Goal: Task Accomplishment & Management: Complete application form

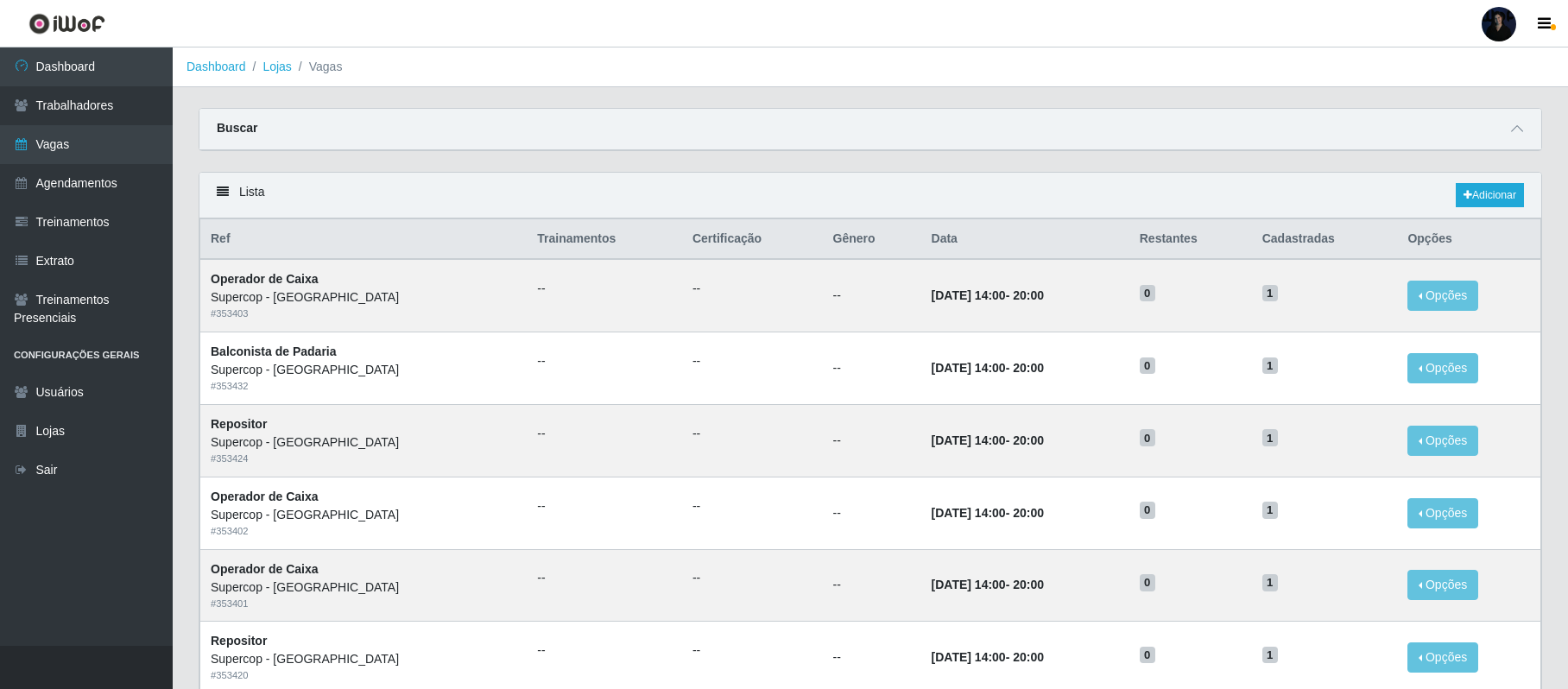
click at [1499, 25] on div at bounding box center [1499, 25] width 35 height 35
click at [1434, 123] on button "Sair" at bounding box center [1465, 134] width 156 height 35
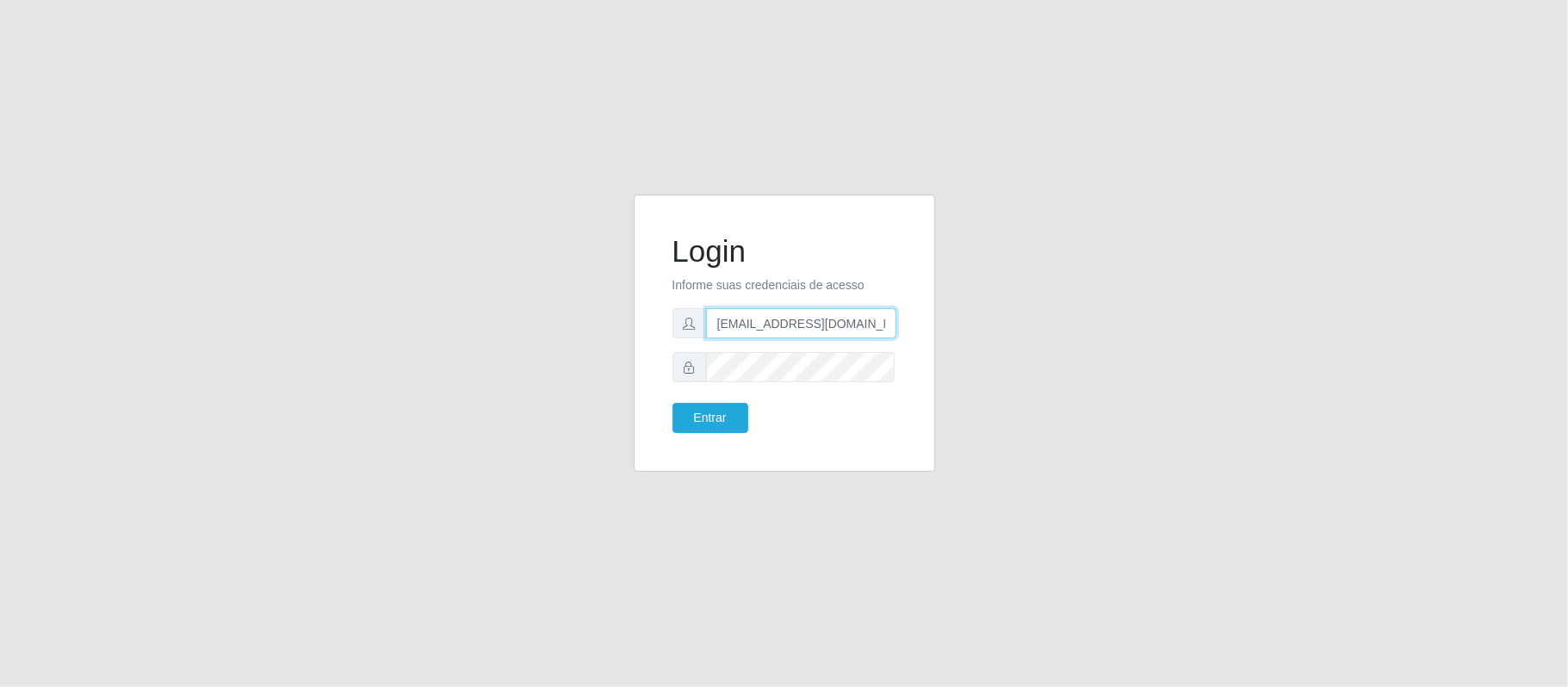
scroll to position [0, 11]
drag, startPoint x: 799, startPoint y: 321, endPoint x: 899, endPoint y: 313, distance: 100.3
click at [899, 313] on div "Login Informe suas credenciais de acesso anacarina390@supercopsfco.com Entrar" at bounding box center [784, 333] width 258 height 234
type input "anacarina390@queiroz.com"
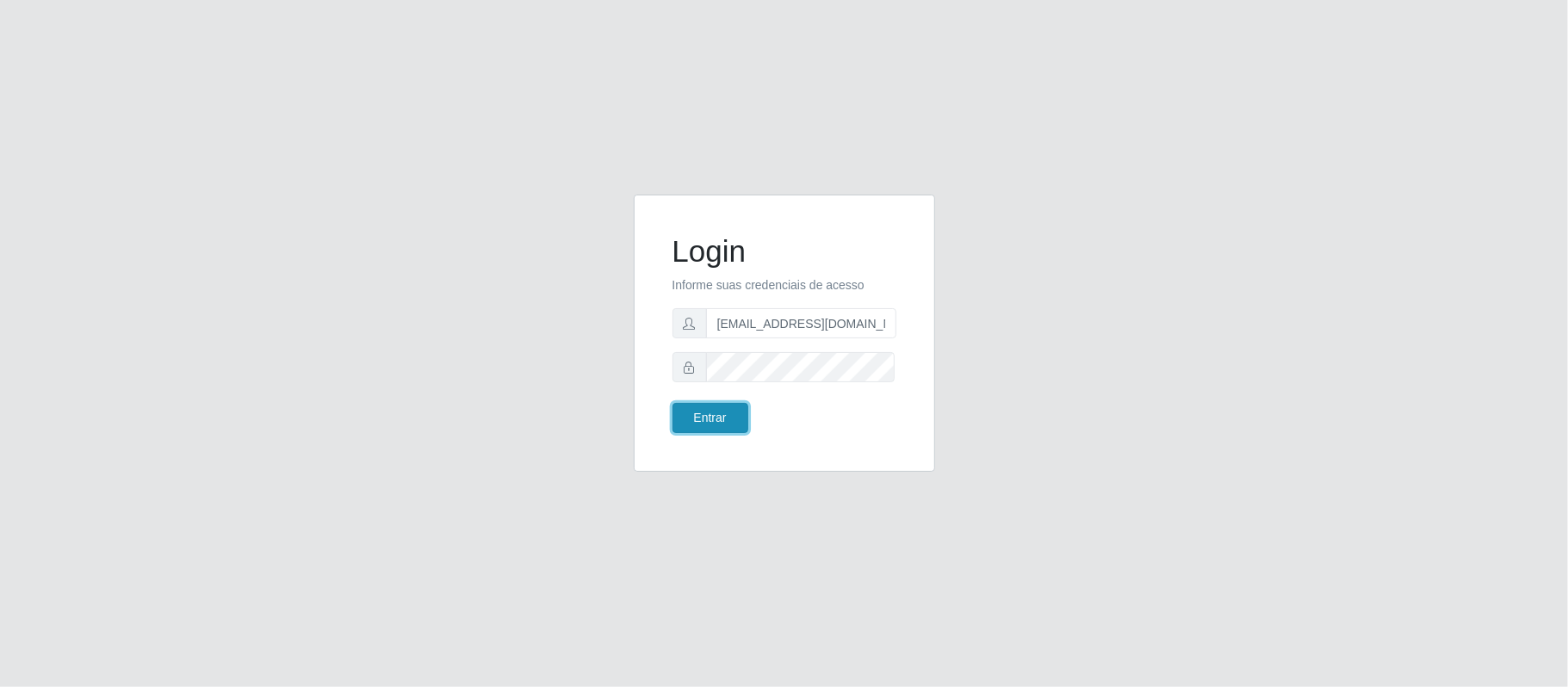
click at [708, 415] on button "Entrar" at bounding box center [710, 417] width 75 height 30
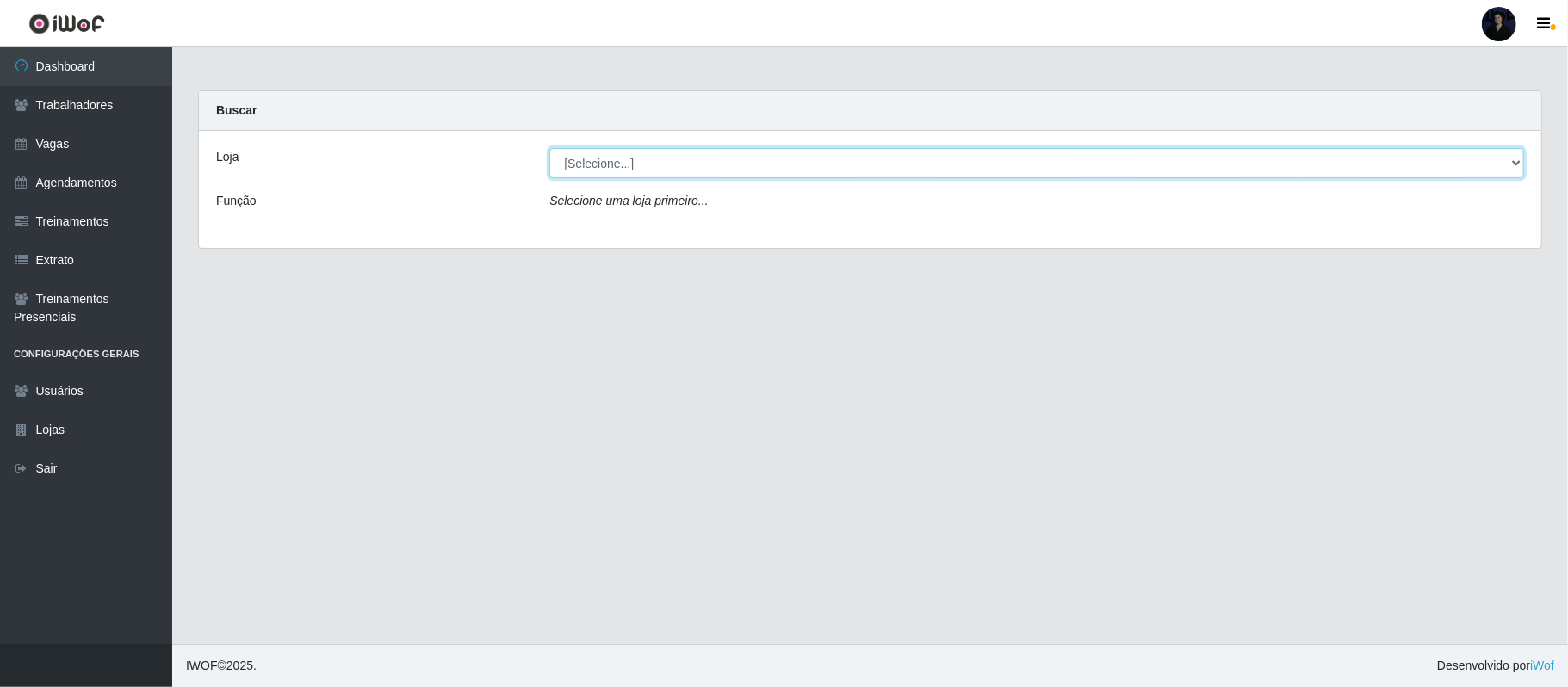
click at [611, 173] on select "[Selecione...] Hiper Queiroz - Alto da Conceição Hiper Queiroz - Boa Vista Hipe…" at bounding box center [1036, 162] width 974 height 30
click at [42, 148] on link "Vagas" at bounding box center [86, 144] width 173 height 39
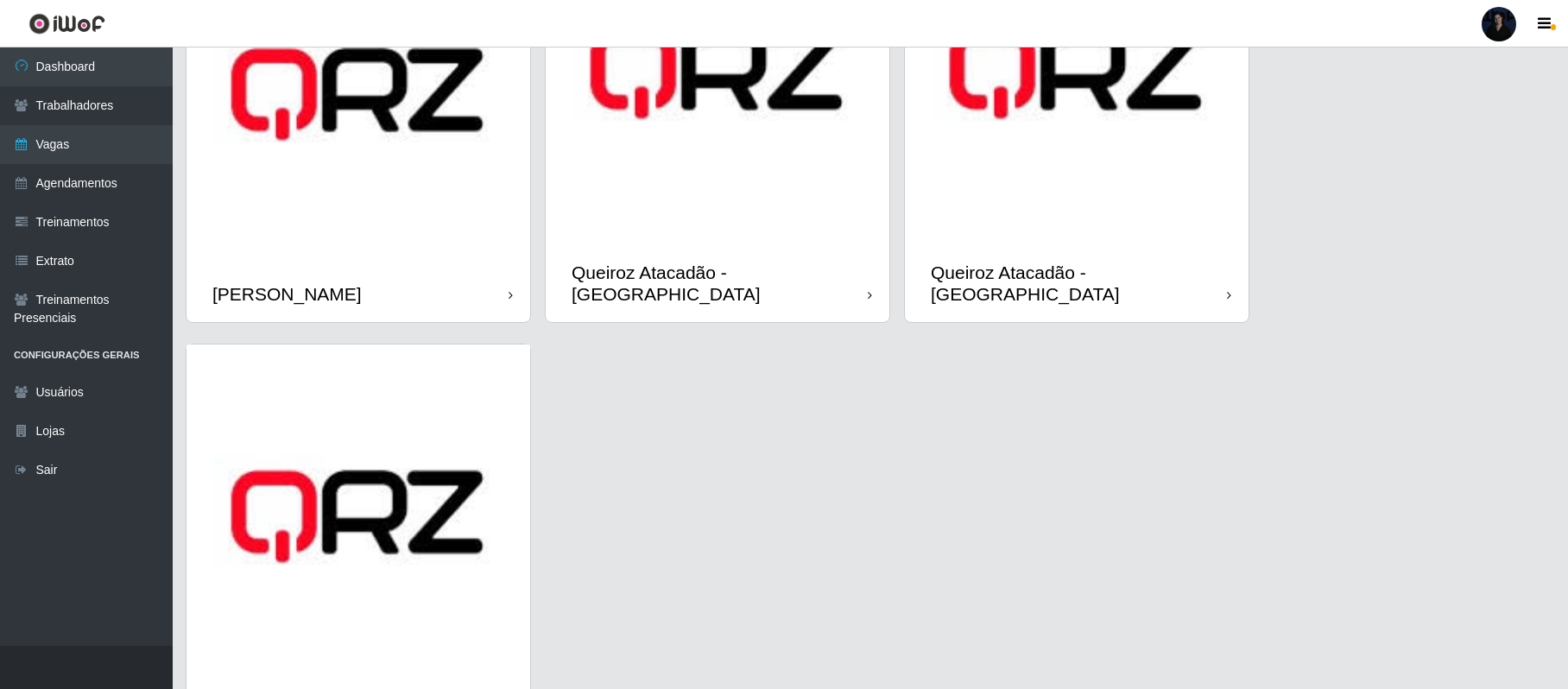
scroll to position [1058, 0]
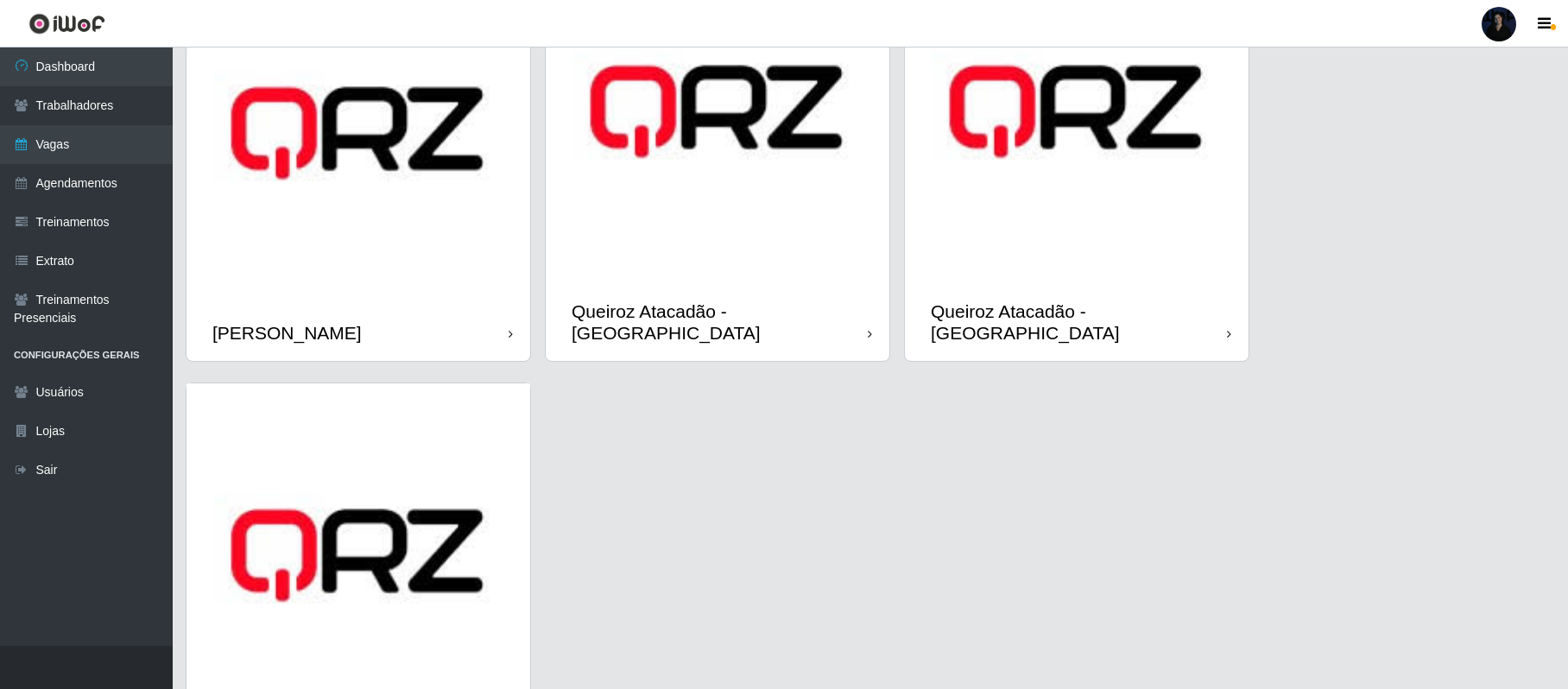
click at [384, 481] on img at bounding box center [358, 554] width 343 height 343
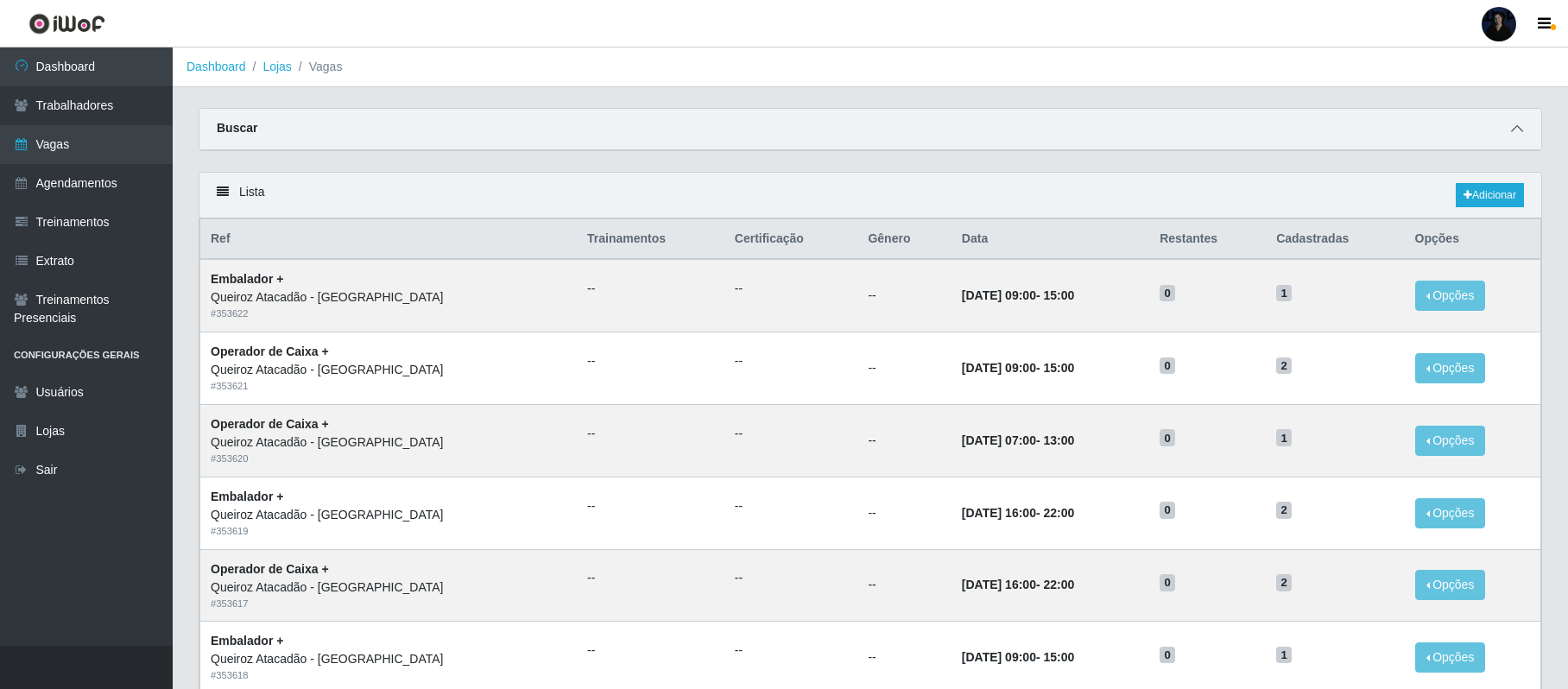
click at [1512, 126] on icon at bounding box center [1517, 128] width 12 height 12
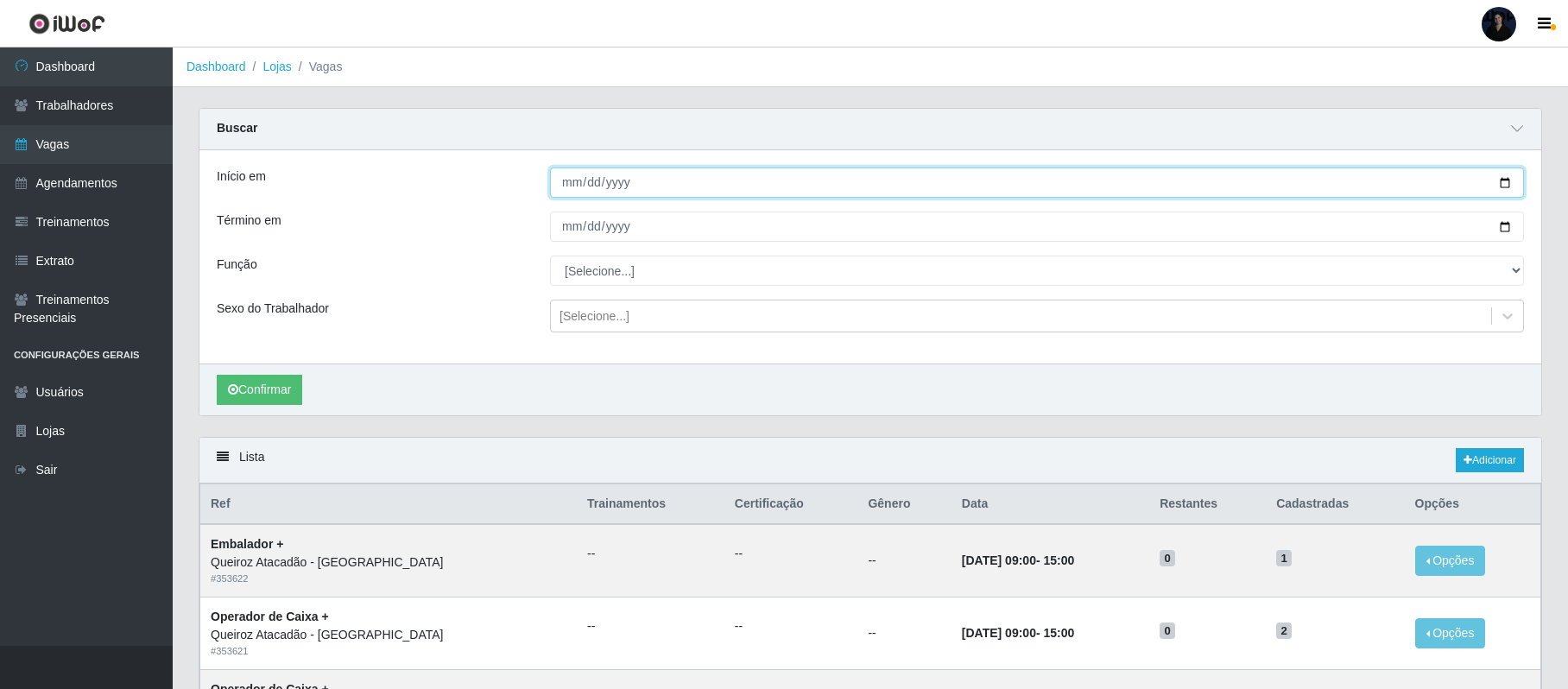
click at [1499, 184] on input "Início em" at bounding box center [1037, 182] width 974 height 30
type input "2025-10-01"
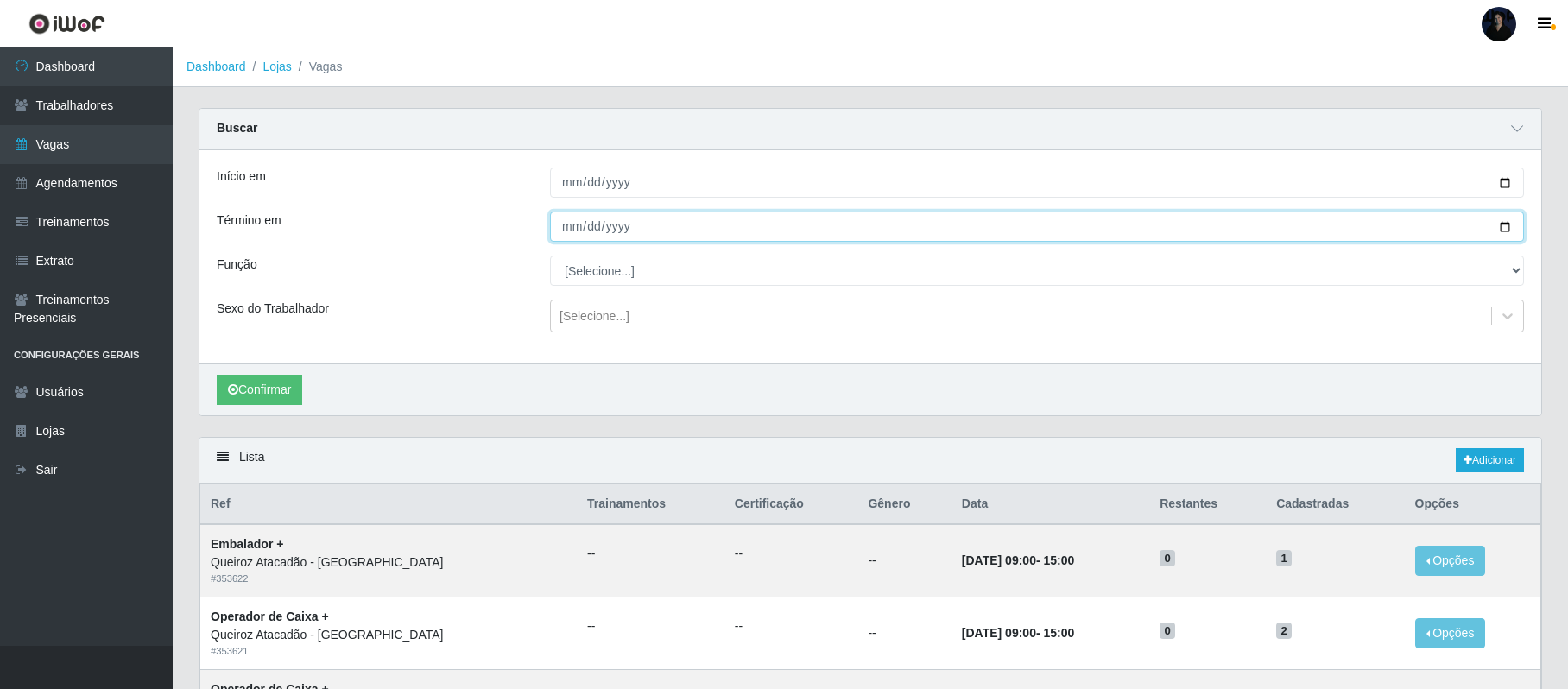
click at [1503, 226] on input "Término em" at bounding box center [1037, 226] width 974 height 30
type input "2025-10-01"
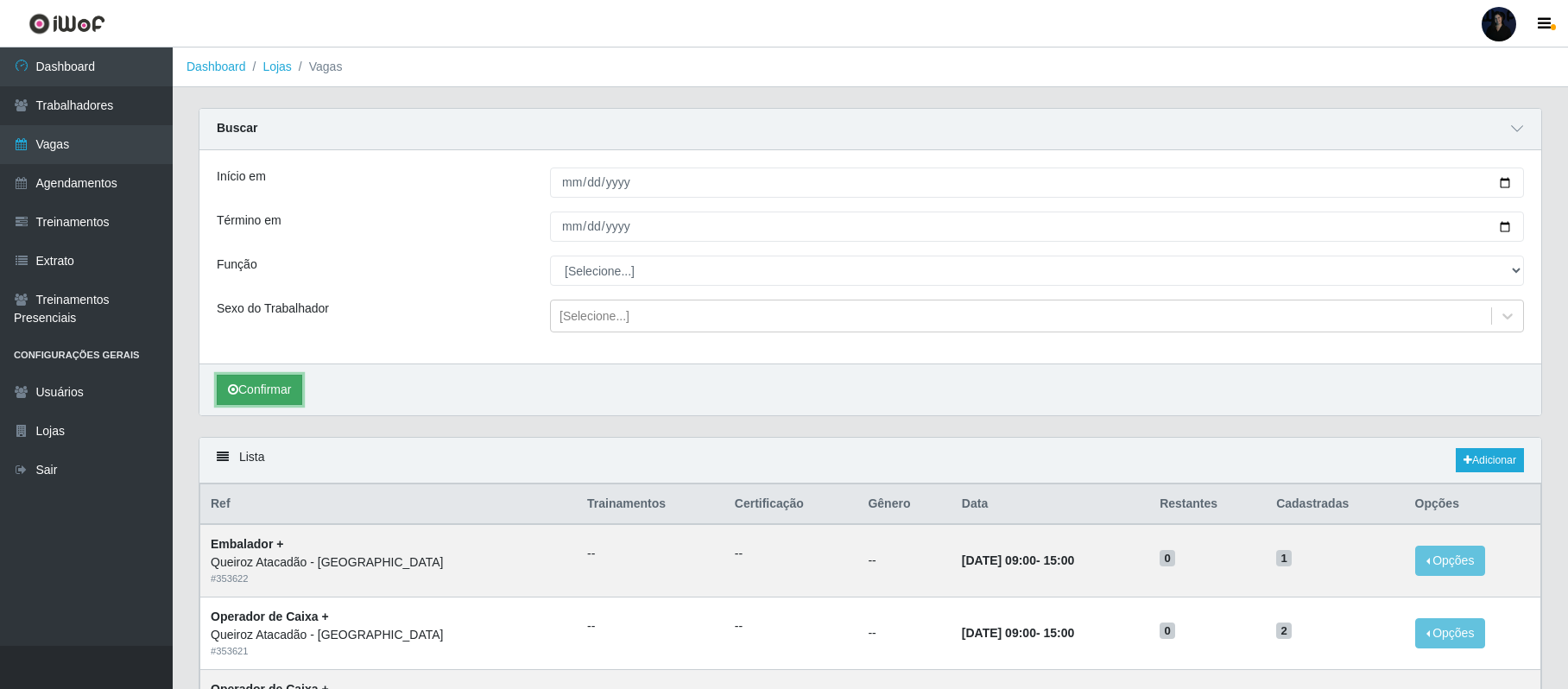
click at [271, 392] on button "Confirmar" at bounding box center [260, 390] width 86 height 30
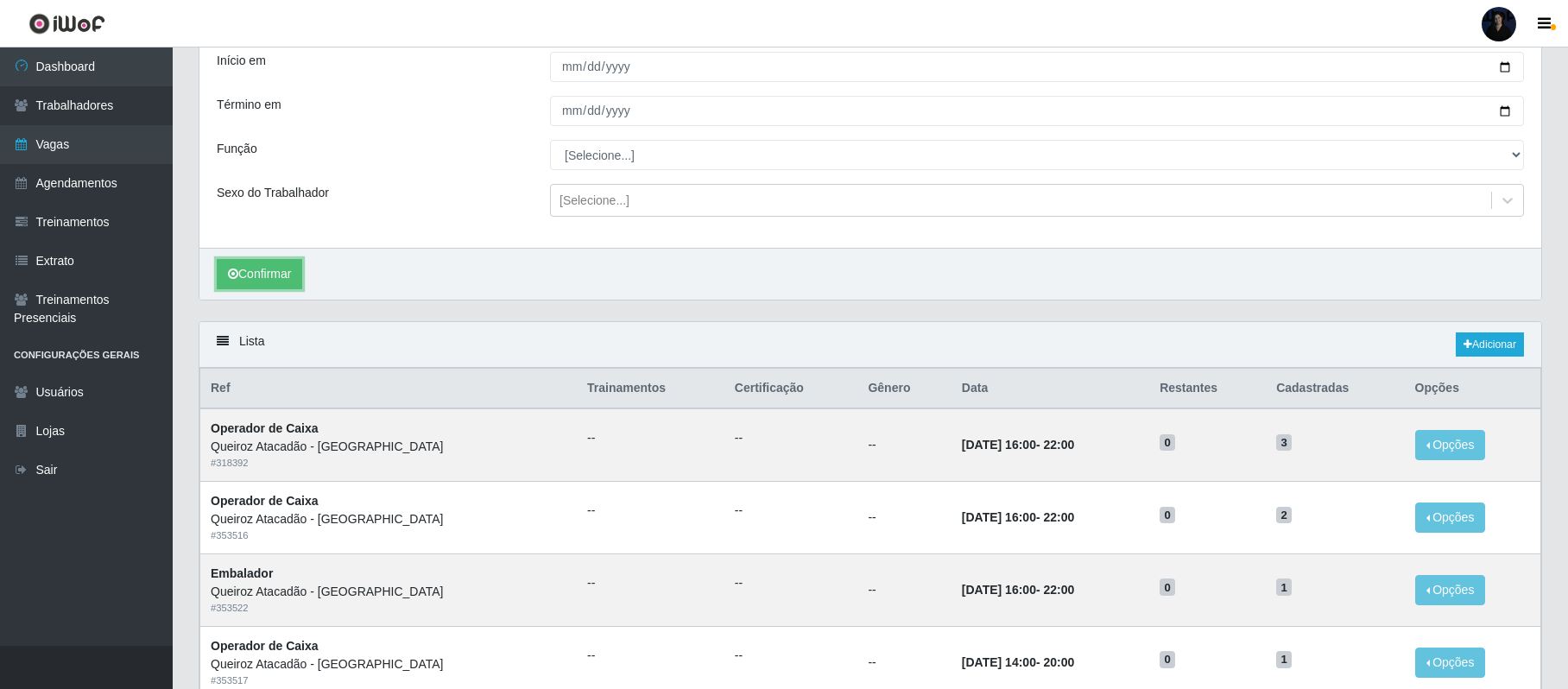
scroll to position [69, 0]
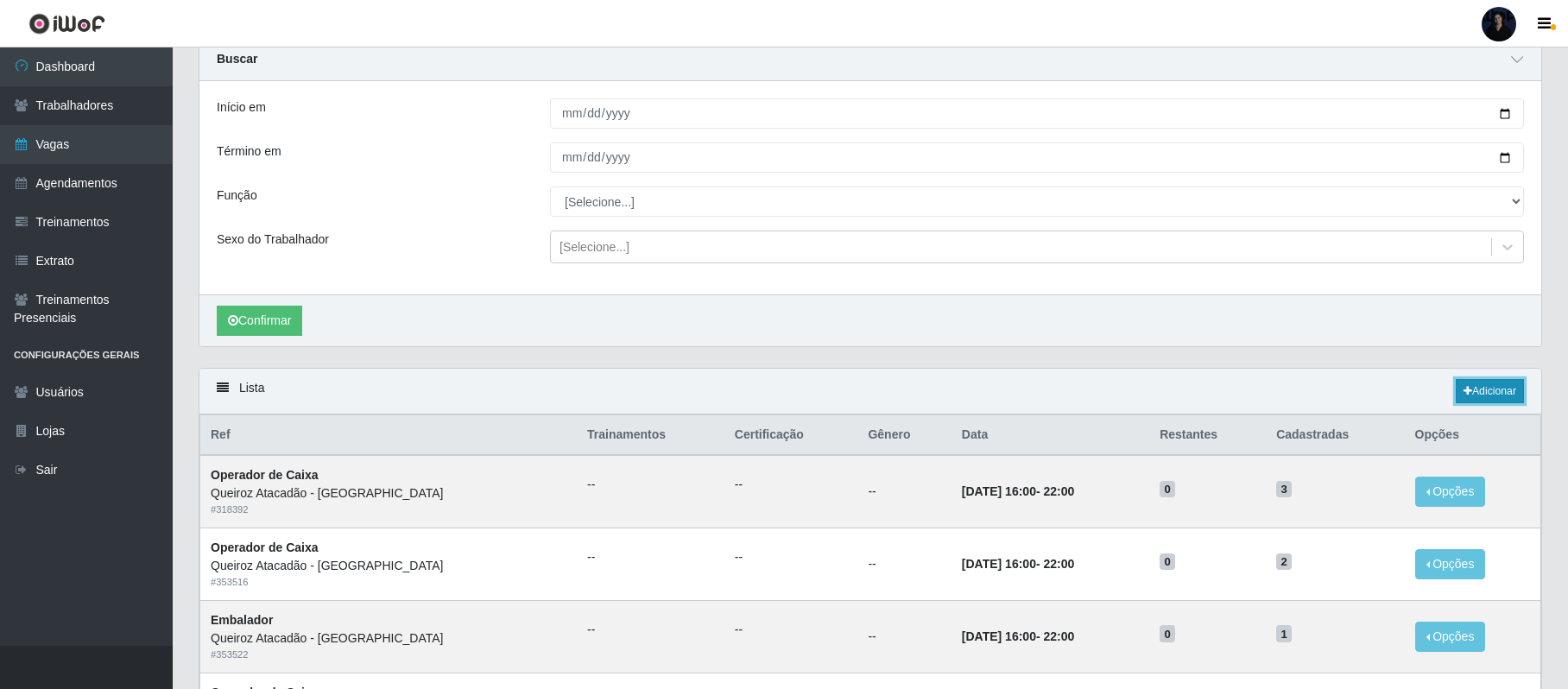
click at [1508, 391] on link "Adicionar" at bounding box center [1490, 390] width 68 height 25
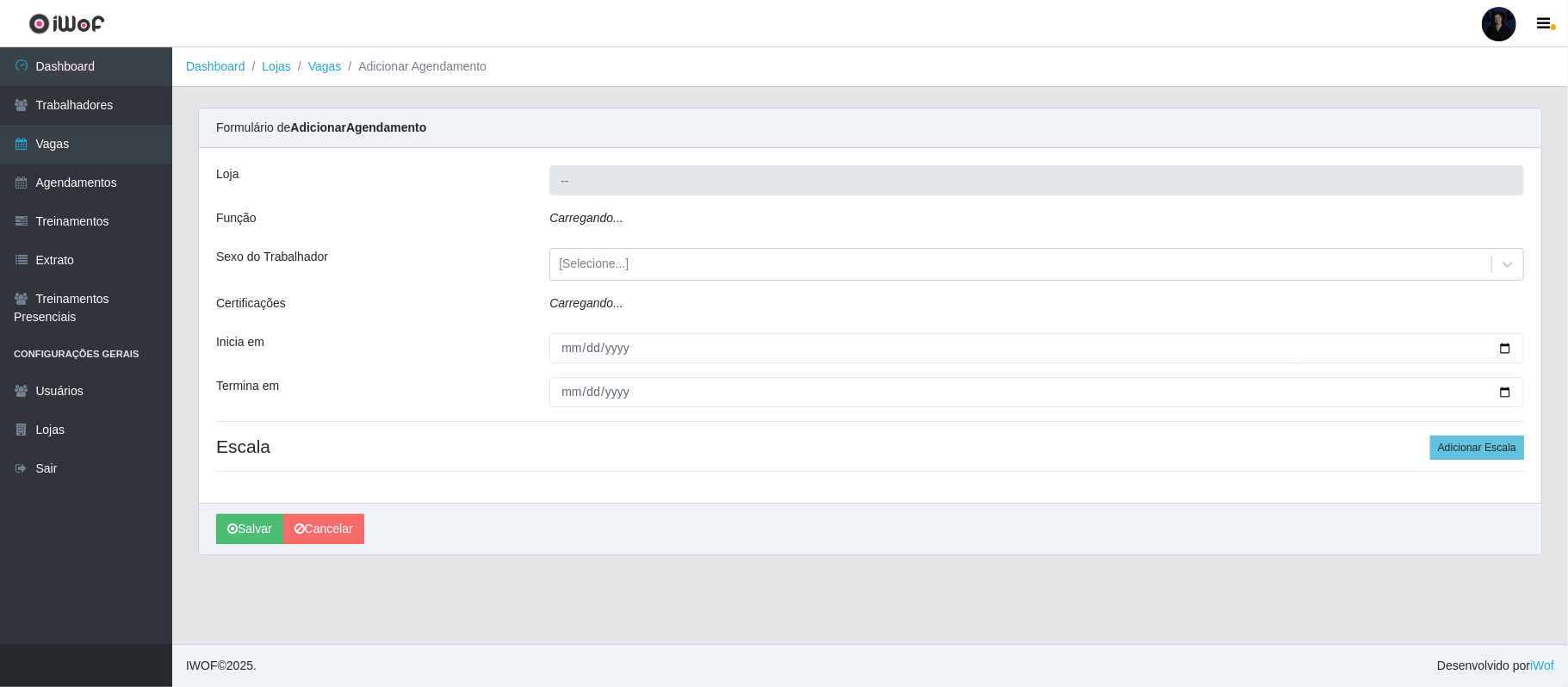
type input "Queiroz Atacadão - [GEOGRAPHIC_DATA]"
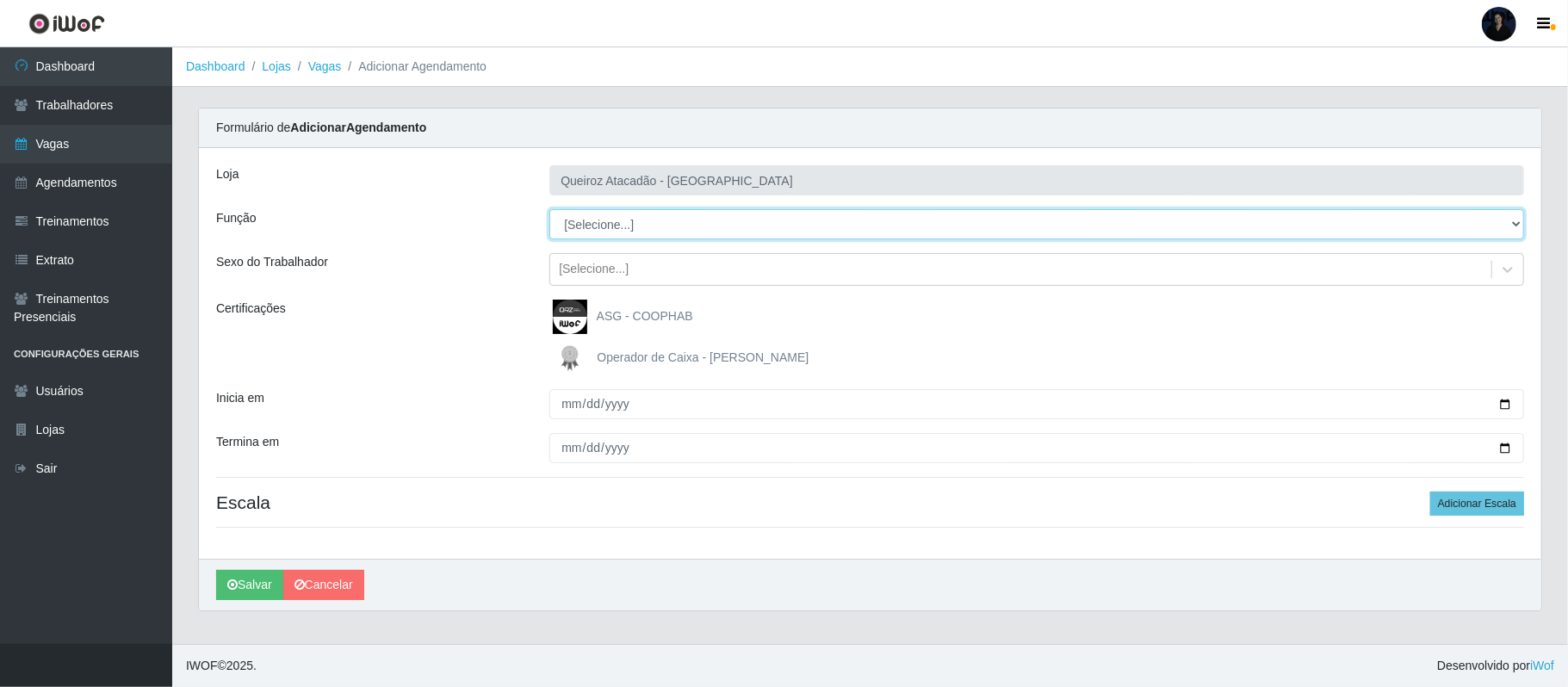
click at [593, 221] on select "[Selecione...] Balconista de Açougue Balconista de Açougue + Balconista de Açou…" at bounding box center [1036, 223] width 974 height 30
select select "22"
click at [549, 210] on select "[Selecione...] Balconista de Açougue Balconista de Açougue + Balconista de Açou…" at bounding box center [1036, 223] width 974 height 30
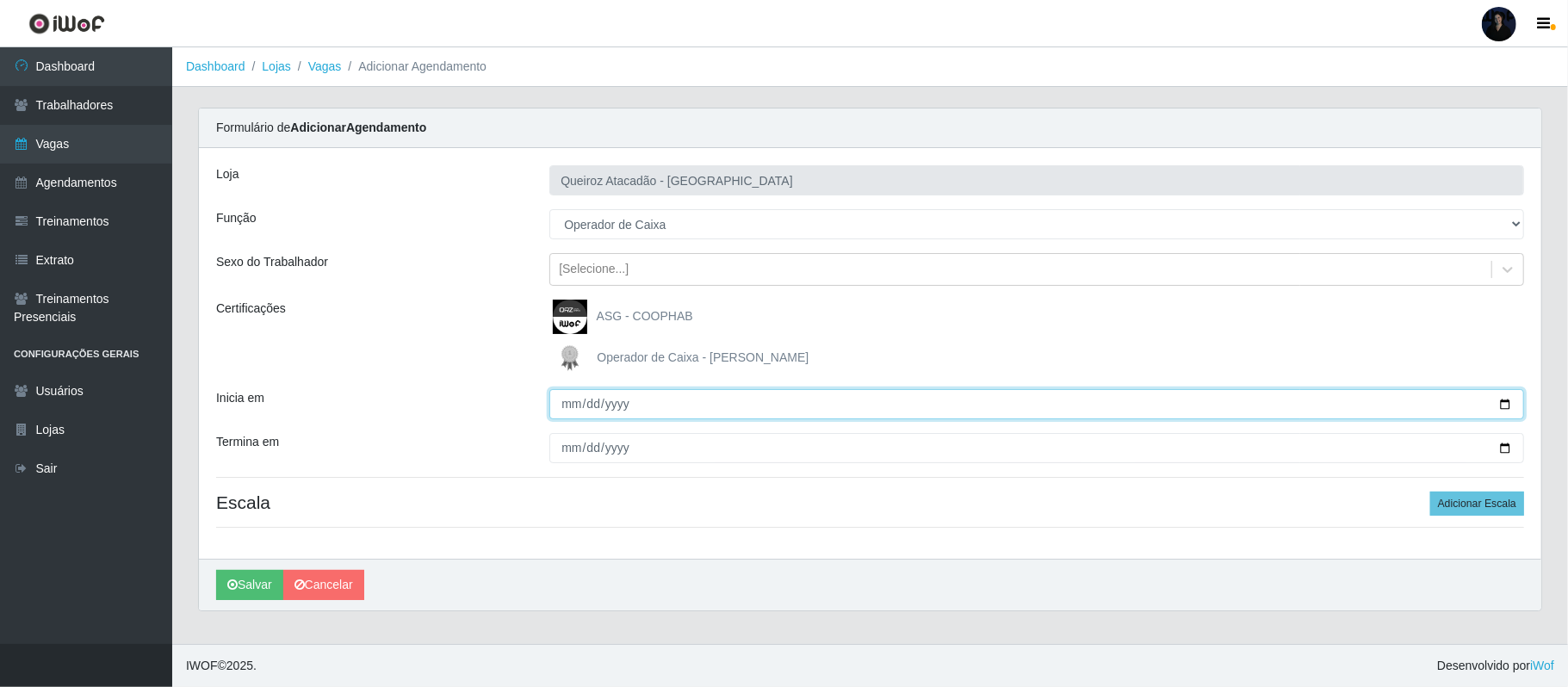
click at [1505, 407] on input "Inicia em" at bounding box center [1036, 404] width 974 height 30
type input "2025-10-01"
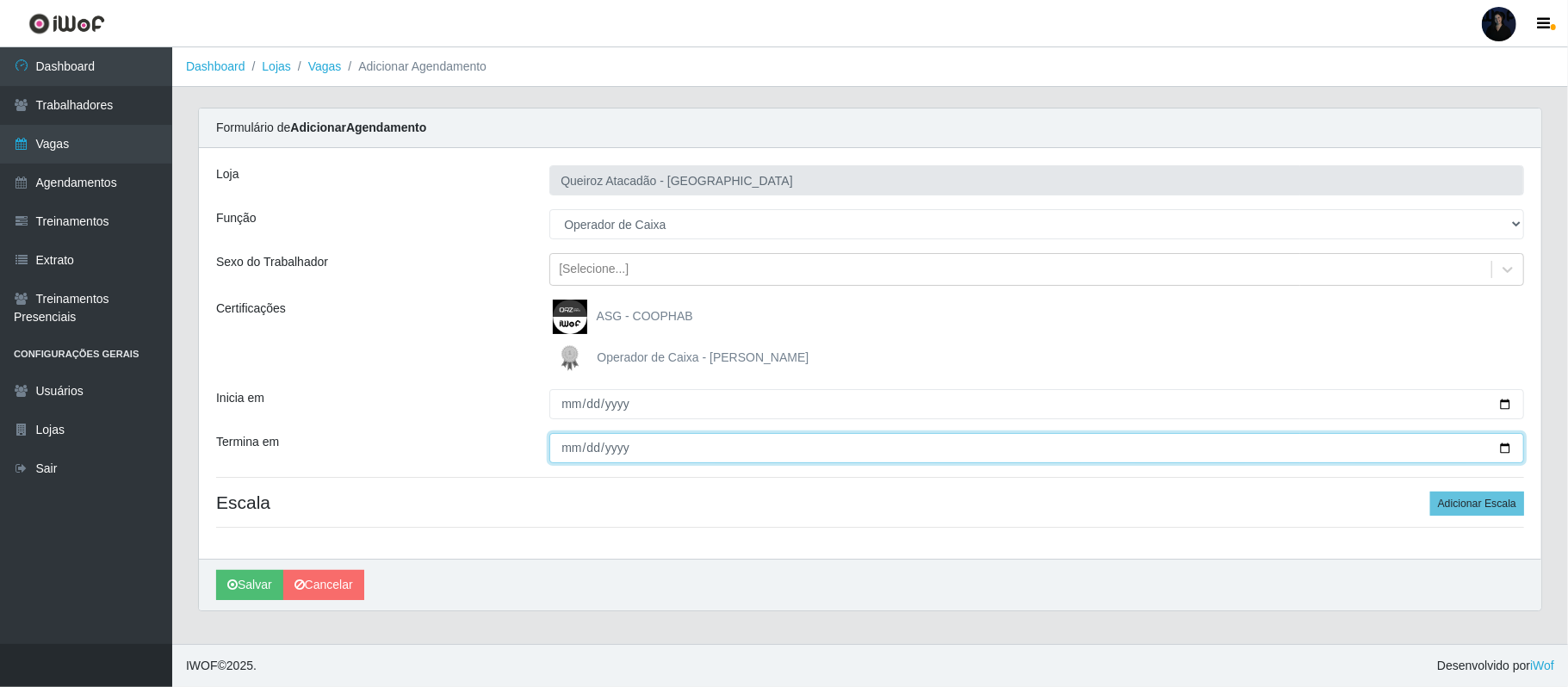
click at [1504, 447] on input "Termina em" at bounding box center [1036, 447] width 974 height 30
type input "2025-10-03"
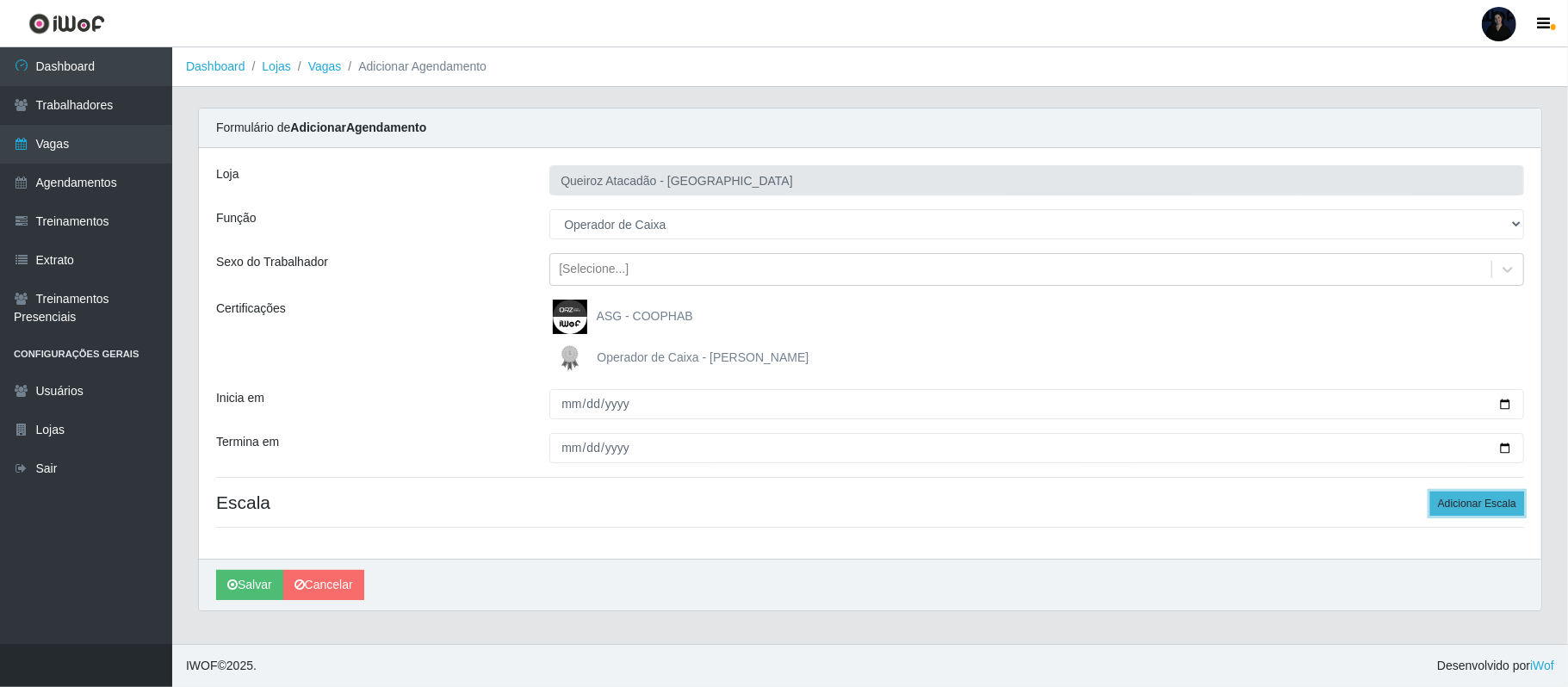
click at [1458, 507] on button "Adicionar Escala" at bounding box center [1476, 503] width 94 height 25
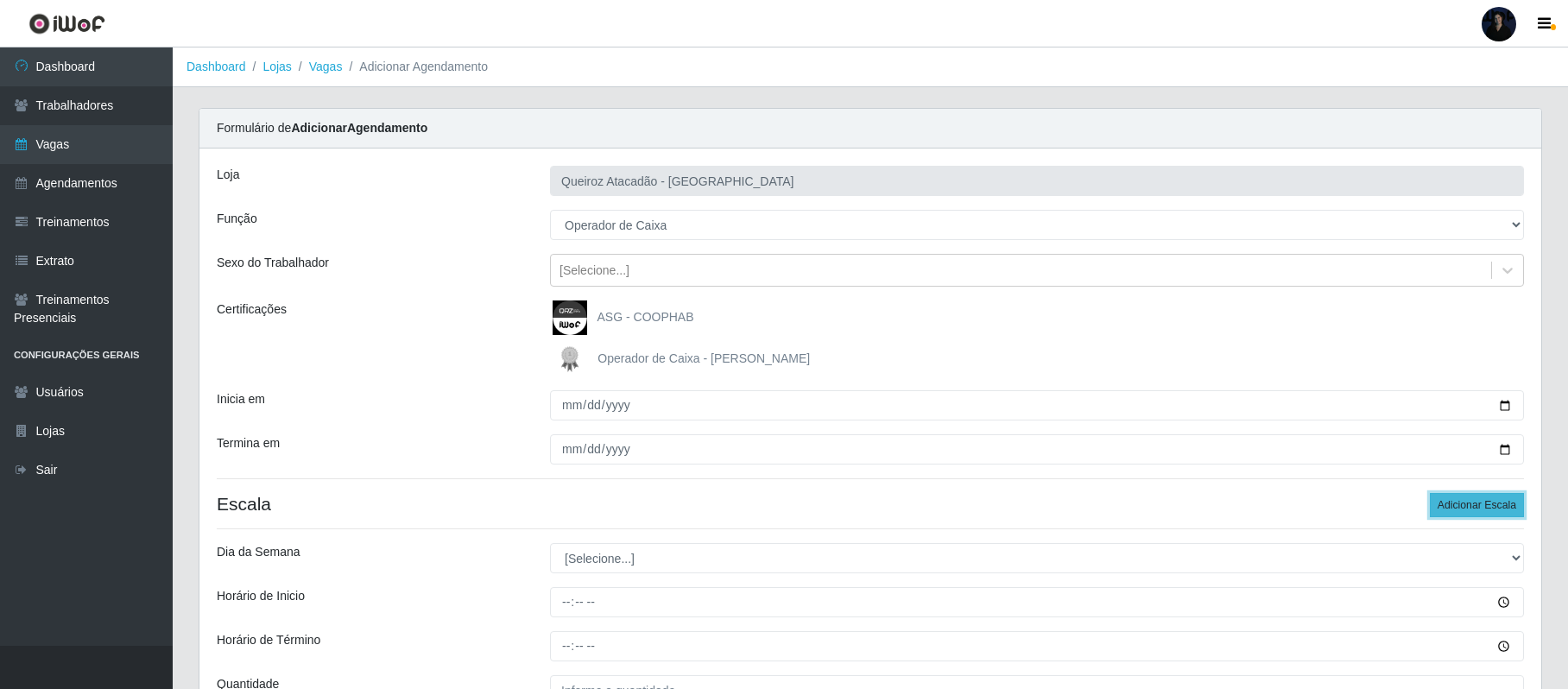
click at [1462, 509] on button "Adicionar Escala" at bounding box center [1476, 504] width 94 height 25
click at [1461, 509] on button "Adicionar Escala" at bounding box center [1476, 504] width 94 height 25
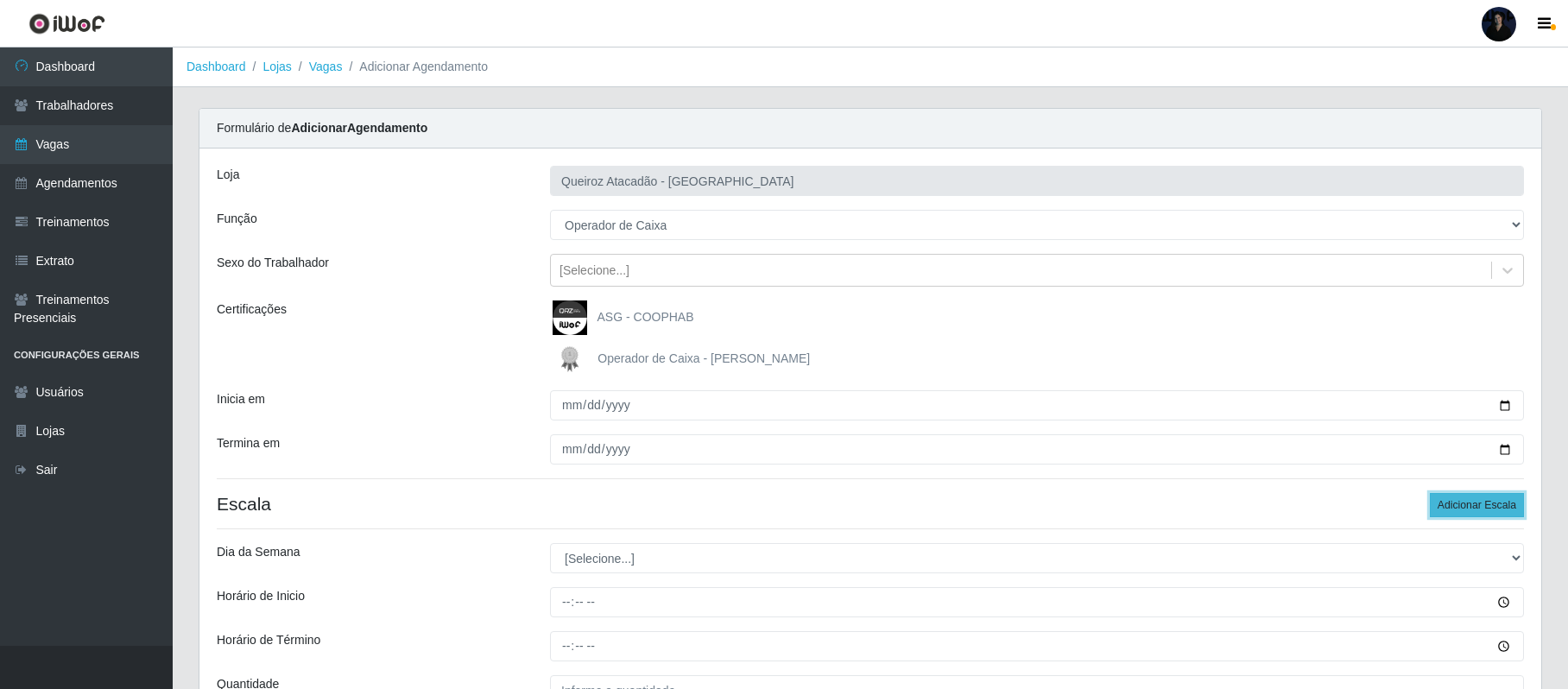
click at [1461, 509] on button "Adicionar Escala" at bounding box center [1476, 504] width 94 height 25
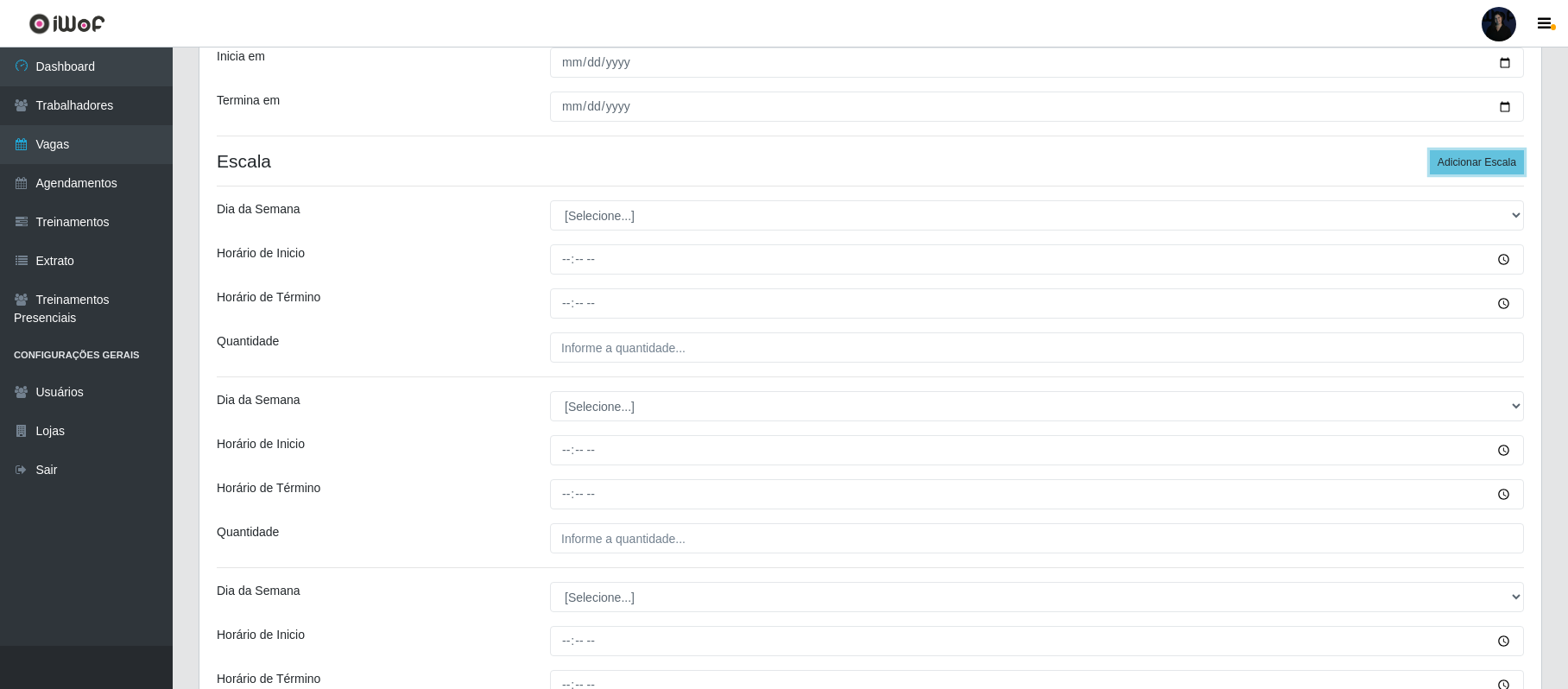
scroll to position [345, 0]
click at [613, 208] on select "[Selecione...] Segunda Terça Quarta Quinta Sexta Sábado Domingo" at bounding box center [1037, 212] width 974 height 30
select select "3"
click at [550, 199] on select "[Selecione...] Segunda Terça Quarta Quinta Sexta Sábado Domingo" at bounding box center [1037, 212] width 974 height 30
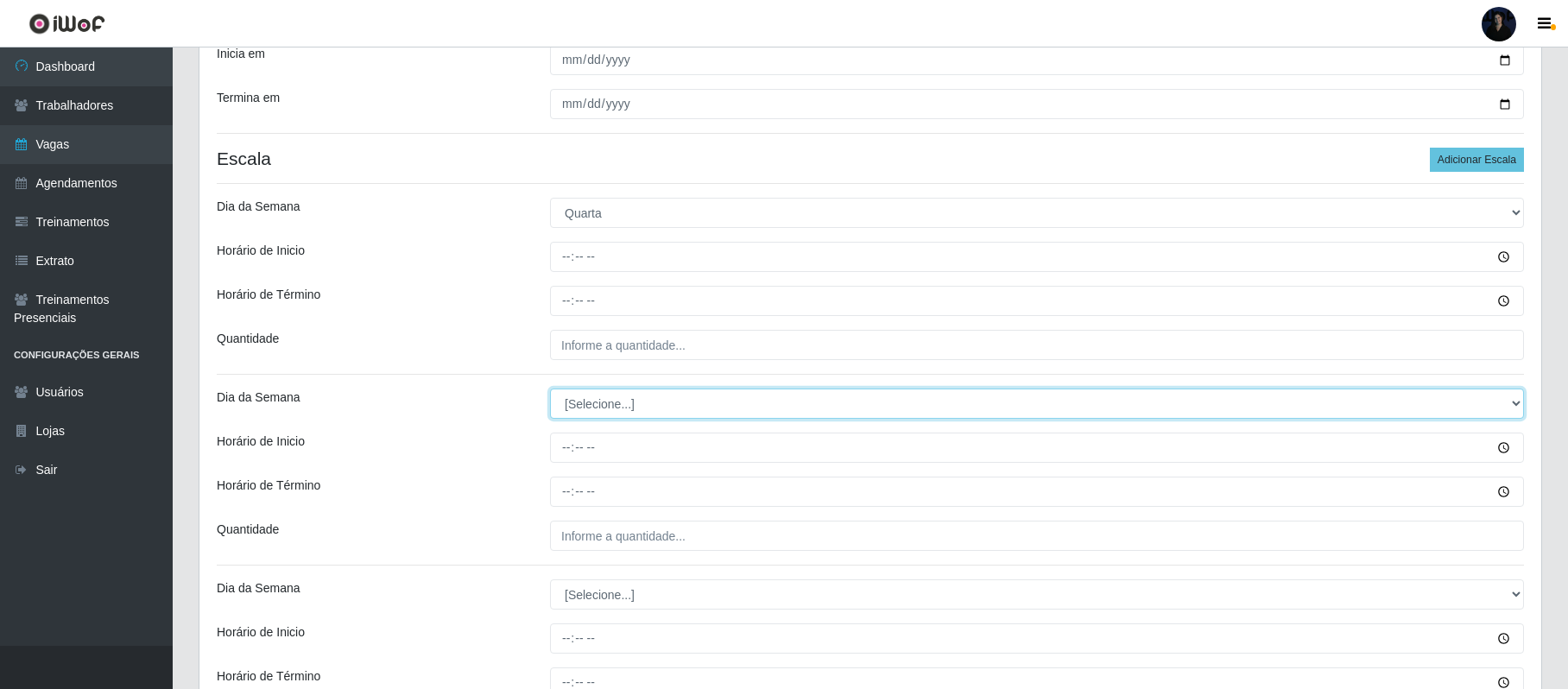
click at [595, 401] on select "[Selecione...] Segunda Terça Quarta Quinta Sexta Sábado Domingo" at bounding box center [1037, 403] width 974 height 30
select select "3"
click at [550, 390] on select "[Selecione...] Segunda Terça Quarta Quinta Sexta Sábado Domingo" at bounding box center [1037, 403] width 974 height 30
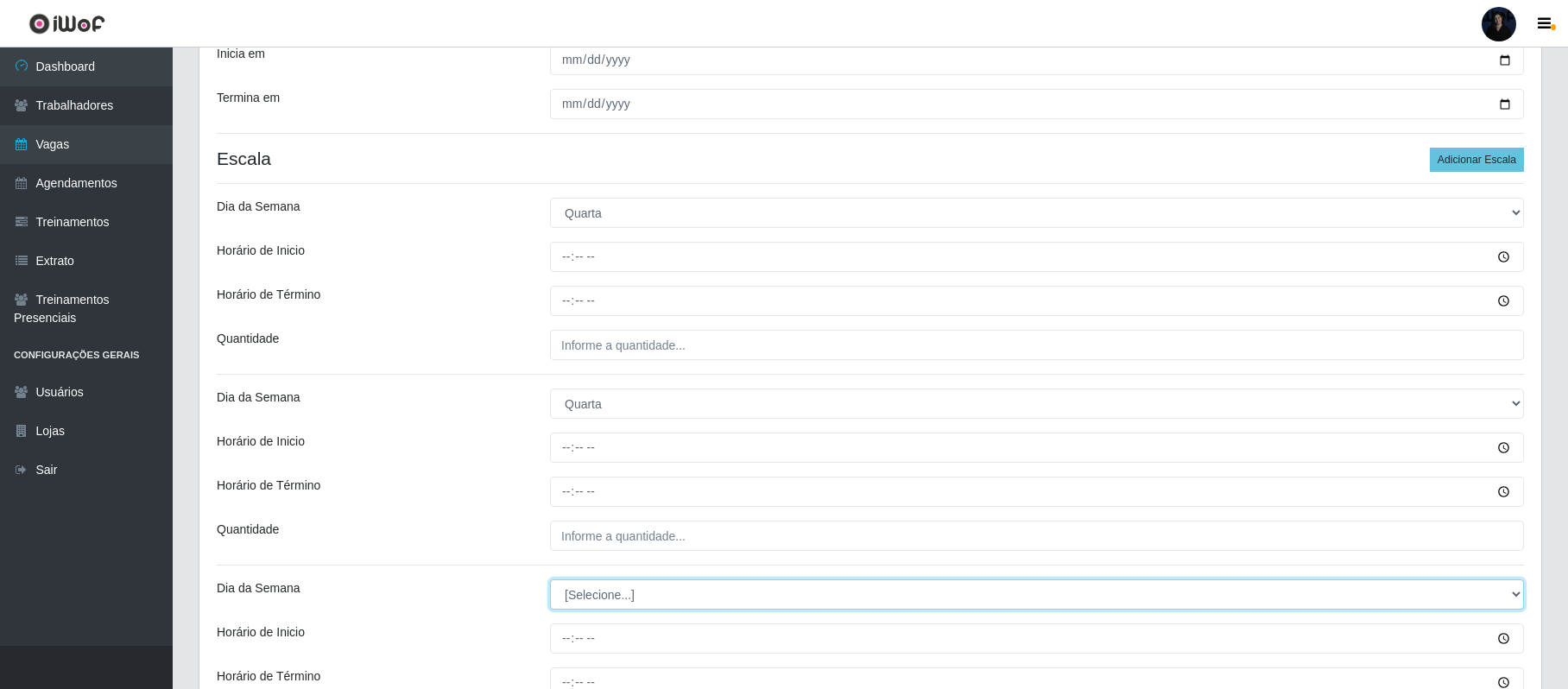
click at [605, 597] on select "[Selecione...] Segunda Terça Quarta Quinta Sexta Sábado Domingo" at bounding box center [1037, 593] width 974 height 30
select select "3"
click at [550, 582] on select "[Selecione...] Segunda Terça Quarta Quinta Sexta Sábado Domingo" at bounding box center [1037, 593] width 974 height 30
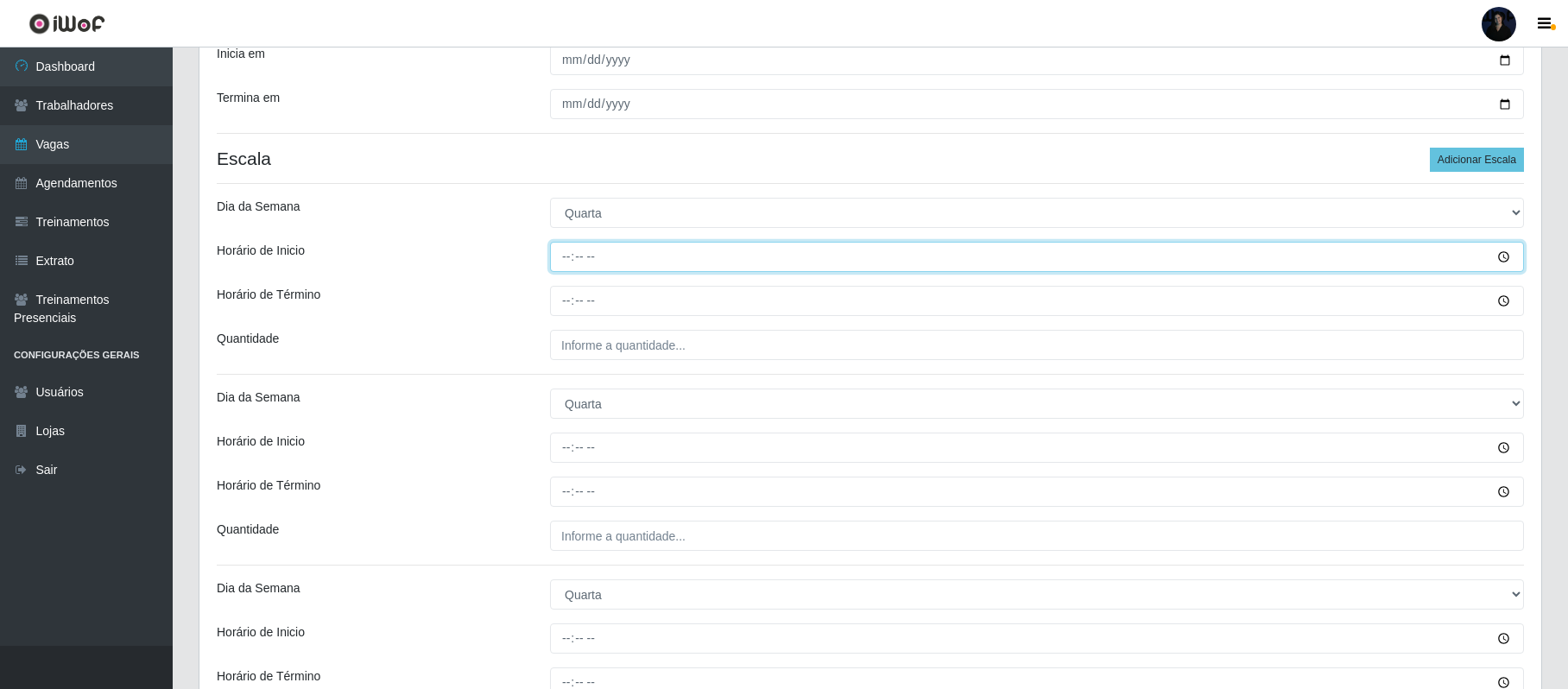
click at [565, 250] on input "Horário de Inicio" at bounding box center [1037, 257] width 974 height 30
type input "08:00"
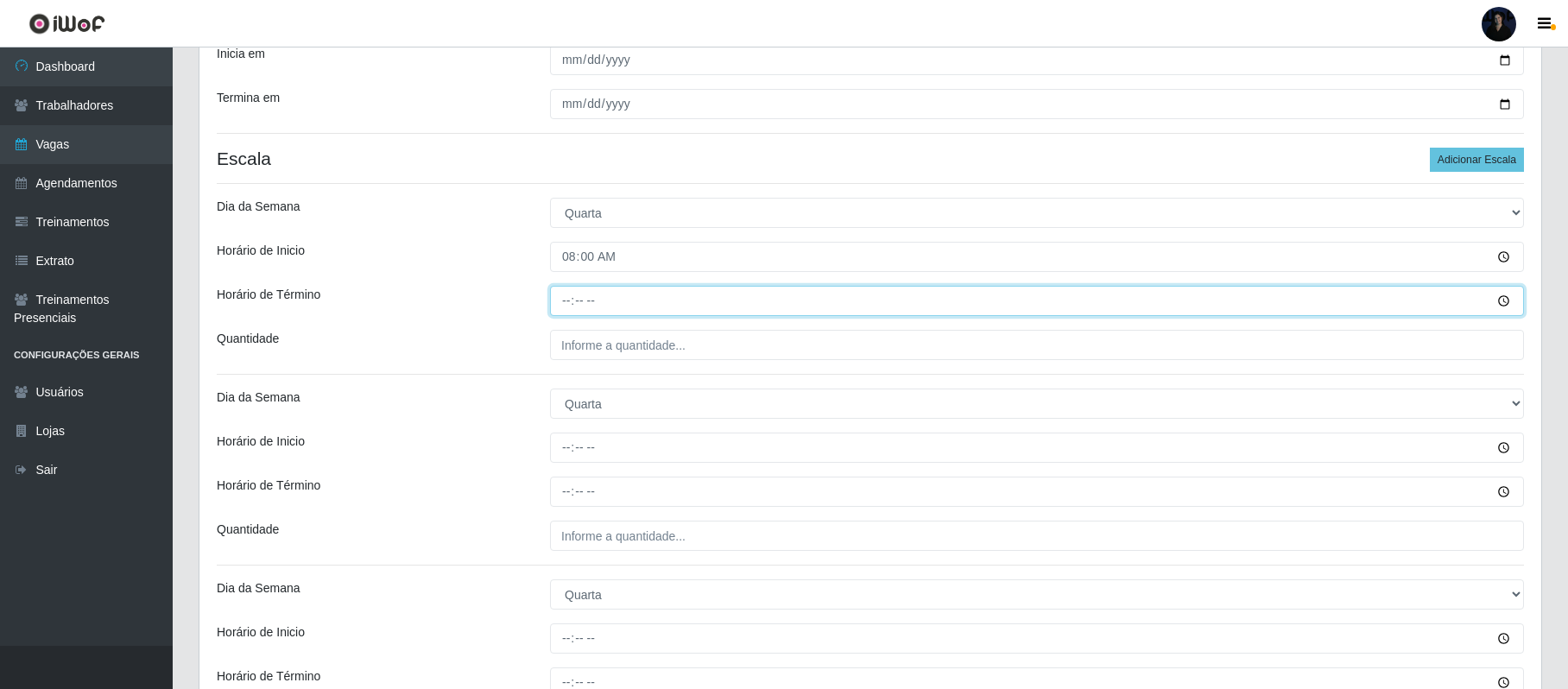
click at [572, 301] on input "Horário de Término" at bounding box center [1037, 300] width 974 height 30
type input "14:00"
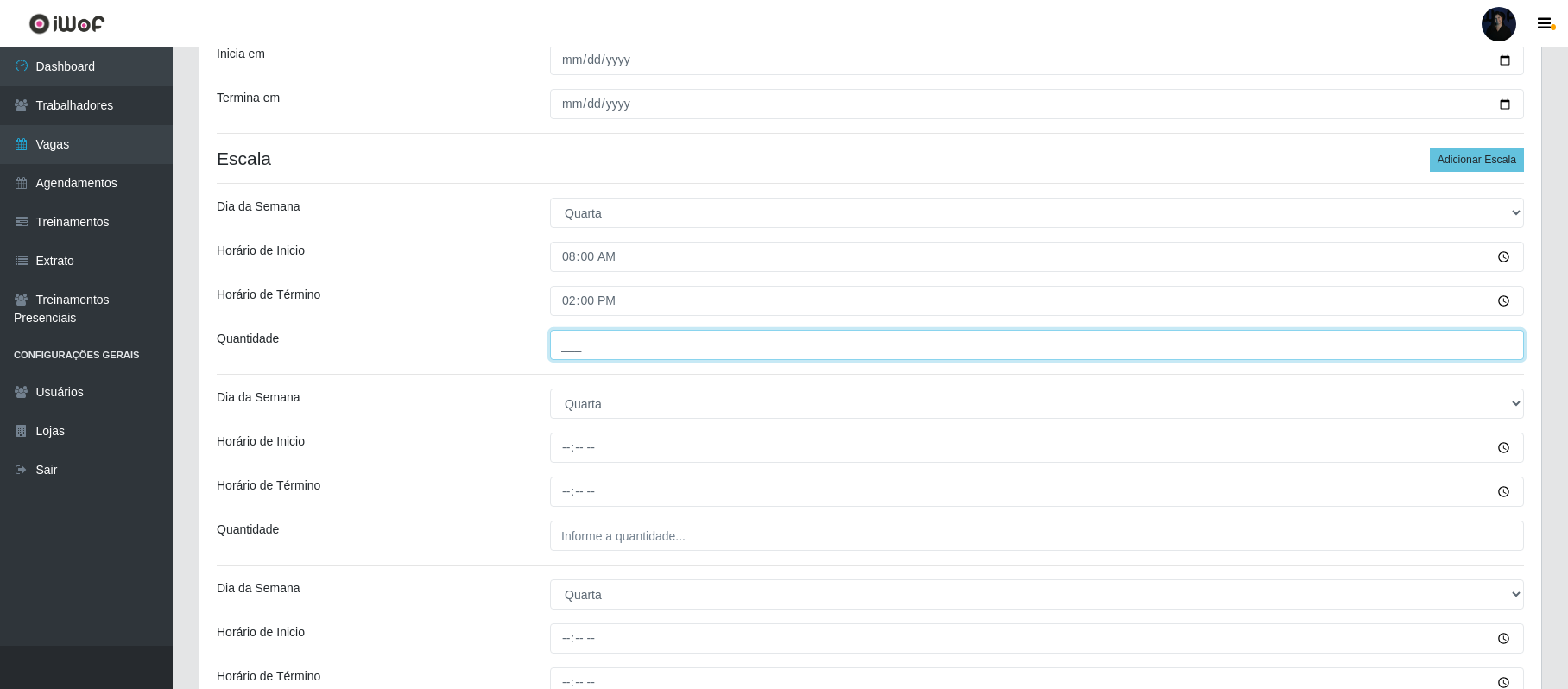
click at [572, 346] on input "___" at bounding box center [1037, 344] width 974 height 30
type input "2__"
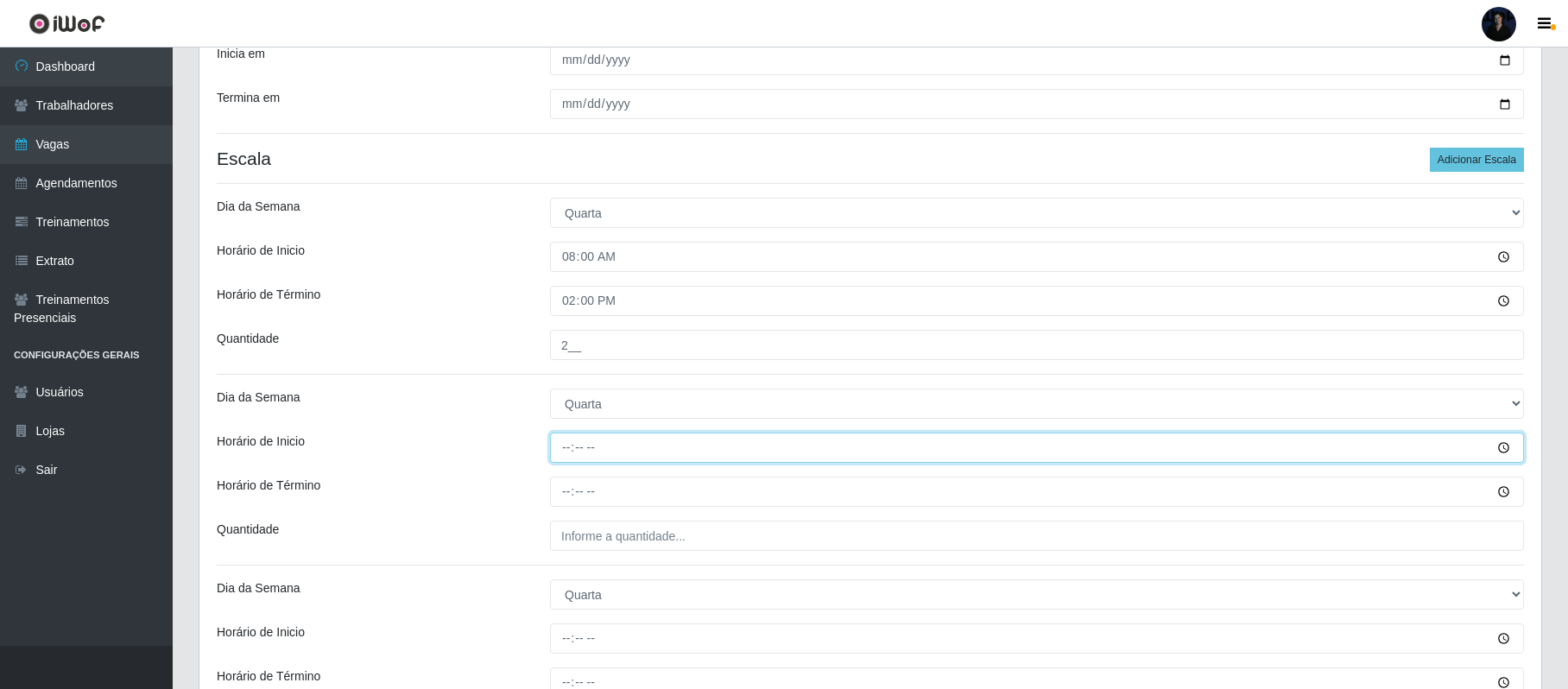
click at [563, 450] on input "Horário de Inicio" at bounding box center [1037, 447] width 974 height 30
type input "09:00"
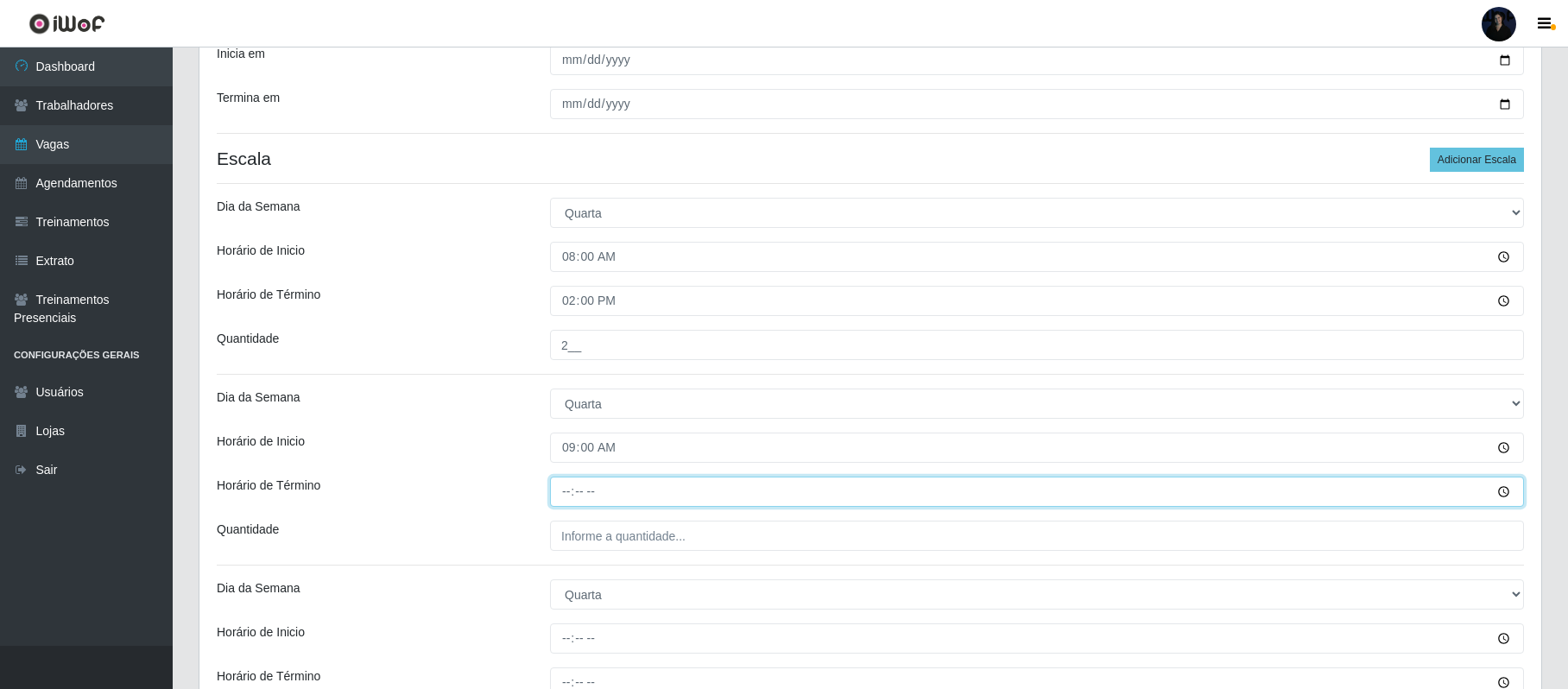
click at [566, 494] on input "Horário de Término" at bounding box center [1037, 491] width 974 height 30
type input "15:00"
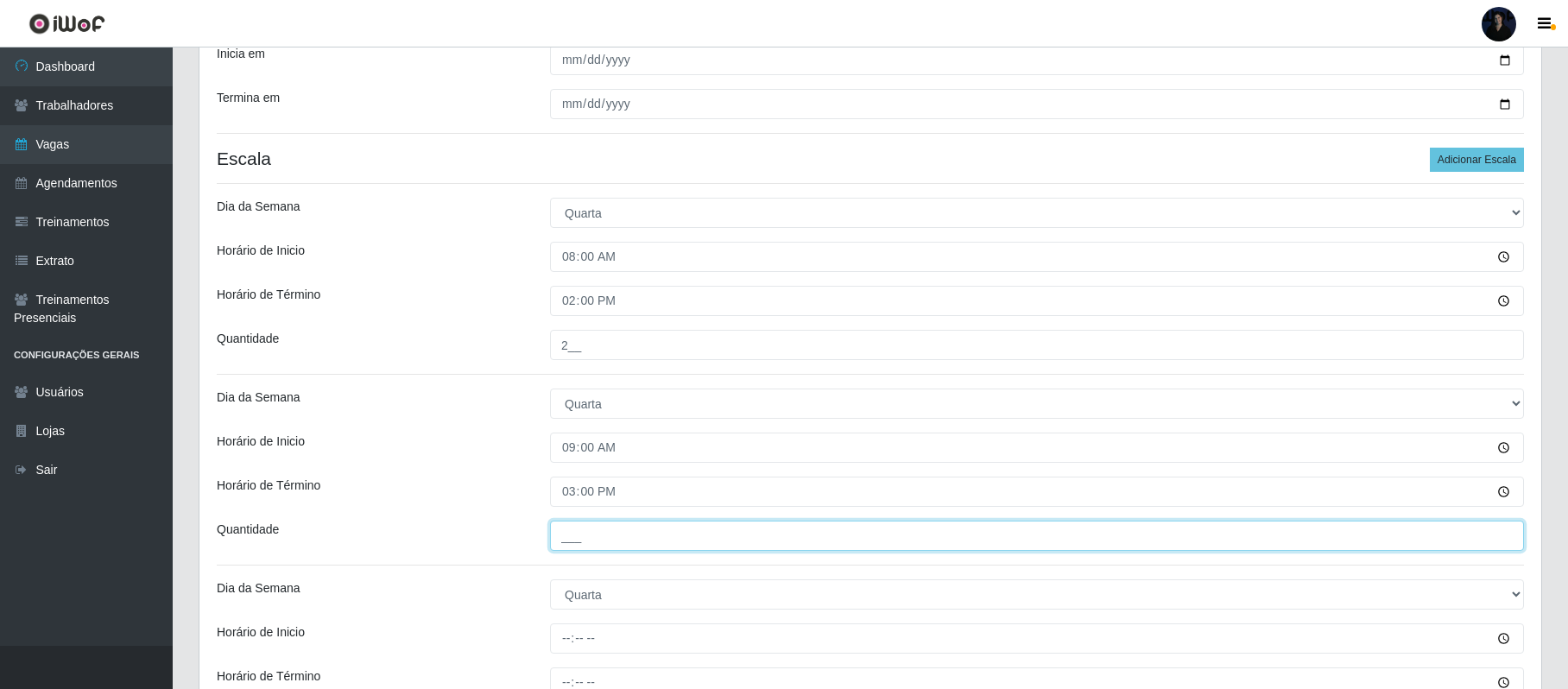
click at [570, 535] on input "___" at bounding box center [1037, 535] width 974 height 30
type input "2__"
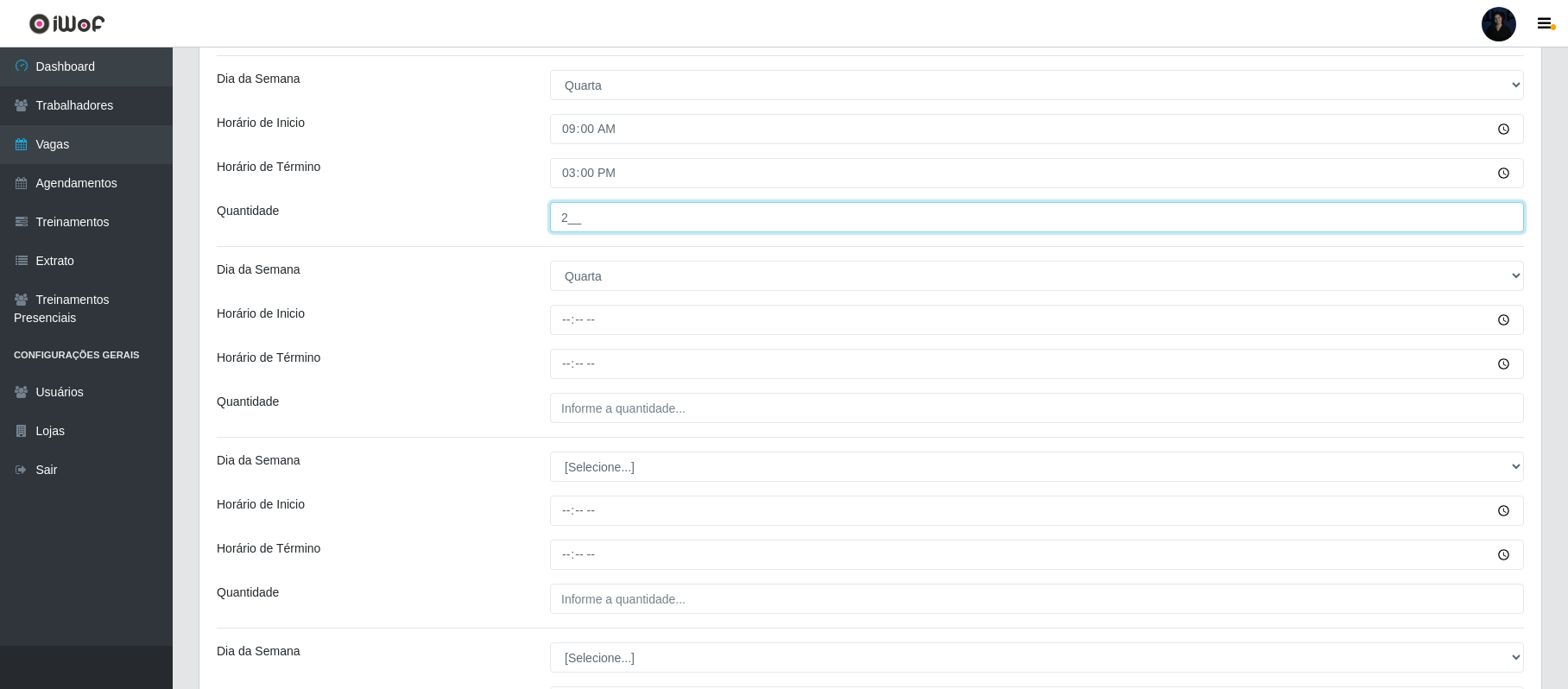
scroll to position [691, 0]
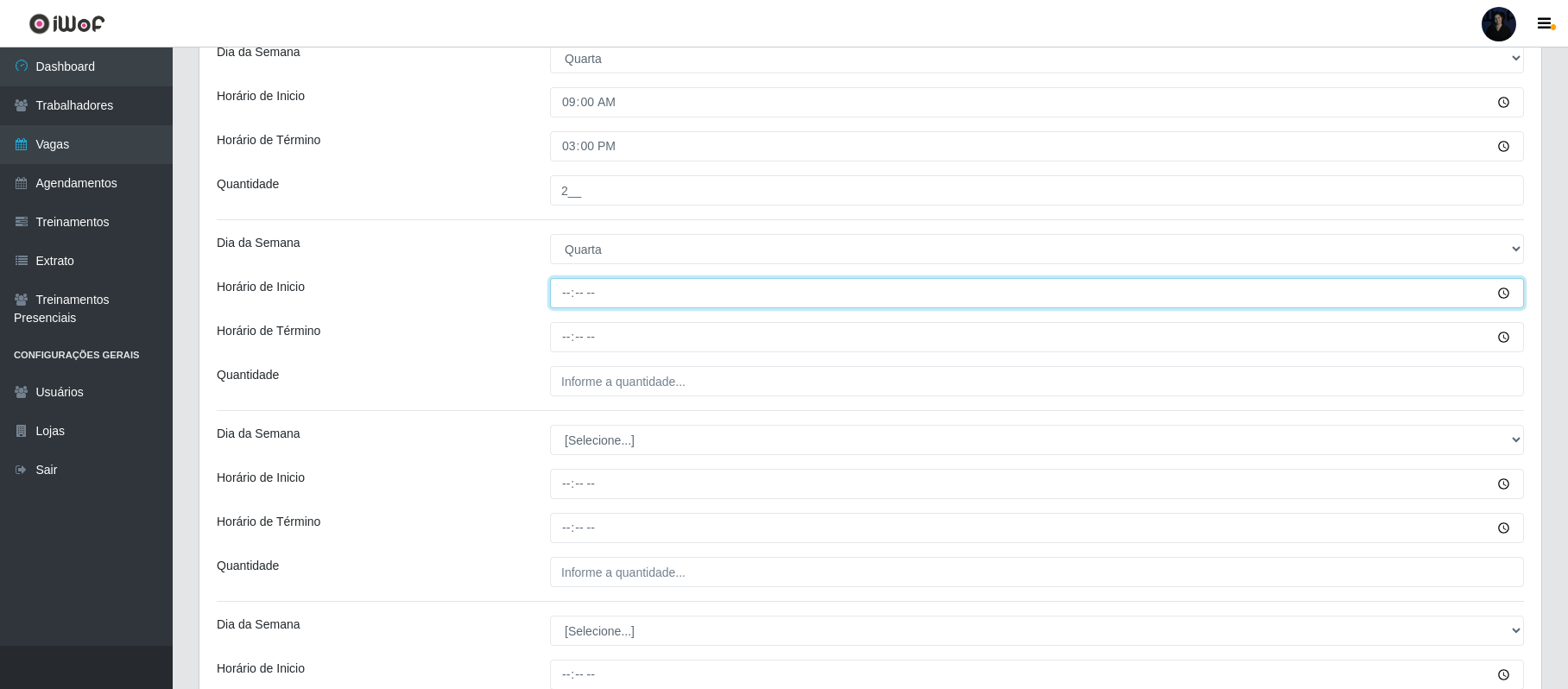
click at [561, 289] on input "Horário de Inicio" at bounding box center [1037, 292] width 974 height 30
type input "16:00"
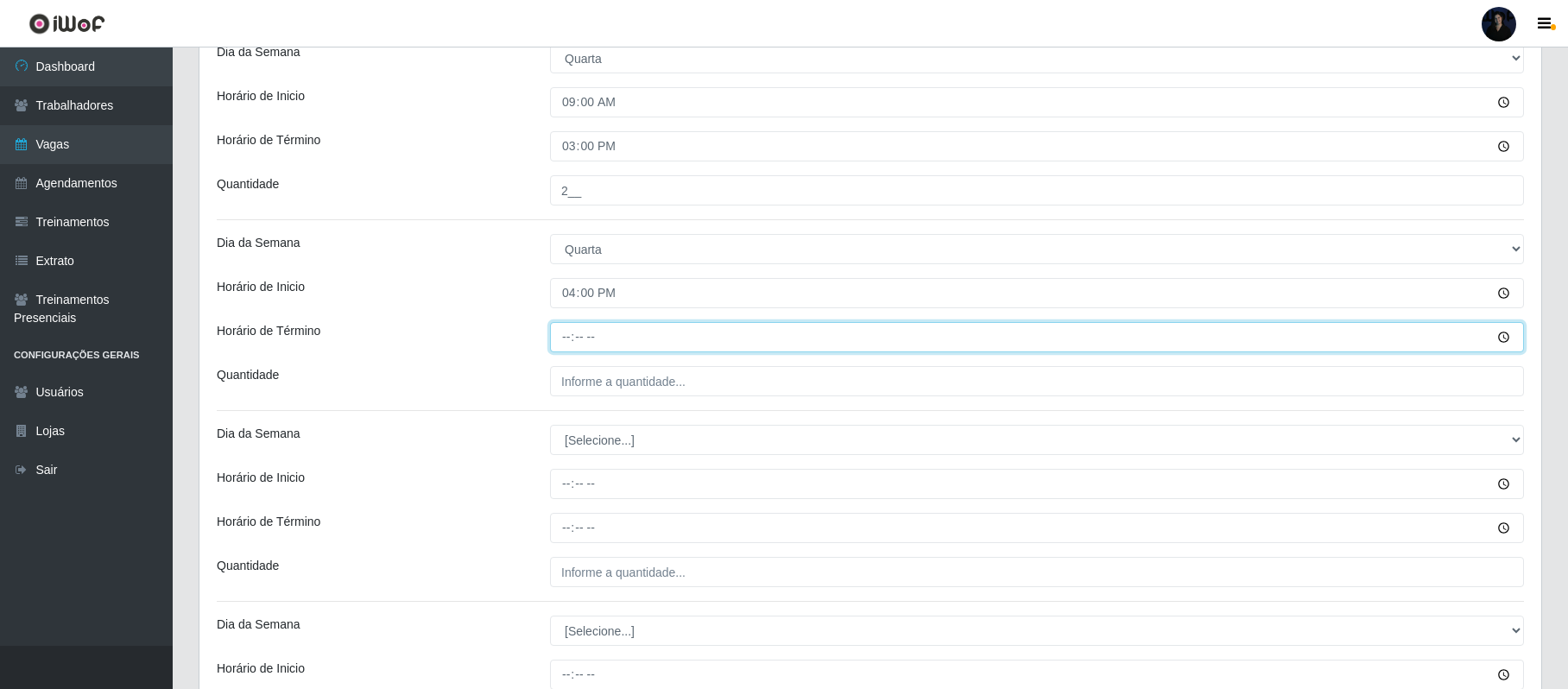
click at [568, 342] on input "Horário de Término" at bounding box center [1037, 337] width 974 height 30
type input "22:00"
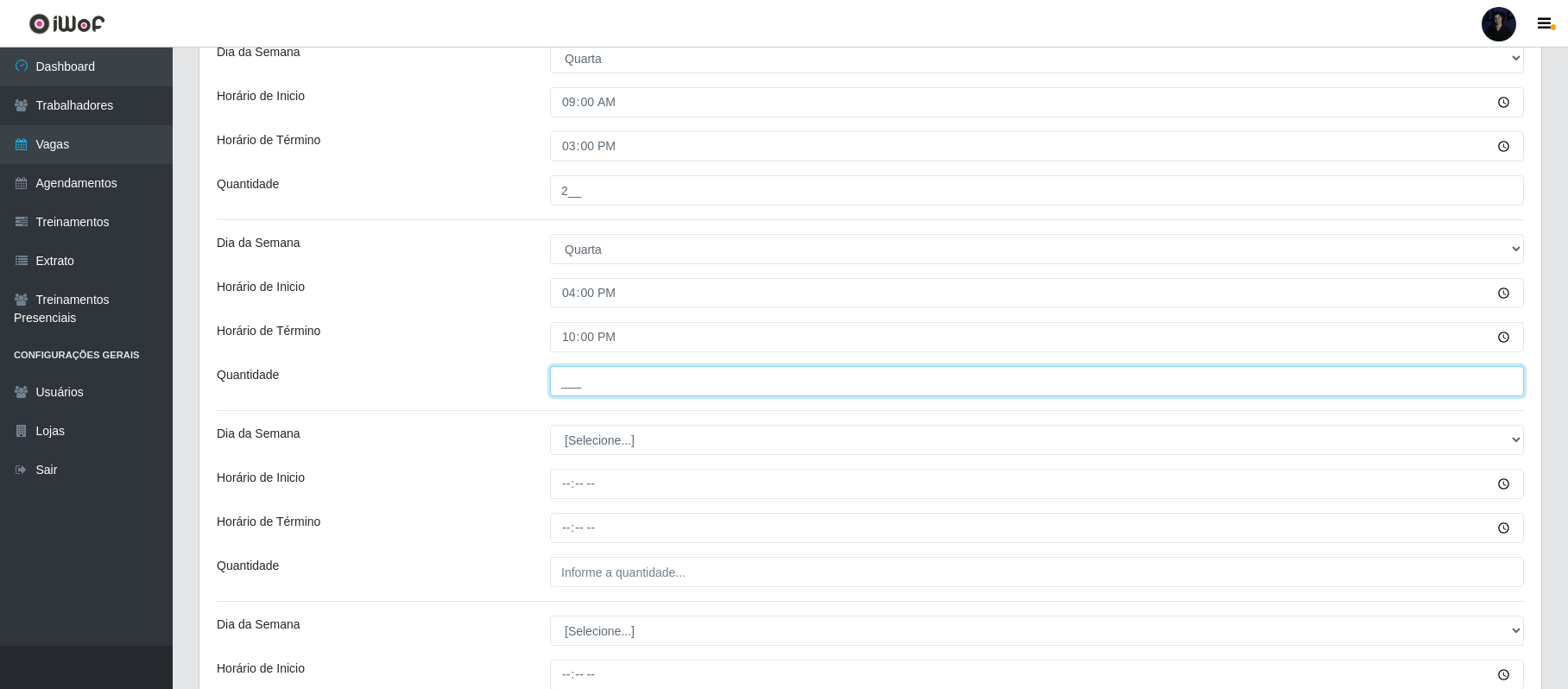
click at [570, 387] on input "___" at bounding box center [1037, 380] width 974 height 30
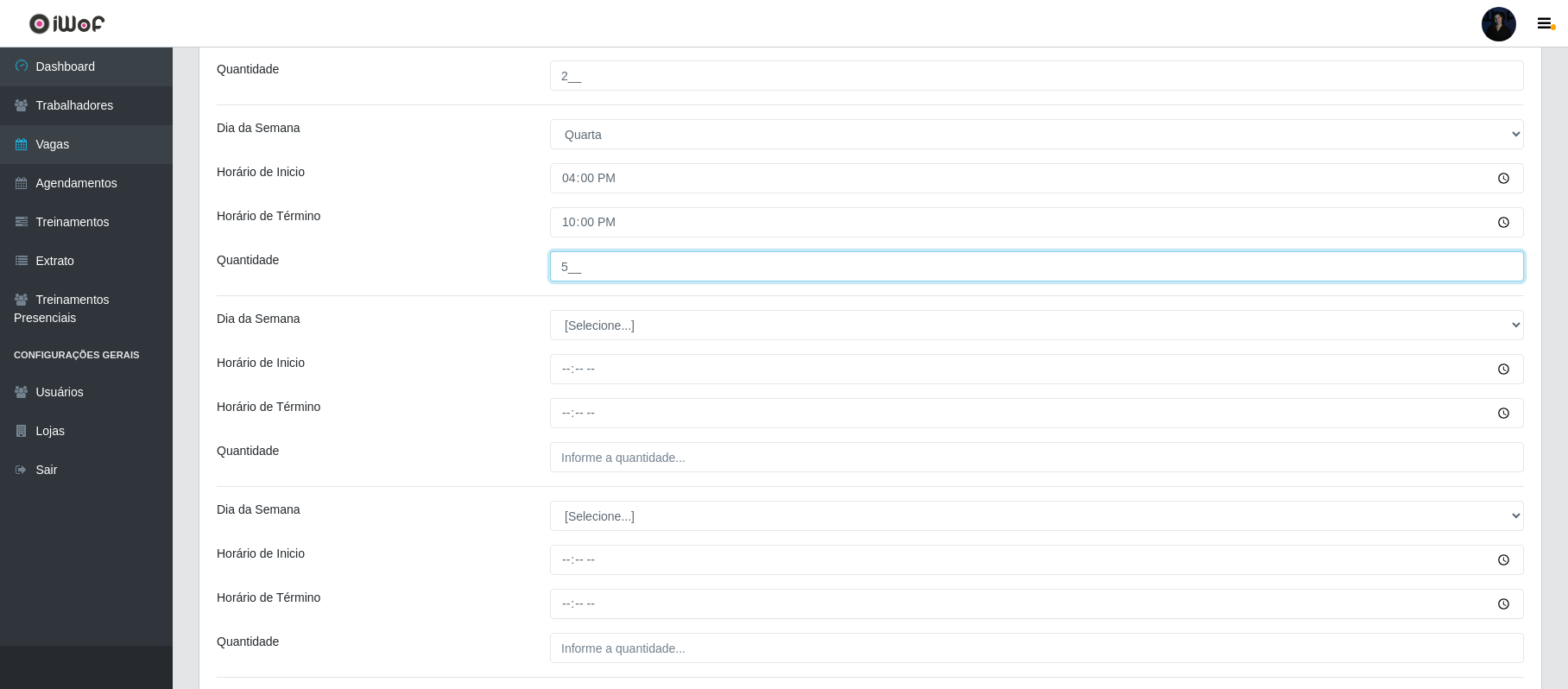
type input "5__"
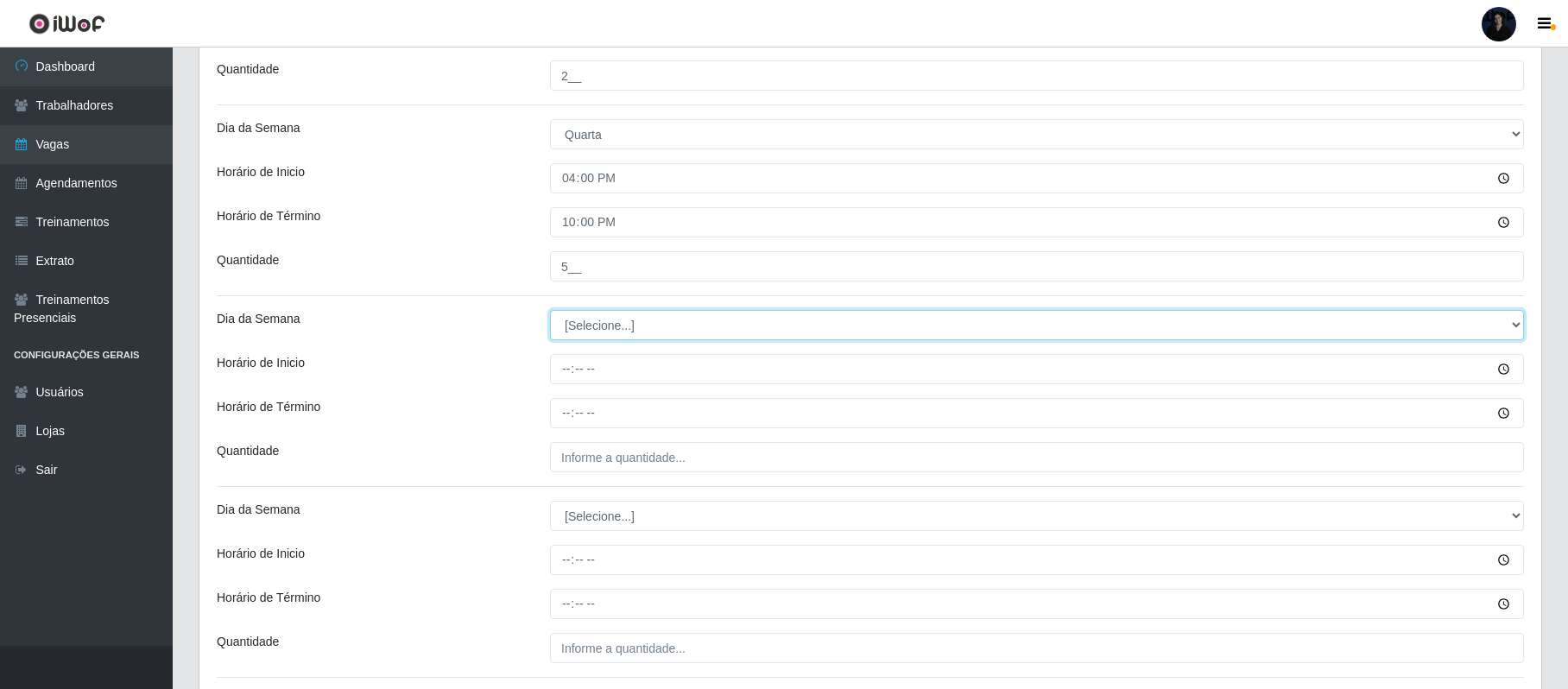
click at [585, 329] on select "[Selecione...] Segunda Terça Quarta Quinta Sexta Sábado Domingo" at bounding box center [1037, 324] width 974 height 30
select select "4"
click at [550, 312] on select "[Selecione...] Segunda Terça Quarta Quinta Sexta Sábado Domingo" at bounding box center [1037, 324] width 974 height 30
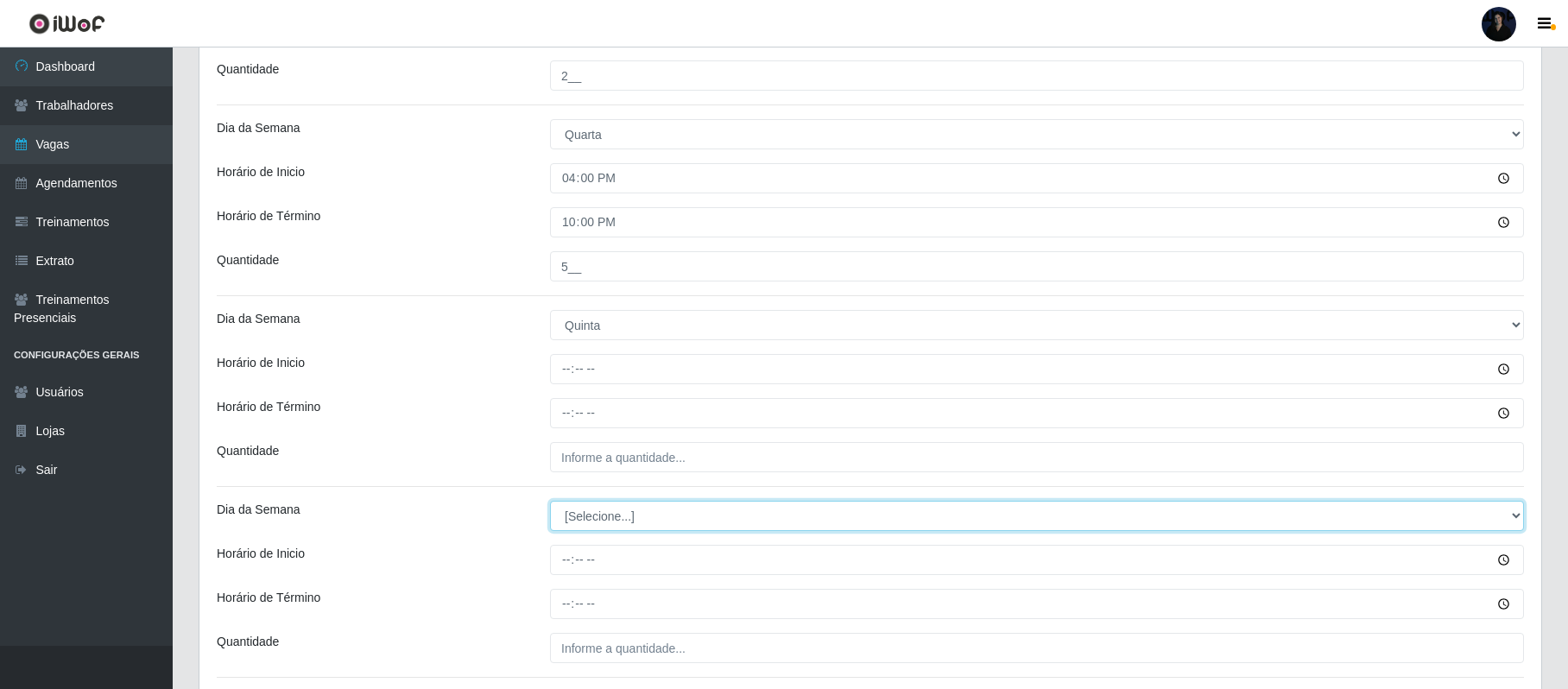
click at [587, 511] on select "[Selecione...] Segunda Terça Quarta Quinta Sexta Sábado Domingo" at bounding box center [1037, 515] width 974 height 30
select select "4"
click at [550, 503] on select "[Selecione...] Segunda Terça Quarta Quinta Sexta Sábado Domingo" at bounding box center [1037, 515] width 974 height 30
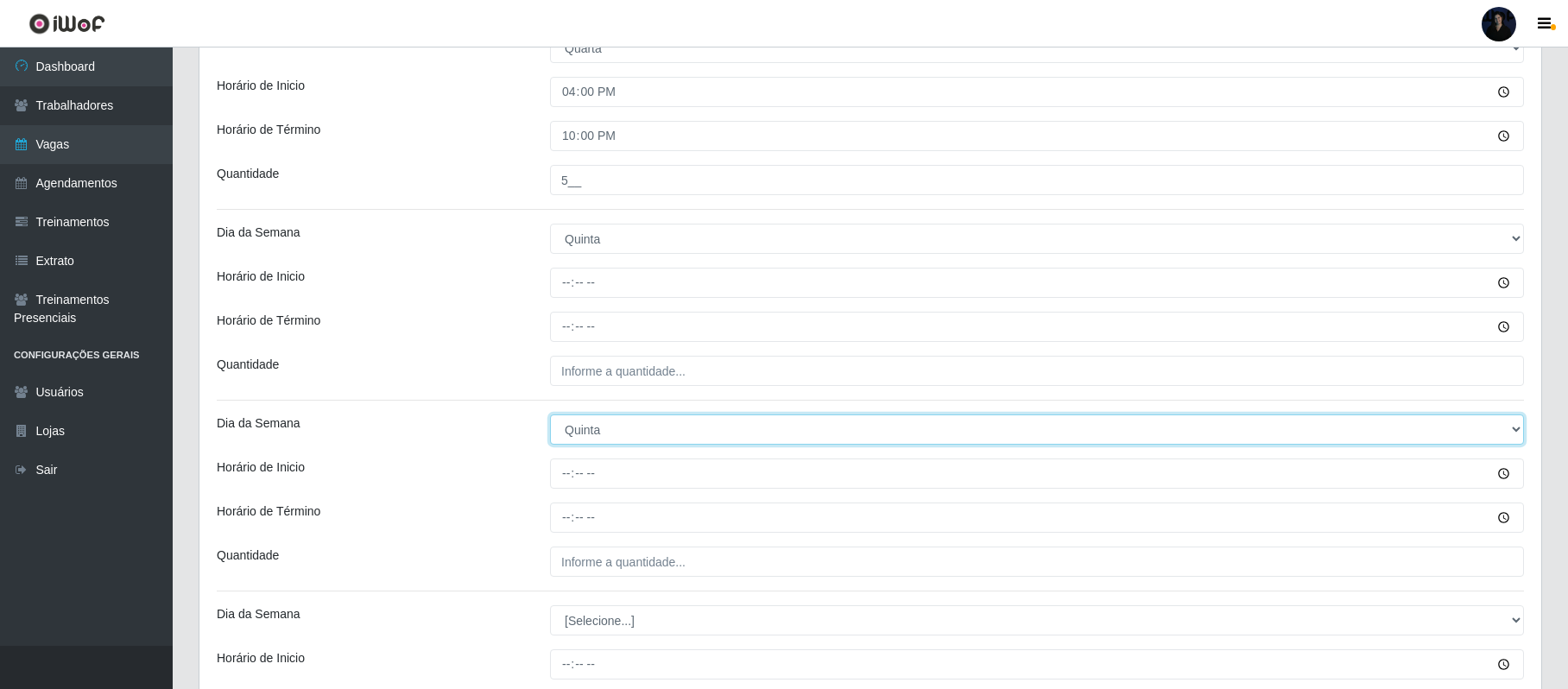
scroll to position [1036, 0]
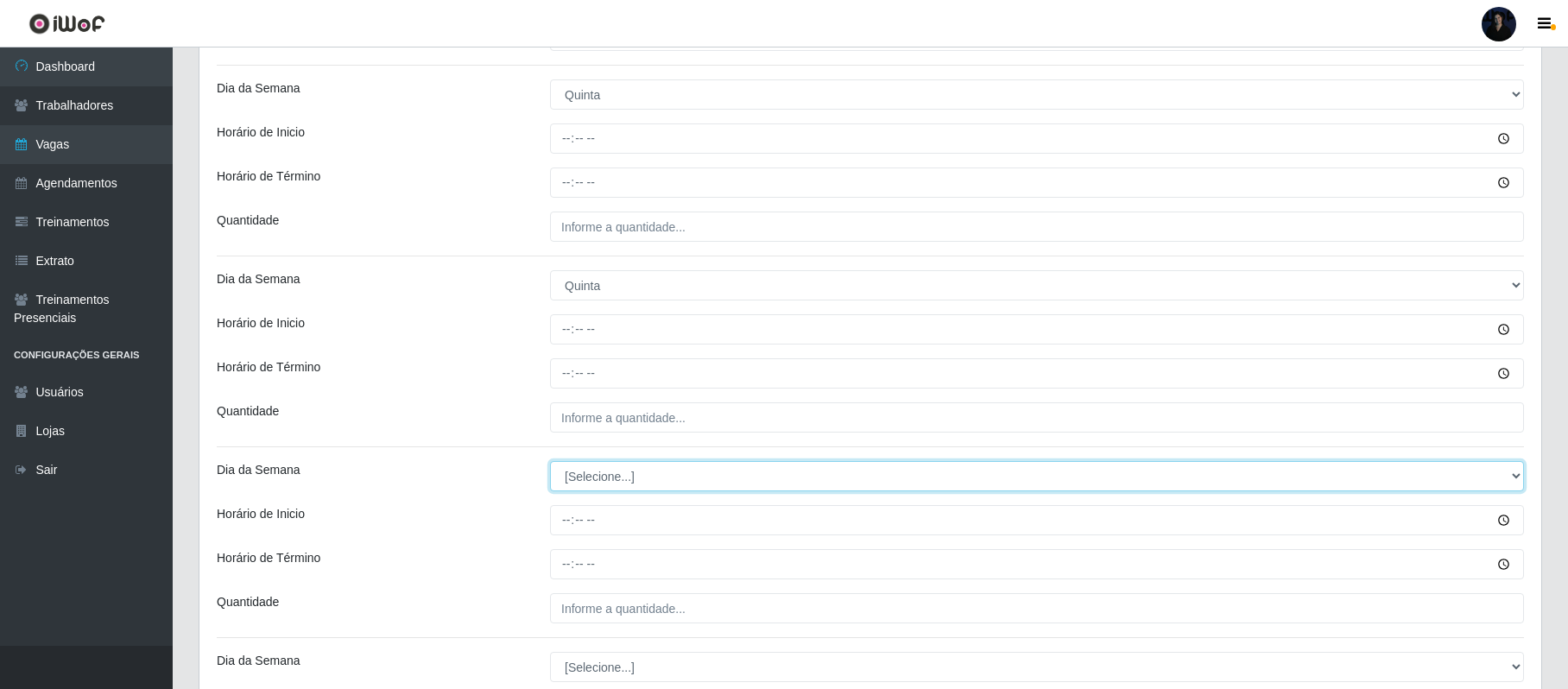
click at [609, 478] on select "[Selecione...] Segunda Terça Quarta Quinta Sexta Sábado Domingo" at bounding box center [1037, 475] width 974 height 30
select select "4"
click at [550, 464] on select "[Selecione...] Segunda Terça Quarta Quinta Sexta Sábado Domingo" at bounding box center [1037, 475] width 974 height 30
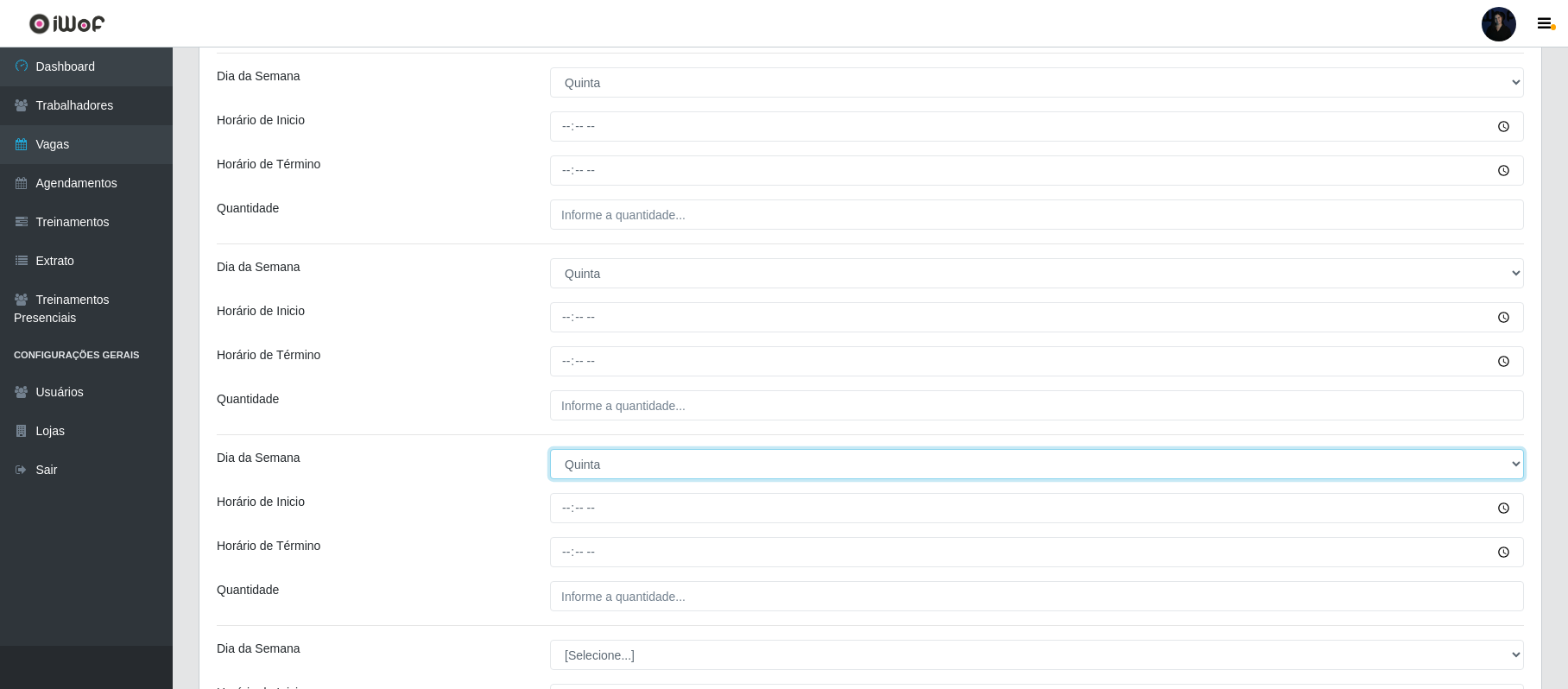
scroll to position [1054, 0]
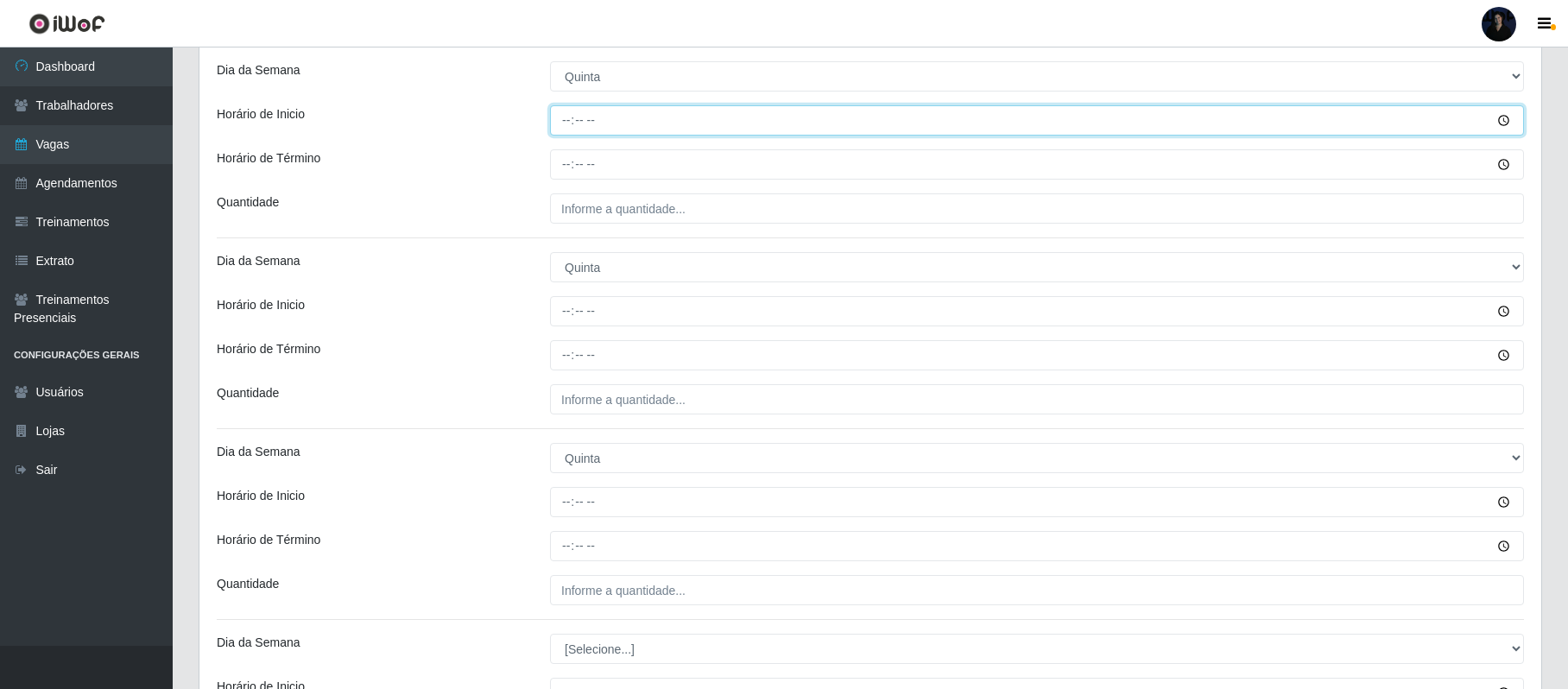
click at [572, 125] on input "Horário de Inicio" at bounding box center [1037, 120] width 974 height 30
type input "08:00"
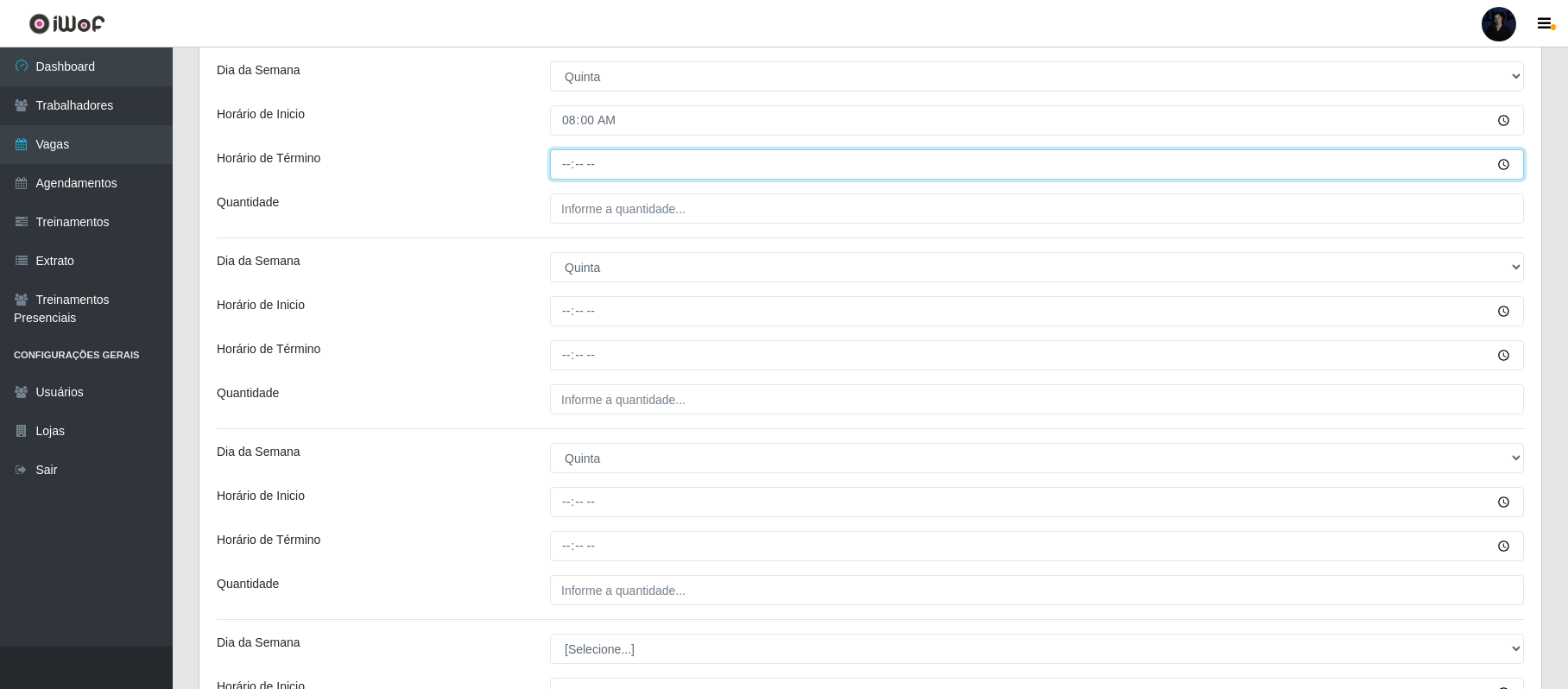
click at [570, 173] on input "Horário de Término" at bounding box center [1037, 164] width 974 height 30
type input "14:00"
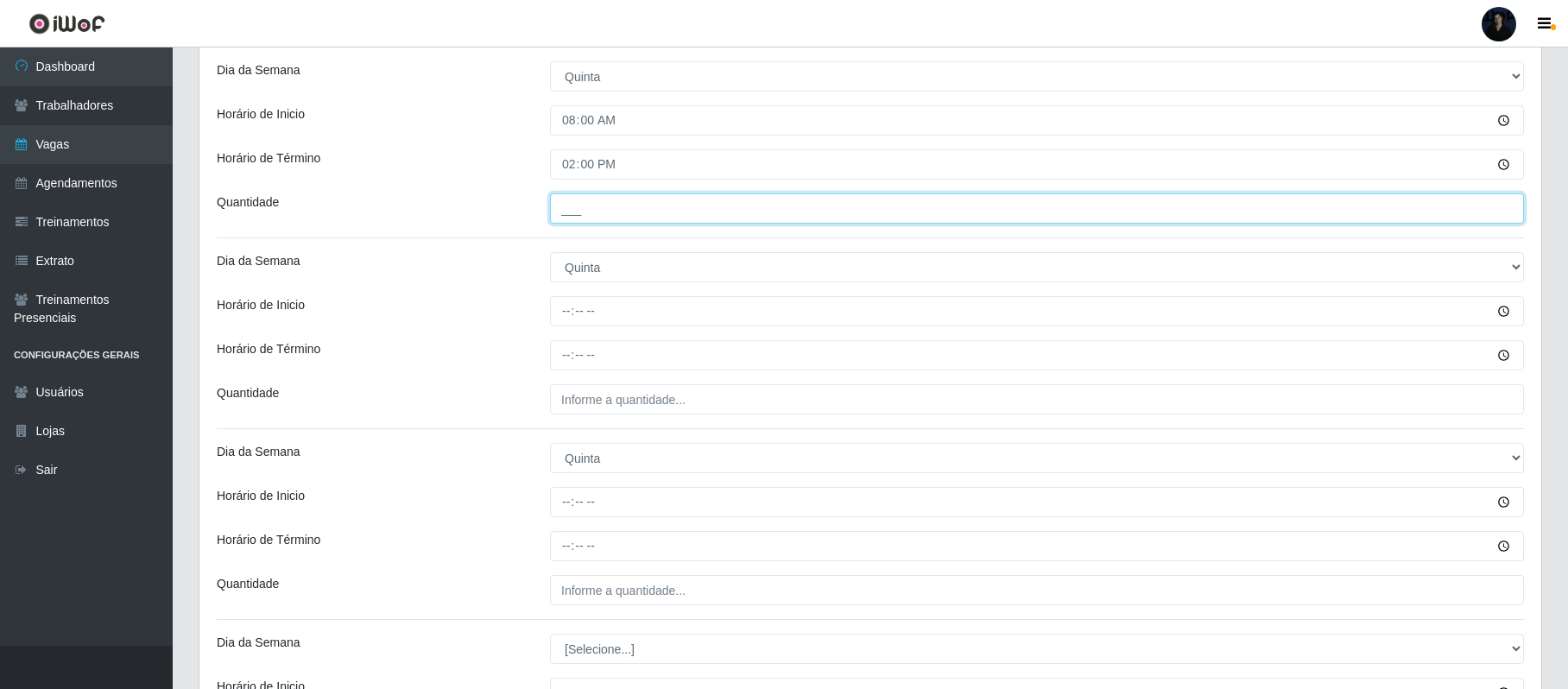
click at [565, 198] on input "___" at bounding box center [1037, 208] width 974 height 30
type input "2__"
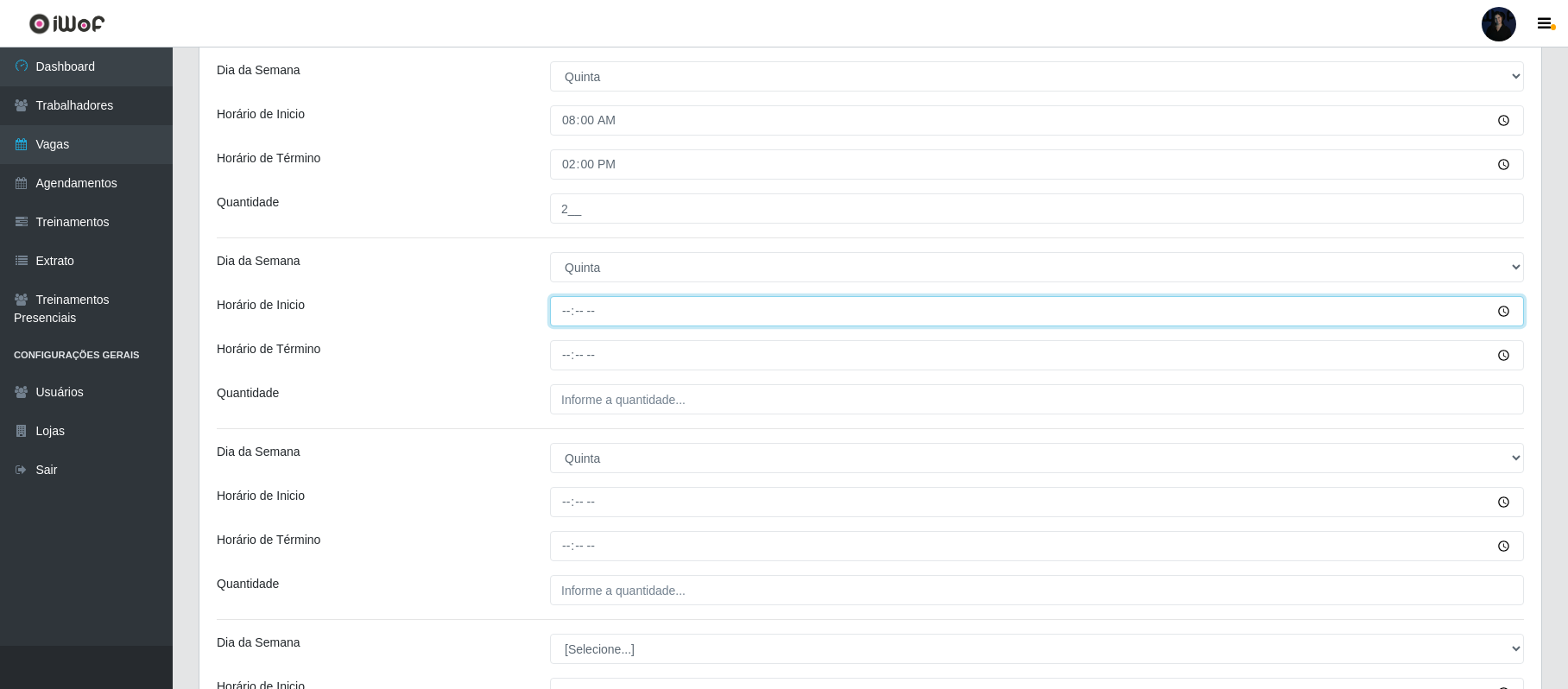
click at [561, 323] on input "Horário de Inicio" at bounding box center [1037, 310] width 974 height 30
type input "09:00"
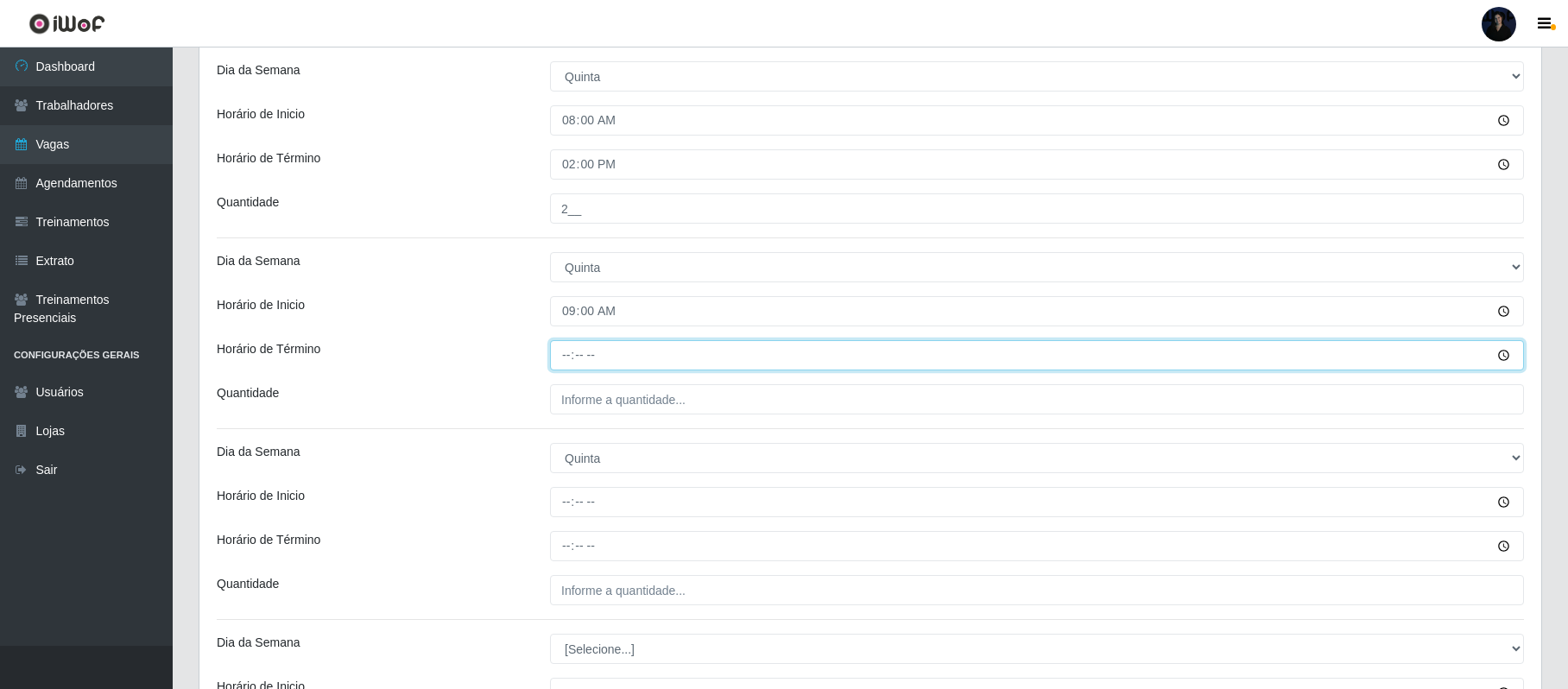
click at [567, 358] on input "Horário de Término" at bounding box center [1037, 355] width 974 height 30
click at [567, 360] on input "Horário de Término" at bounding box center [1037, 355] width 974 height 30
type input "15:00"
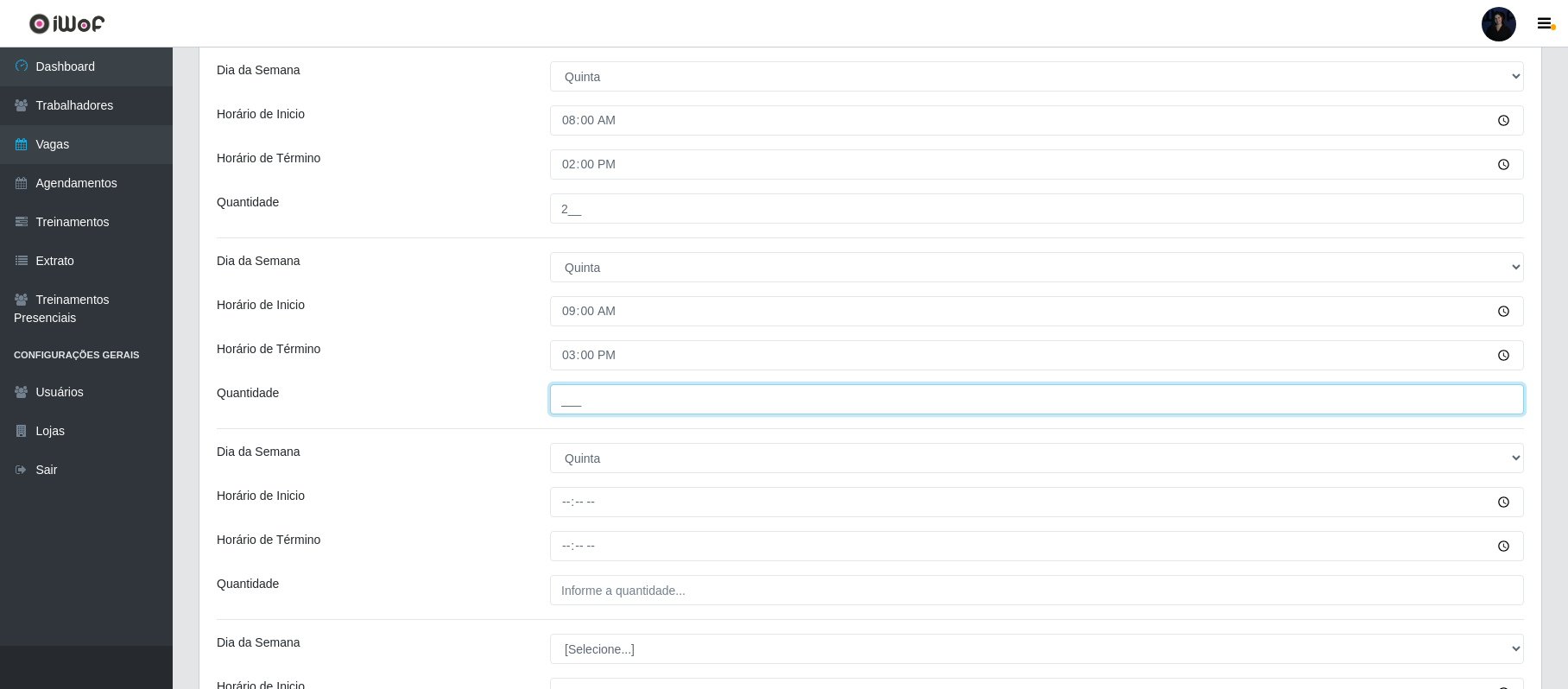
click at [561, 401] on input "___" at bounding box center [1037, 399] width 974 height 30
type input "2__"
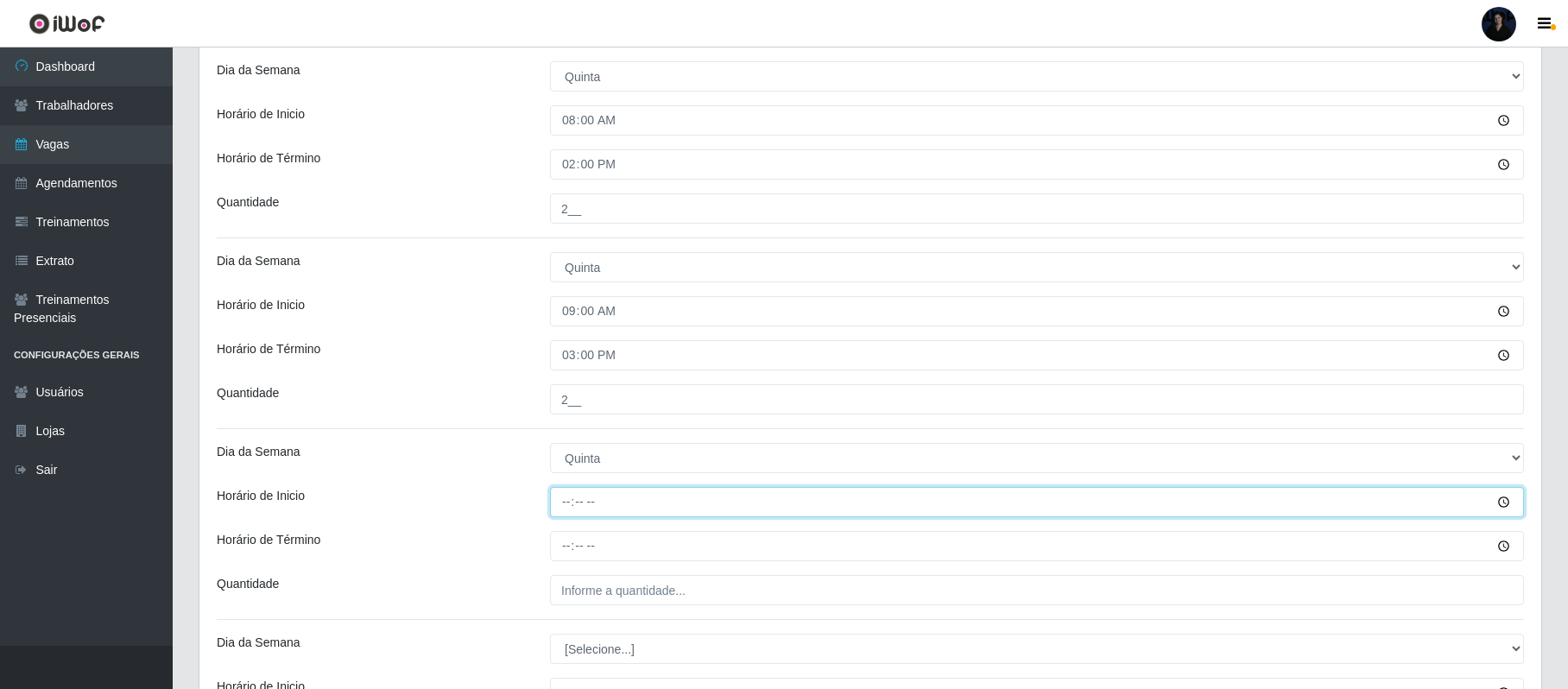
click at [563, 498] on input "Horário de Inicio" at bounding box center [1037, 502] width 974 height 30
type input "16:00"
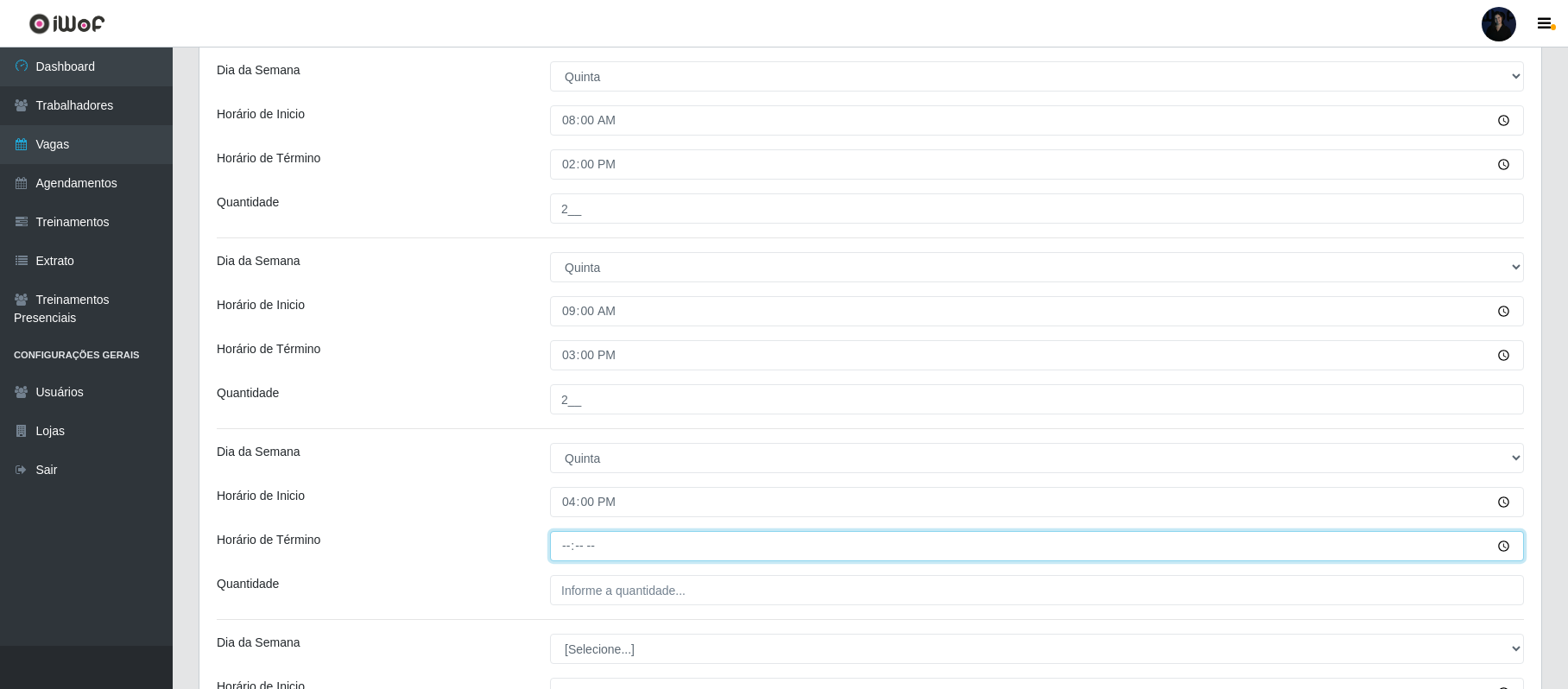
click at [568, 552] on input "Horário de Término" at bounding box center [1037, 545] width 974 height 30
type input "22:00"
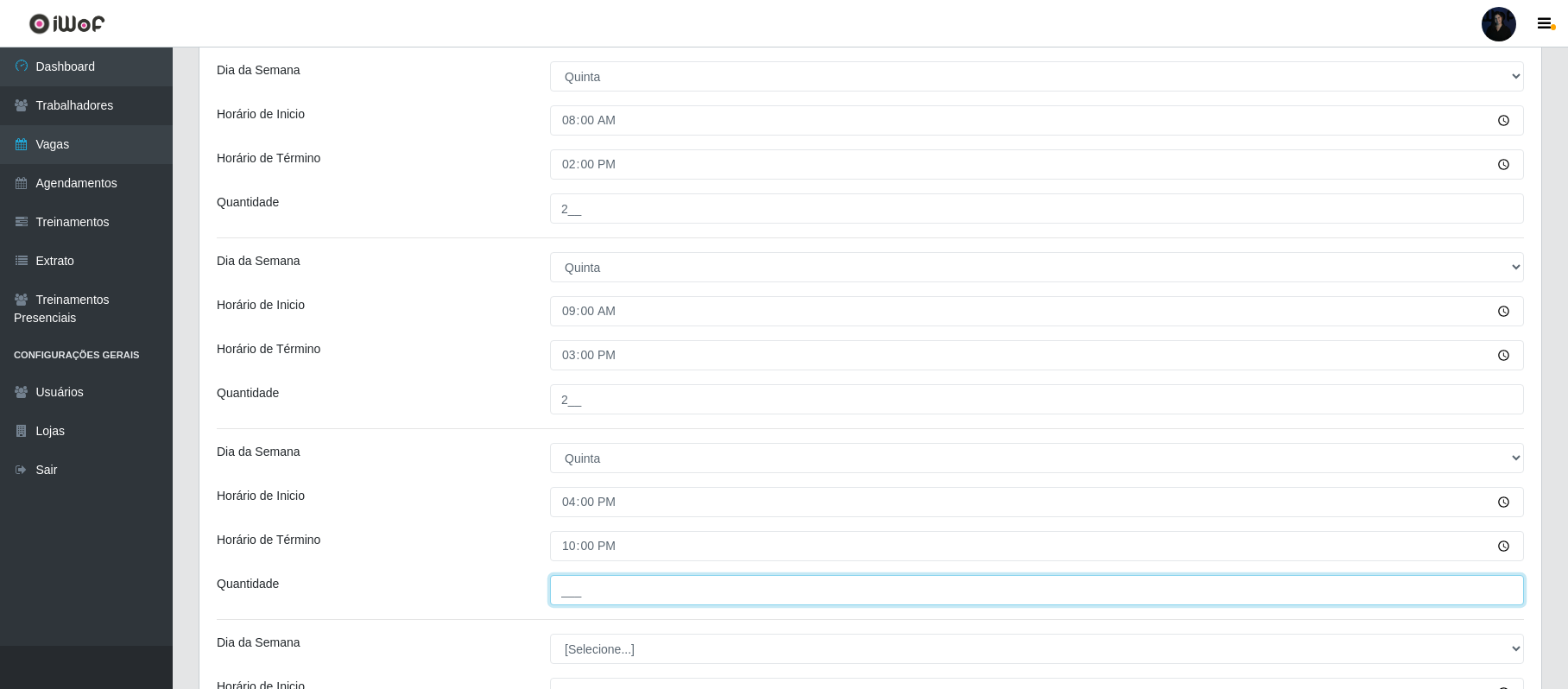
click at [559, 589] on input "___" at bounding box center [1037, 590] width 974 height 30
type input "5__"
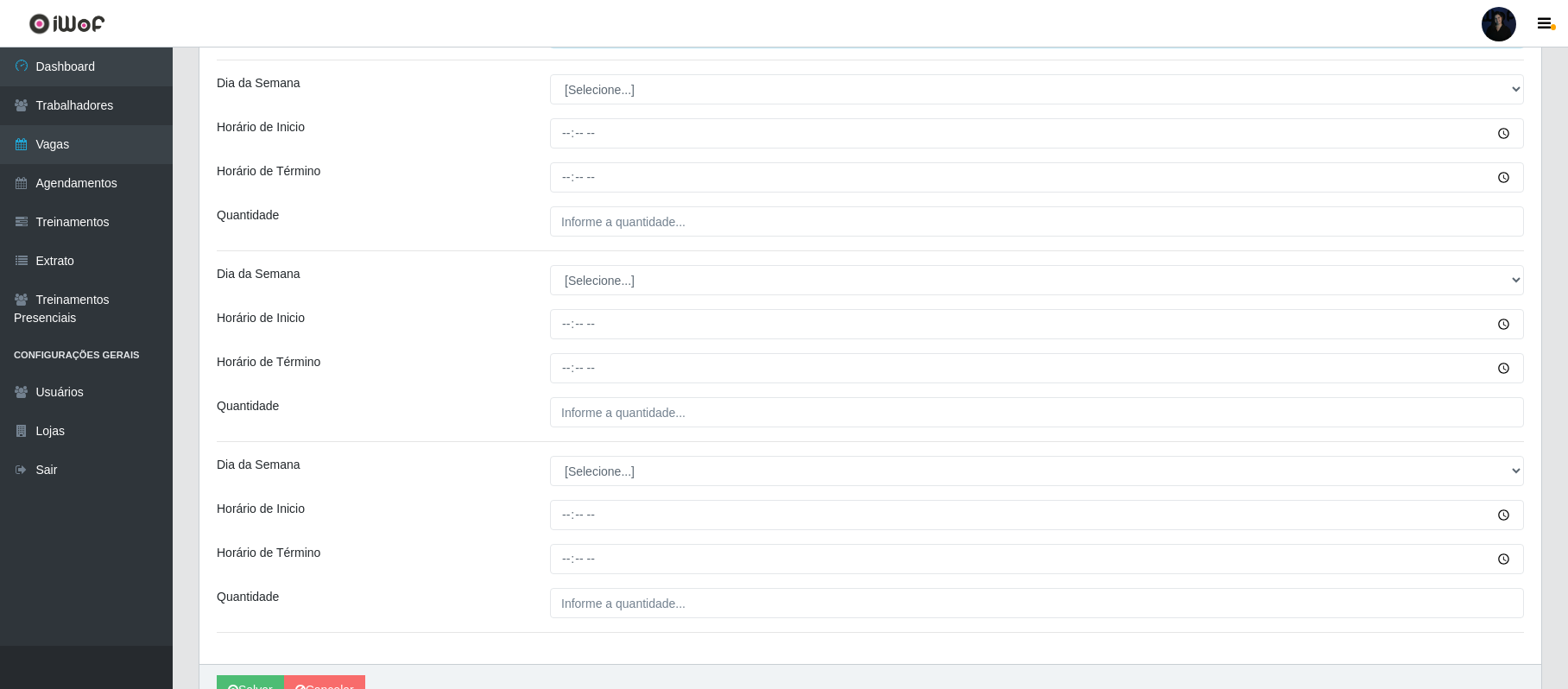
scroll to position [1623, 0]
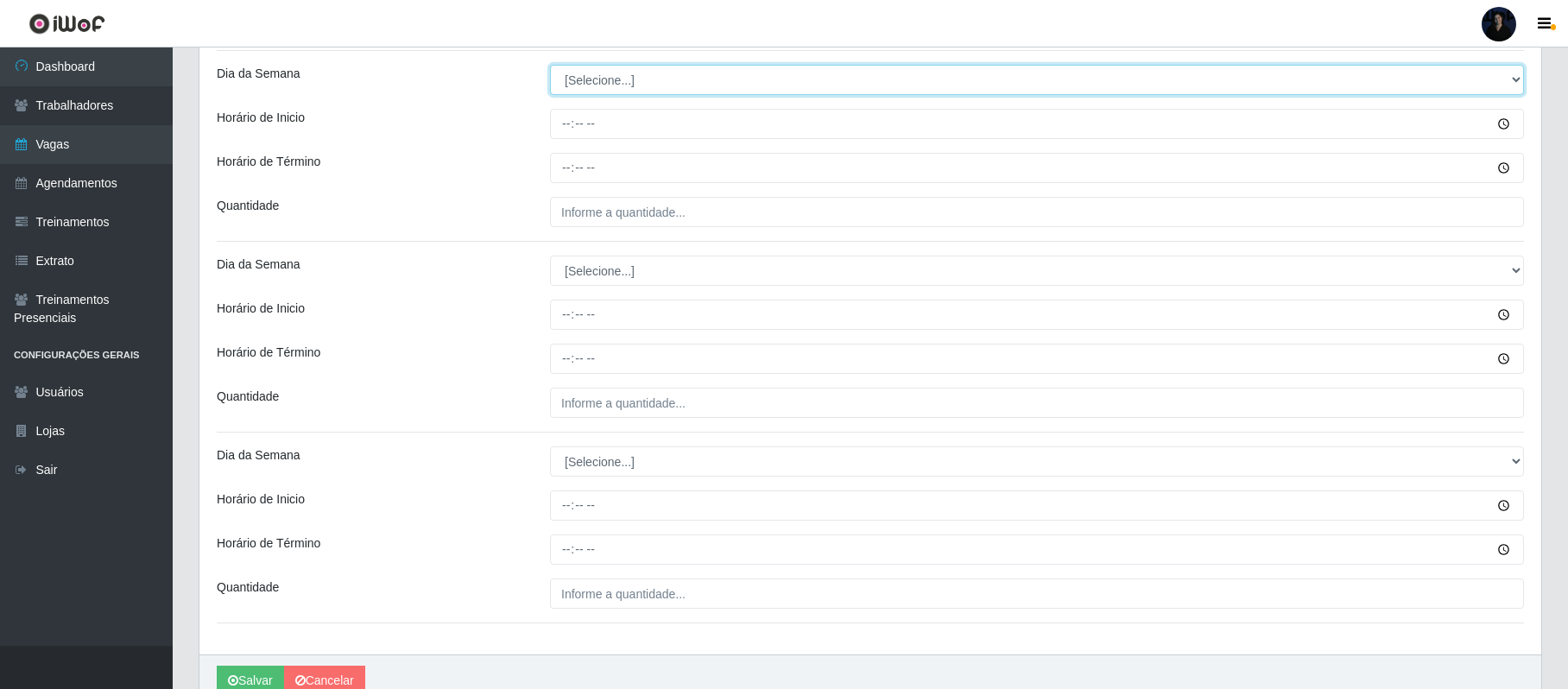
click at [584, 81] on select "[Selecione...] Segunda Terça Quarta Quinta Sexta Sábado Domingo" at bounding box center [1037, 79] width 974 height 30
select select "5"
click at [550, 68] on select "[Selecione...] Segunda Terça Quarta Quinta Sexta Sábado Domingo" at bounding box center [1037, 79] width 974 height 30
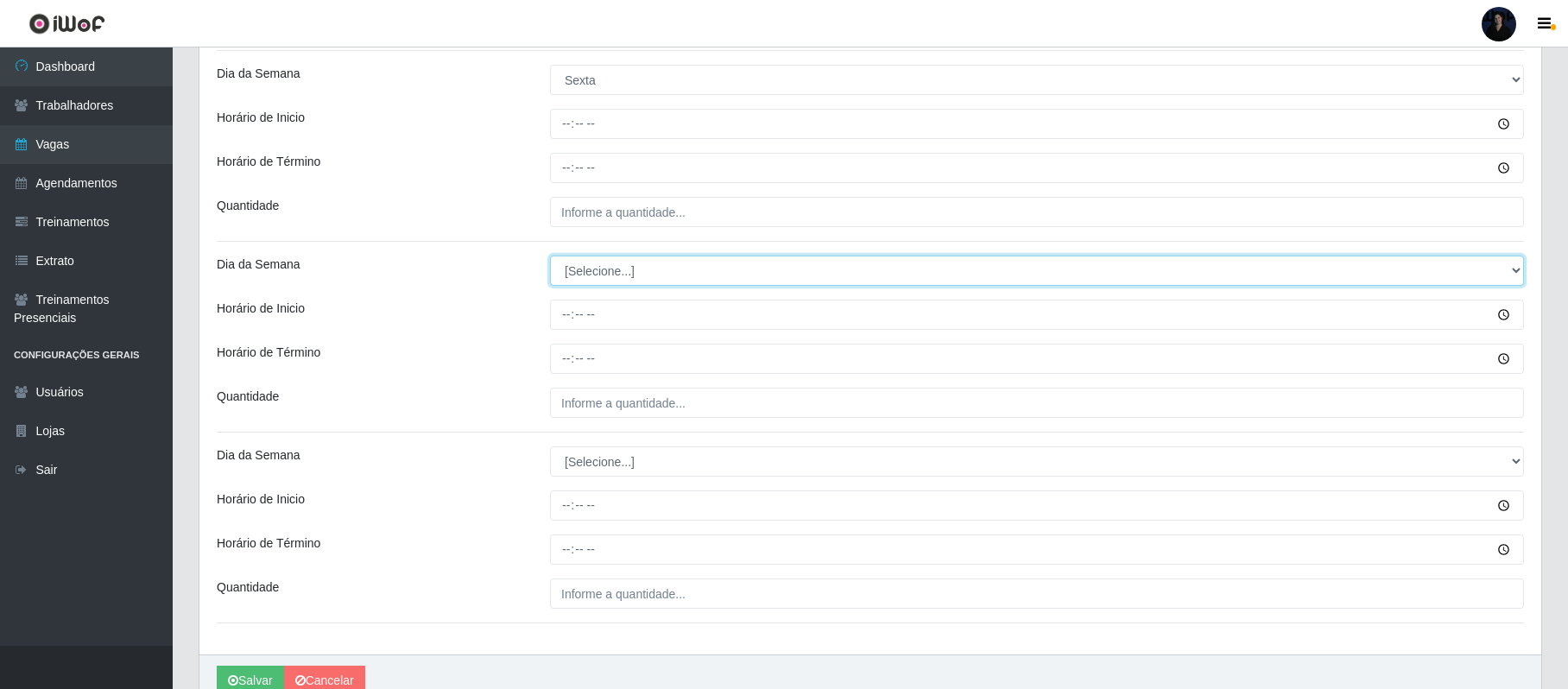
click at [580, 283] on select "[Selecione...] Segunda Terça Quarta Quinta Sexta Sábado Domingo" at bounding box center [1037, 270] width 974 height 30
select select "5"
click at [550, 258] on select "[Selecione...] Segunda Terça Quarta Quinta Sexta Sábado Domingo" at bounding box center [1037, 270] width 974 height 30
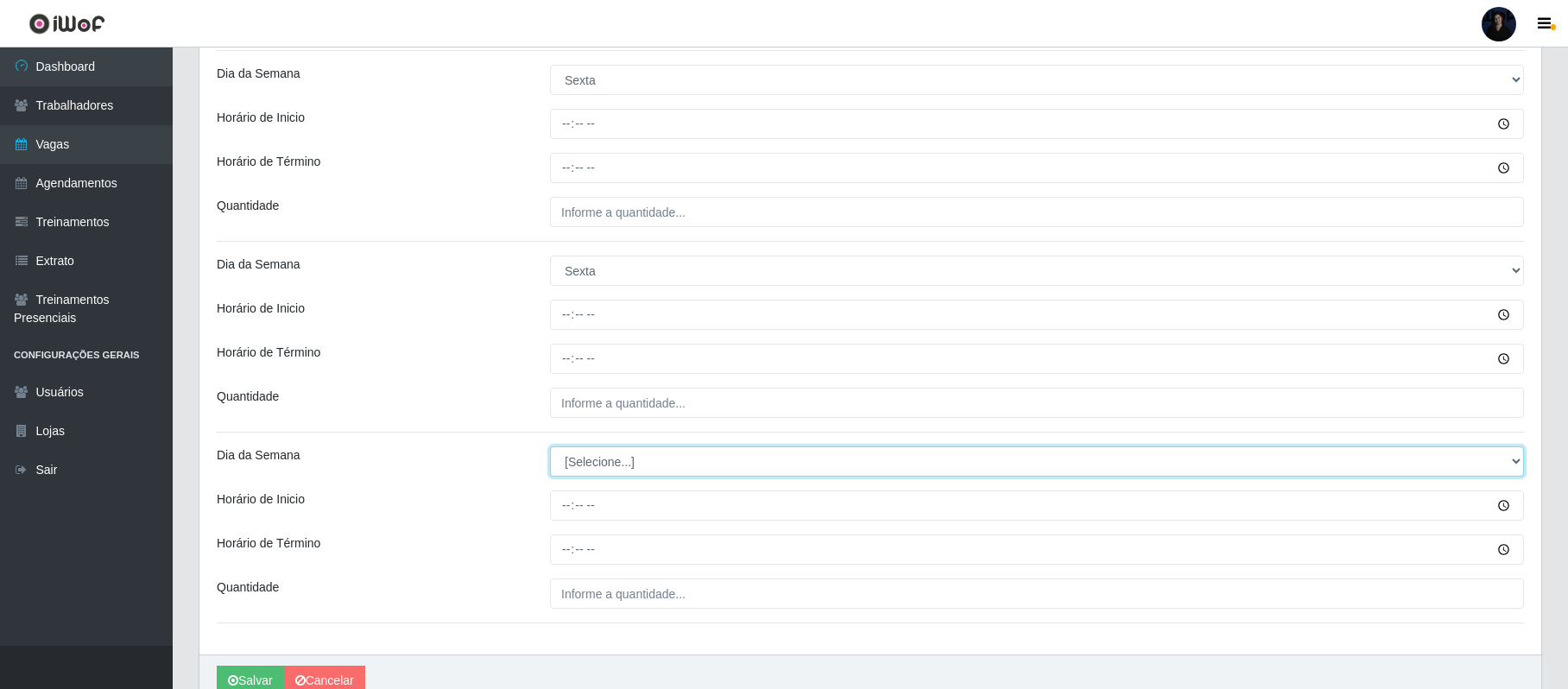
click at [592, 463] on select "[Selecione...] Segunda Terça Quarta Quinta Sexta Sábado Domingo" at bounding box center [1037, 461] width 974 height 30
select select "5"
click at [550, 451] on select "[Selecione...] Segunda Terça Quarta Quinta Sexta Sábado Domingo" at bounding box center [1037, 461] width 974 height 30
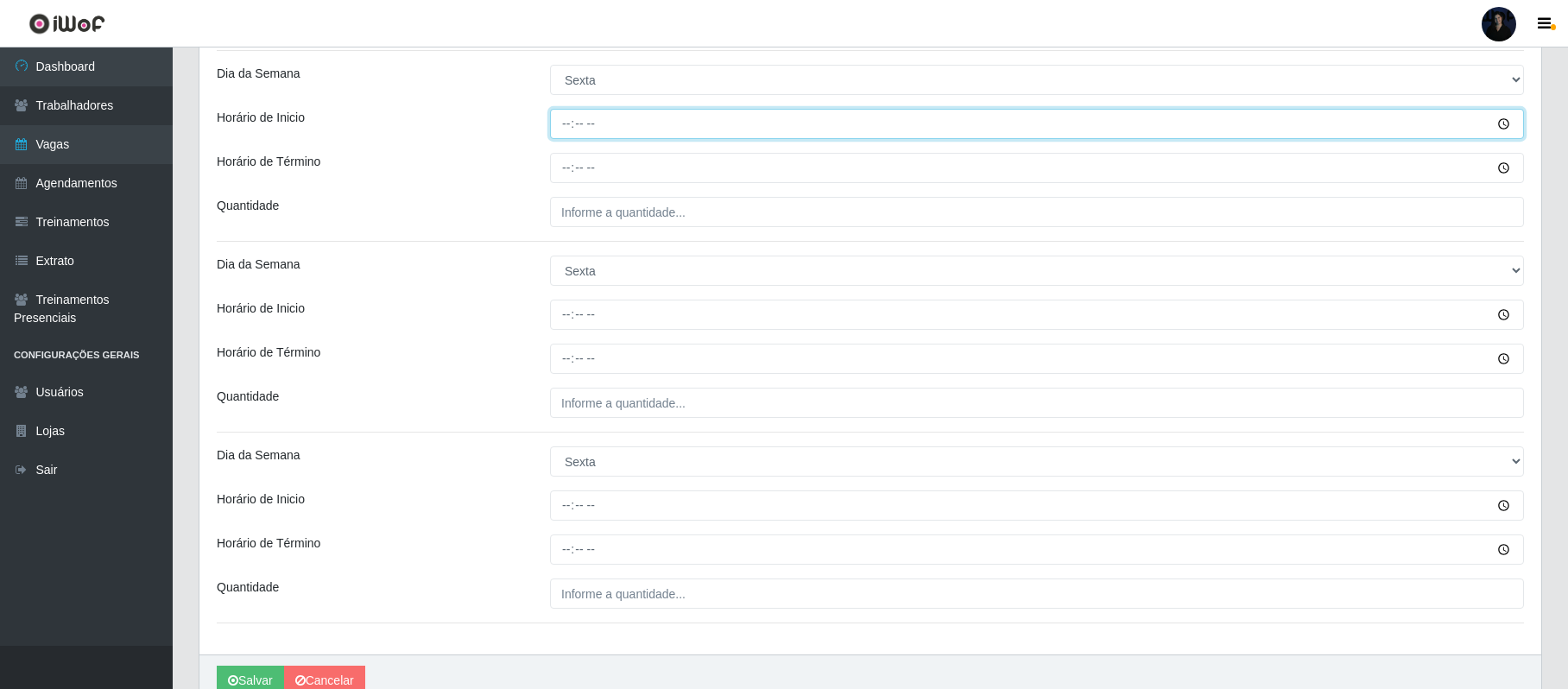
click at [570, 128] on input "Horário de Inicio" at bounding box center [1037, 123] width 974 height 30
type input "08:00"
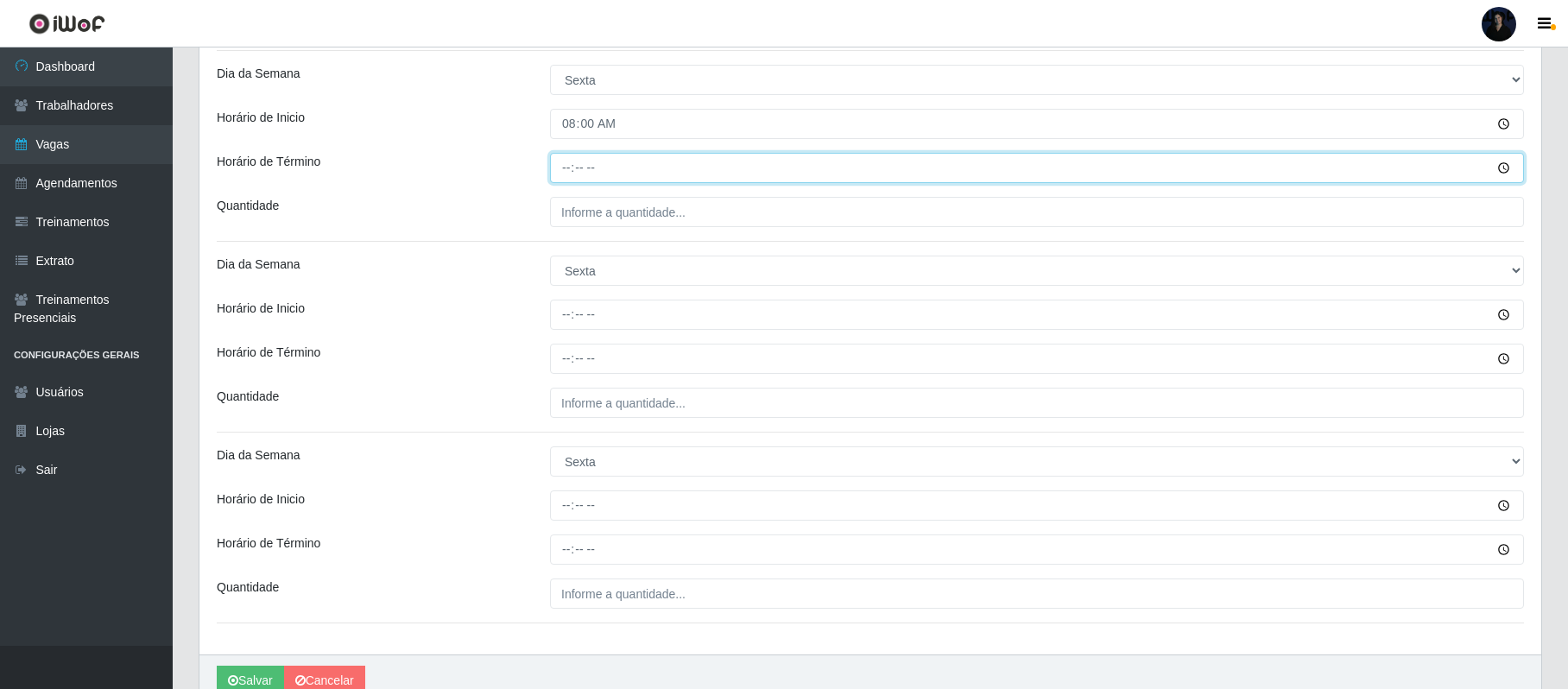
drag, startPoint x: 565, startPoint y: 184, endPoint x: 561, endPoint y: 174, distance: 10.8
click at [561, 179] on input "Horário de Término" at bounding box center [1037, 167] width 974 height 30
type input "14:00"
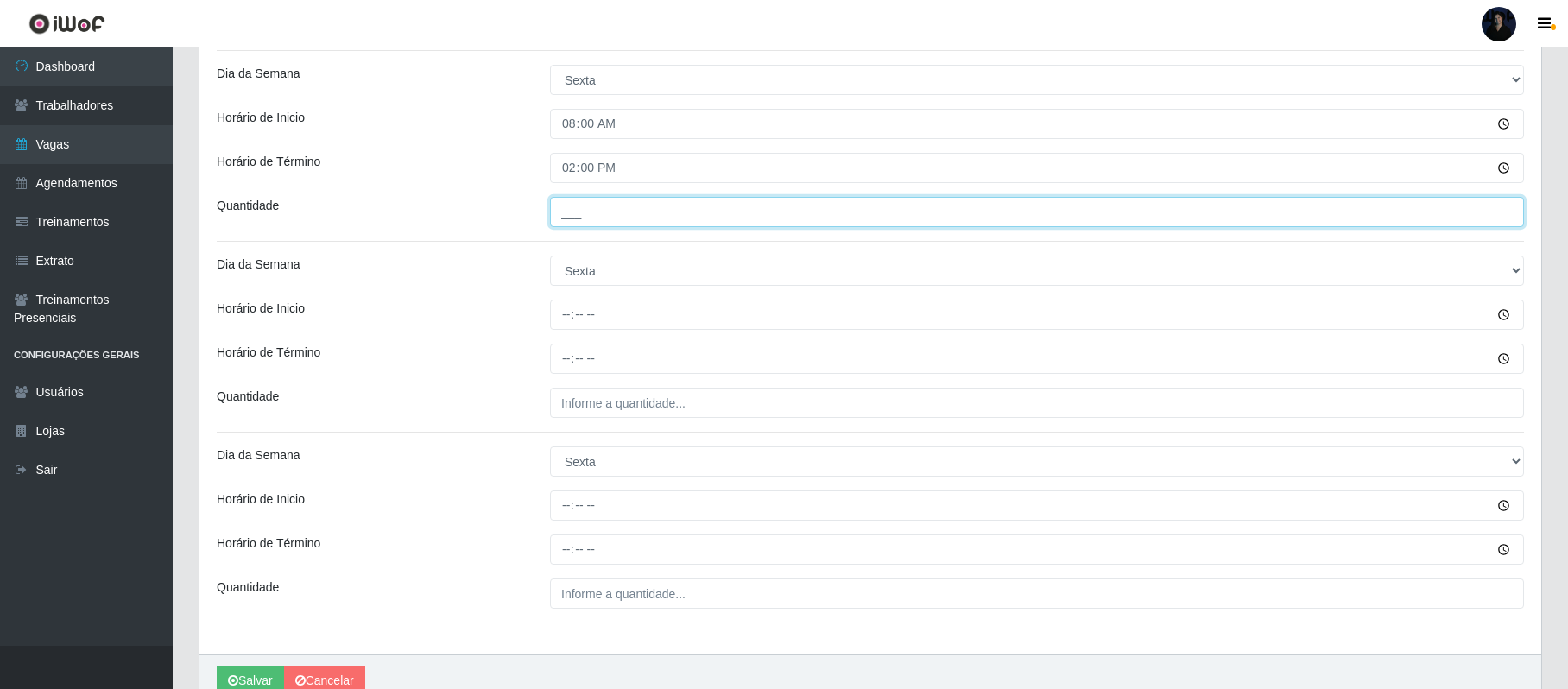
click at [564, 218] on input "___" at bounding box center [1037, 211] width 974 height 30
type input "2__"
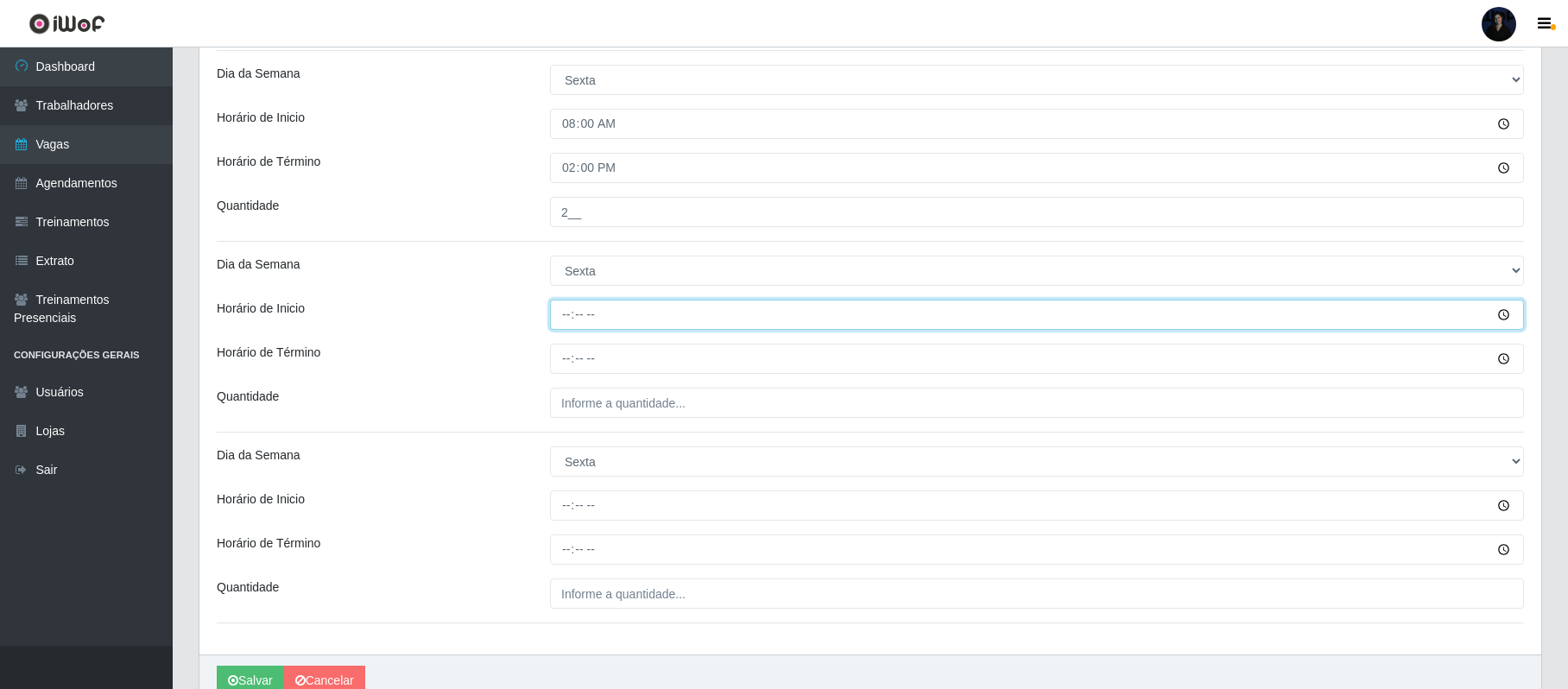
click at [559, 325] on input "Horário de Inicio" at bounding box center [1037, 314] width 974 height 30
type input "09:00"
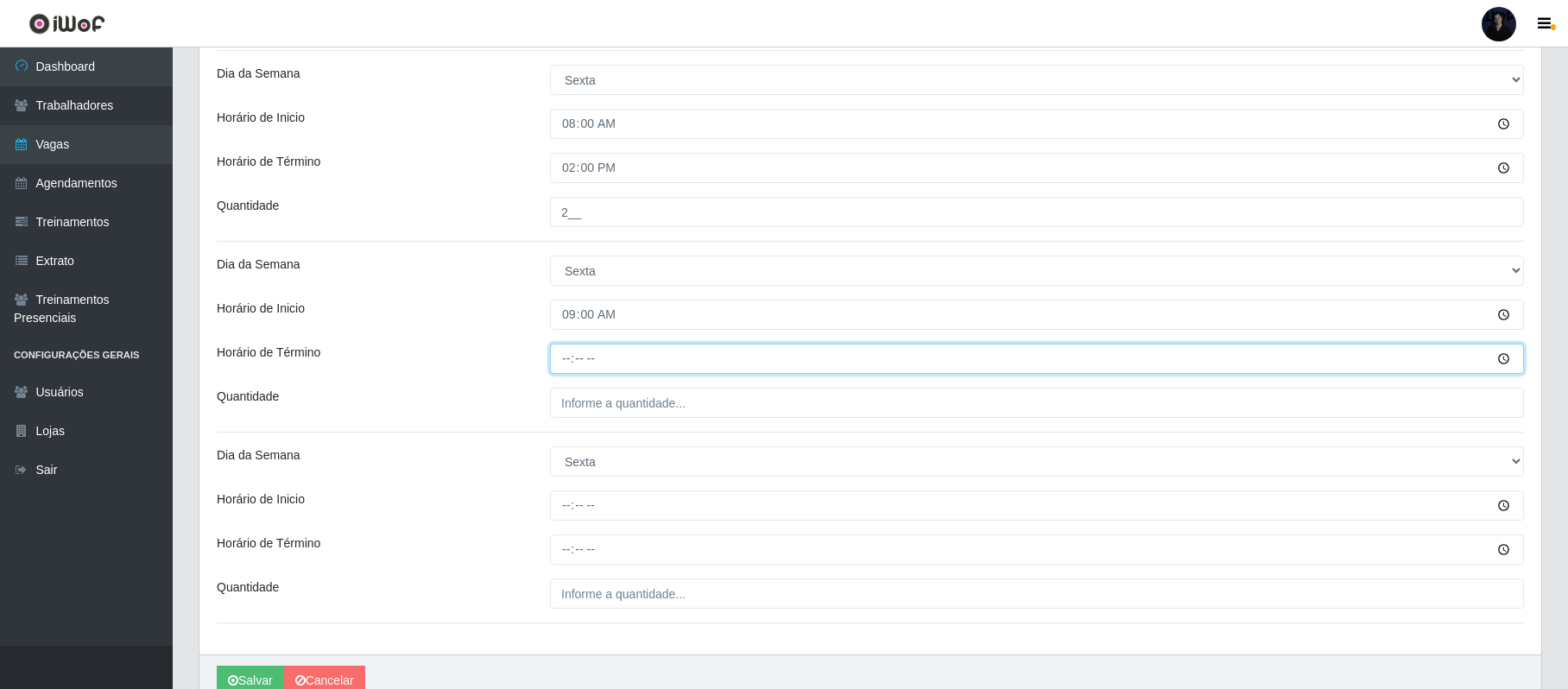
click at [559, 363] on input "Horário de Término" at bounding box center [1037, 358] width 974 height 30
type input "15:00"
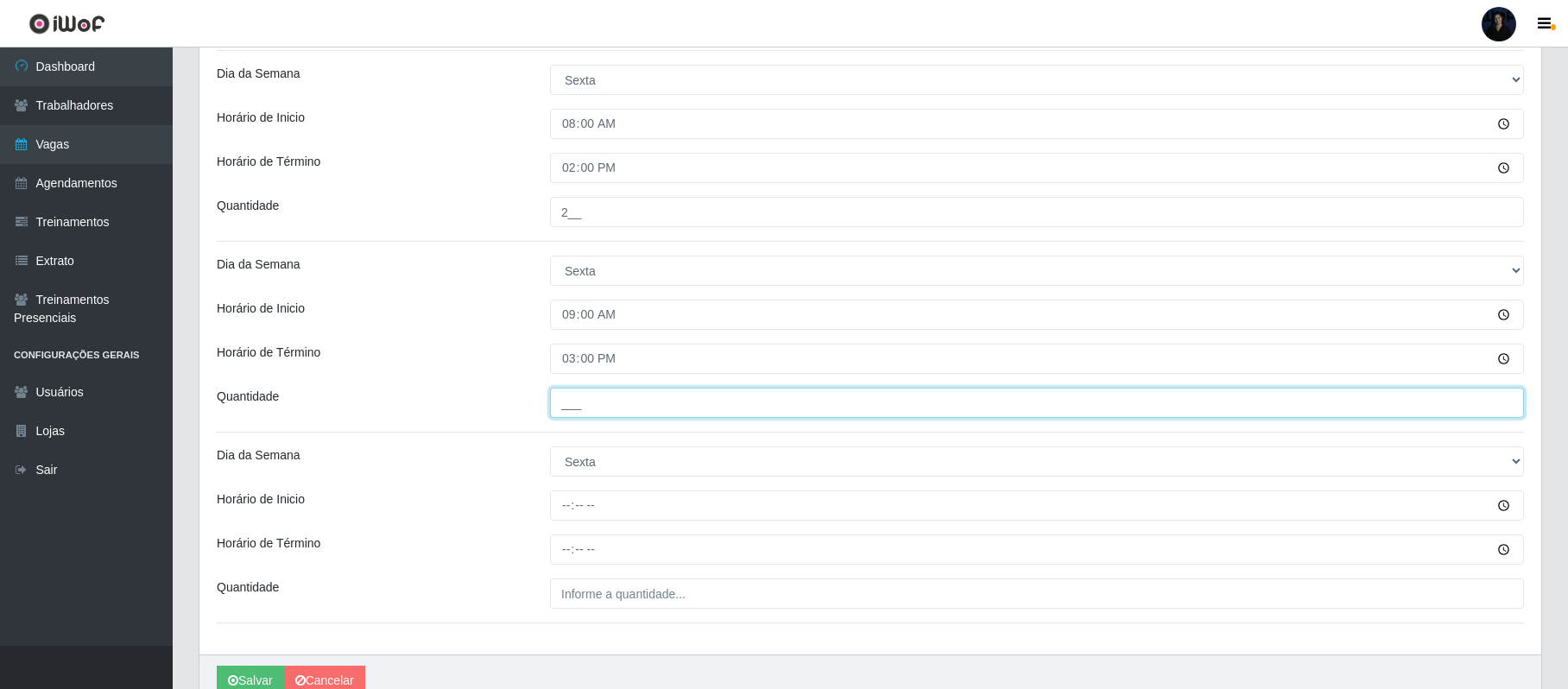
click at [568, 402] on input "___" at bounding box center [1037, 402] width 974 height 30
type input "2__"
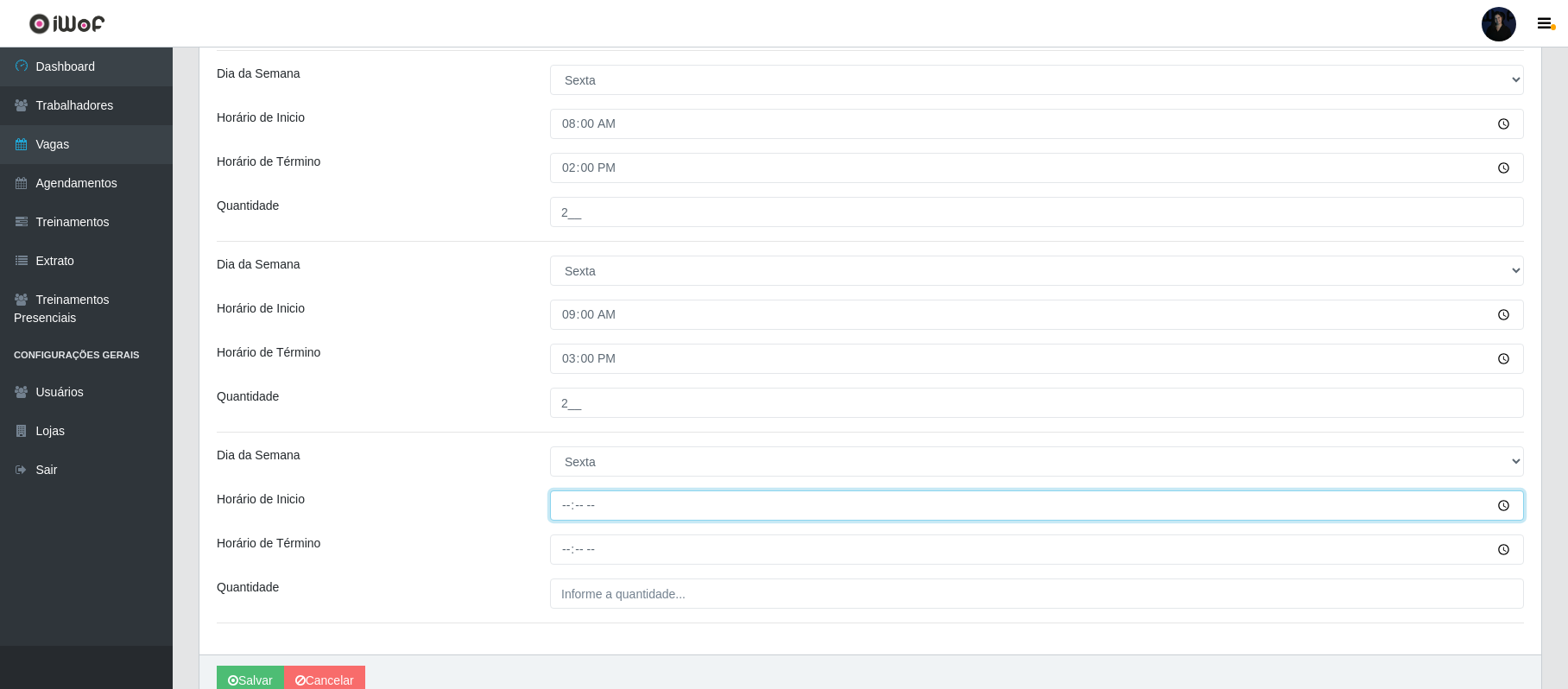
click at [565, 512] on input "Horário de Inicio" at bounding box center [1037, 505] width 974 height 30
type input "16:00"
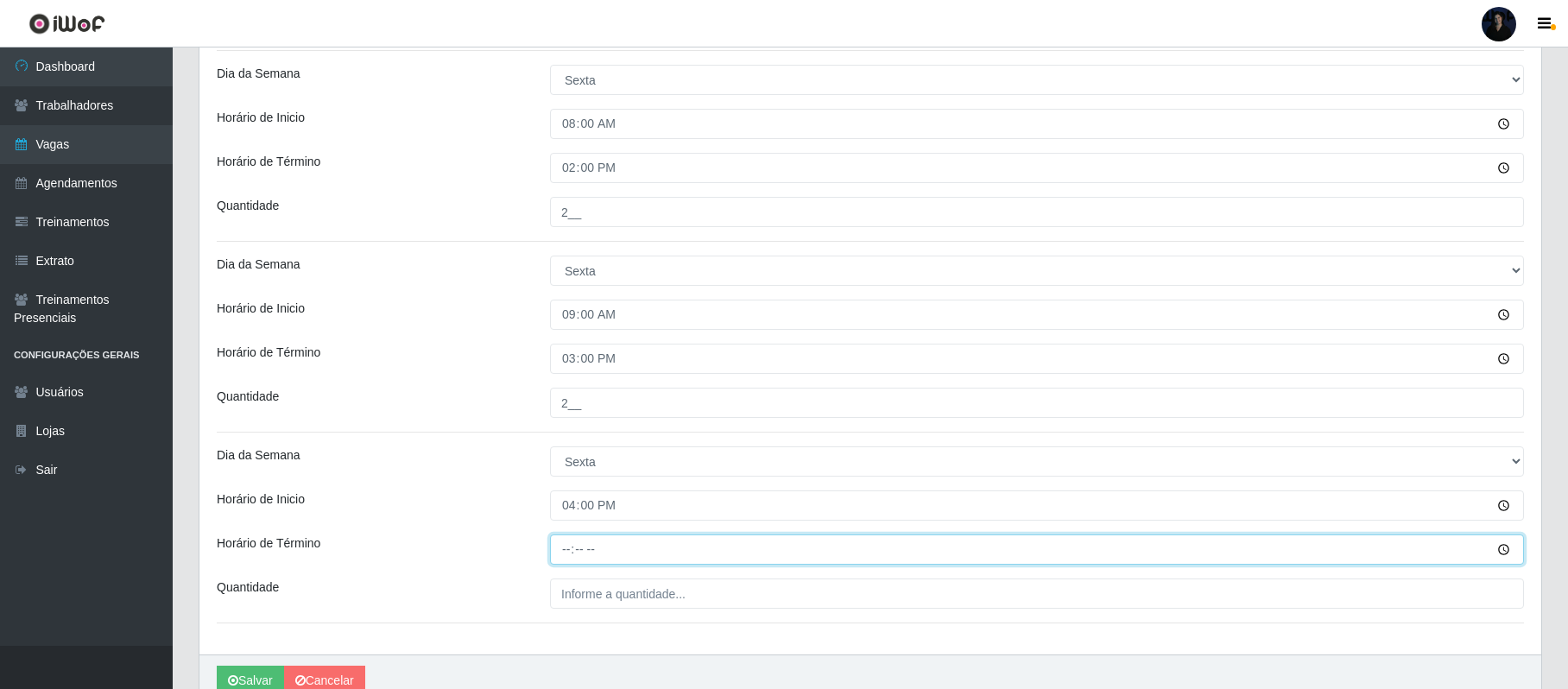
click at [565, 541] on input "Horário de Término" at bounding box center [1037, 549] width 974 height 30
type input "22:00"
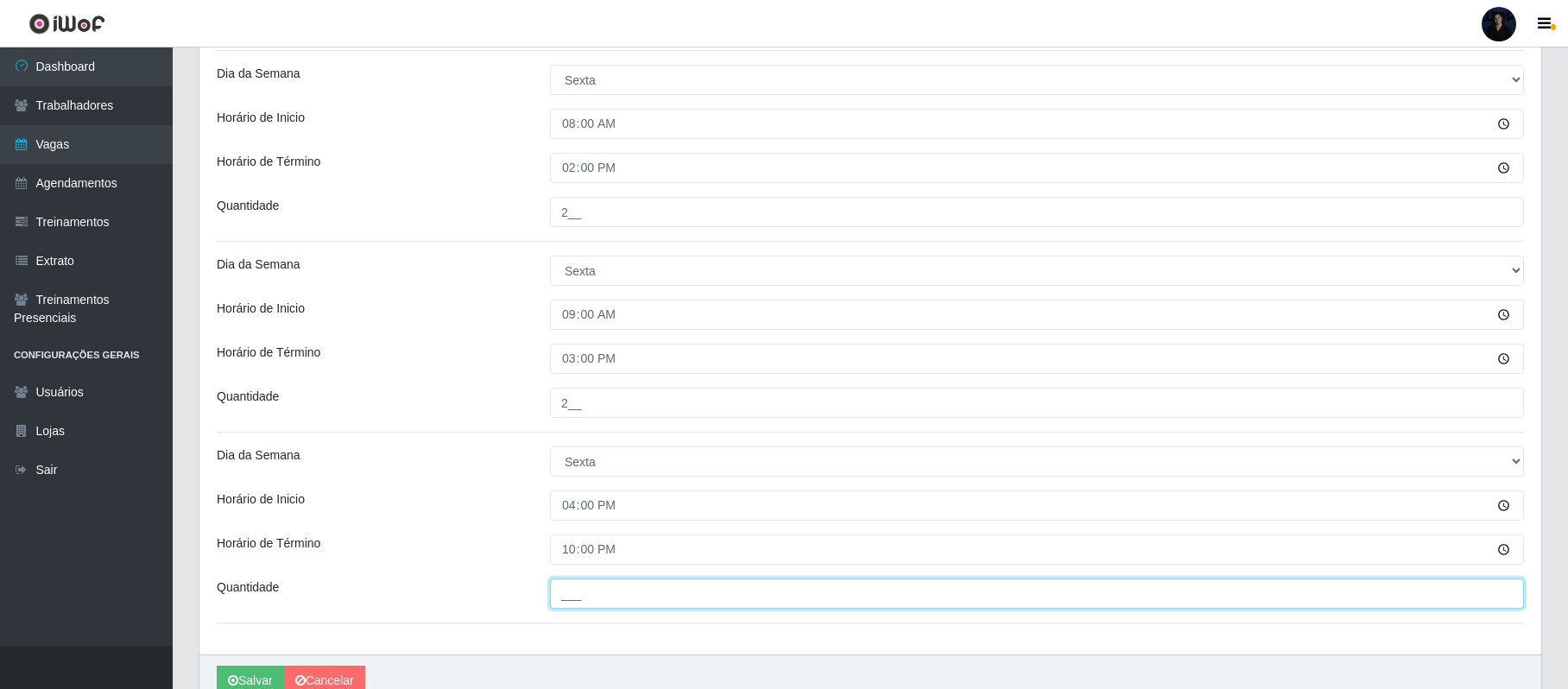
click at [571, 598] on input "___" at bounding box center [1037, 593] width 974 height 30
type input "6__"
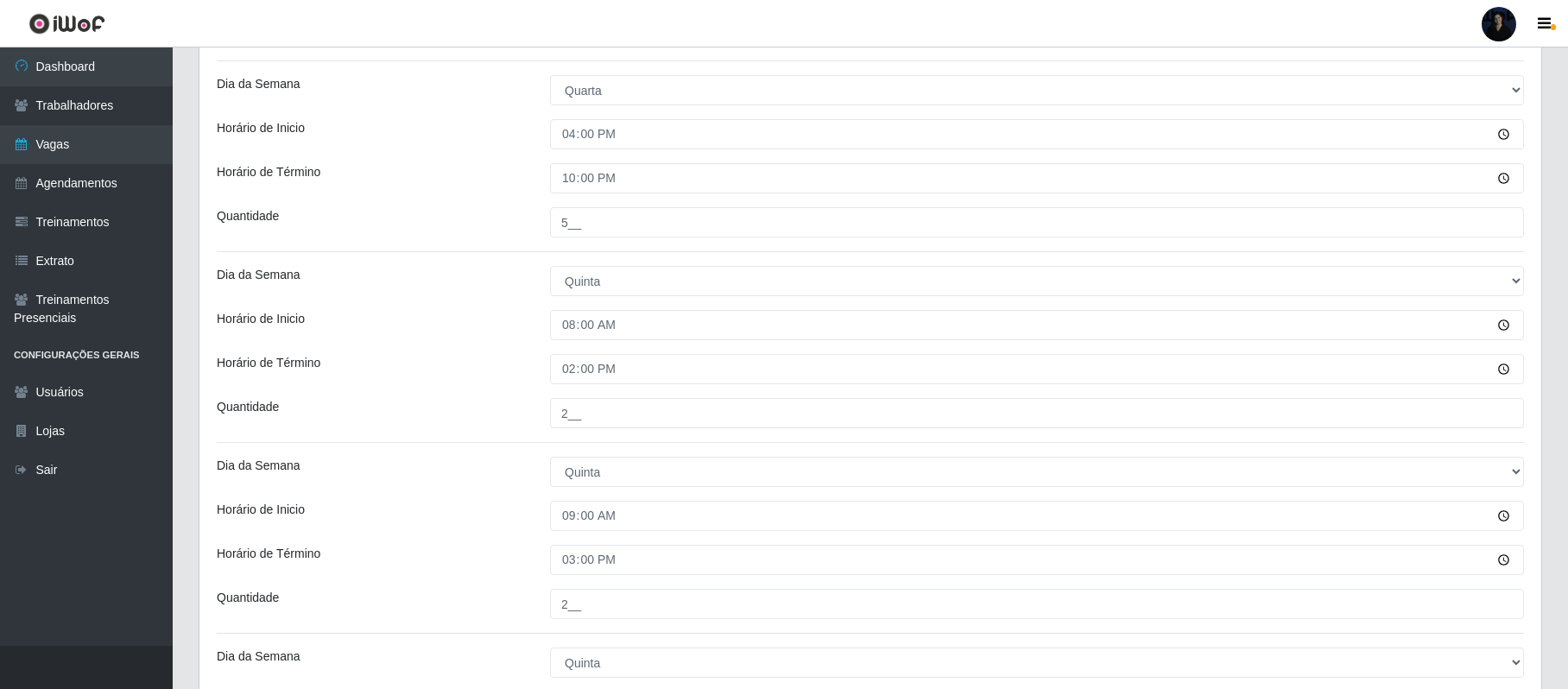
scroll to position [1710, 0]
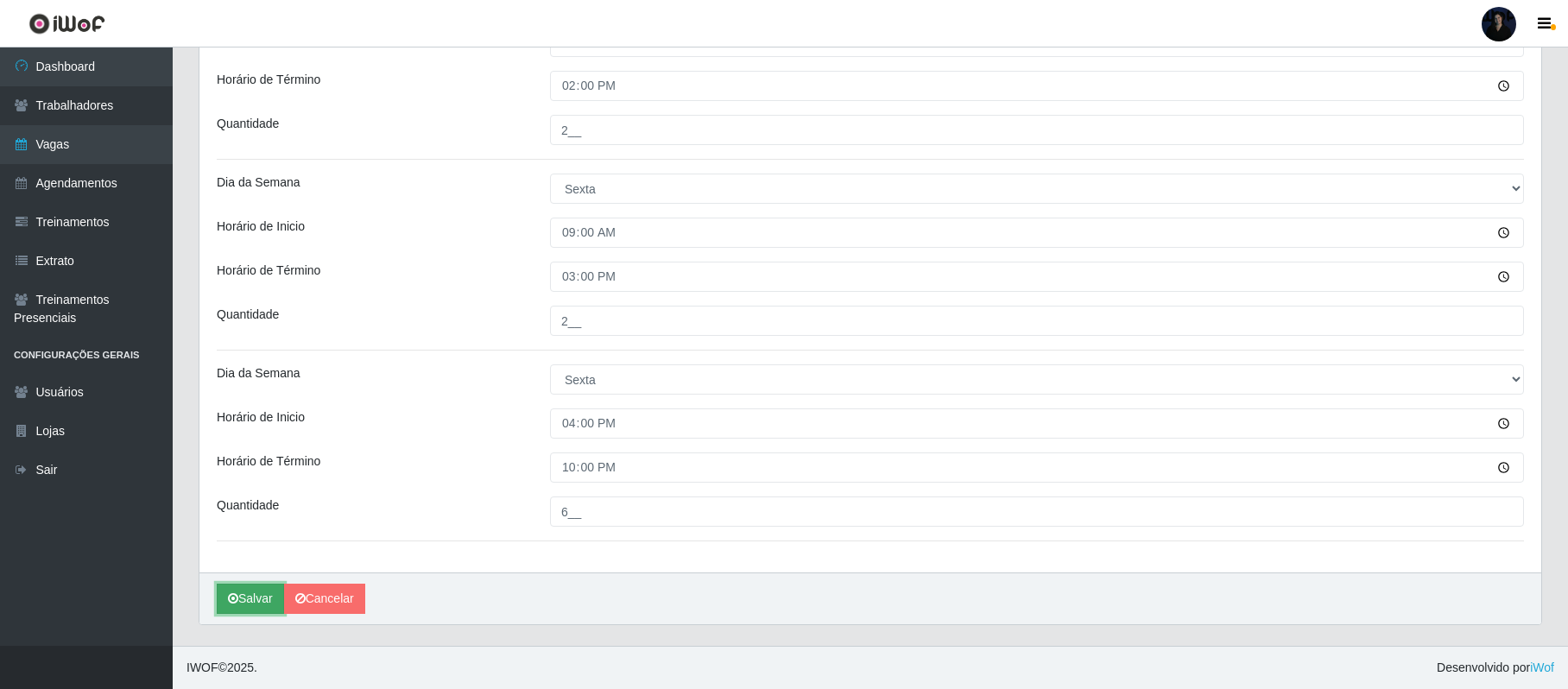
click at [245, 598] on button "Salvar" at bounding box center [250, 598] width 67 height 30
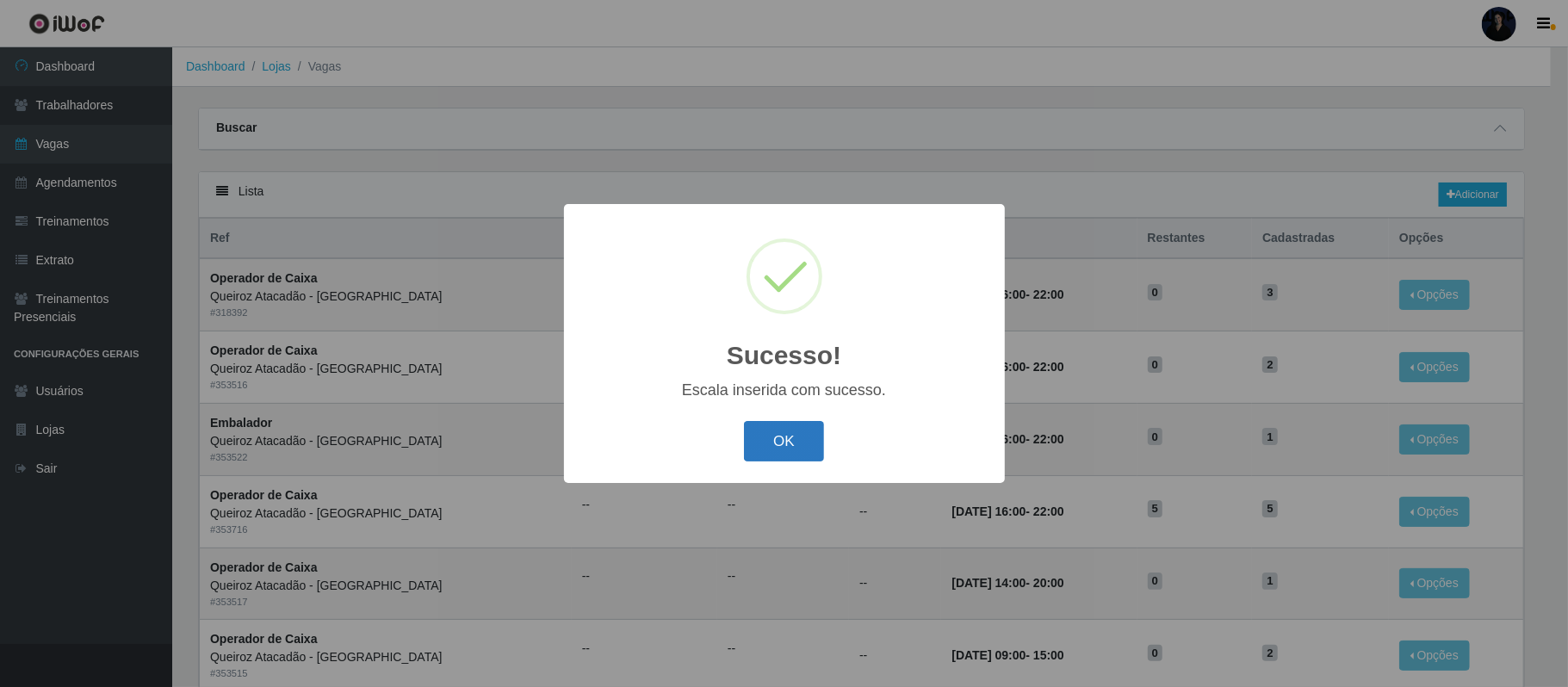
click at [776, 446] on button "OK" at bounding box center [784, 441] width 80 height 41
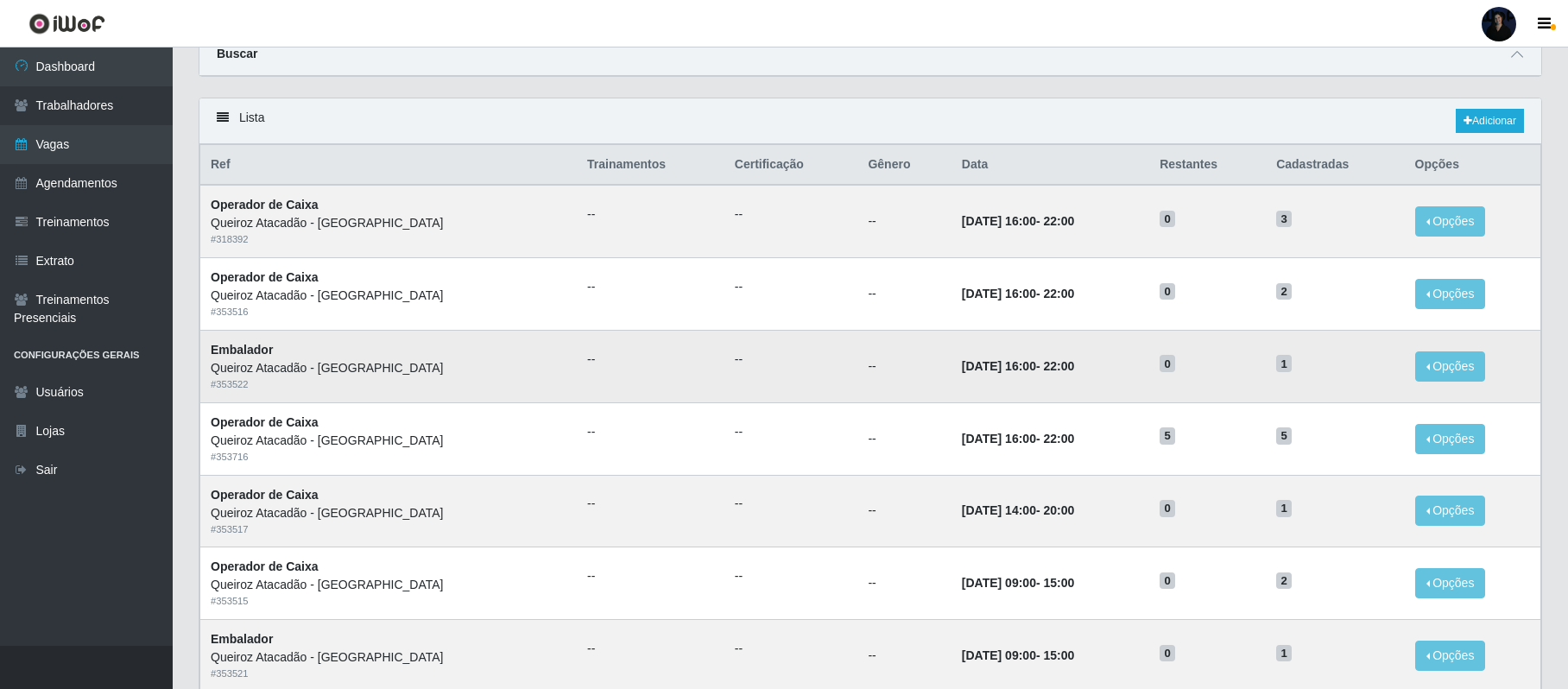
scroll to position [115, 0]
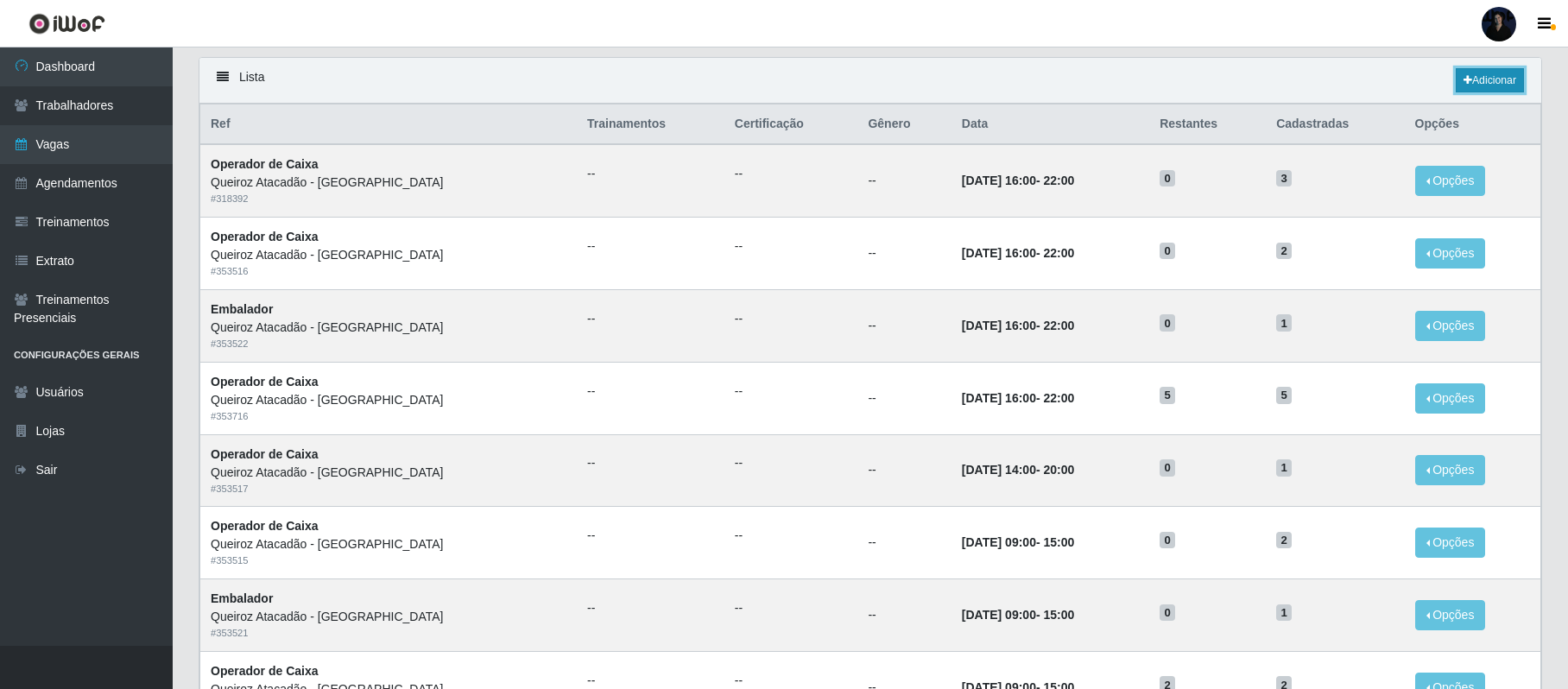
click at [1478, 85] on link "Adicionar" at bounding box center [1490, 80] width 68 height 25
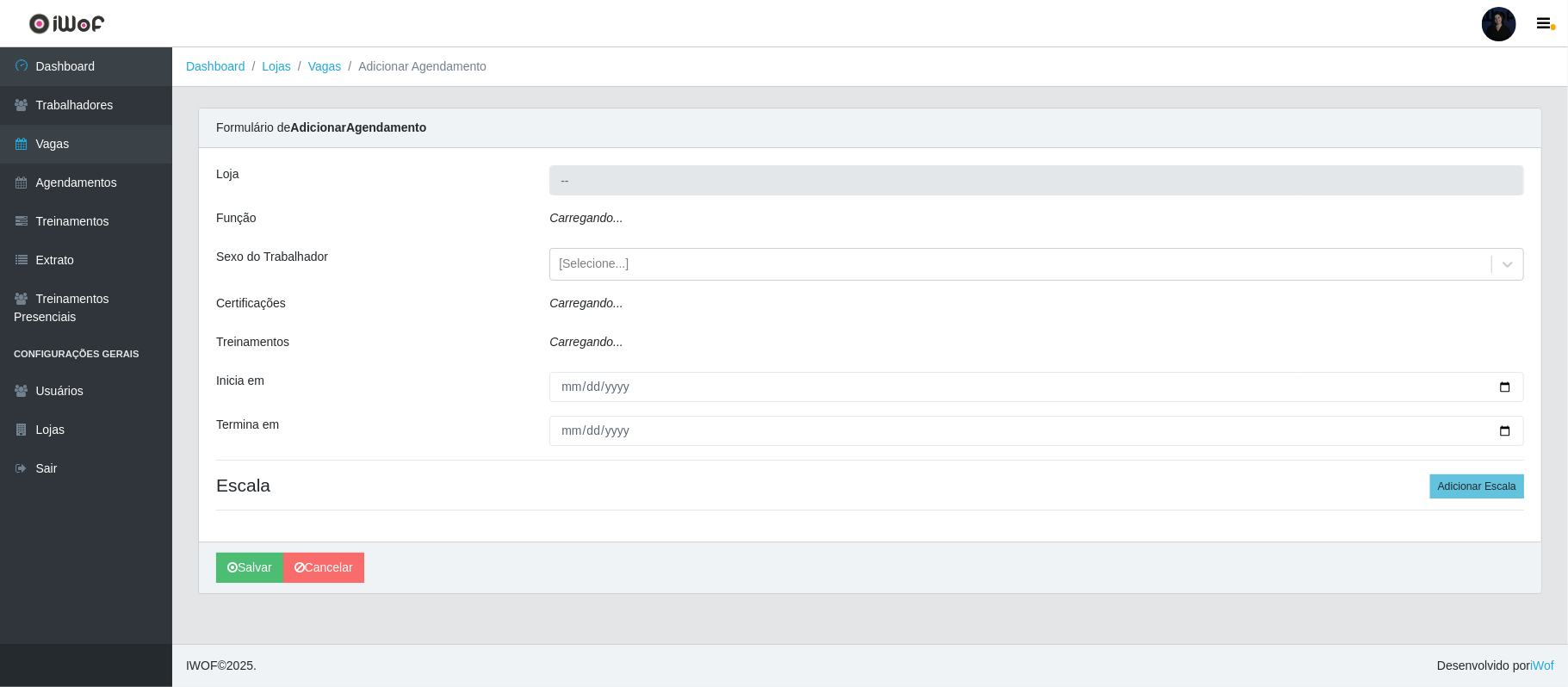
type input "Queiroz Atacadão - São Gonçalo do Amarante"
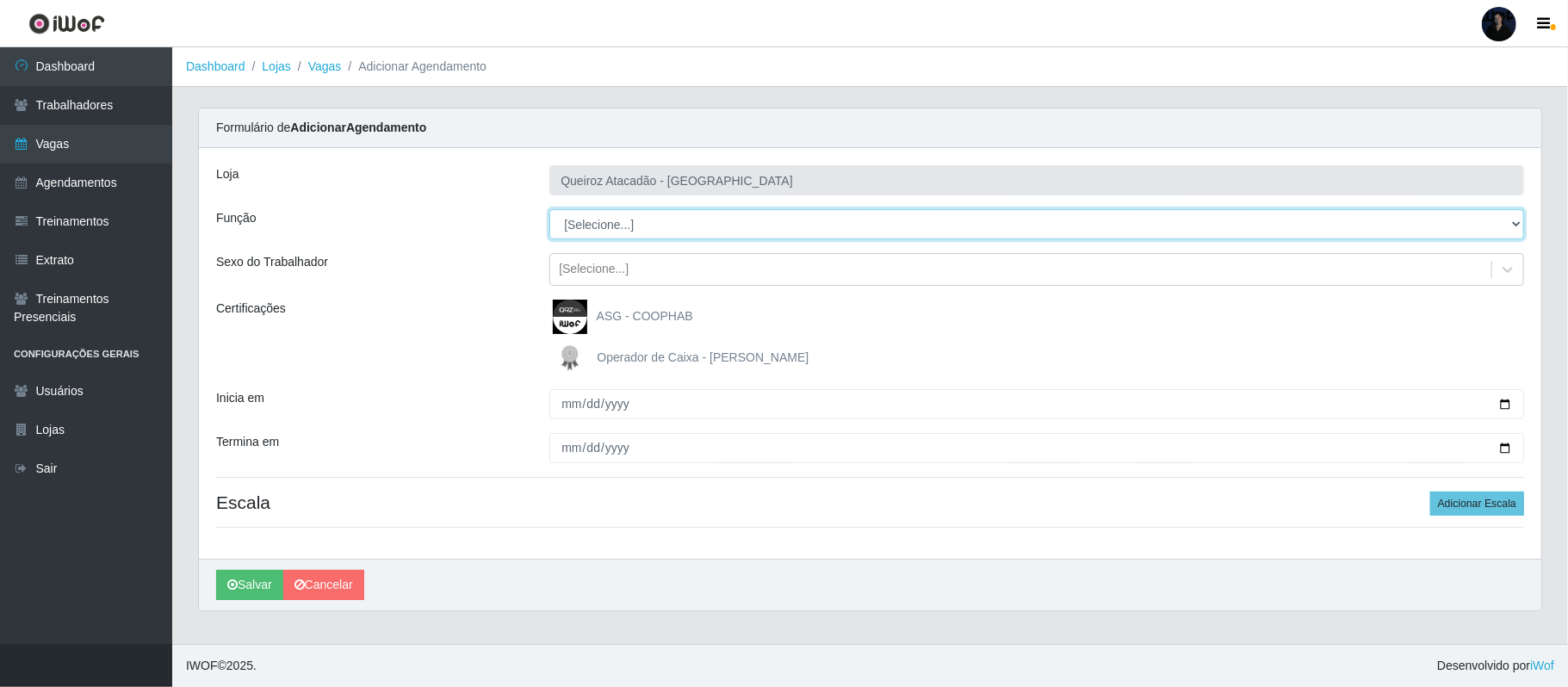
click at [587, 218] on select "[Selecione...] Balconista de Açougue Balconista de Açougue + Balconista de Açou…" at bounding box center [1036, 223] width 974 height 30
select select "1"
click at [549, 210] on select "[Selecione...] Balconista de Açougue Balconista de Açougue + Balconista de Açou…" at bounding box center [1036, 223] width 974 height 30
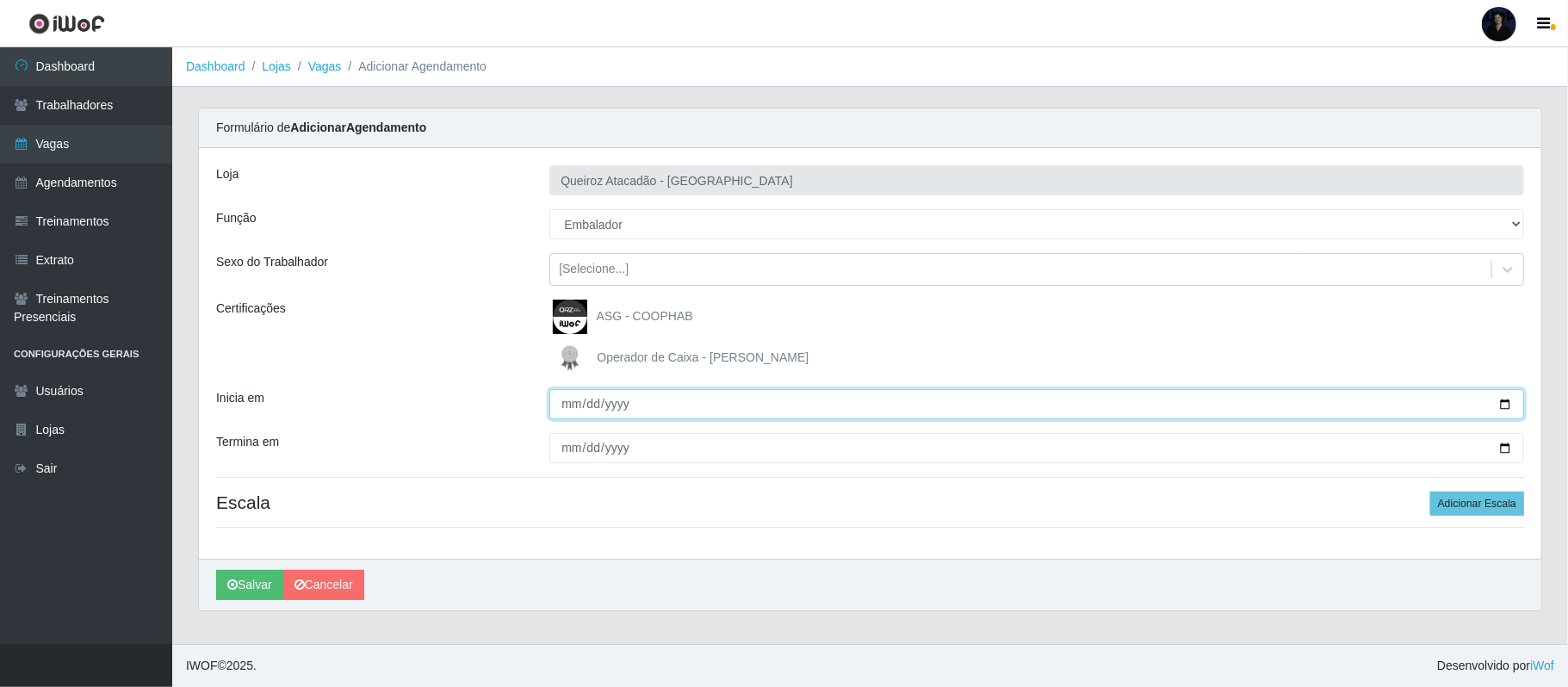
click at [1505, 407] on input "Inicia em" at bounding box center [1036, 404] width 974 height 30
type input "2025-10-01"
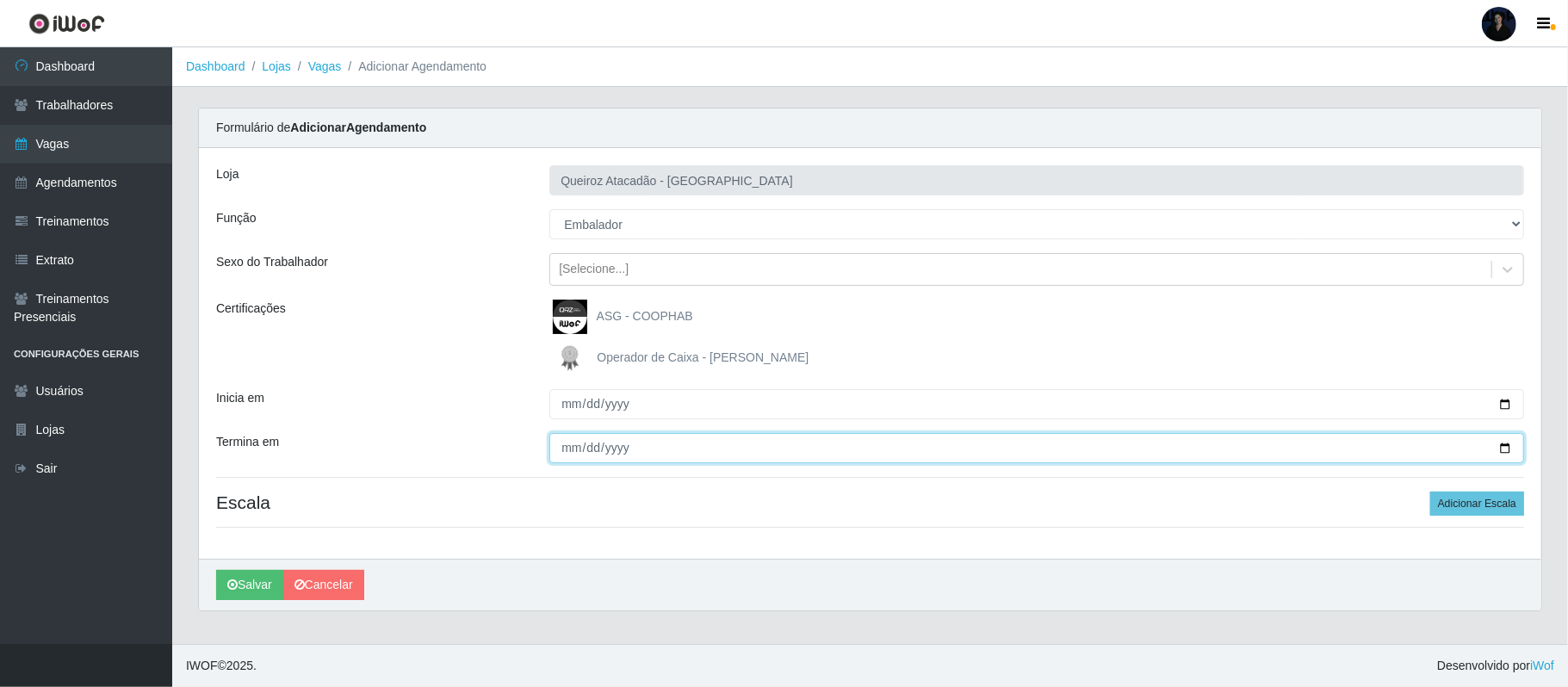
click at [1505, 447] on input "Termina em" at bounding box center [1036, 447] width 974 height 30
type input "2025-10-03"
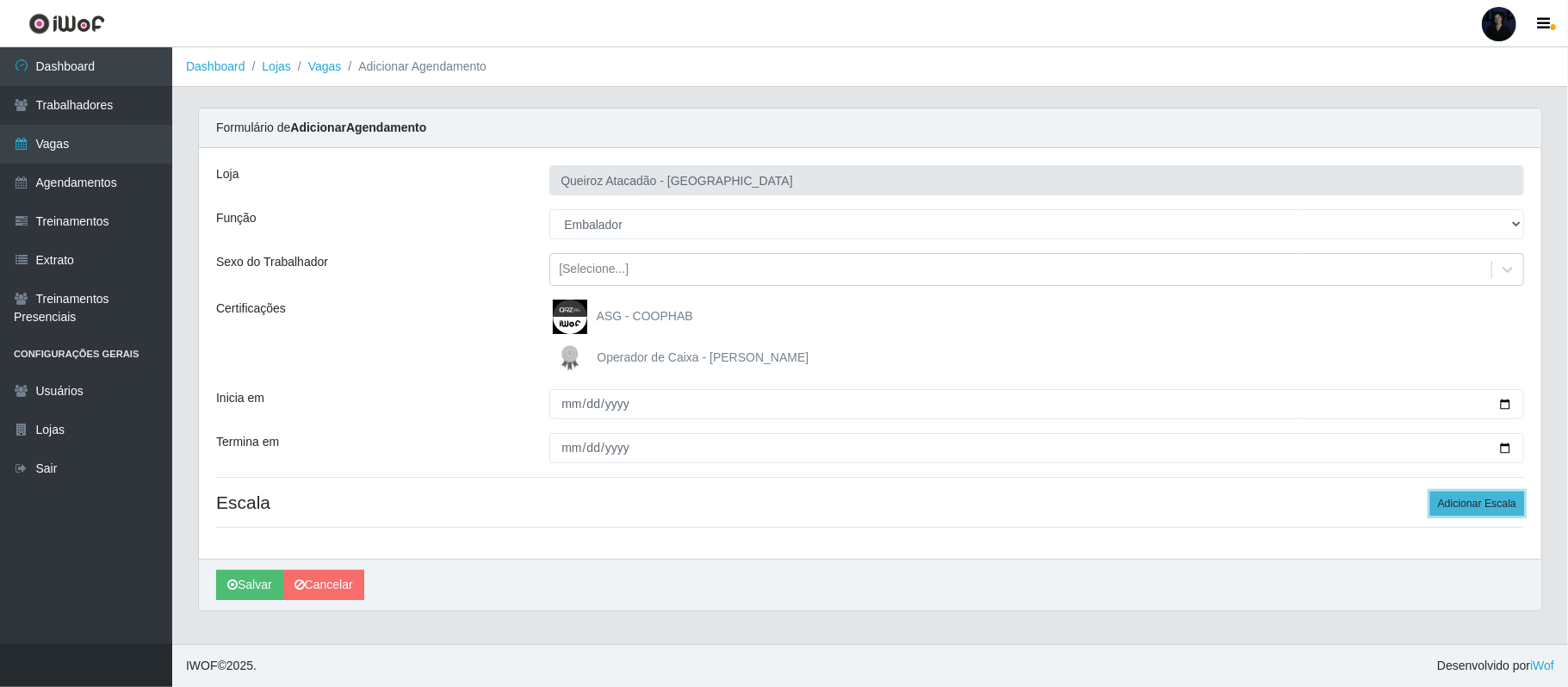
click at [1484, 505] on button "Adicionar Escala" at bounding box center [1476, 503] width 94 height 25
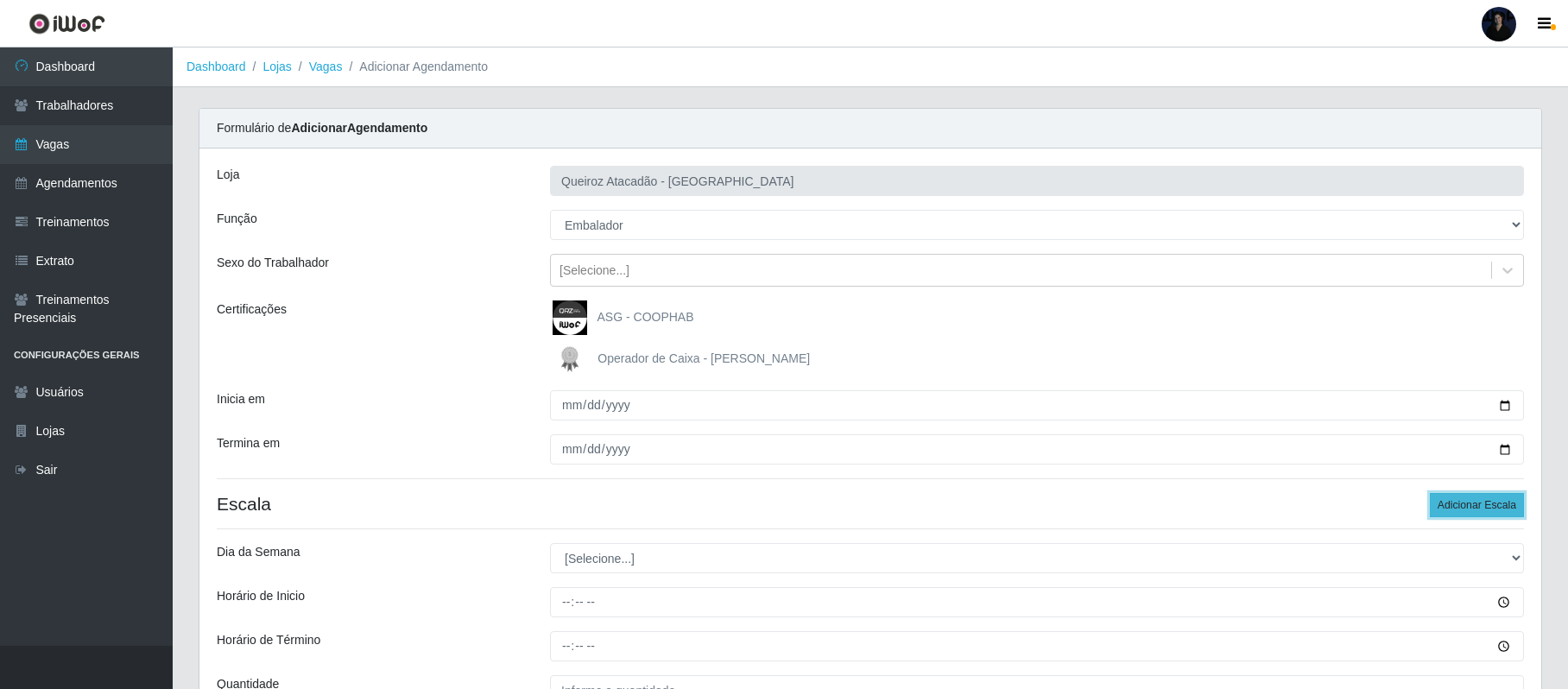
click at [1489, 506] on button "Adicionar Escala" at bounding box center [1476, 504] width 94 height 25
click at [1487, 505] on button "Adicionar Escala" at bounding box center [1476, 504] width 94 height 25
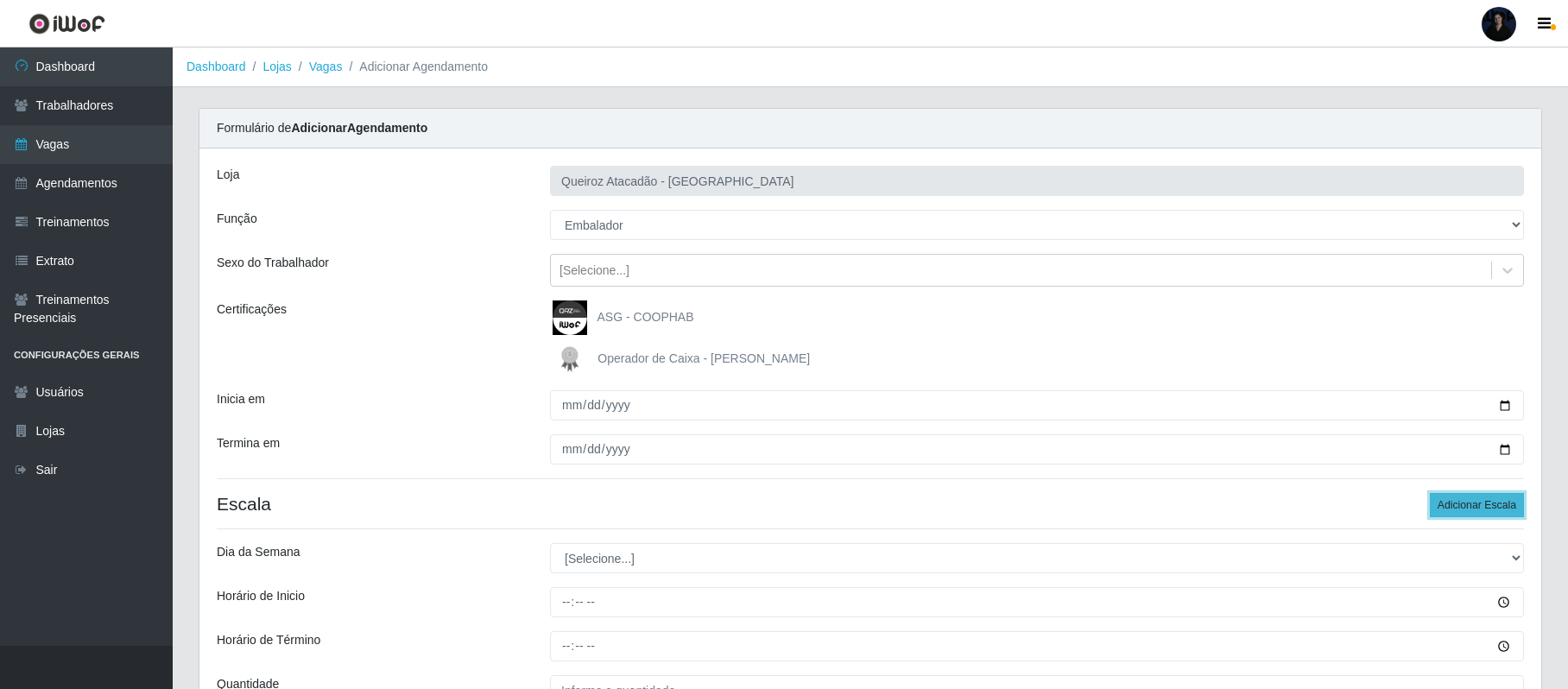
click at [1483, 505] on button "Adicionar Escala" at bounding box center [1476, 504] width 94 height 25
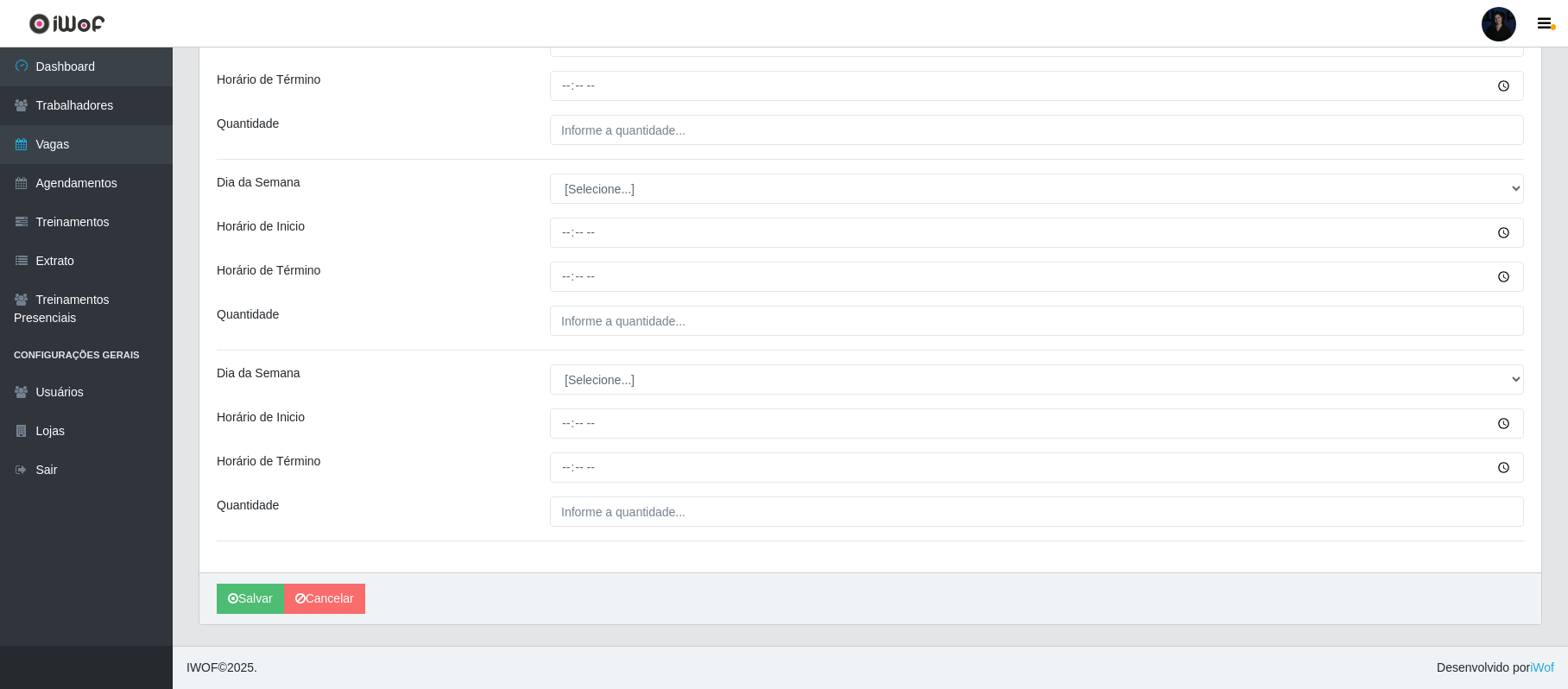
scroll to position [1327, 0]
click at [309, 604] on link "Cancelar" at bounding box center [324, 598] width 81 height 30
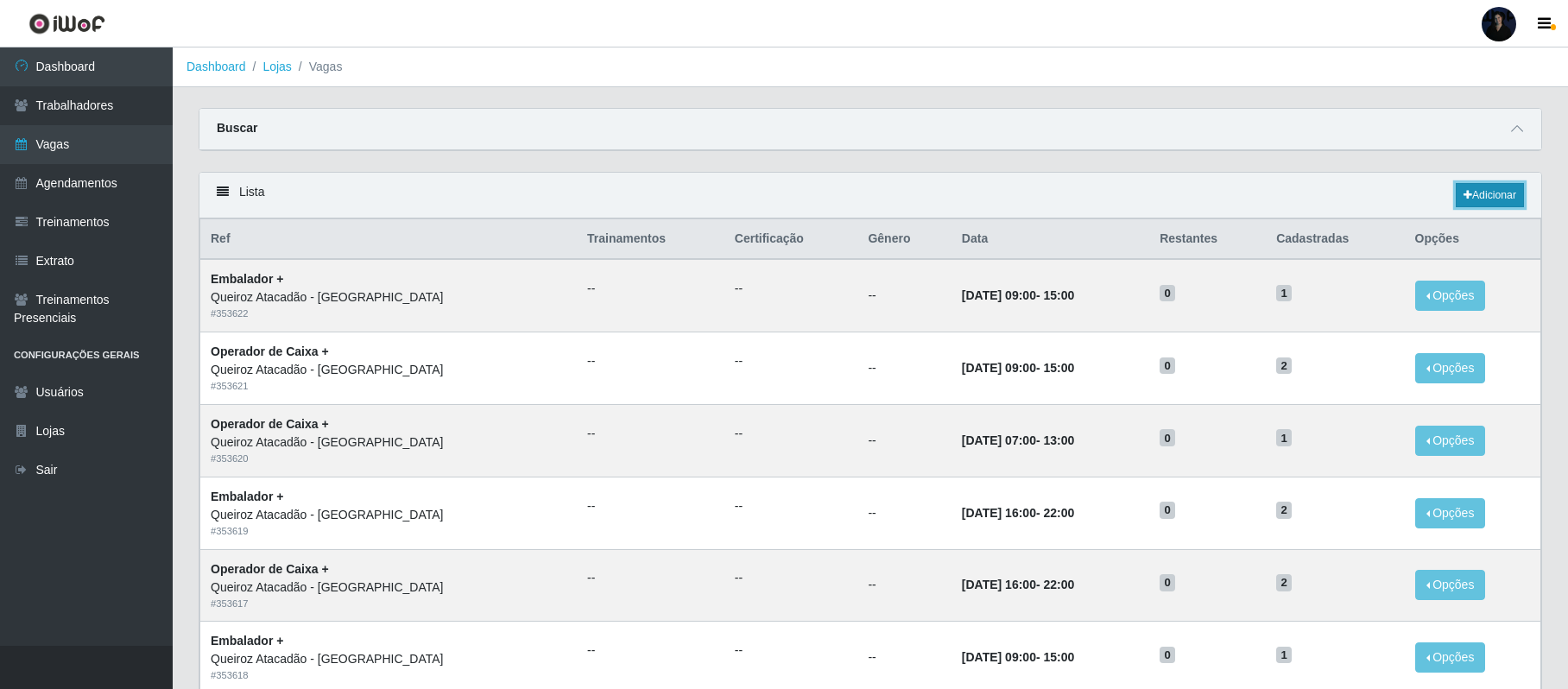
click at [1497, 206] on link "Adicionar" at bounding box center [1490, 195] width 68 height 25
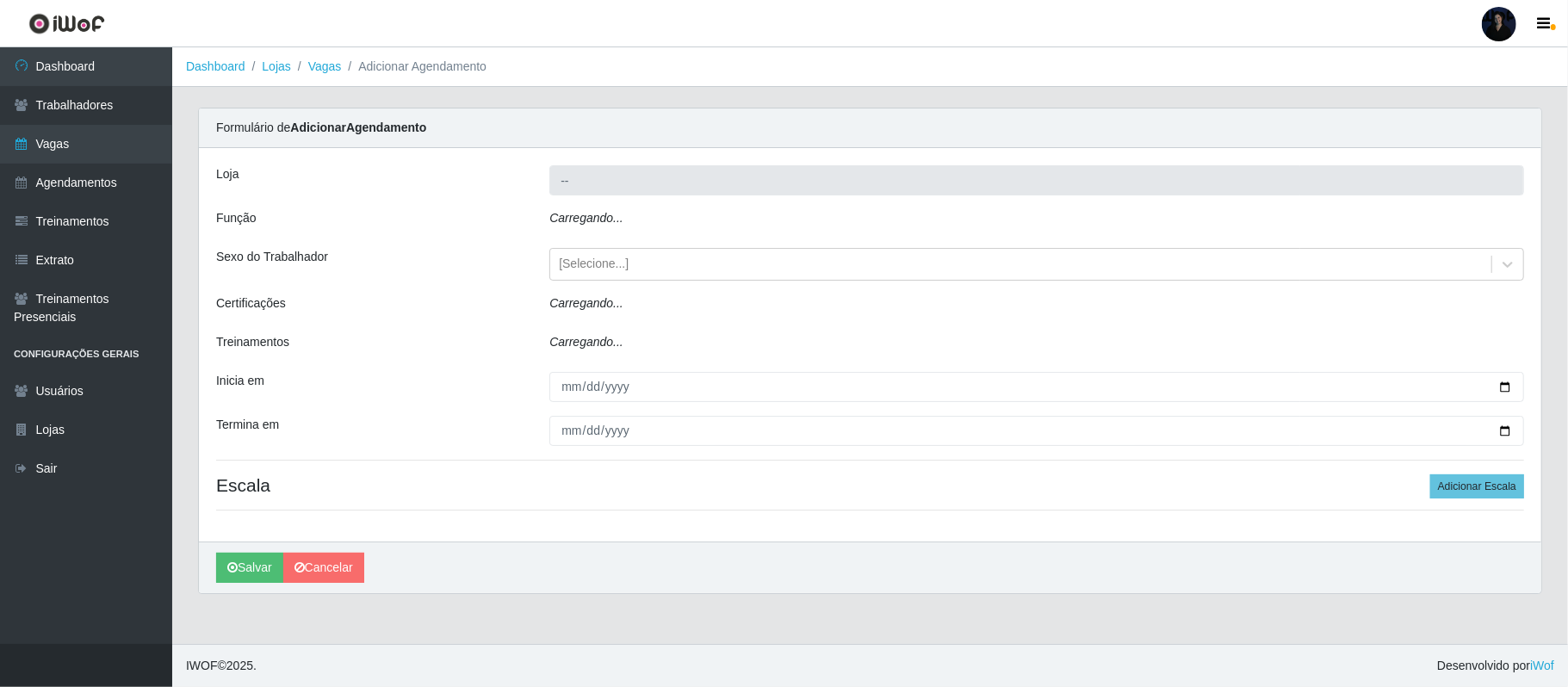
type input "Queiroz Atacadão - São Gonçalo do Amarante"
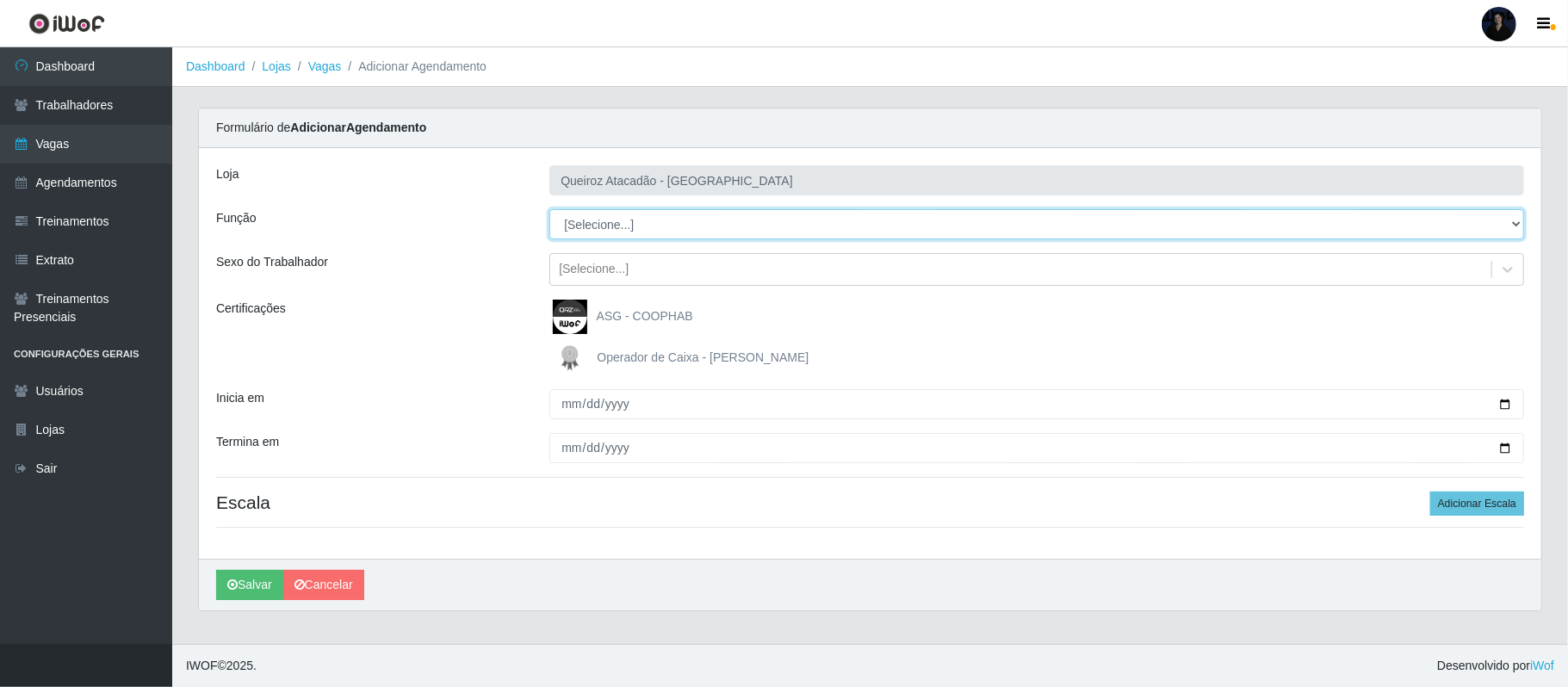
click at [641, 221] on select "[Selecione...] Balconista de Açougue Balconista de Açougue + Balconista de Açou…" at bounding box center [1036, 223] width 974 height 30
select select "71"
click at [549, 210] on select "[Selecione...] Balconista de Açougue Balconista de Açougue + Balconista de Açou…" at bounding box center [1036, 223] width 974 height 30
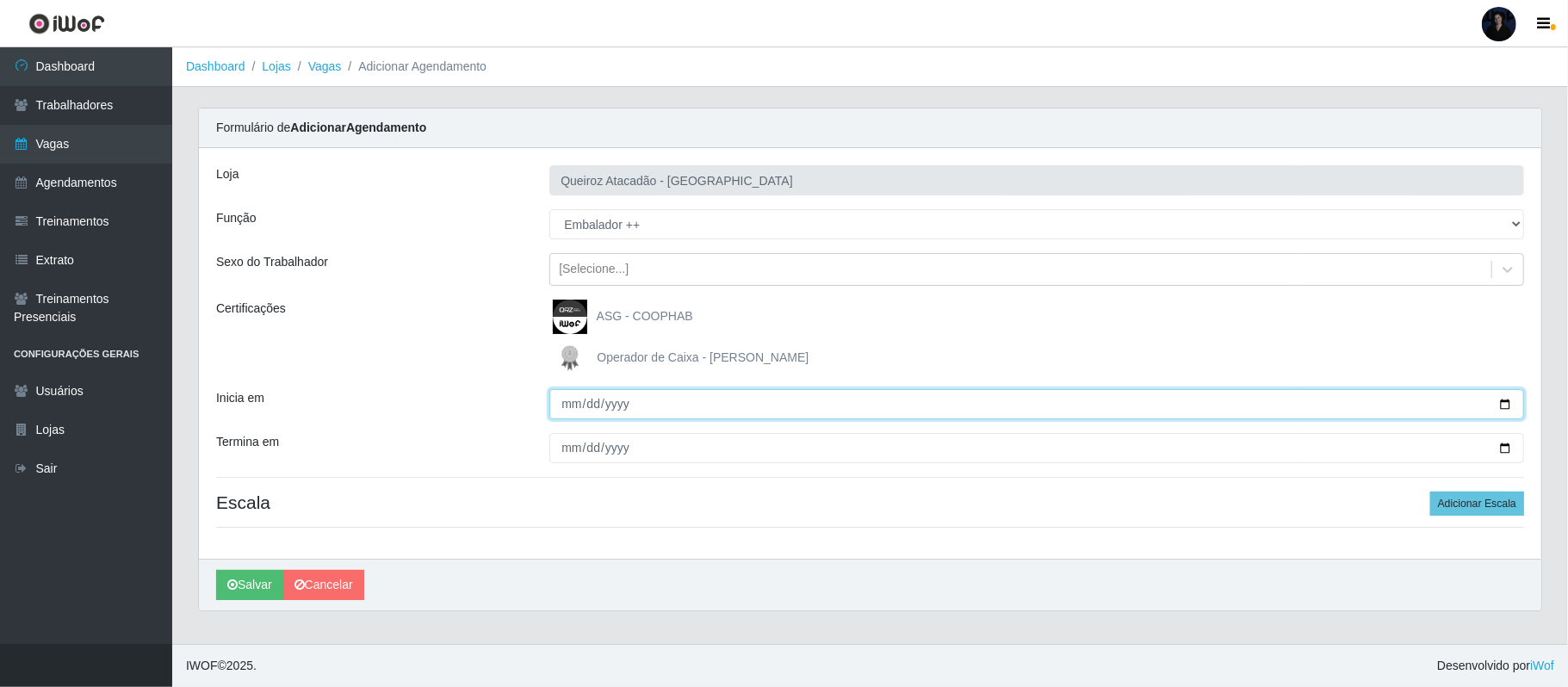
click at [1504, 407] on input "Inicia em" at bounding box center [1036, 404] width 974 height 30
type input "2025-10-01"
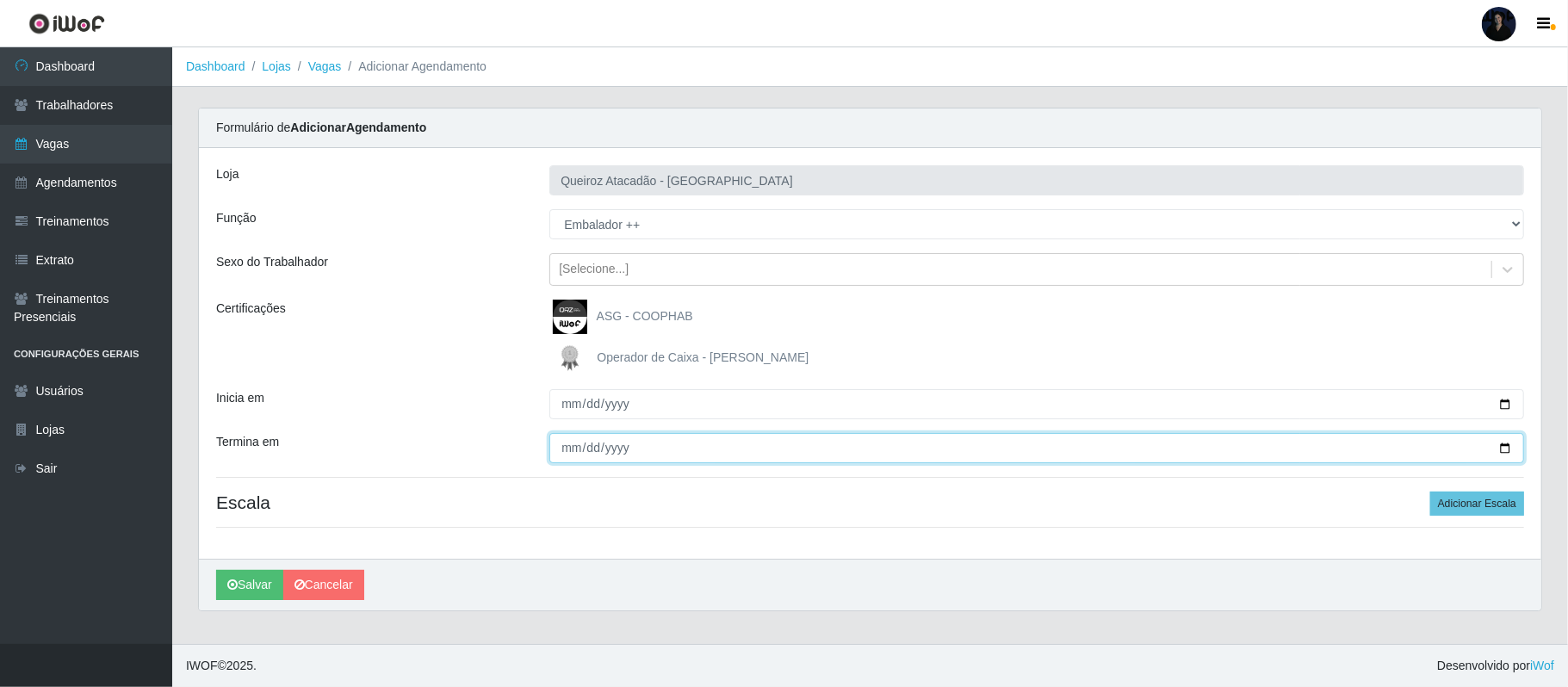
click at [1506, 452] on input "Termina em" at bounding box center [1036, 447] width 974 height 30
type input "2025-10-01"
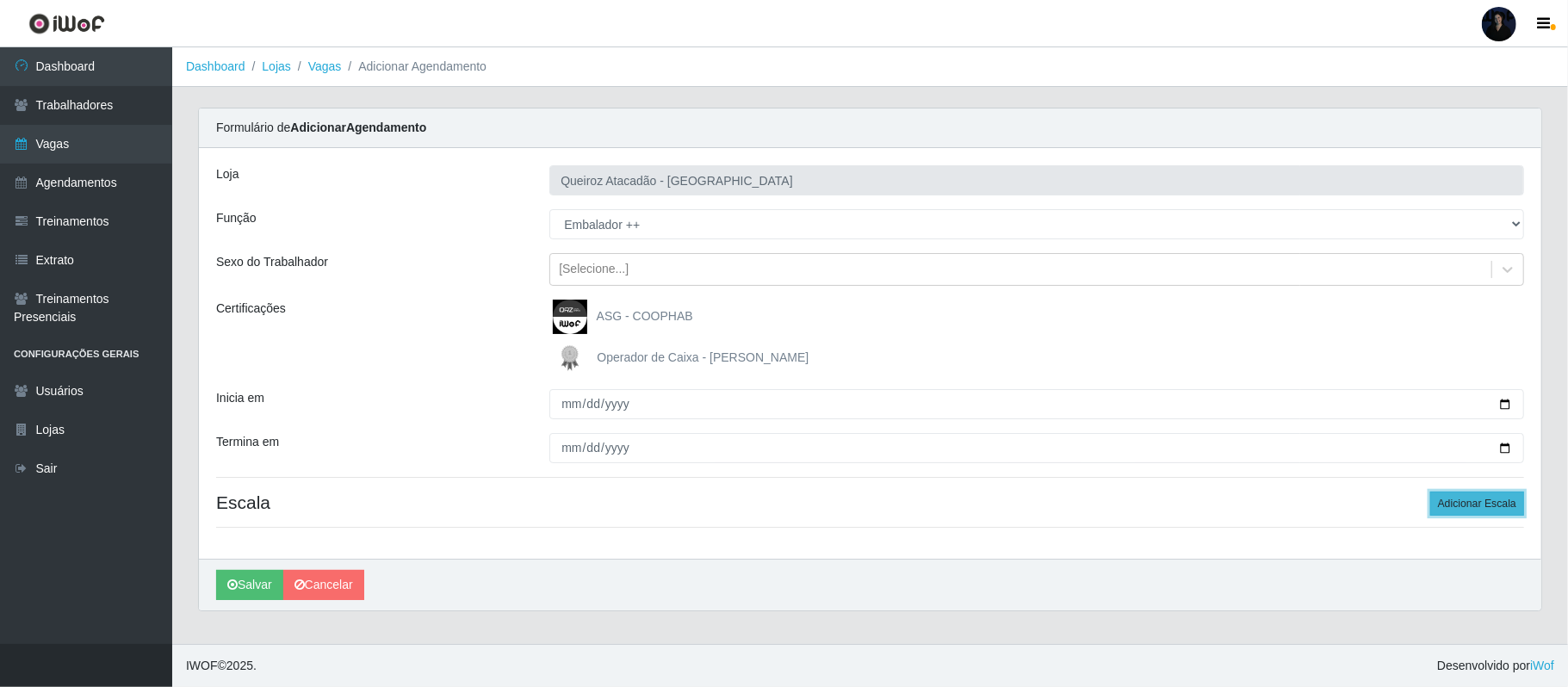
click at [1481, 507] on button "Adicionar Escala" at bounding box center [1476, 503] width 94 height 25
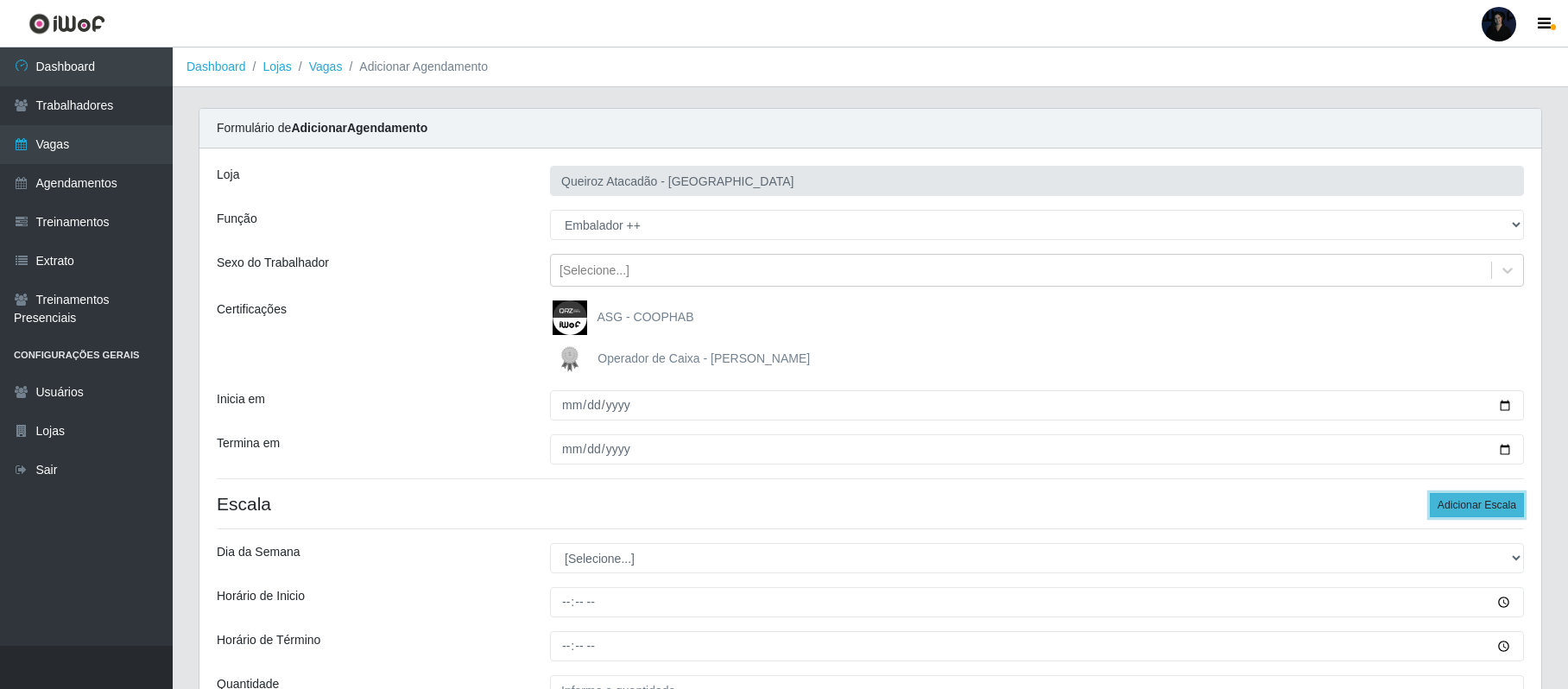
click at [1485, 509] on button "Adicionar Escala" at bounding box center [1476, 504] width 94 height 25
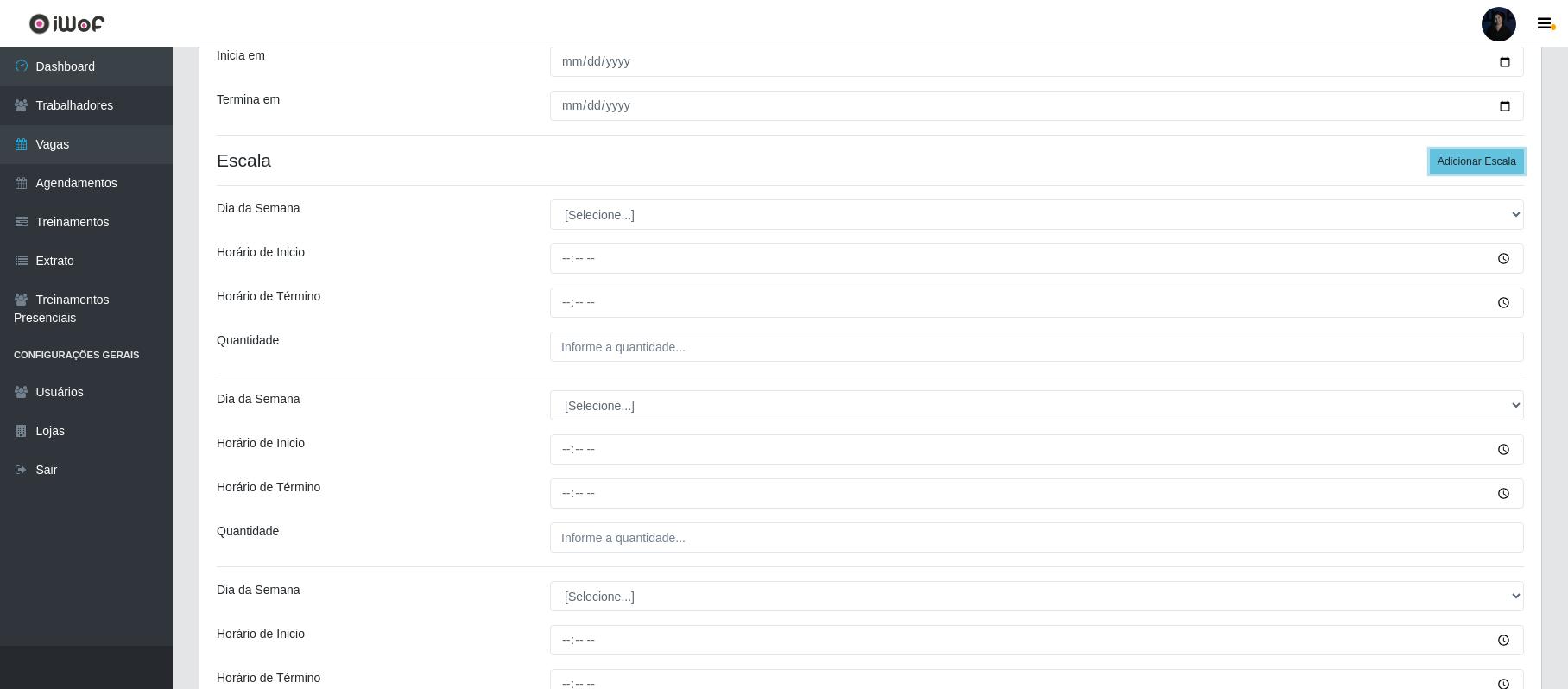
scroll to position [345, 0]
click at [588, 212] on select "[Selecione...] Segunda Terça Quarta Quinta Sexta Sábado Domingo" at bounding box center [1037, 212] width 974 height 30
select select "3"
click at [550, 199] on select "[Selecione...] Segunda Terça Quarta Quinta Sexta Sábado Domingo" at bounding box center [1037, 212] width 974 height 30
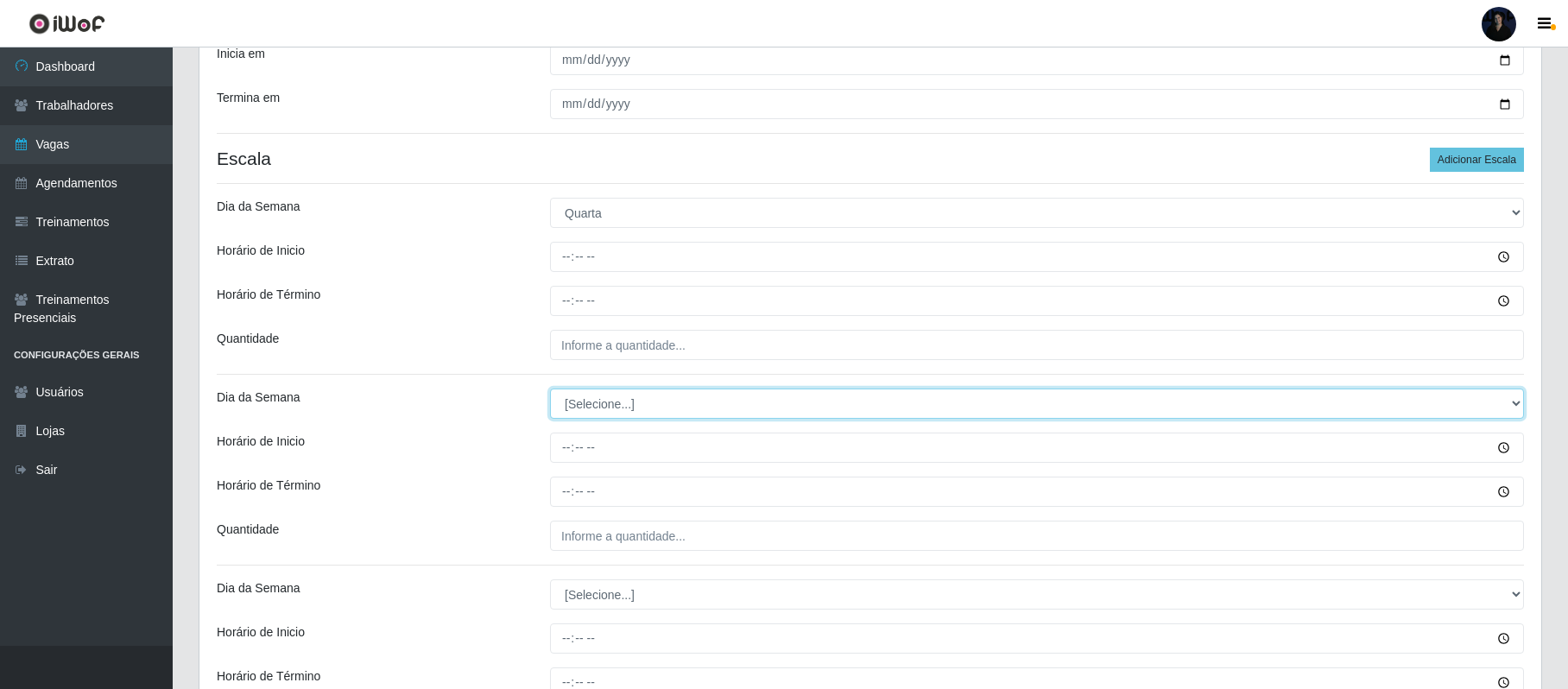
click at [591, 400] on select "[Selecione...] Segunda Terça Quarta Quinta Sexta Sábado Domingo" at bounding box center [1037, 403] width 974 height 30
select select "3"
click at [550, 390] on select "[Selecione...] Segunda Terça Quarta Quinta Sexta Sábado Domingo" at bounding box center [1037, 403] width 974 height 30
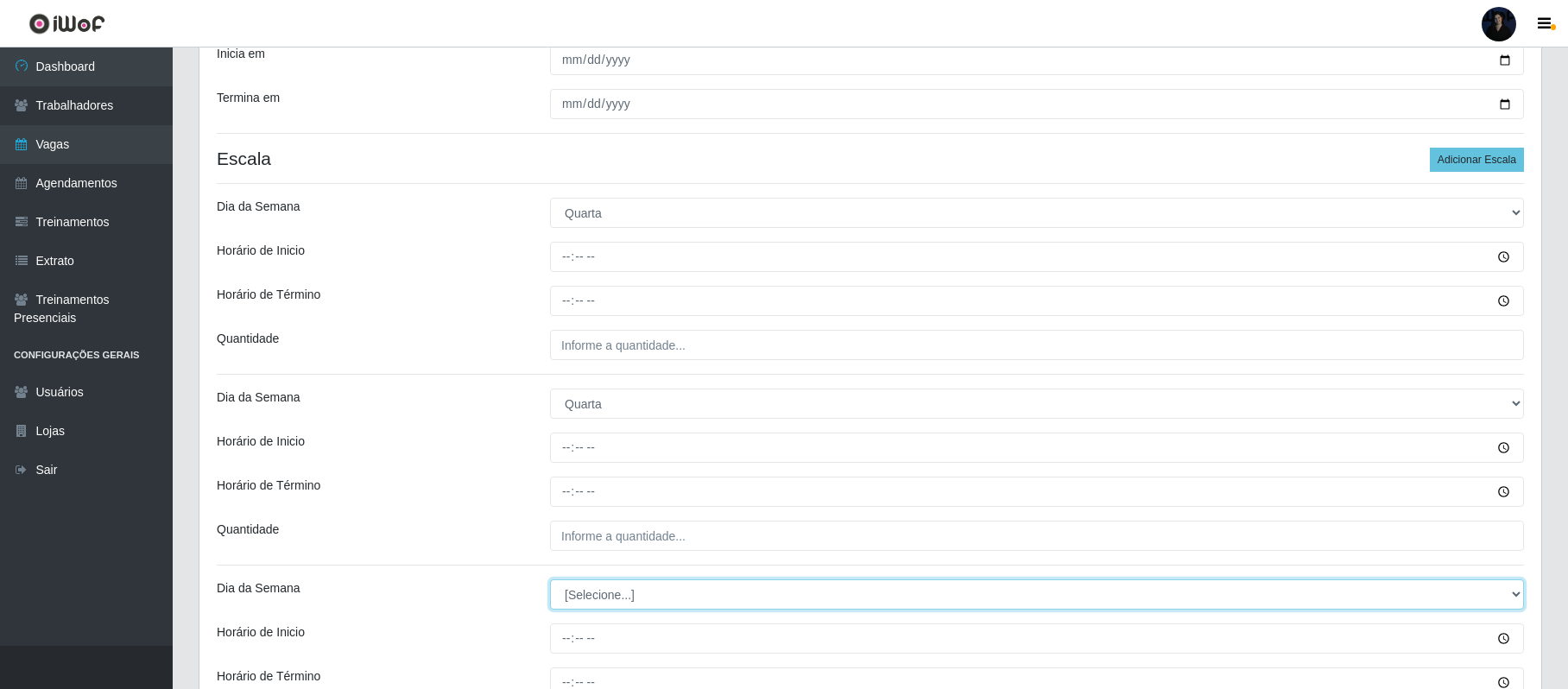
click at [587, 598] on select "[Selecione...] Segunda Terça Quarta Quinta Sexta Sábado Domingo" at bounding box center [1037, 593] width 974 height 30
select select "3"
click at [550, 582] on select "[Selecione...] Segunda Terça Quarta Quinta Sexta Sábado Domingo" at bounding box center [1037, 593] width 974 height 30
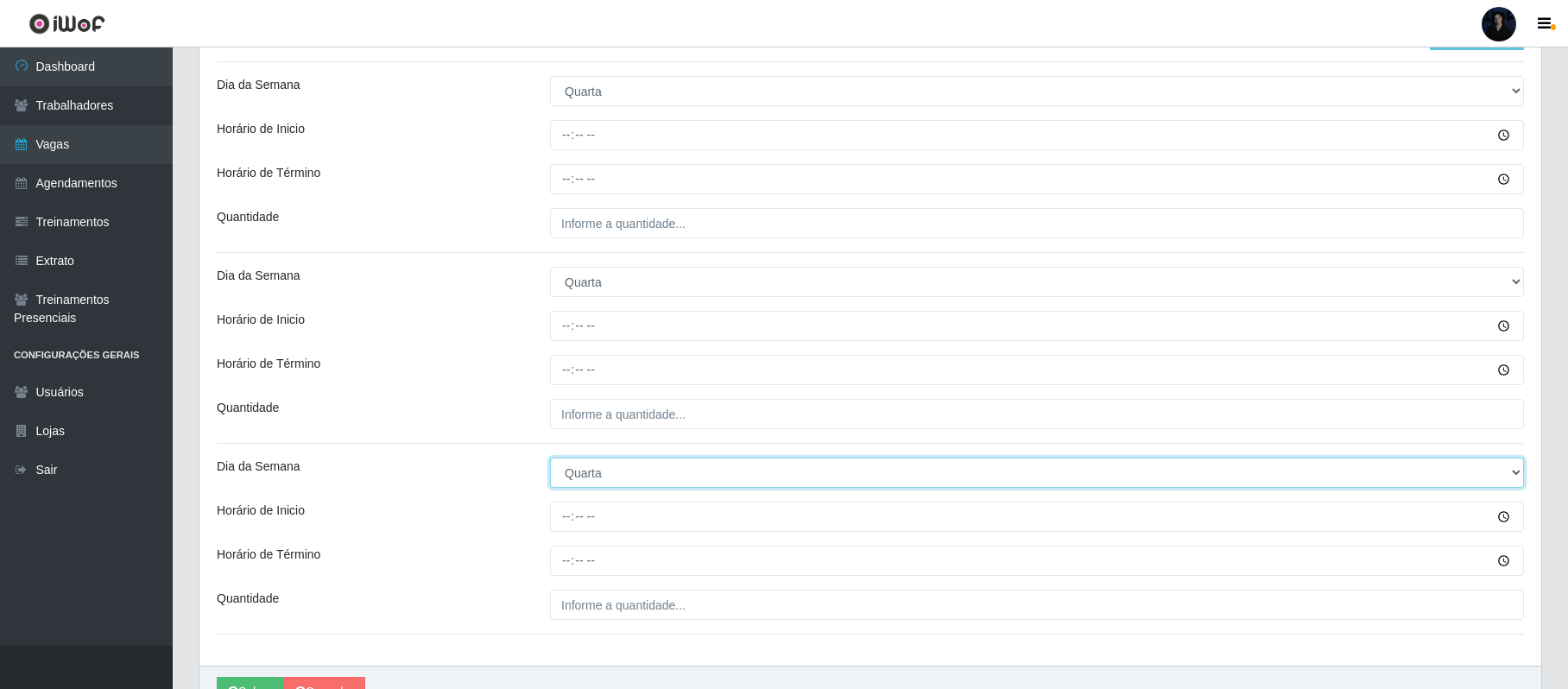
scroll to position [474, 0]
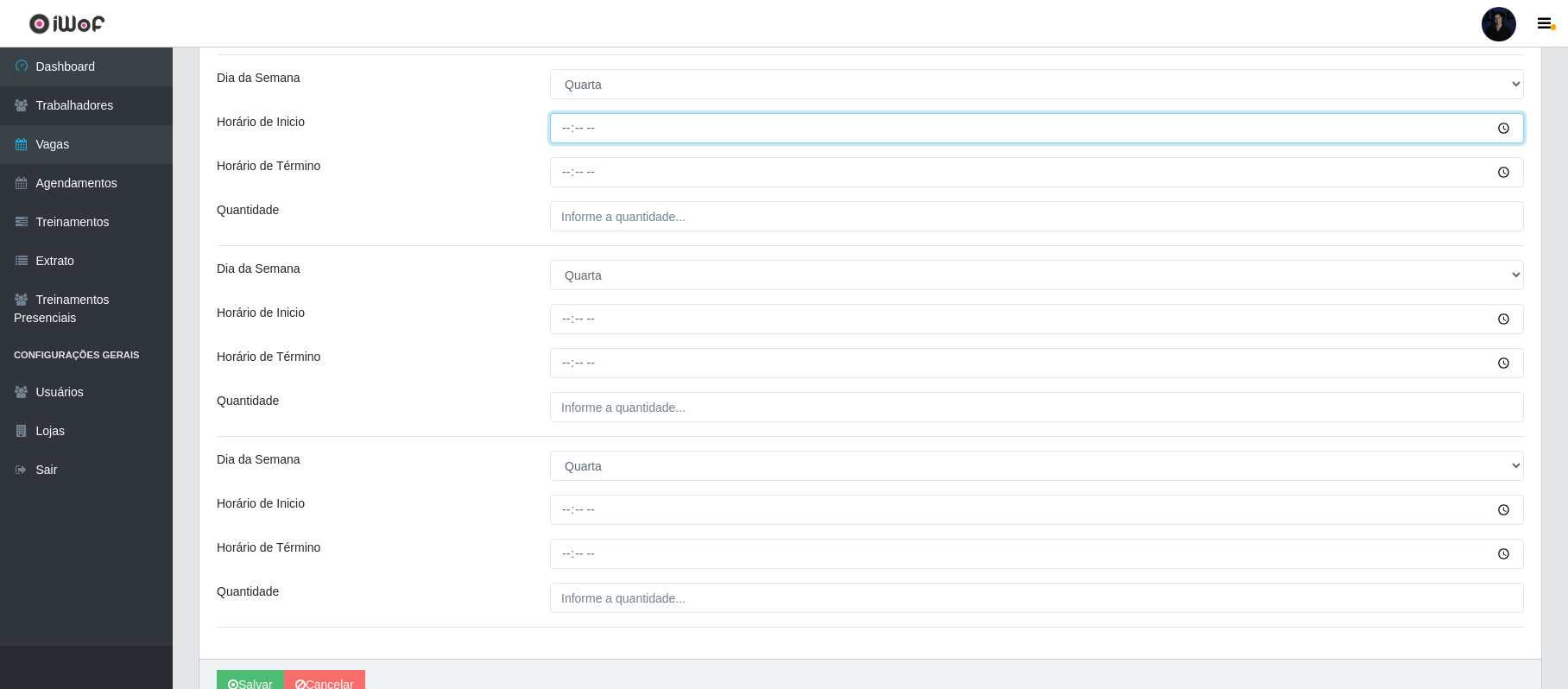
click at [560, 128] on input "Horário de Inicio" at bounding box center [1037, 127] width 974 height 30
type input "08:00"
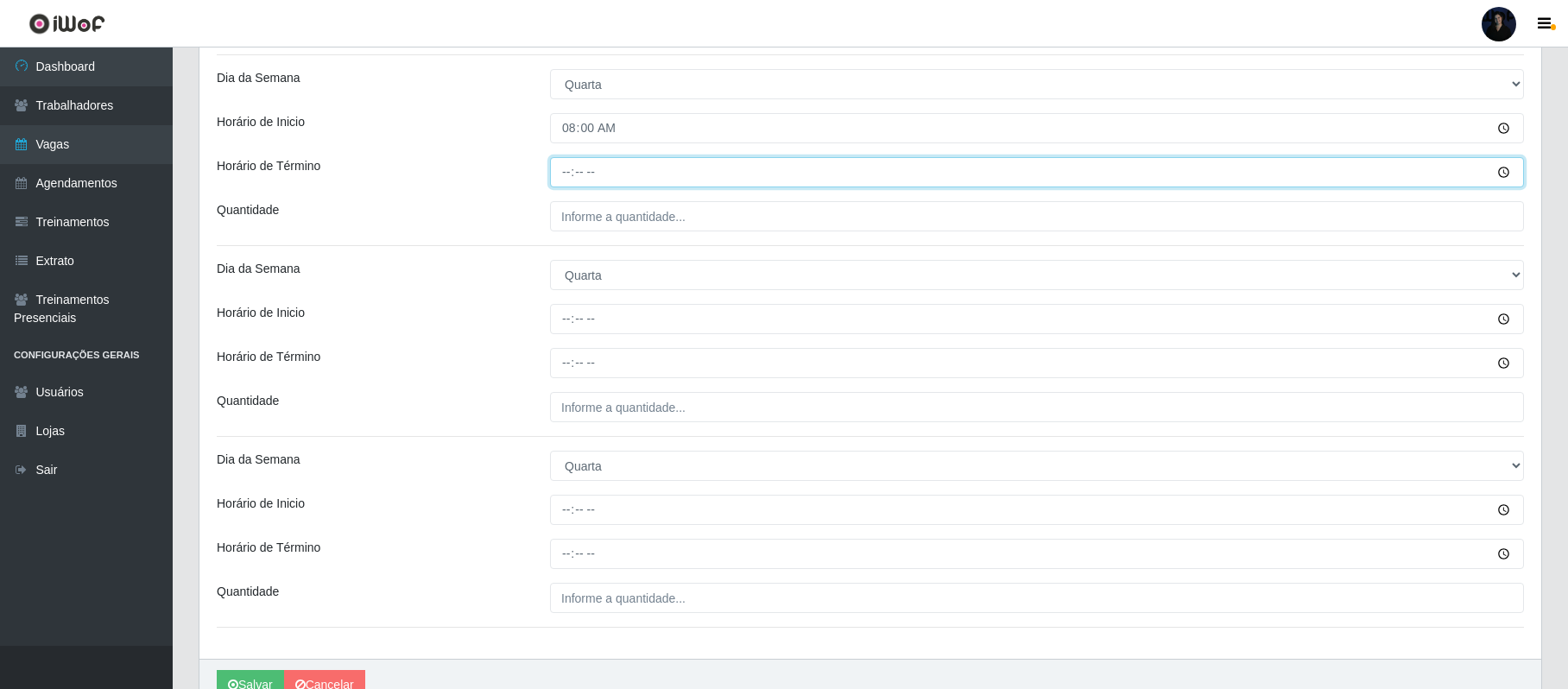
click at [564, 164] on input "Horário de Término" at bounding box center [1037, 172] width 974 height 30
type input "14:00"
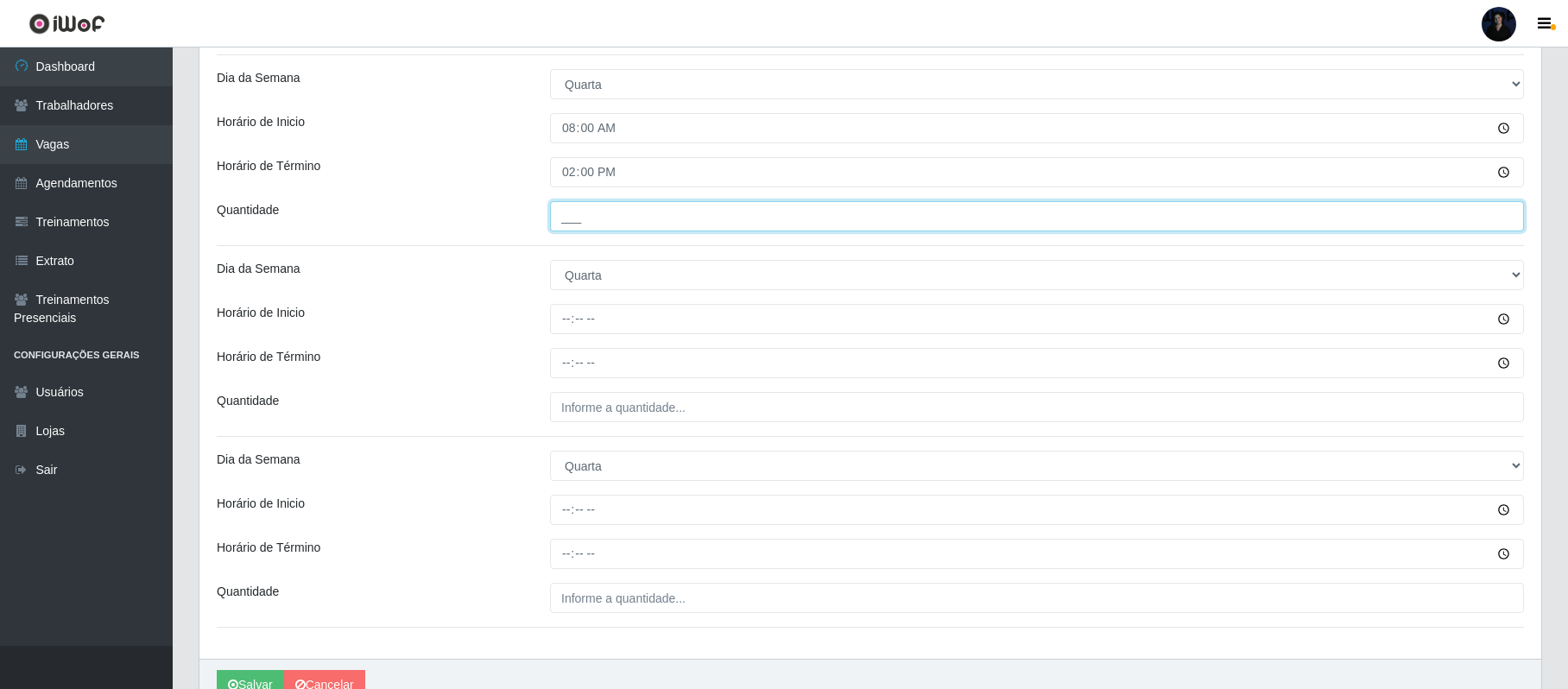
click at [570, 226] on input "___" at bounding box center [1037, 216] width 974 height 30
type input "1__"
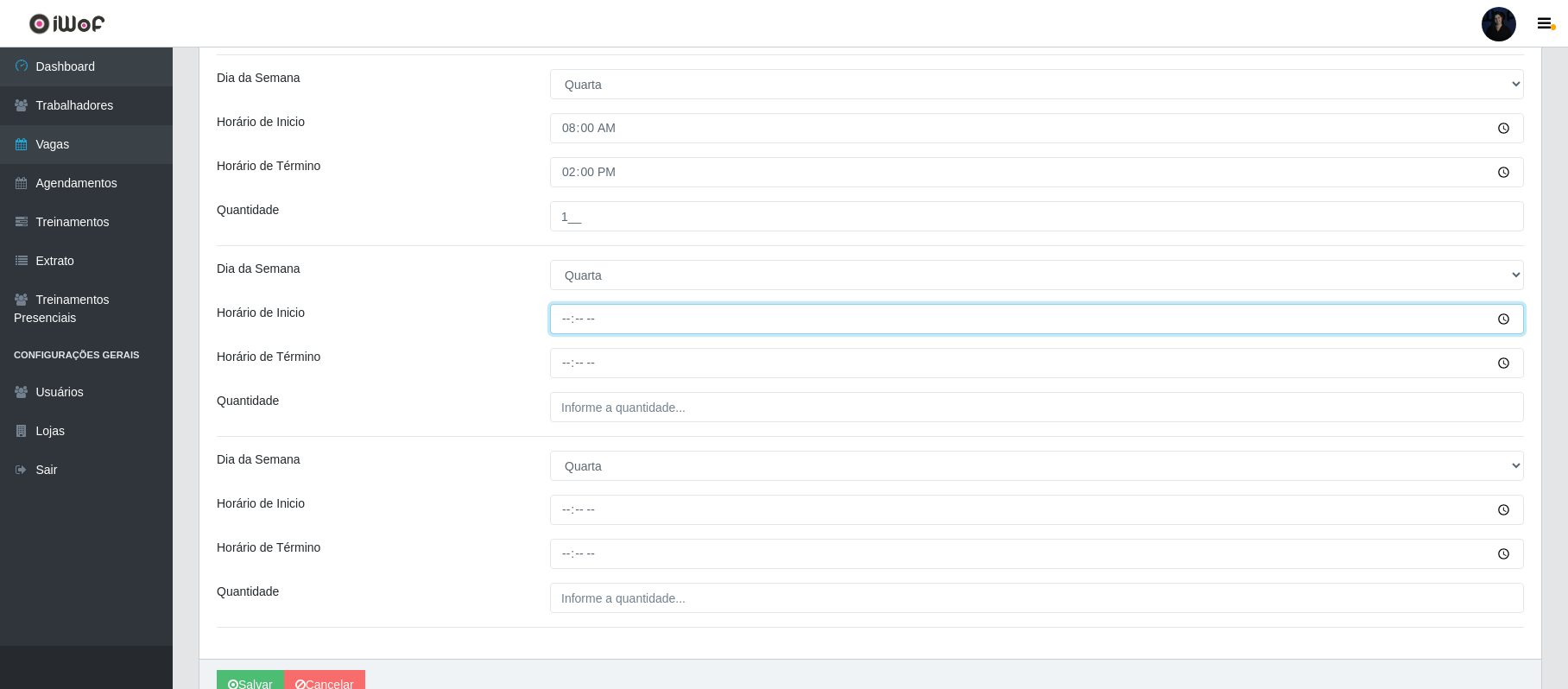
click at [566, 325] on input "Horário de Inicio" at bounding box center [1037, 319] width 974 height 30
type input "09:00"
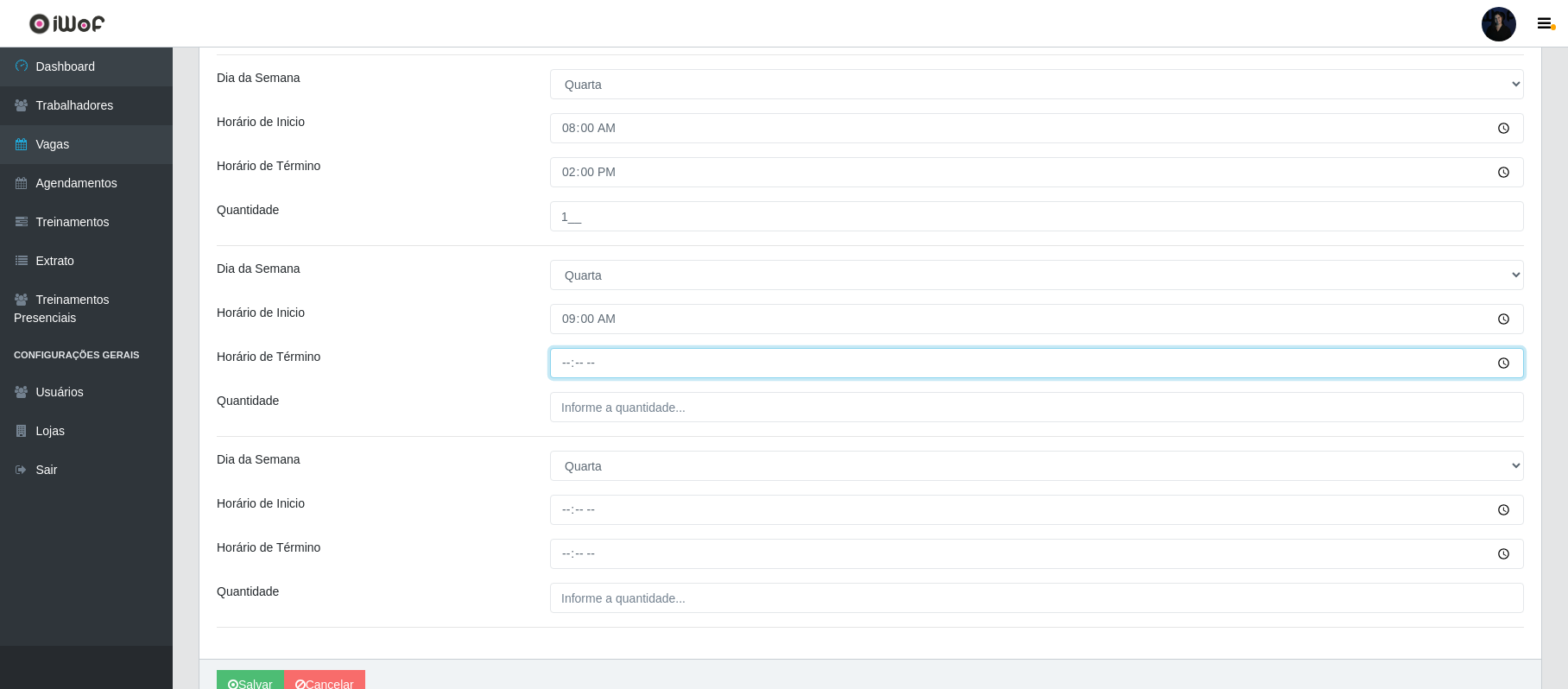
click at [566, 362] on input "Horário de Término" at bounding box center [1037, 362] width 974 height 30
type input "15:00"
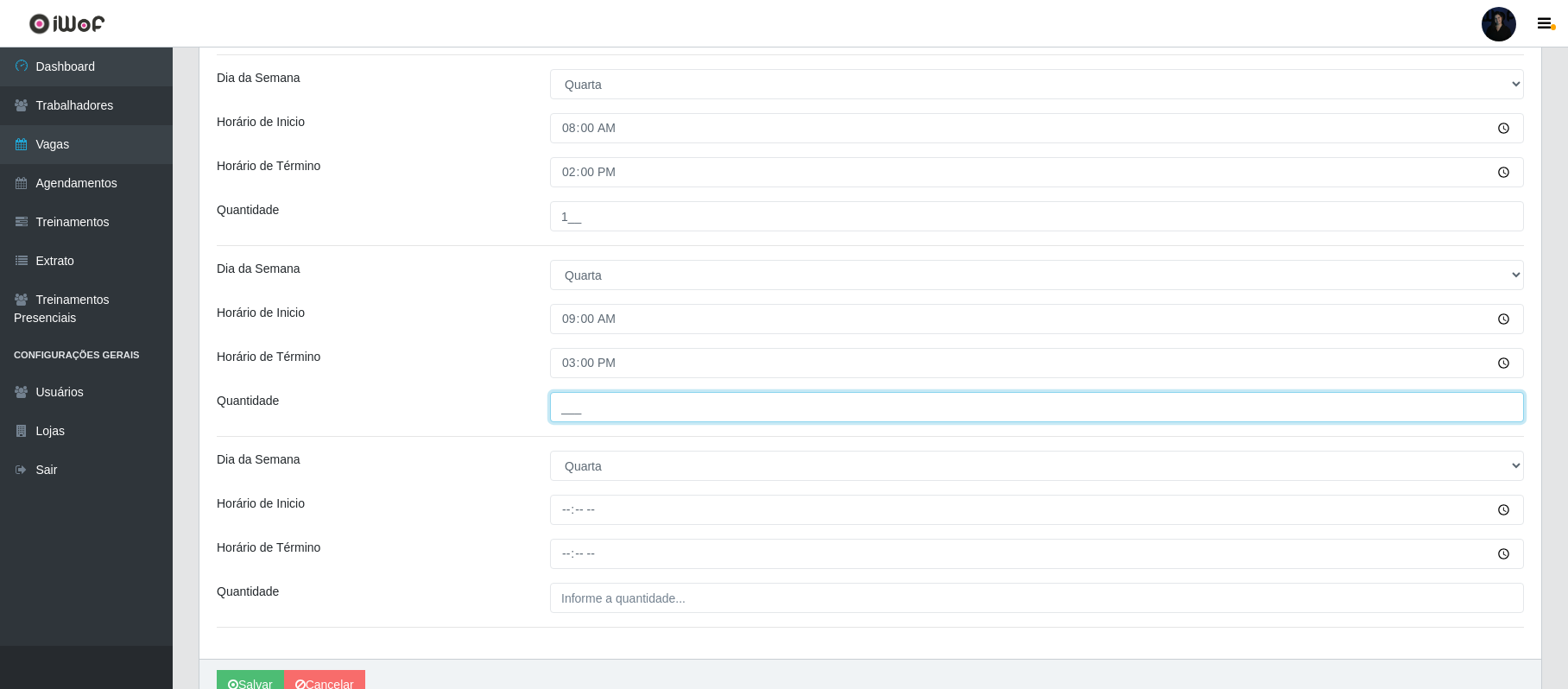
click at [575, 412] on input "___" at bounding box center [1037, 407] width 974 height 30
type input "1__"
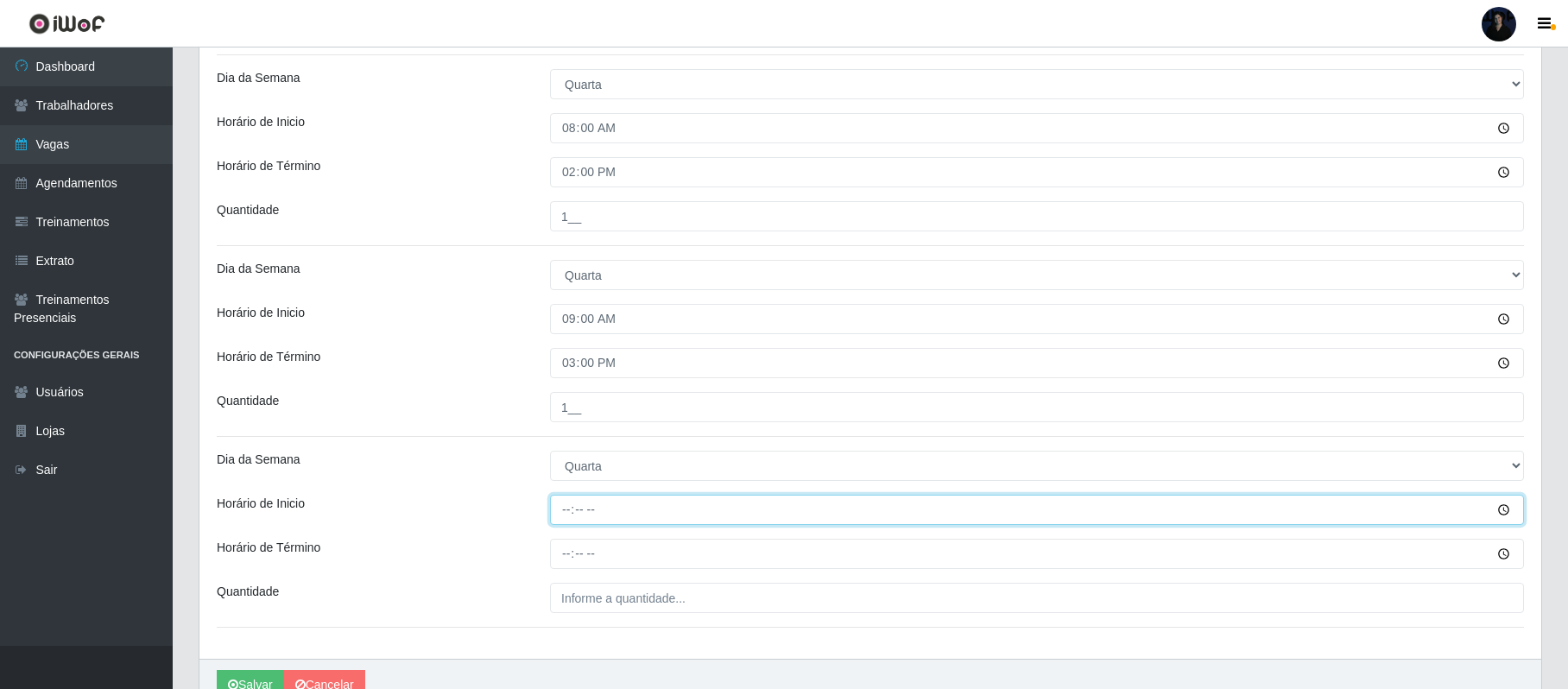
click at [572, 509] on input "Horário de Inicio" at bounding box center [1037, 509] width 974 height 30
type input "16:00"
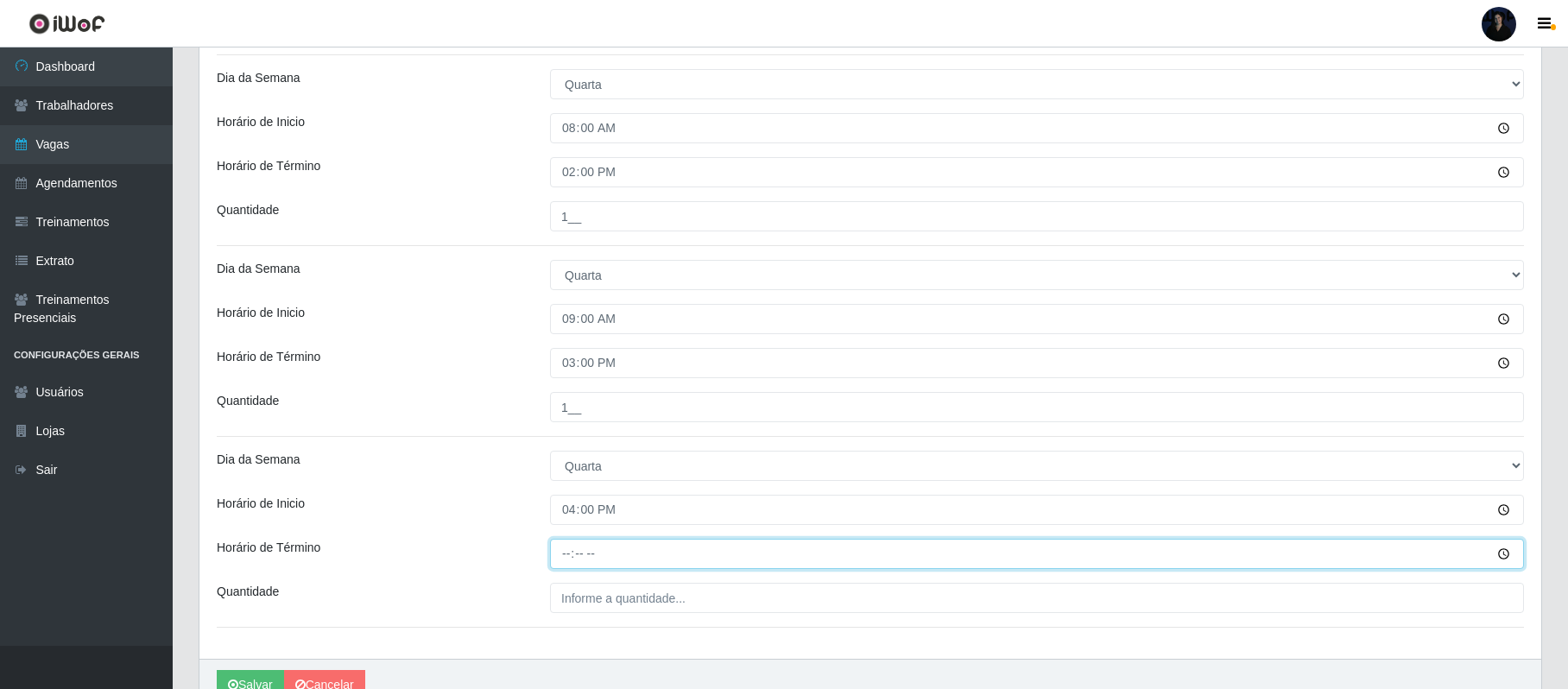
click at [570, 554] on input "Horário de Término" at bounding box center [1037, 553] width 974 height 30
type input "22:00"
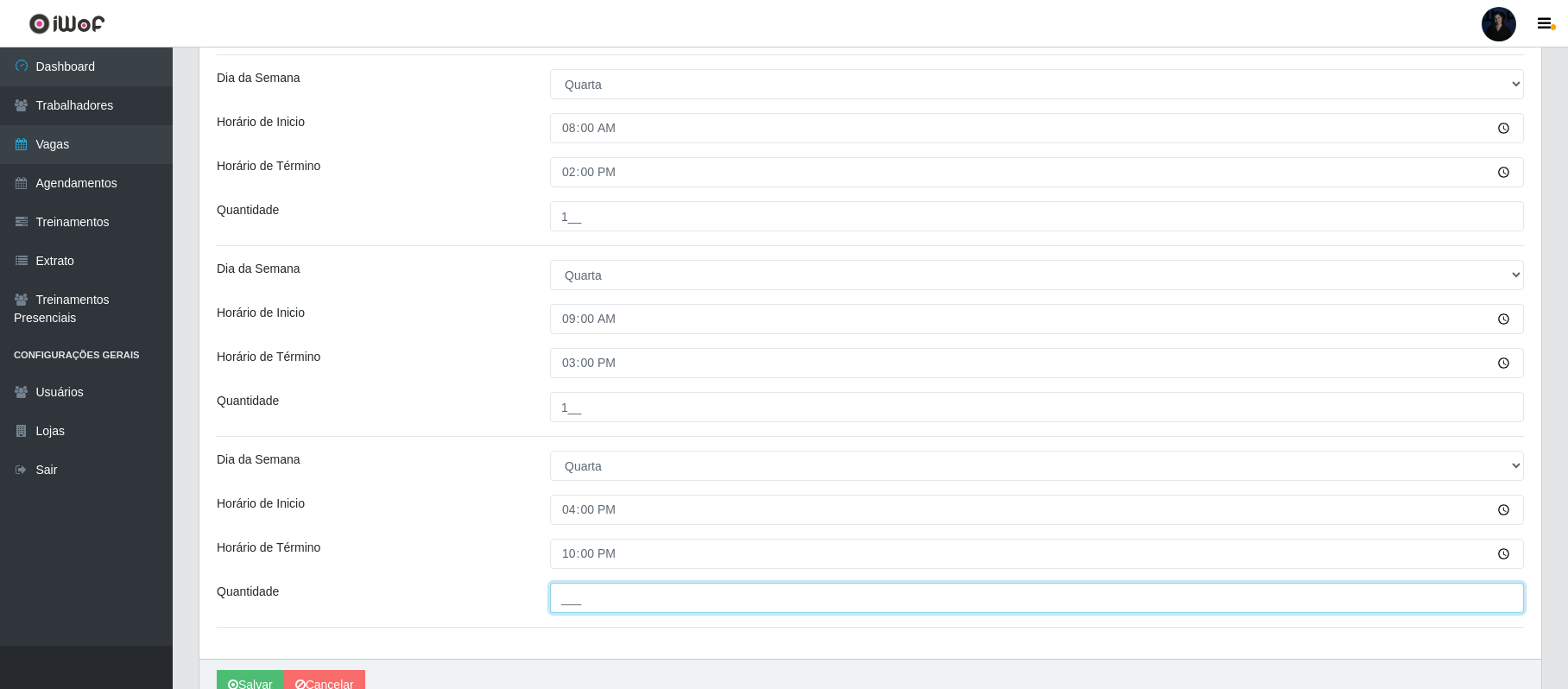
click at [574, 593] on input "___" at bounding box center [1037, 597] width 974 height 30
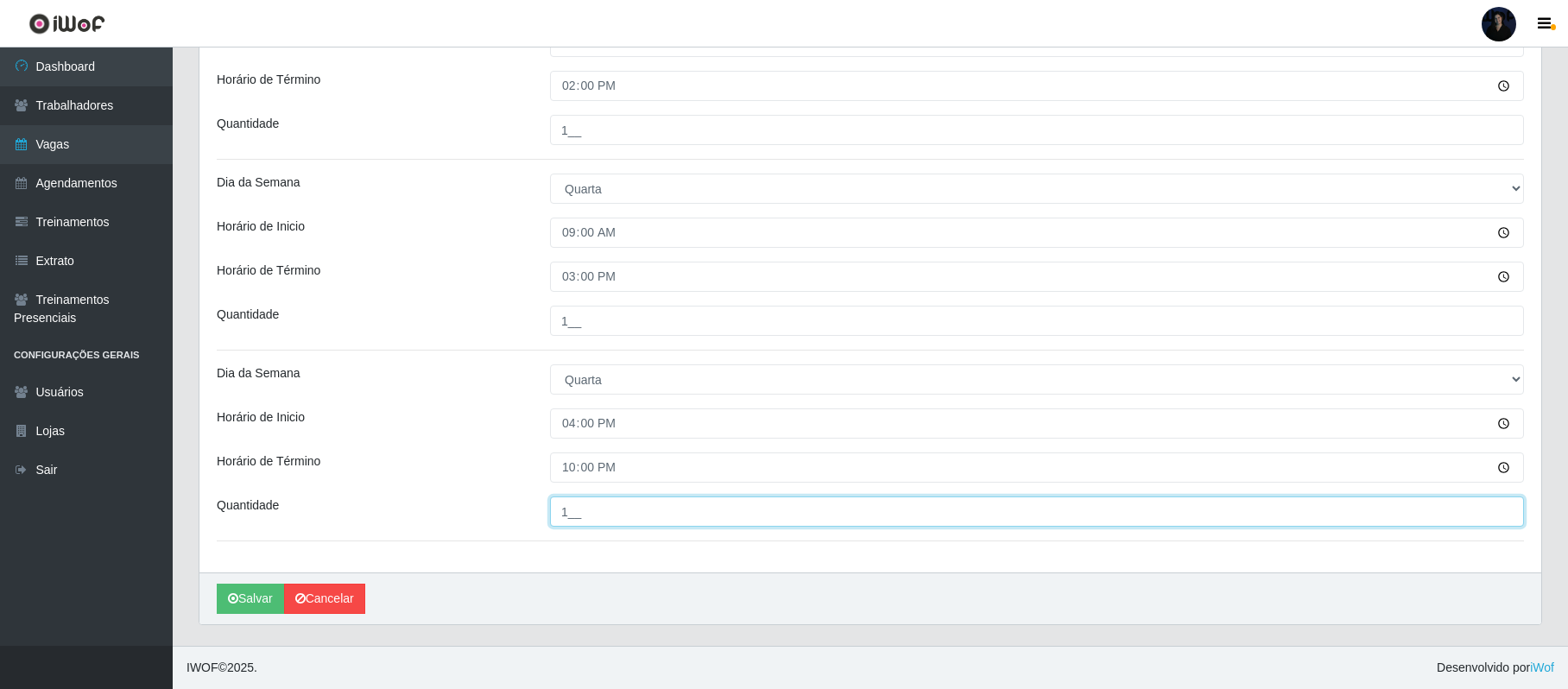
scroll to position [563, 0]
type input "1__"
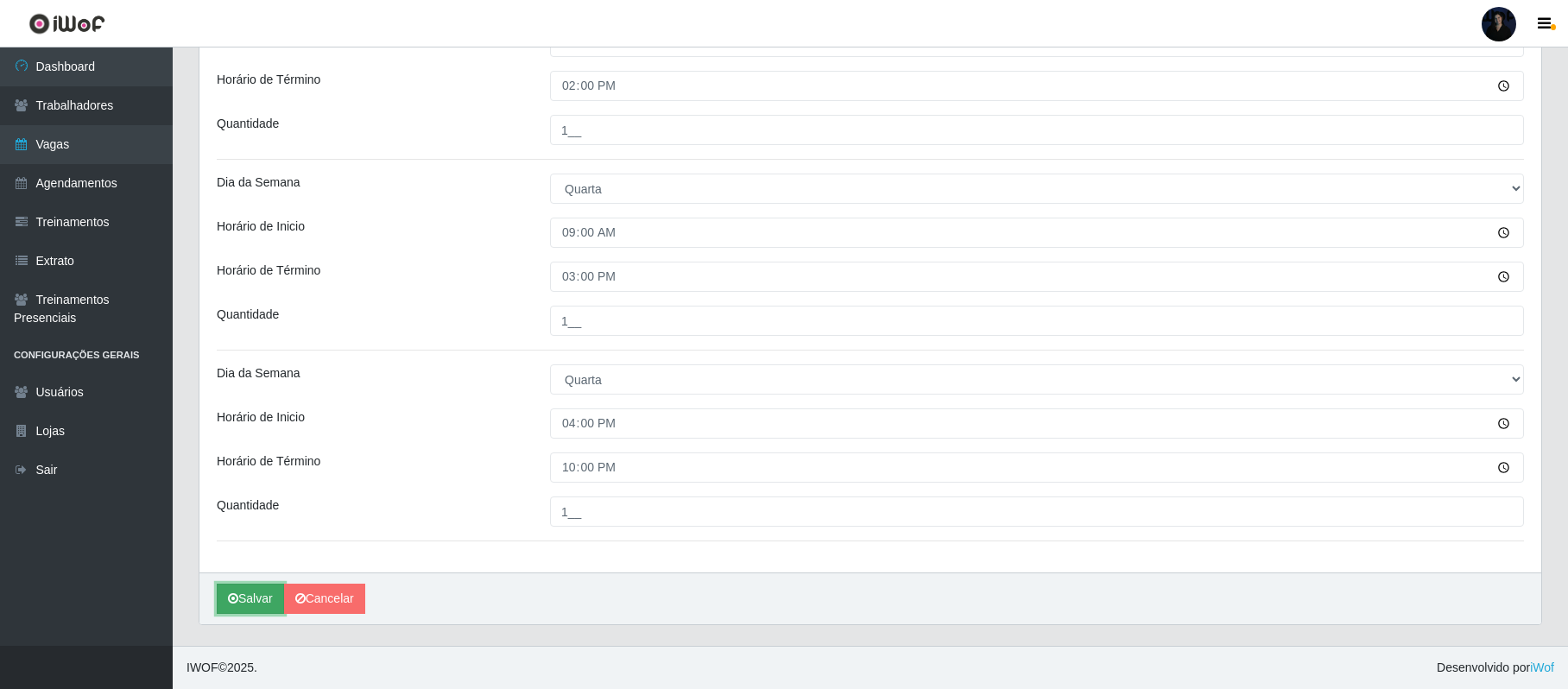
click at [242, 603] on button "Salvar" at bounding box center [250, 598] width 67 height 30
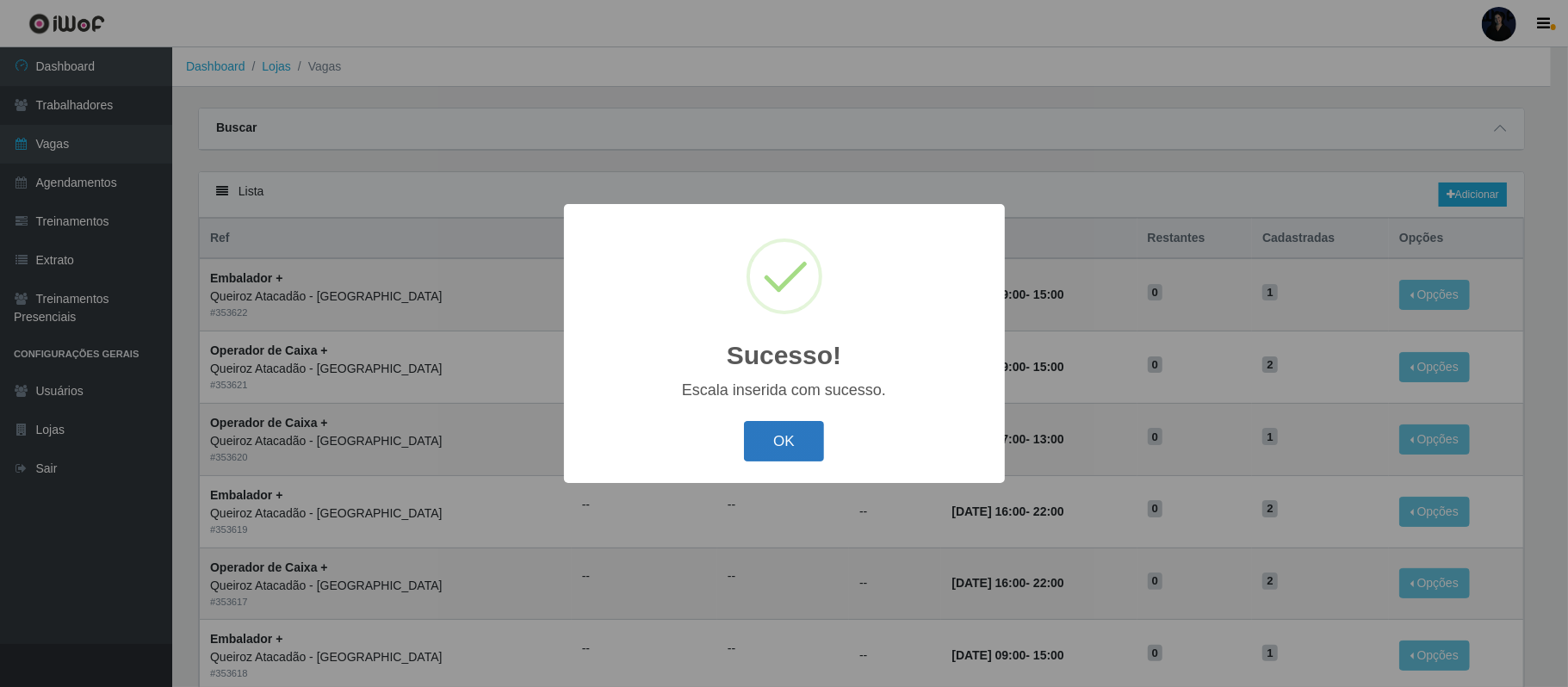
click at [790, 437] on button "OK" at bounding box center [784, 441] width 80 height 41
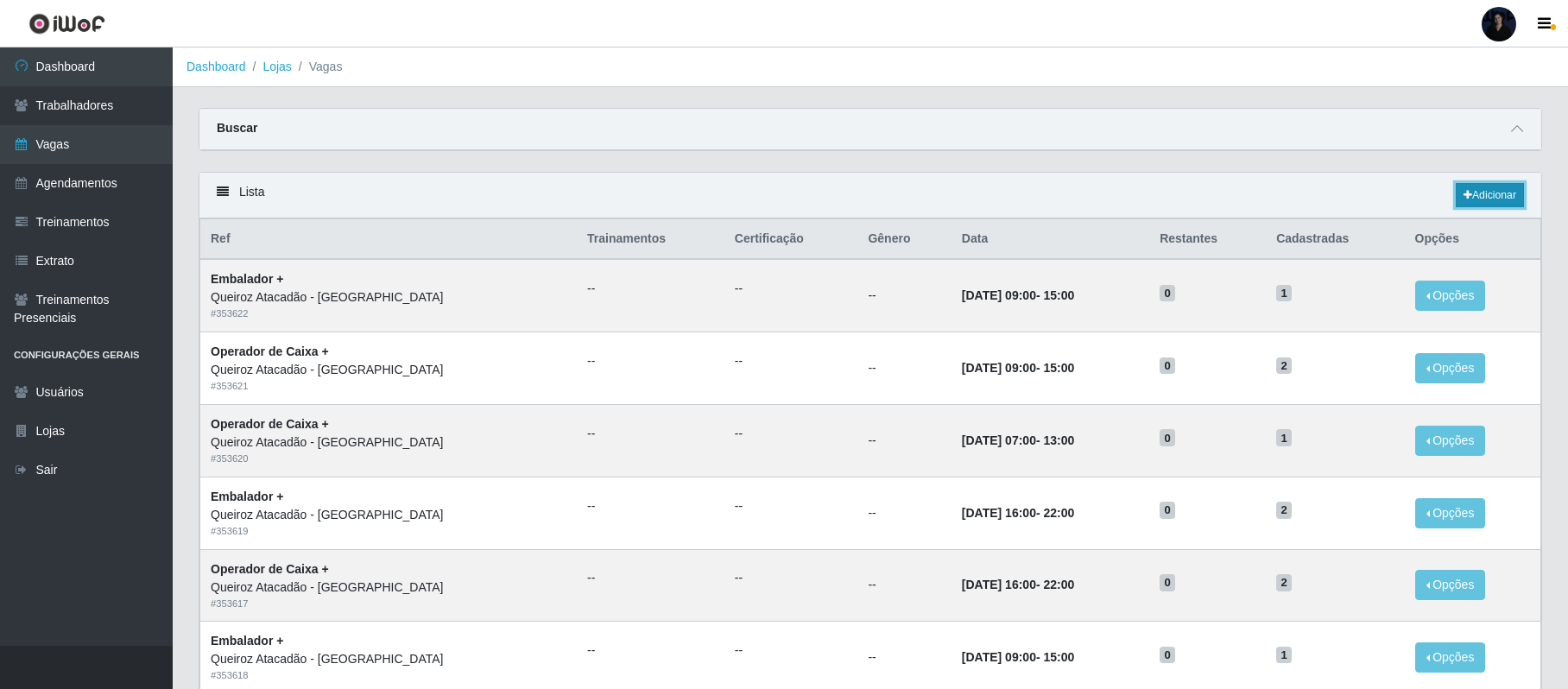
click at [1472, 200] on link "Adicionar" at bounding box center [1490, 195] width 68 height 25
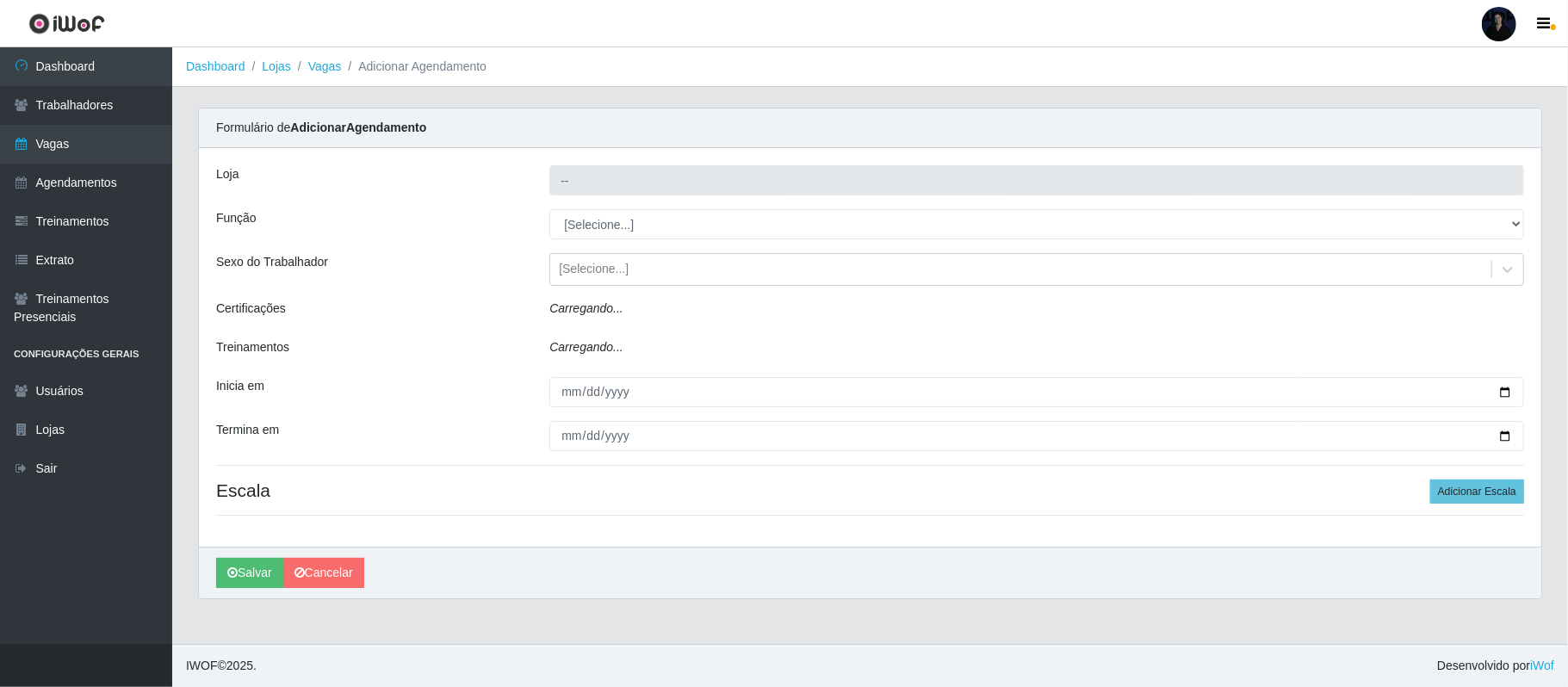
type input "Queiroz Atacadão - São Gonçalo do Amarante"
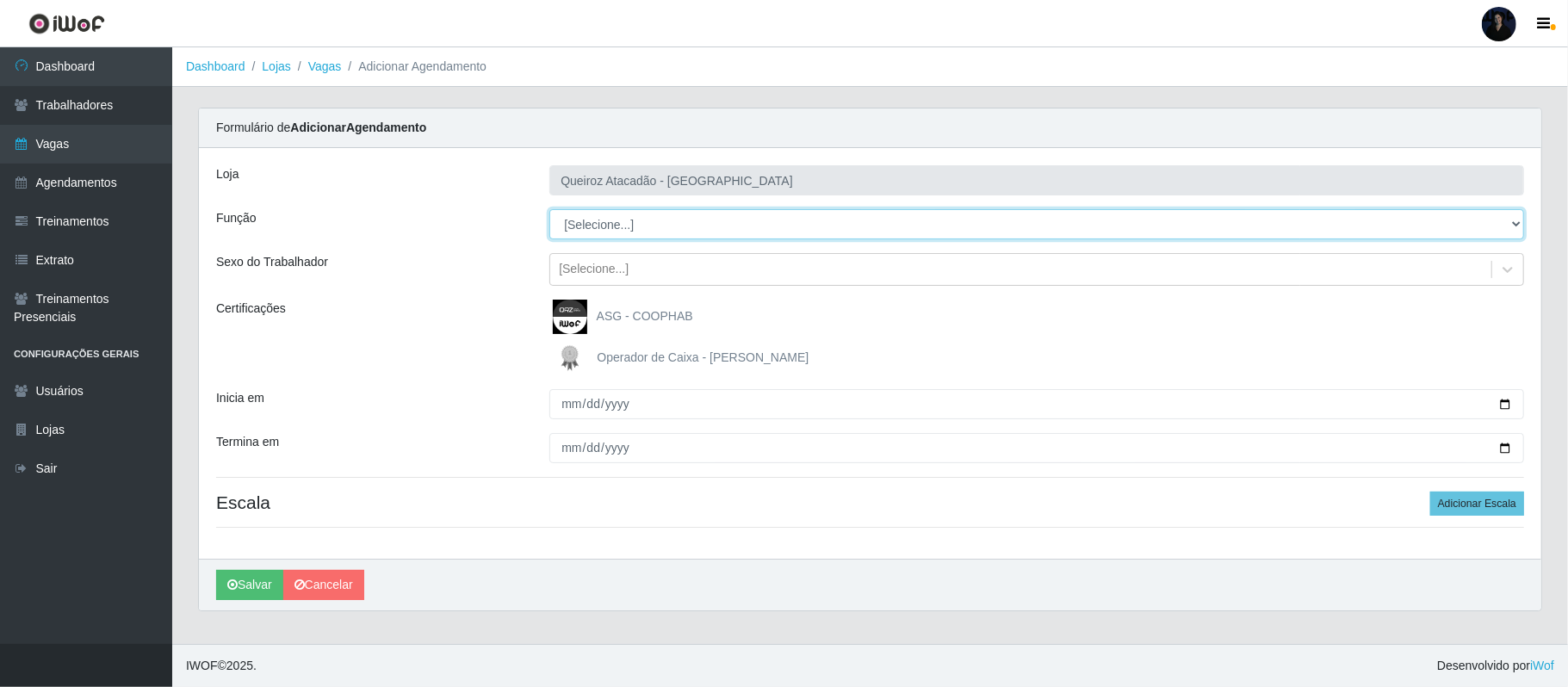
click at [594, 219] on select "[Selecione...] Balconista de Açougue Balconista de Açougue + Balconista de Açou…" at bounding box center [1036, 223] width 974 height 30
select select "1"
click at [549, 210] on select "[Selecione...] Balconista de Açougue Balconista de Açougue + Balconista de Açou…" at bounding box center [1036, 223] width 974 height 30
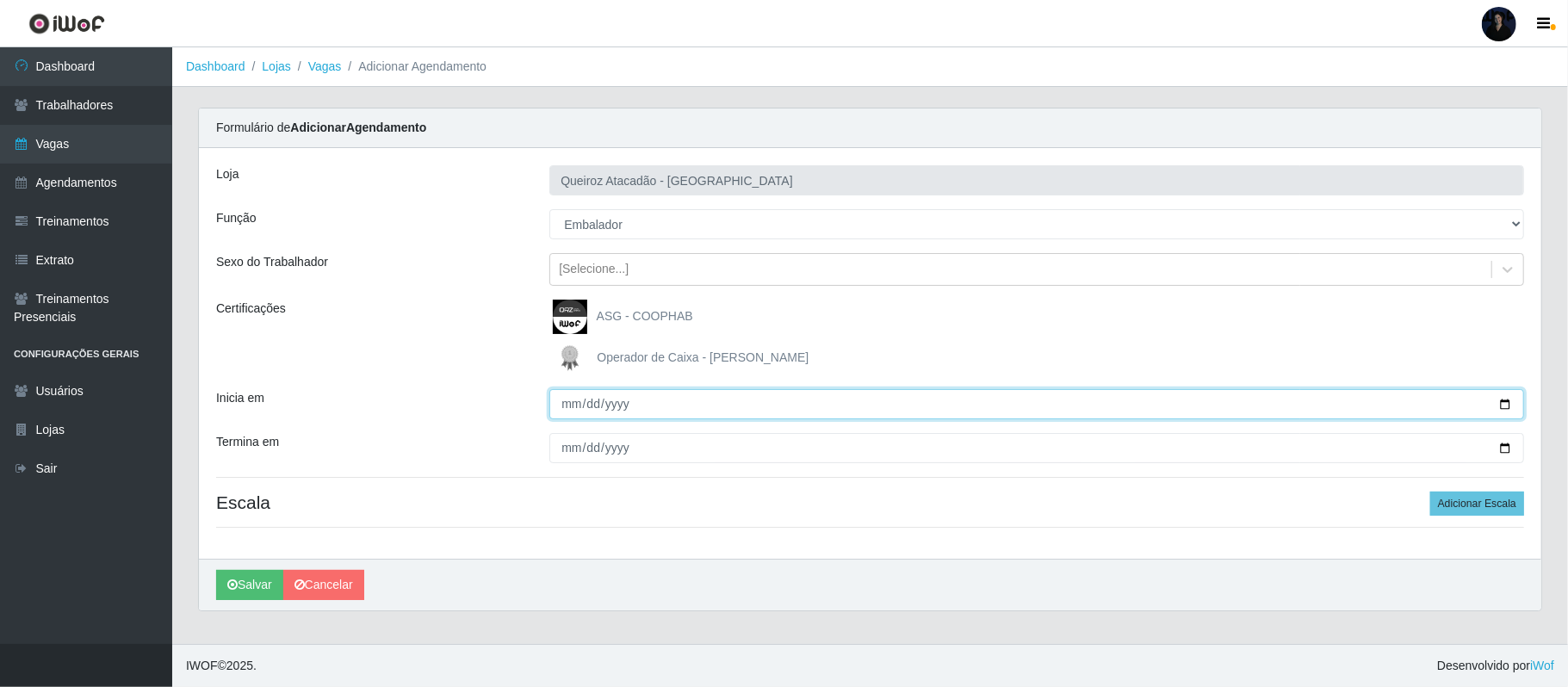
click at [1505, 407] on input "Inicia em" at bounding box center [1036, 404] width 974 height 30
type input "2025-10-02"
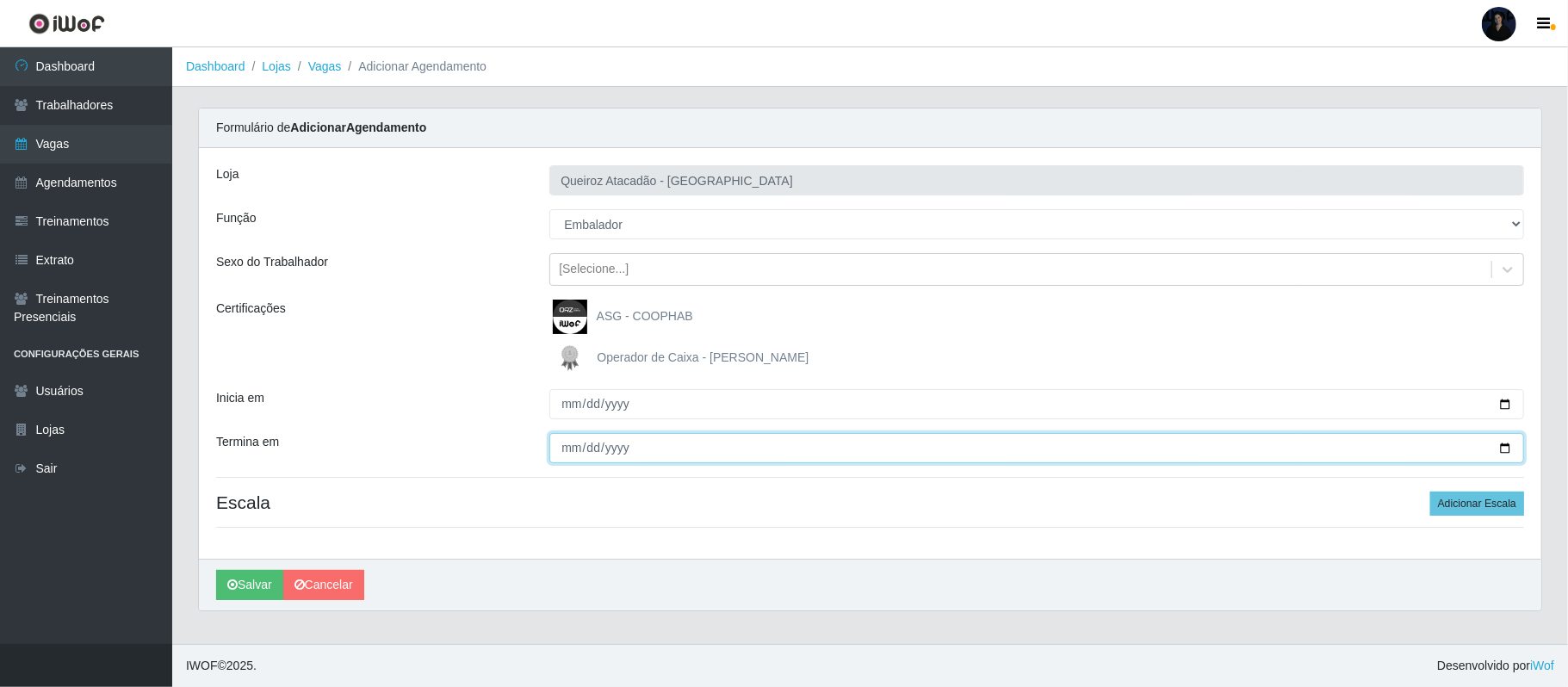
click at [1505, 445] on input "Termina em" at bounding box center [1036, 447] width 974 height 30
type input "2025-10-03"
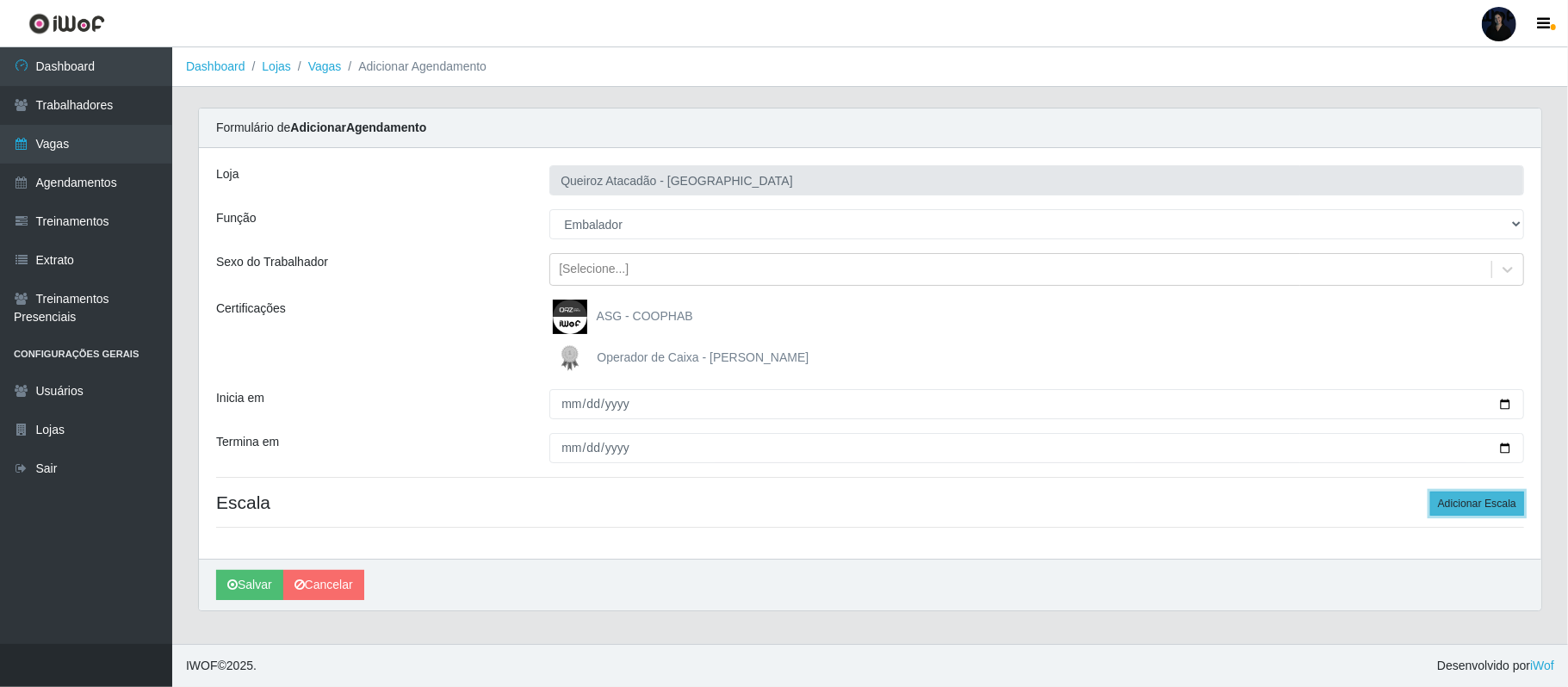
click at [1485, 500] on button "Adicionar Escala" at bounding box center [1476, 503] width 94 height 25
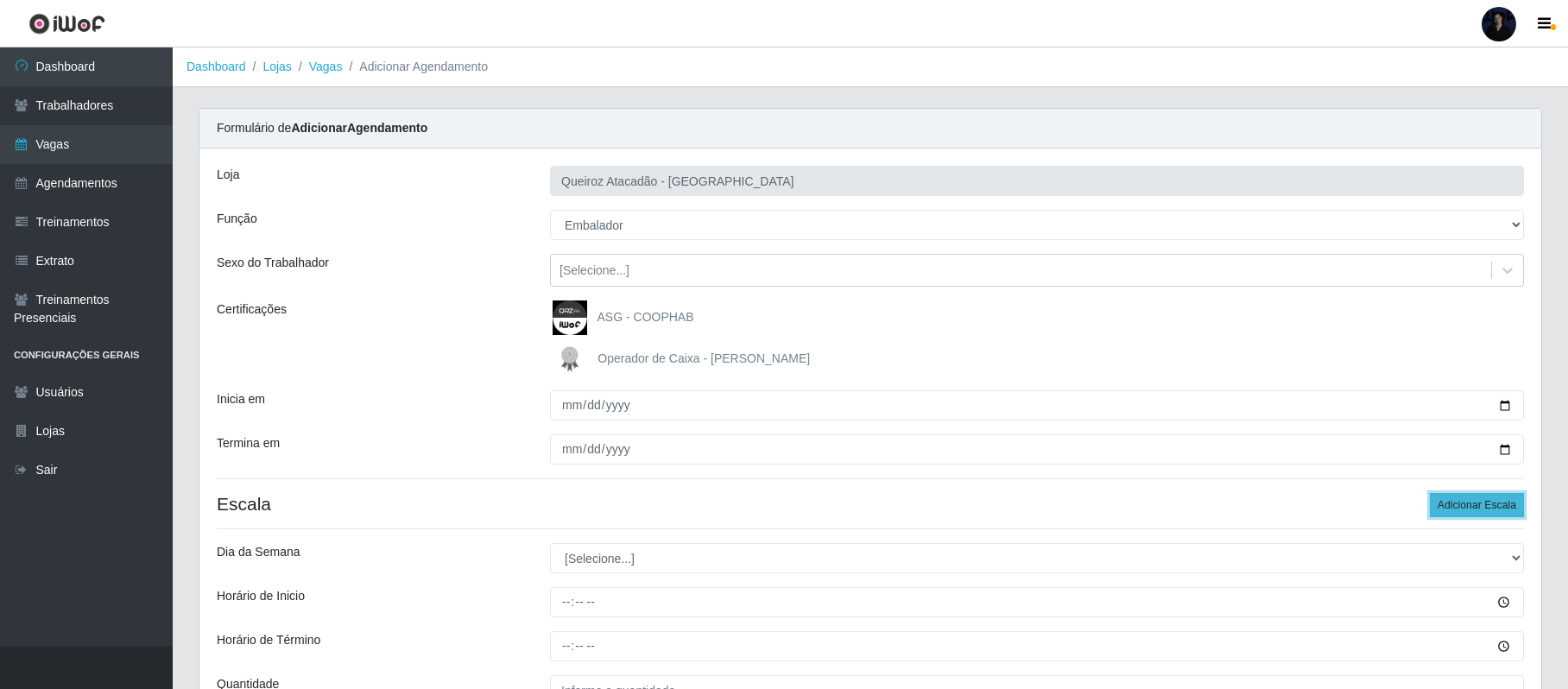
click at [1490, 501] on button "Adicionar Escala" at bounding box center [1476, 504] width 94 height 25
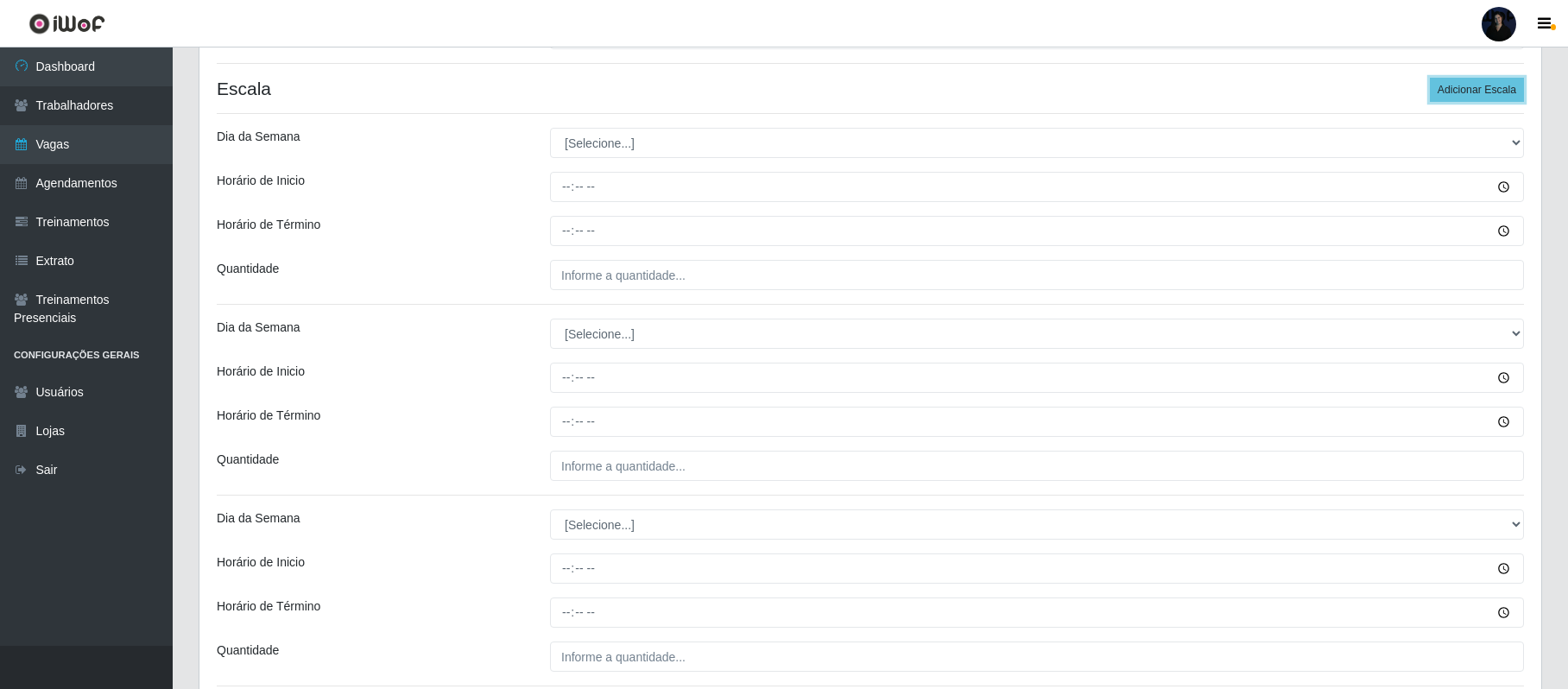
scroll to position [418, 0]
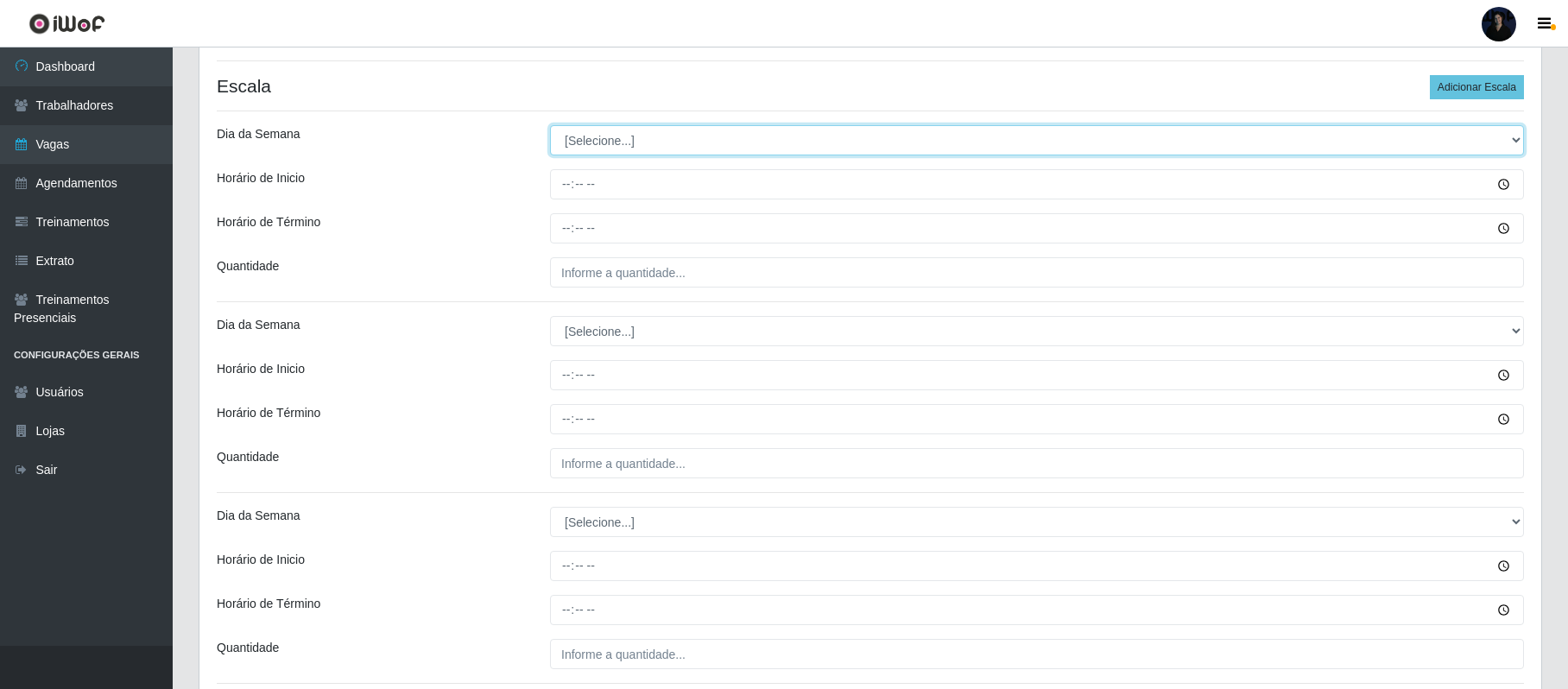
click at [596, 142] on select "[Selecione...] Segunda Terça Quarta Quinta Sexta Sábado Domingo" at bounding box center [1037, 140] width 974 height 30
select select "4"
click at [550, 127] on select "[Selecione...] Segunda Terça Quarta Quinta Sexta Sábado Domingo" at bounding box center [1037, 140] width 974 height 30
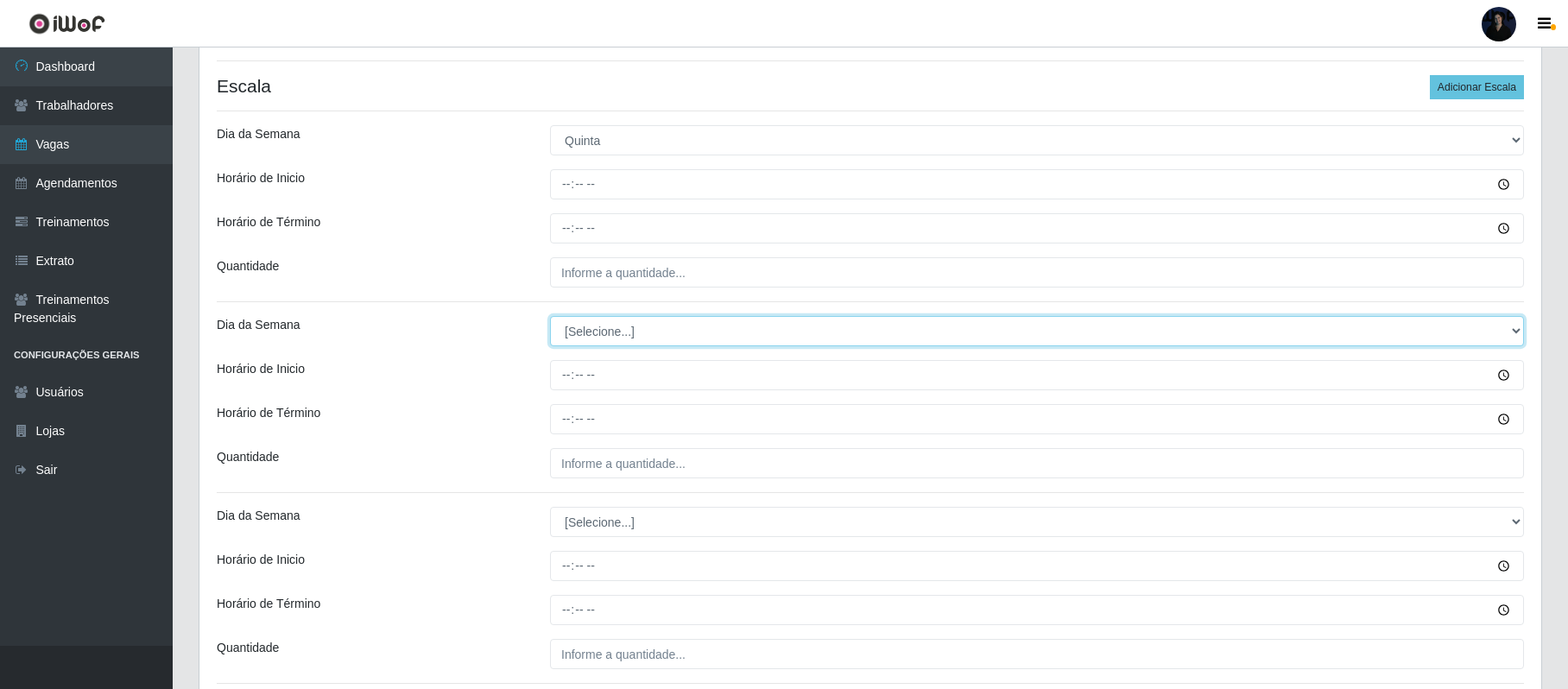
click at [582, 322] on select "[Selecione...] Segunda Terça Quarta Quinta Sexta Sábado Domingo" at bounding box center [1037, 330] width 974 height 30
select select "4"
click at [550, 318] on select "[Selecione...] Segunda Terça Quarta Quinta Sexta Sábado Domingo" at bounding box center [1037, 330] width 974 height 30
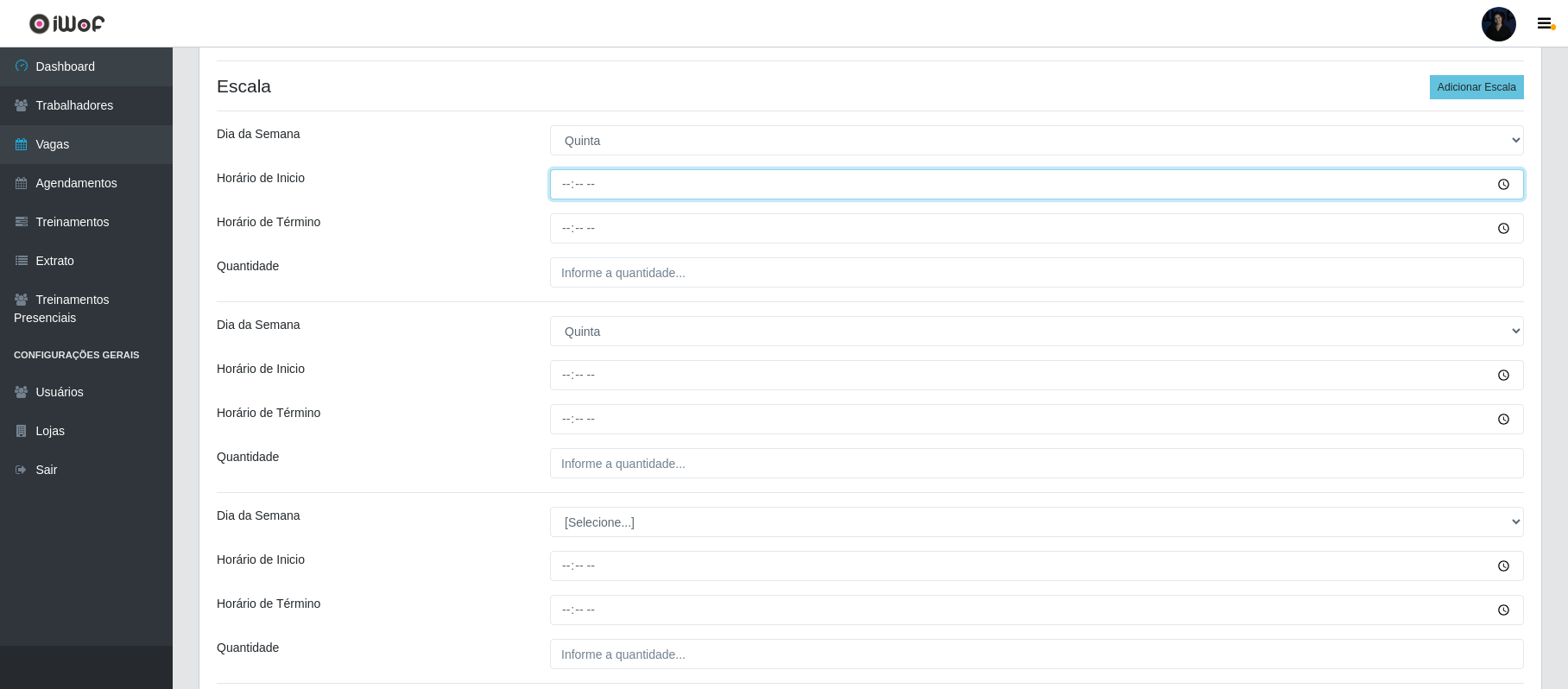
click at [570, 179] on input "Horário de Inicio" at bounding box center [1037, 184] width 974 height 30
type input "08:00"
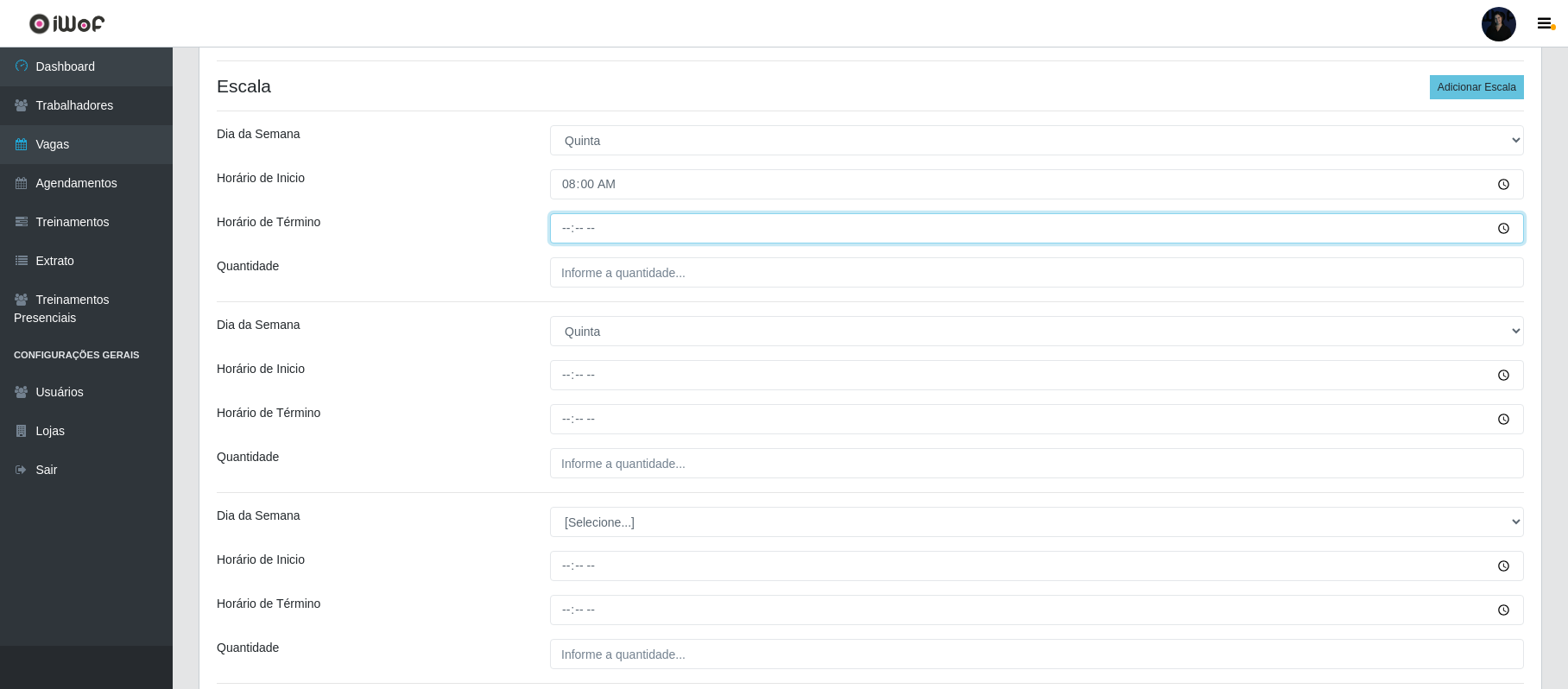
click at [565, 235] on input "Horário de Término" at bounding box center [1037, 228] width 974 height 30
type input "14:00"
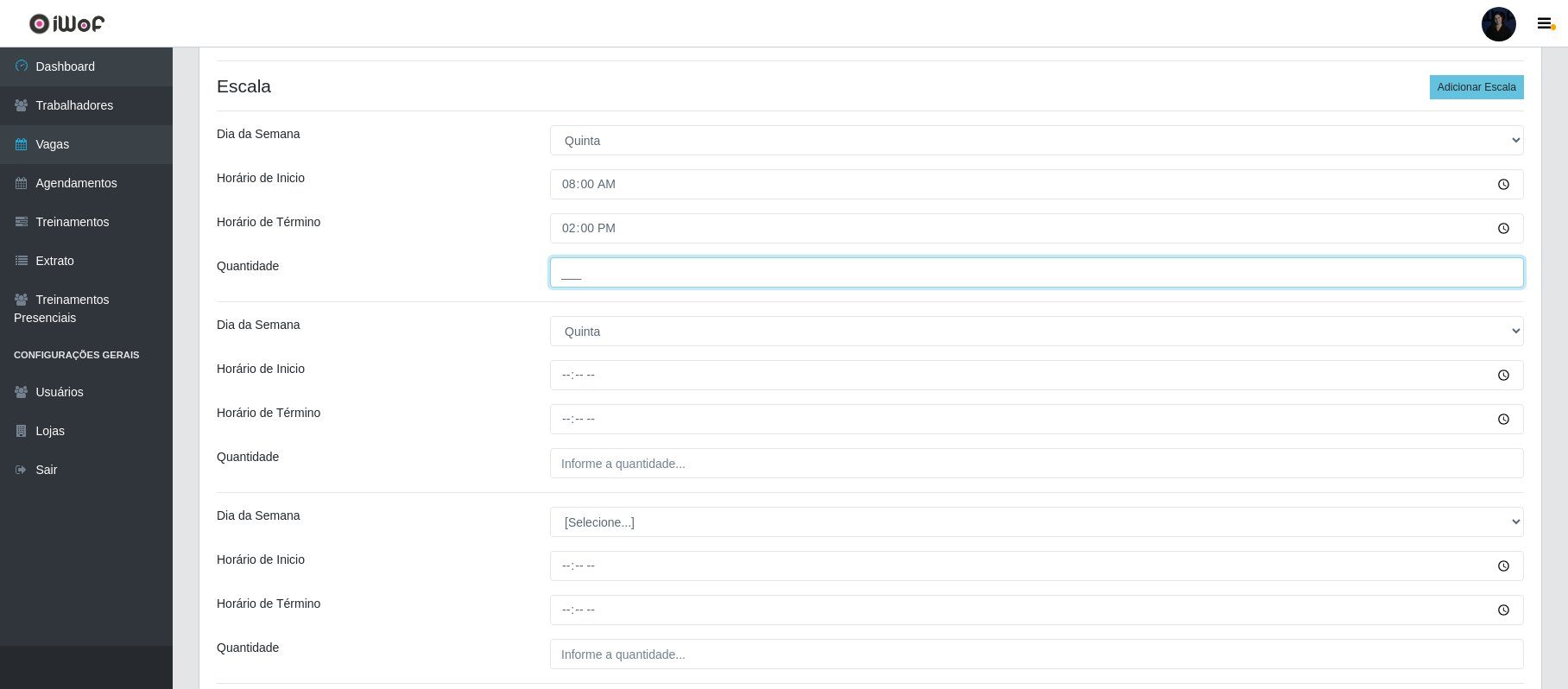
click at [565, 278] on input "___" at bounding box center [1037, 272] width 974 height 30
type input "1__"
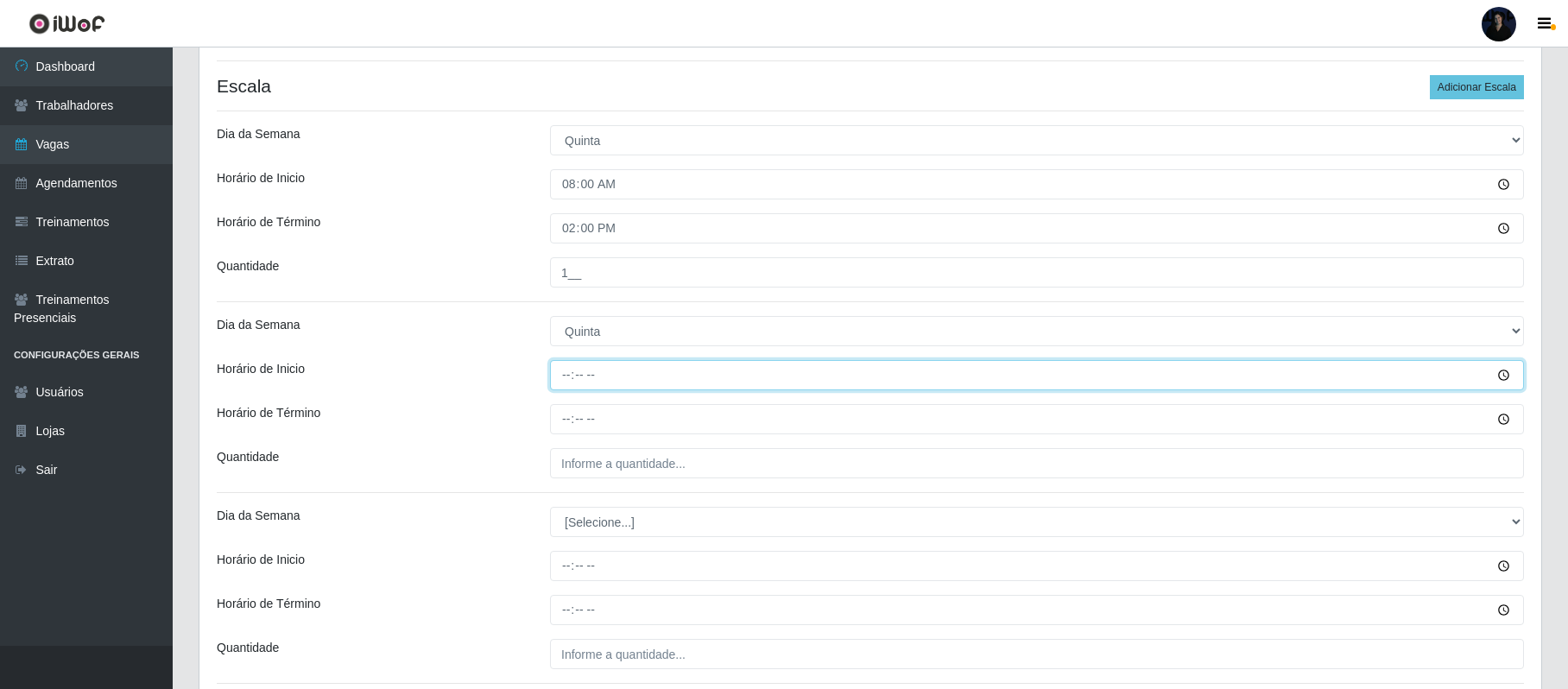
click at [565, 389] on input "Horário de Inicio" at bounding box center [1037, 374] width 974 height 30
type input "16:00"
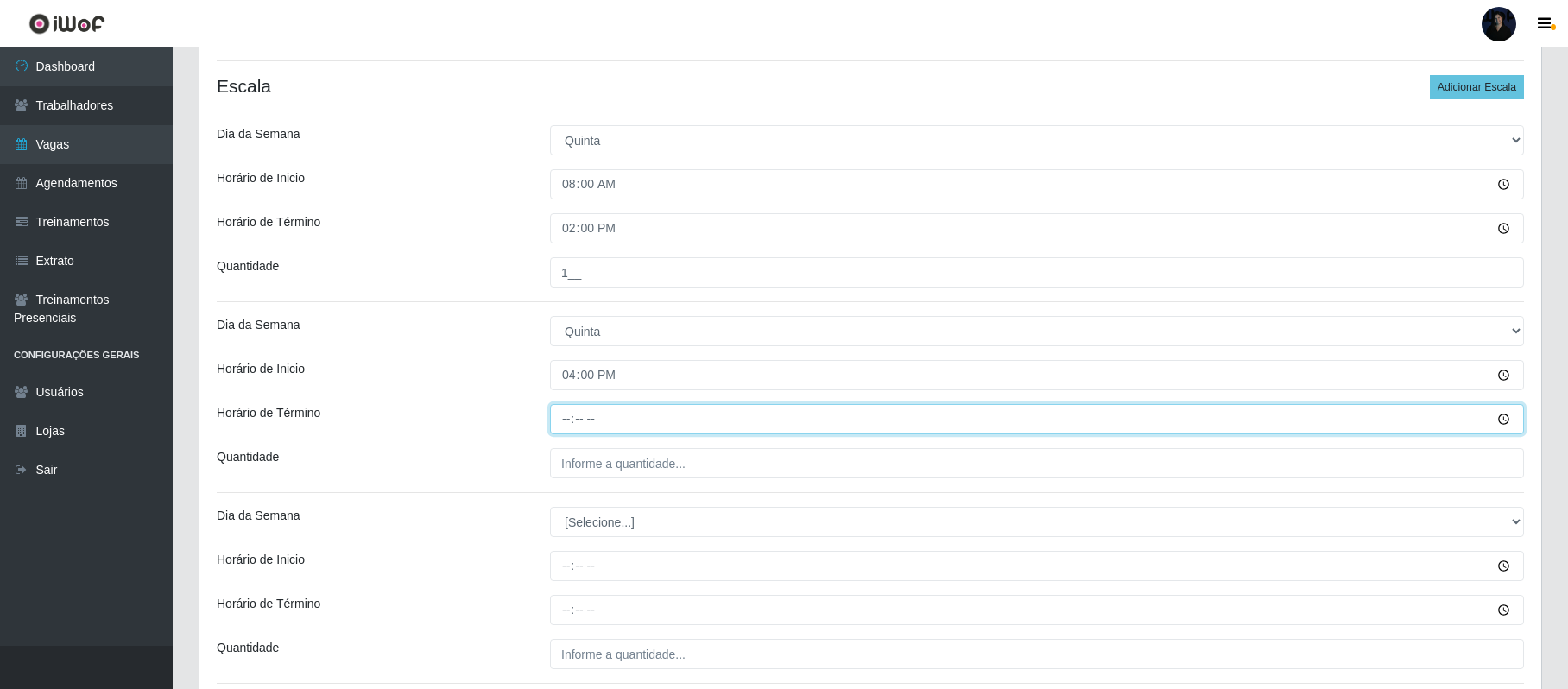
click at [568, 429] on input "Horário de Término" at bounding box center [1037, 419] width 974 height 30
type input "22:00"
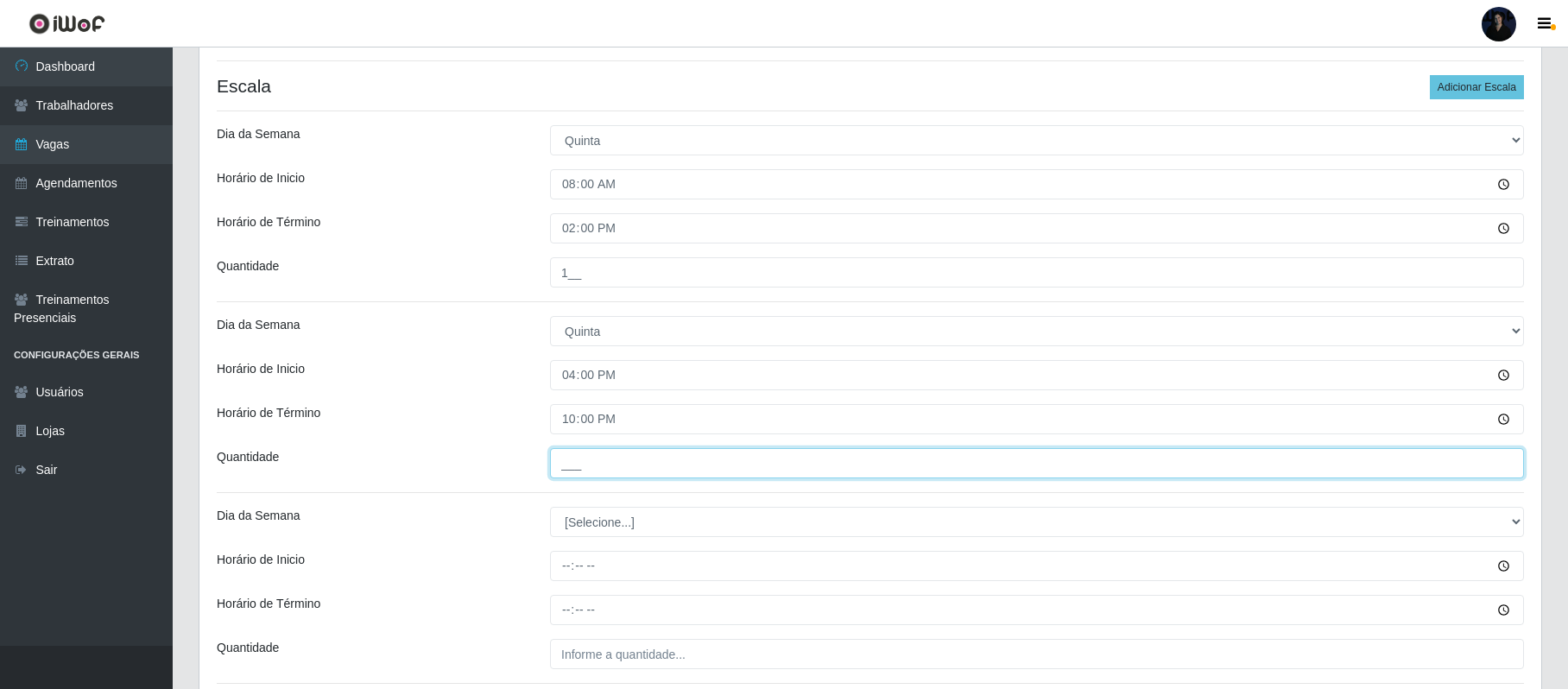
click at [561, 452] on input "___" at bounding box center [1037, 462] width 974 height 30
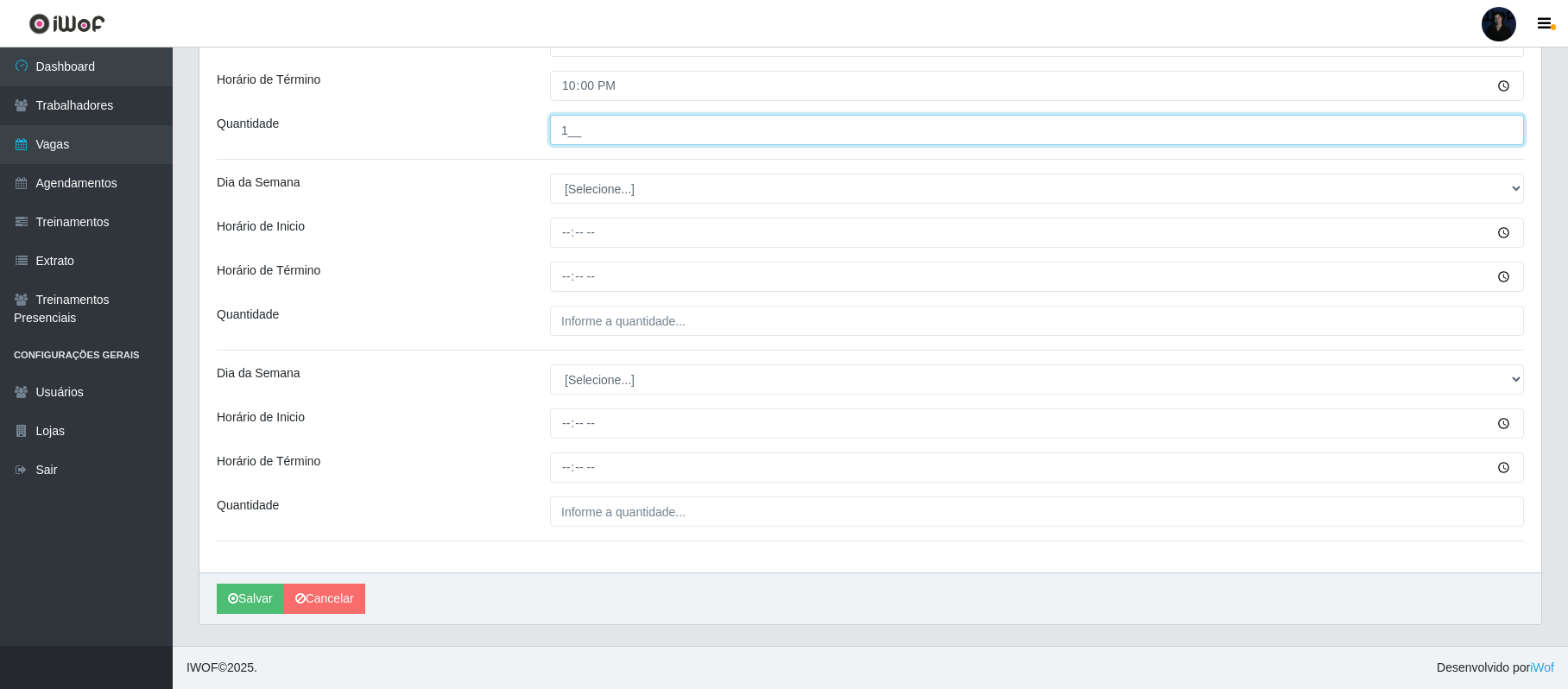
scroll to position [755, 0]
type input "1__"
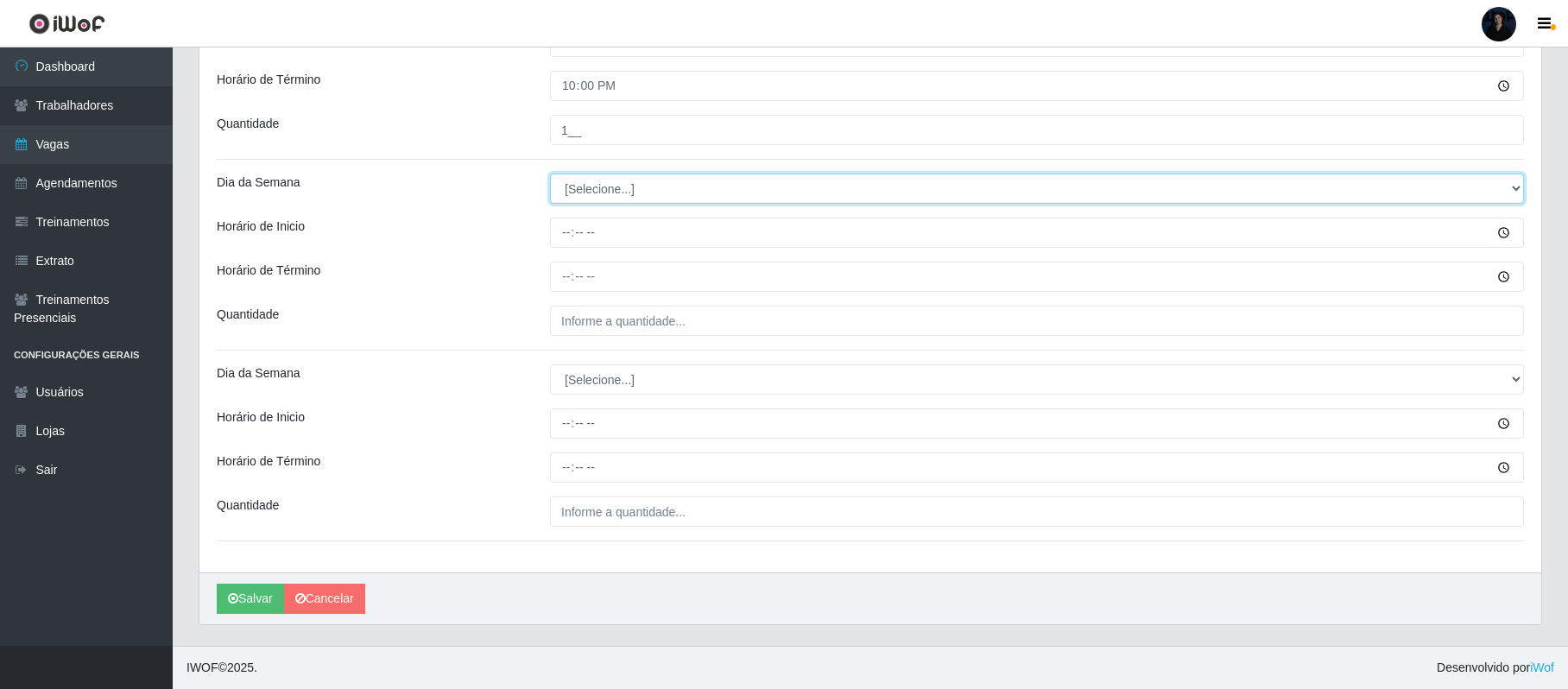
click at [582, 187] on select "[Selecione...] Segunda Terça Quarta Quinta Sexta Sábado Domingo" at bounding box center [1037, 188] width 974 height 30
select select "5"
click at [550, 174] on select "[Selecione...] Segunda Terça Quarta Quinta Sexta Sábado Domingo" at bounding box center [1037, 188] width 974 height 30
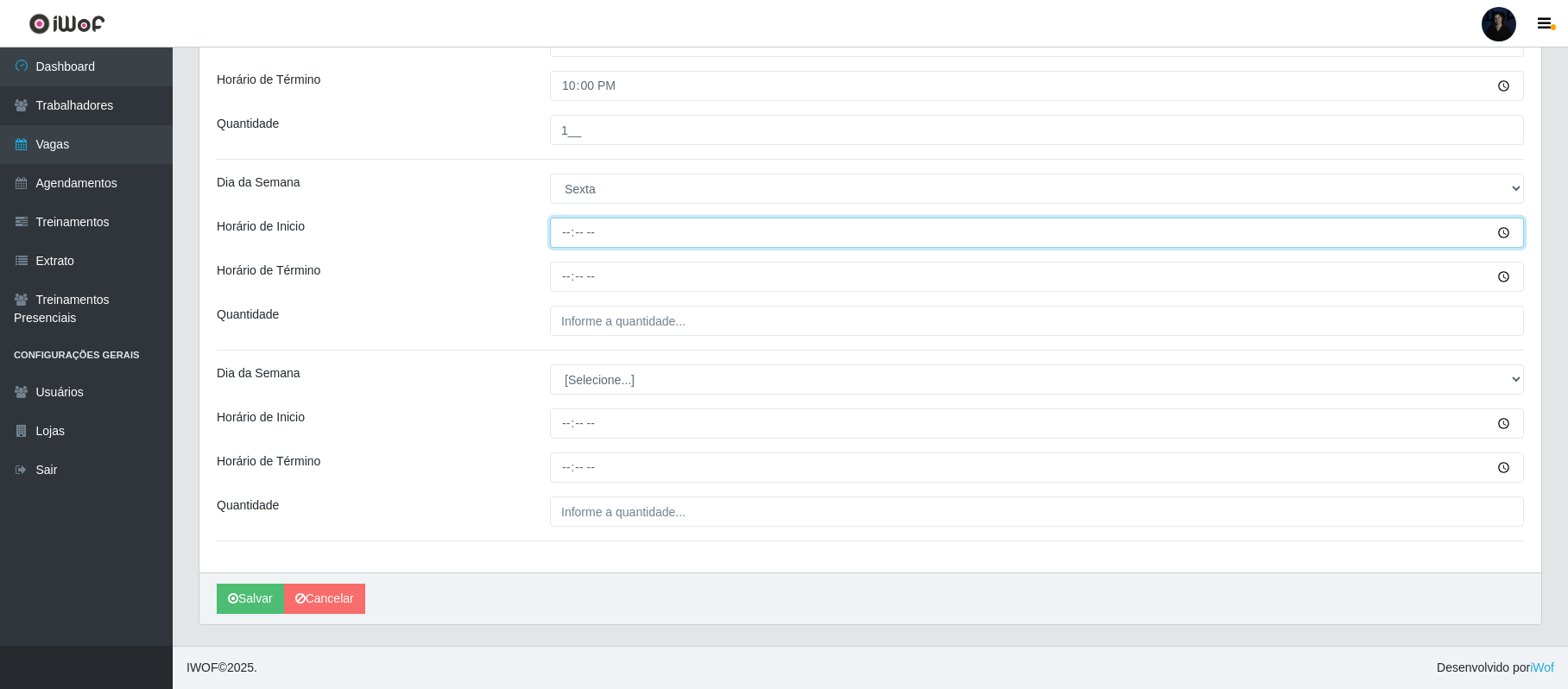
click at [557, 232] on input "Horário de Inicio" at bounding box center [1037, 232] width 974 height 30
type input "08:00"
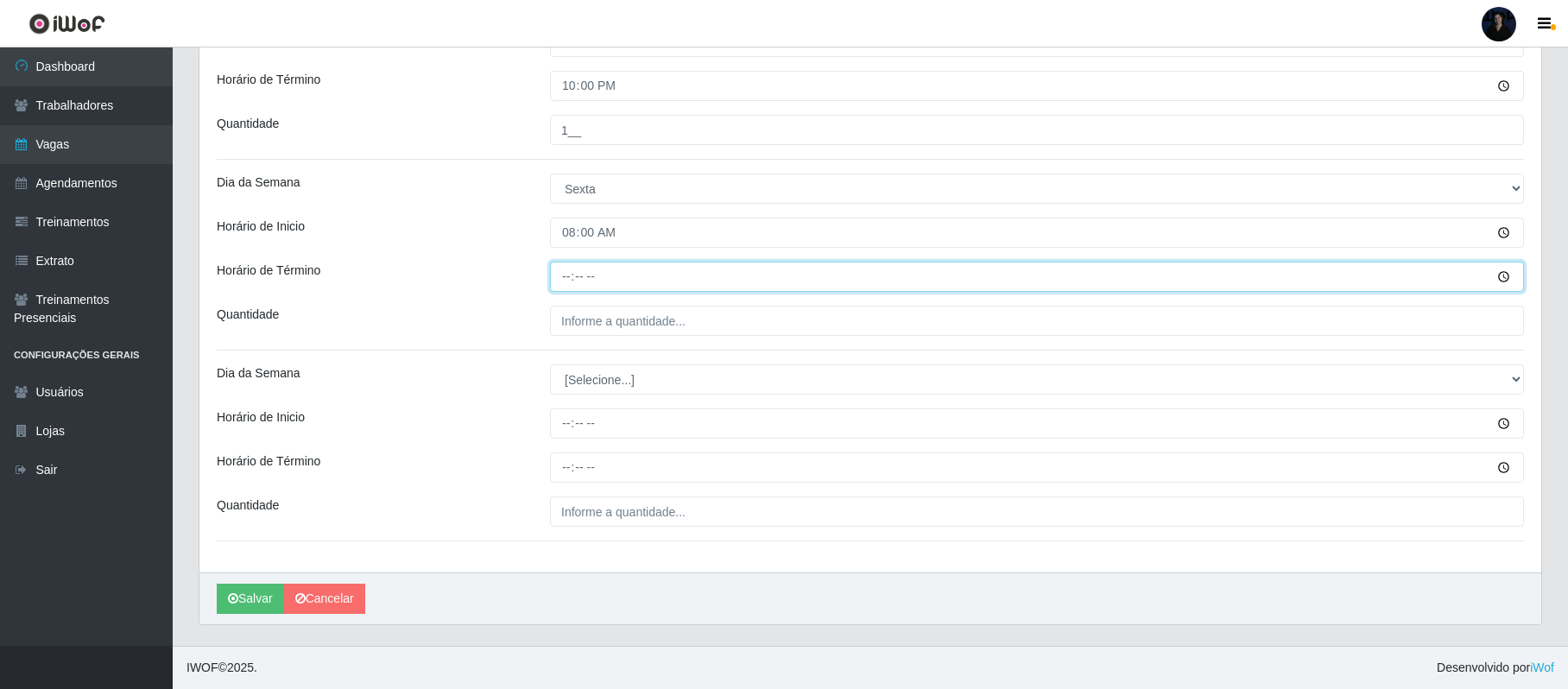
click at [570, 287] on input "Horário de Término" at bounding box center [1037, 276] width 974 height 30
type input "14:00"
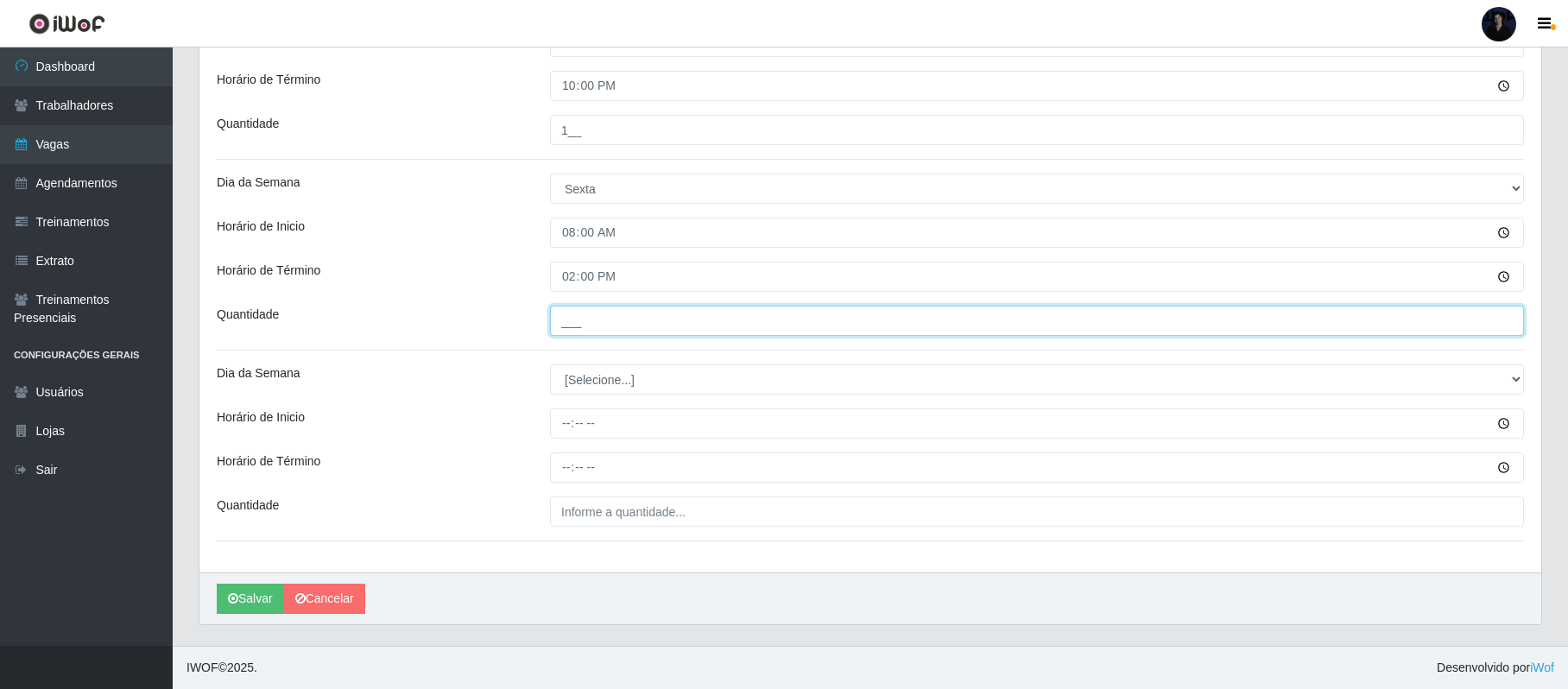
click at [572, 314] on input "___" at bounding box center [1037, 320] width 974 height 30
type input "1__"
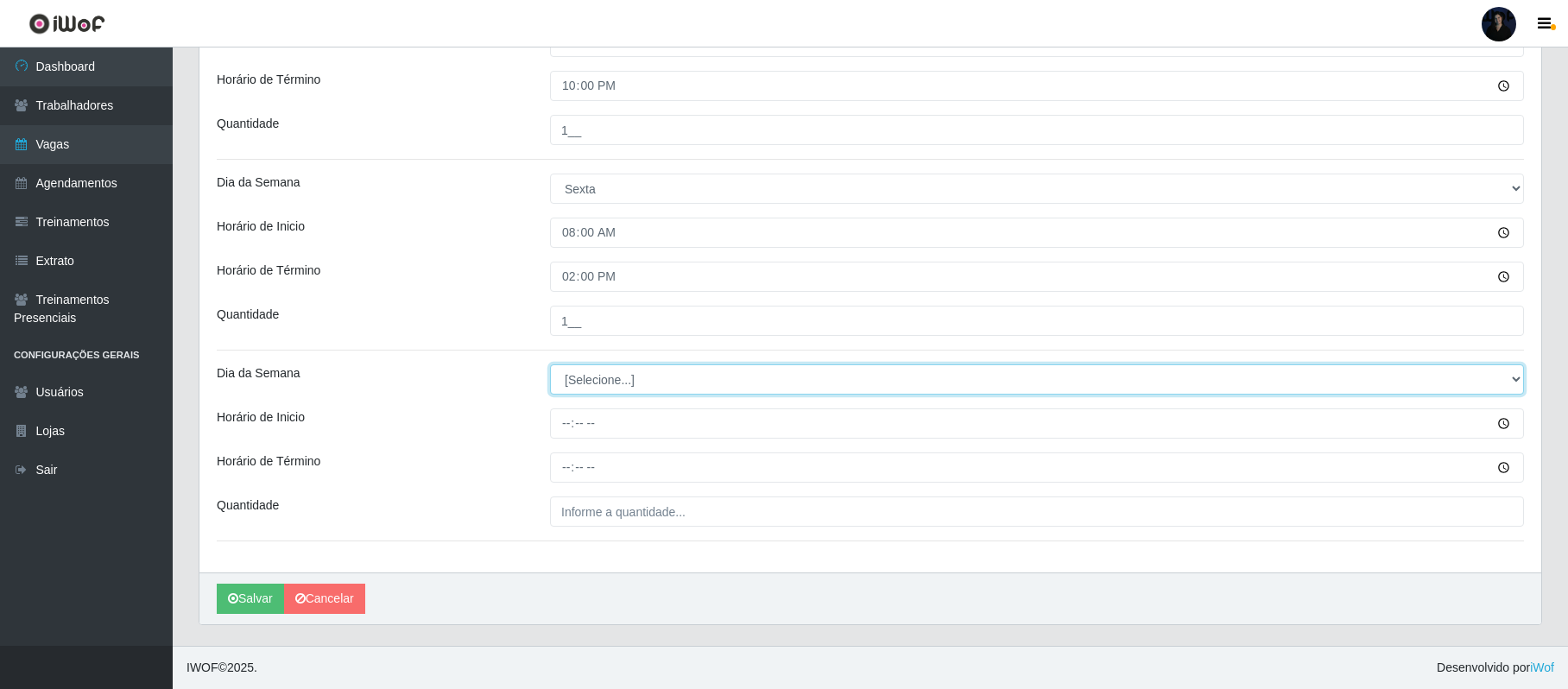
click at [615, 367] on select "[Selecione...] Segunda Terça Quarta Quinta Sexta Sábado Domingo" at bounding box center [1037, 379] width 974 height 30
select select "5"
click at [550, 364] on select "[Selecione...] Segunda Terça Quarta Quinta Sexta Sábado Domingo" at bounding box center [1037, 379] width 974 height 30
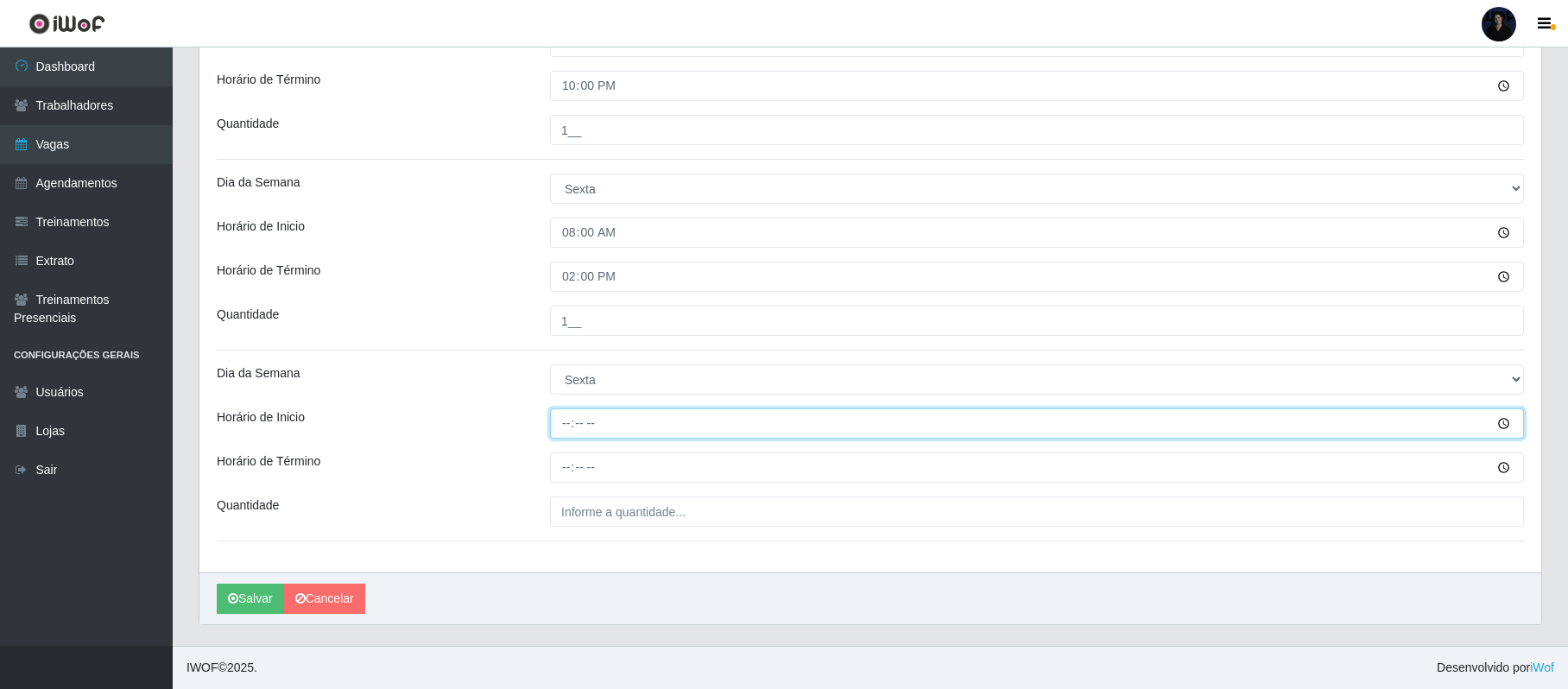
click at [575, 436] on input "Horário de Inicio" at bounding box center [1037, 423] width 974 height 30
type input "16:00"
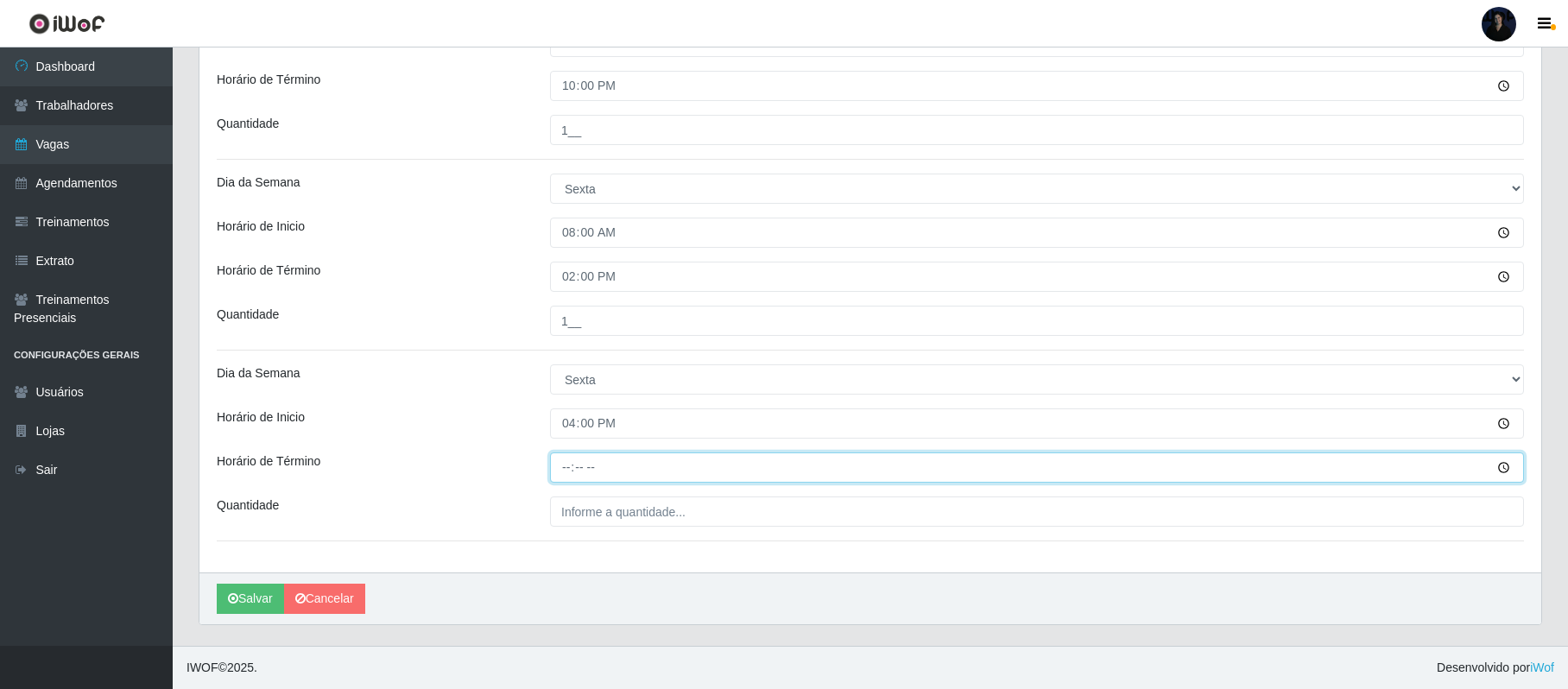
click at [564, 471] on input "Horário de Término" at bounding box center [1037, 467] width 974 height 30
type input "22:00"
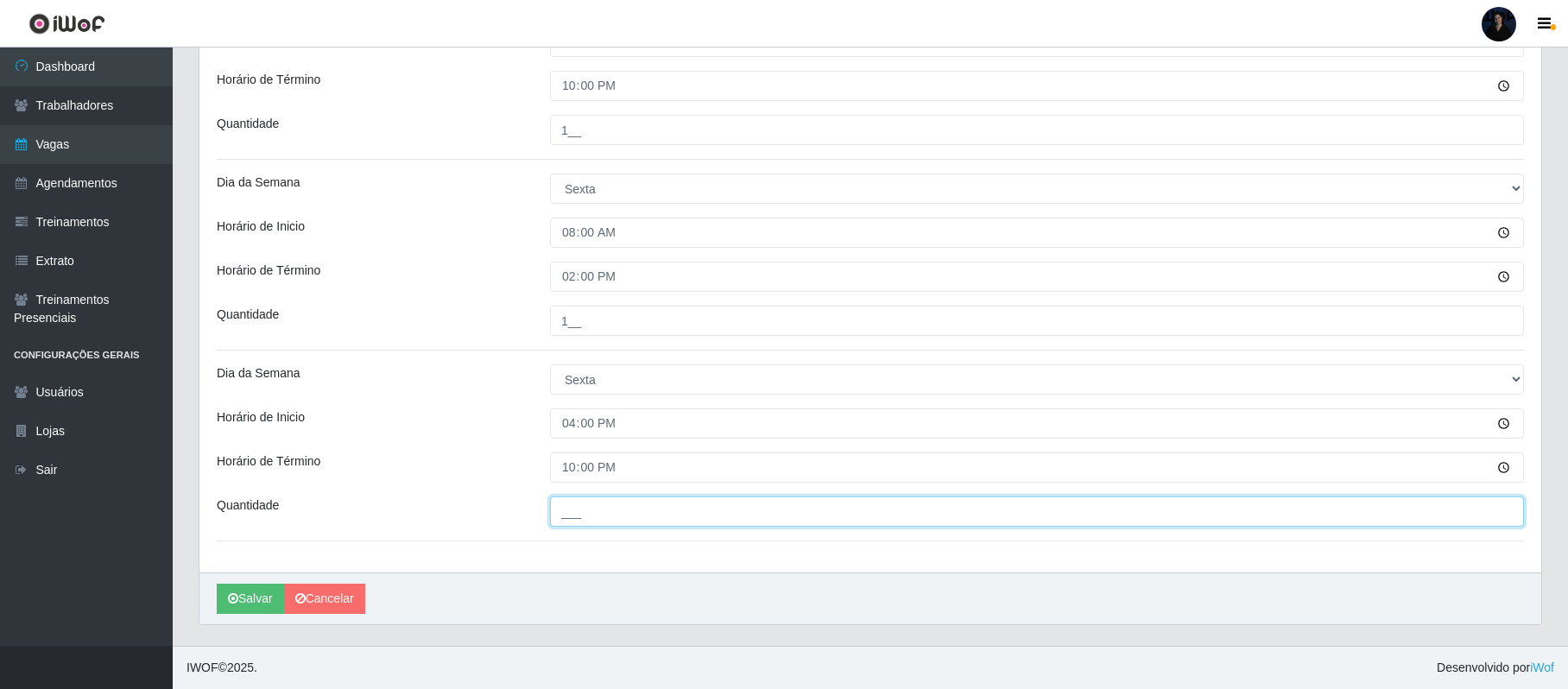
click at [560, 501] on input "___" at bounding box center [1037, 511] width 974 height 30
type input "1__"
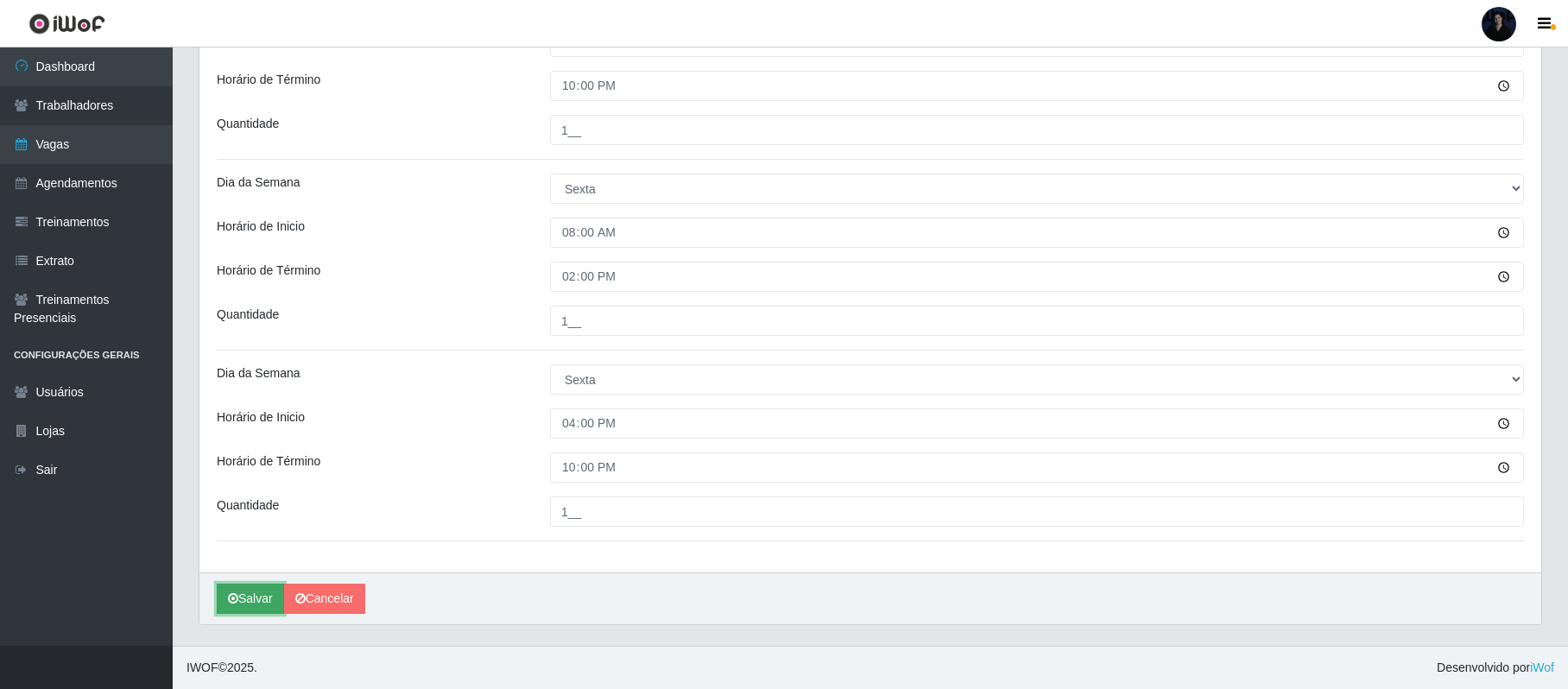
click at [236, 594] on icon "submit" at bounding box center [232, 598] width 10 height 12
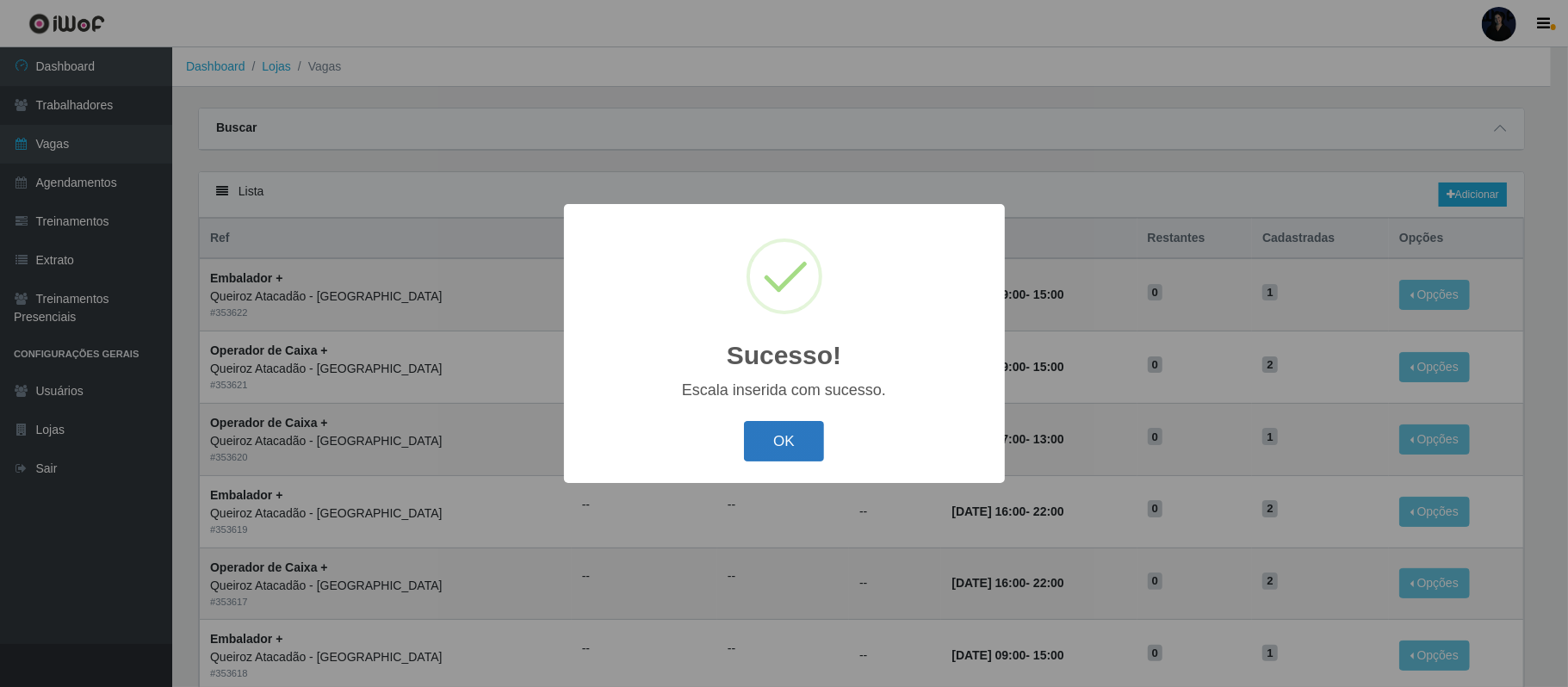
click at [769, 444] on button "OK" at bounding box center [784, 441] width 80 height 41
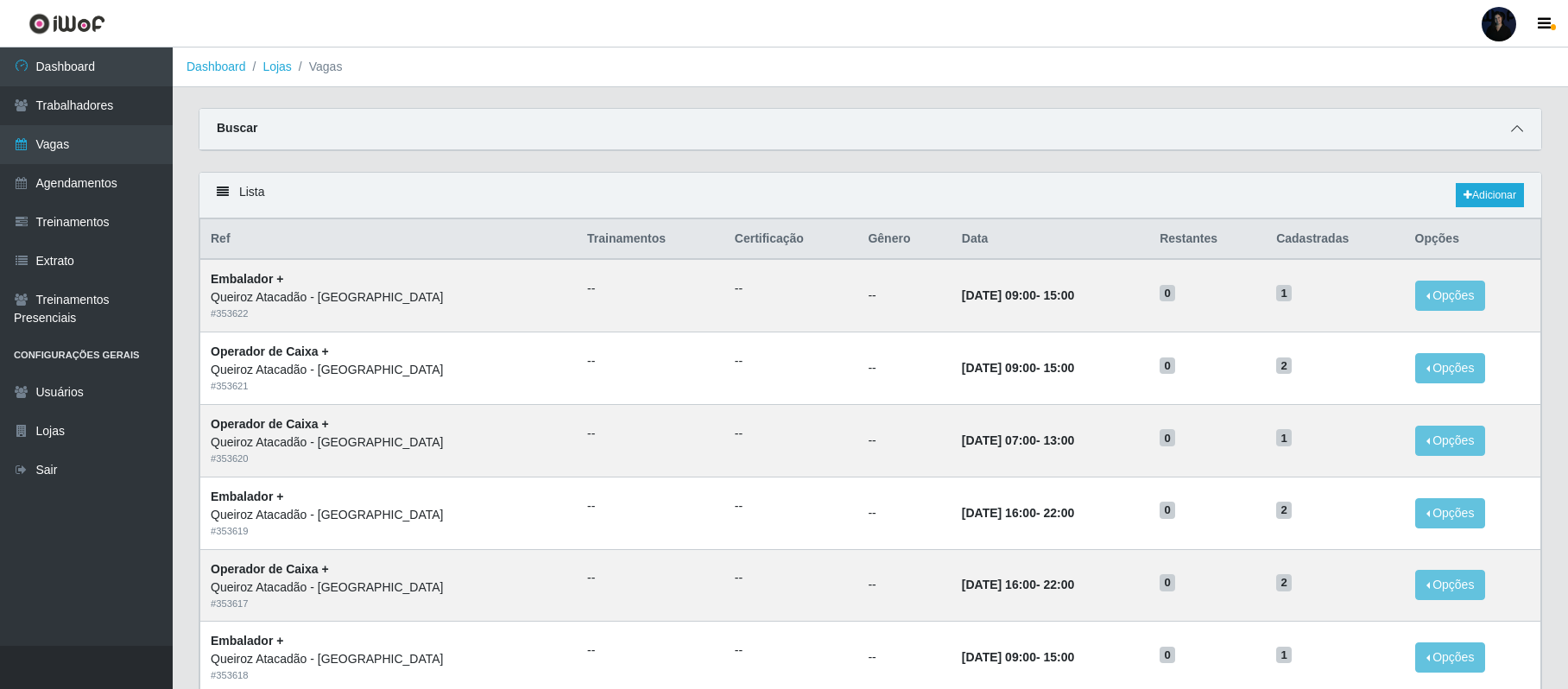
click at [1522, 123] on icon at bounding box center [1517, 128] width 12 height 12
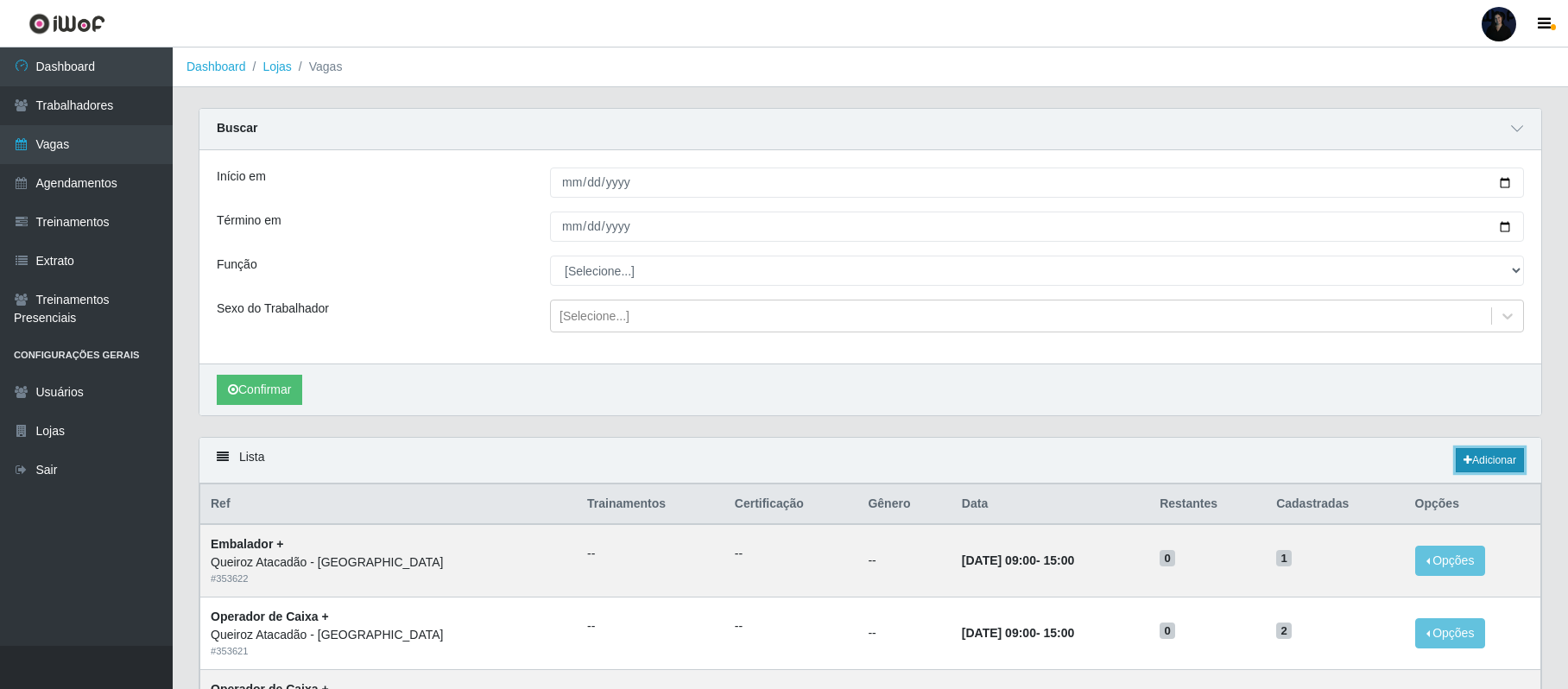
click at [1486, 470] on link "Adicionar" at bounding box center [1490, 460] width 68 height 25
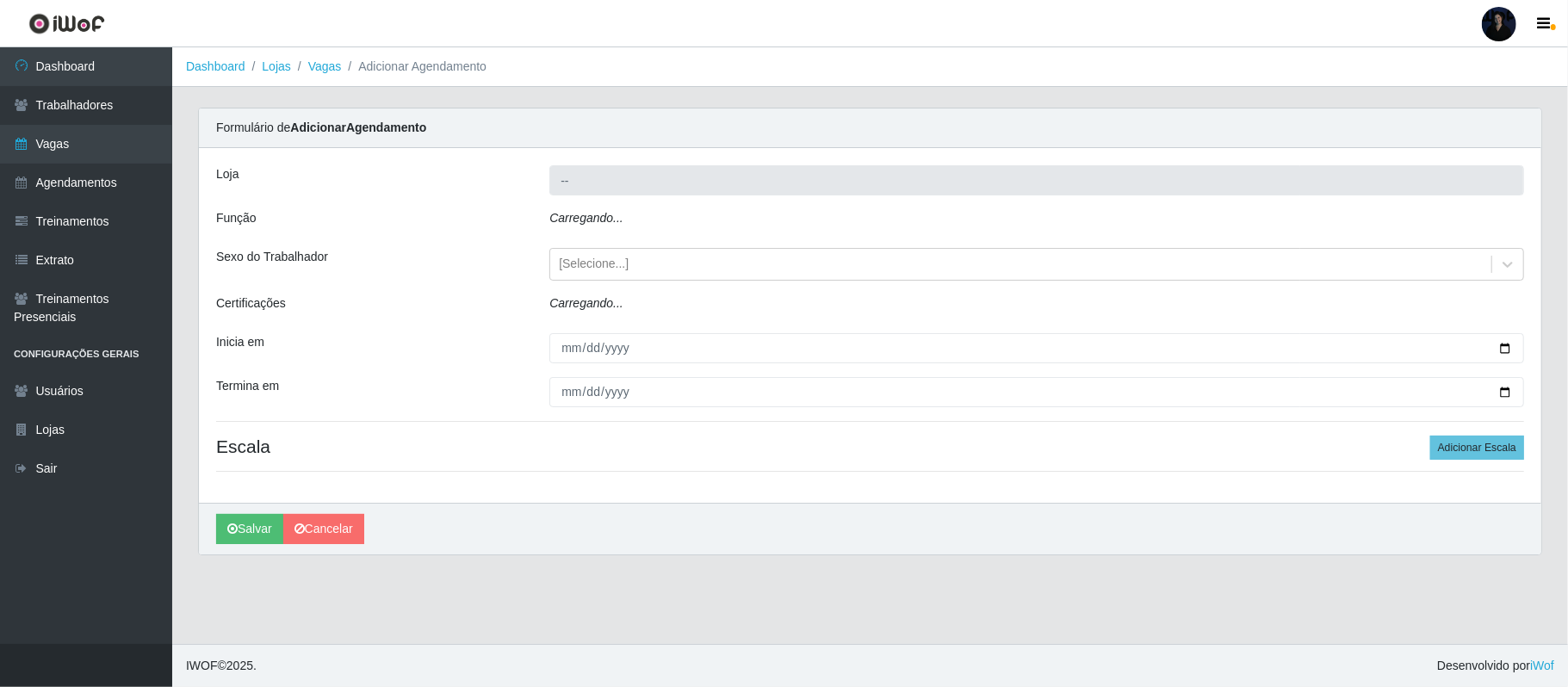
type input "Queiroz Atacadão - São Gonçalo do Amarante"
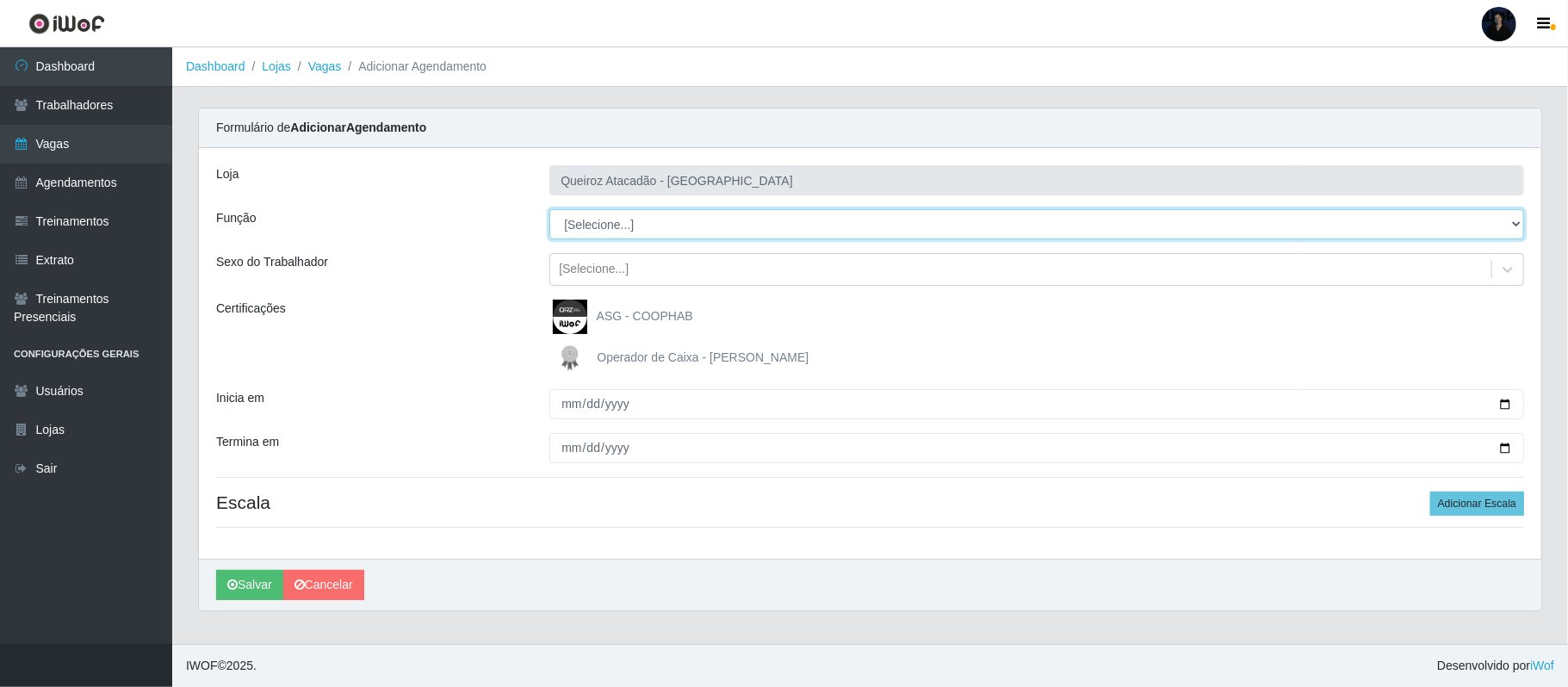
drag, startPoint x: 658, startPoint y: 234, endPoint x: 651, endPoint y: 225, distance: 11.4
click at [651, 225] on select "[Selecione...] Balconista de Açougue Balconista de Açougue + Balconista de Açou…" at bounding box center [1036, 223] width 974 height 30
select select "125"
click at [549, 210] on select "[Selecione...] Balconista de Açougue Balconista de Açougue + Balconista de Açou…" at bounding box center [1036, 223] width 974 height 30
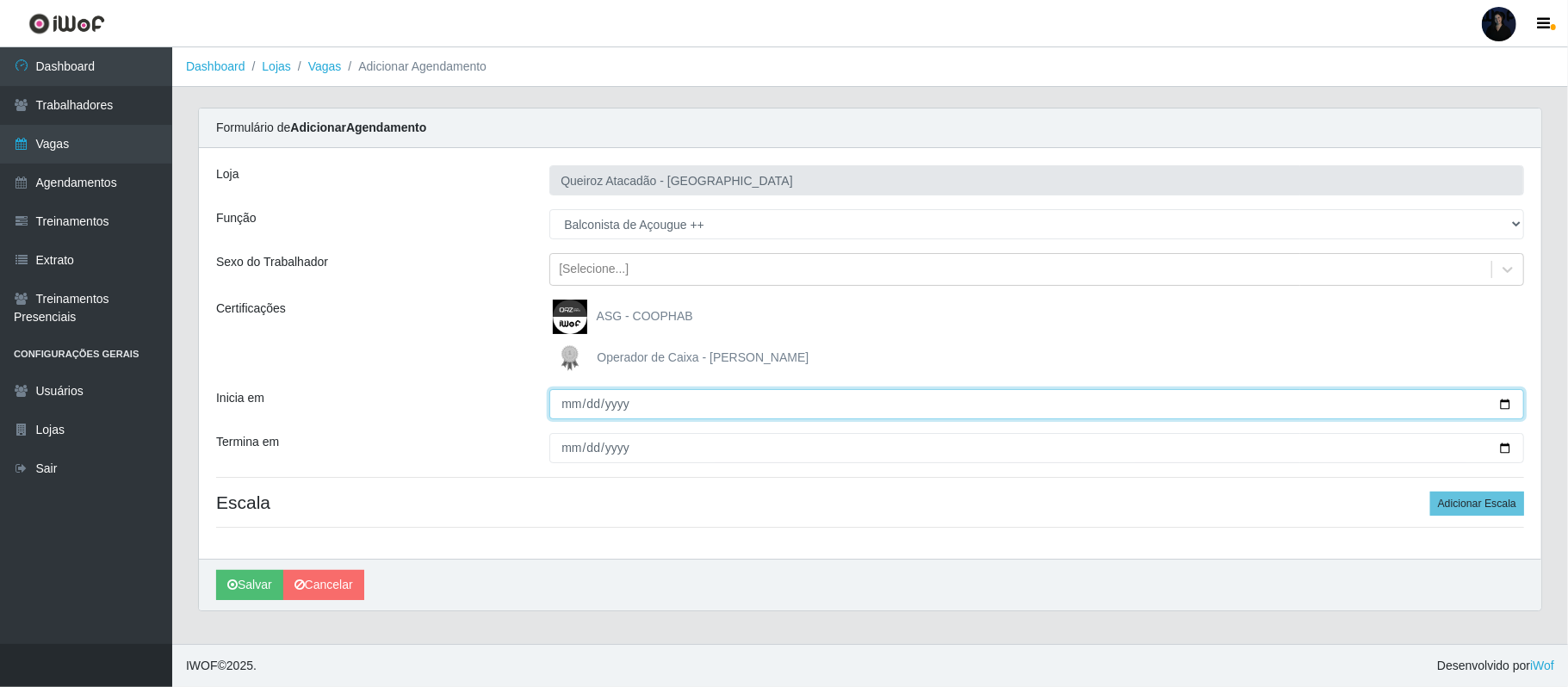
click at [1507, 404] on input "Inicia em" at bounding box center [1036, 404] width 974 height 30
type input "2025-10-03"
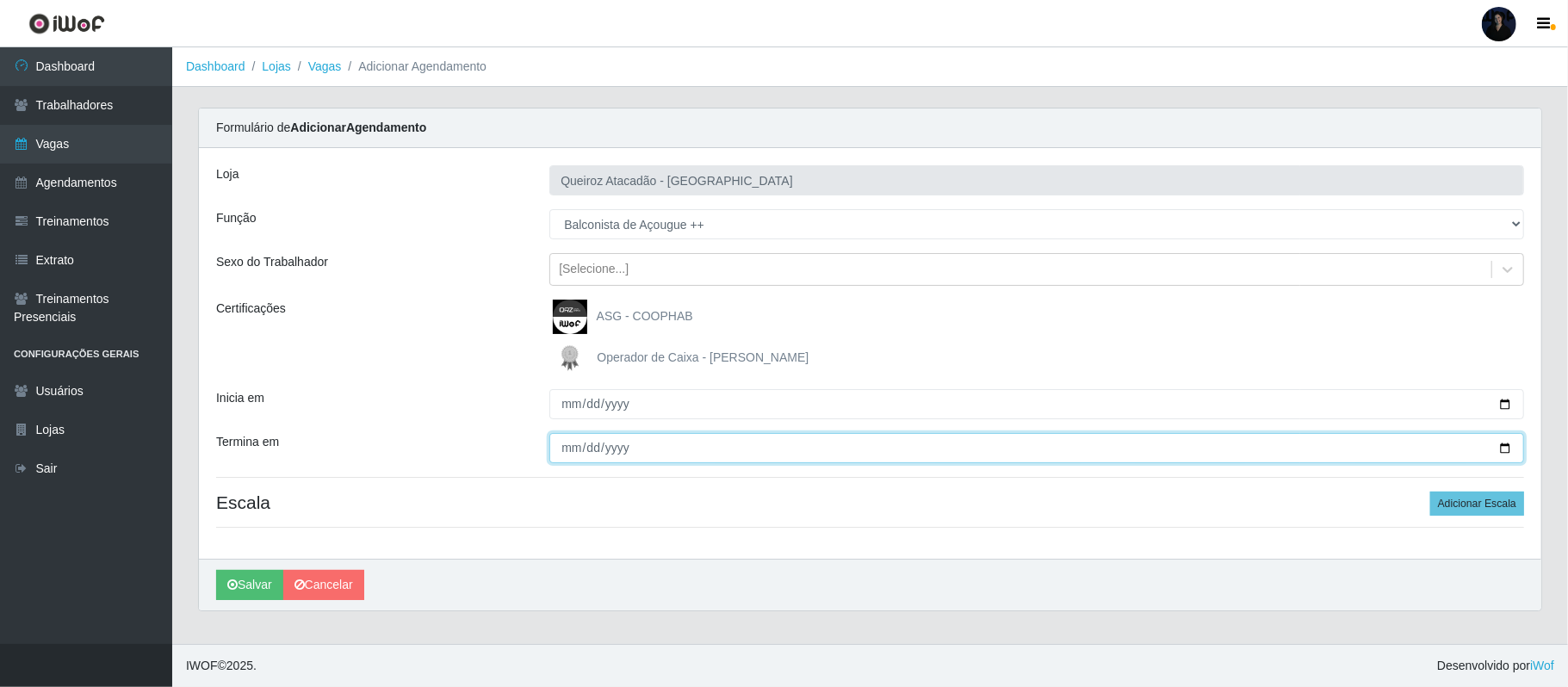
click at [1510, 441] on input "Termina em" at bounding box center [1036, 447] width 974 height 30
click at [1500, 447] on input "Termina em" at bounding box center [1036, 447] width 974 height 30
type input "2025-10-03"
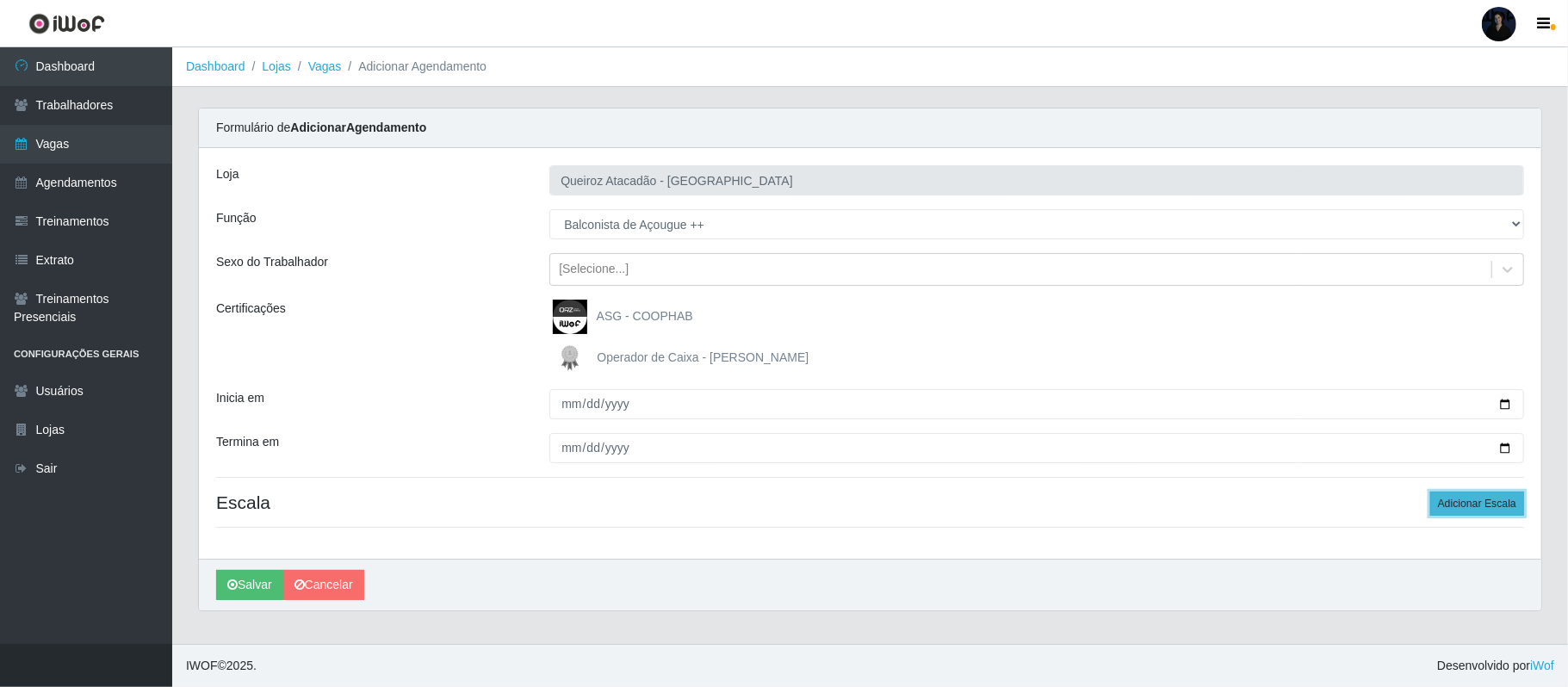
click at [1460, 504] on button "Adicionar Escala" at bounding box center [1476, 503] width 94 height 25
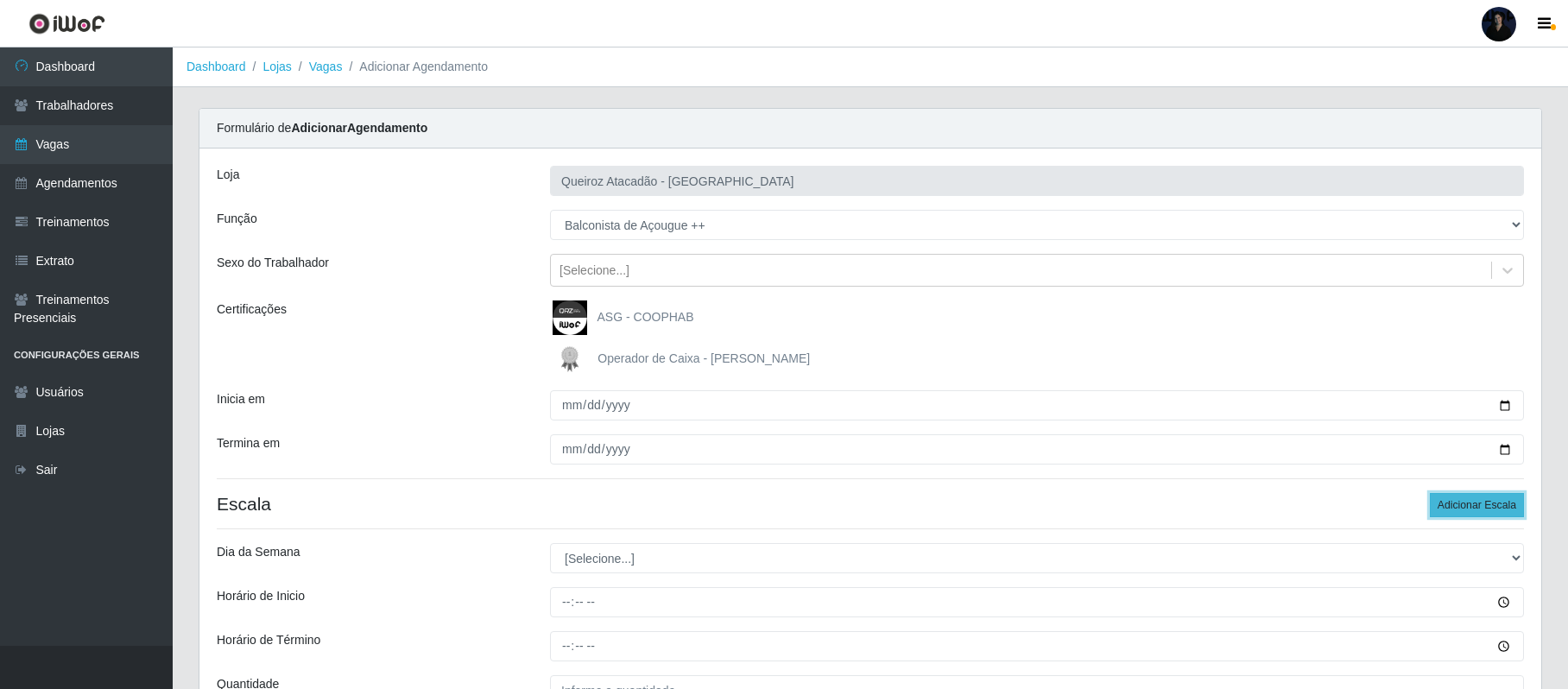
click at [1464, 505] on button "Adicionar Escala" at bounding box center [1476, 504] width 94 height 25
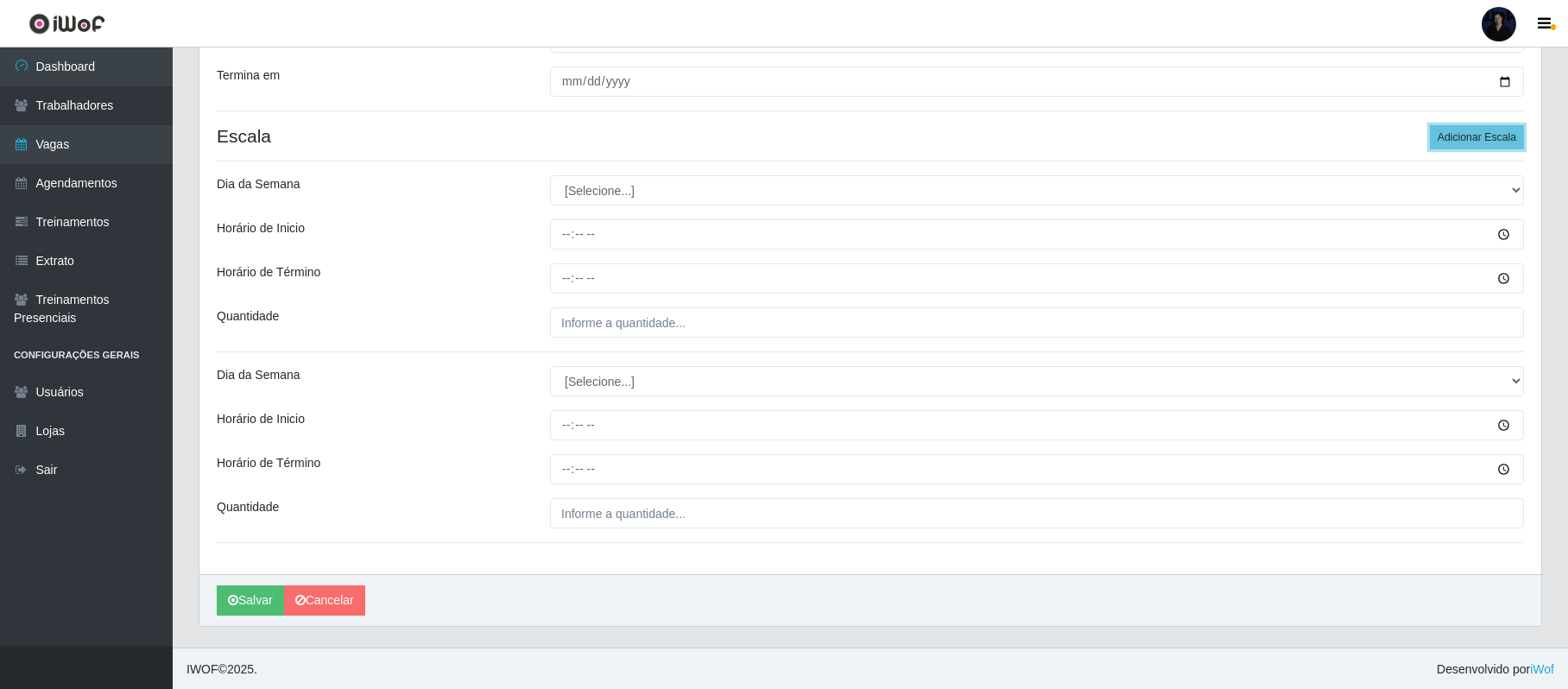
scroll to position [373, 0]
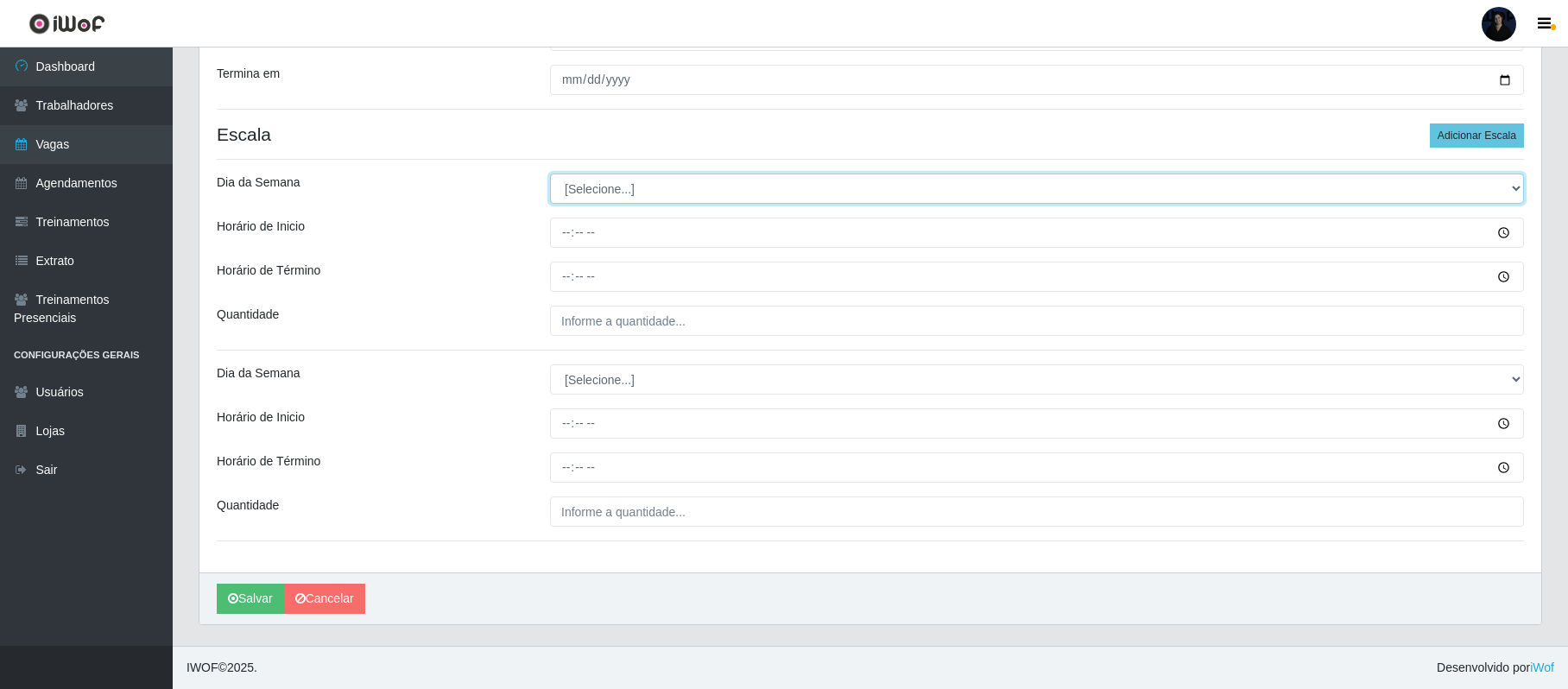
click at [574, 185] on select "[Selecione...] Segunda Terça Quarta Quinta Sexta Sábado Domingo" at bounding box center [1037, 188] width 974 height 30
select select "5"
click at [550, 174] on select "[Selecione...] Segunda Terça Quarta Quinta Sexta Sábado Domingo" at bounding box center [1037, 188] width 974 height 30
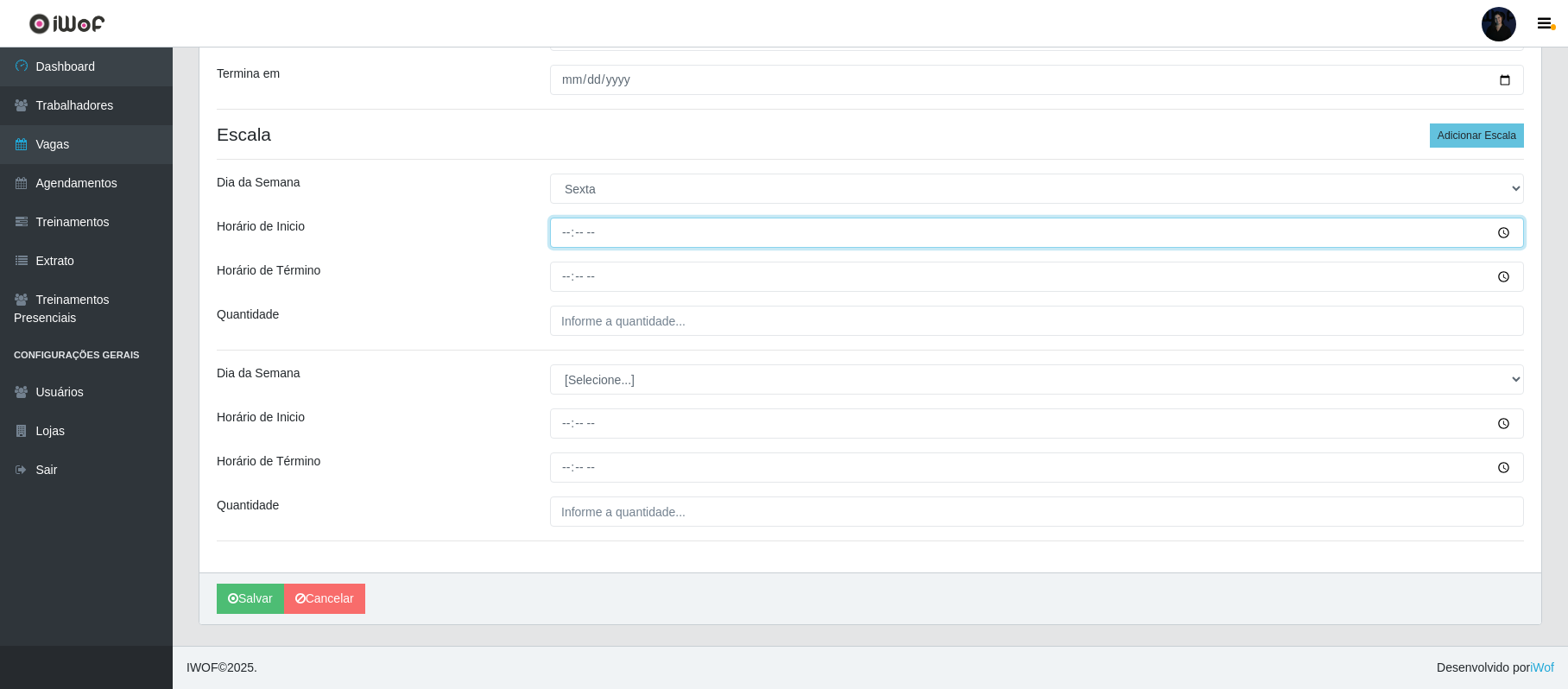
click at [568, 235] on input "Horário de Inicio" at bounding box center [1037, 232] width 974 height 30
type input "08:00"
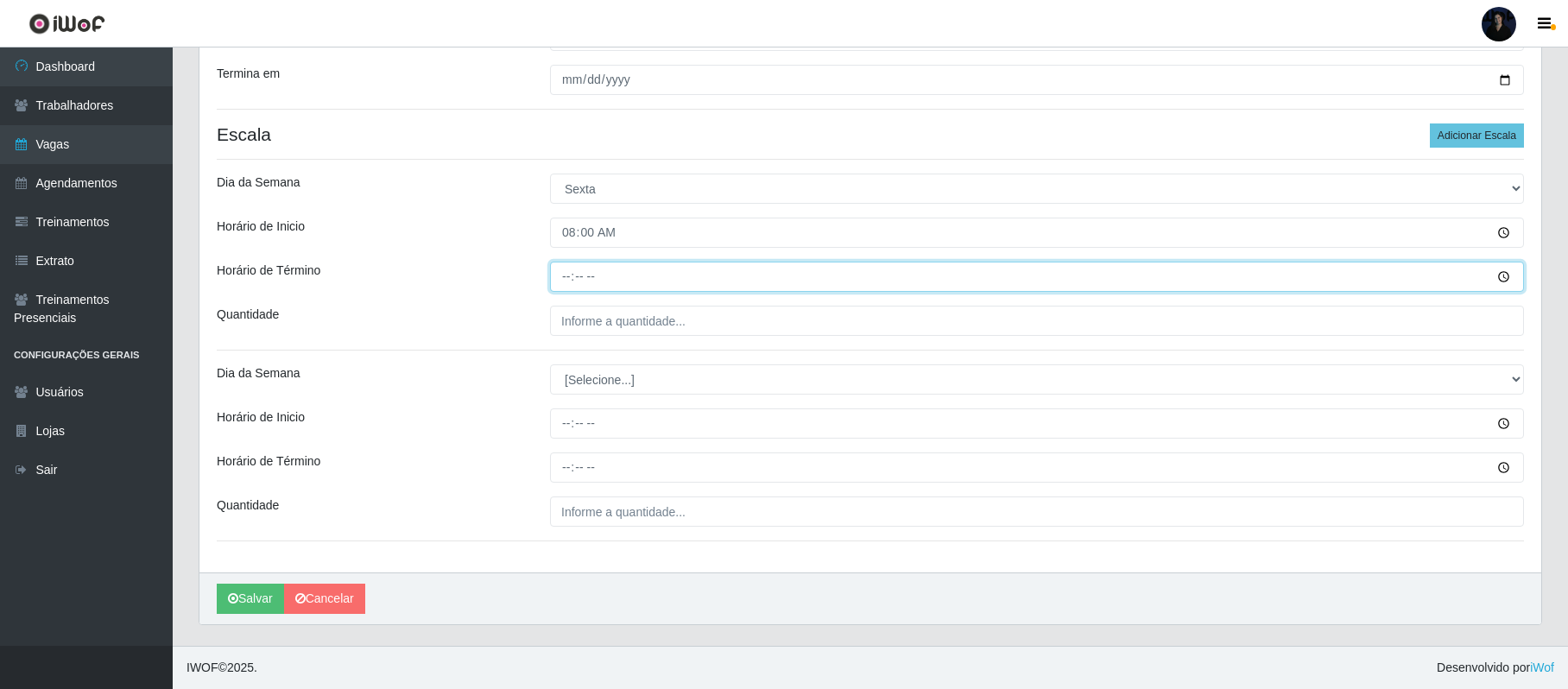
click at [568, 275] on input "Horário de Término" at bounding box center [1037, 276] width 974 height 30
type input "14:00"
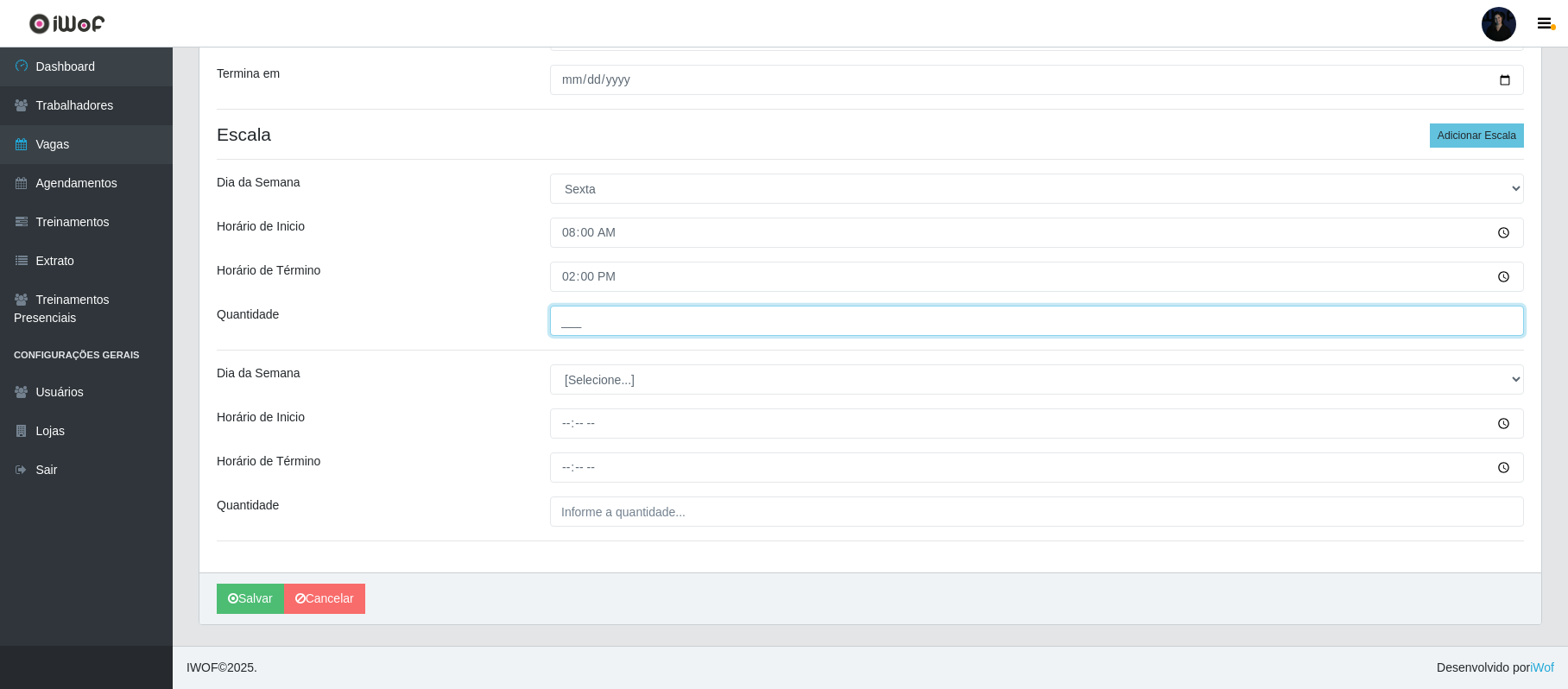
click at [571, 323] on input "___" at bounding box center [1037, 320] width 974 height 30
type input "1__"
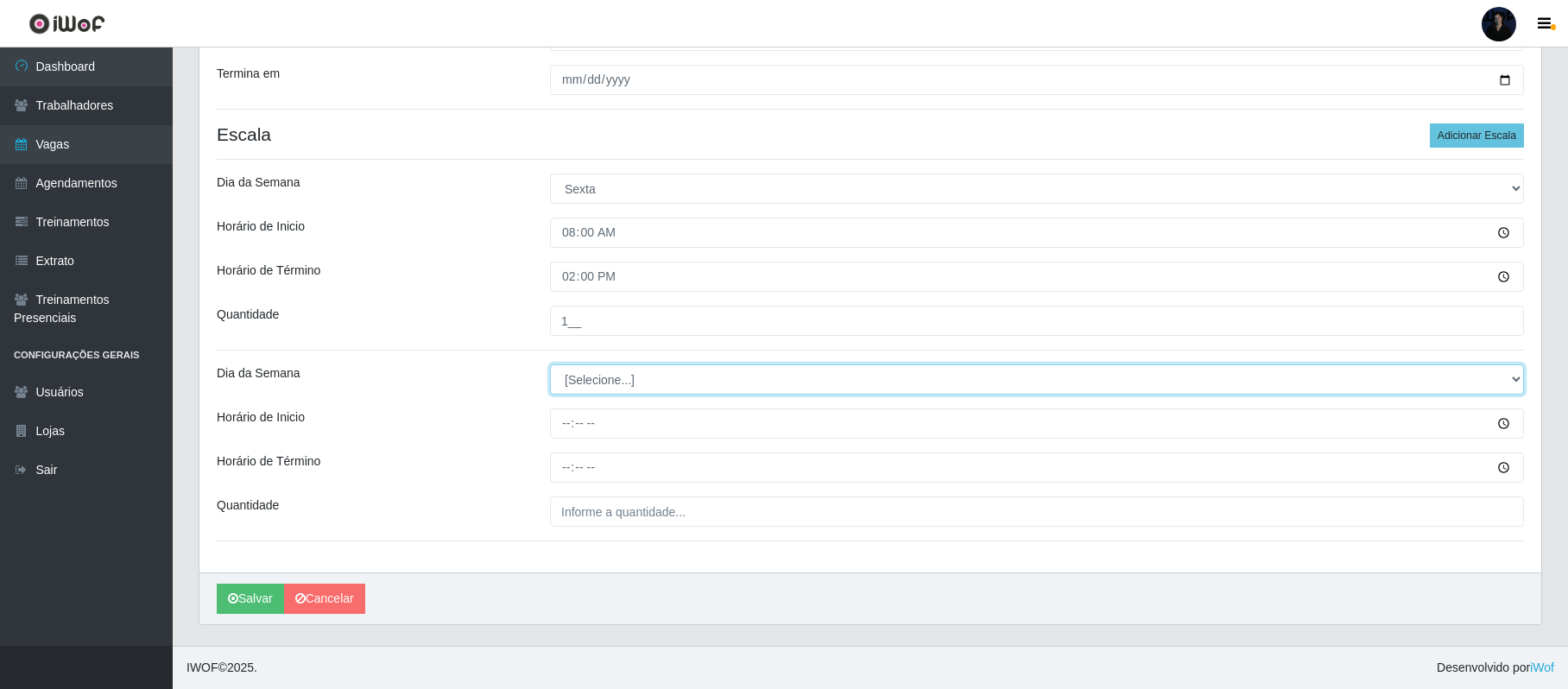
click at [575, 381] on select "[Selecione...] Segunda Terça Quarta Quinta Sexta Sábado Domingo" at bounding box center [1037, 379] width 974 height 30
select select "5"
click at [550, 364] on select "[Selecione...] Segunda Terça Quarta Quinta Sexta Sábado Domingo" at bounding box center [1037, 379] width 974 height 30
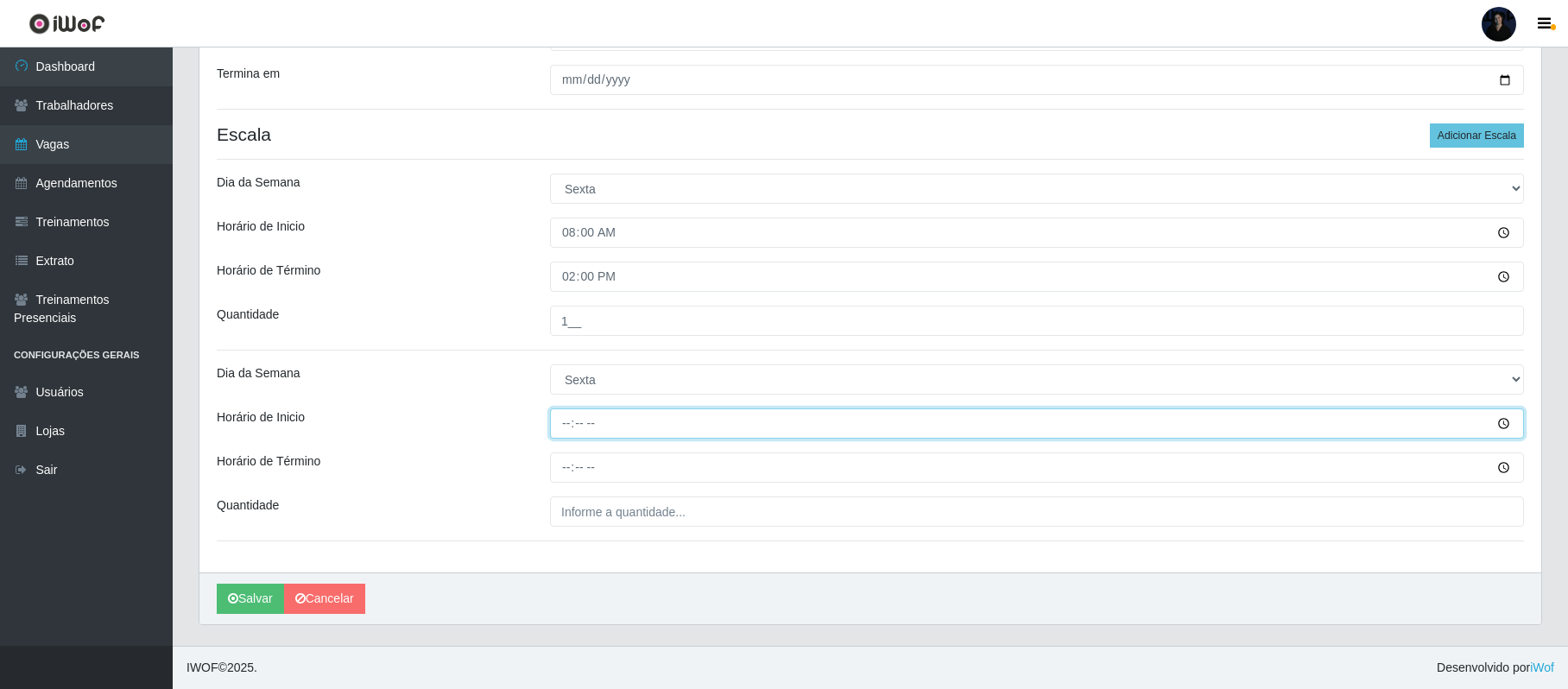
click at [567, 422] on input "Horário de Inicio" at bounding box center [1037, 423] width 974 height 30
type input "16:00"
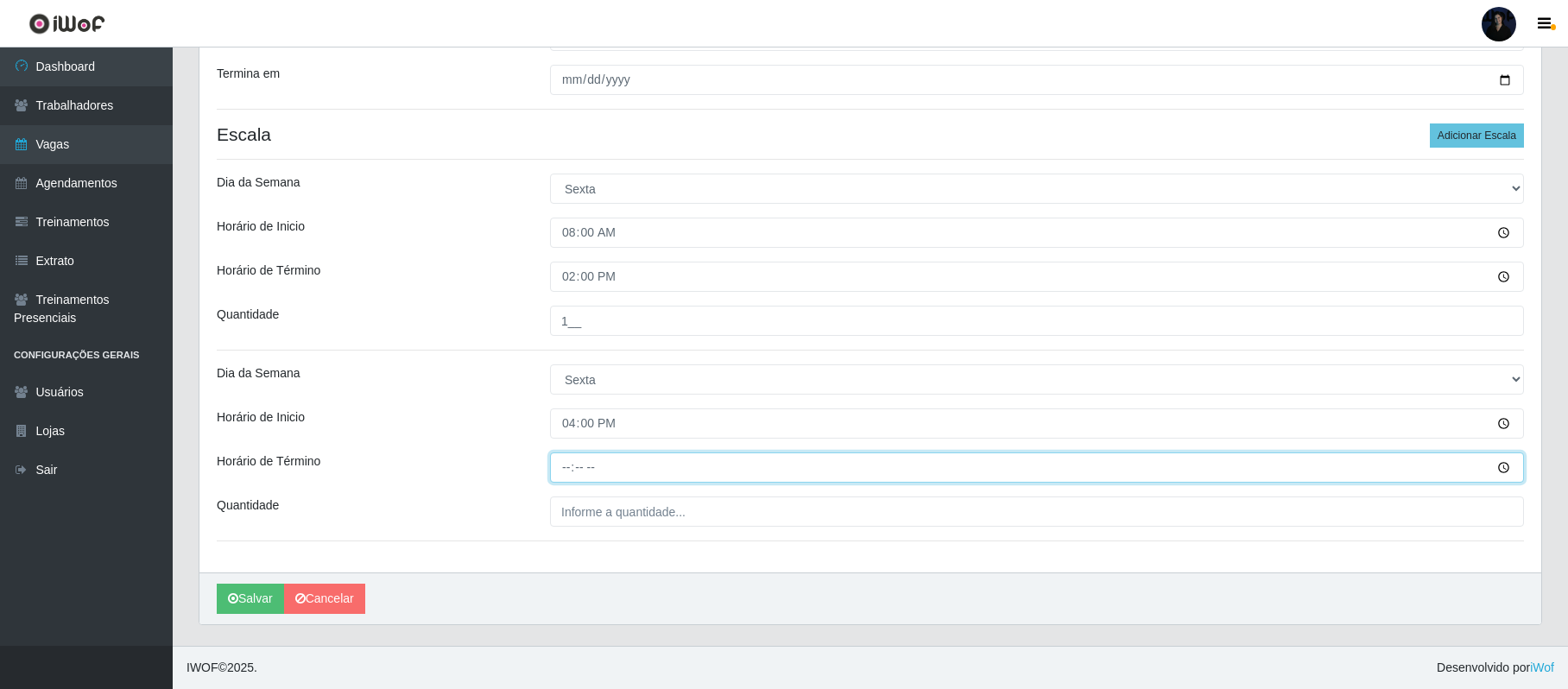
click at [568, 468] on input "Horário de Término" at bounding box center [1037, 467] width 974 height 30
type input "22:00"
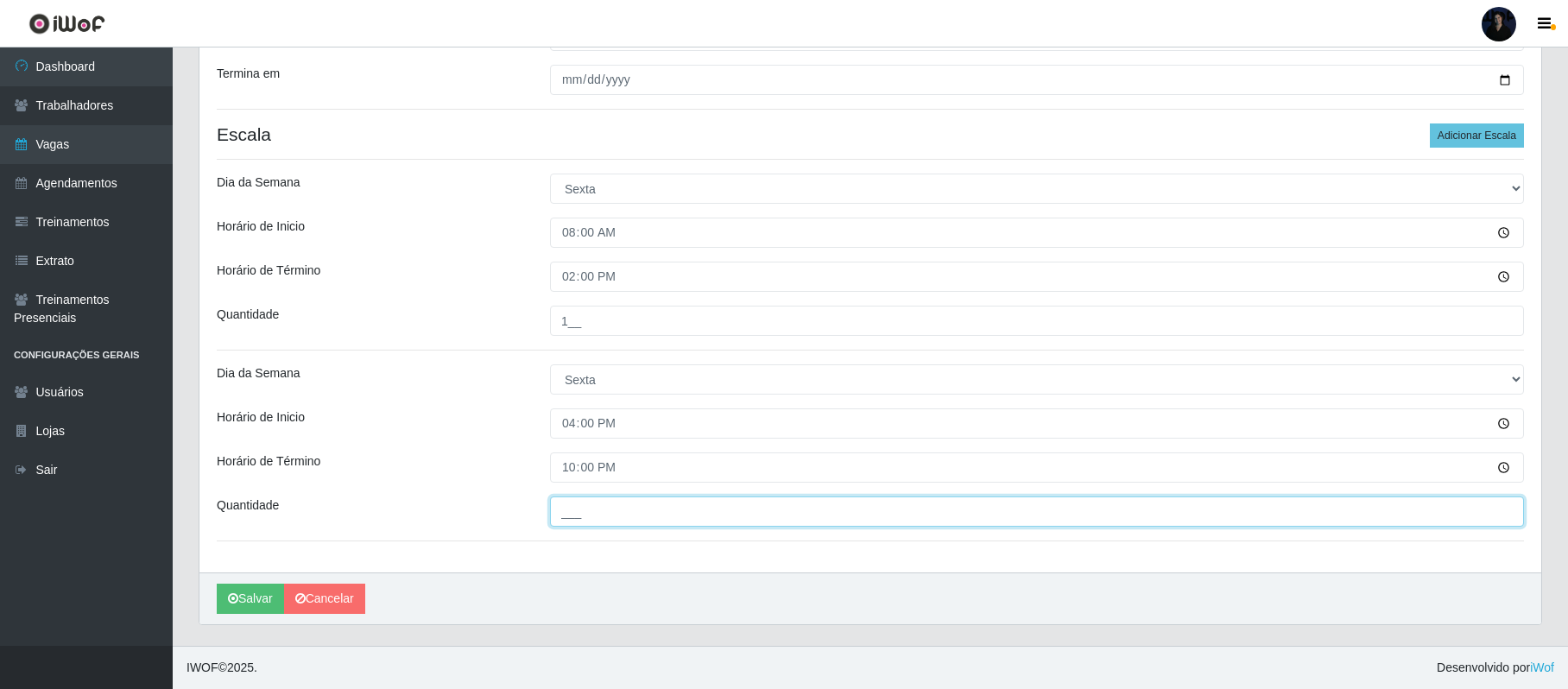
click at [574, 502] on input "___" at bounding box center [1037, 511] width 974 height 30
type input "1__"
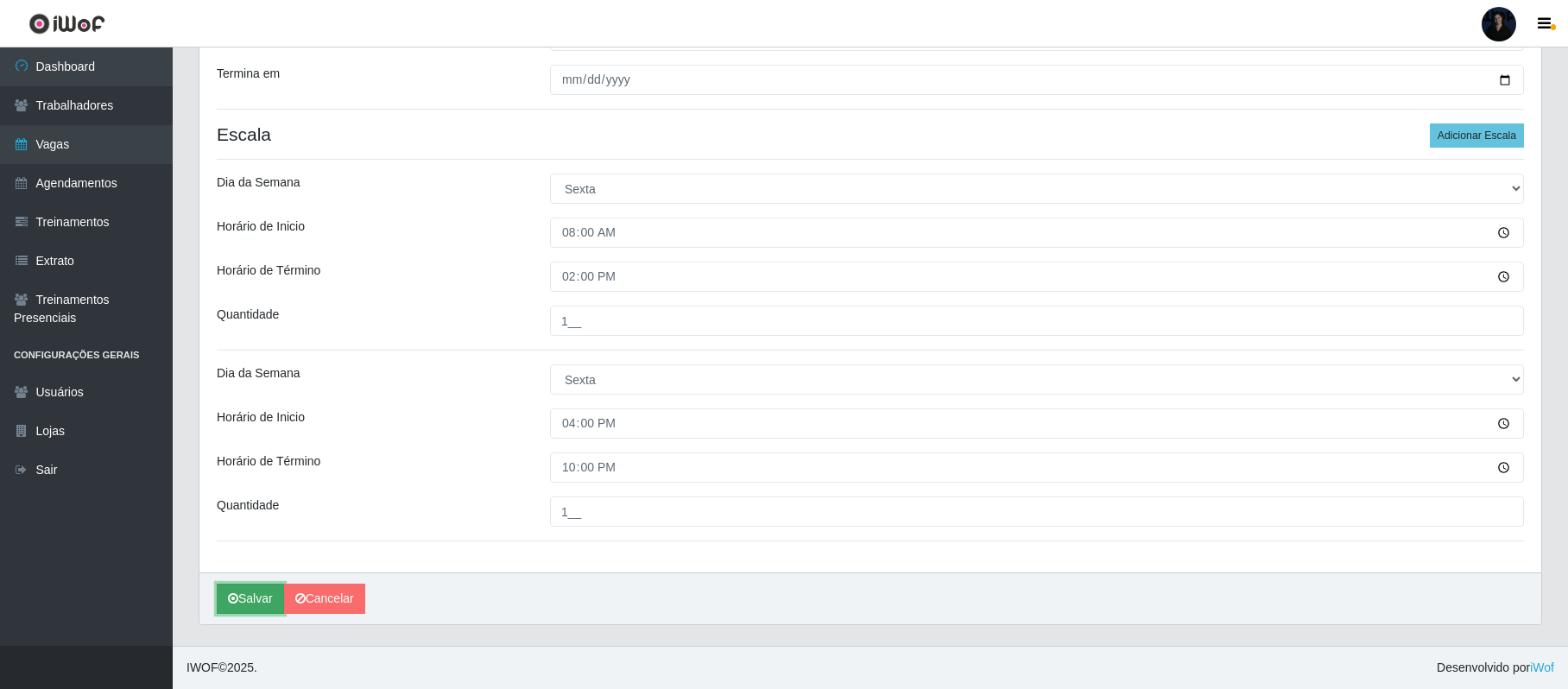
click at [253, 594] on button "Salvar" at bounding box center [250, 598] width 67 height 30
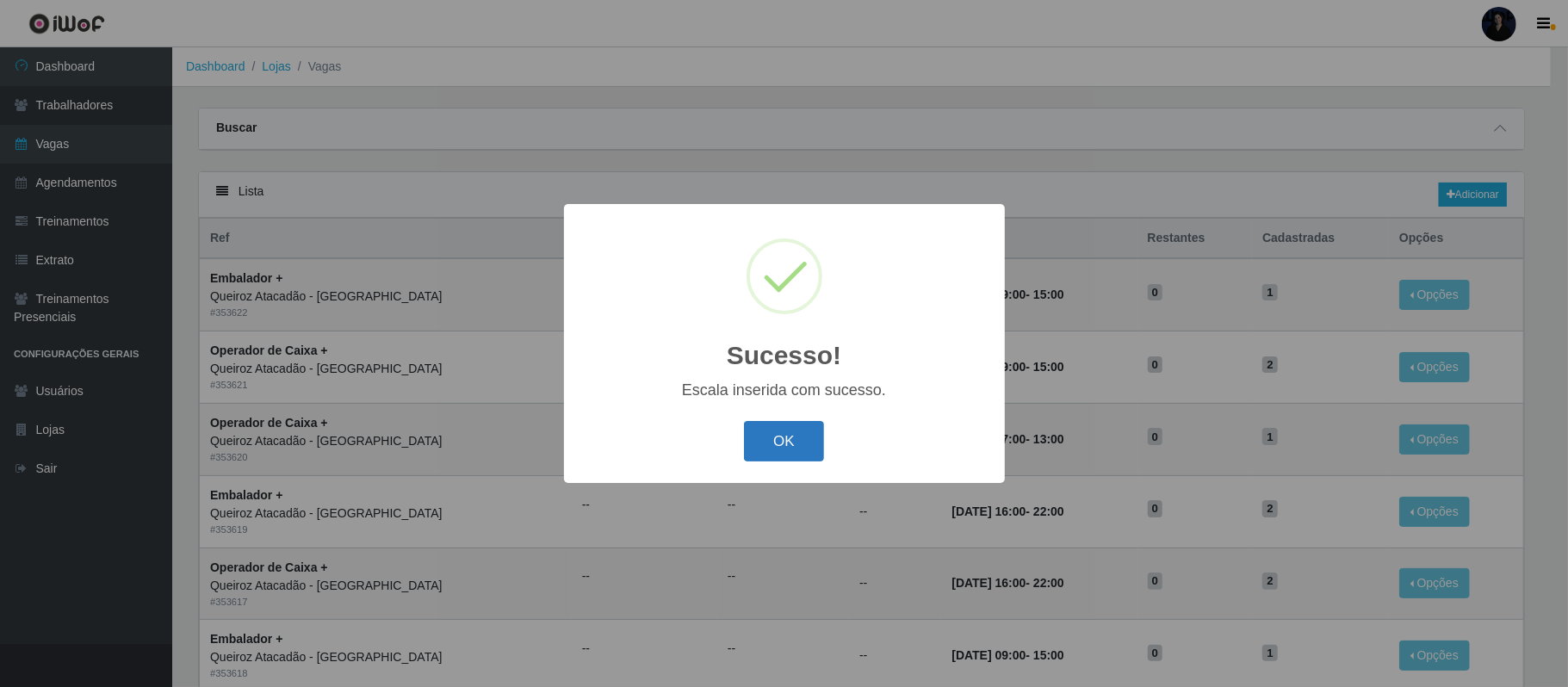
click at [801, 446] on button "OK" at bounding box center [784, 441] width 80 height 41
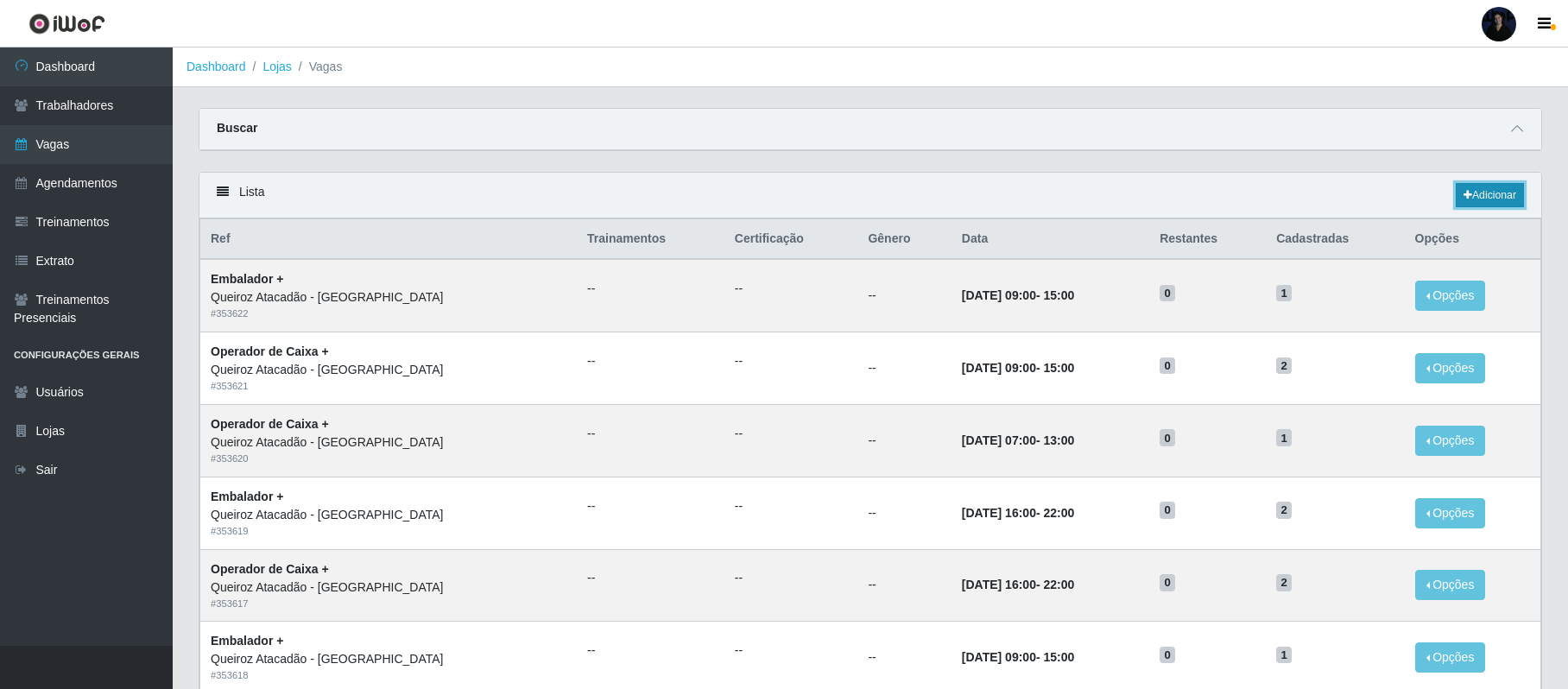
click at [1506, 191] on link "Adicionar" at bounding box center [1490, 195] width 68 height 25
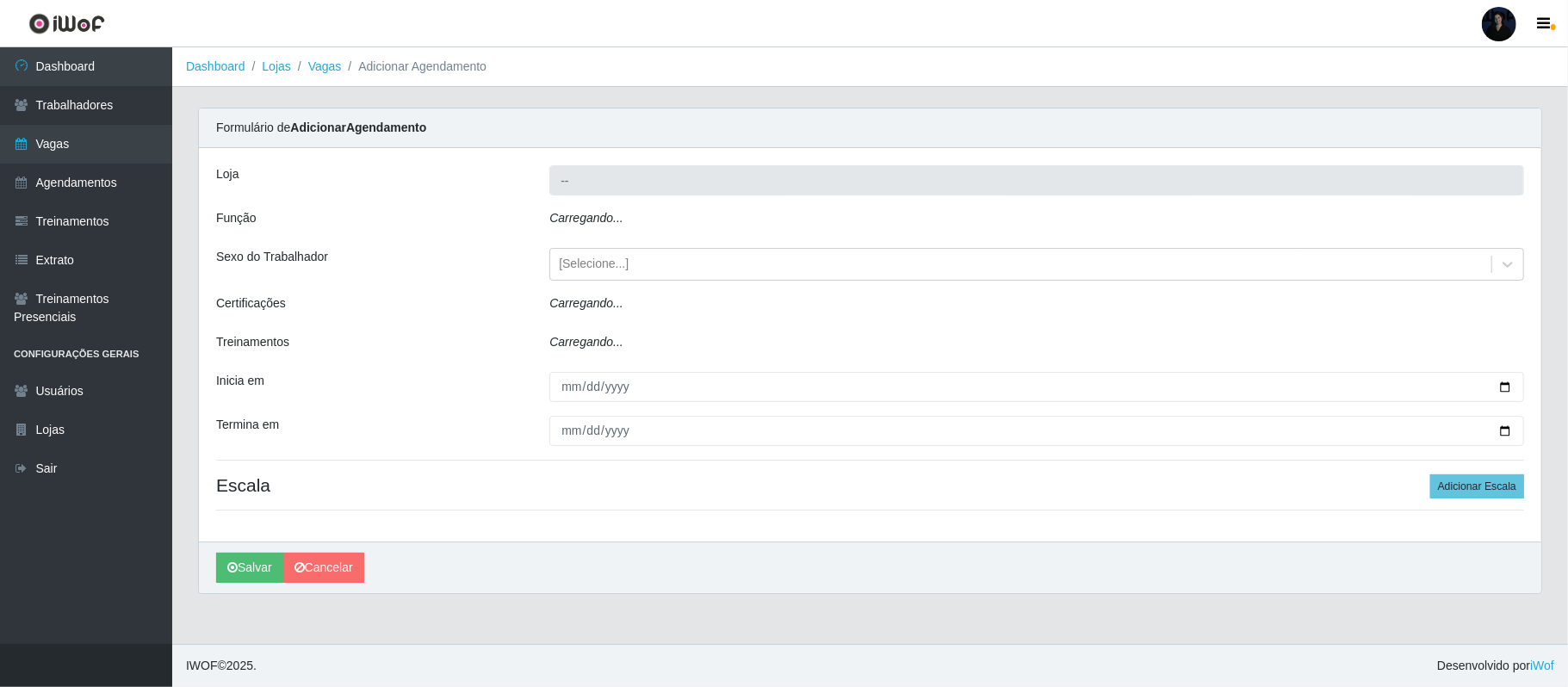
type input "Queiroz Atacadão - São Gonçalo do Amarante"
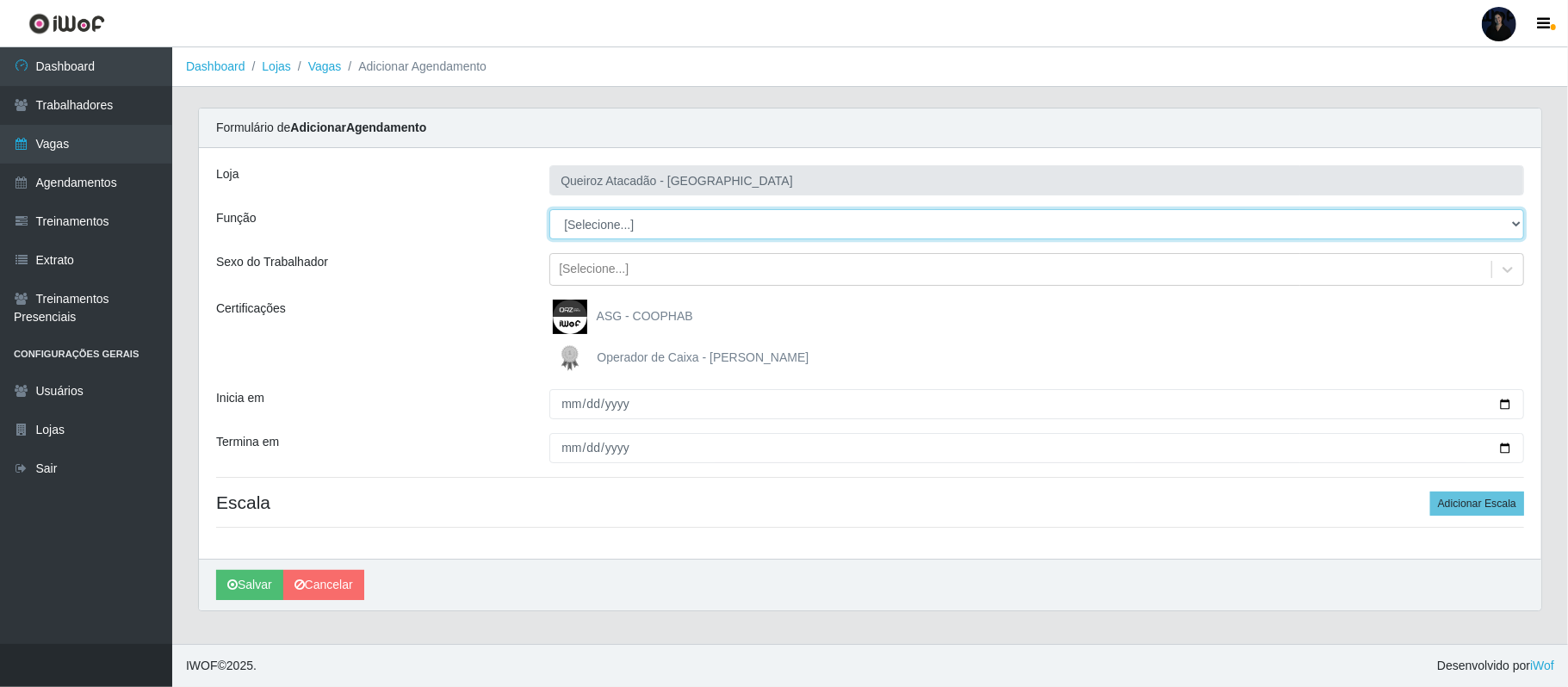
click at [713, 218] on select "[Selecione...] Balconista de Açougue Balconista de Açougue + Balconista de Açou…" at bounding box center [1036, 223] width 974 height 30
select select "117"
click at [549, 210] on select "[Selecione...] Balconista de Açougue Balconista de Açougue + Balconista de Açou…" at bounding box center [1036, 223] width 974 height 30
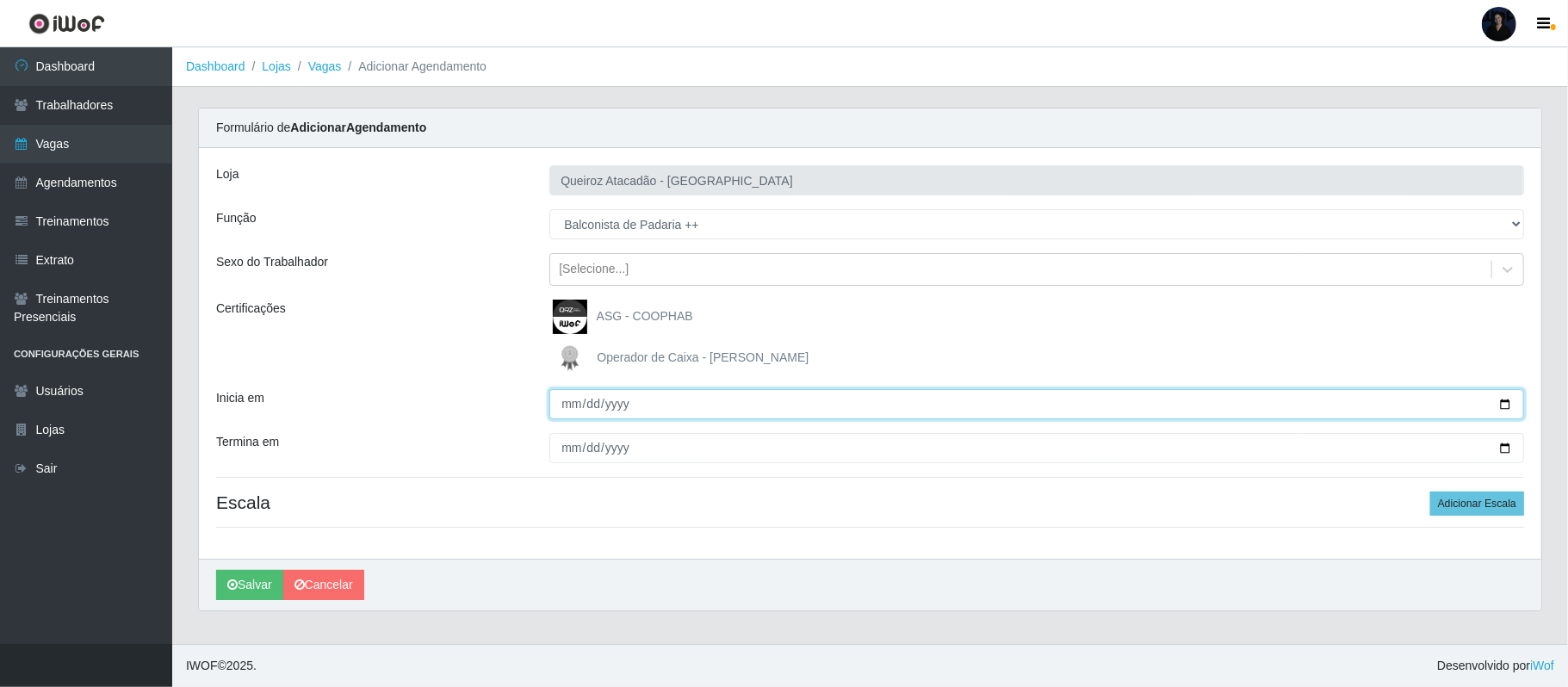
click at [1507, 401] on input "Inicia em" at bounding box center [1036, 404] width 974 height 30
type input "2025-10-03"
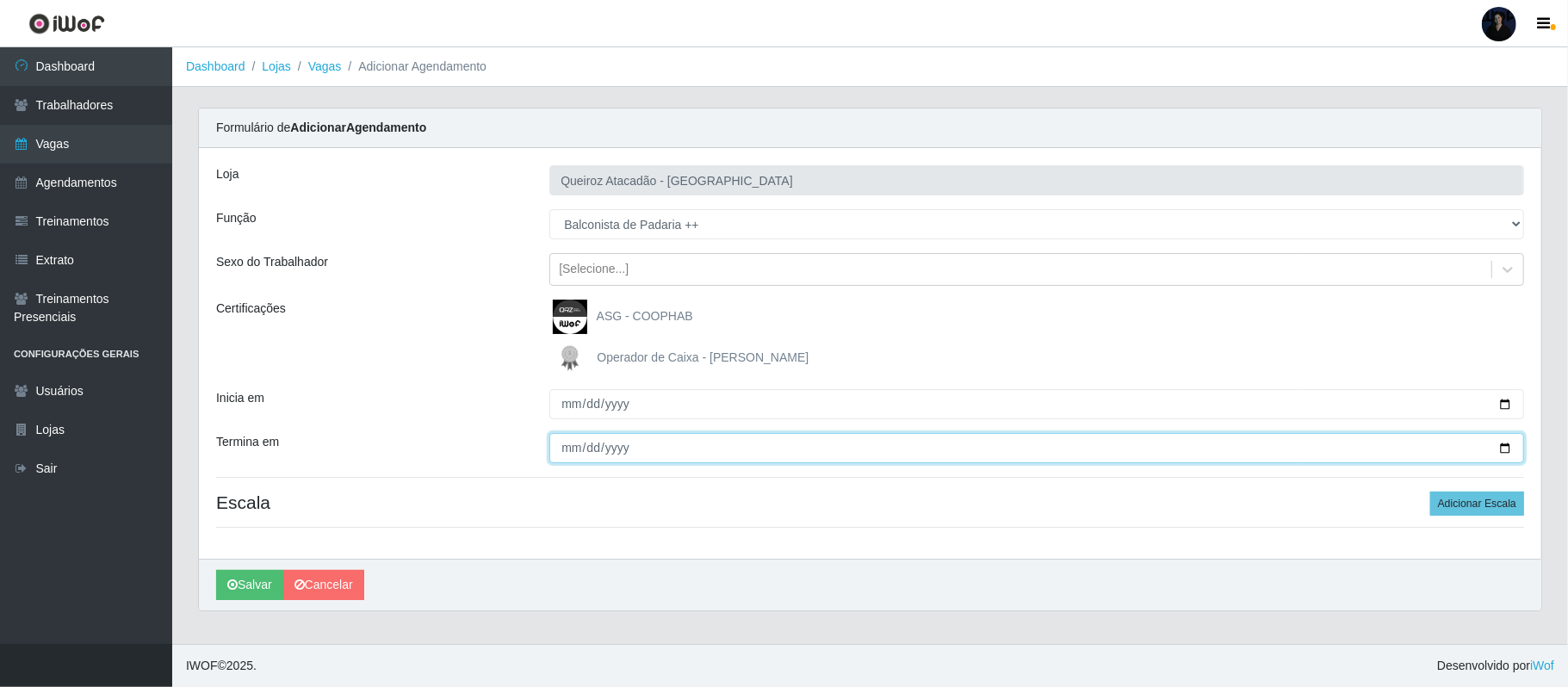
click at [1500, 447] on input "Termina em" at bounding box center [1036, 447] width 974 height 30
type input "2025-10-03"
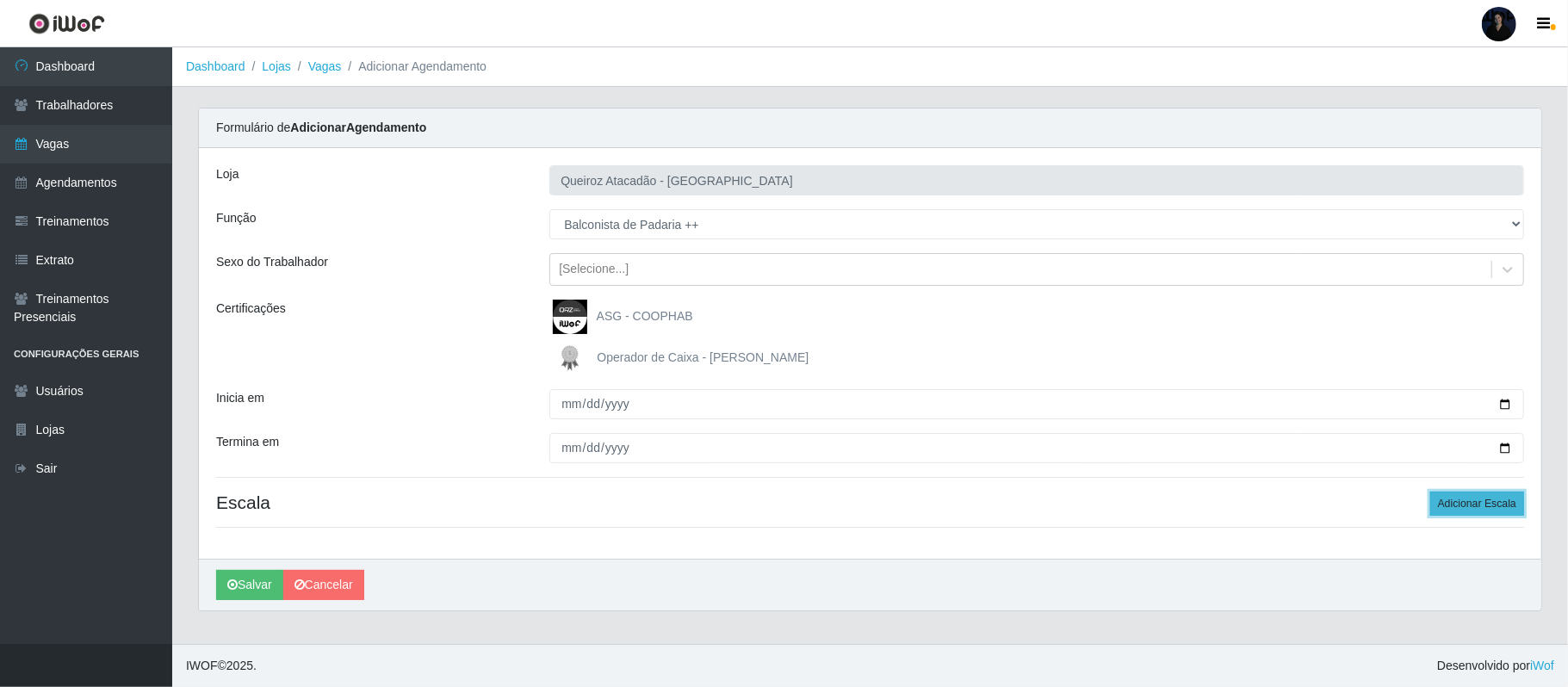
click at [1474, 509] on button "Adicionar Escala" at bounding box center [1476, 503] width 94 height 25
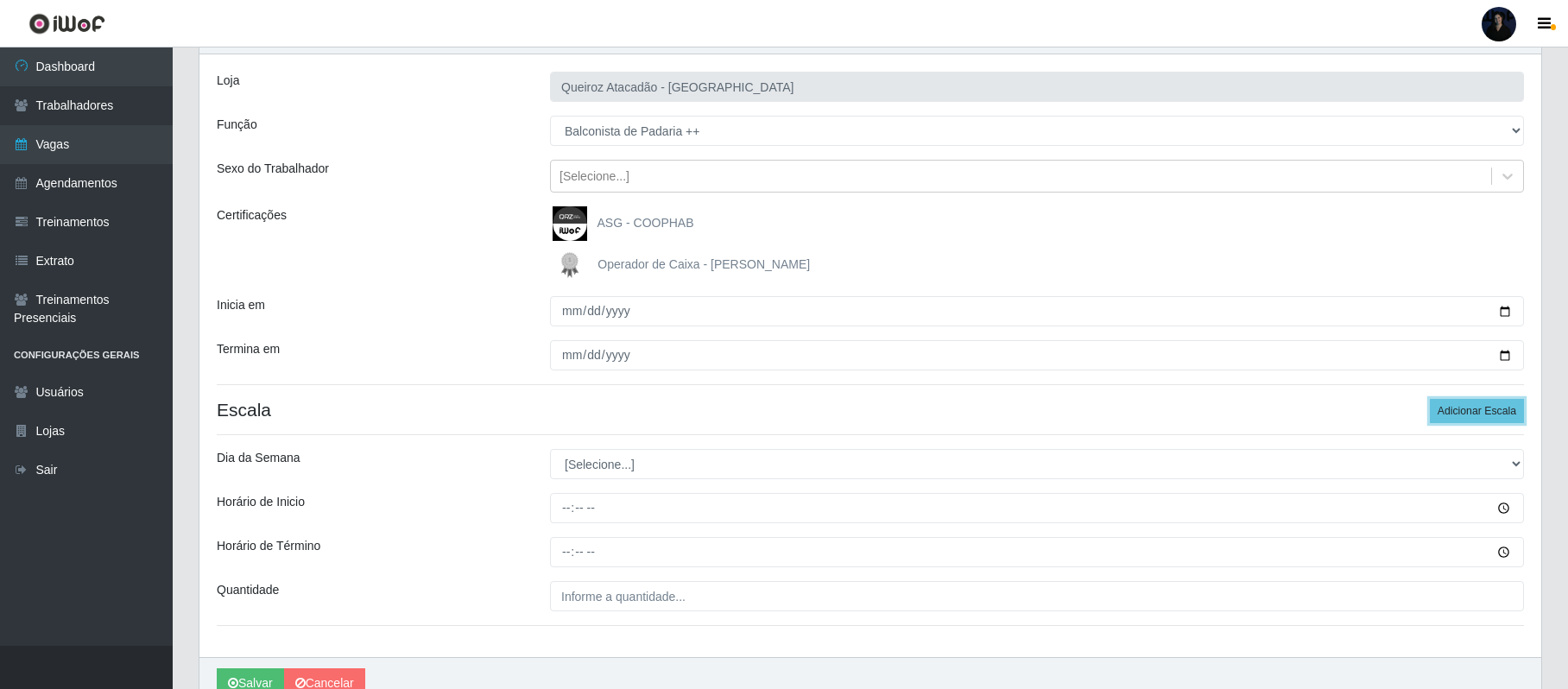
scroll to position [181, 0]
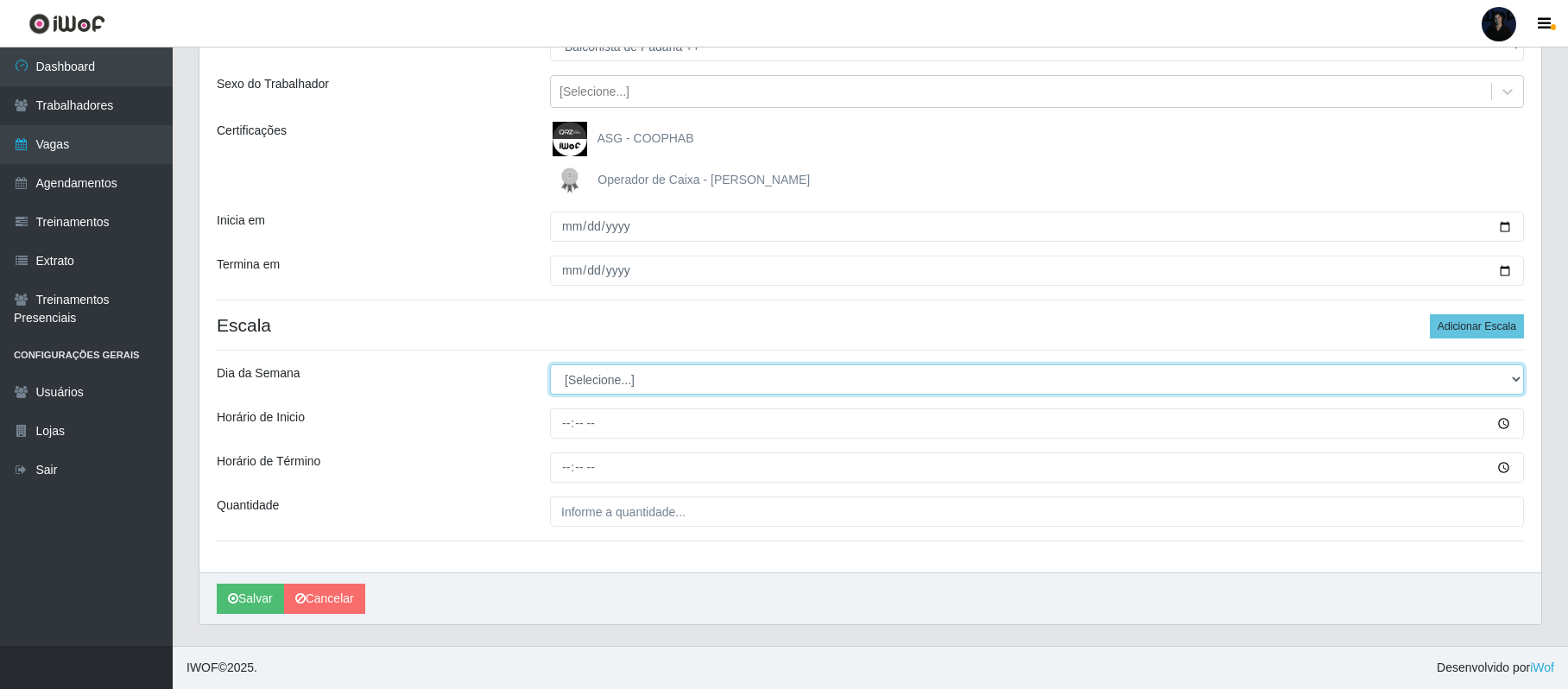
click at [647, 376] on select "[Selecione...] Segunda Terça Quarta Quinta Sexta Sábado Domingo" at bounding box center [1037, 379] width 974 height 30
select select "5"
click at [550, 364] on select "[Selecione...] Segunda Terça Quarta Quinta Sexta Sábado Domingo" at bounding box center [1037, 379] width 974 height 30
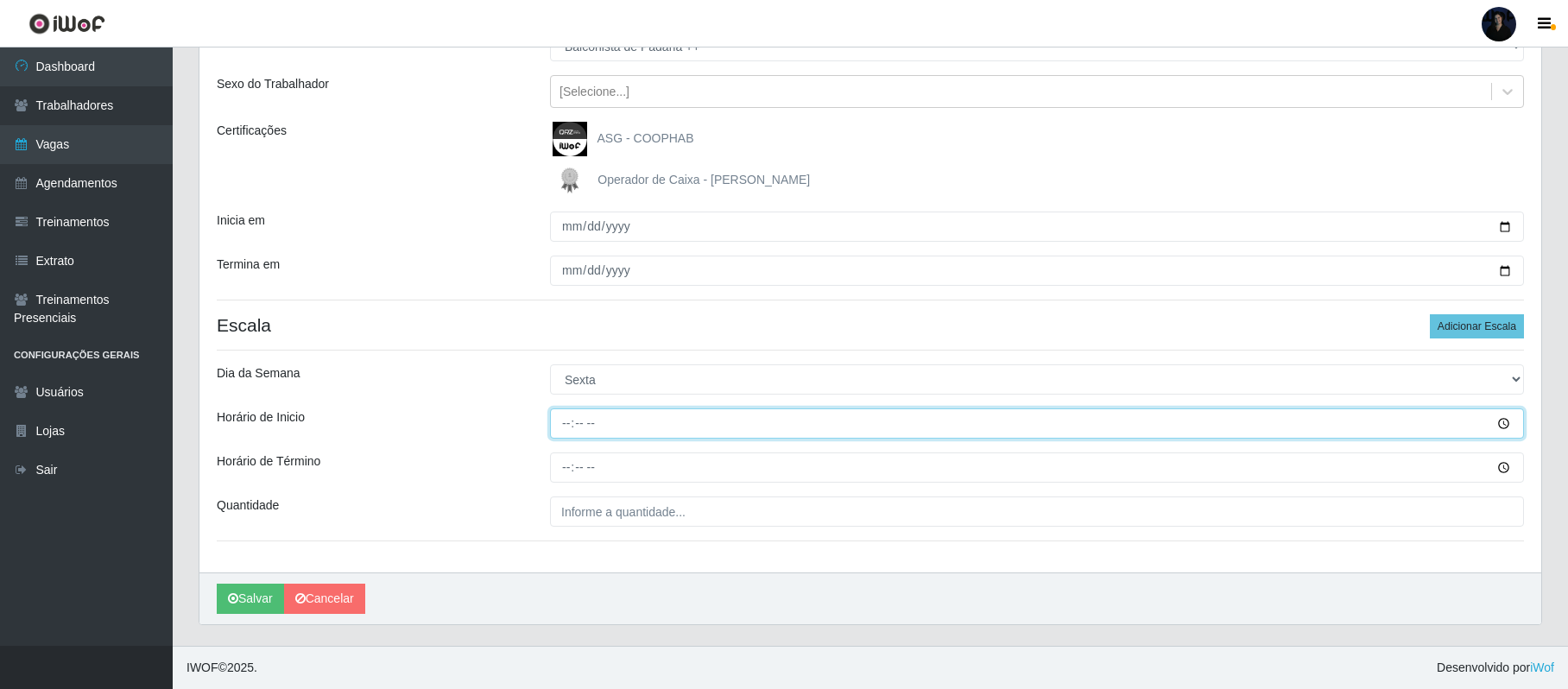
click at [568, 429] on input "Horário de Inicio" at bounding box center [1037, 423] width 974 height 30
type input "16:00"
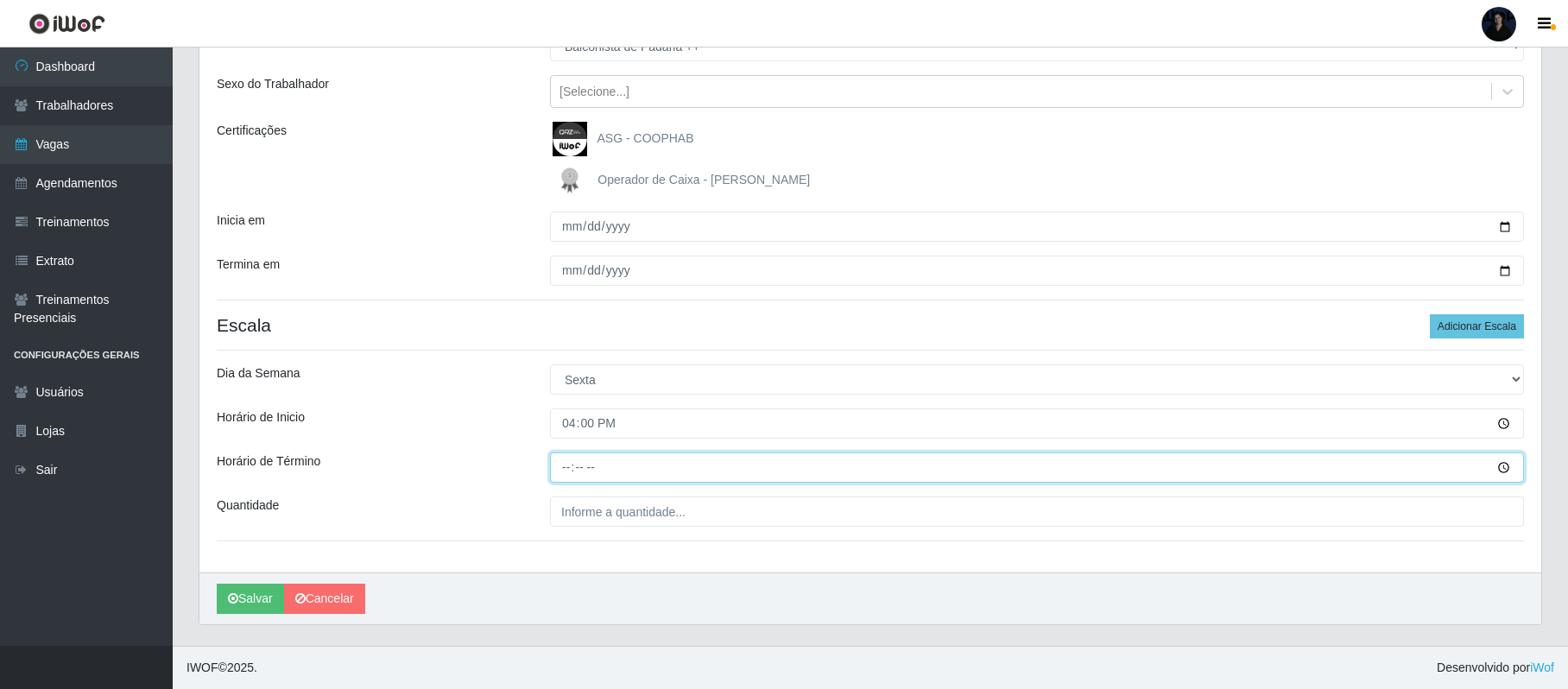
click at [566, 462] on input "Horário de Término" at bounding box center [1037, 467] width 974 height 30
type input "22:00"
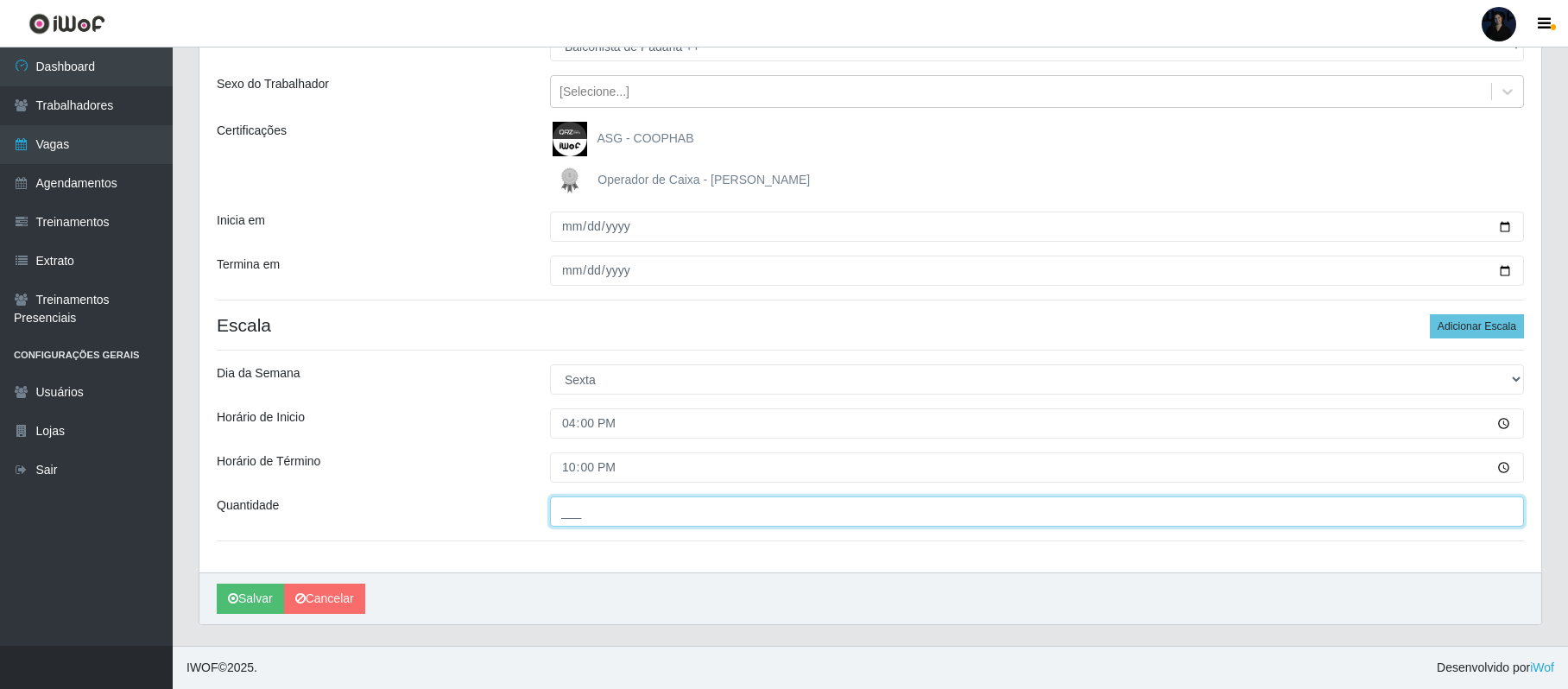
click at [563, 515] on input "___" at bounding box center [1037, 511] width 974 height 30
type input "1__"
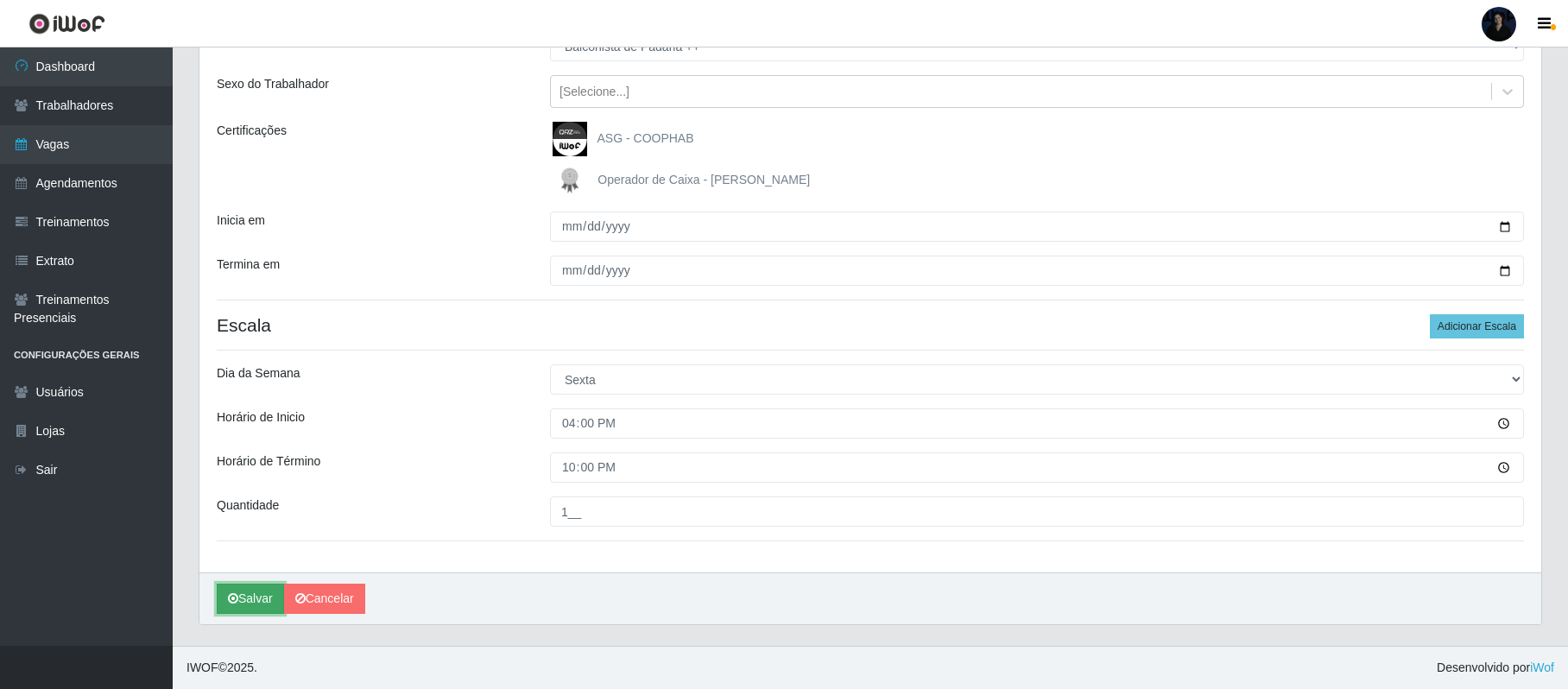
click at [245, 598] on button "Salvar" at bounding box center [250, 598] width 67 height 30
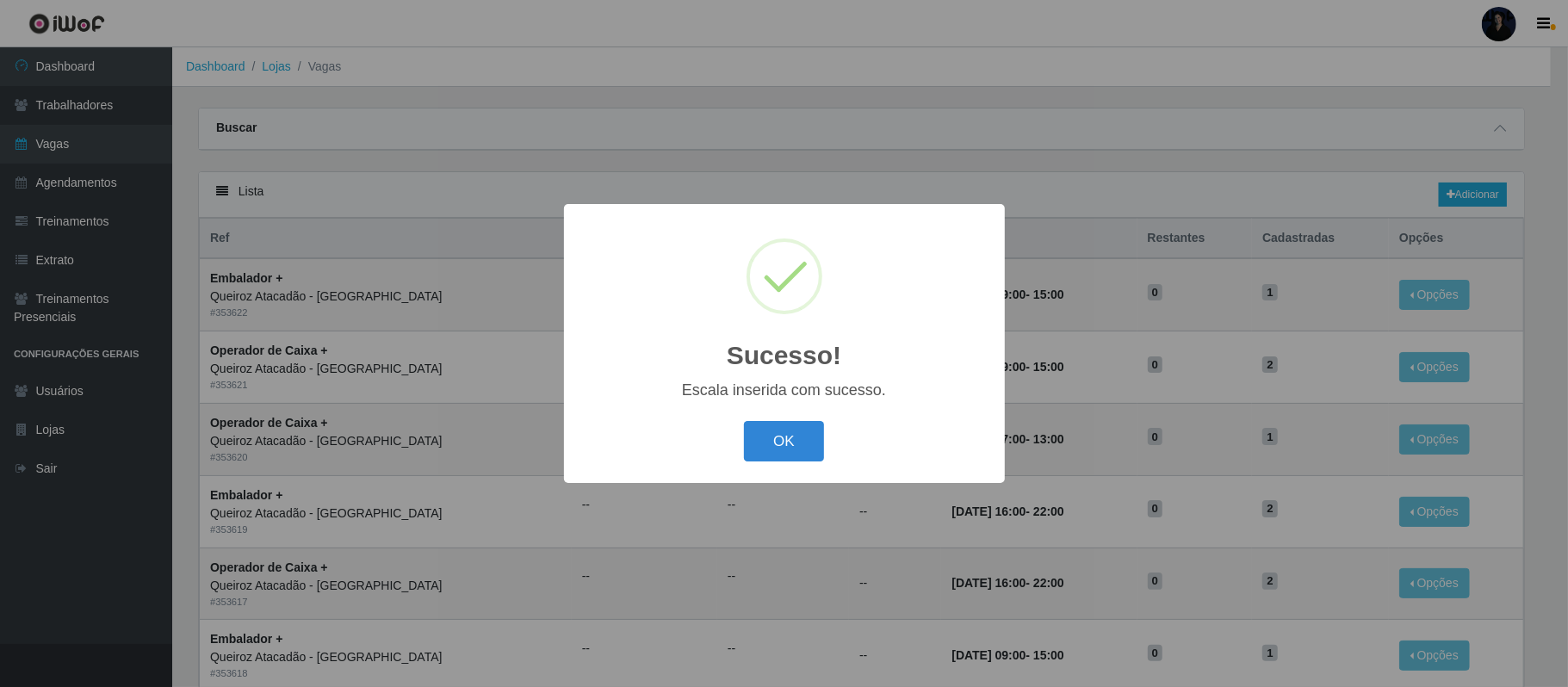
click at [1403, 171] on div "Sucesso! × Escala inserida com sucesso. OK Cancel" at bounding box center [784, 343] width 1568 height 687
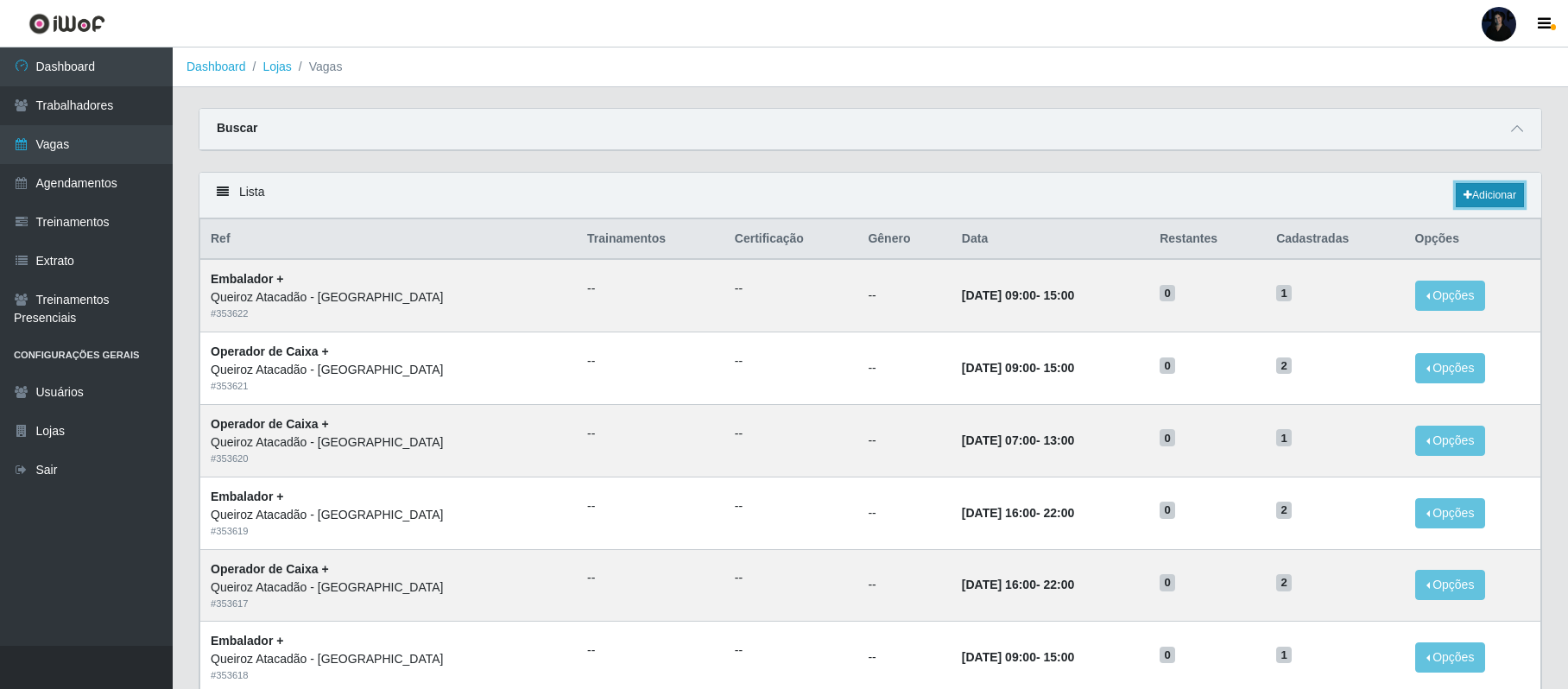
click at [1477, 201] on link "Adicionar" at bounding box center [1490, 195] width 68 height 25
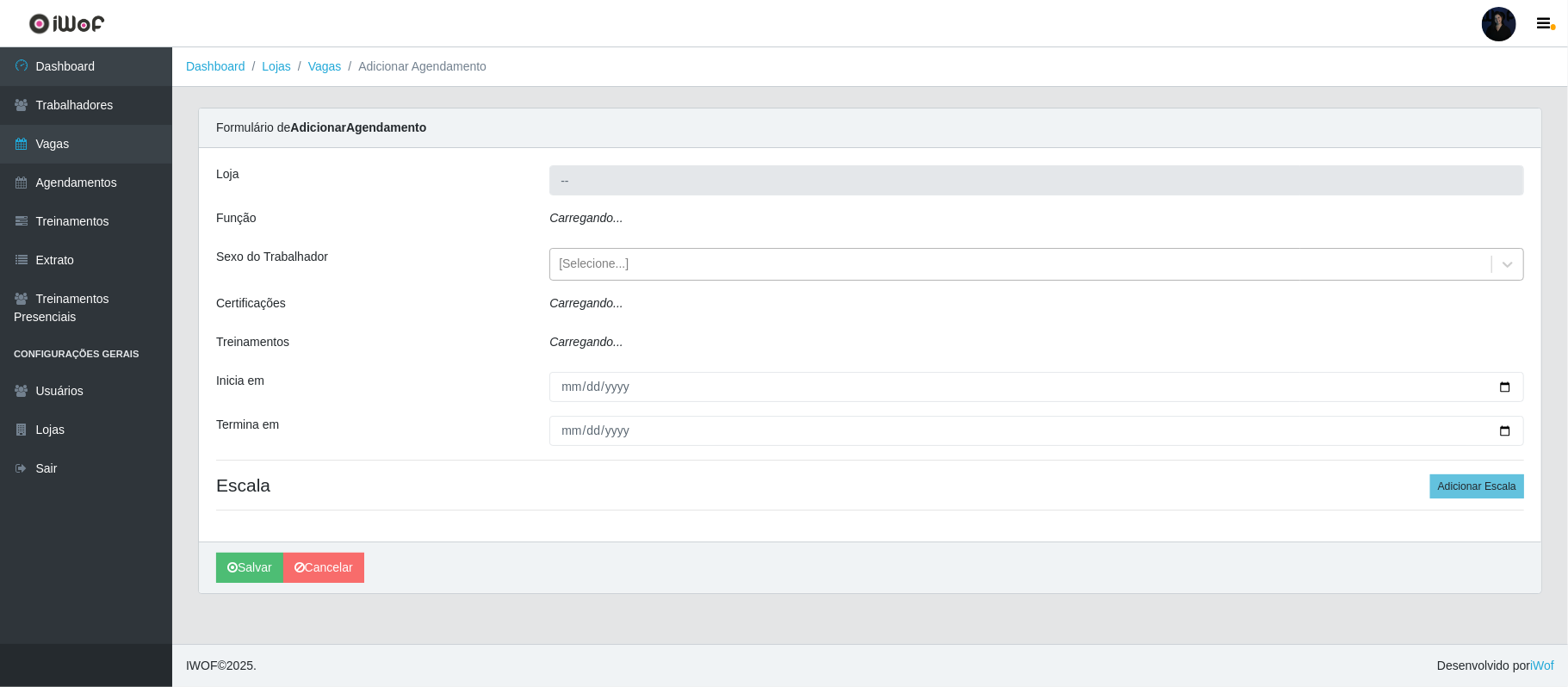
type input "Queiroz Atacadão - São Gonçalo do Amarante"
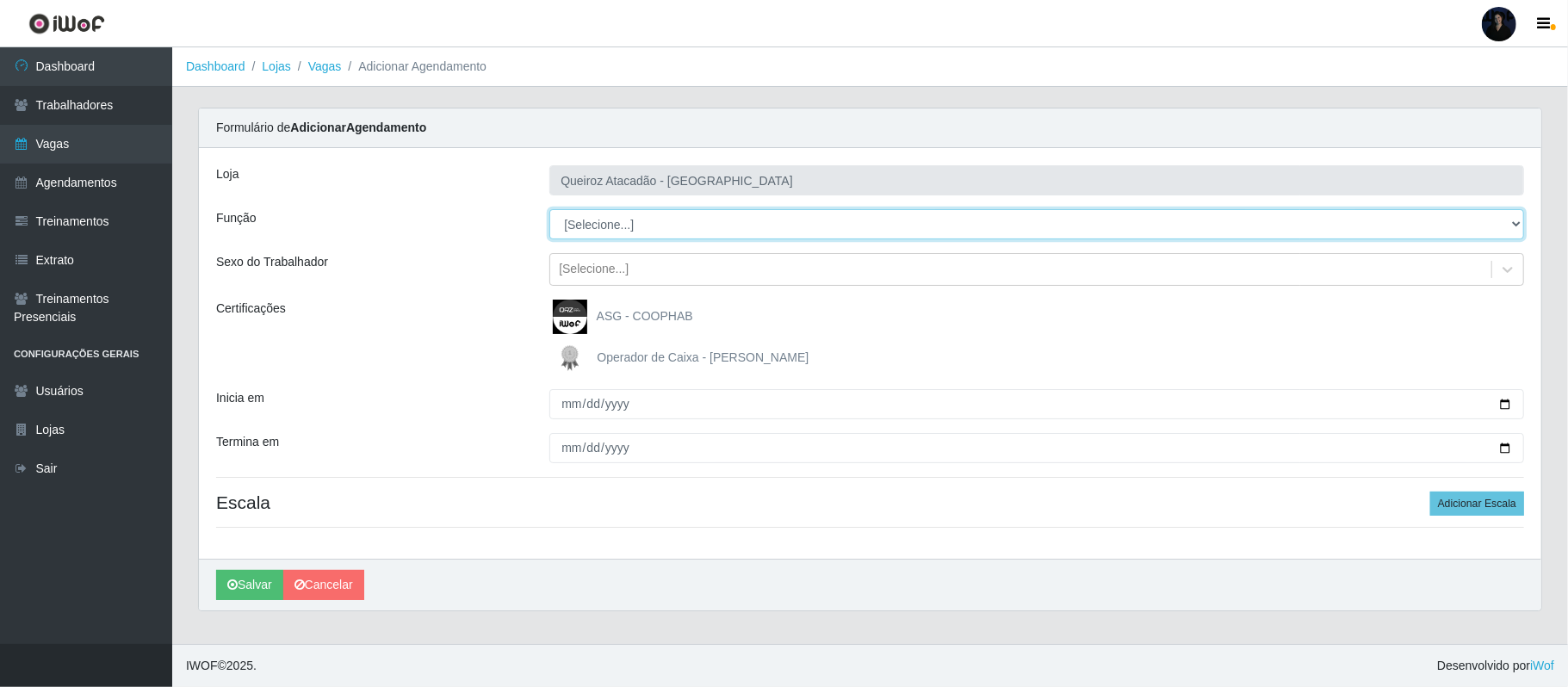
click at [652, 229] on select "[Selecione...] Balconista de Açougue Balconista de Açougue + Balconista de Açou…" at bounding box center [1036, 223] width 974 height 30
select select "159"
click at [549, 210] on select "[Selecione...] Balconista de Açougue Balconista de Açougue + Balconista de Açou…" at bounding box center [1036, 223] width 974 height 30
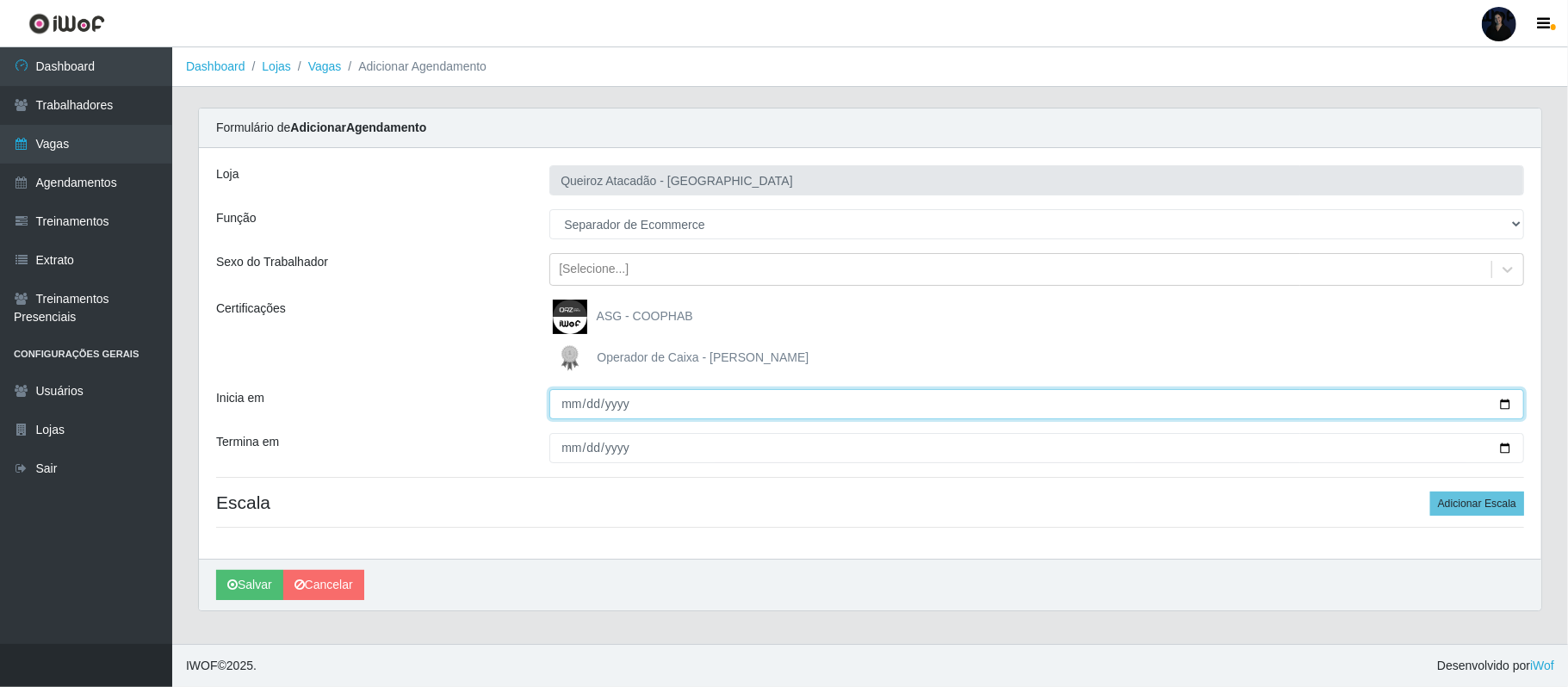
click at [1505, 404] on input "Inicia em" at bounding box center [1036, 404] width 974 height 30
type input "2025-10-02"
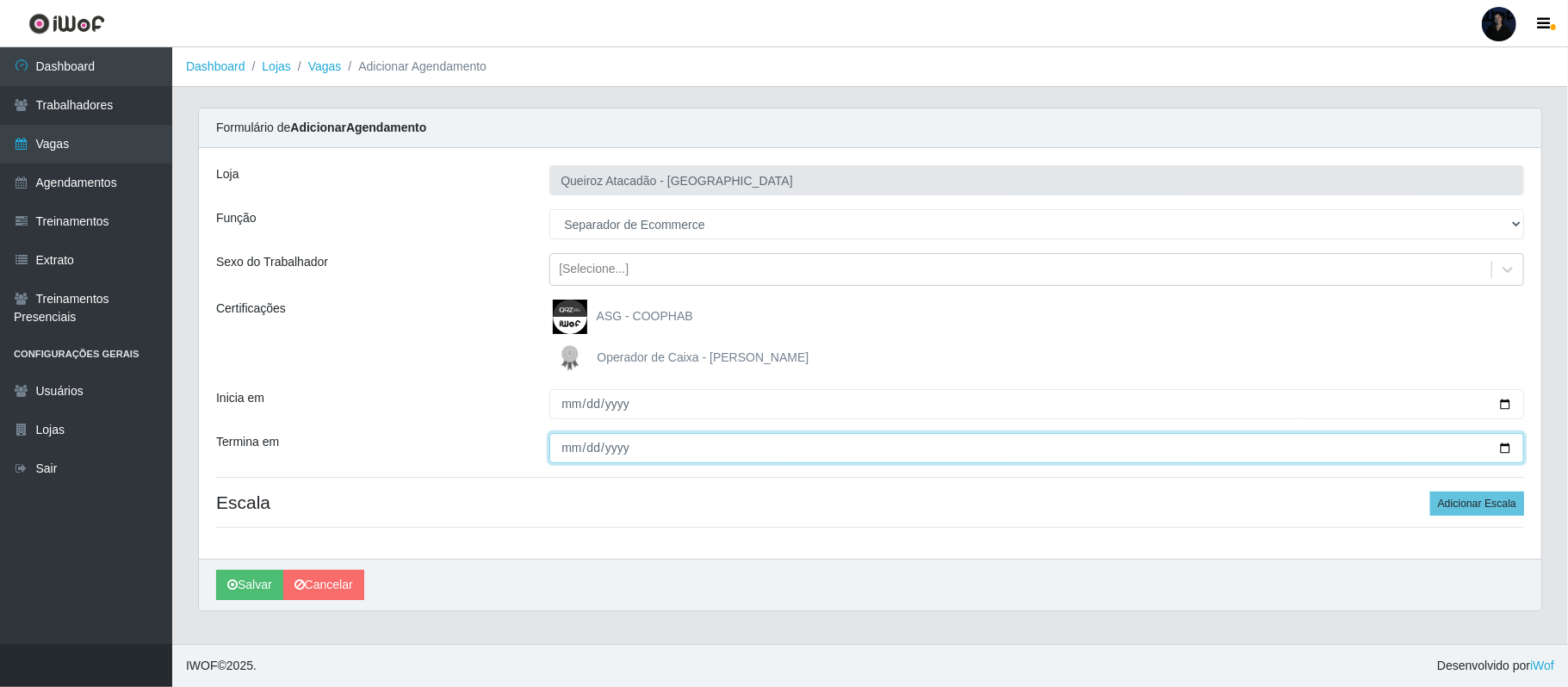
click at [1516, 448] on input "Termina em" at bounding box center [1036, 447] width 974 height 30
click at [1504, 448] on input "Termina em" at bounding box center [1036, 447] width 974 height 30
type input "2025-10-03"
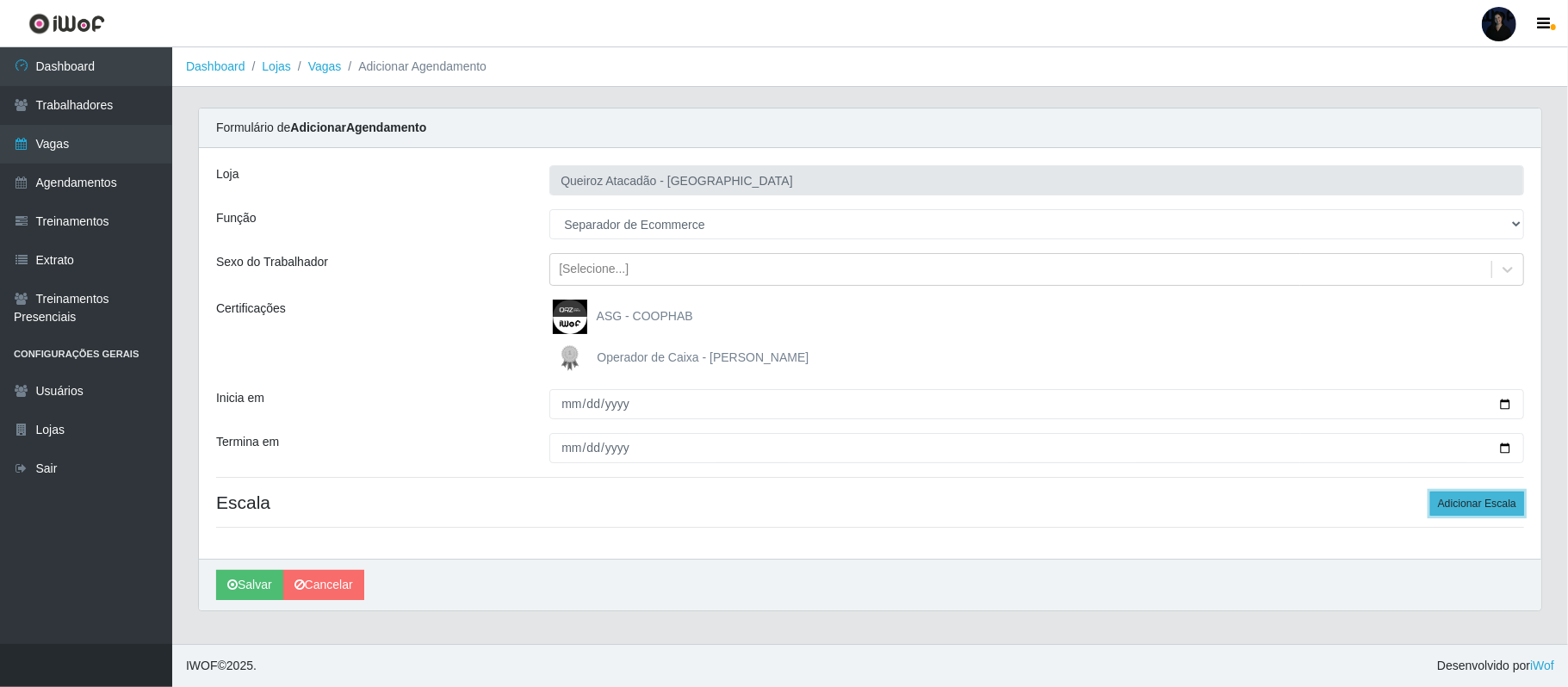
click at [1489, 506] on button "Adicionar Escala" at bounding box center [1476, 503] width 94 height 25
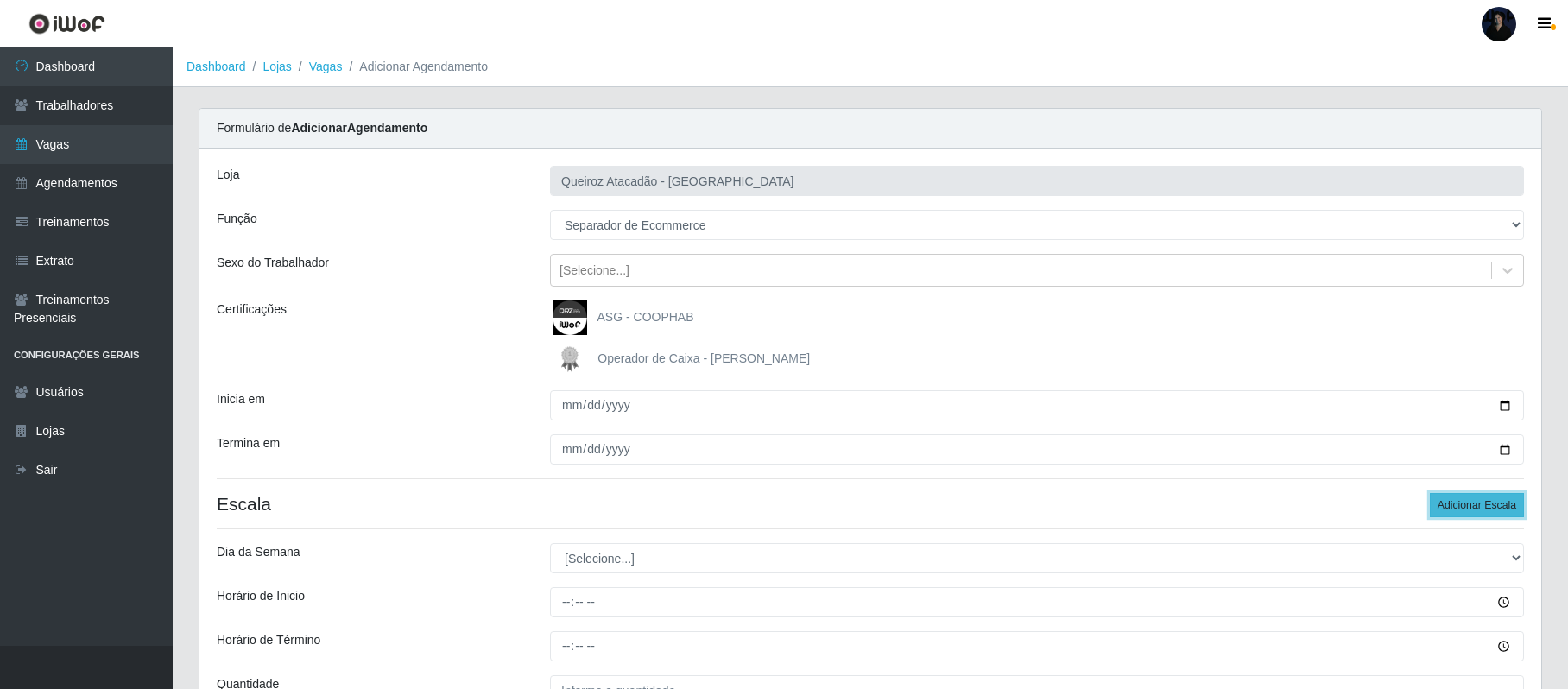
click at [1448, 505] on button "Adicionar Escala" at bounding box center [1476, 504] width 94 height 25
click at [1449, 504] on button "Adicionar Escala" at bounding box center [1476, 504] width 94 height 25
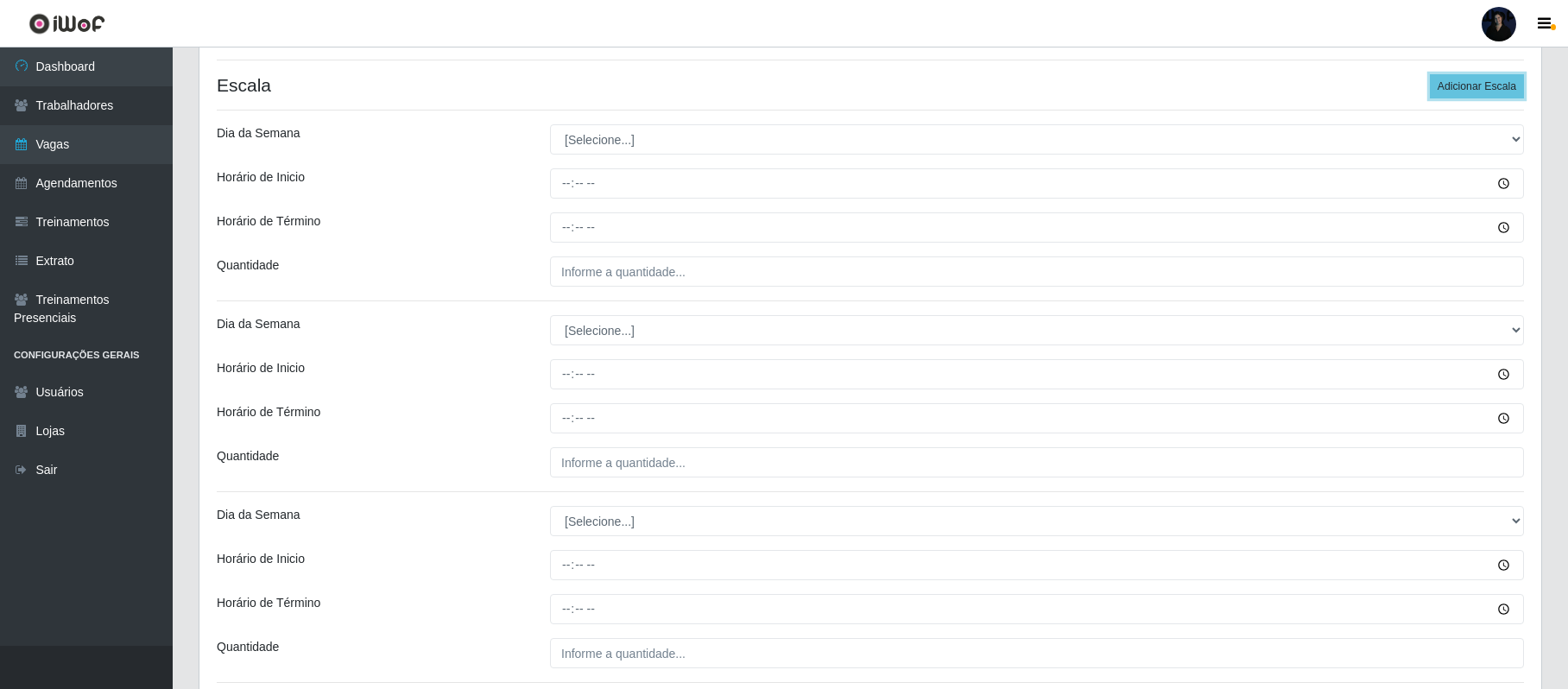
scroll to position [345, 0]
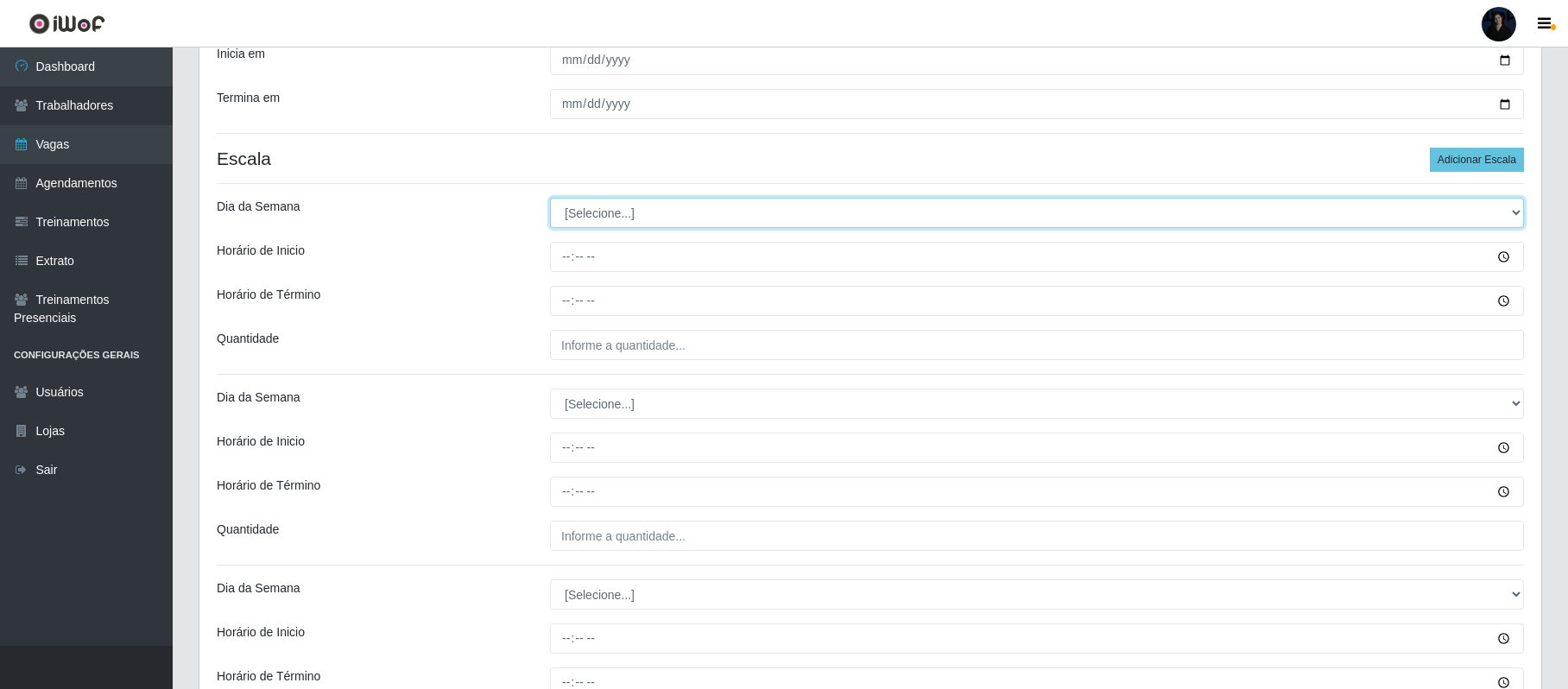
click at [629, 198] on select "[Selecione...] Segunda Terça Quarta Quinta Sexta Sábado Domingo" at bounding box center [1037, 212] width 974 height 30
select select "4"
click at [550, 199] on select "[Selecione...] Segunda Terça Quarta Quinta Sexta Sábado Domingo" at bounding box center [1037, 212] width 974 height 30
click at [592, 214] on select "[Selecione...] Segunda Terça Quarta Quinta Sexta Sábado Domingo" at bounding box center [1037, 212] width 974 height 30
click at [550, 199] on select "[Selecione...] Segunda Terça Quarta Quinta Sexta Sábado Domingo" at bounding box center [1037, 212] width 974 height 30
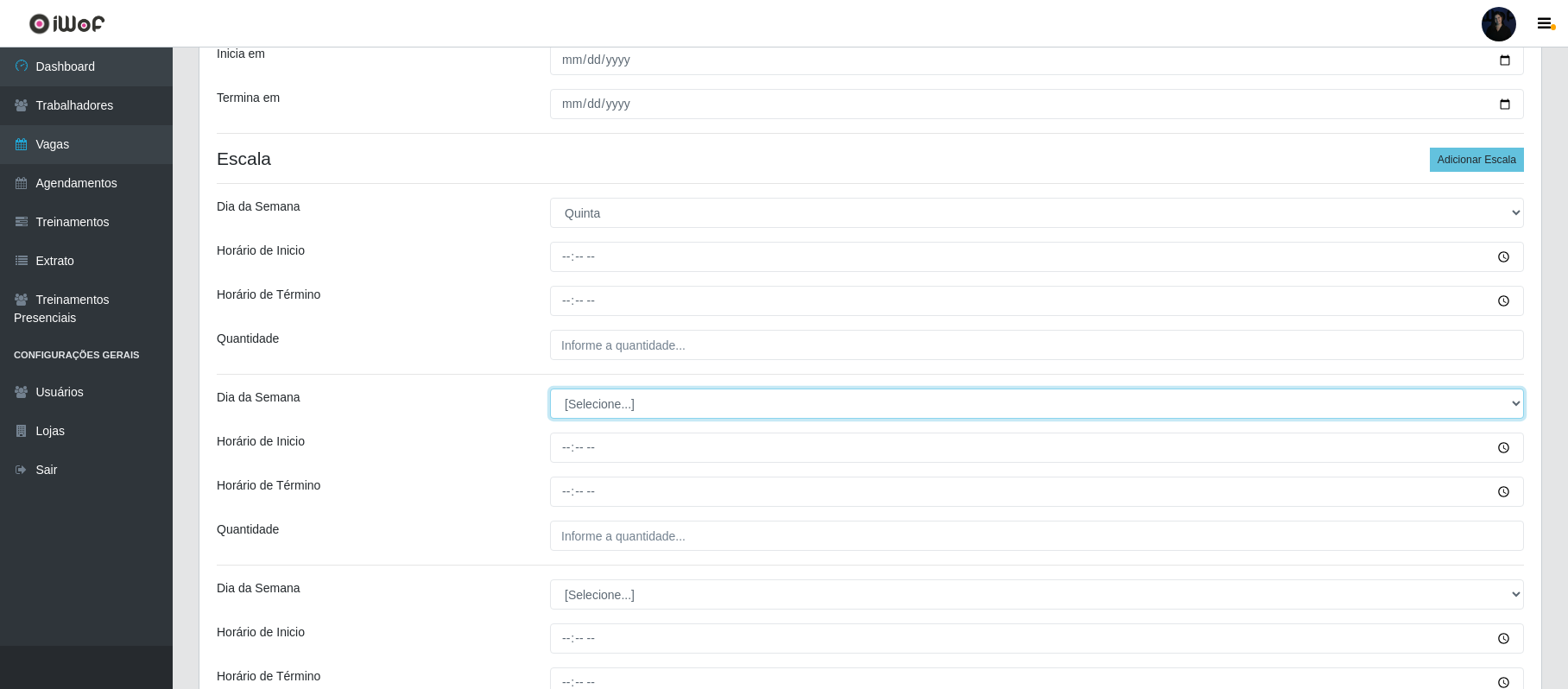
click at [609, 401] on select "[Selecione...] Segunda Terça Quarta Quinta Sexta Sábado Domingo" at bounding box center [1037, 403] width 974 height 30
select select "4"
click at [550, 390] on select "[Selecione...] Segunda Terça Quarta Quinta Sexta Sábado Domingo" at bounding box center [1037, 403] width 974 height 30
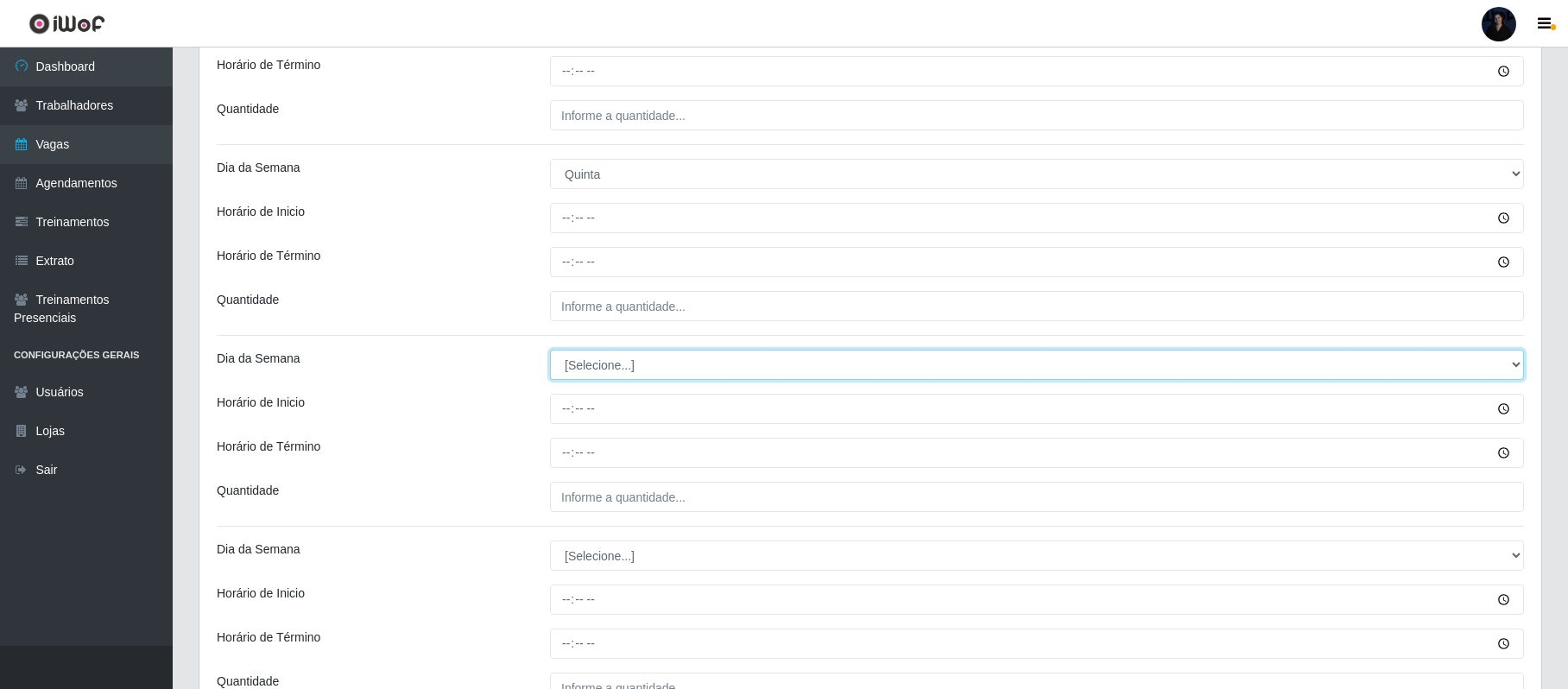
click at [599, 368] on select "[Selecione...] Segunda Terça Quarta Quinta Sexta Sábado Domingo" at bounding box center [1037, 364] width 974 height 30
select select "5"
click at [550, 351] on select "[Selecione...] Segunda Terça Quarta Quinta Sexta Sábado Domingo" at bounding box center [1037, 364] width 974 height 30
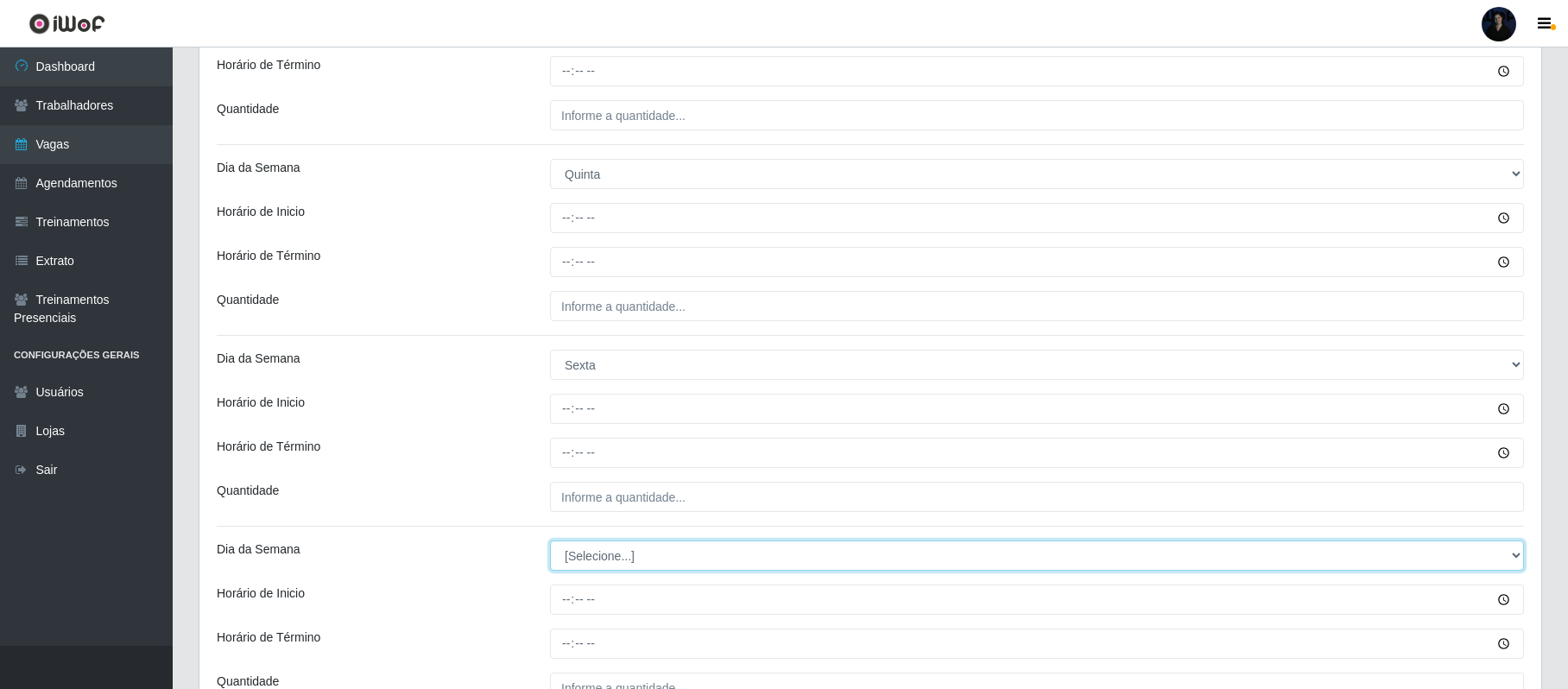
click at [588, 556] on select "[Selecione...] Segunda Terça Quarta Quinta Sexta Sábado Domingo" at bounding box center [1037, 555] width 974 height 30
select select "5"
click at [550, 542] on select "[Selecione...] Segunda Terça Quarta Quinta Sexta Sábado Domingo" at bounding box center [1037, 555] width 974 height 30
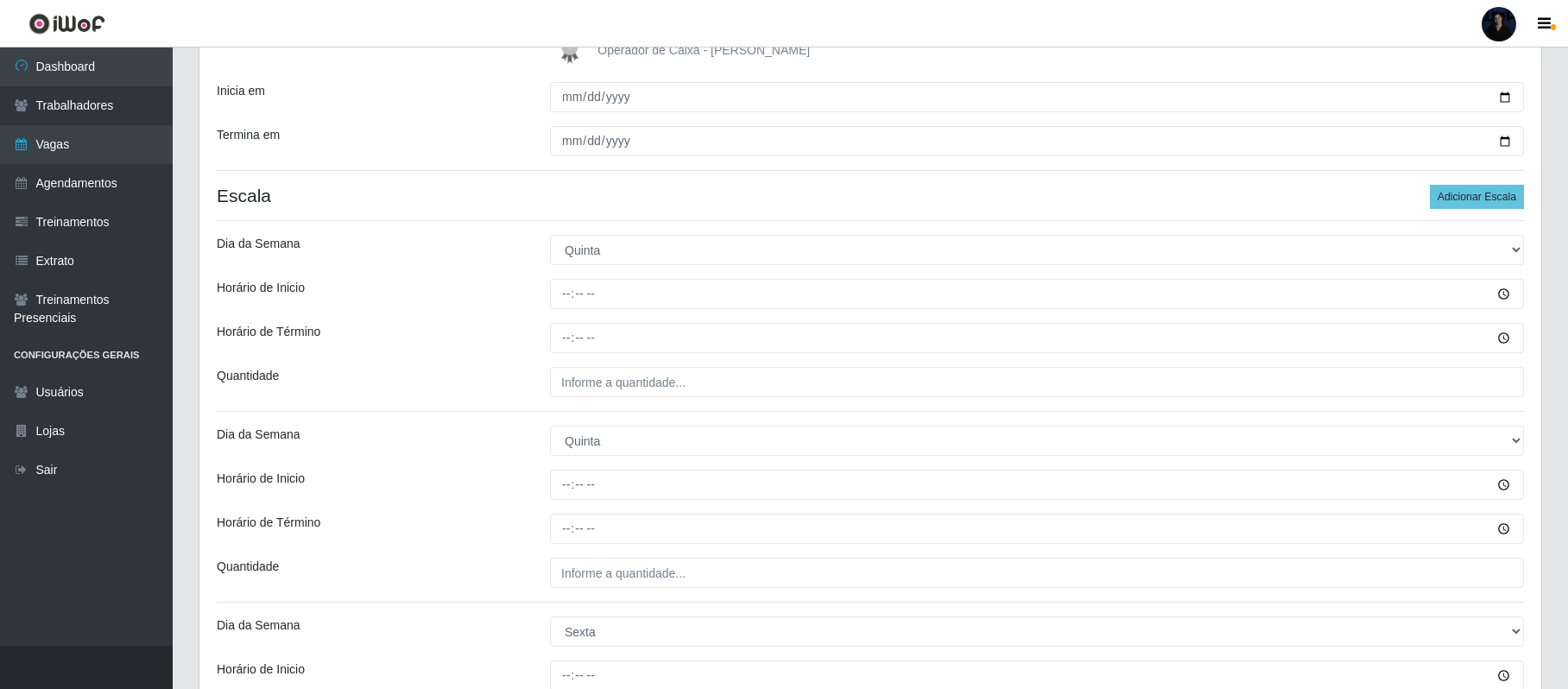
scroll to position [345, 0]
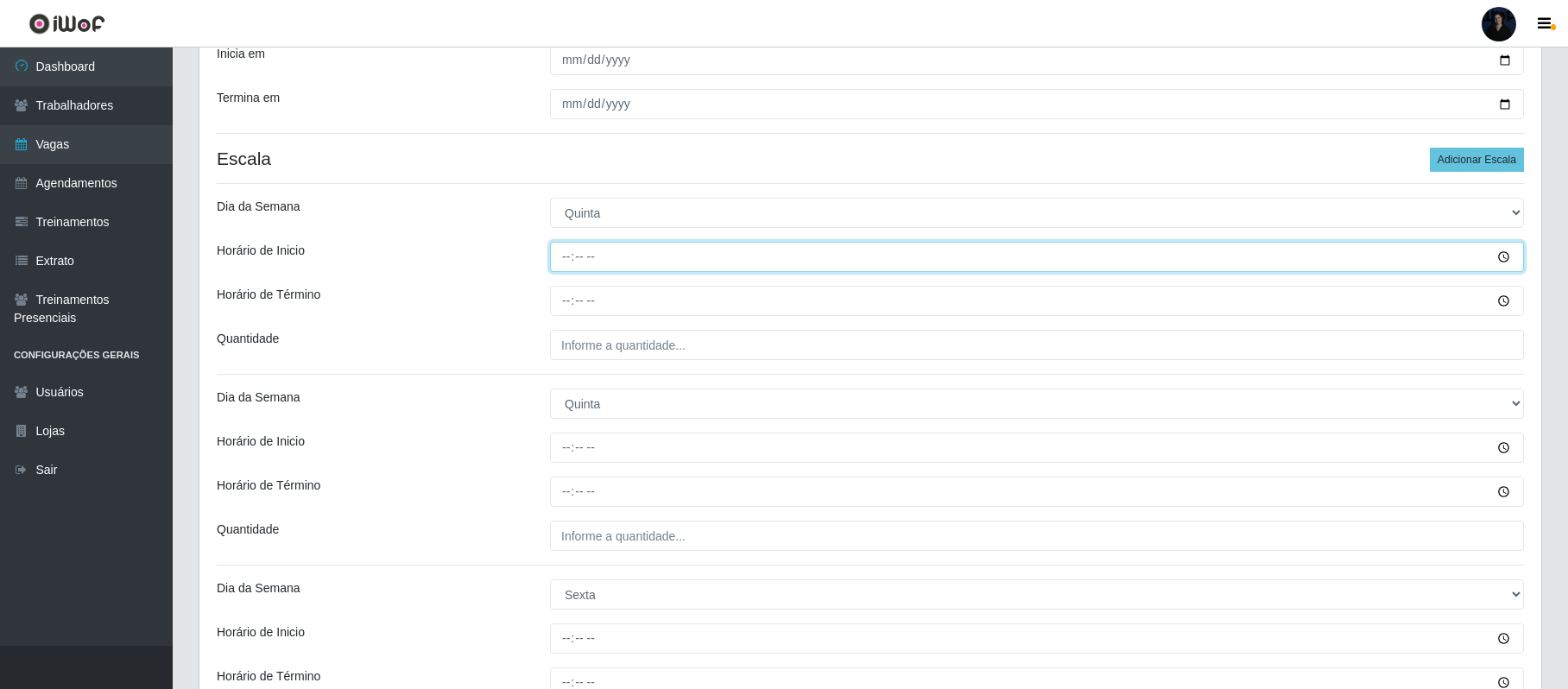
click at [570, 258] on input "Horário de Inicio" at bounding box center [1037, 257] width 974 height 30
type input "07:00"
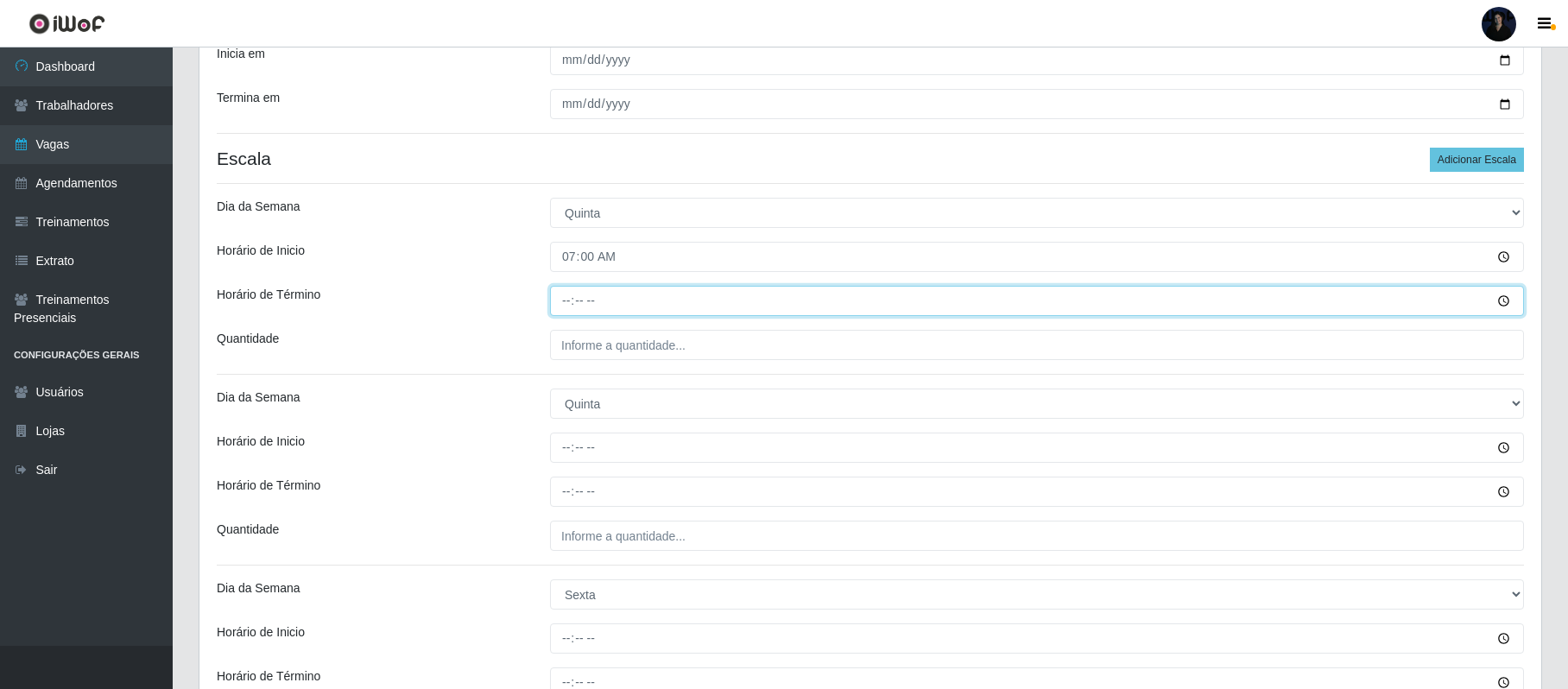
click at [568, 302] on input "Horário de Término" at bounding box center [1037, 300] width 974 height 30
type input "13:00"
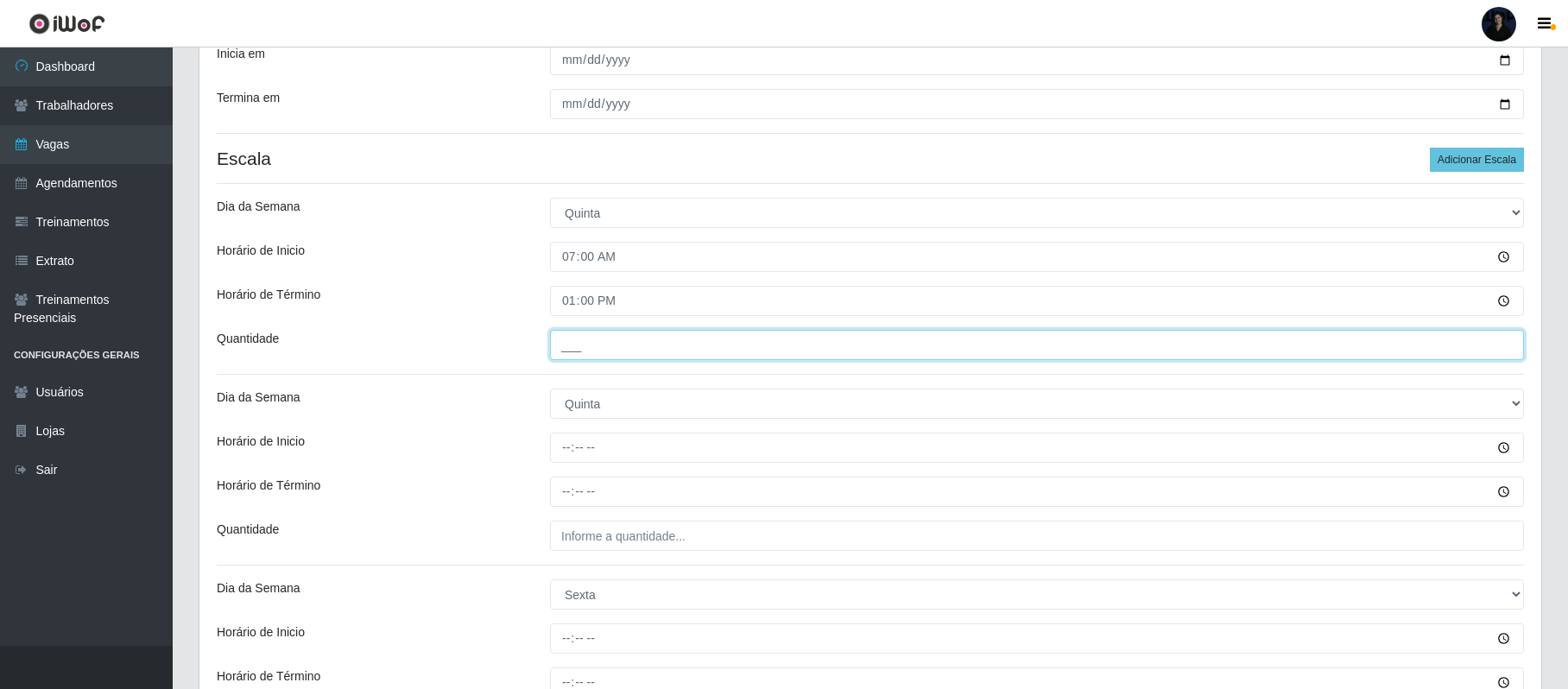
click at [563, 350] on input "___" at bounding box center [1037, 344] width 974 height 30
type input "2__"
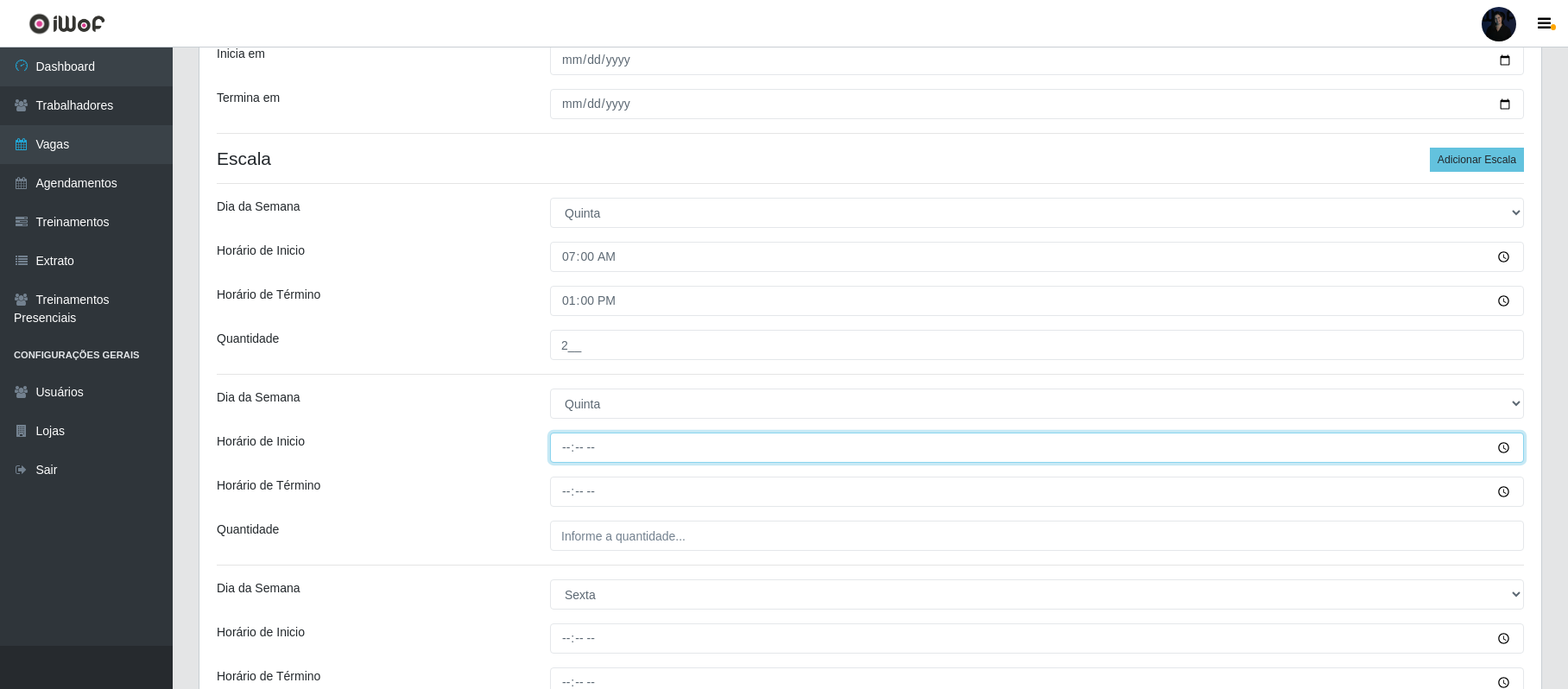
click at [561, 442] on input "Horário de Inicio" at bounding box center [1037, 447] width 974 height 30
type input "14:00"
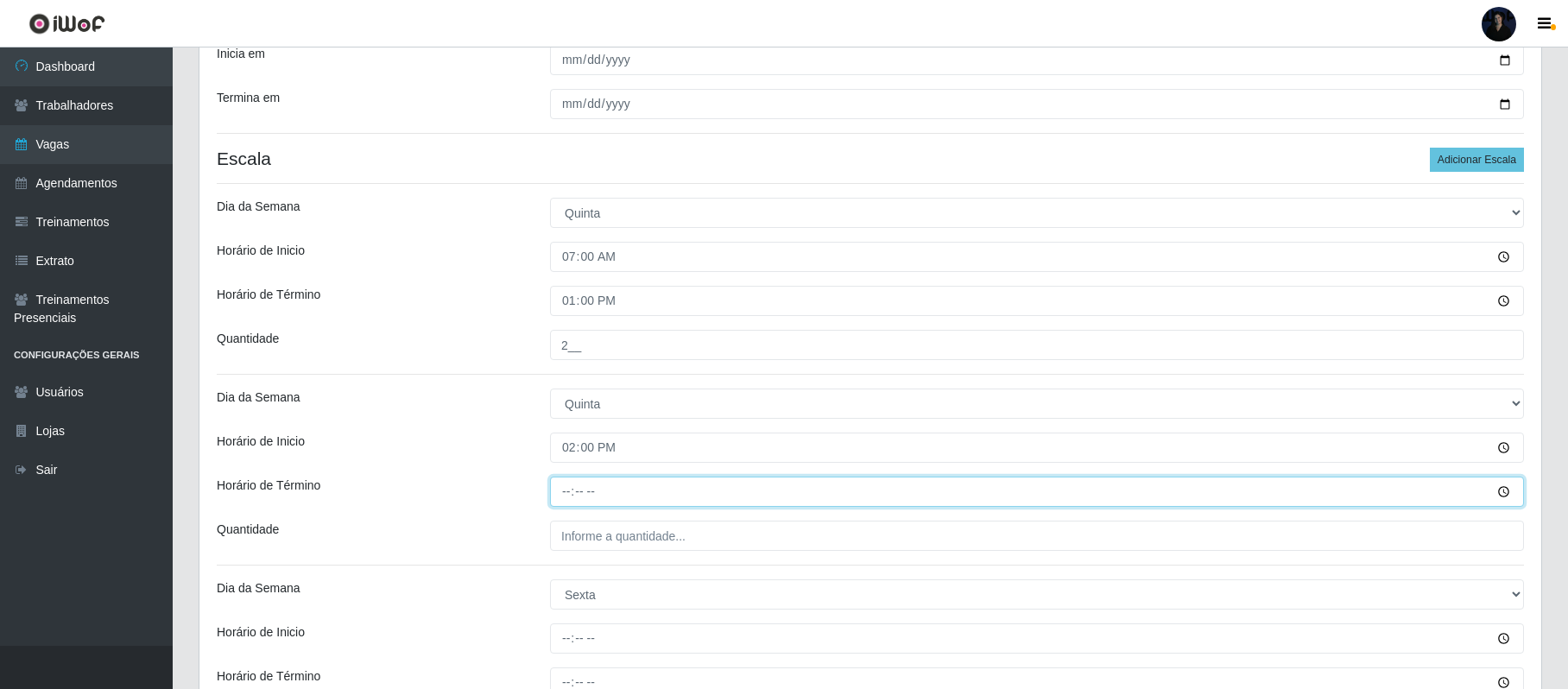
click at [565, 505] on input "Horário de Término" at bounding box center [1037, 491] width 974 height 30
type input "20:00"
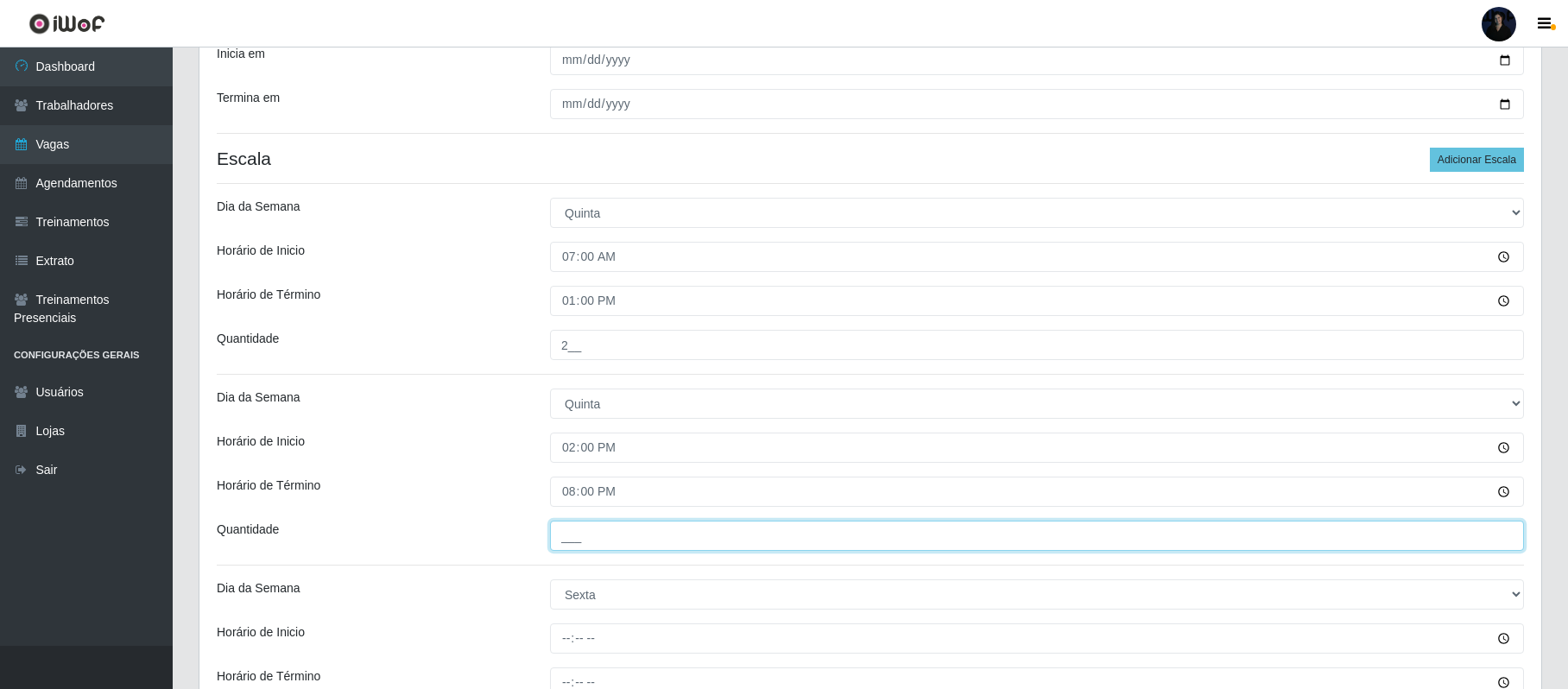
click at [564, 540] on input "___" at bounding box center [1037, 535] width 974 height 30
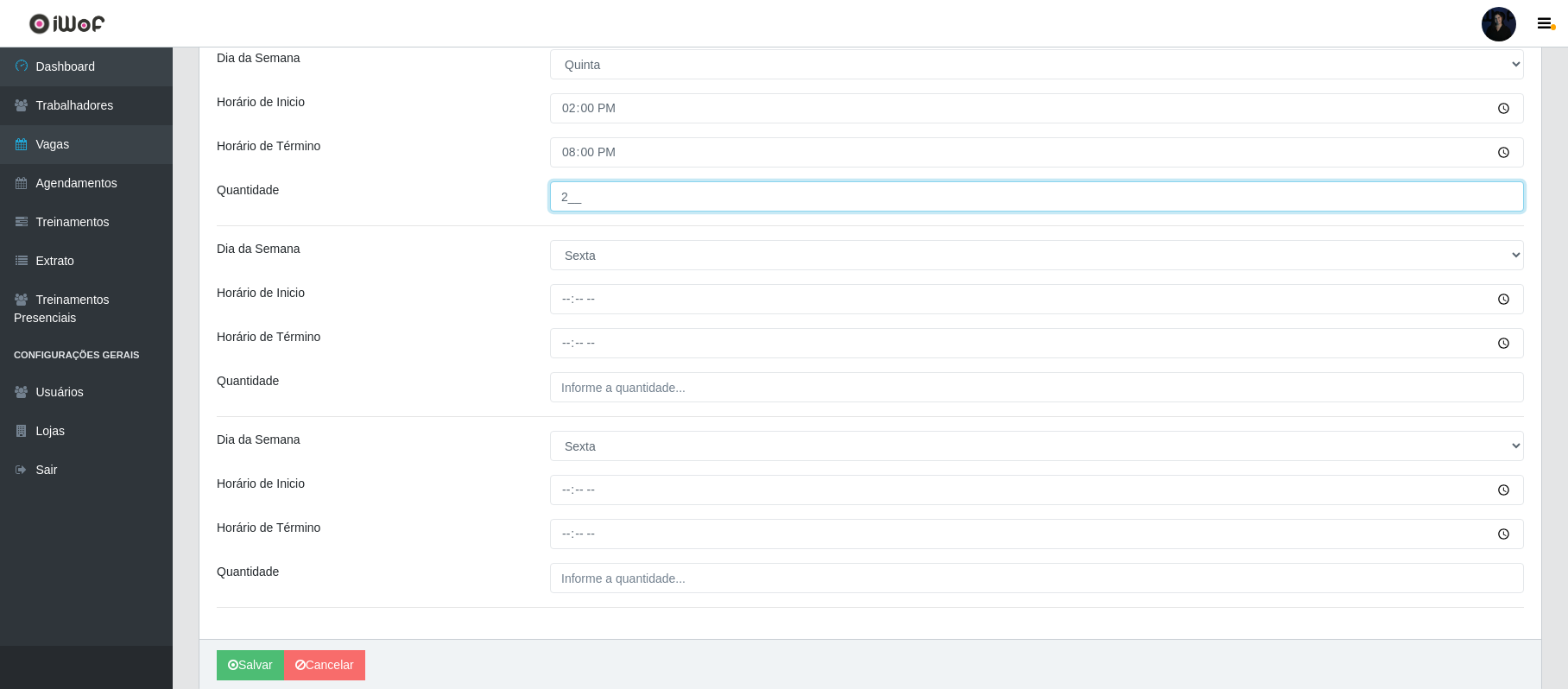
scroll to position [691, 0]
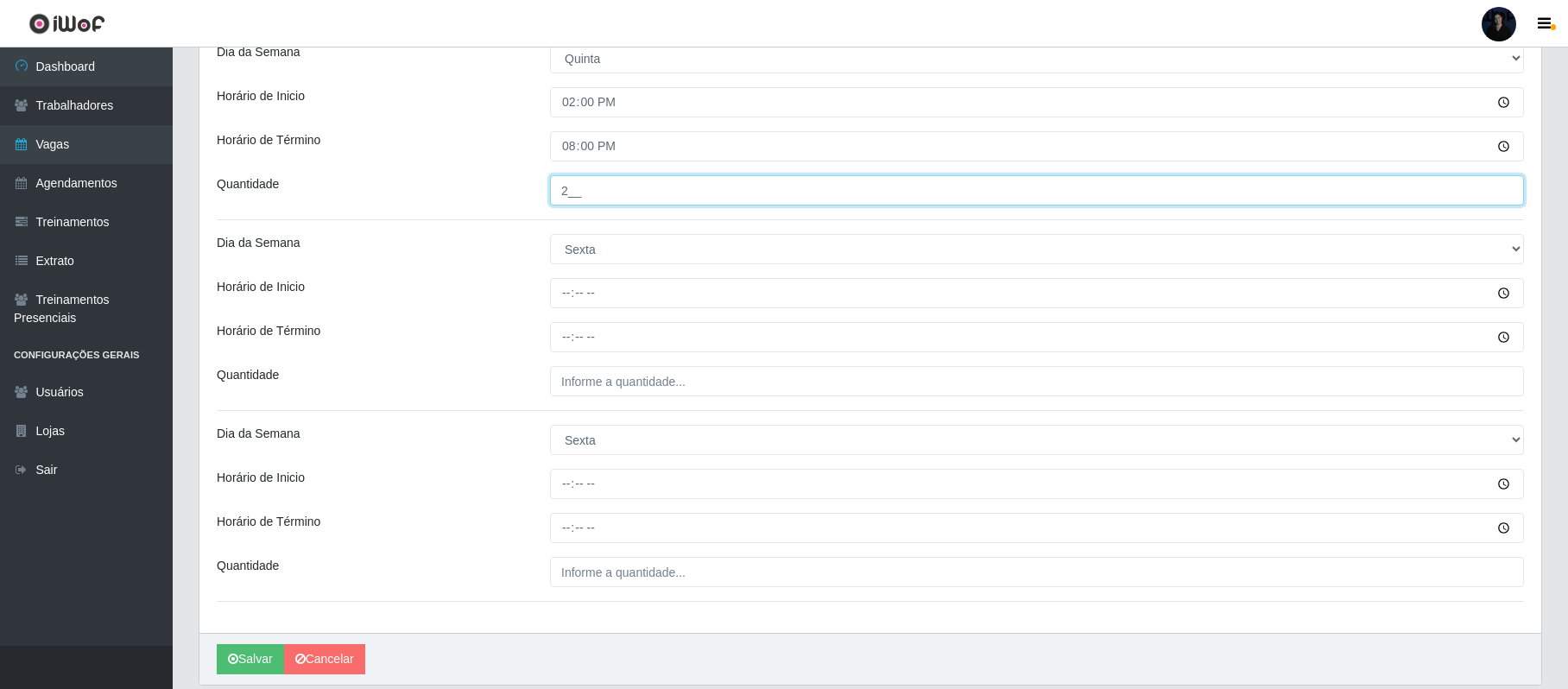
type input "2__"
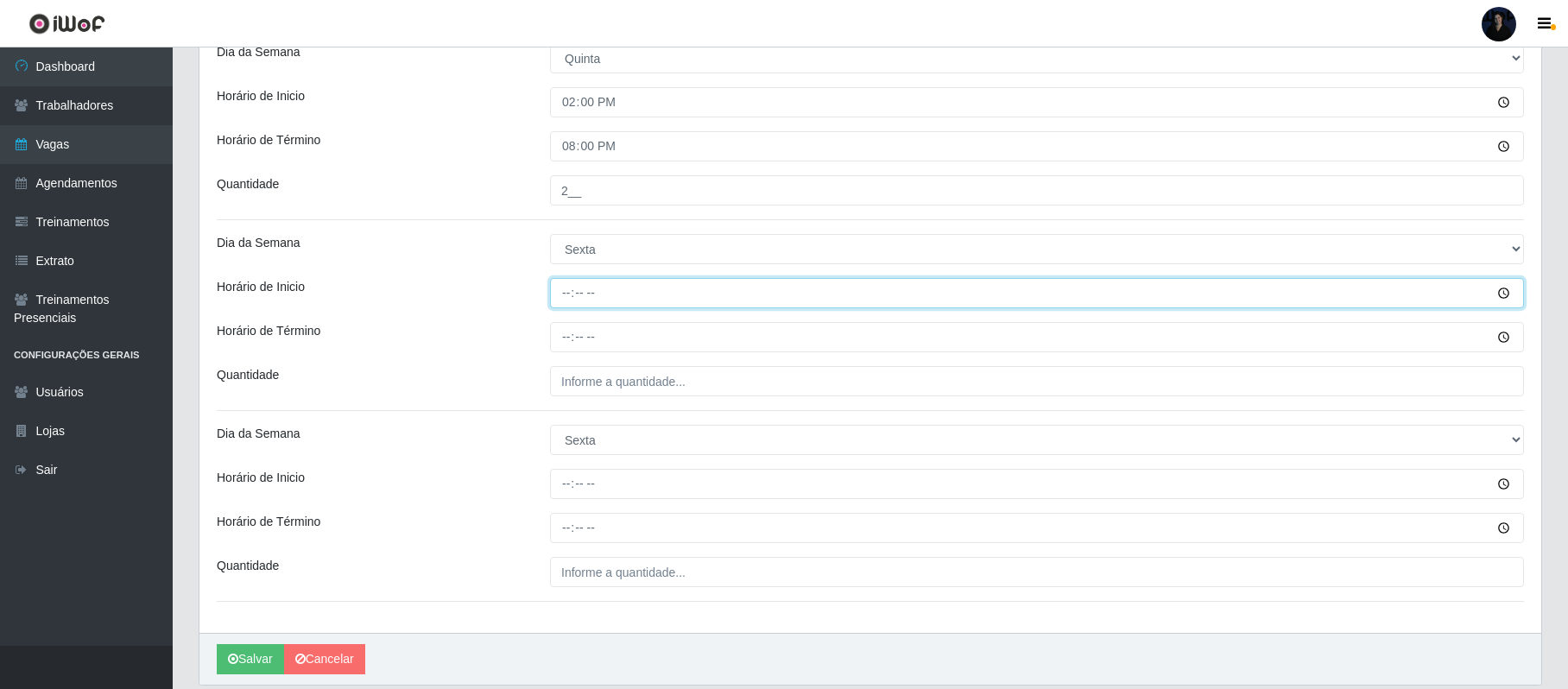
click at [568, 300] on input "Horário de Inicio" at bounding box center [1037, 292] width 974 height 30
type input "07:00"
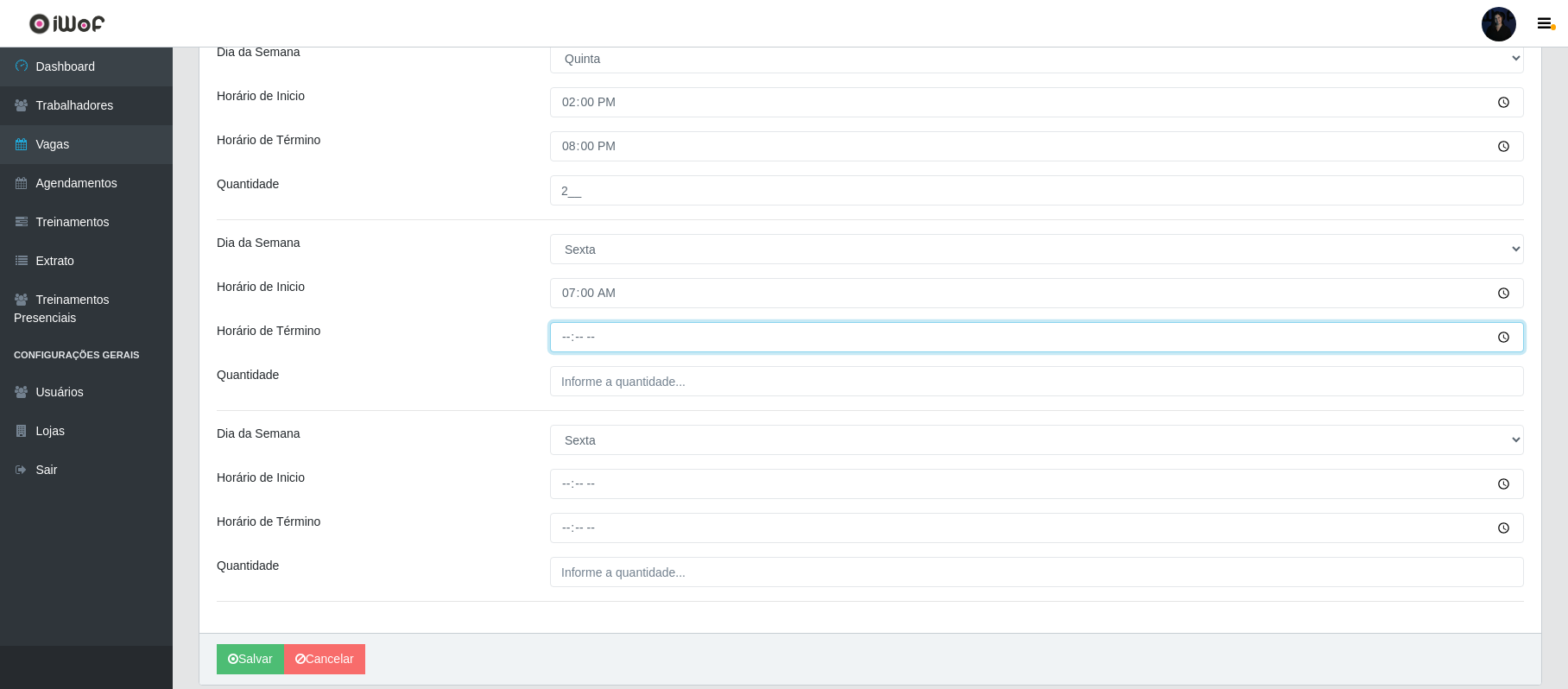
click at [566, 342] on input "Horário de Término" at bounding box center [1037, 337] width 974 height 30
type input "13:00"
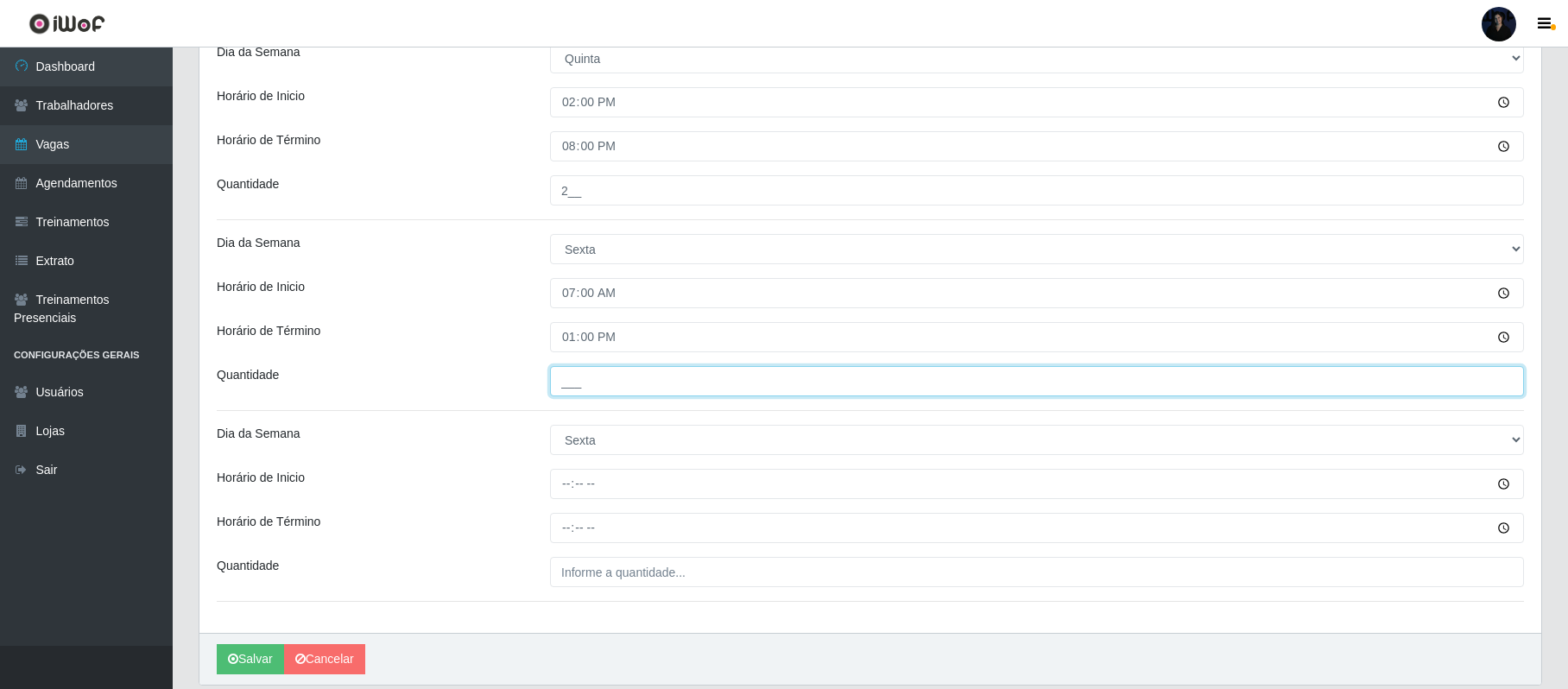
click at [564, 383] on input "___" at bounding box center [1037, 380] width 974 height 30
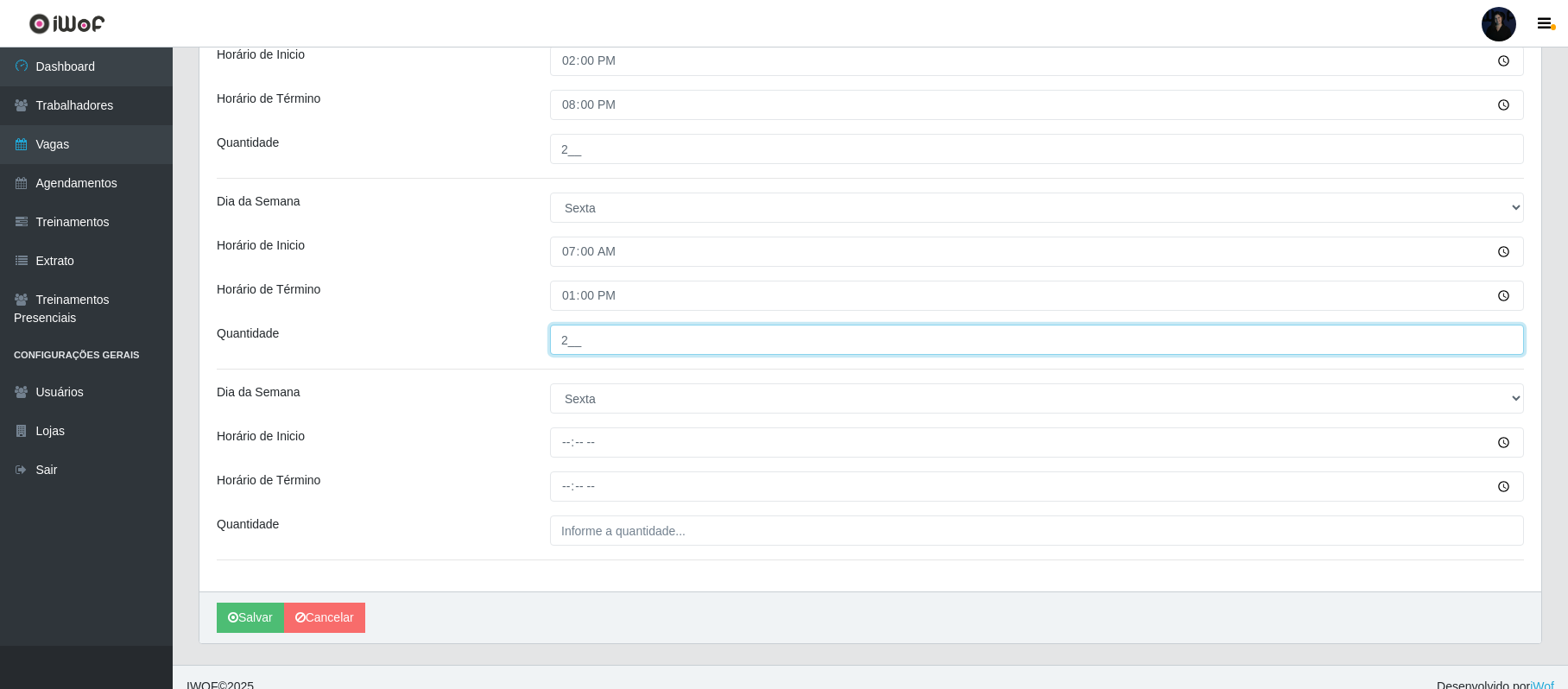
scroll to position [755, 0]
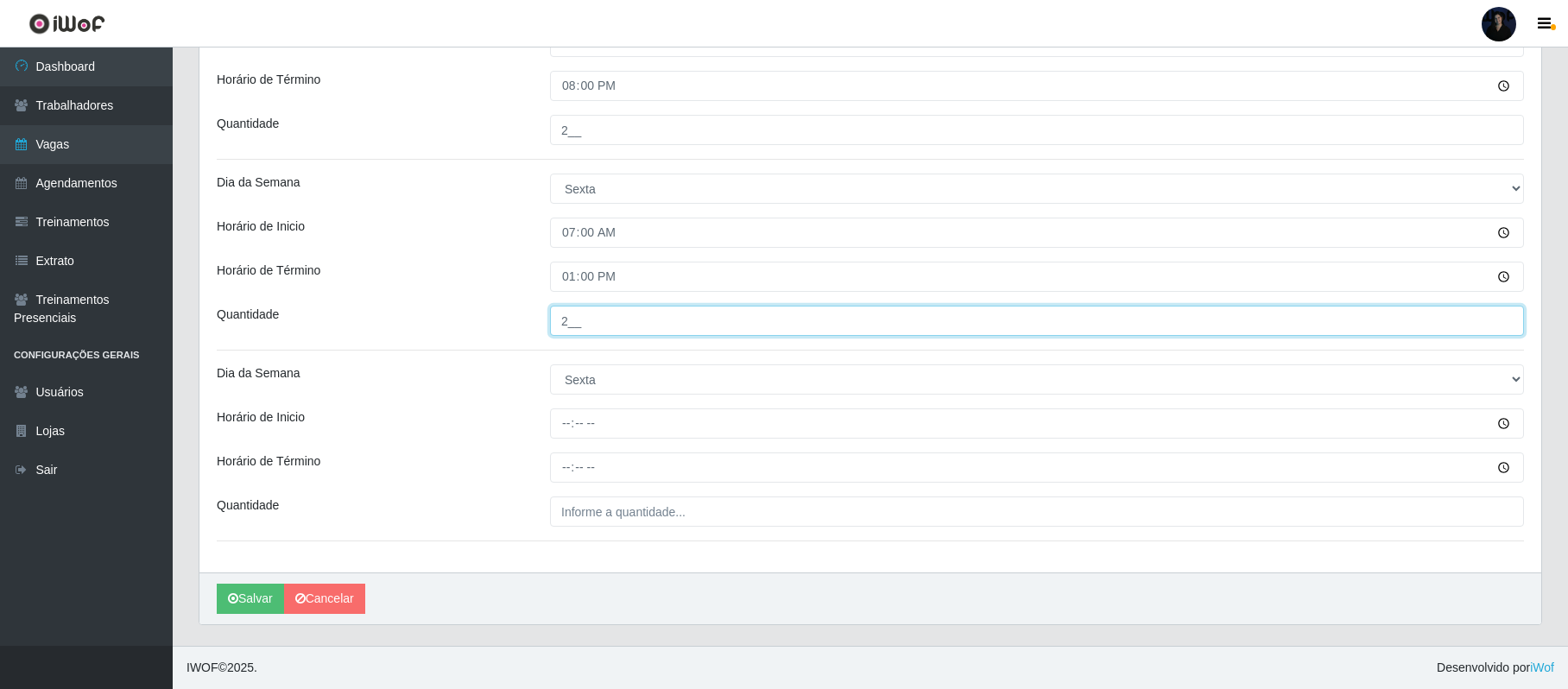
type input "2__"
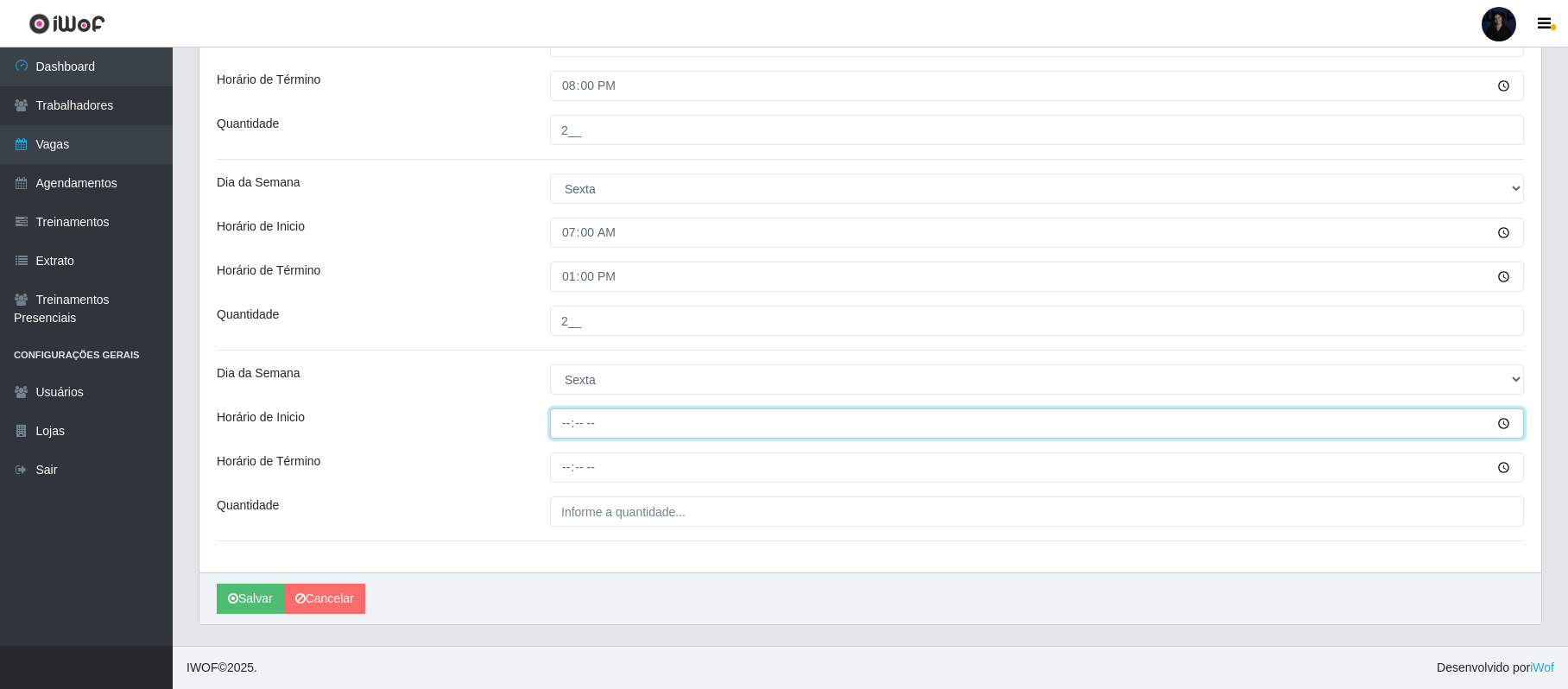
click at [563, 425] on input "Horário de Inicio" at bounding box center [1037, 423] width 974 height 30
type input "14:00"
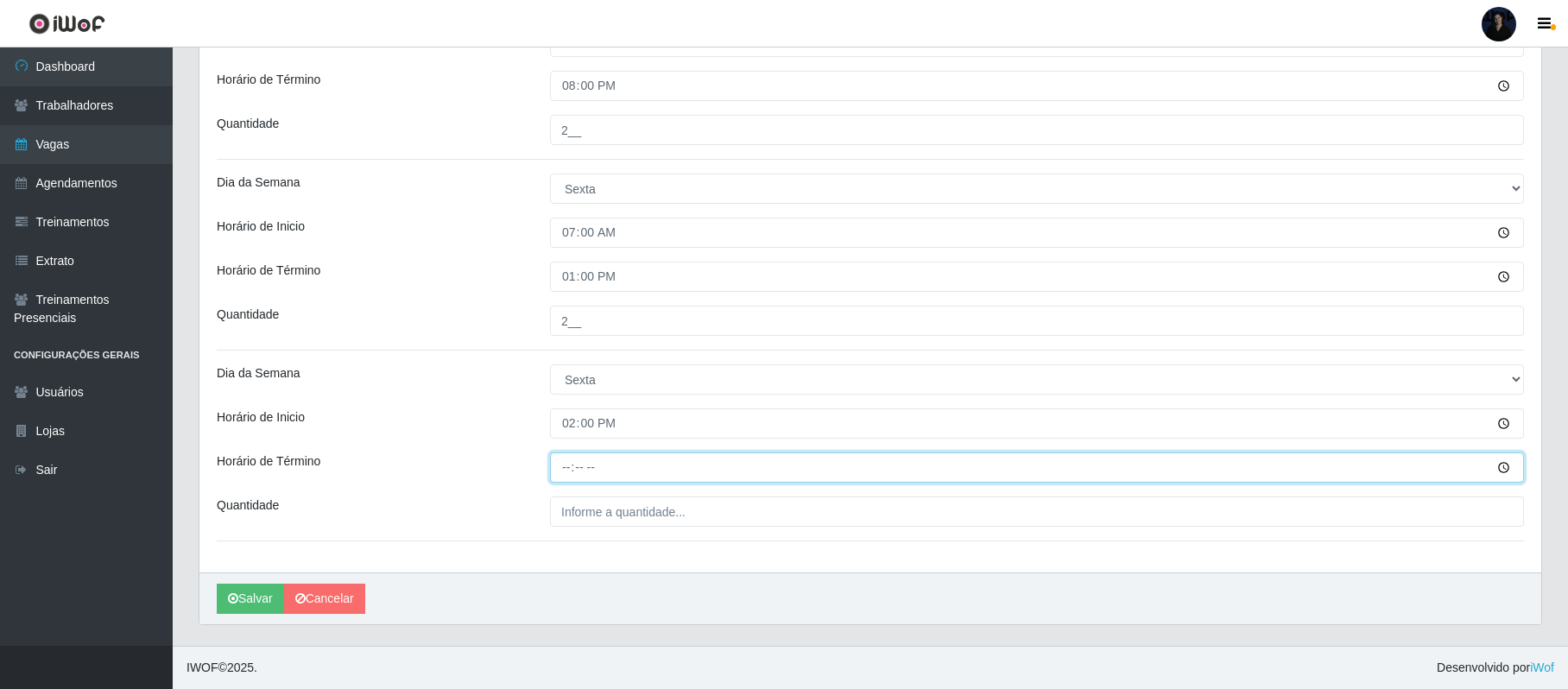
click at [568, 468] on input "Horário de Término" at bounding box center [1037, 467] width 974 height 30
type input "20:00"
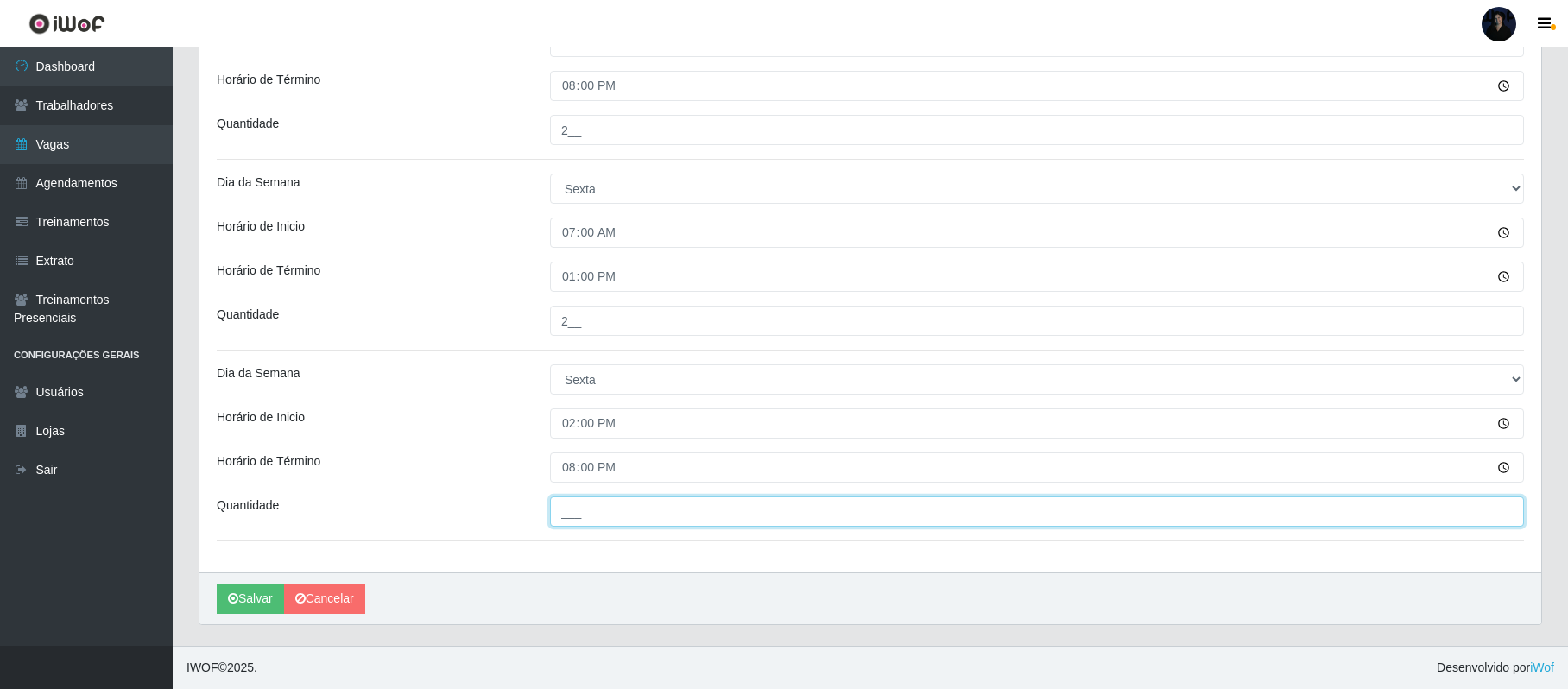
click at [566, 499] on input "___" at bounding box center [1037, 511] width 974 height 30
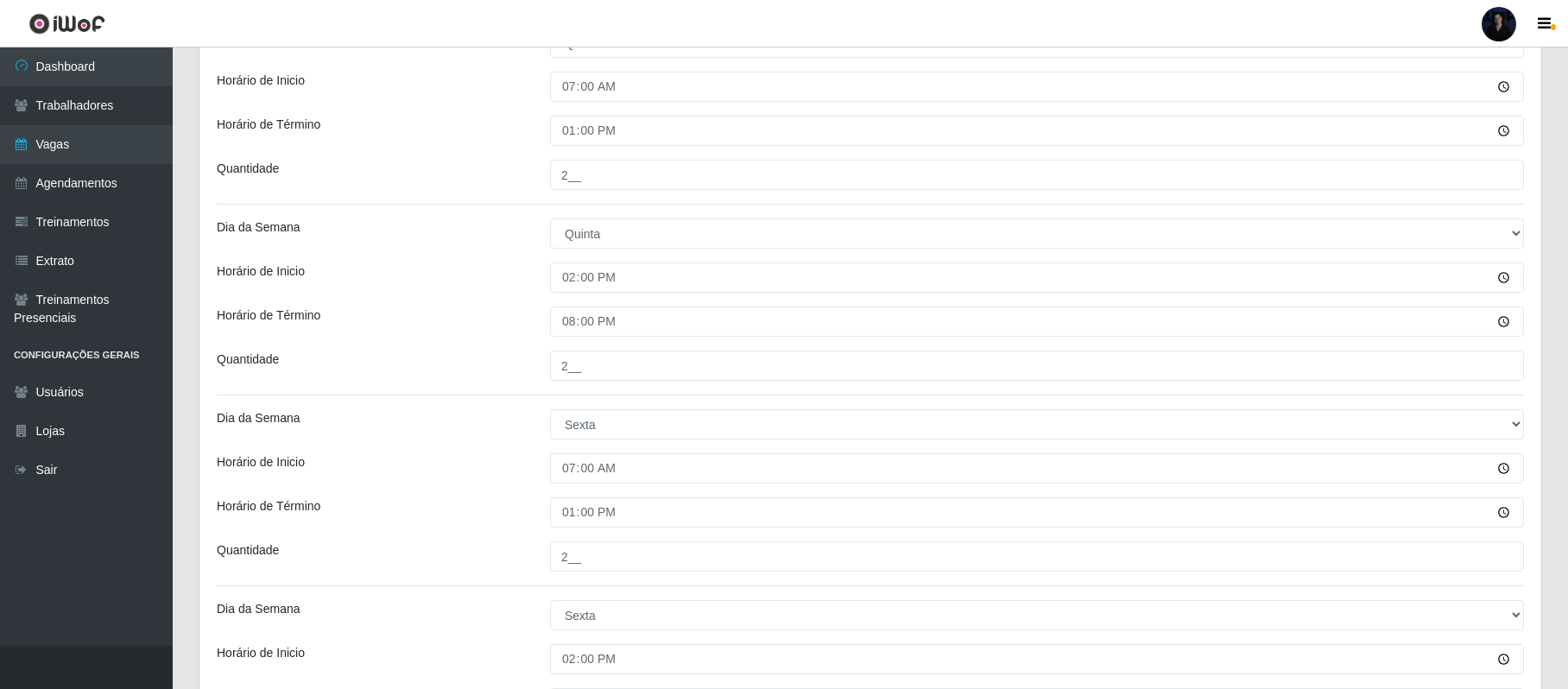
scroll to position [691, 0]
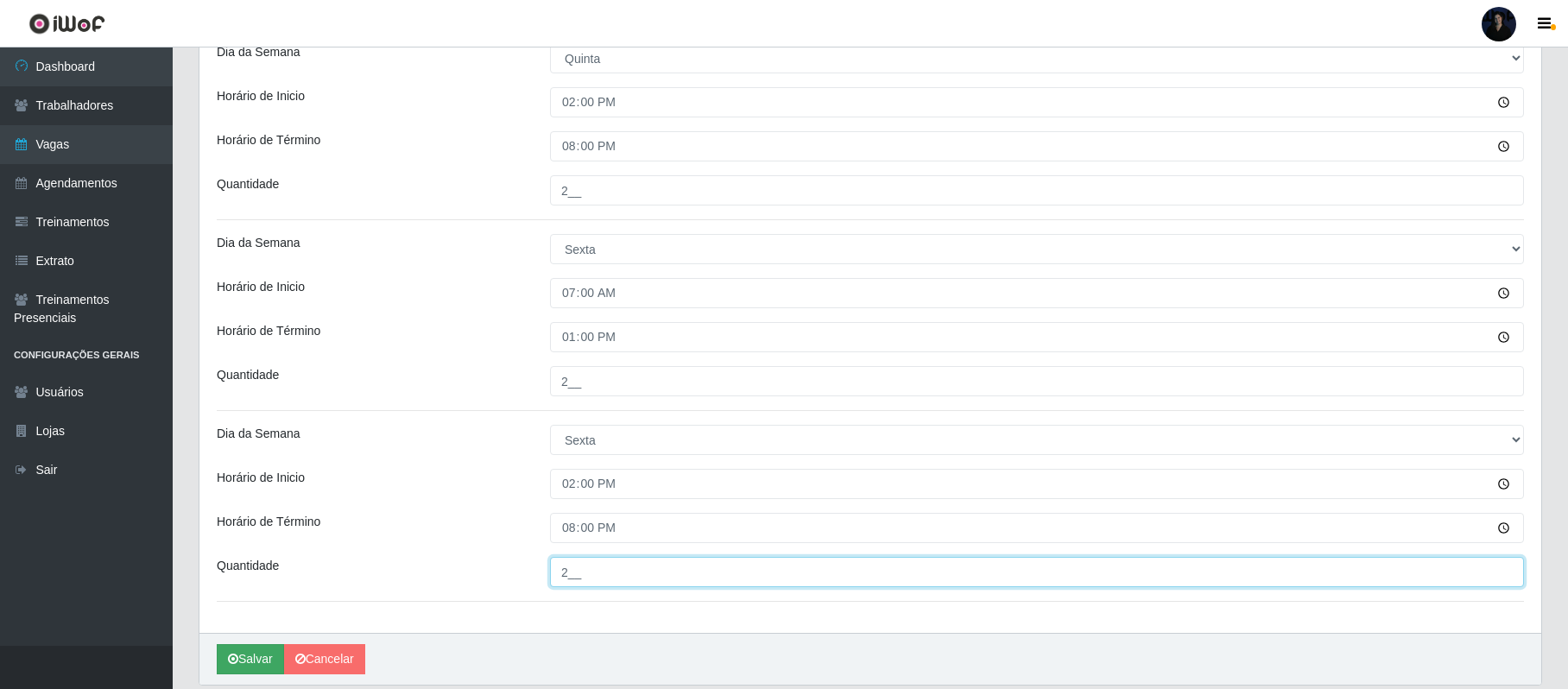
type input "2__"
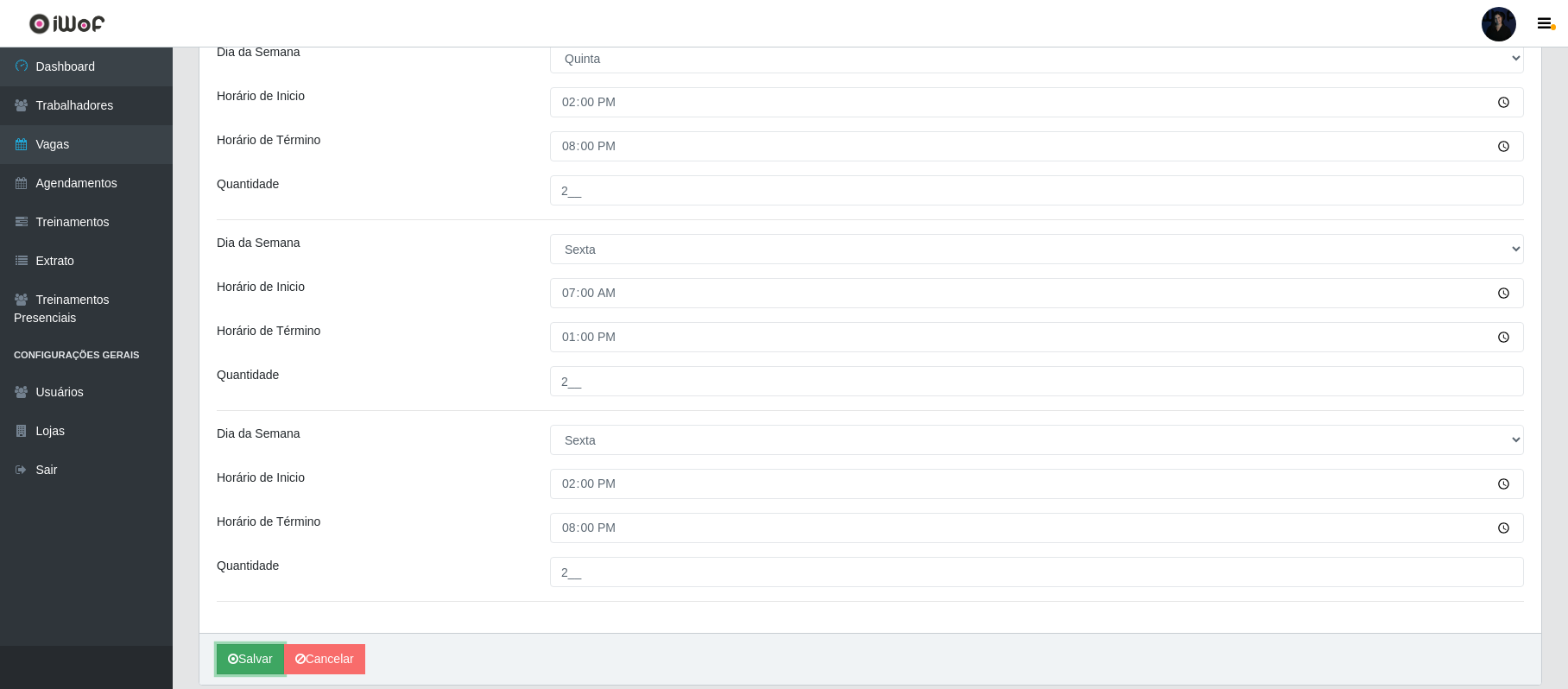
click at [225, 664] on button "Salvar" at bounding box center [250, 658] width 67 height 30
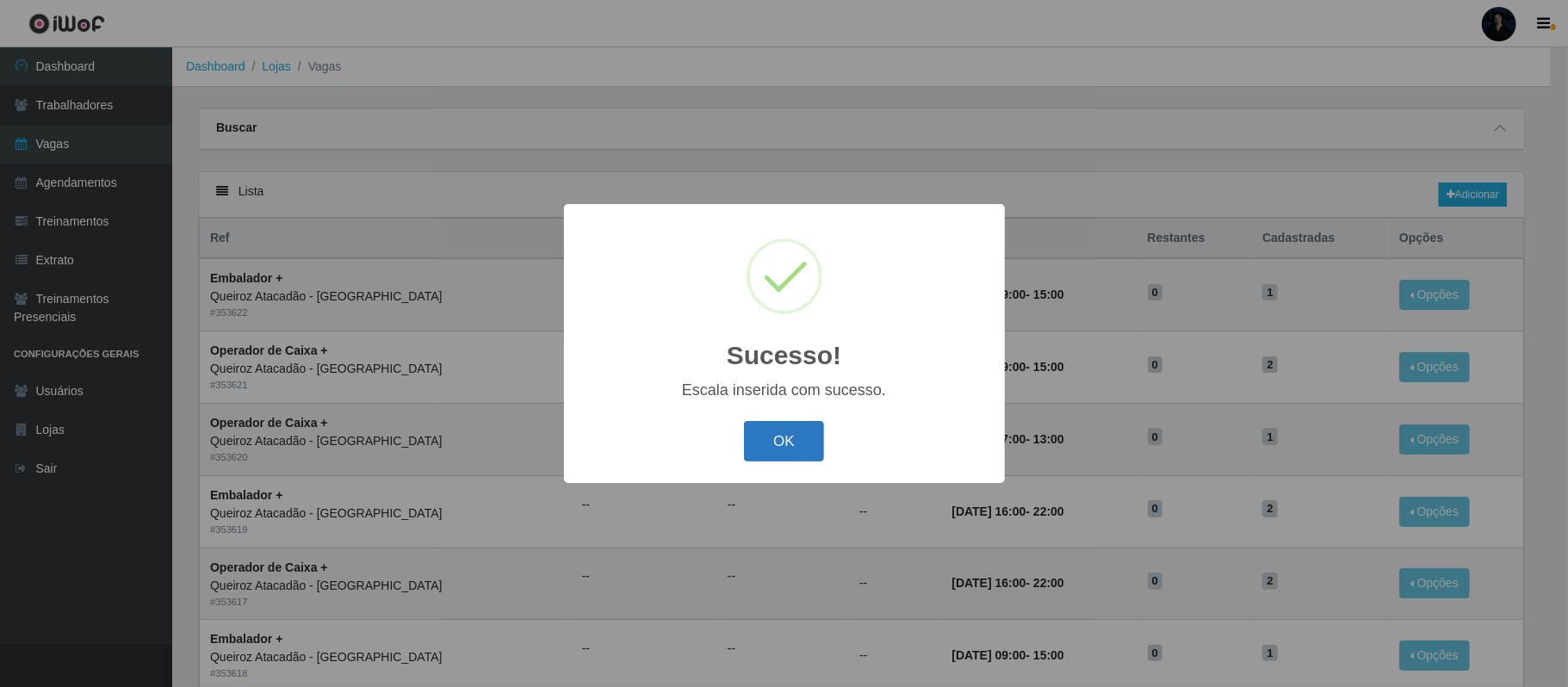
click at [753, 446] on button "OK" at bounding box center [784, 441] width 80 height 41
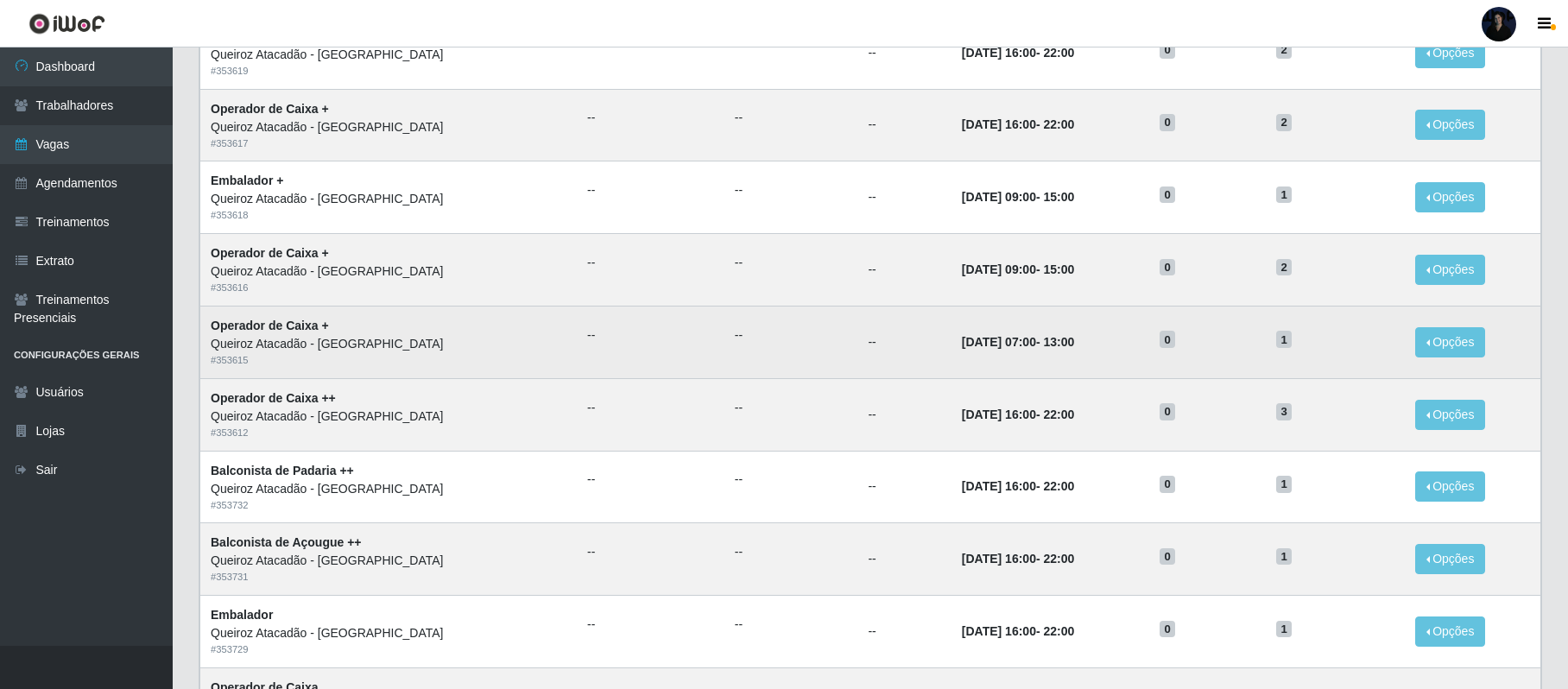
scroll to position [321, 0]
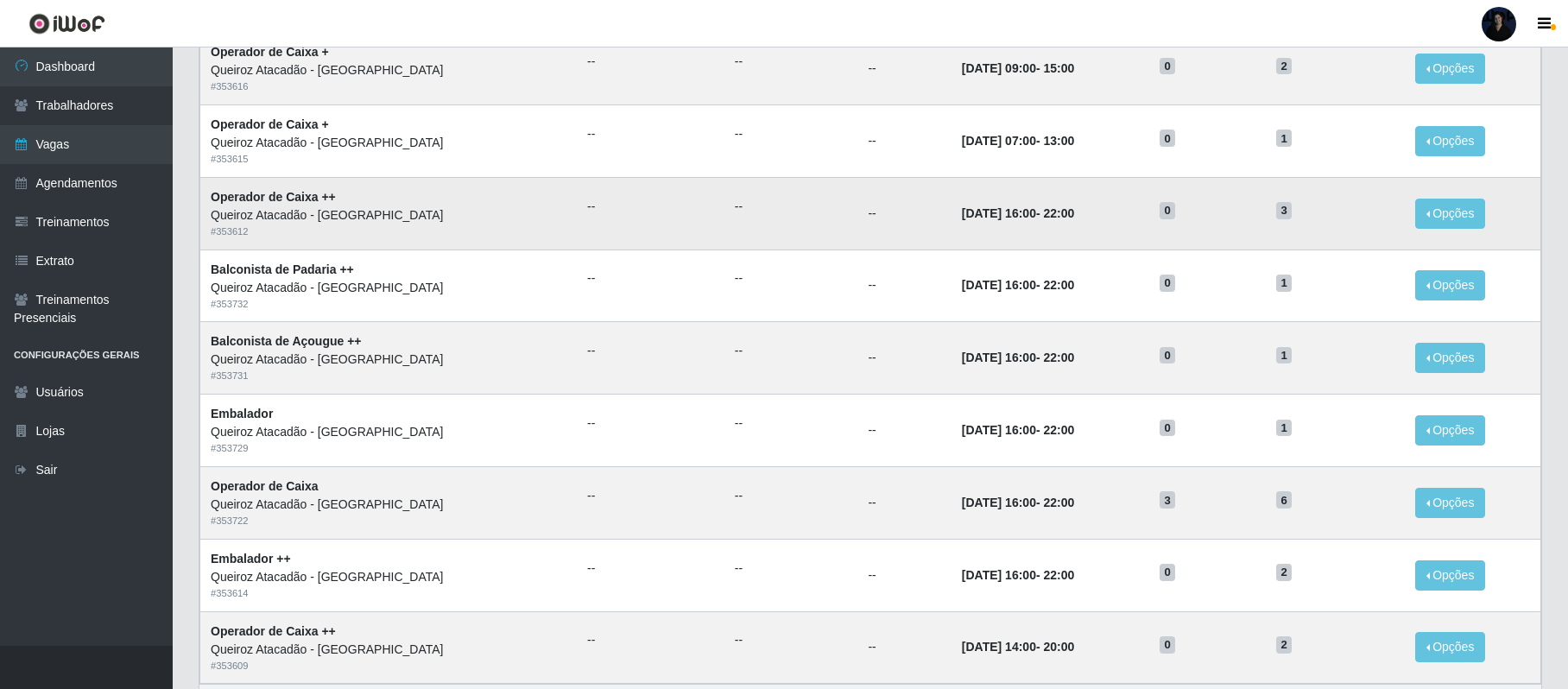
scroll to position [781, 0]
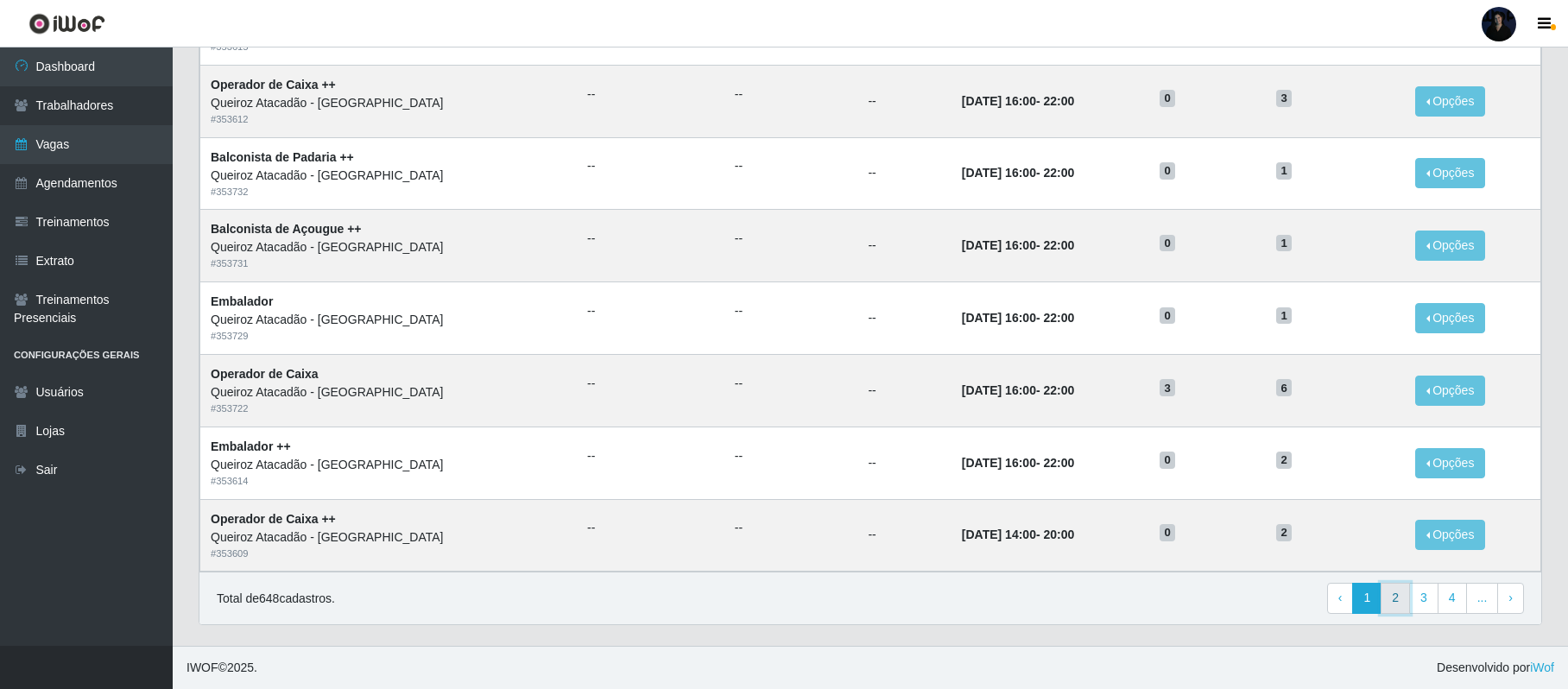
click at [1400, 599] on link "2" at bounding box center [1395, 598] width 29 height 31
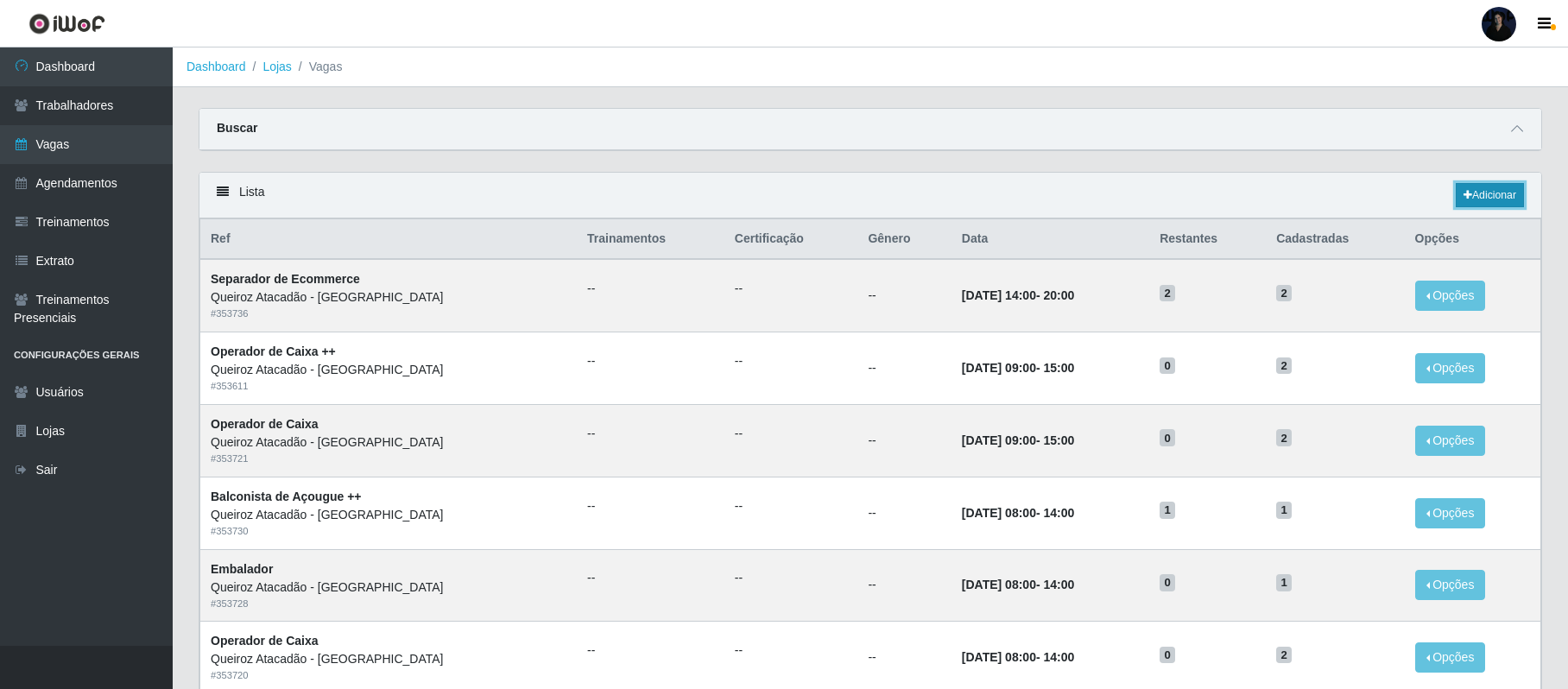
click at [1492, 190] on link "Adicionar" at bounding box center [1490, 195] width 68 height 25
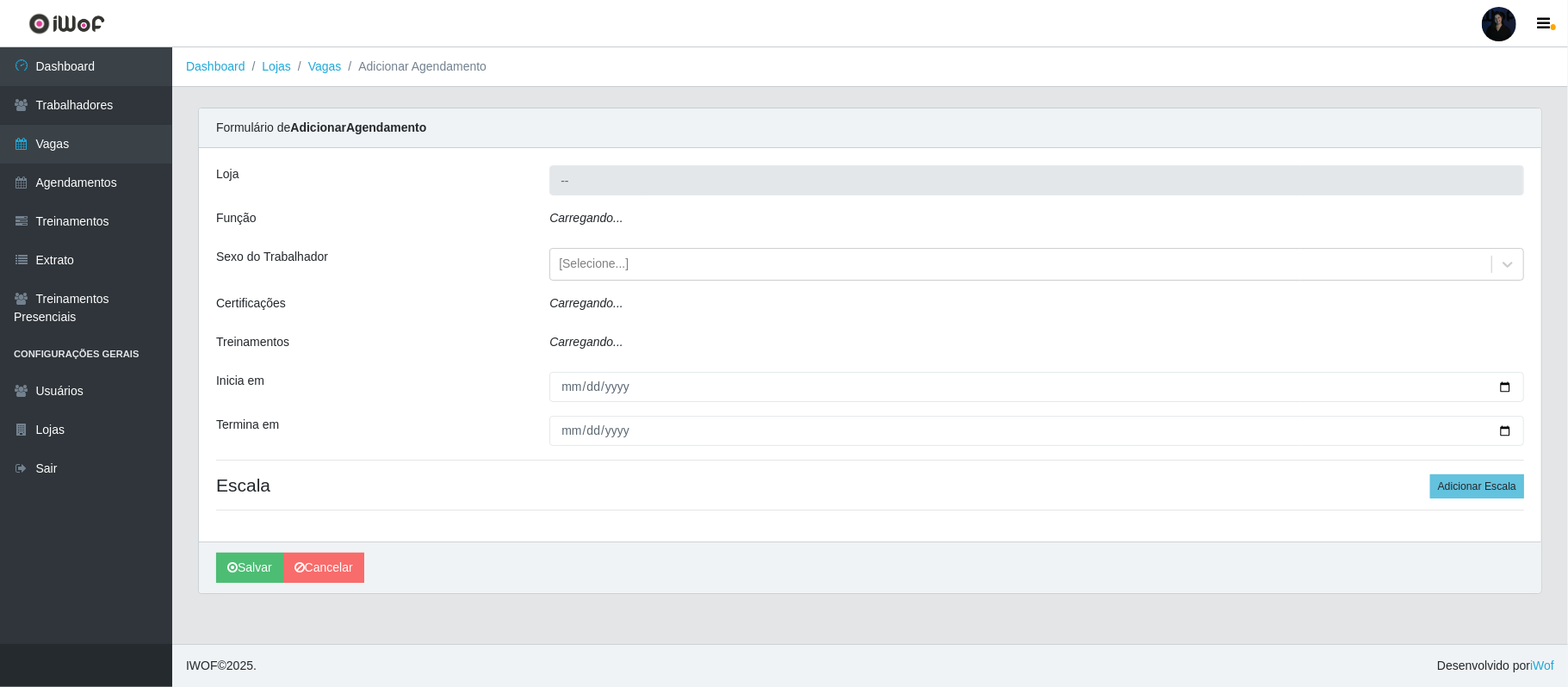
type input "Queiroz Atacadão - [GEOGRAPHIC_DATA]"
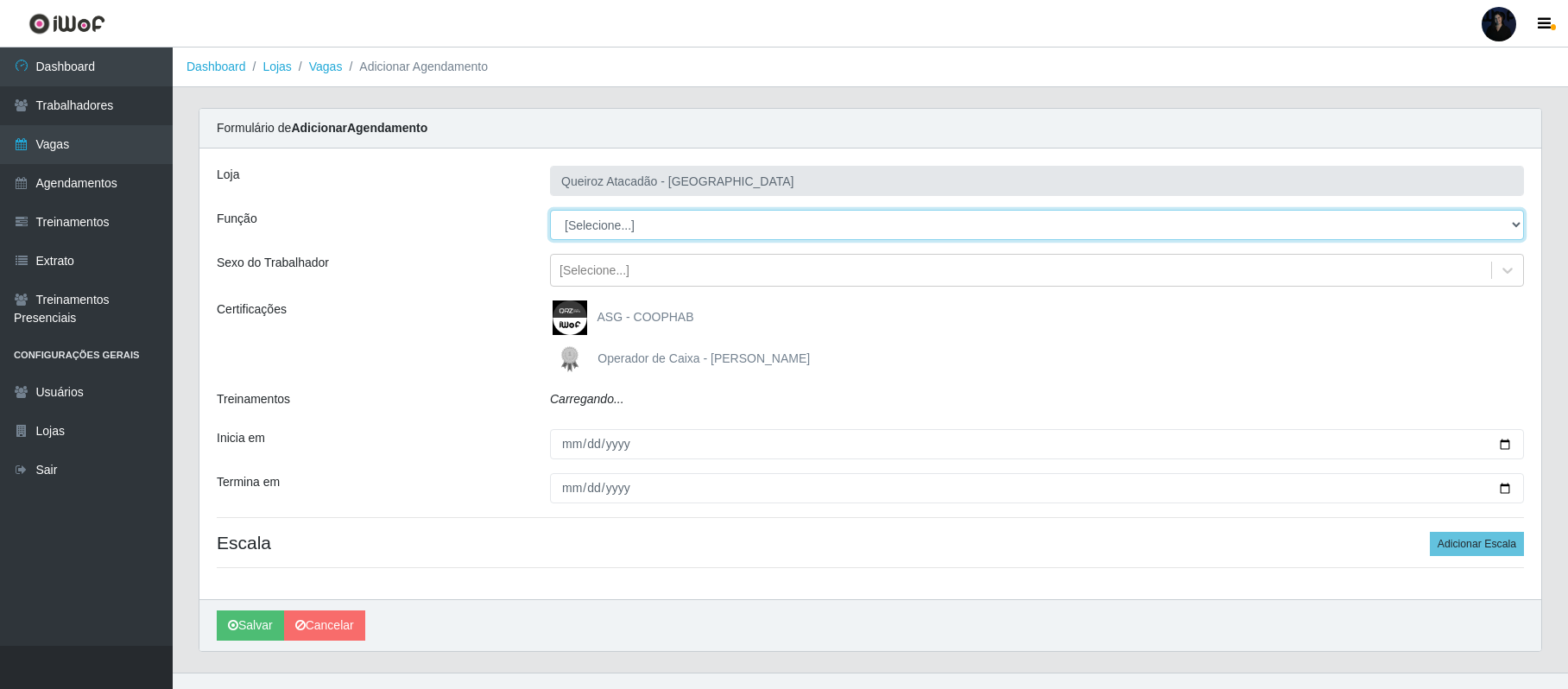
click at [616, 226] on select "[Selecione...] Balconista de Açougue Balconista de Açougue + Balconista de Açou…" at bounding box center [1037, 224] width 974 height 30
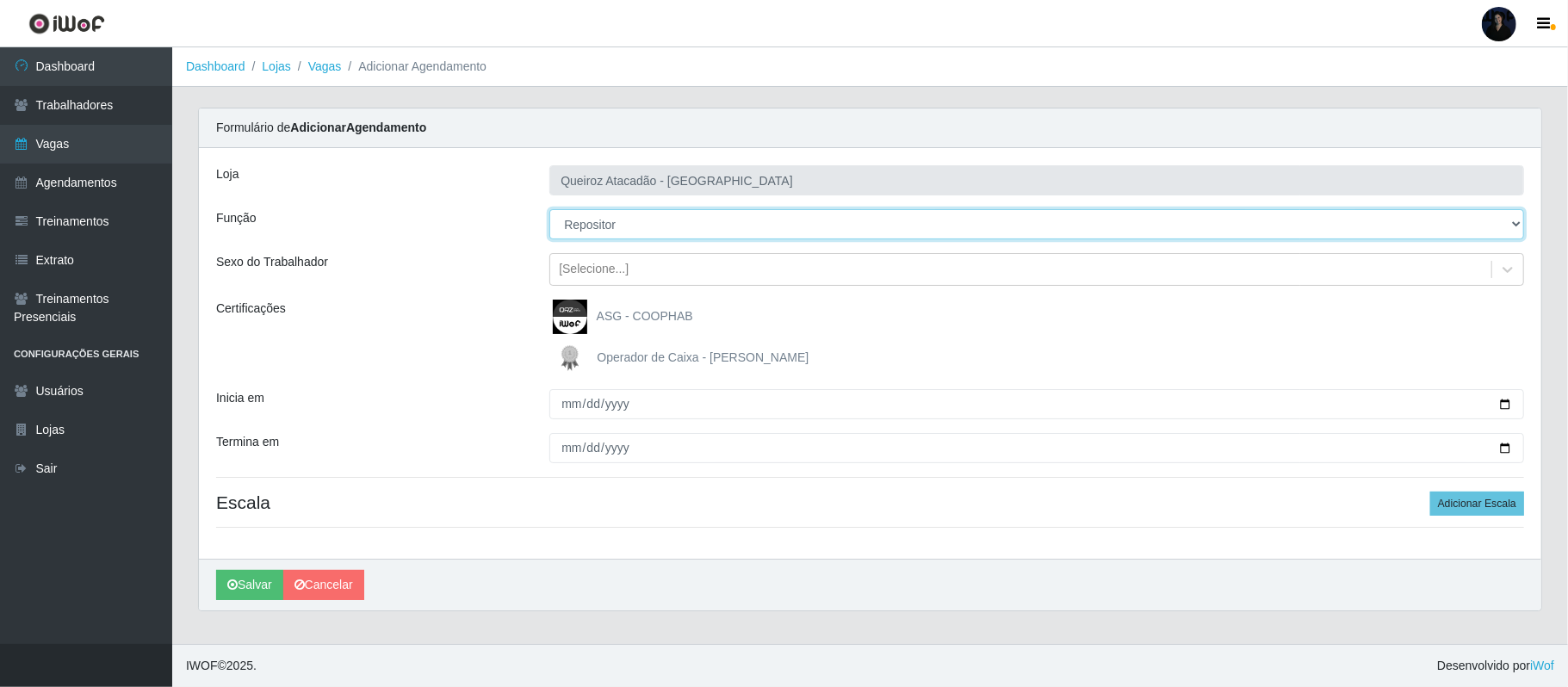
click at [549, 210] on select "[Selecione...] Balconista de Açougue Balconista de Açougue + Balconista de Açou…" at bounding box center [1036, 223] width 974 height 30
click at [621, 219] on select "[Selecione...] Balconista de Açougue Balconista de Açougue + Balconista de Açou…" at bounding box center [1036, 223] width 974 height 30
select select "86"
click at [549, 210] on select "[Selecione...] Balconista de Açougue Balconista de Açougue + Balconista de Açou…" at bounding box center [1036, 223] width 974 height 30
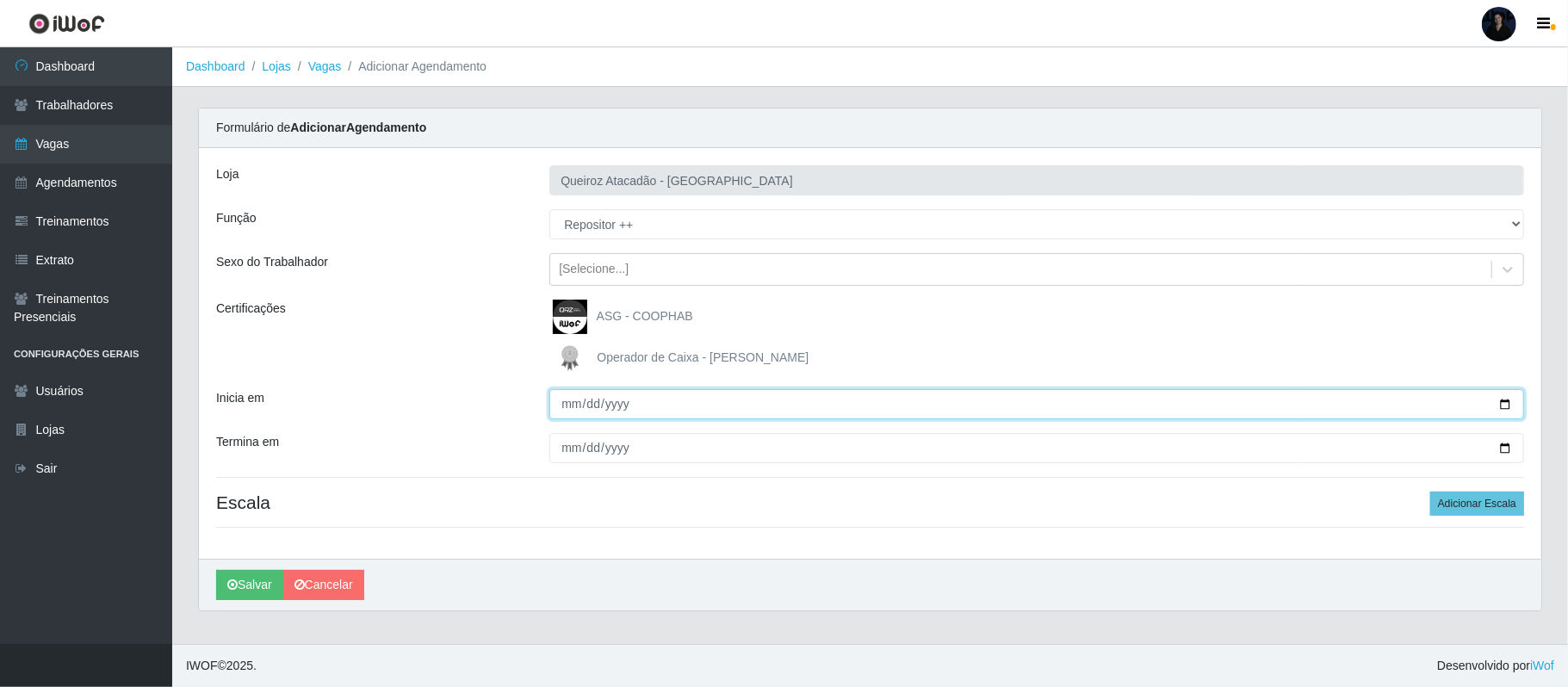
click at [1507, 407] on input "Inicia em" at bounding box center [1036, 404] width 974 height 30
type input "2025-10-01"
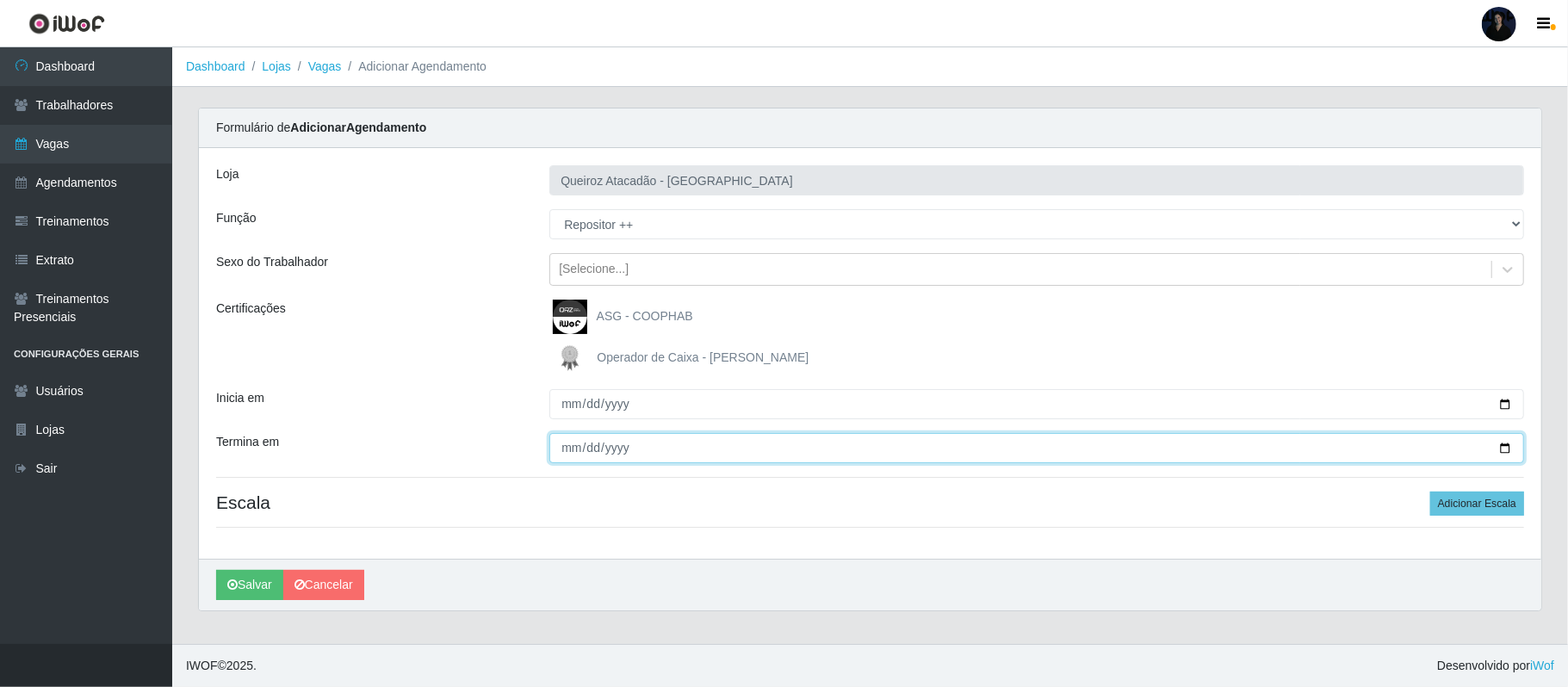
click at [1506, 445] on input "Termina em" at bounding box center [1036, 447] width 974 height 30
type input "2025-10-01"
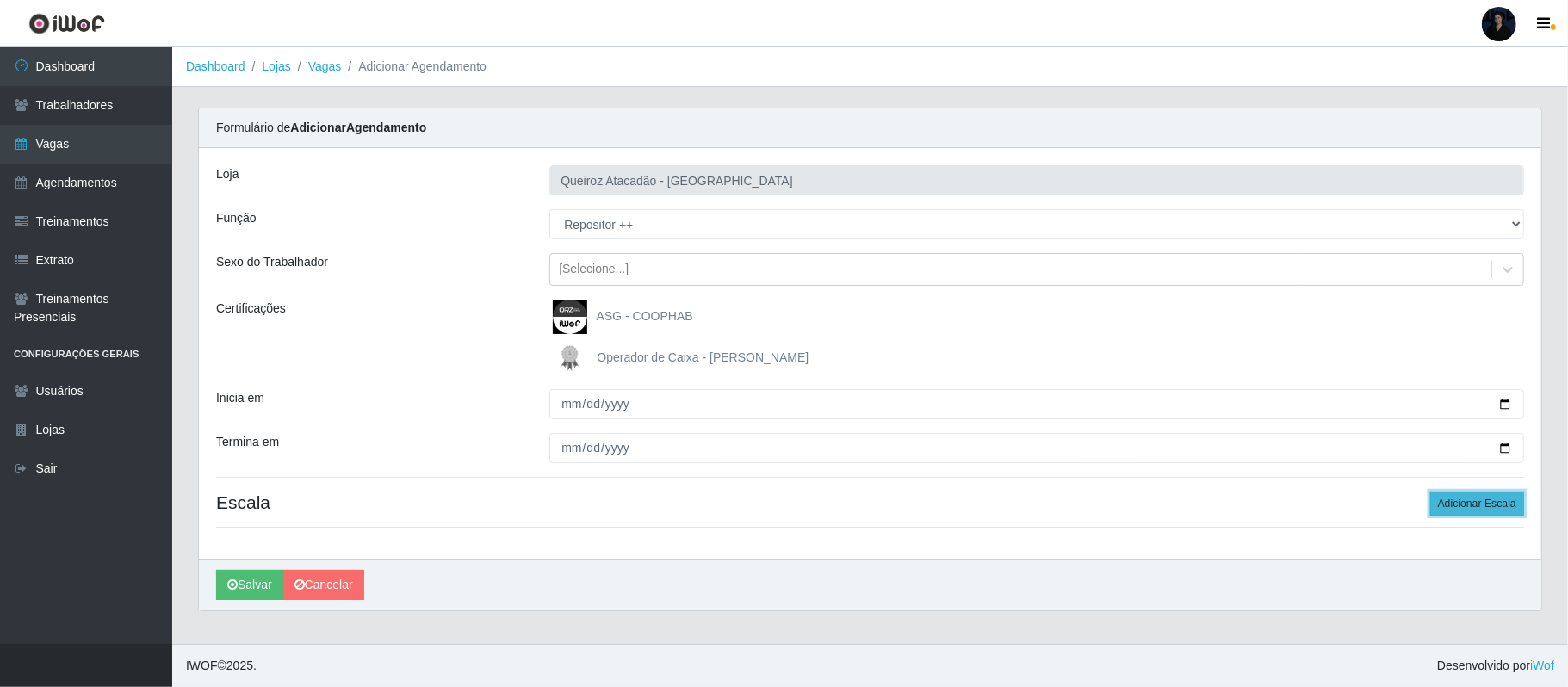
click at [1472, 510] on button "Adicionar Escala" at bounding box center [1476, 503] width 94 height 25
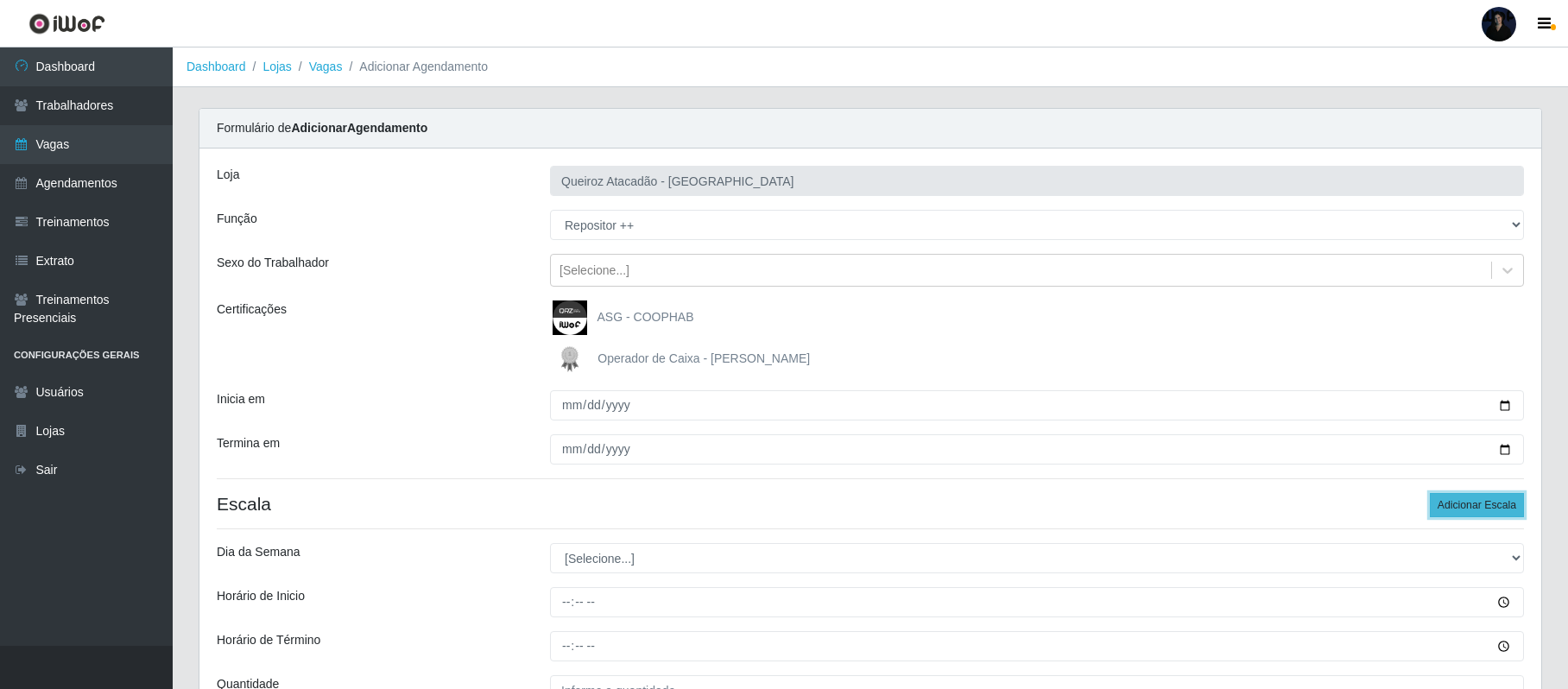
click at [1458, 509] on button "Adicionar Escala" at bounding box center [1476, 504] width 94 height 25
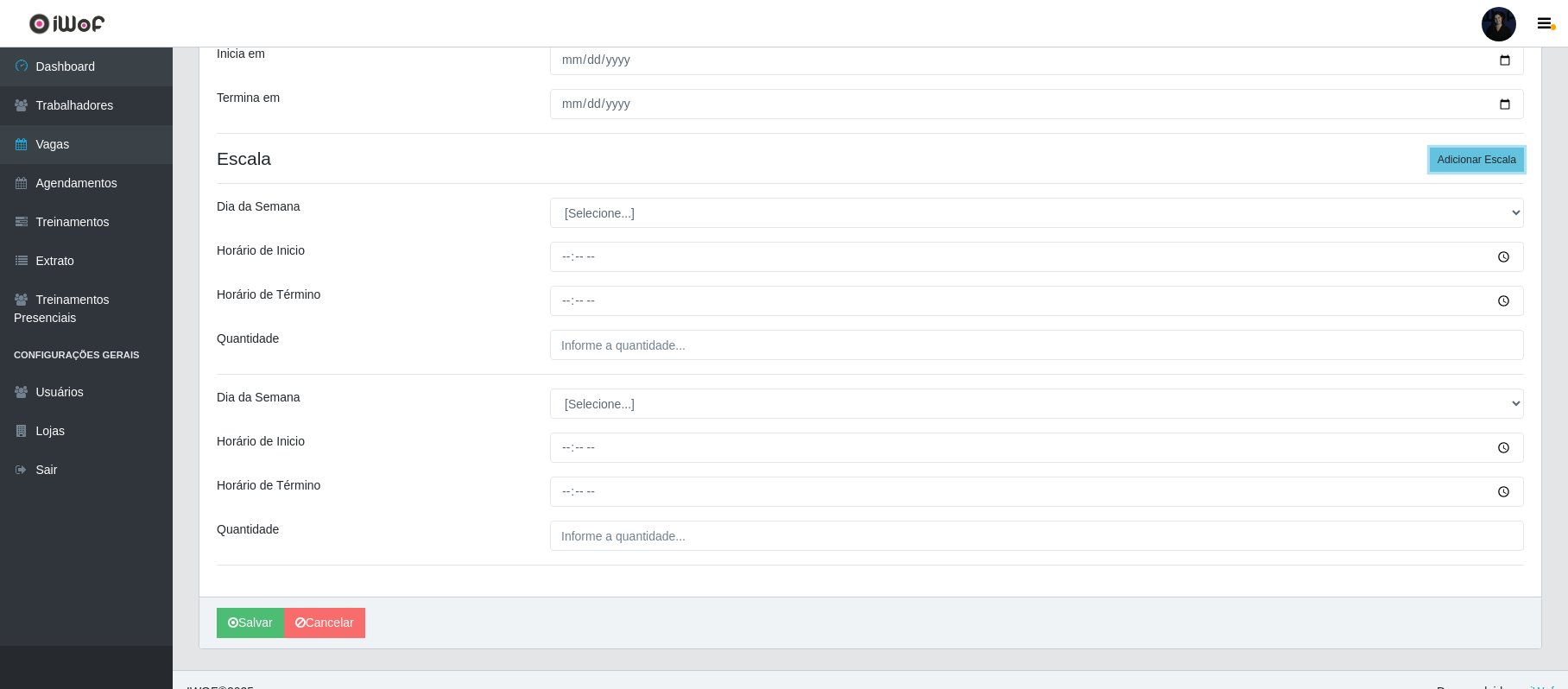
scroll to position [373, 0]
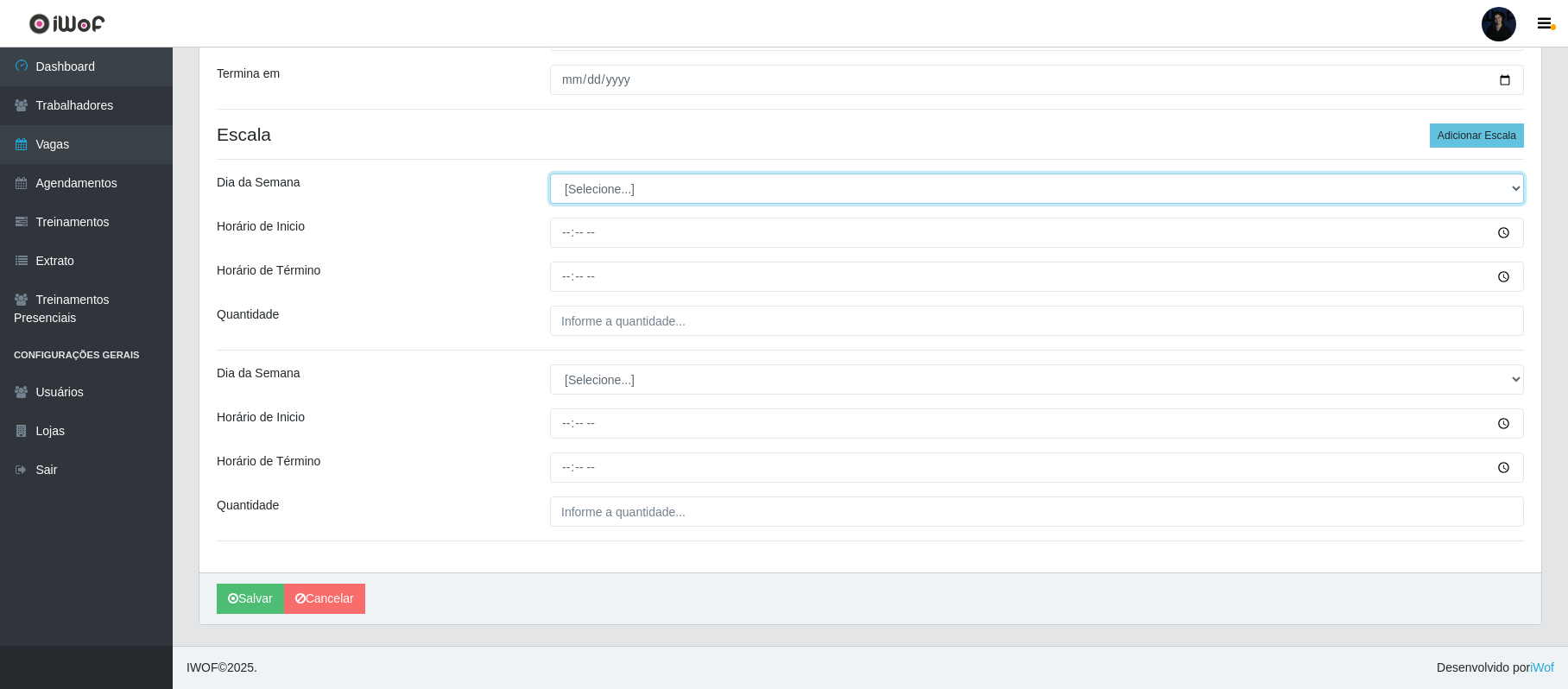
click at [574, 185] on select "[Selecione...] Segunda Terça Quarta Quinta Sexta Sábado Domingo" at bounding box center [1037, 188] width 974 height 30
select select "3"
click at [550, 174] on select "[Selecione...] Segunda Terça Quarta Quinta Sexta Sábado Domingo" at bounding box center [1037, 188] width 974 height 30
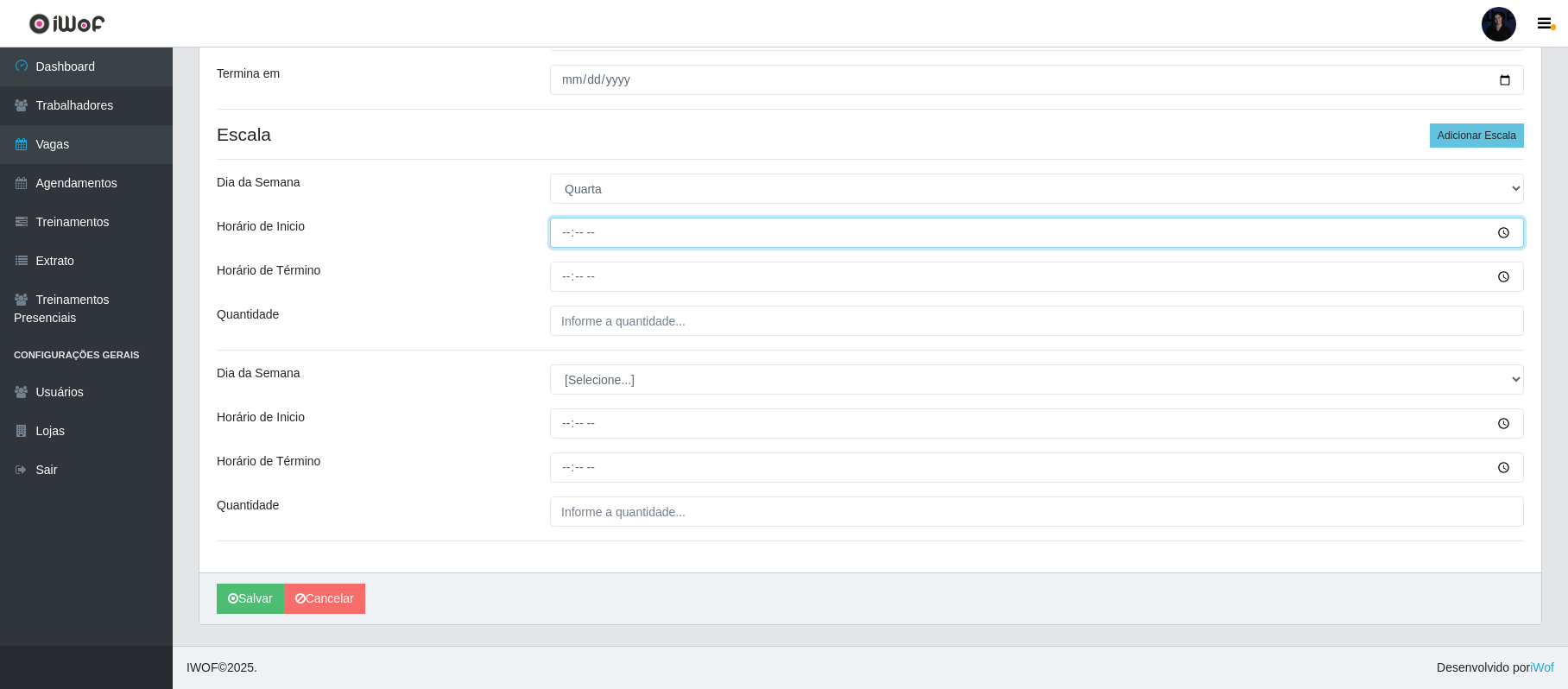
click at [567, 228] on input "Horário de Inicio" at bounding box center [1037, 232] width 974 height 30
type input "08:00"
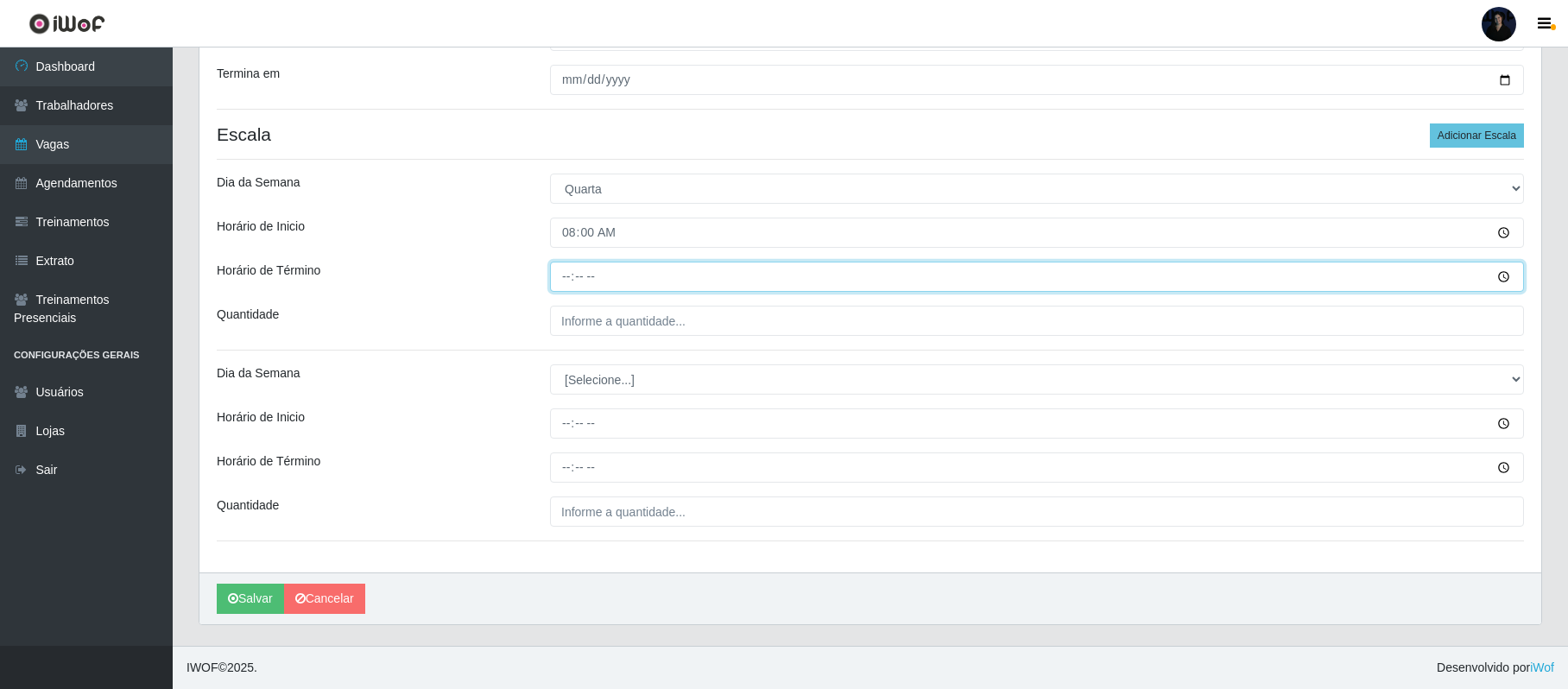
click at [563, 275] on input "Horário de Término" at bounding box center [1037, 276] width 974 height 30
type input "14:00"
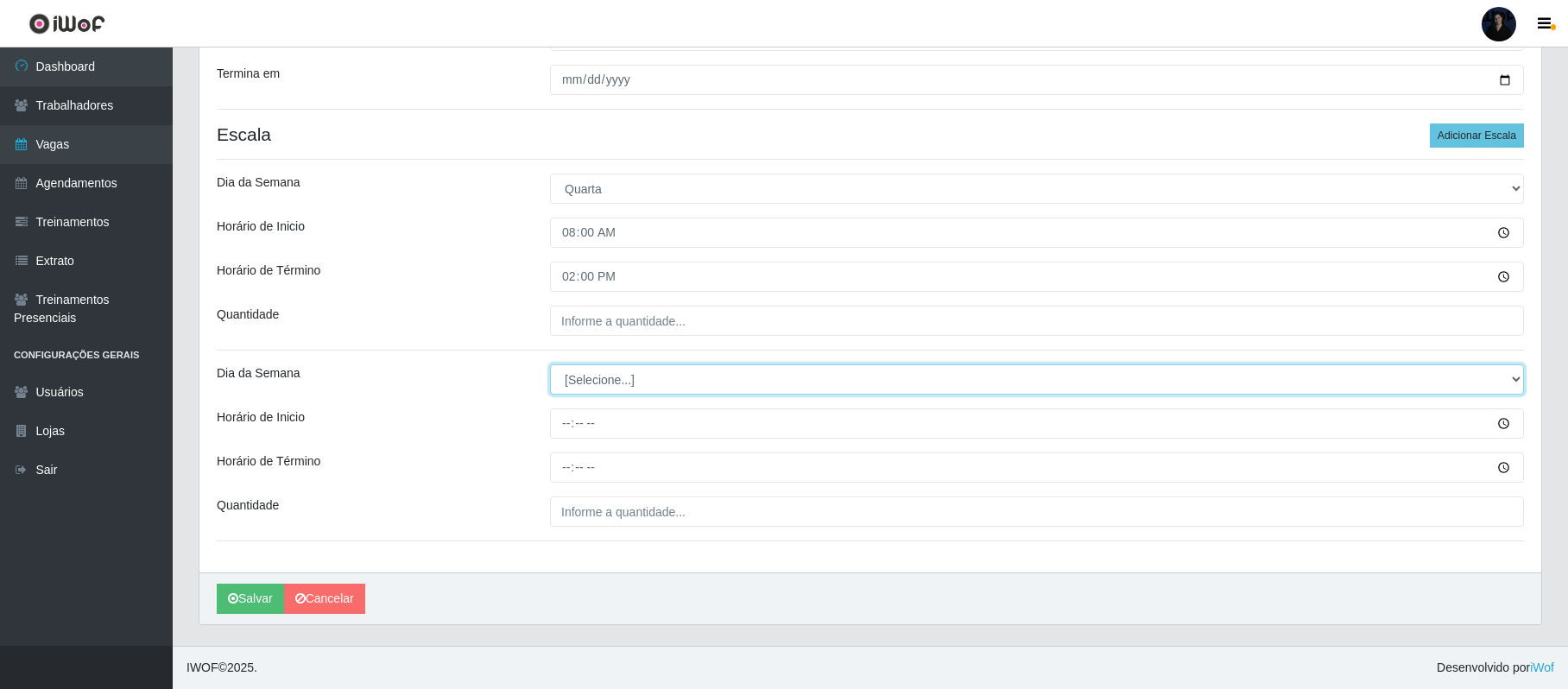
click at [567, 374] on select "[Selecione...] Segunda Terça Quarta Quinta Sexta Sábado Domingo" at bounding box center [1037, 379] width 974 height 30
select select "3"
click at [550, 364] on select "[Selecione...] Segunda Terça Quarta Quinta Sexta Sábado Domingo" at bounding box center [1037, 379] width 974 height 30
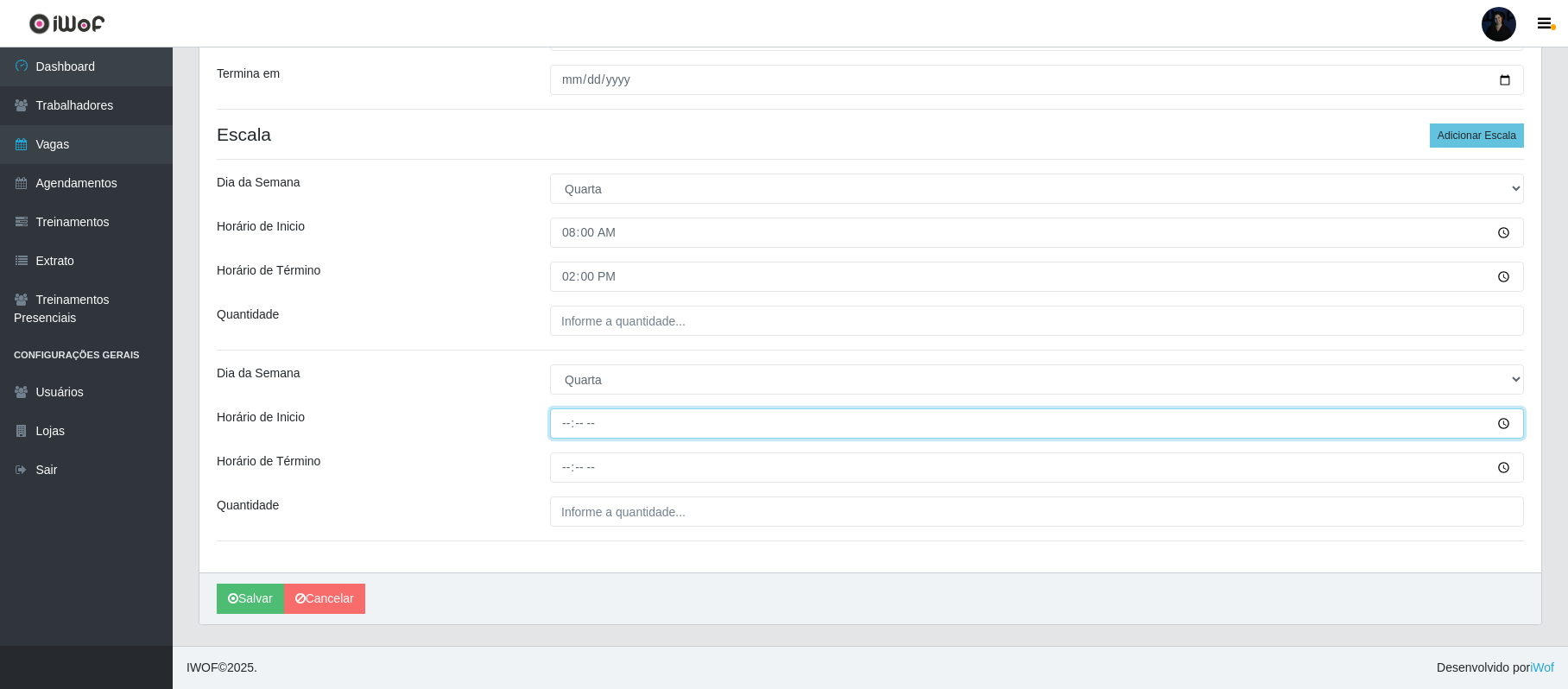
click at [568, 430] on input "Horário de Inicio" at bounding box center [1037, 423] width 974 height 30
type input "15:00"
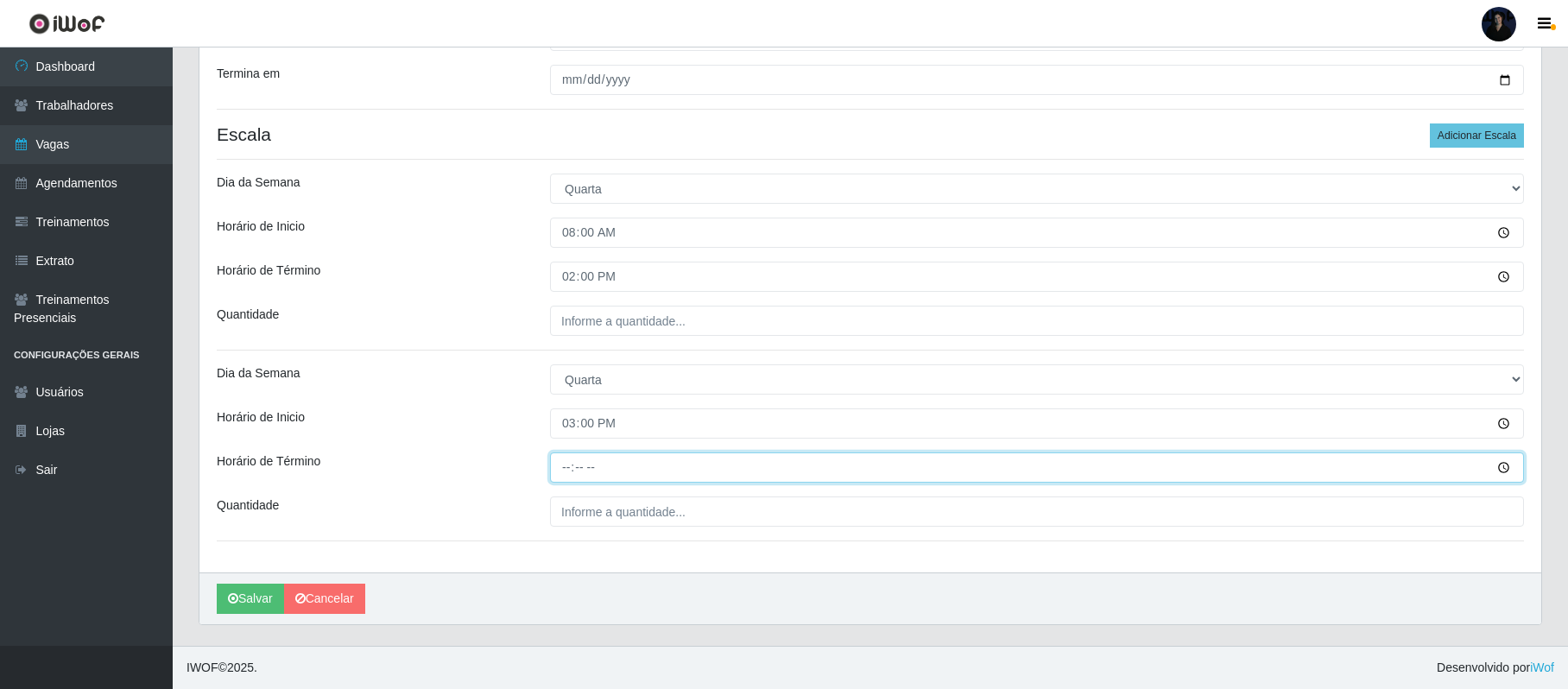
click at [571, 460] on input "Horário de Término" at bounding box center [1037, 467] width 974 height 30
type input "21:00"
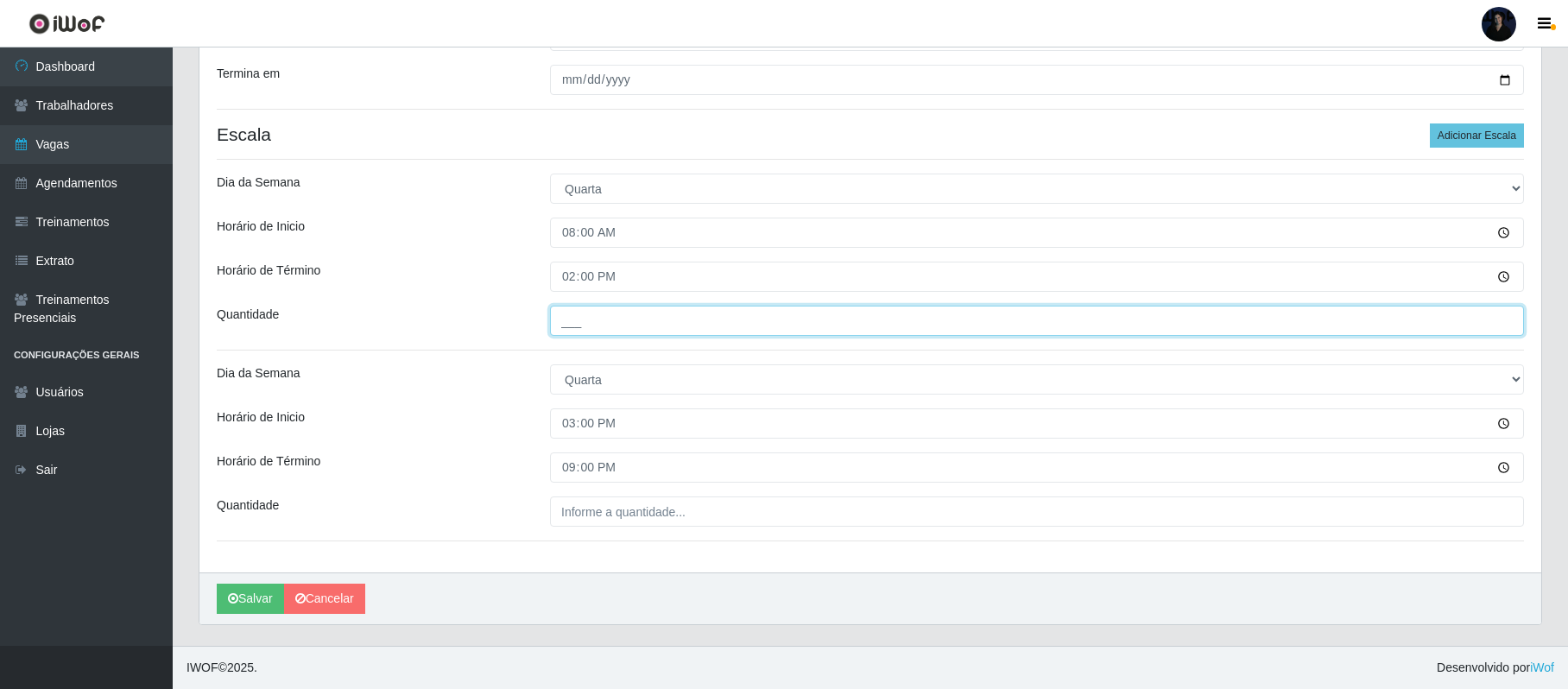
click at [567, 325] on input "___" at bounding box center [1037, 320] width 974 height 30
type input "2__"
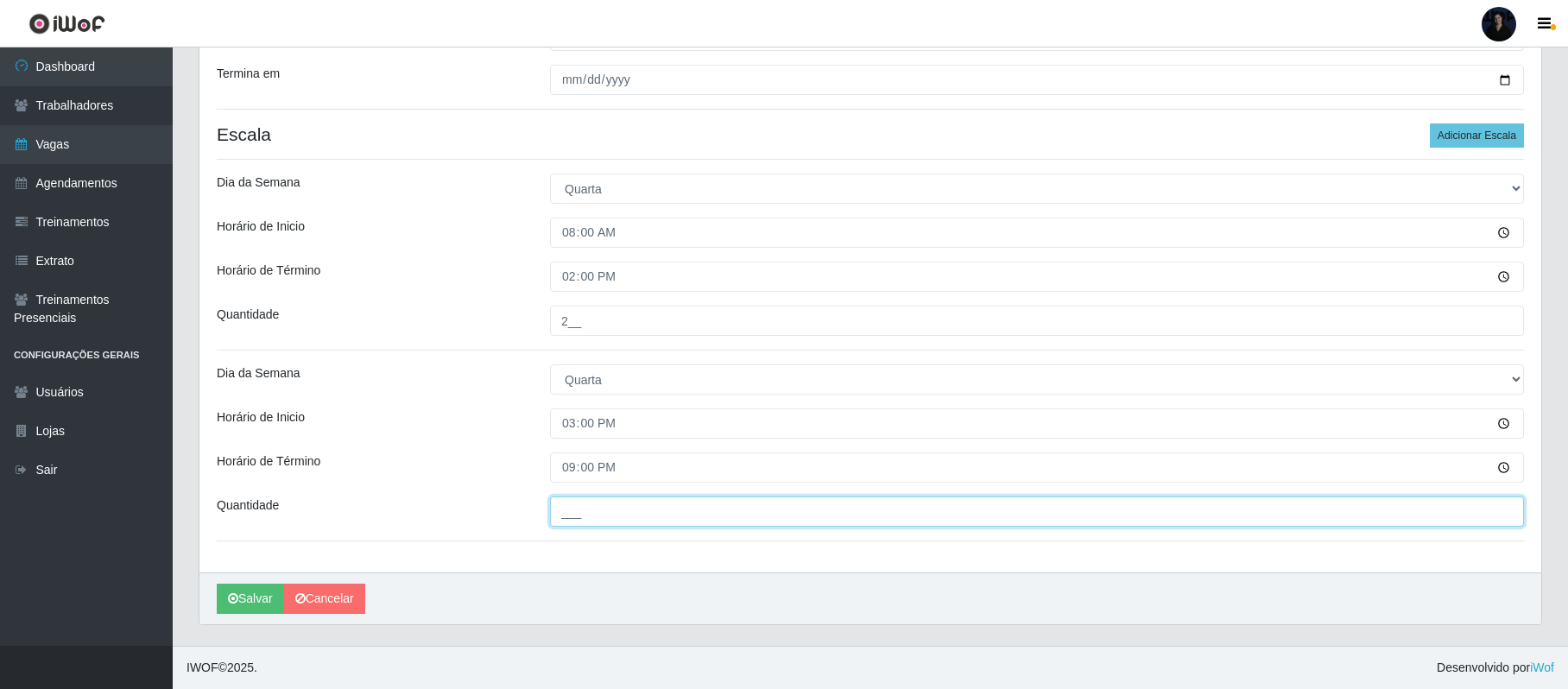
click at [567, 516] on input "___" at bounding box center [1037, 511] width 974 height 30
type input "3__"
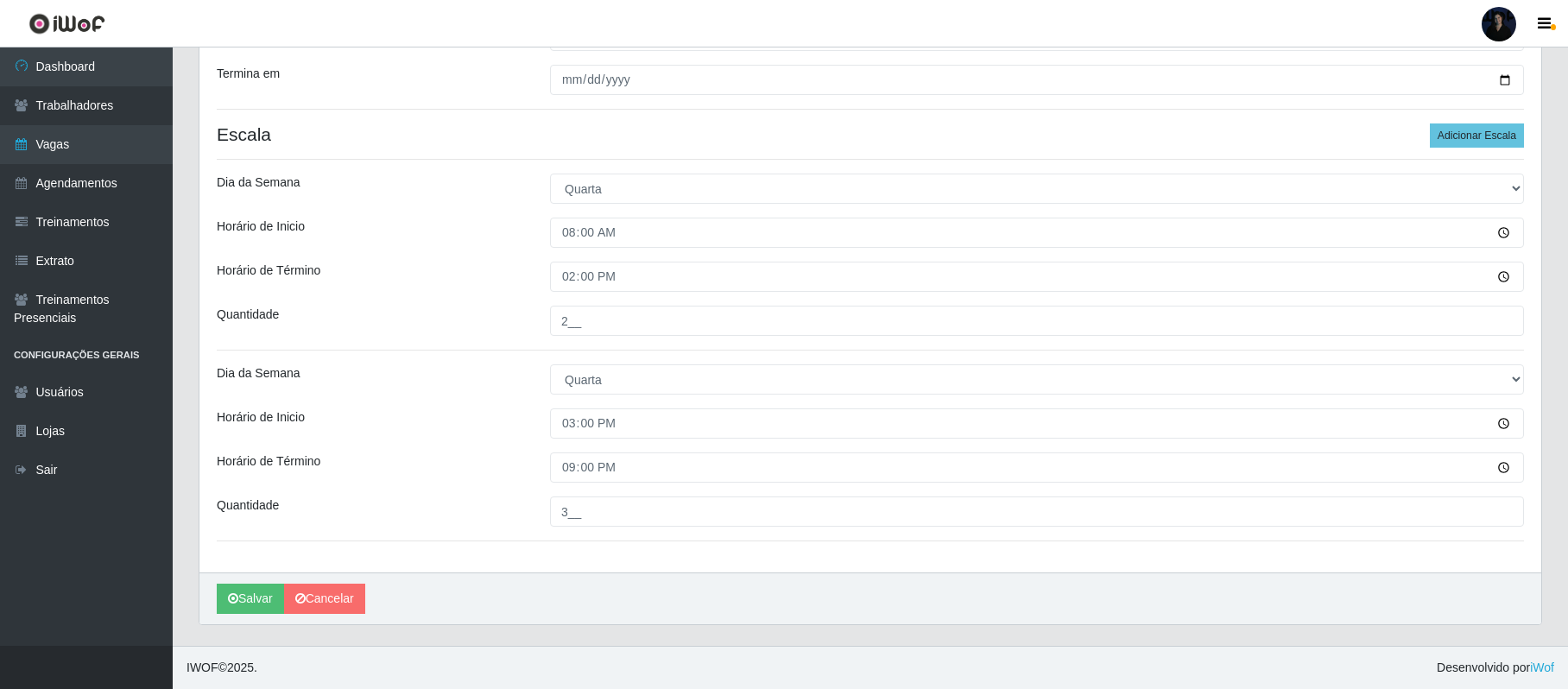
click at [609, 545] on div "Loja Queiroz Atacadão - São Gonçalo do Amarante Função [Selecione...] Balconist…" at bounding box center [871, 175] width 1342 height 793
click at [233, 593] on icon "submit" at bounding box center [232, 598] width 10 height 12
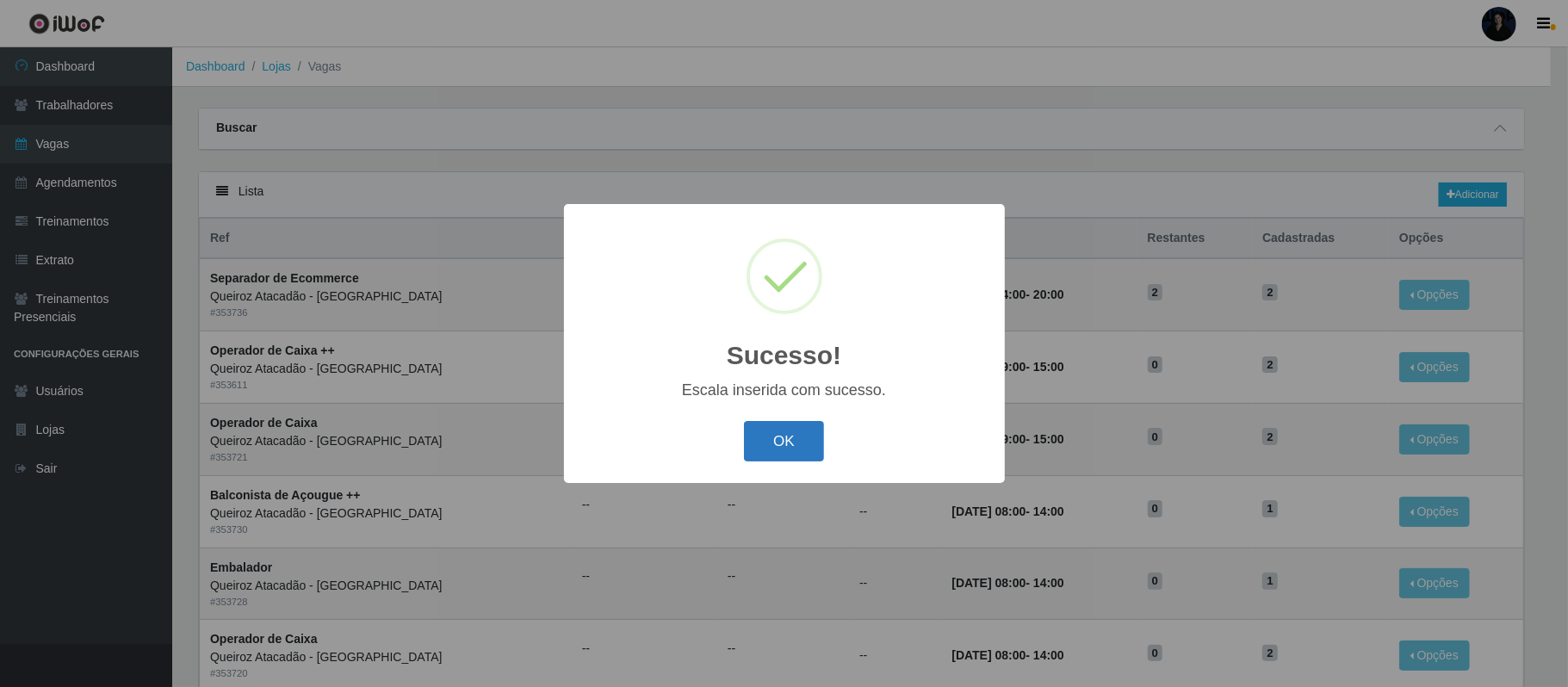
click at [801, 441] on button "OK" at bounding box center [784, 441] width 80 height 41
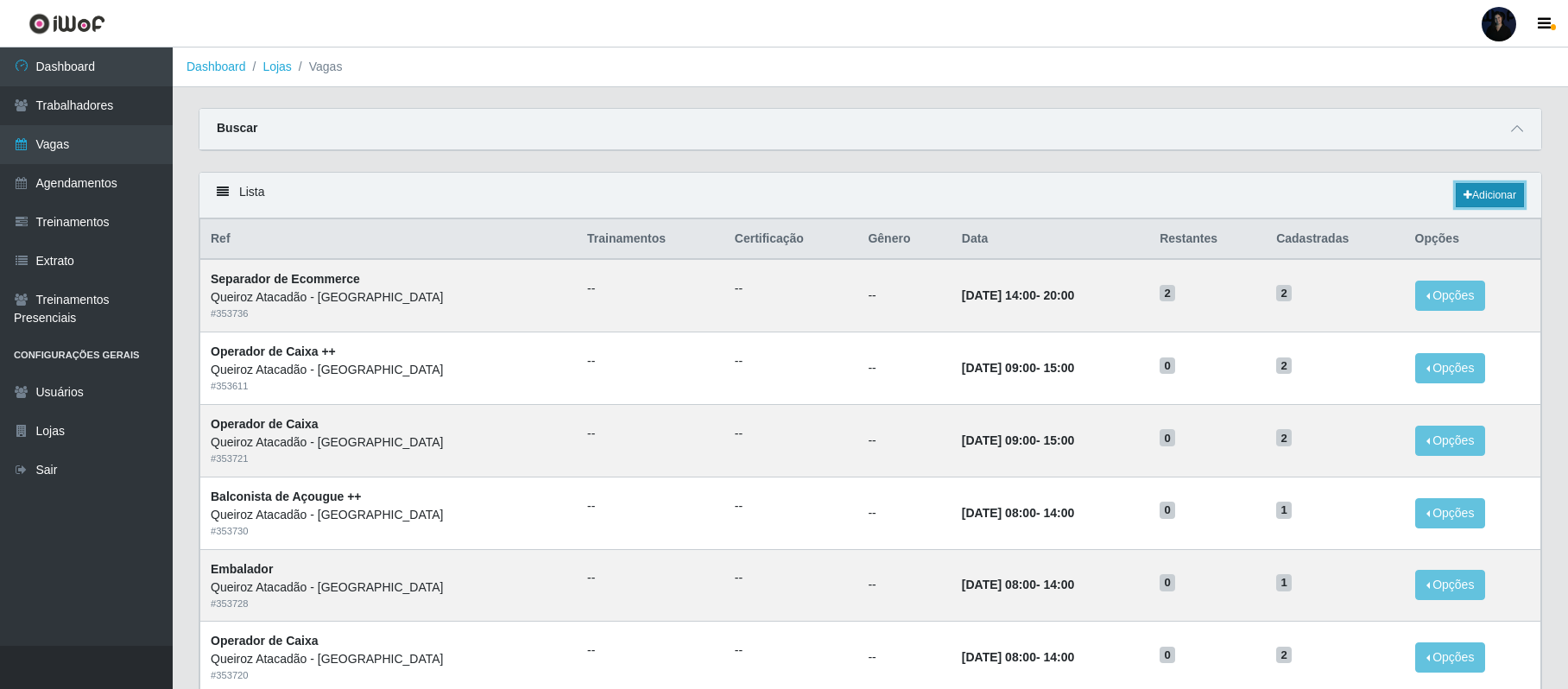
click at [1500, 187] on link "Adicionar" at bounding box center [1490, 195] width 68 height 25
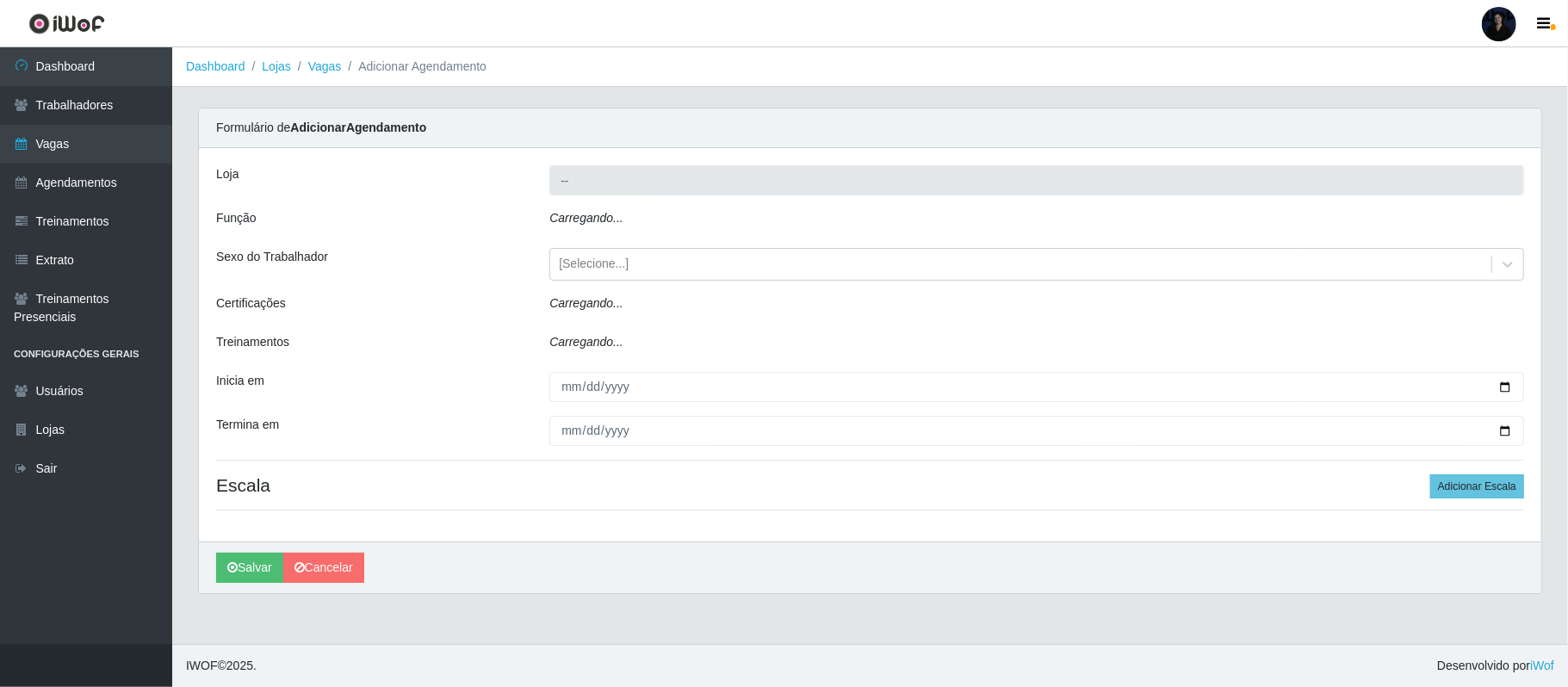
type input "Queiroz Atacadão - São Gonçalo do Amarante"
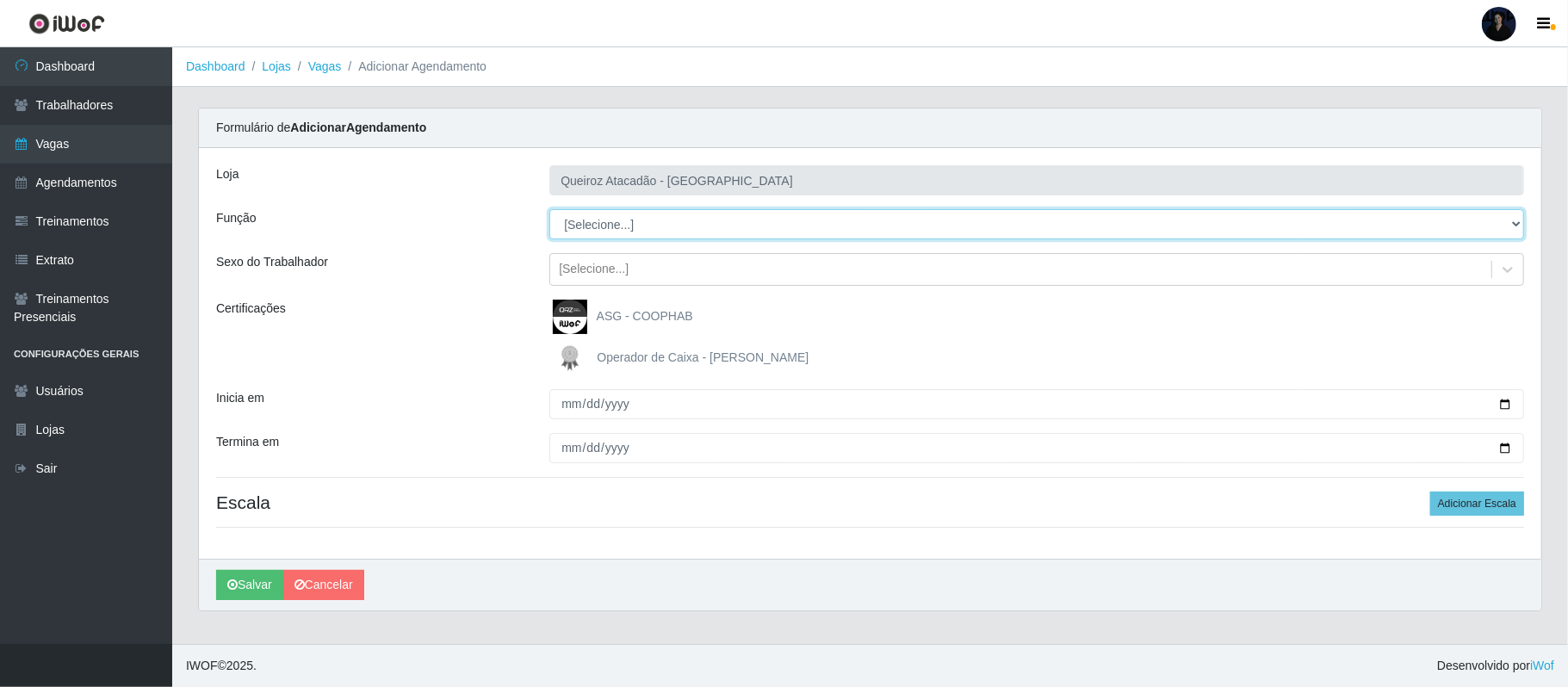
click at [625, 222] on select "[Selecione...] Balconista de Açougue Balconista de Açougue + Balconista de Açou…" at bounding box center [1036, 223] width 974 height 30
select select "24"
click at [549, 210] on select "[Selecione...] Balconista de Açougue Balconista de Açougue + Balconista de Açou…" at bounding box center [1036, 223] width 974 height 30
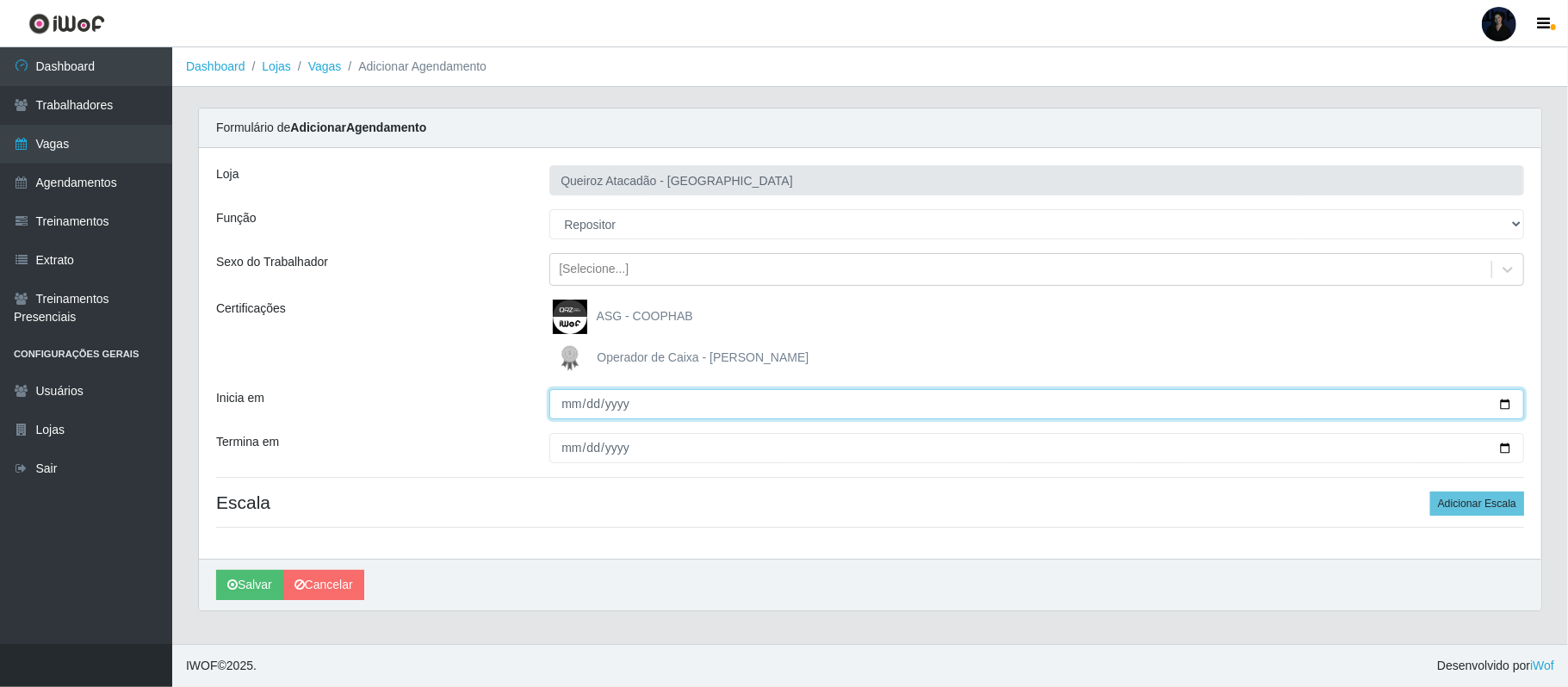
click at [1505, 404] on input "Inicia em" at bounding box center [1036, 404] width 974 height 30
type input "2025-10-02"
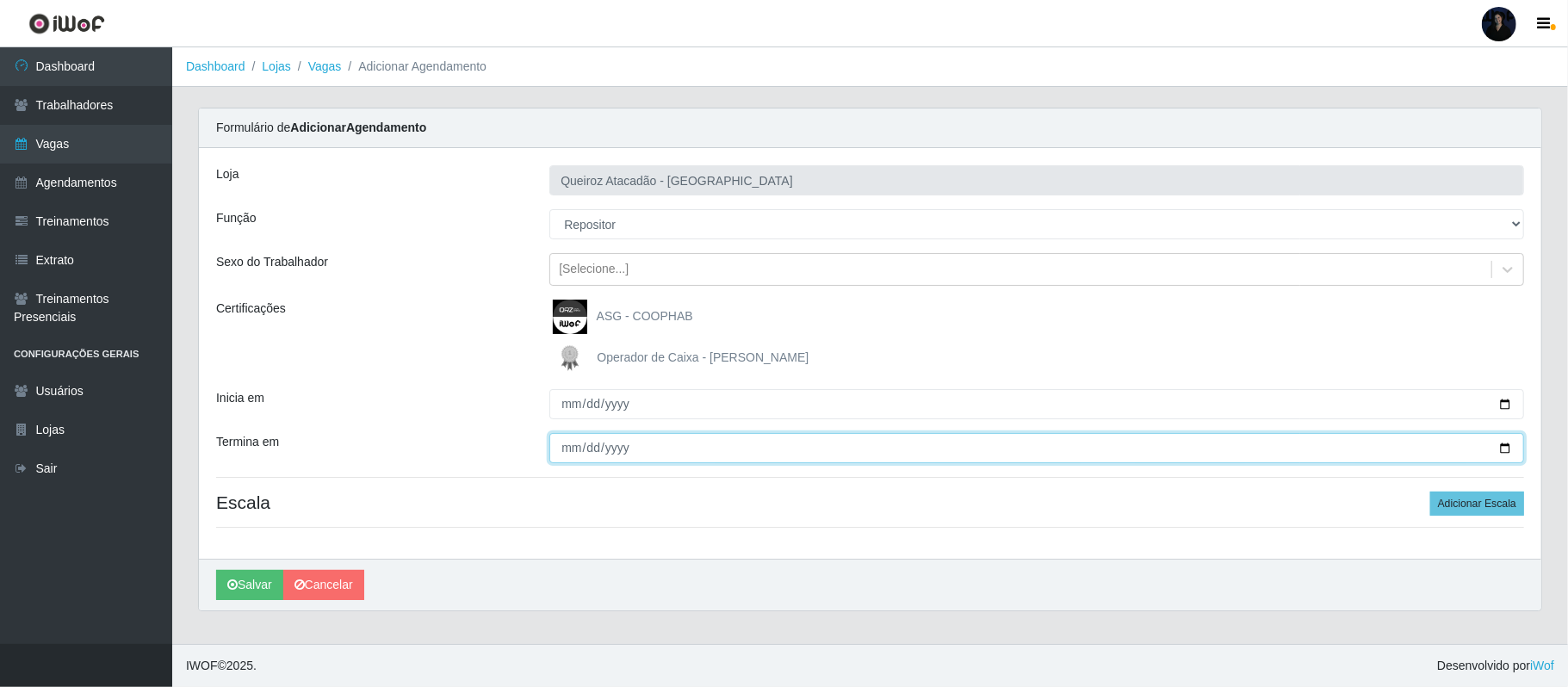
click at [1505, 445] on input "Termina em" at bounding box center [1036, 447] width 974 height 30
type input "2025-10-03"
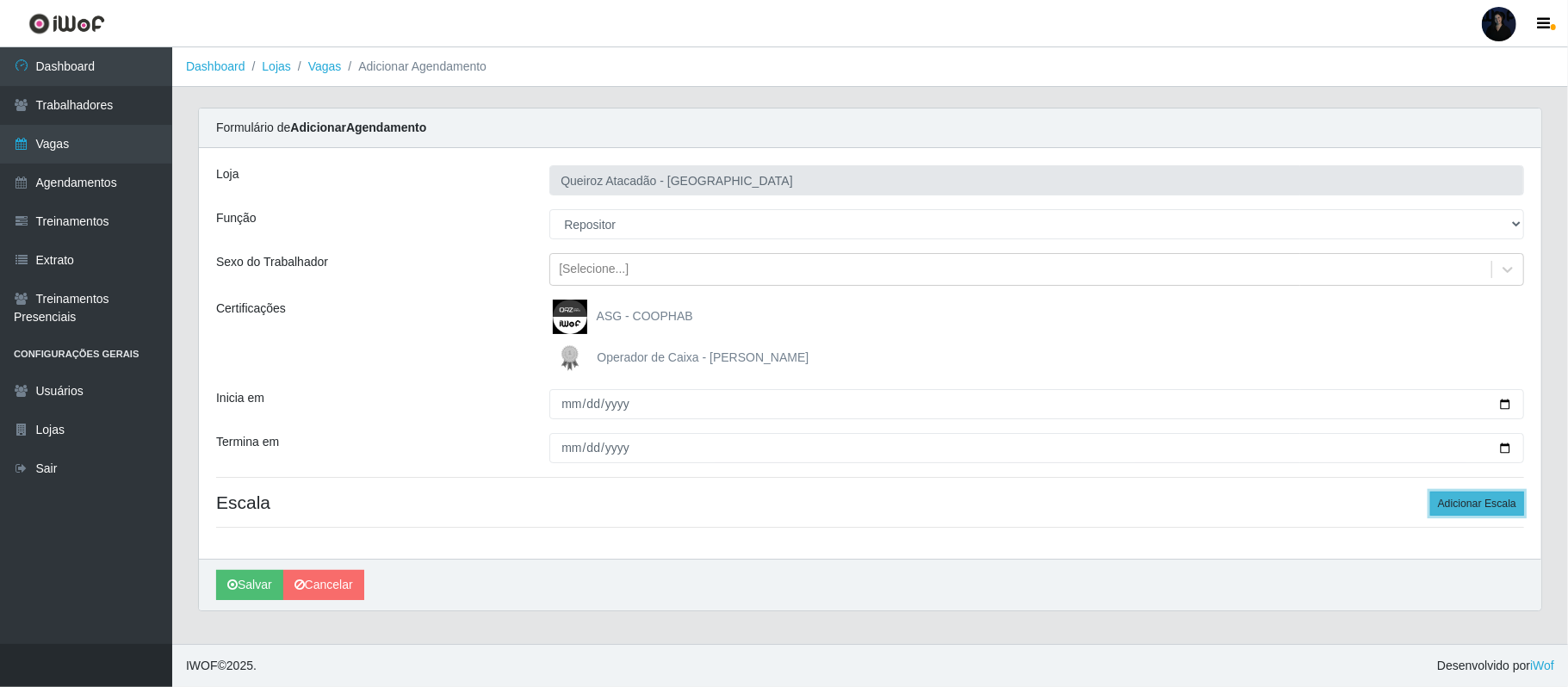
click at [1438, 503] on button "Adicionar Escala" at bounding box center [1476, 503] width 94 height 25
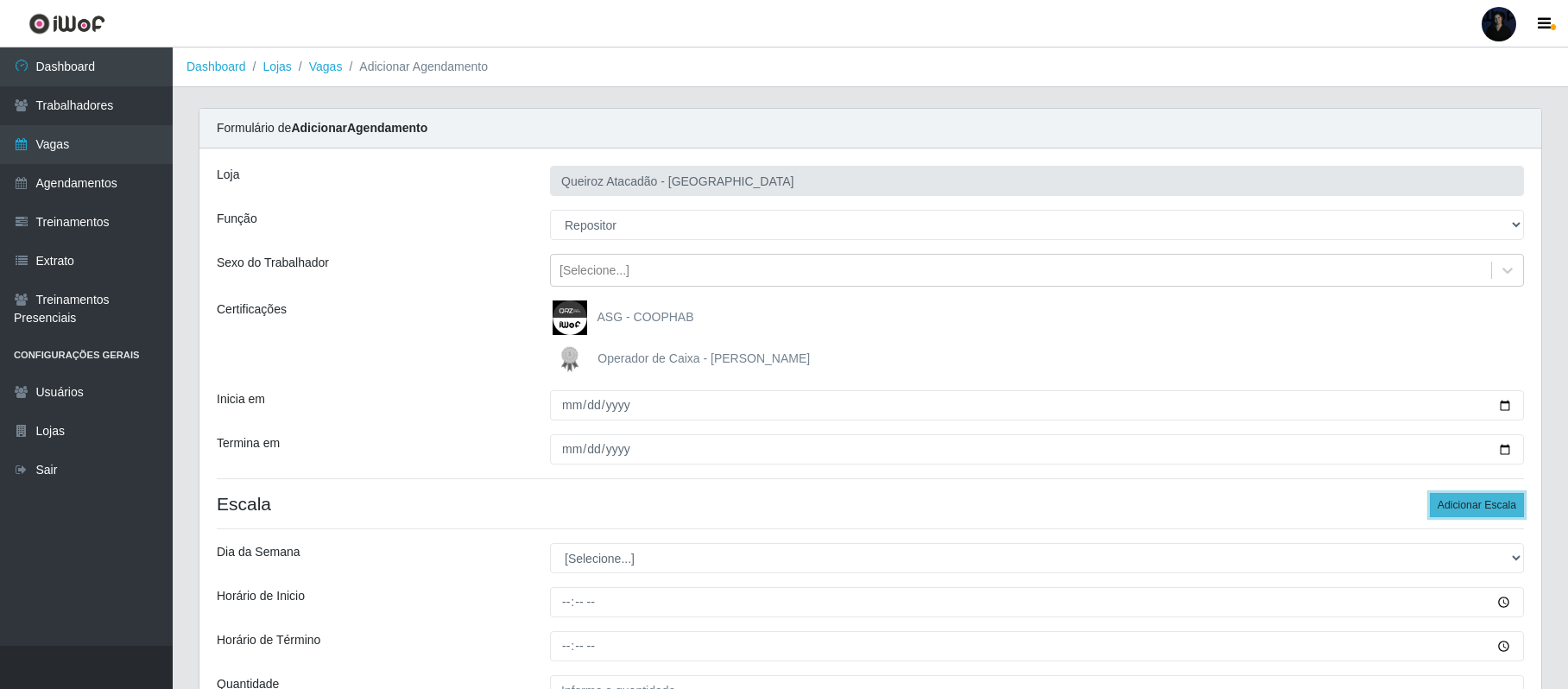
click at [1449, 504] on button "Adicionar Escala" at bounding box center [1476, 504] width 94 height 25
click at [1448, 504] on button "Adicionar Escala" at bounding box center [1476, 504] width 94 height 25
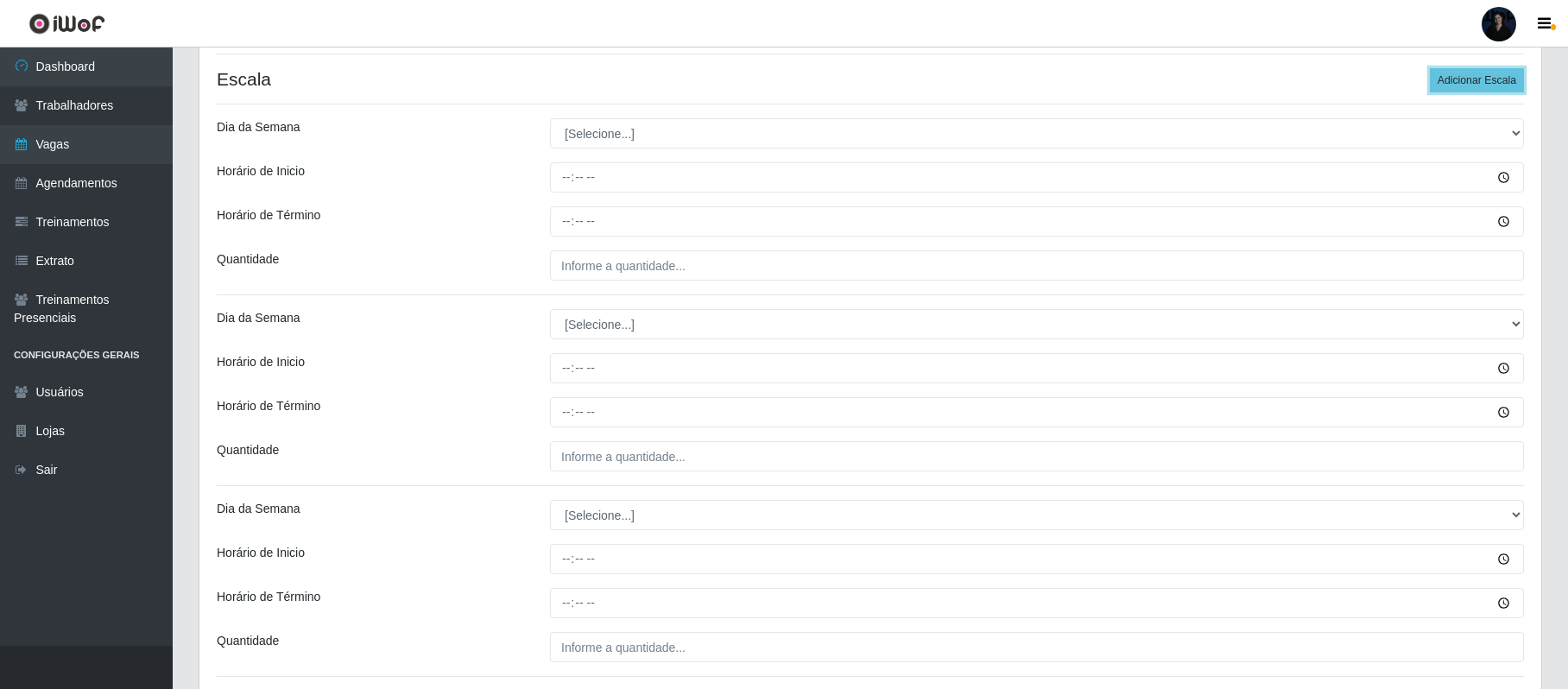
scroll to position [433, 0]
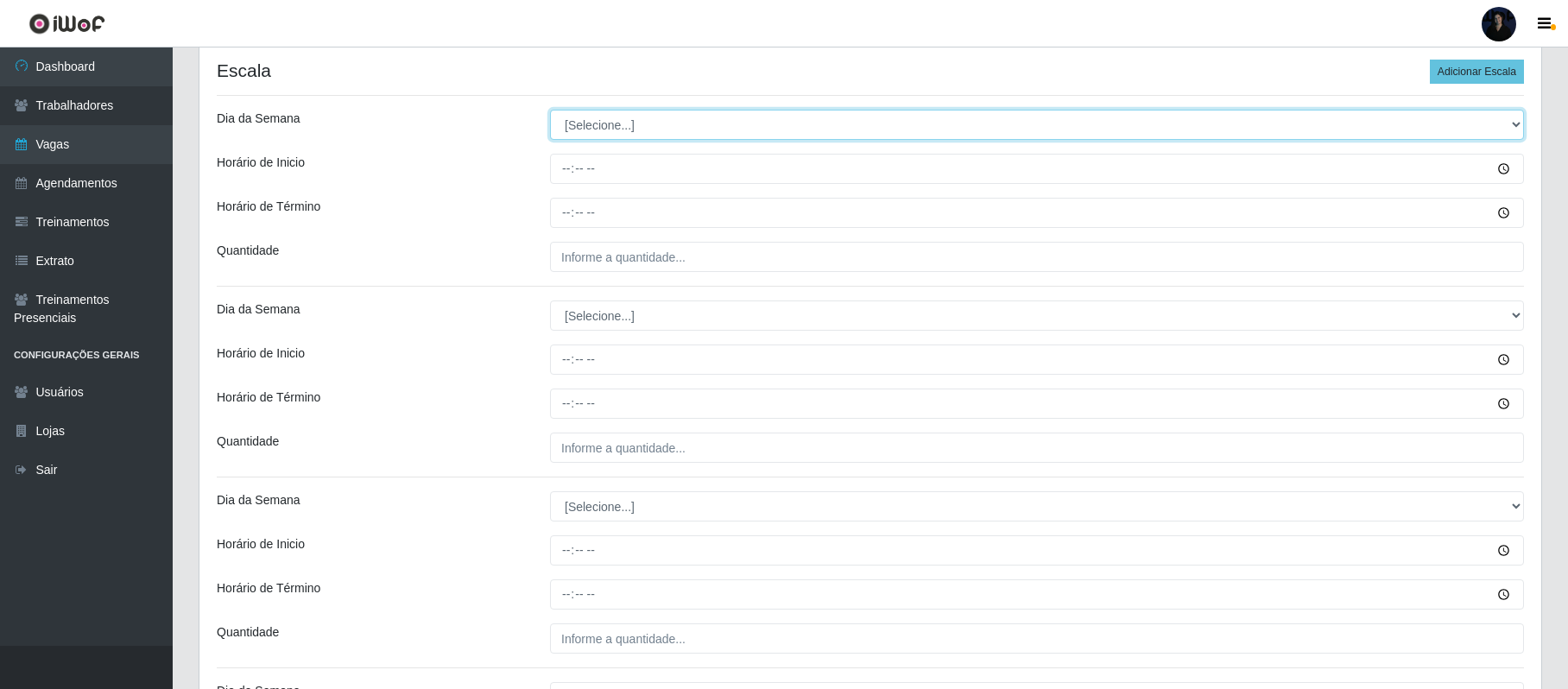
click at [581, 133] on select "[Selecione...] Segunda Terça Quarta Quinta Sexta Sábado Domingo" at bounding box center [1037, 124] width 974 height 30
select select "4"
click at [550, 110] on select "[Selecione...] Segunda Terça Quarta Quinta Sexta Sábado Domingo" at bounding box center [1037, 124] width 974 height 30
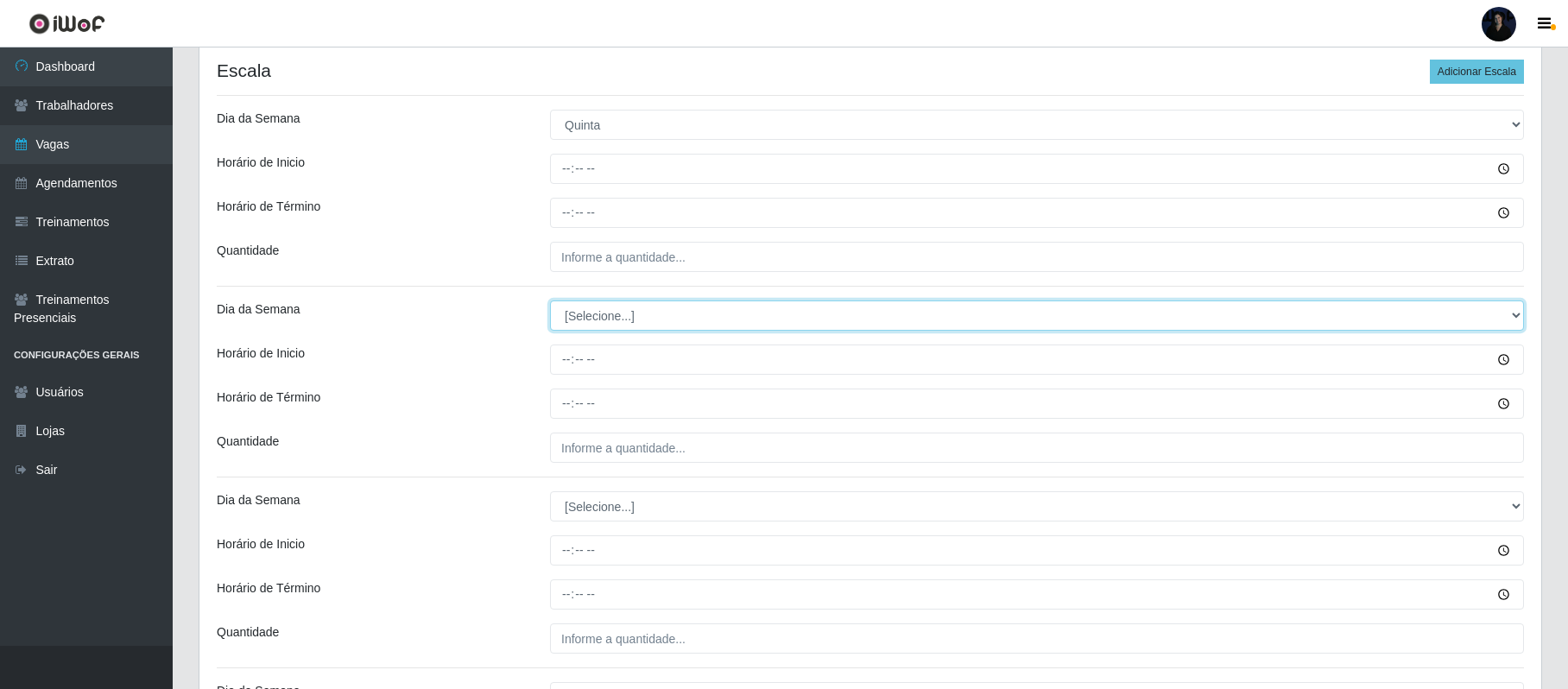
click at [572, 316] on select "[Selecione...] Segunda Terça Quarta Quinta Sexta Sábado Domingo" at bounding box center [1037, 315] width 974 height 30
select select "4"
click at [550, 302] on select "[Selecione...] Segunda Terça Quarta Quinta Sexta Sábado Domingo" at bounding box center [1037, 315] width 974 height 30
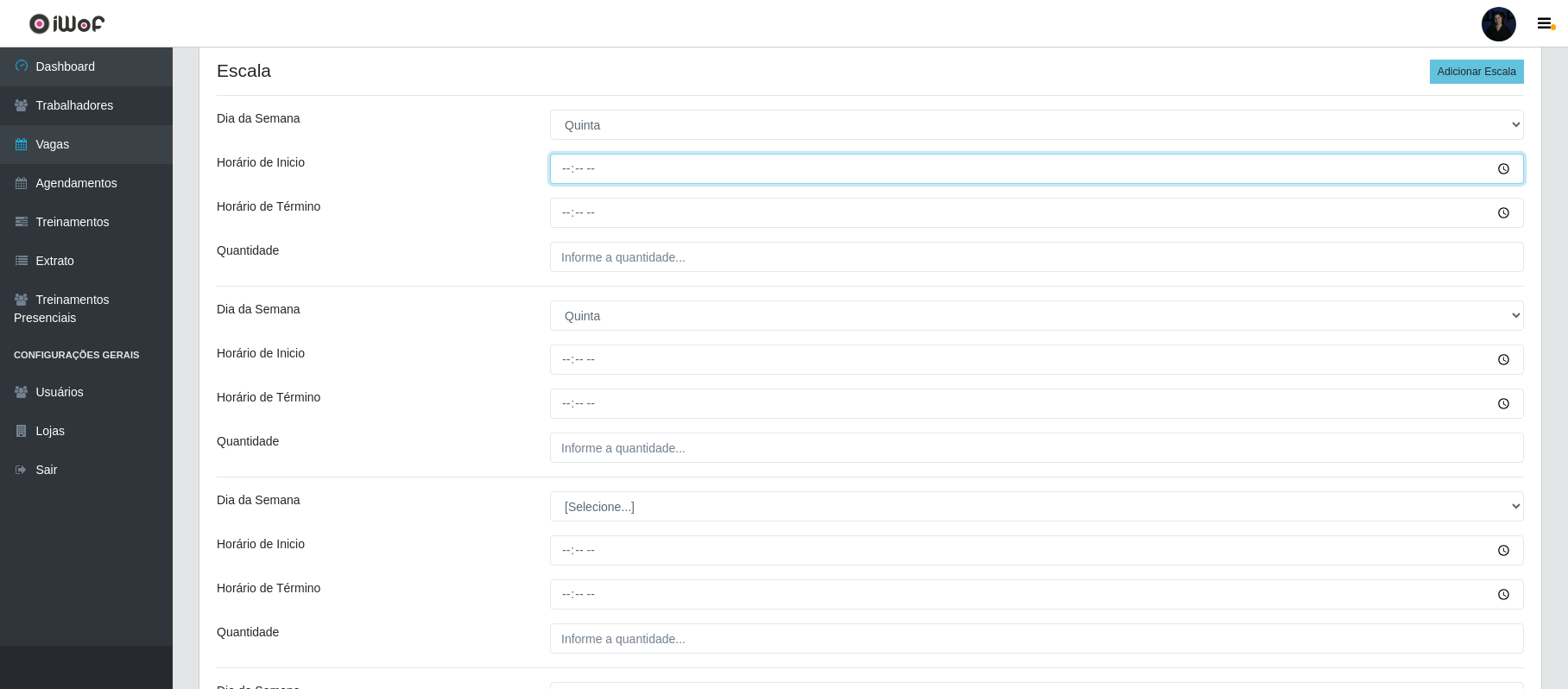
click at [566, 166] on input "Horário de Inicio" at bounding box center [1037, 168] width 974 height 30
type input "08:00"
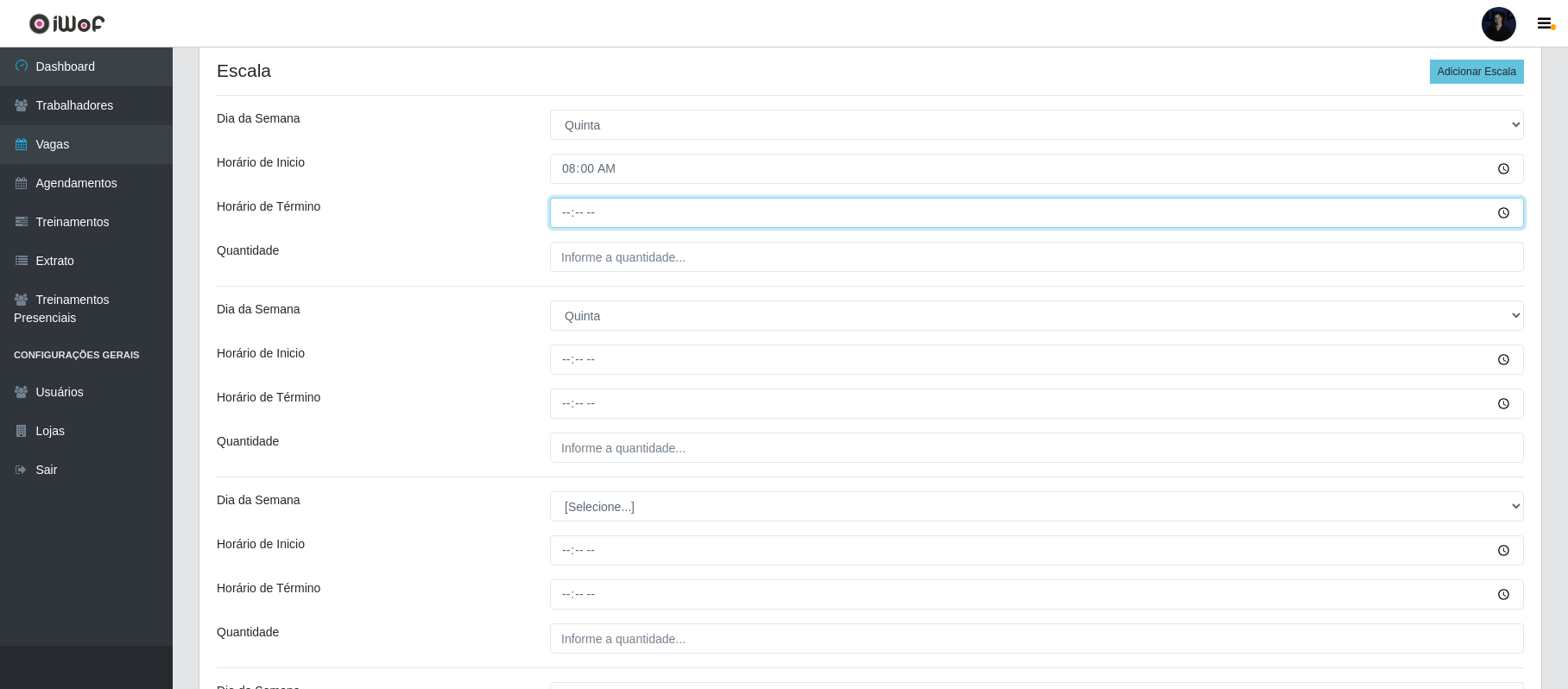
click at [564, 205] on input "Horário de Término" at bounding box center [1037, 212] width 974 height 30
type input "14:00"
click at [556, 360] on input "Horário de Inicio" at bounding box center [1037, 359] width 974 height 30
type input "15:00"
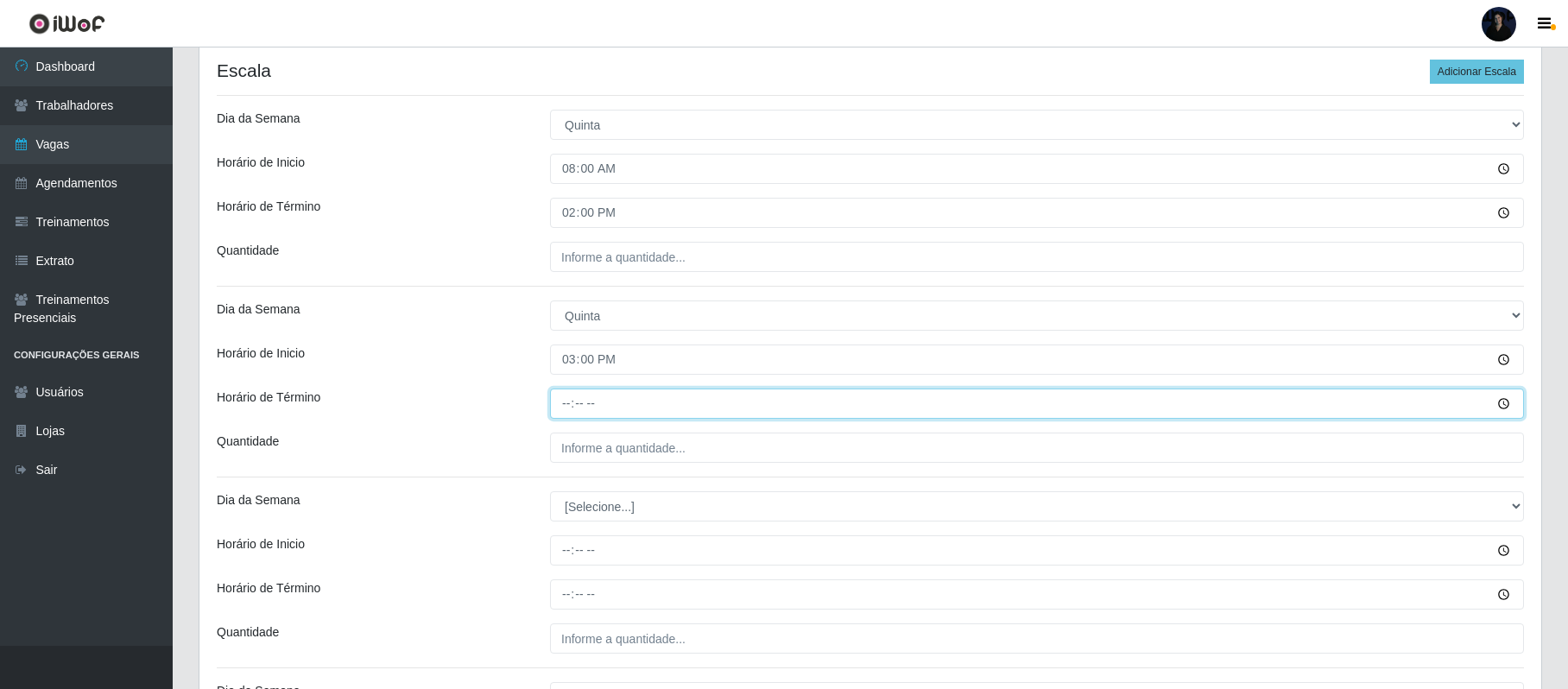
click at [564, 412] on input "Horário de Término" at bounding box center [1037, 403] width 974 height 30
type input "21:00"
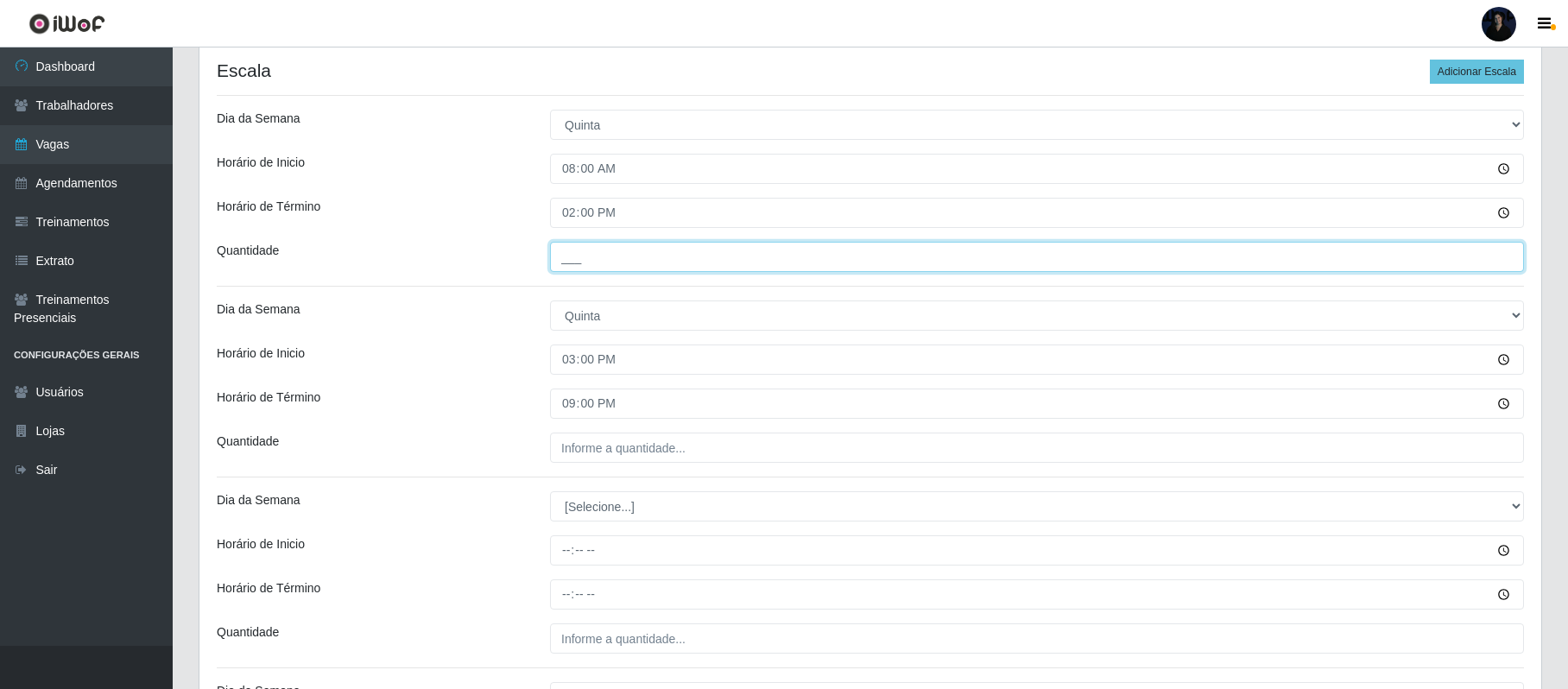
click at [572, 266] on input "___" at bounding box center [1037, 257] width 974 height 30
type input "2__"
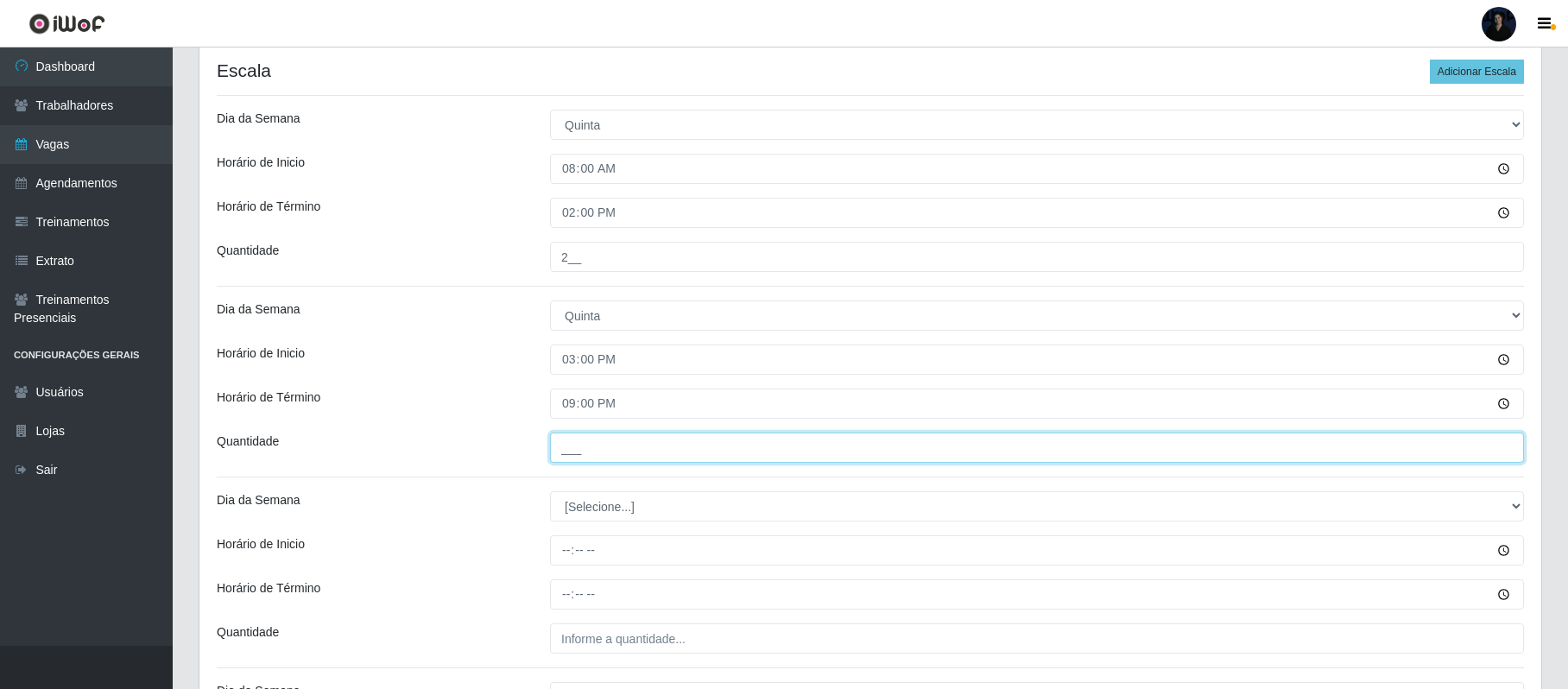
click at [563, 446] on input "___" at bounding box center [1037, 447] width 974 height 30
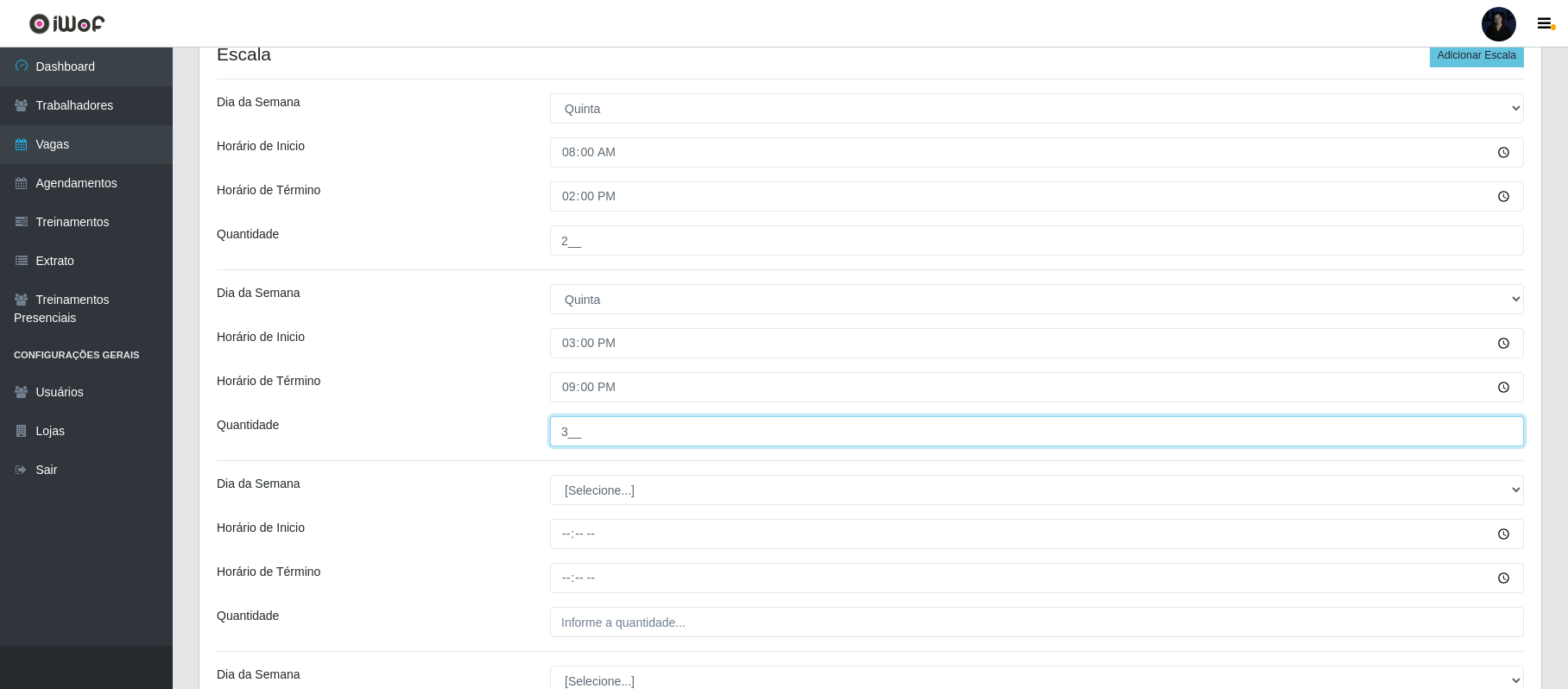
scroll to position [664, 0]
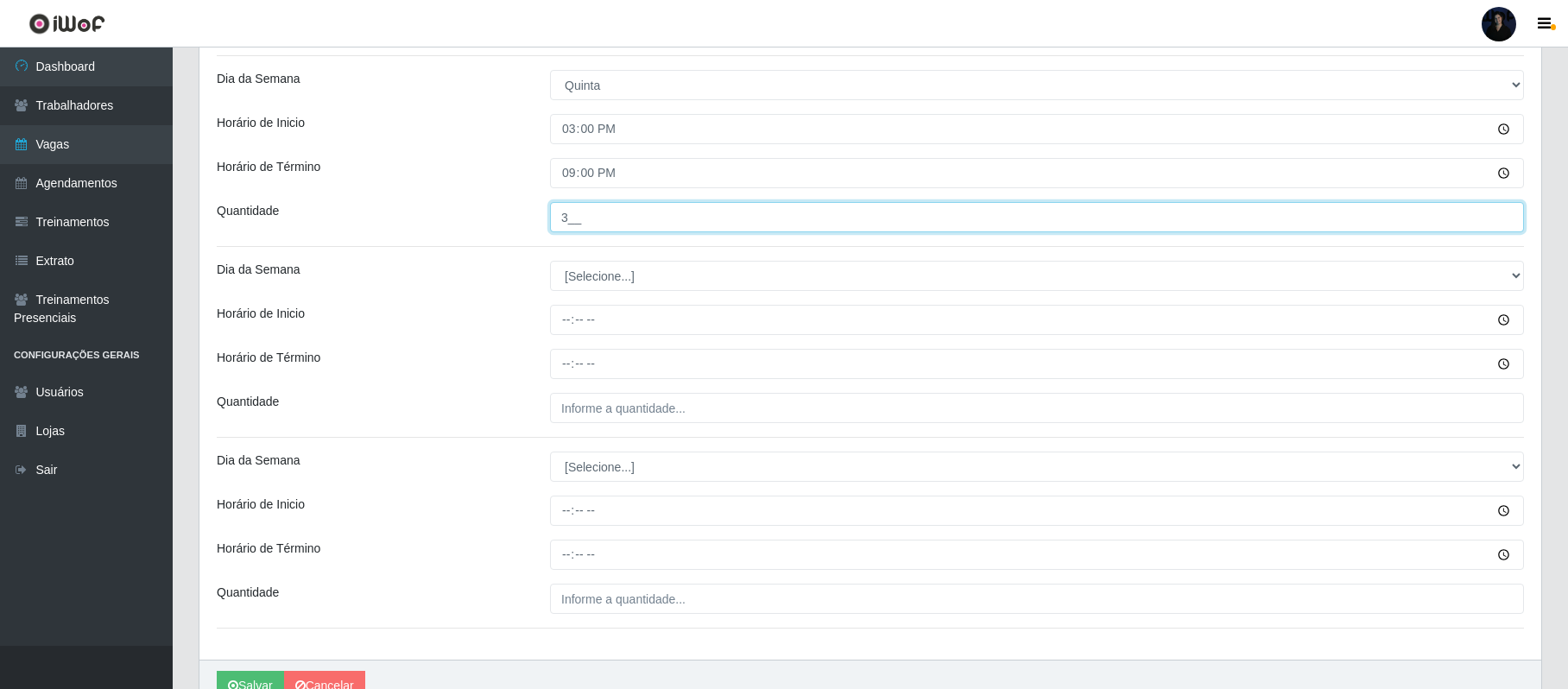
type input "3__"
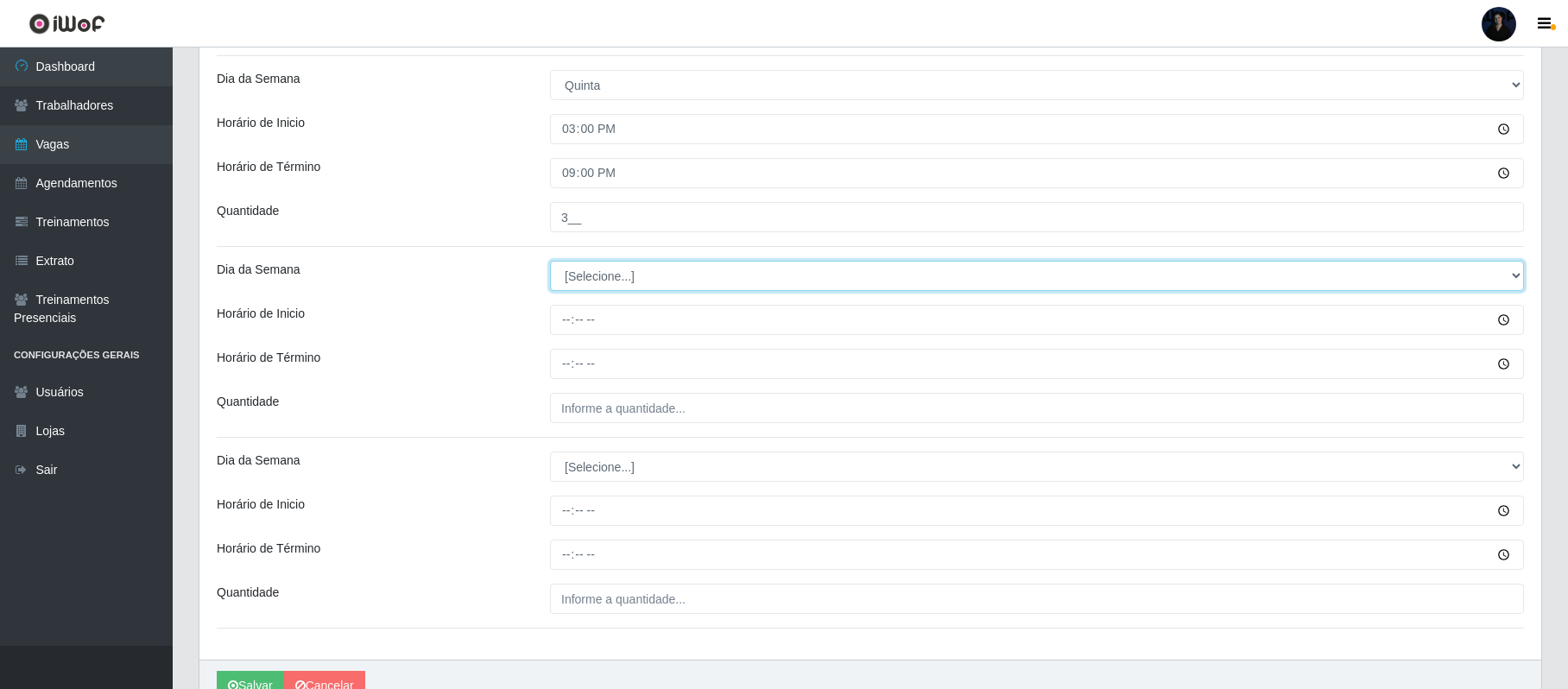
click at [636, 287] on select "[Selecione...] Segunda Terça Quarta Quinta Sexta Sábado Domingo" at bounding box center [1037, 275] width 974 height 30
select select "5"
click at [550, 262] on select "[Selecione...] Segunda Terça Quarta Quinta Sexta Sábado Domingo" at bounding box center [1037, 275] width 974 height 30
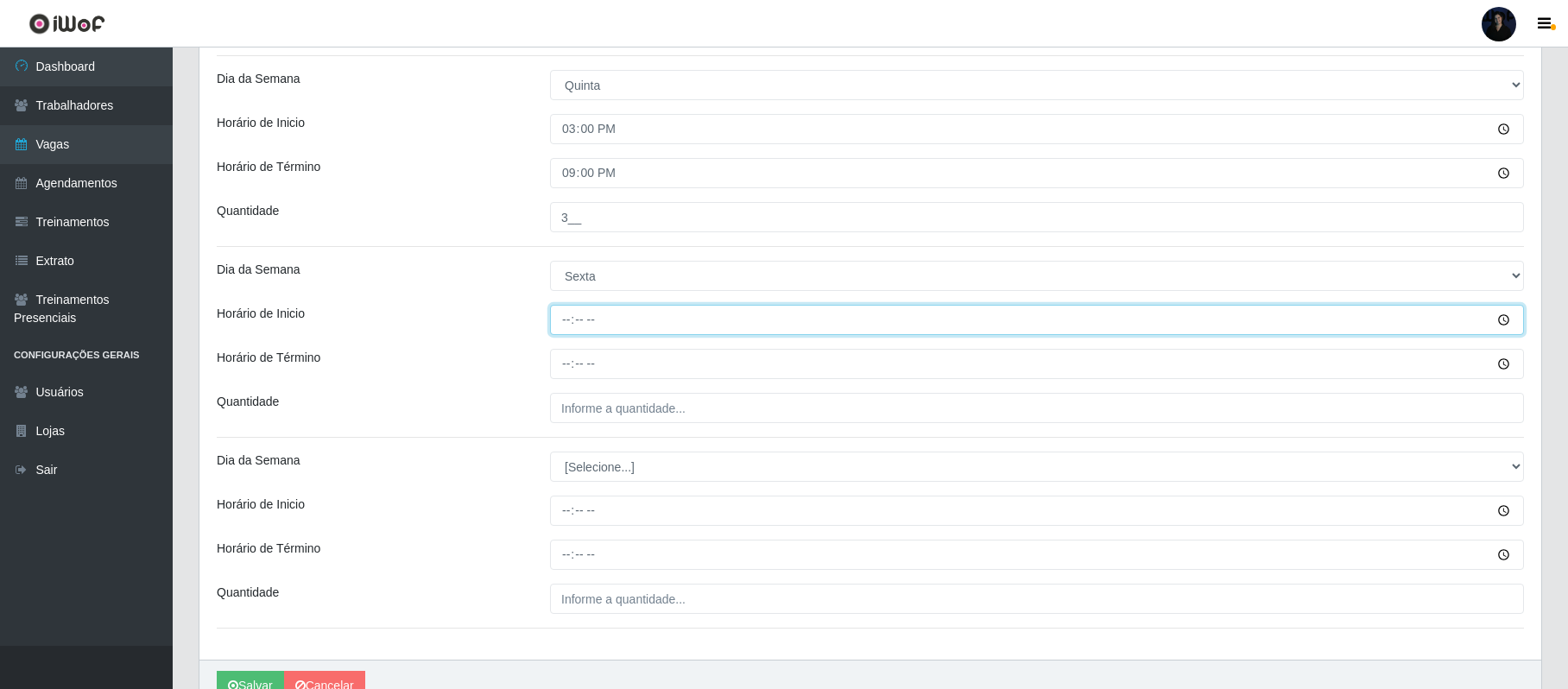
click at [566, 310] on input "Horário de Inicio" at bounding box center [1037, 319] width 974 height 30
type input "08:00"
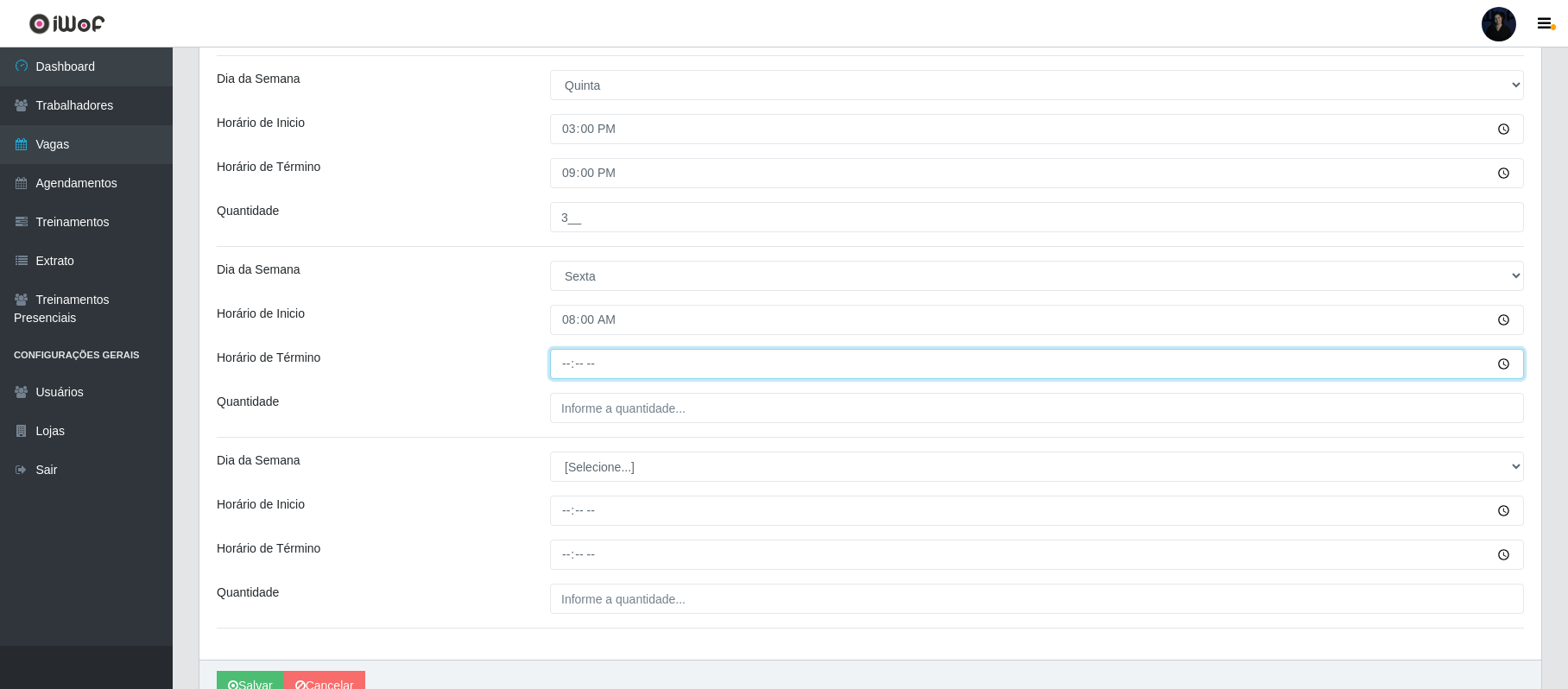
click at [567, 354] on input "Horário de Término" at bounding box center [1037, 363] width 974 height 30
type input "14:00"
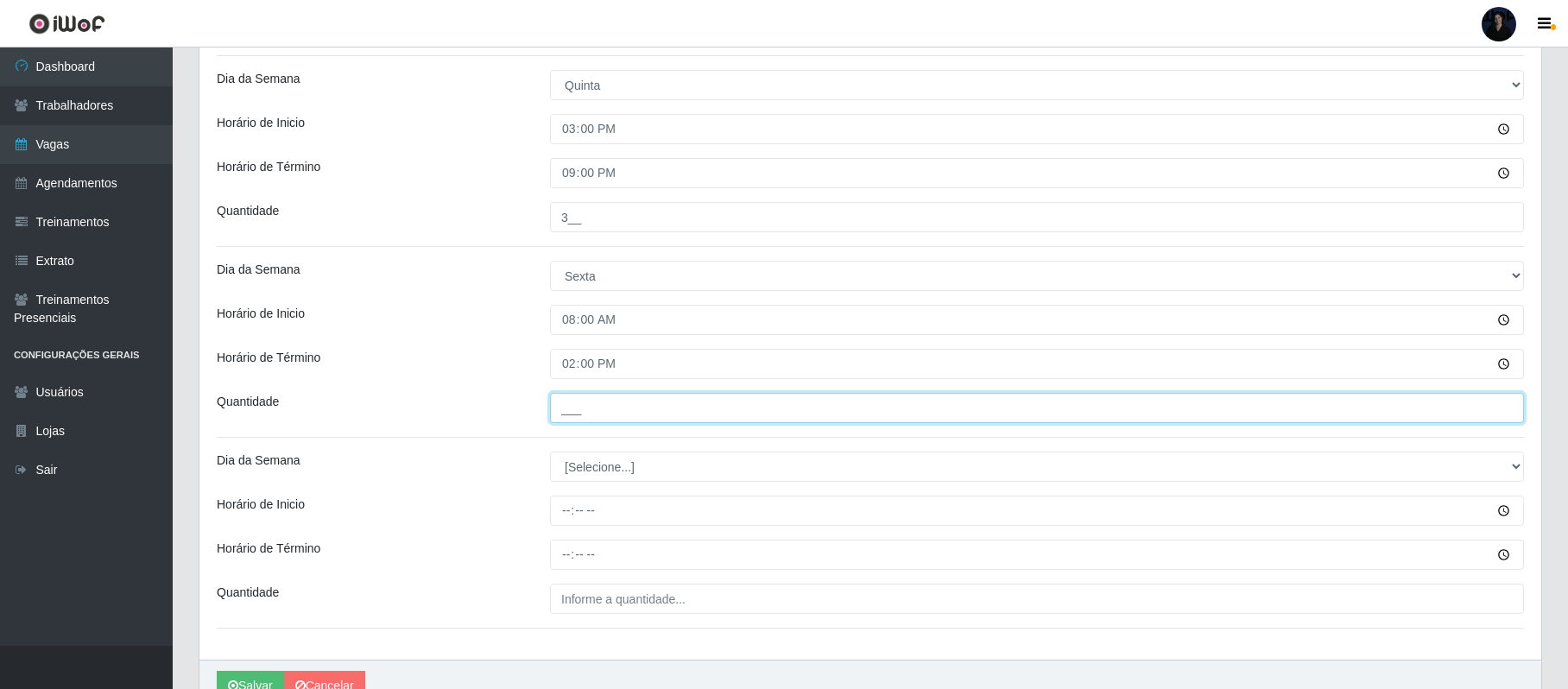
click at [568, 414] on input "___" at bounding box center [1037, 407] width 974 height 30
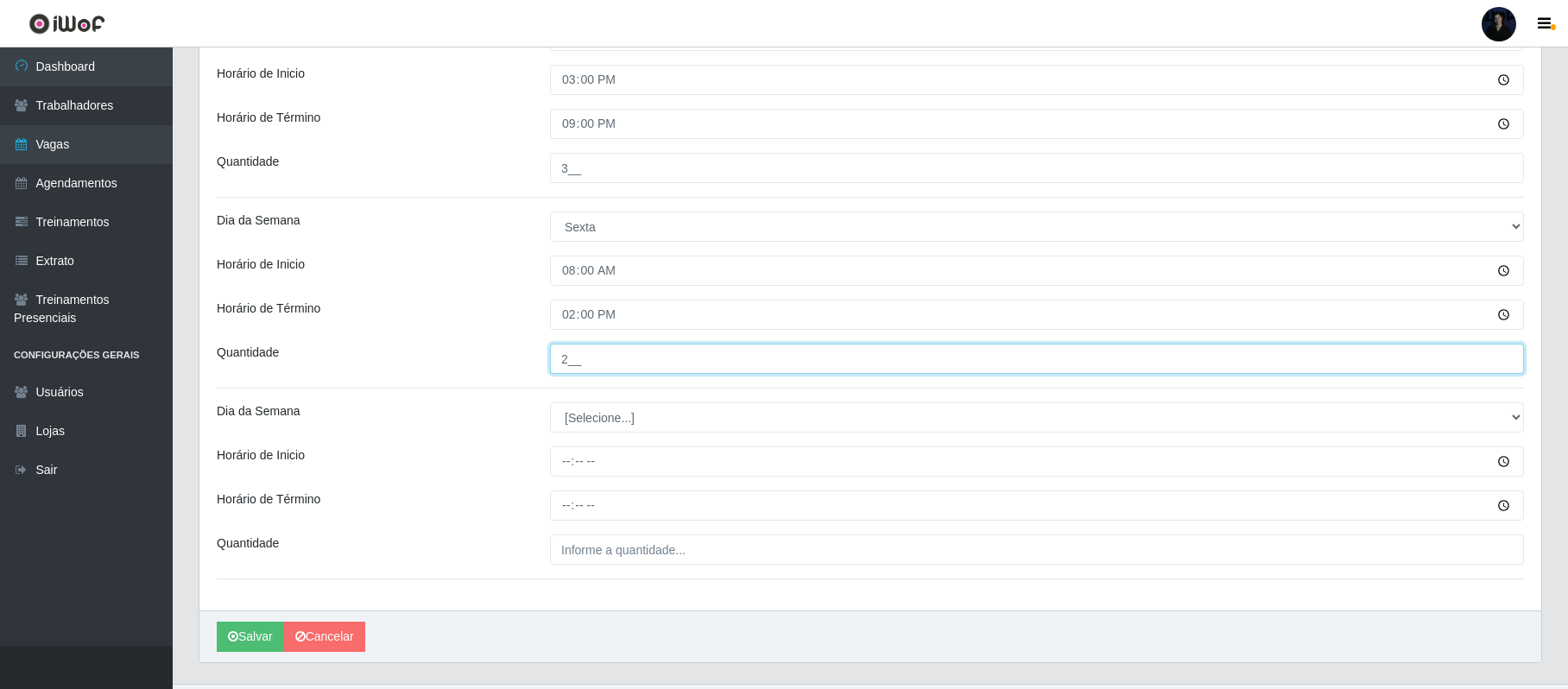
scroll to position [755, 0]
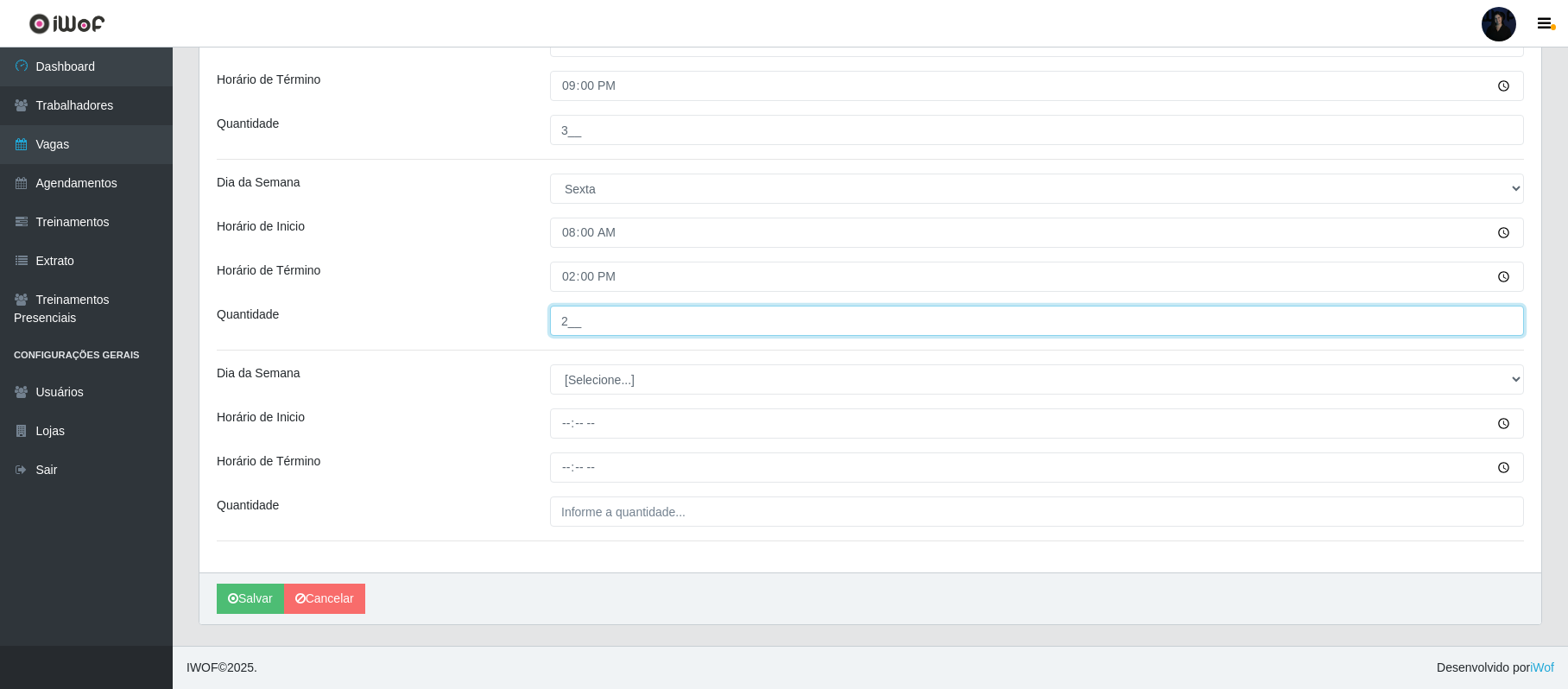
type input "2__"
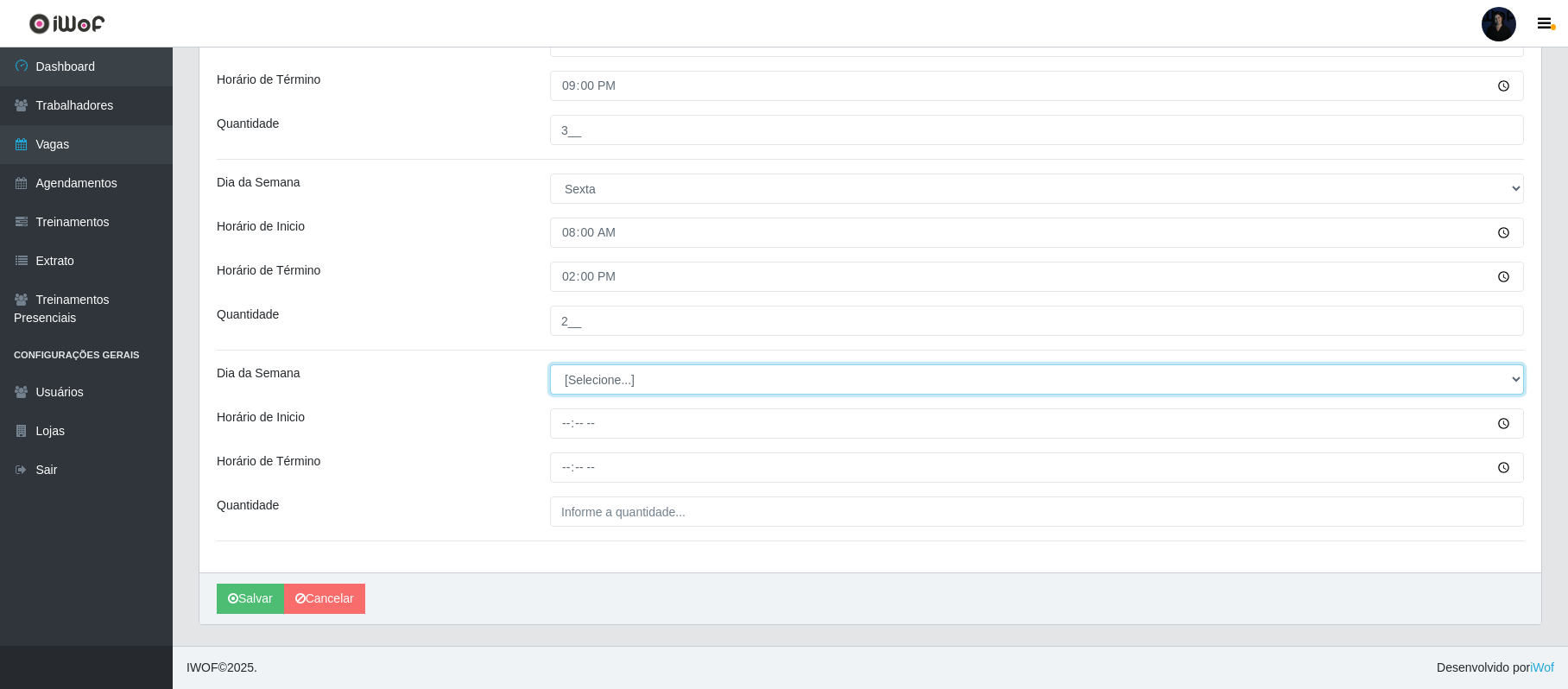
click at [574, 383] on select "[Selecione...] Segunda Terça Quarta Quinta Sexta Sábado Domingo" at bounding box center [1037, 379] width 974 height 30
select select "5"
click at [550, 364] on select "[Selecione...] Segunda Terça Quarta Quinta Sexta Sábado Domingo" at bounding box center [1037, 379] width 974 height 30
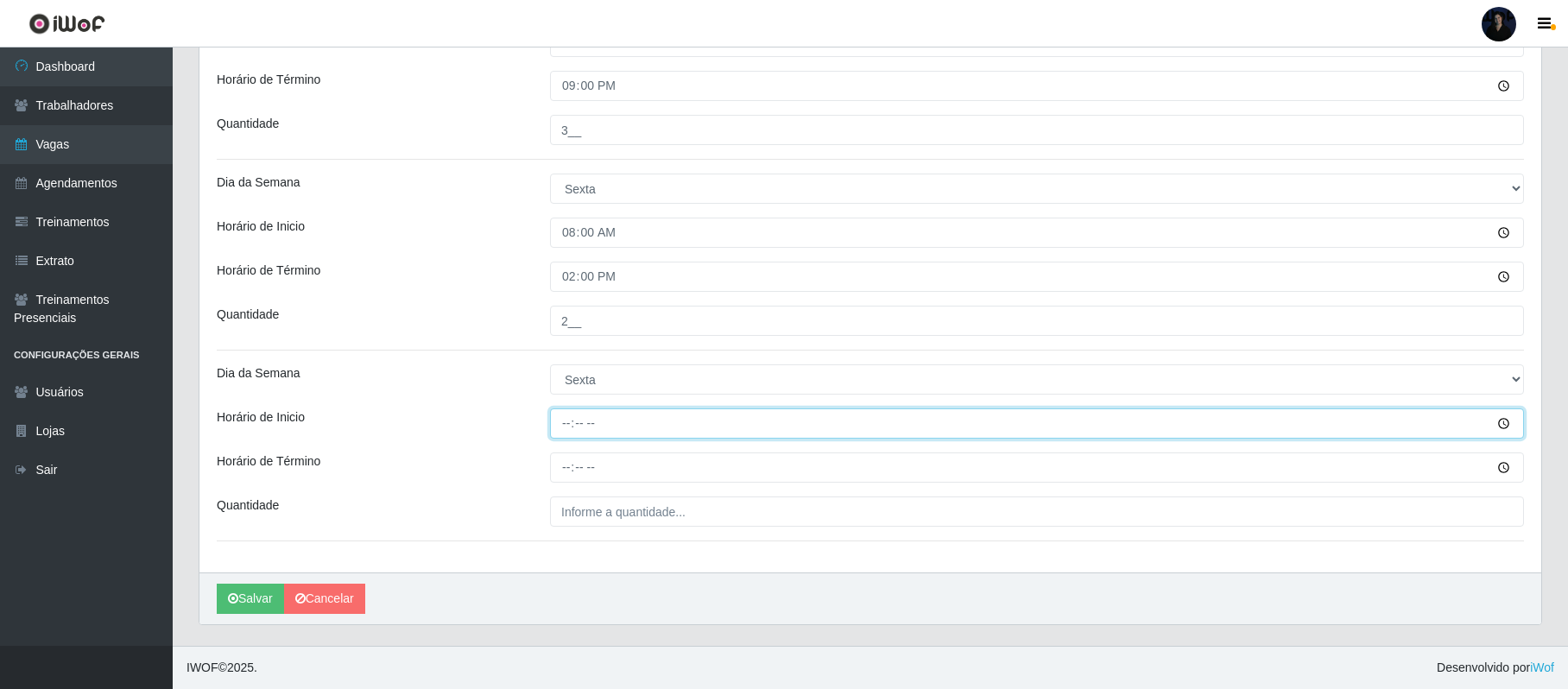
click at [561, 426] on input "Horário de Inicio" at bounding box center [1037, 423] width 974 height 30
type input "15:00"
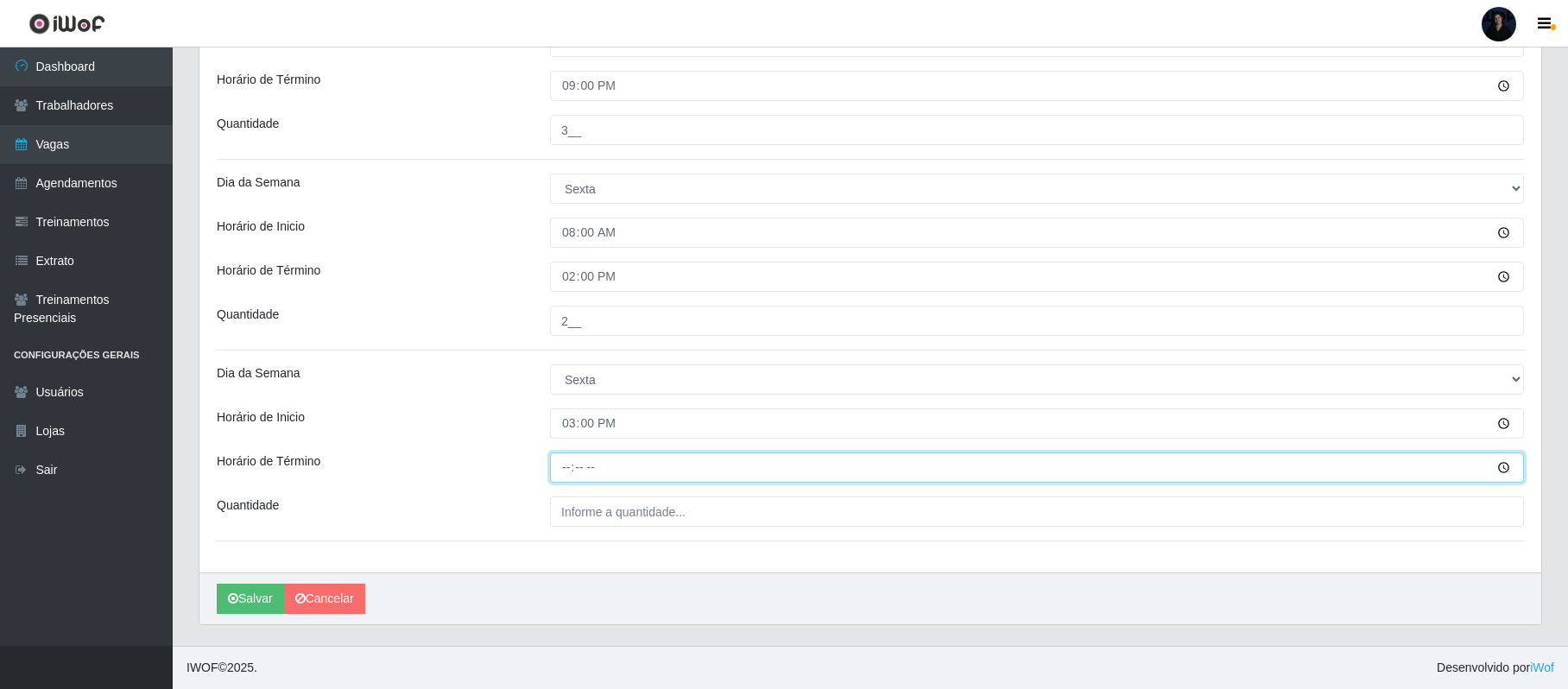
click at [557, 480] on input "Horário de Término" at bounding box center [1037, 467] width 974 height 30
type input "21:00"
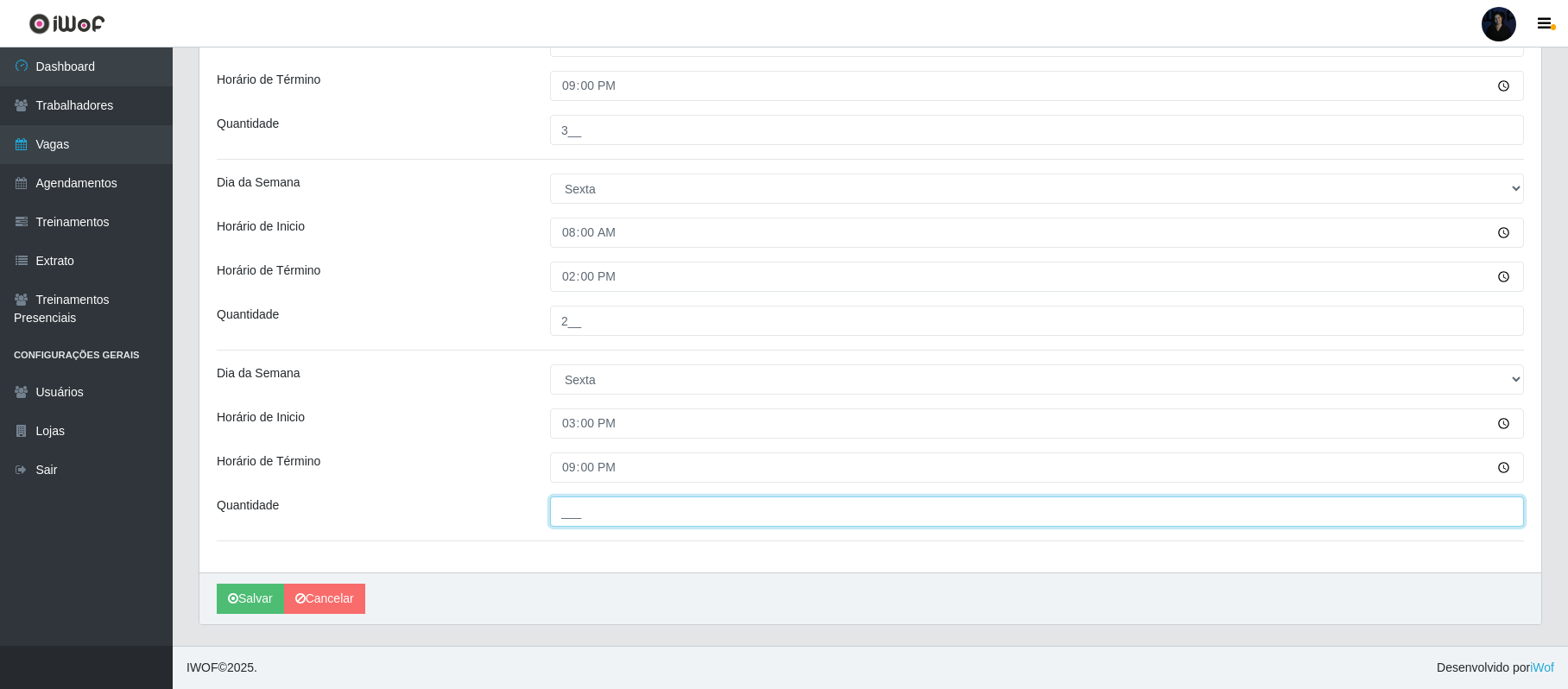
click at [575, 505] on input "___" at bounding box center [1037, 511] width 974 height 30
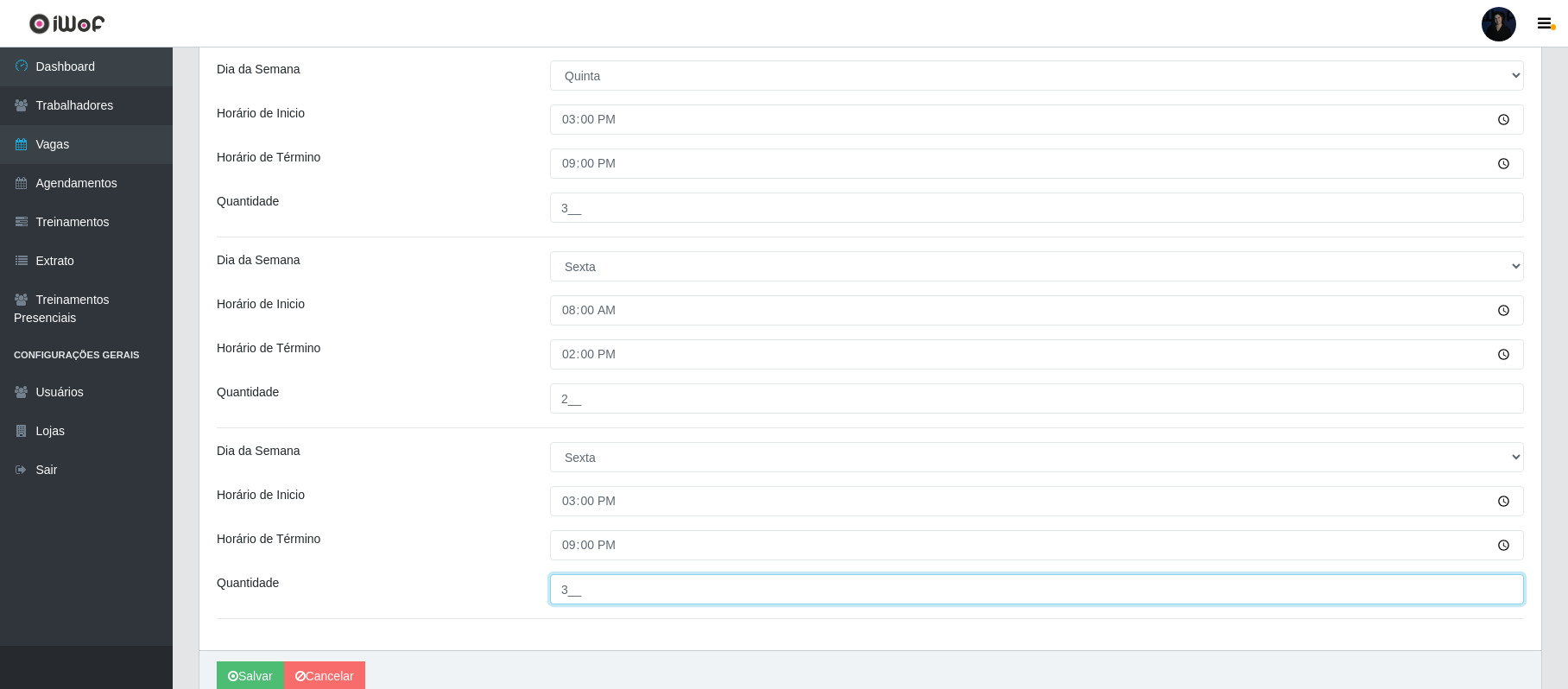
scroll to position [694, 0]
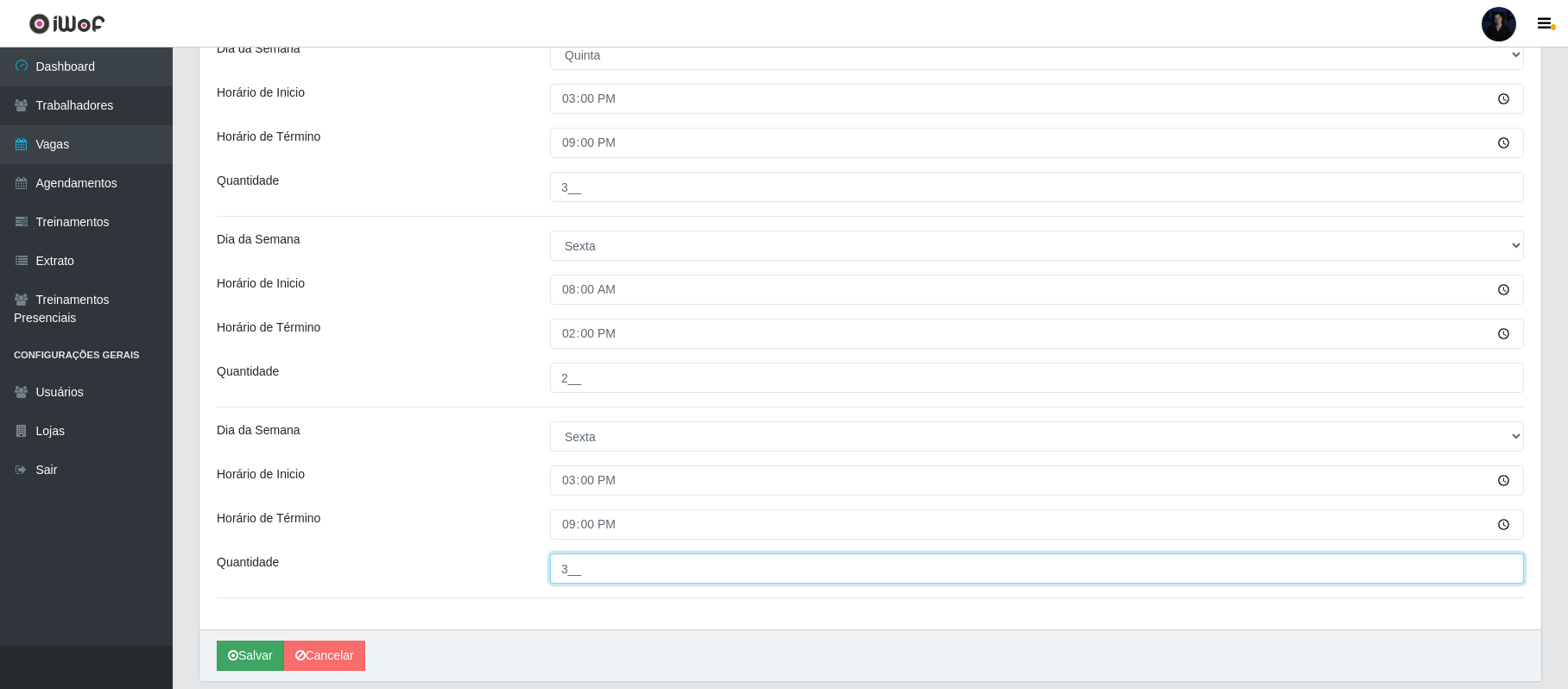
type input "3__"
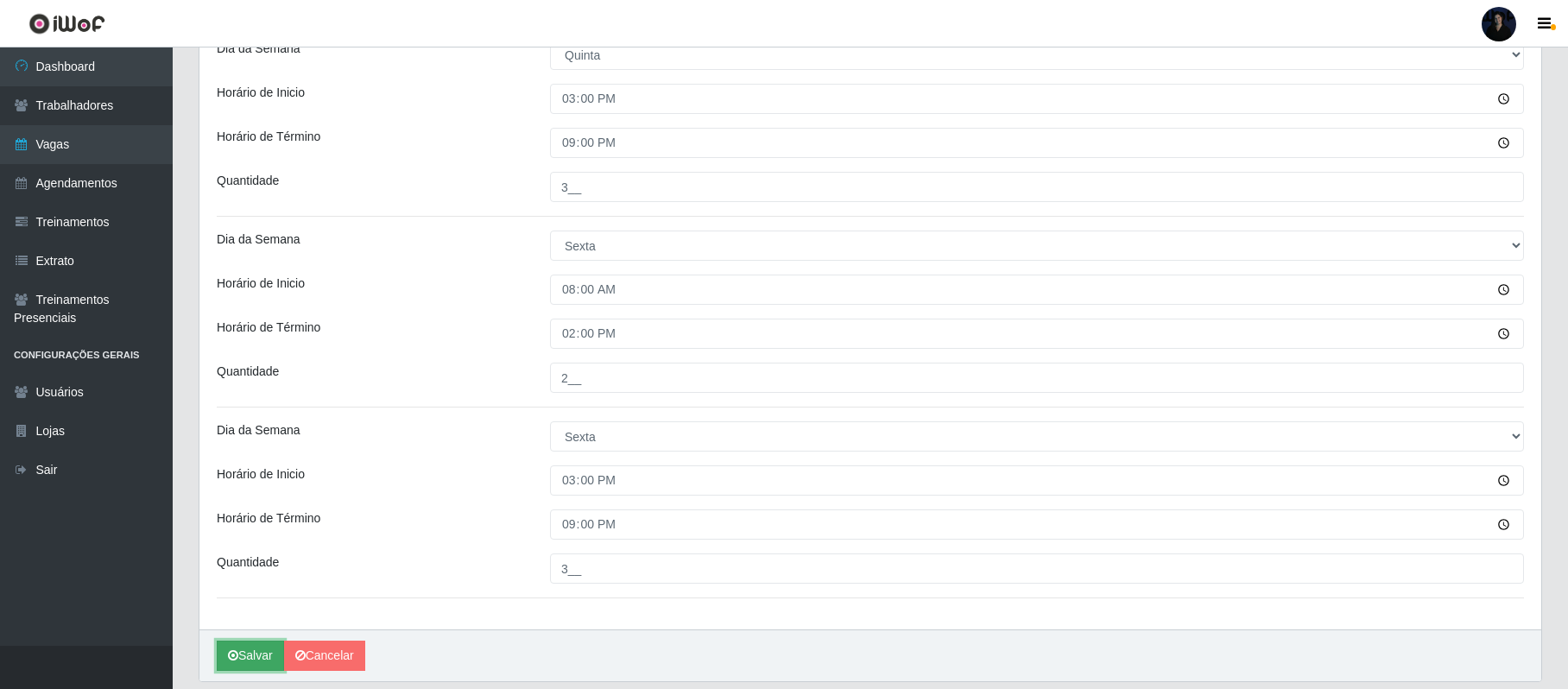
click at [249, 653] on button "Salvar" at bounding box center [250, 655] width 67 height 30
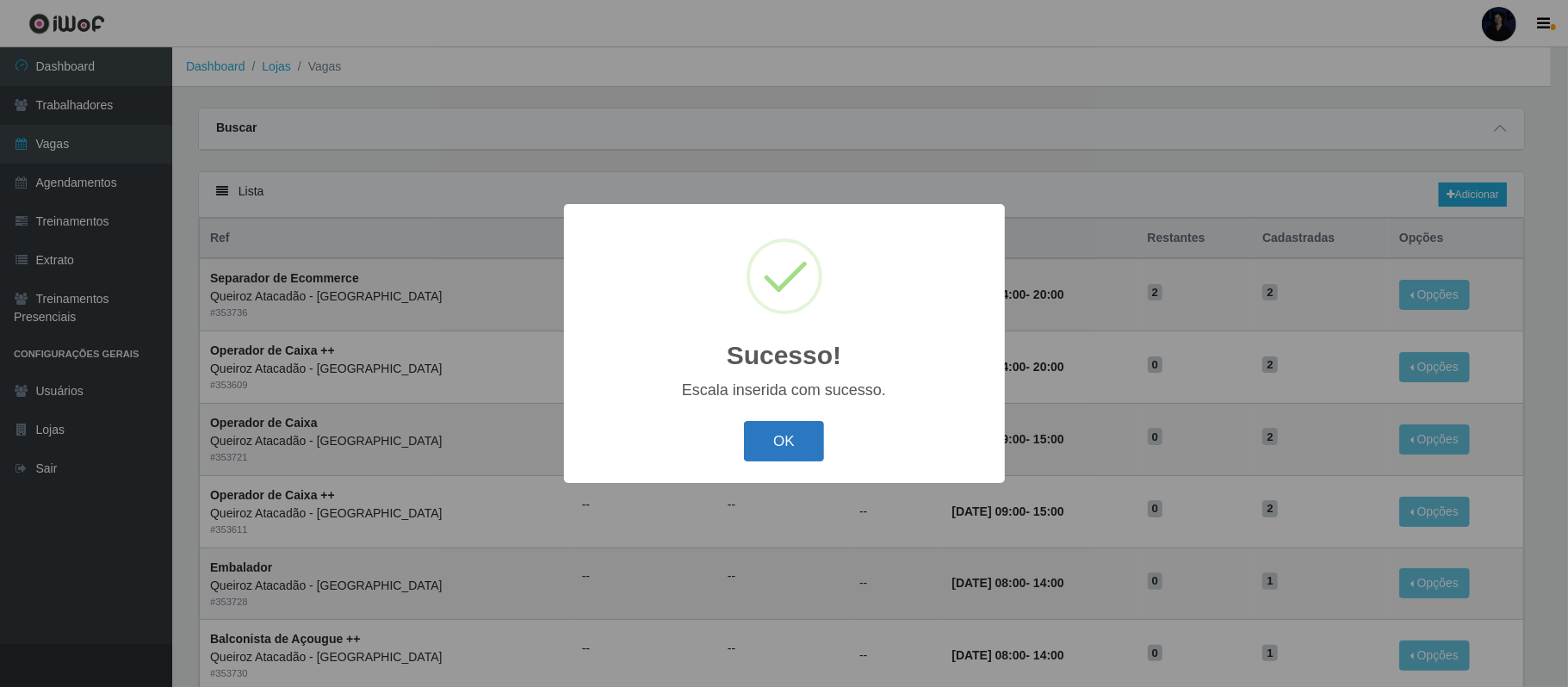
click at [790, 451] on button "OK" at bounding box center [784, 441] width 80 height 41
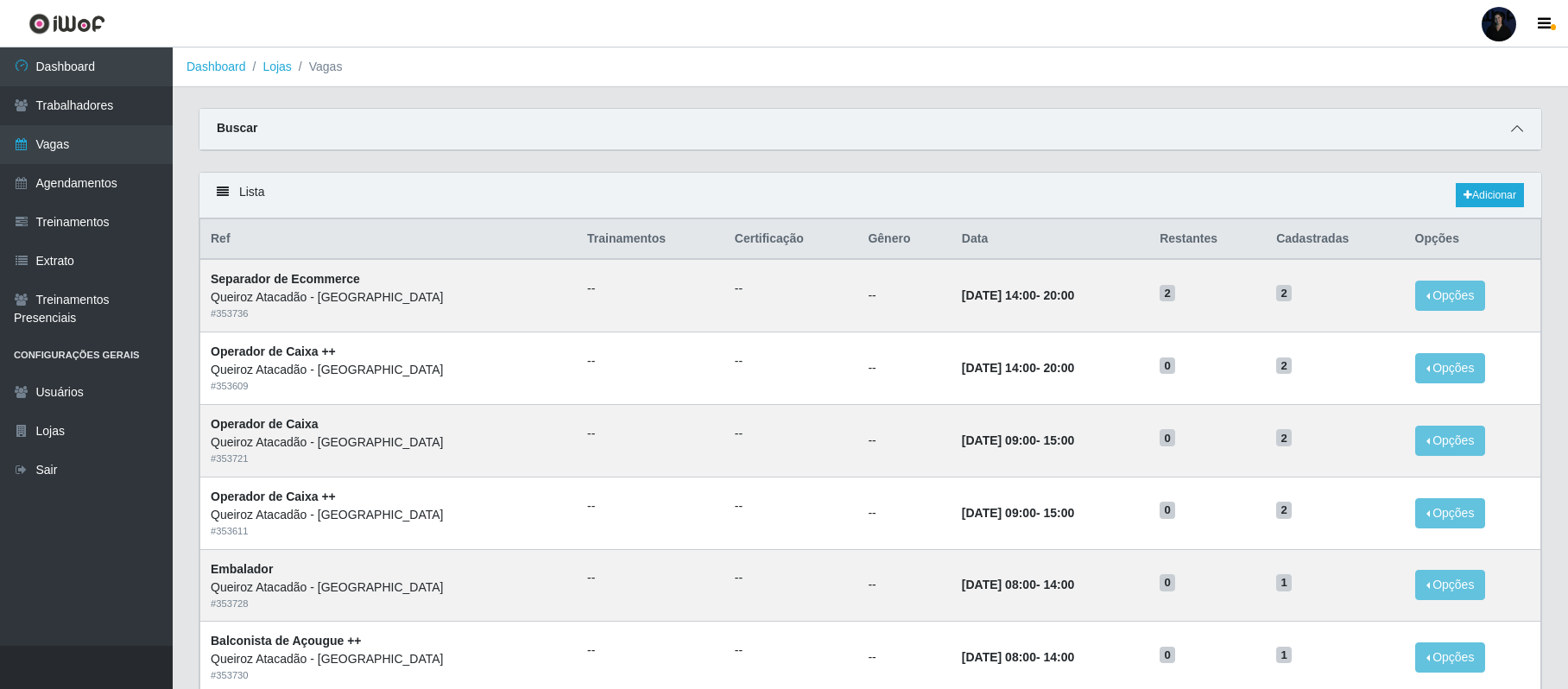
click at [1513, 125] on icon at bounding box center [1517, 128] width 12 height 12
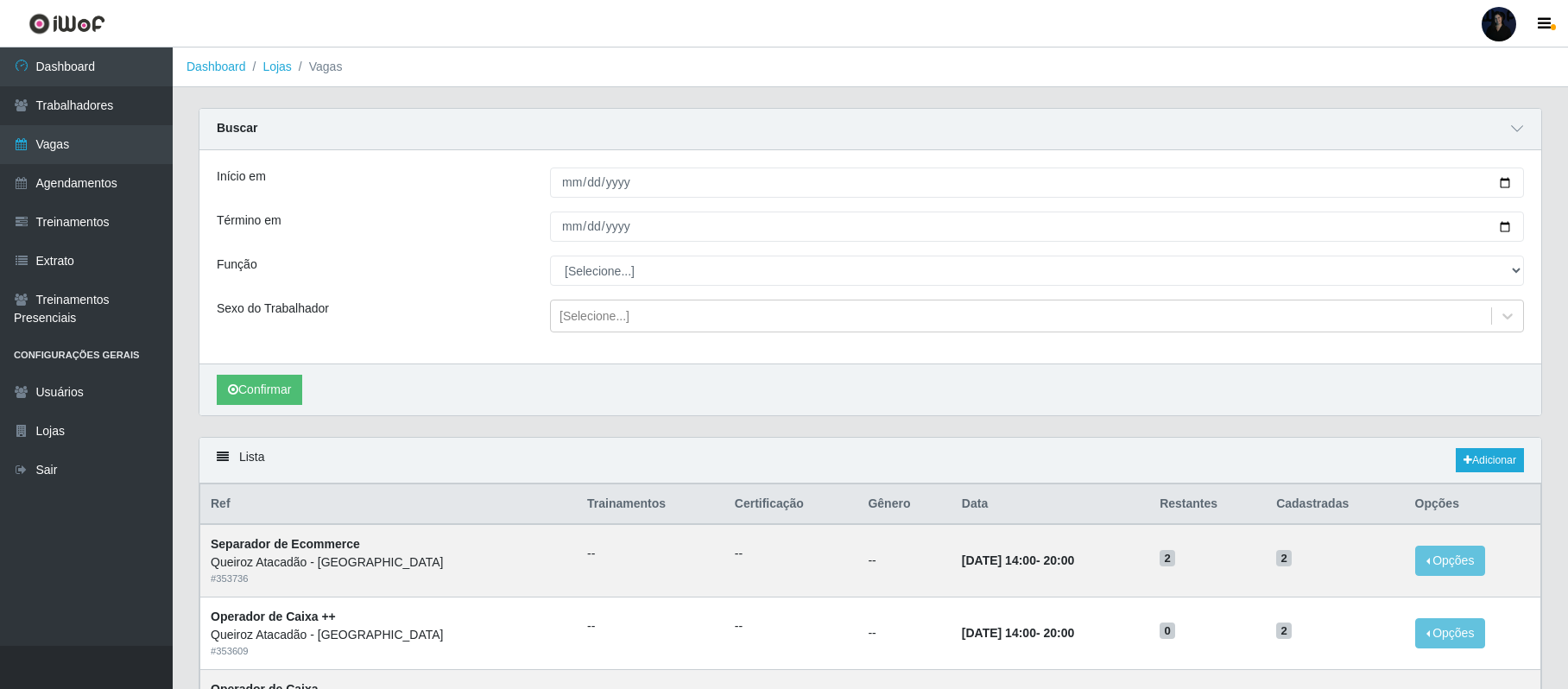
click at [1502, 32] on div at bounding box center [1499, 25] width 35 height 35
click at [1444, 127] on button "Sair" at bounding box center [1465, 134] width 156 height 35
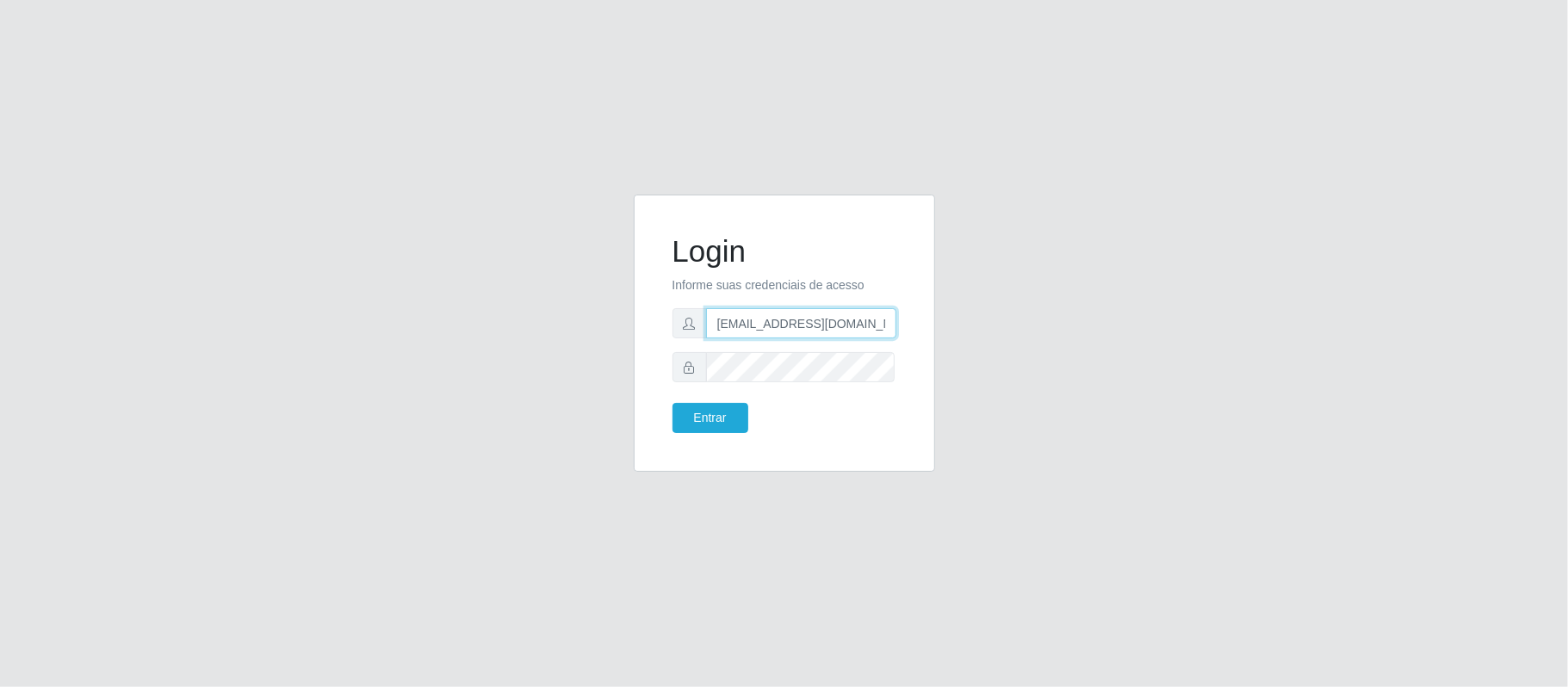
click at [801, 319] on input "anacarina390@queiroz.com" at bounding box center [802, 322] width 191 height 30
drag, startPoint x: 801, startPoint y: 325, endPoint x: 870, endPoint y: 330, distance: 69.2
click at [870, 329] on input "anacarina390@queiroz.com" at bounding box center [802, 322] width 191 height 30
type input "anacarina390@c-asa.com"
click at [710, 415] on button "Entrar" at bounding box center [710, 417] width 75 height 30
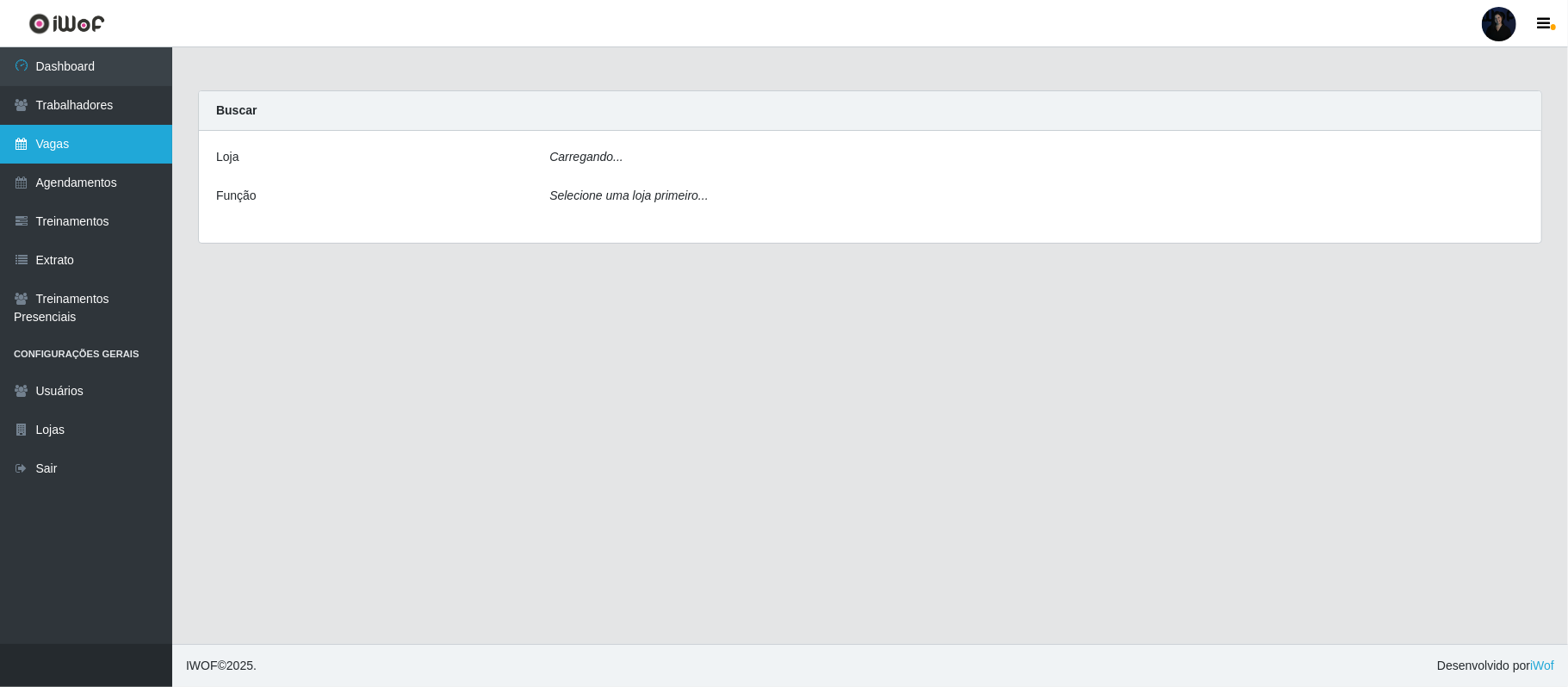
click at [52, 153] on link "Vagas" at bounding box center [86, 144] width 173 height 39
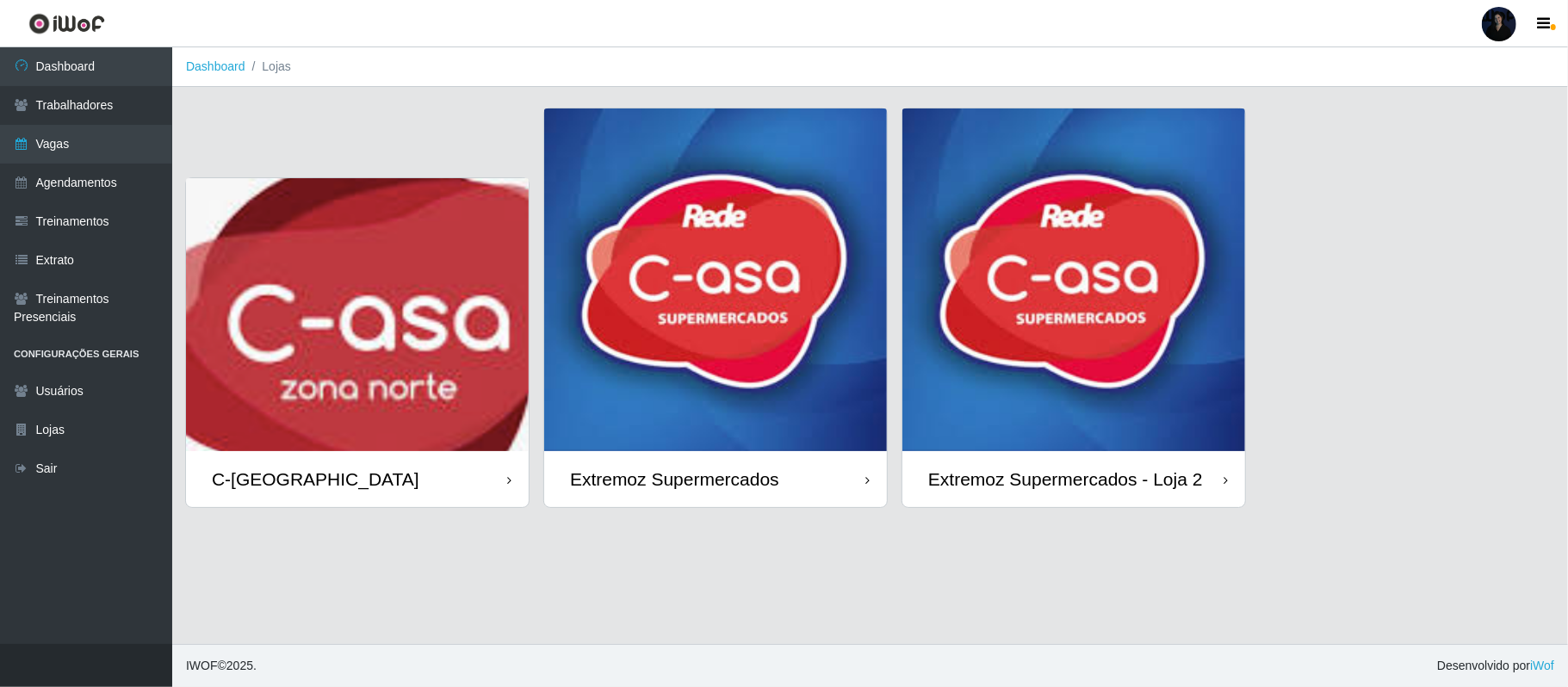
click at [630, 359] on img at bounding box center [715, 279] width 342 height 342
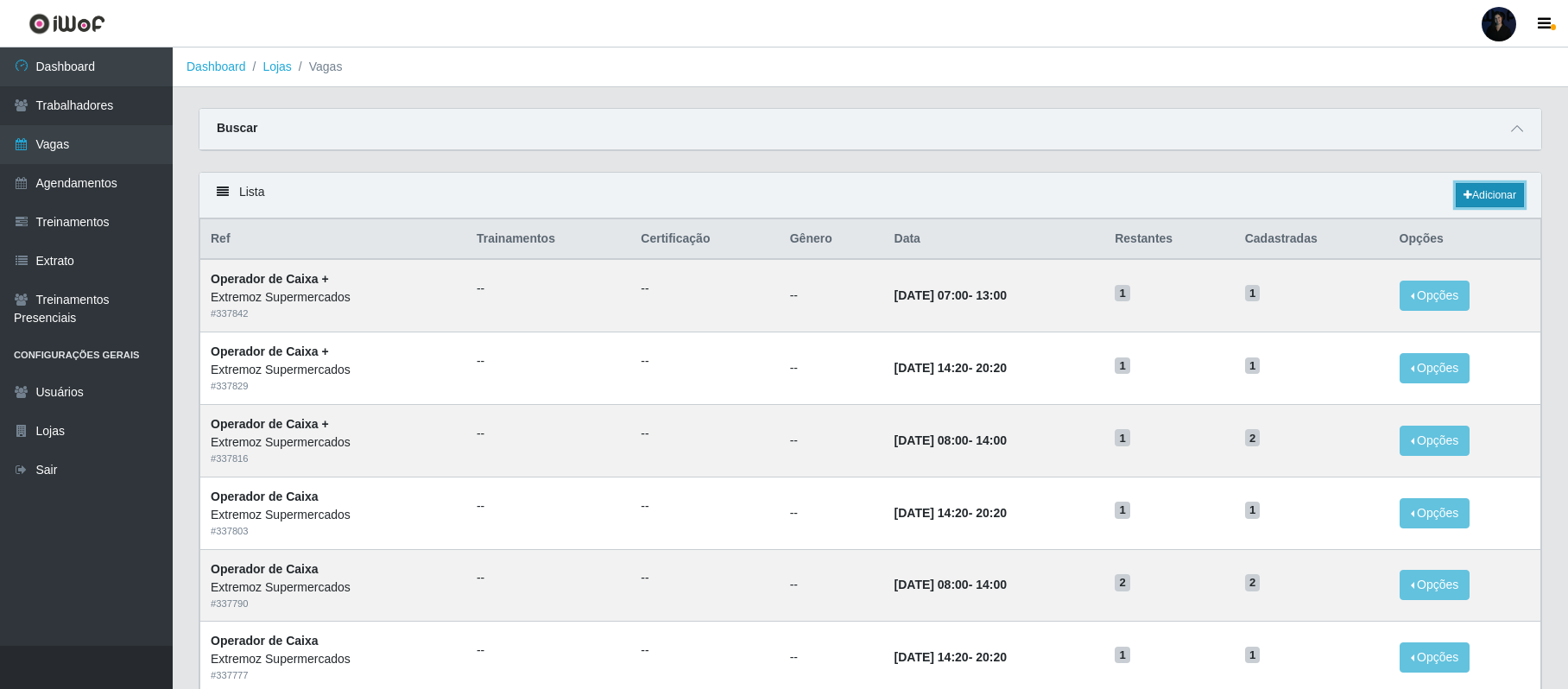
click at [1490, 204] on link "Adicionar" at bounding box center [1490, 195] width 68 height 25
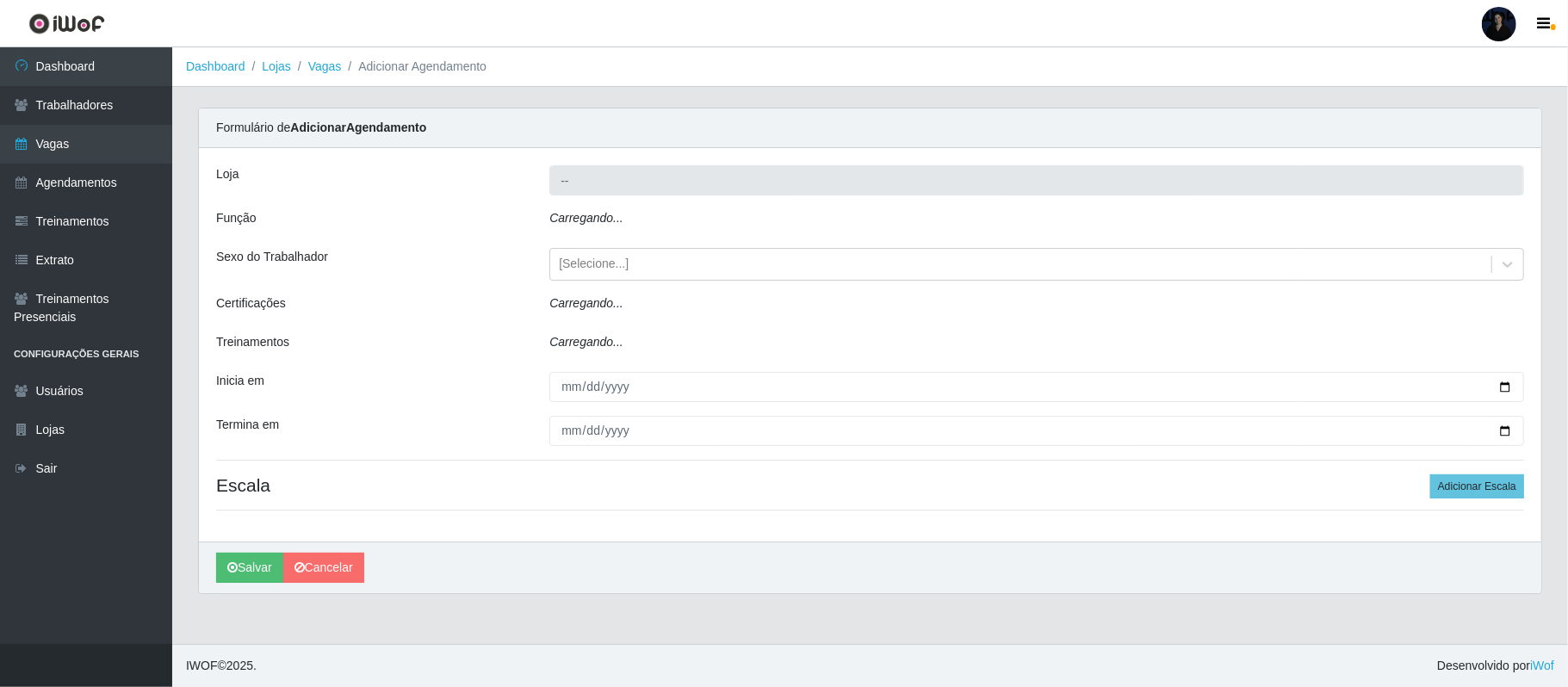
type input "Extremoz Supermercados"
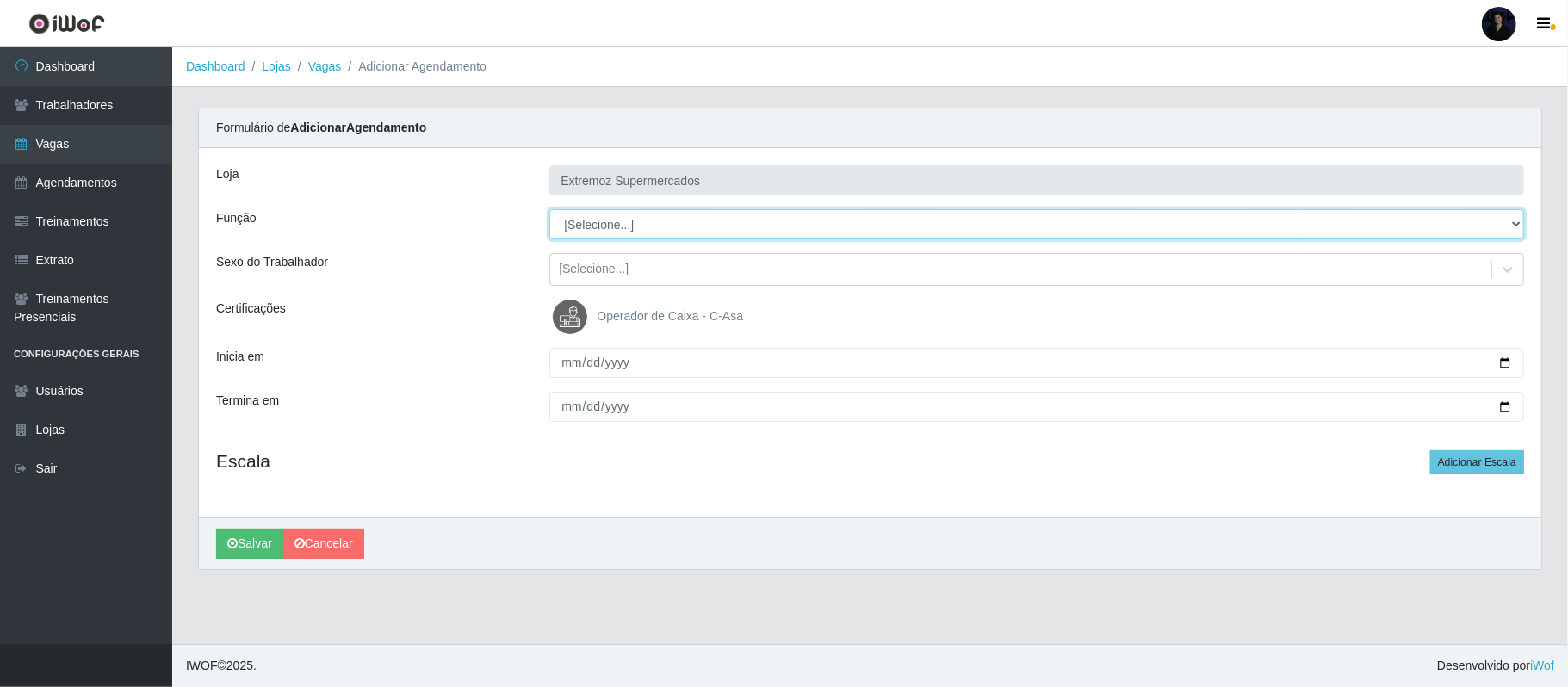
click at [683, 225] on select "[Selecione...] Embalador Embalador + Embalador ++ Operador de Caixa Operador de…" at bounding box center [1036, 223] width 974 height 30
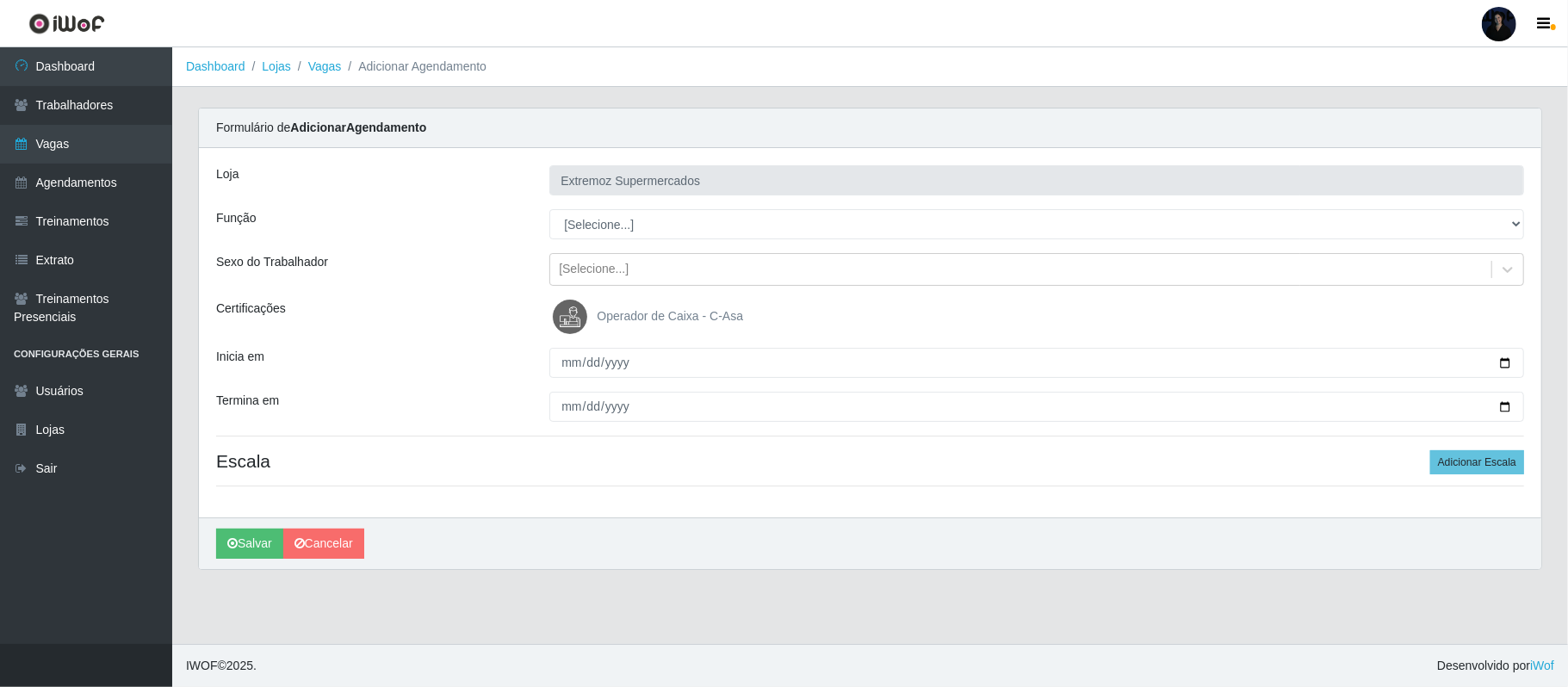
click at [661, 76] on ol "Dashboard Lojas Vagas Adicionar Agendamento" at bounding box center [870, 67] width 1395 height 40
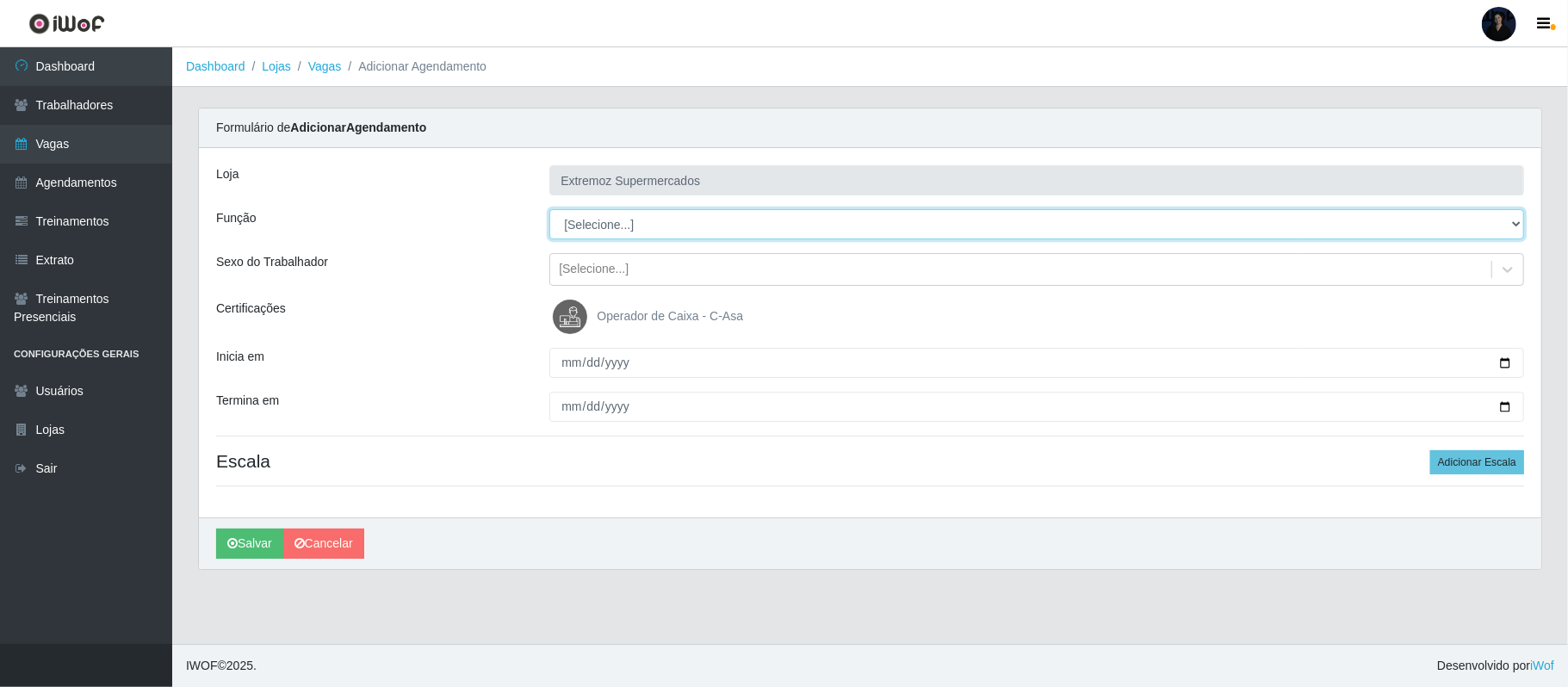
click at [644, 219] on select "[Selecione...] Embalador Embalador + Embalador ++ Operador de Caixa Operador de…" at bounding box center [1036, 223] width 974 height 30
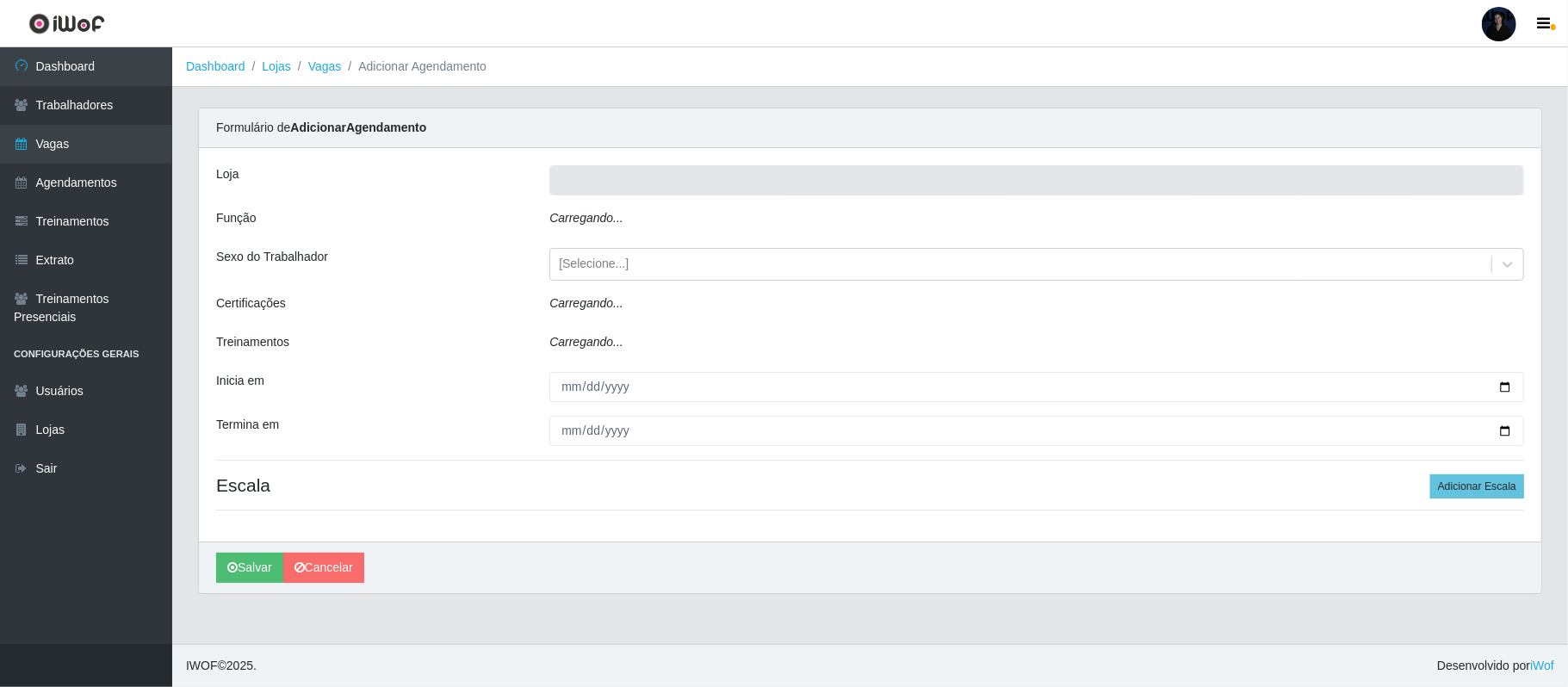
type input "Extremoz Supermercados"
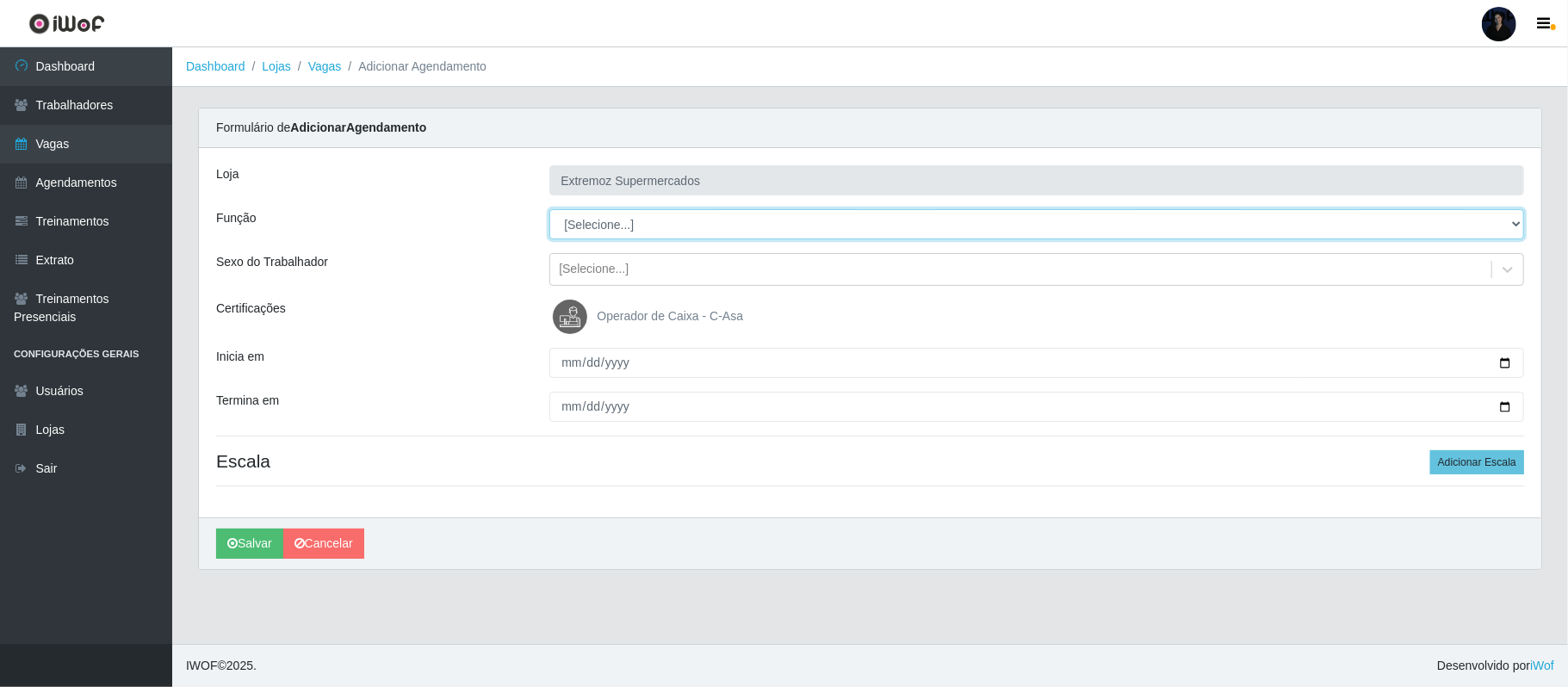
click at [694, 231] on select "[Selecione...] ASG ASG + ASG ++ Embalador Embalador + Embalador ++ Operador de …" at bounding box center [1036, 223] width 974 height 30
select select "16"
click at [549, 210] on select "[Selecione...] ASG ASG + ASG ++ Embalador Embalador + Embalador ++ Operador de …" at bounding box center [1036, 223] width 974 height 30
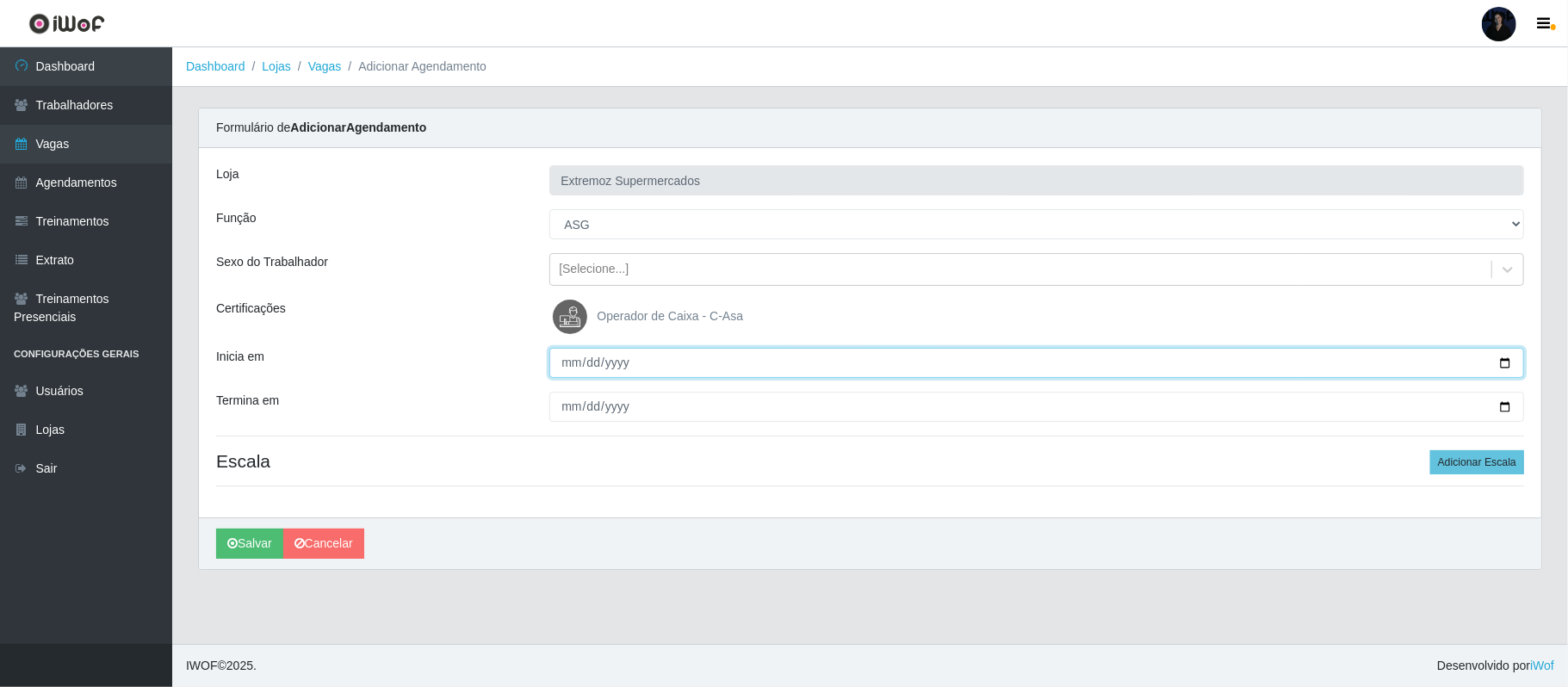
drag, startPoint x: 1500, startPoint y: 362, endPoint x: 1452, endPoint y: 352, distance: 49.0
click at [1499, 361] on input "Inicia em" at bounding box center [1036, 362] width 974 height 30
type input "[DATE]"
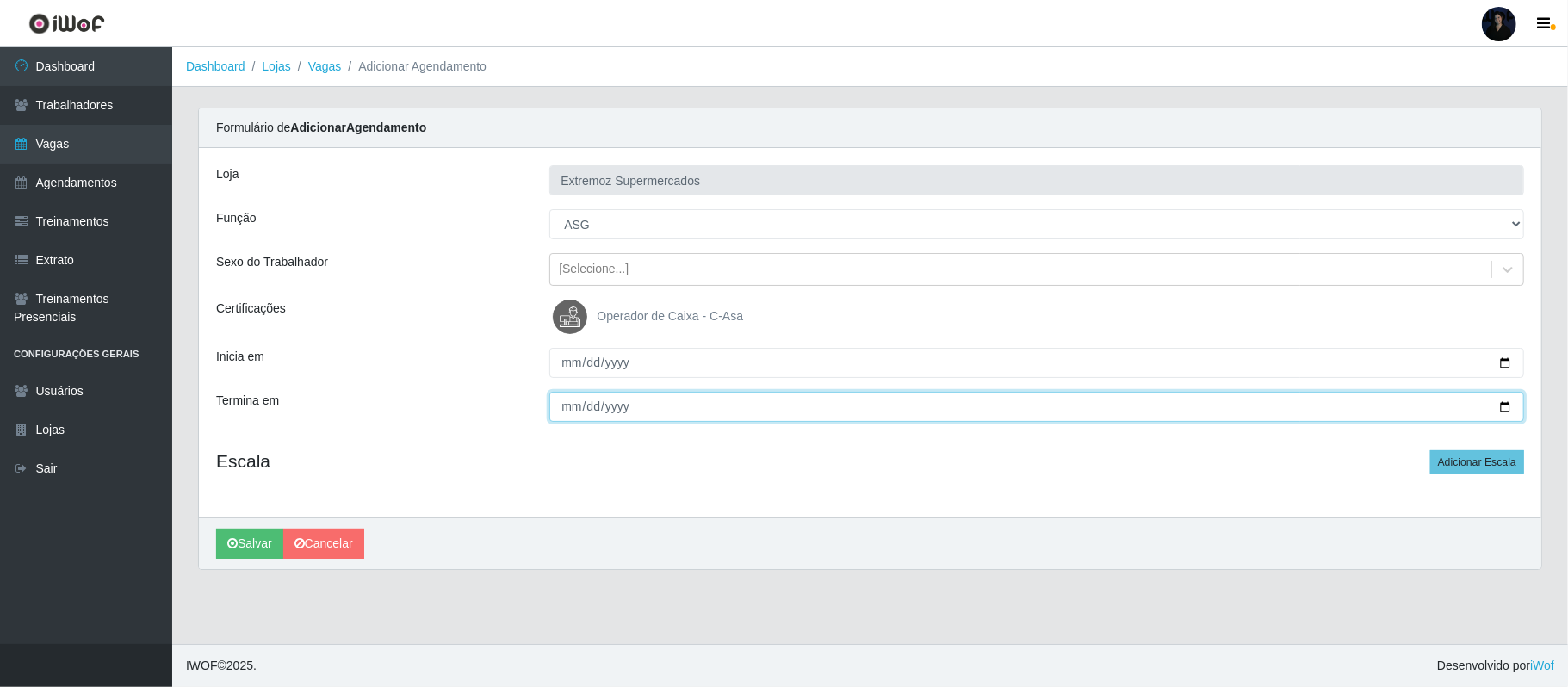
click at [1504, 409] on input "Termina em" at bounding box center [1036, 406] width 974 height 30
type input "[DATE]"
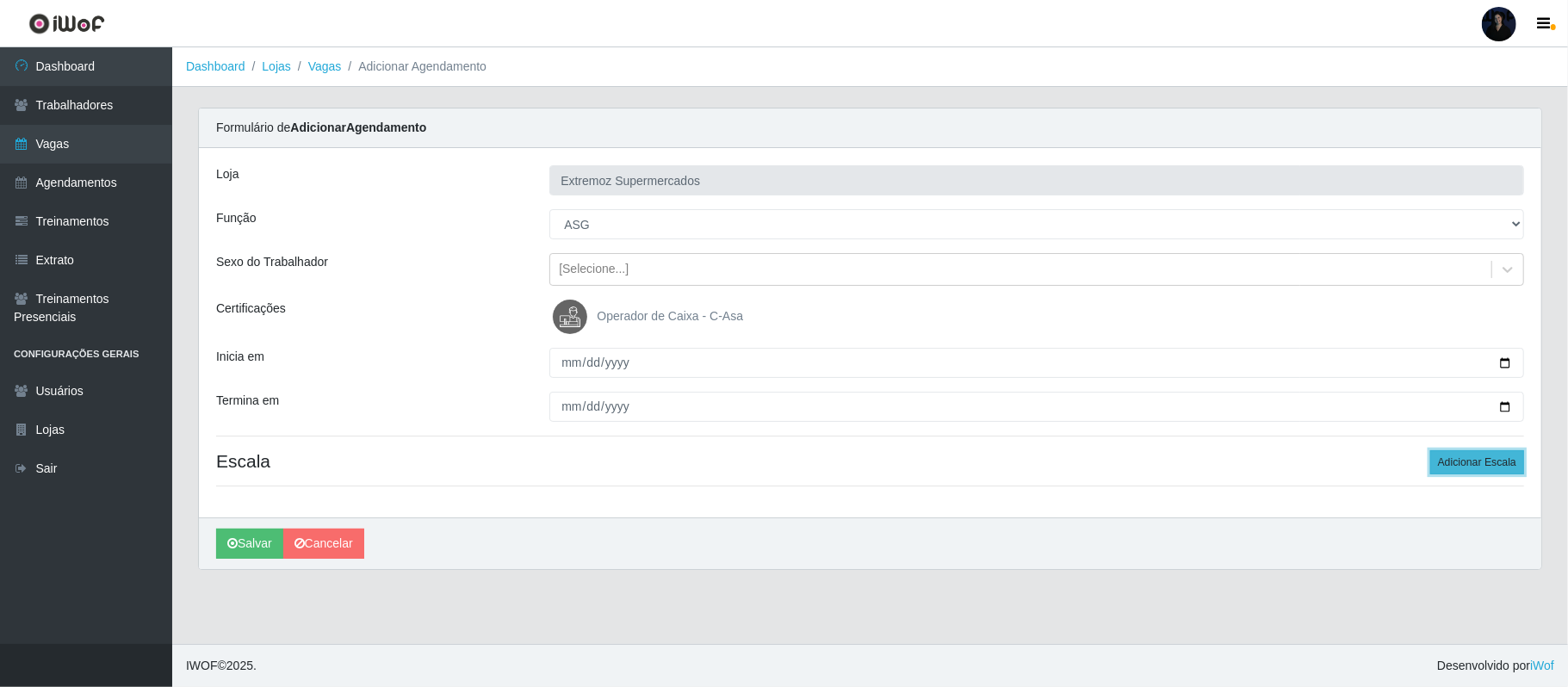
click at [1486, 465] on button "Adicionar Escala" at bounding box center [1476, 462] width 94 height 25
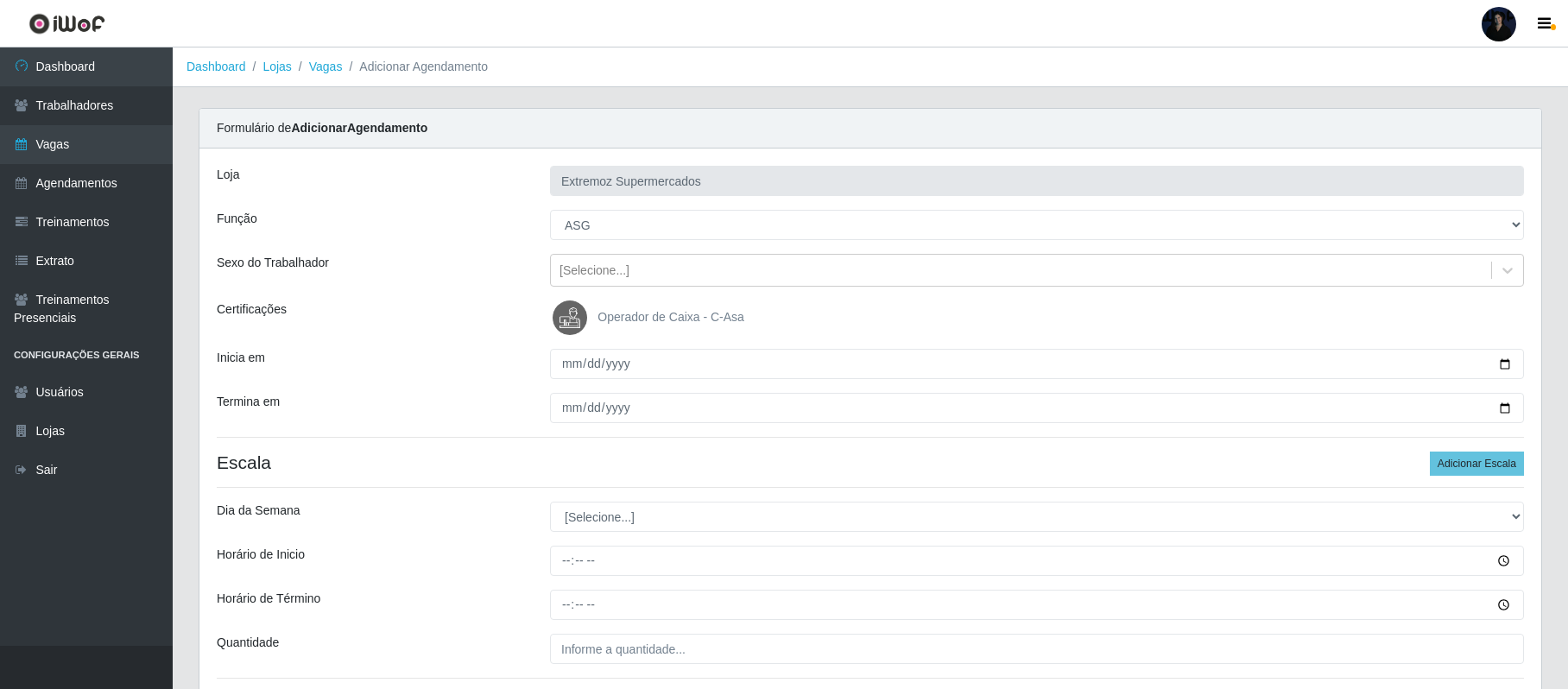
click at [888, 35] on header "Perfil Alterar Senha Sair" at bounding box center [784, 24] width 1568 height 47
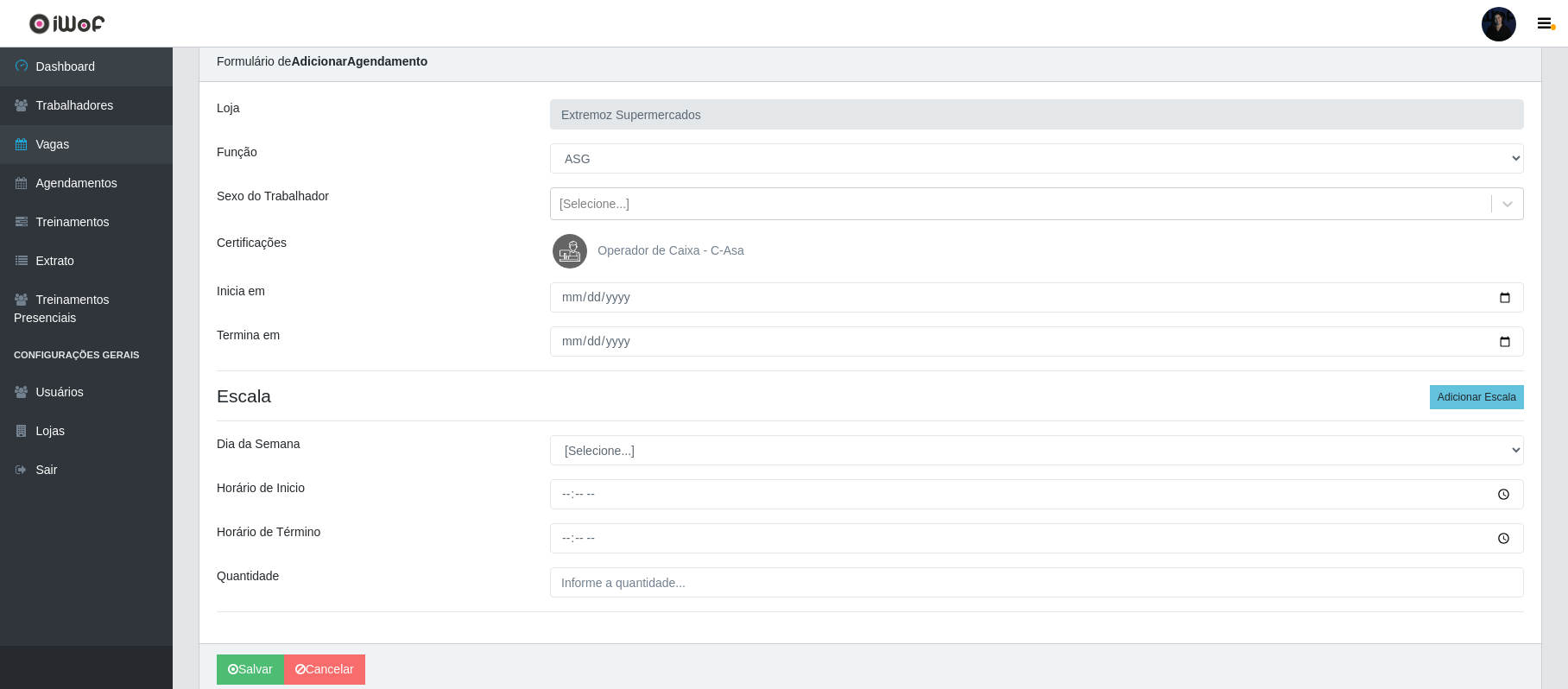
scroll to position [140, 0]
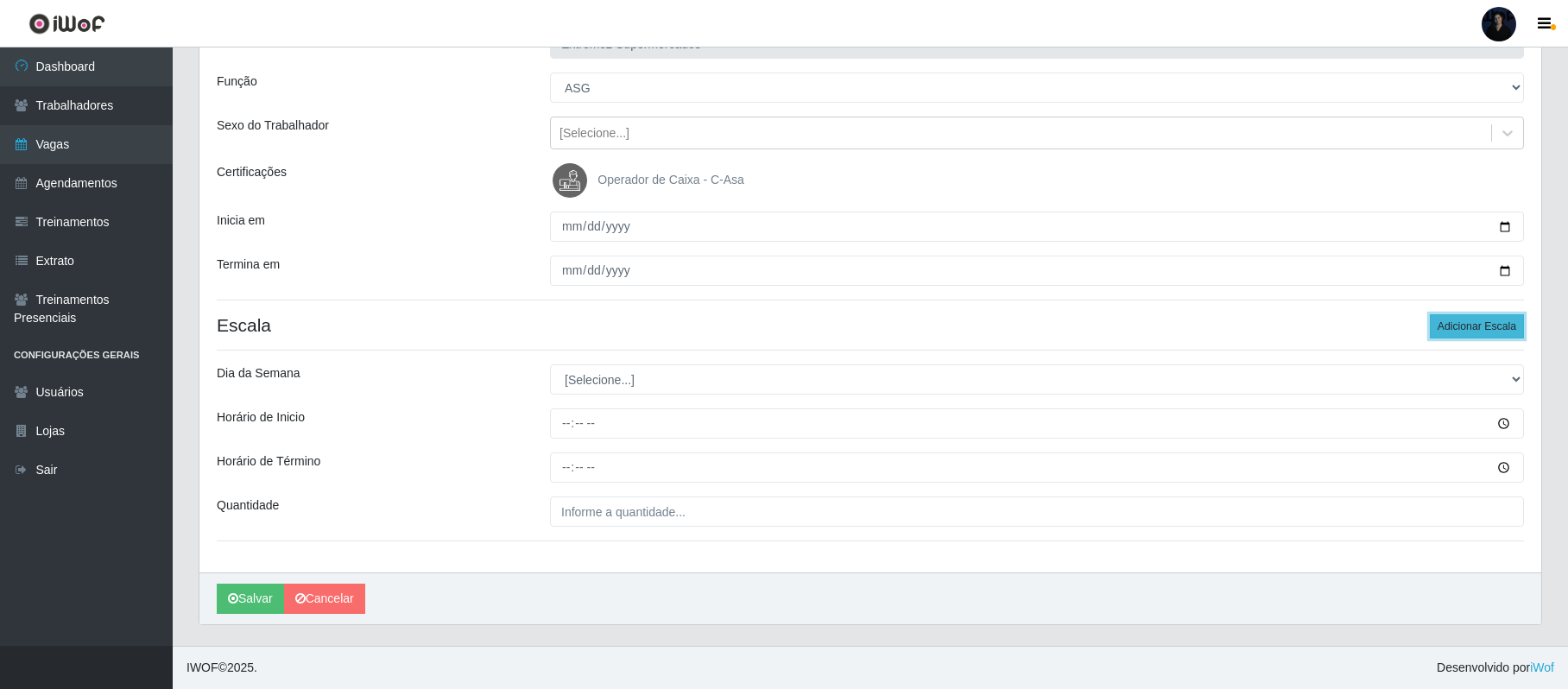
click at [1489, 328] on button "Adicionar Escala" at bounding box center [1476, 326] width 94 height 25
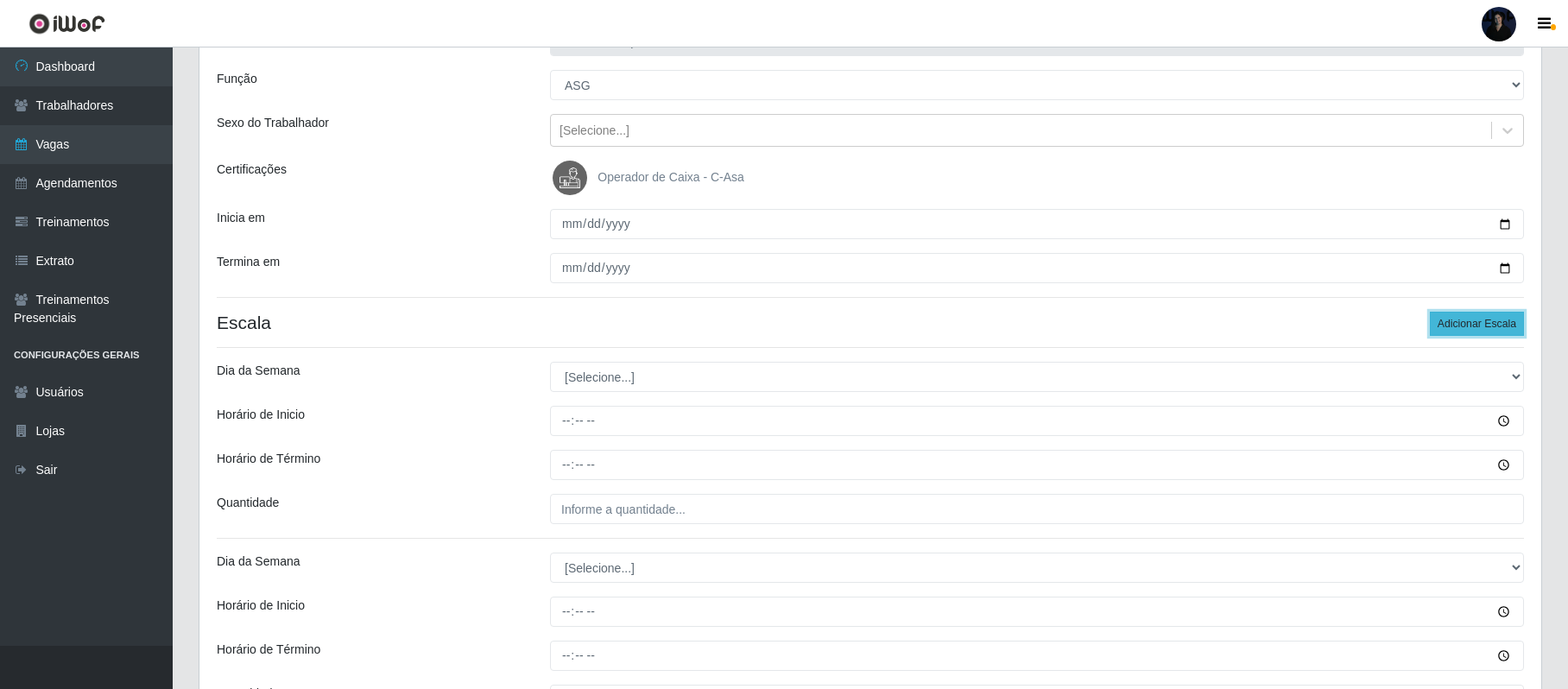
click at [1489, 328] on button "Adicionar Escala" at bounding box center [1476, 323] width 94 height 25
click at [698, 371] on select "[Selecione...] Segunda Terça Quarta Quinta Sexta Sábado Domingo" at bounding box center [1037, 376] width 974 height 30
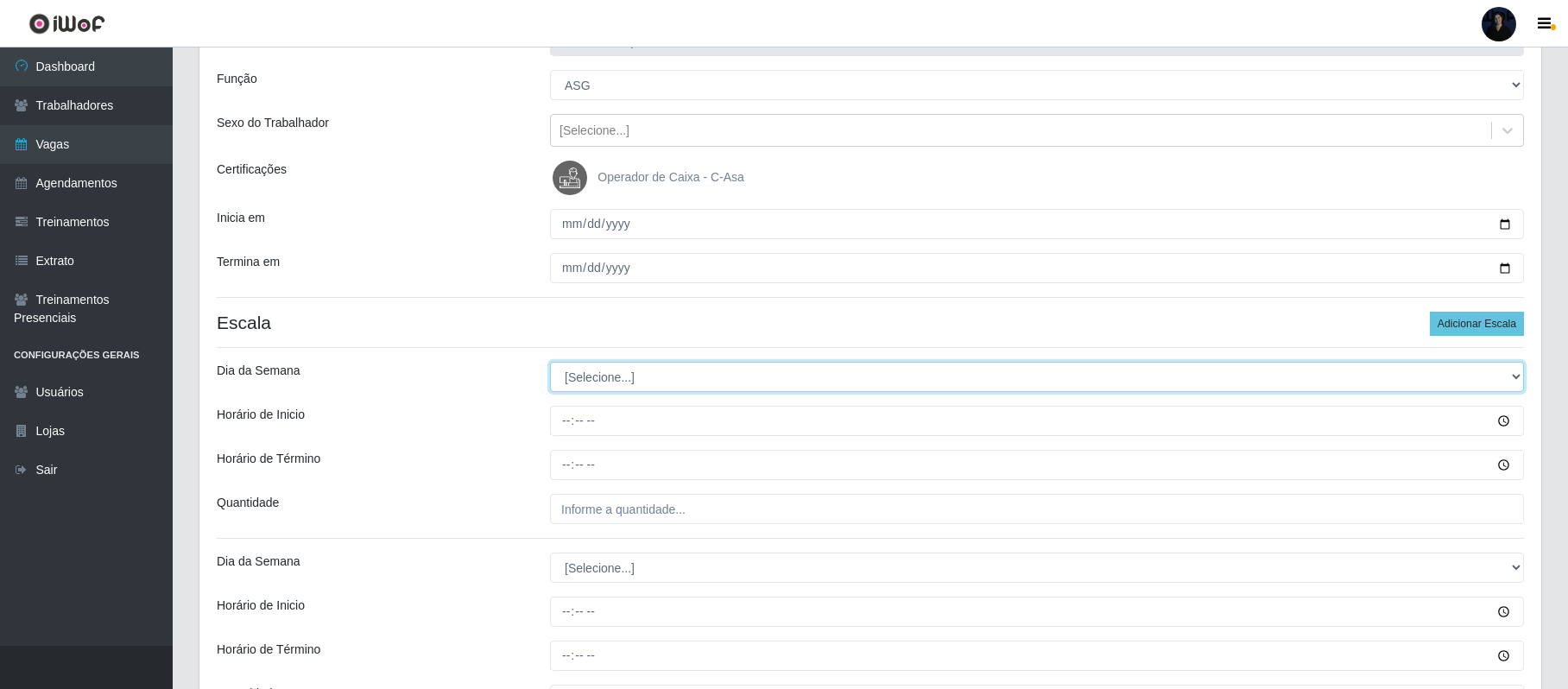
select select "1"
click at [550, 362] on select "[Selecione...] Segunda Terça Quarta Quinta Sexta Sábado Domingo" at bounding box center [1037, 376] width 974 height 30
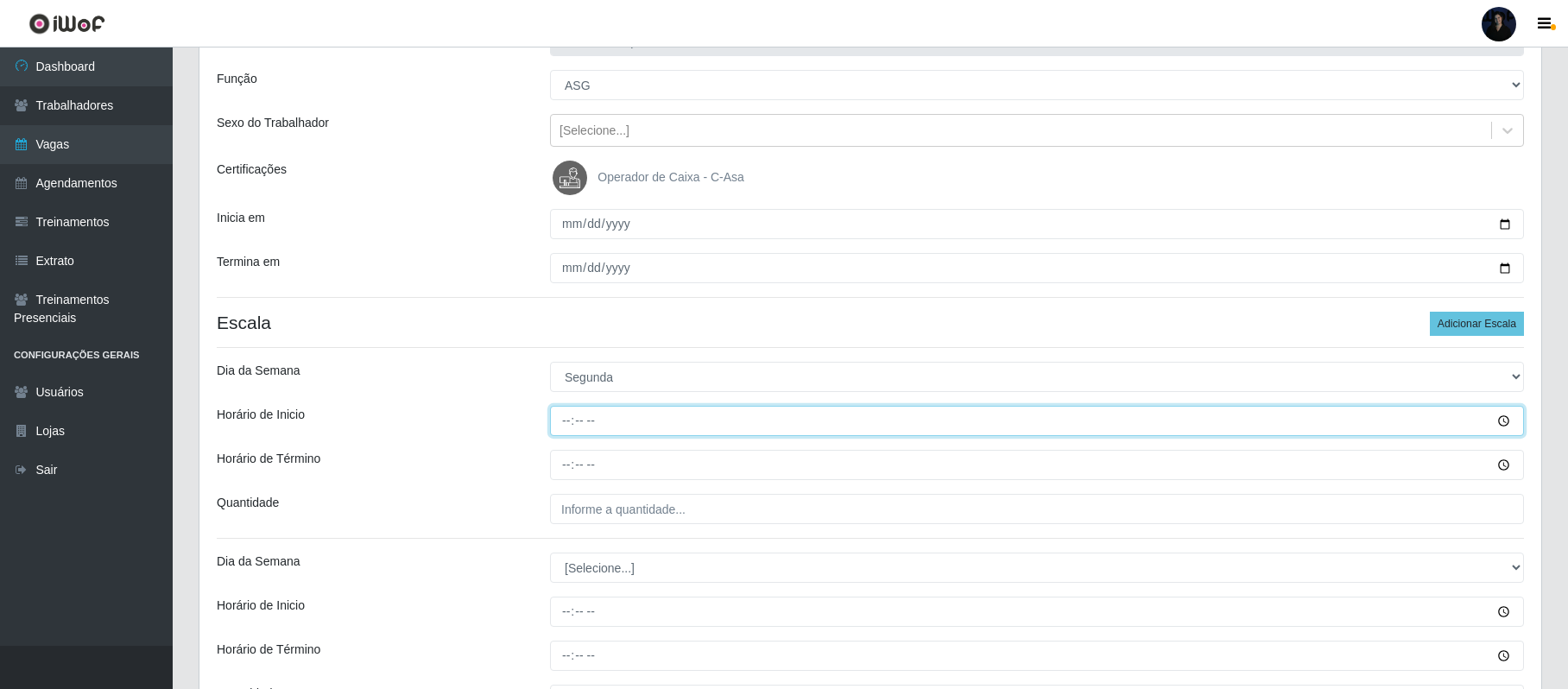
click at [561, 421] on input "Horário de Inicio" at bounding box center [1037, 420] width 974 height 30
type input "14:00"
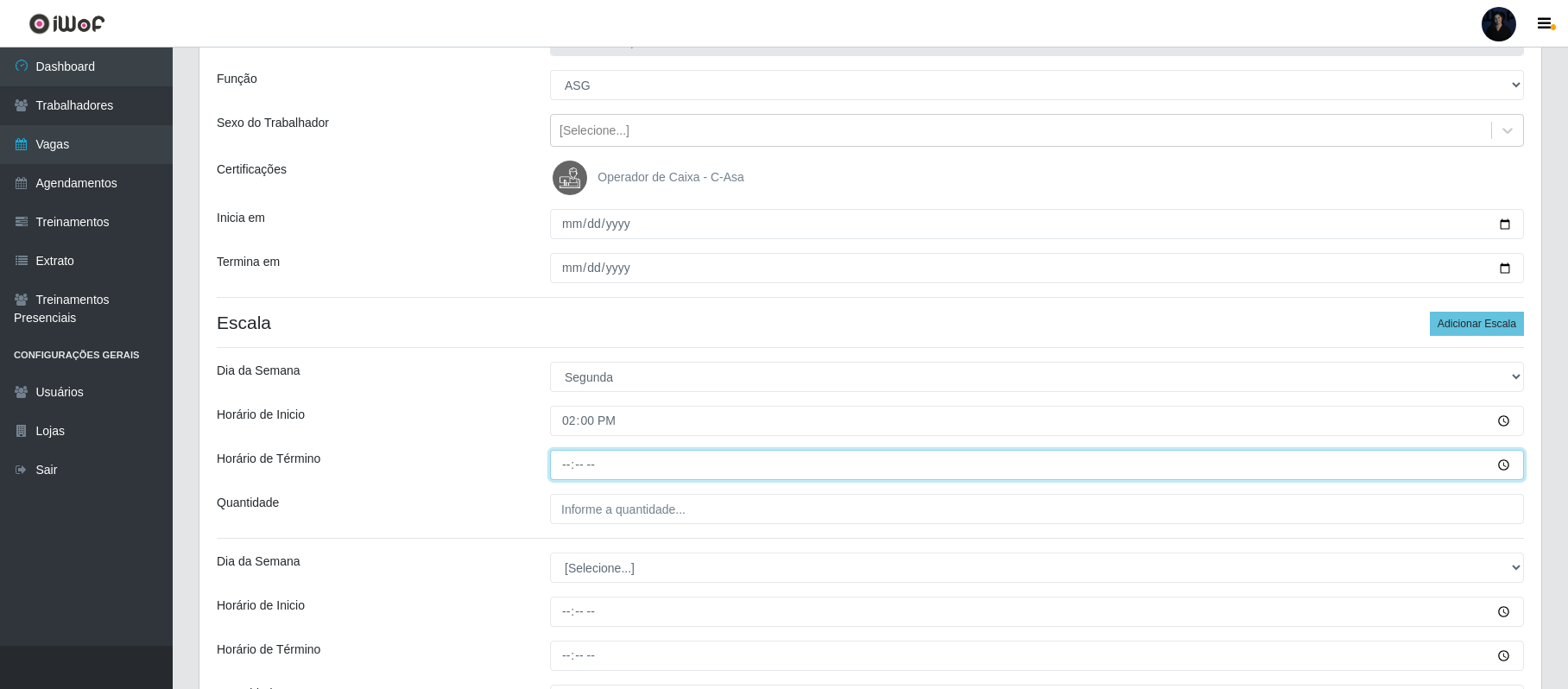
click at [566, 464] on input "Horário de Término" at bounding box center [1037, 464] width 974 height 30
type input "20:00"
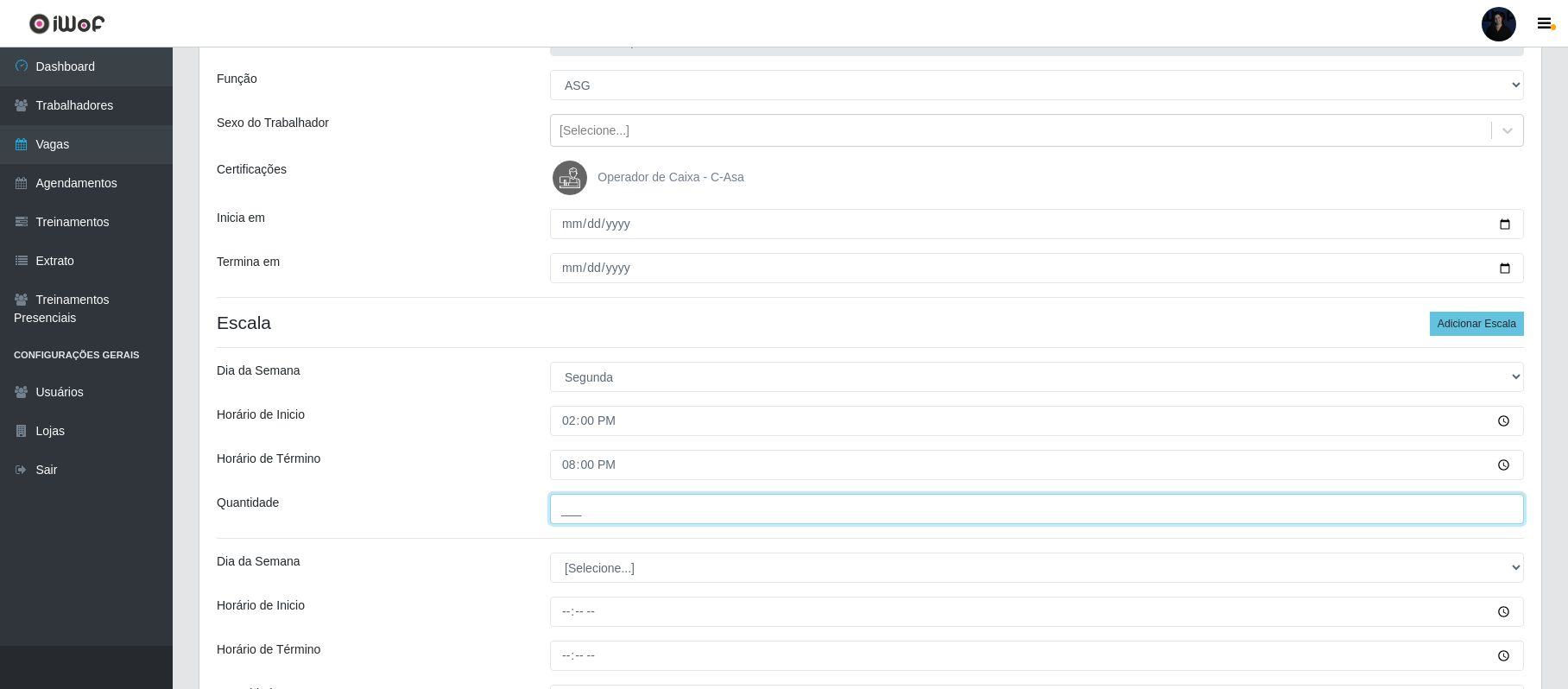
click at [567, 509] on input "___" at bounding box center [1037, 508] width 974 height 30
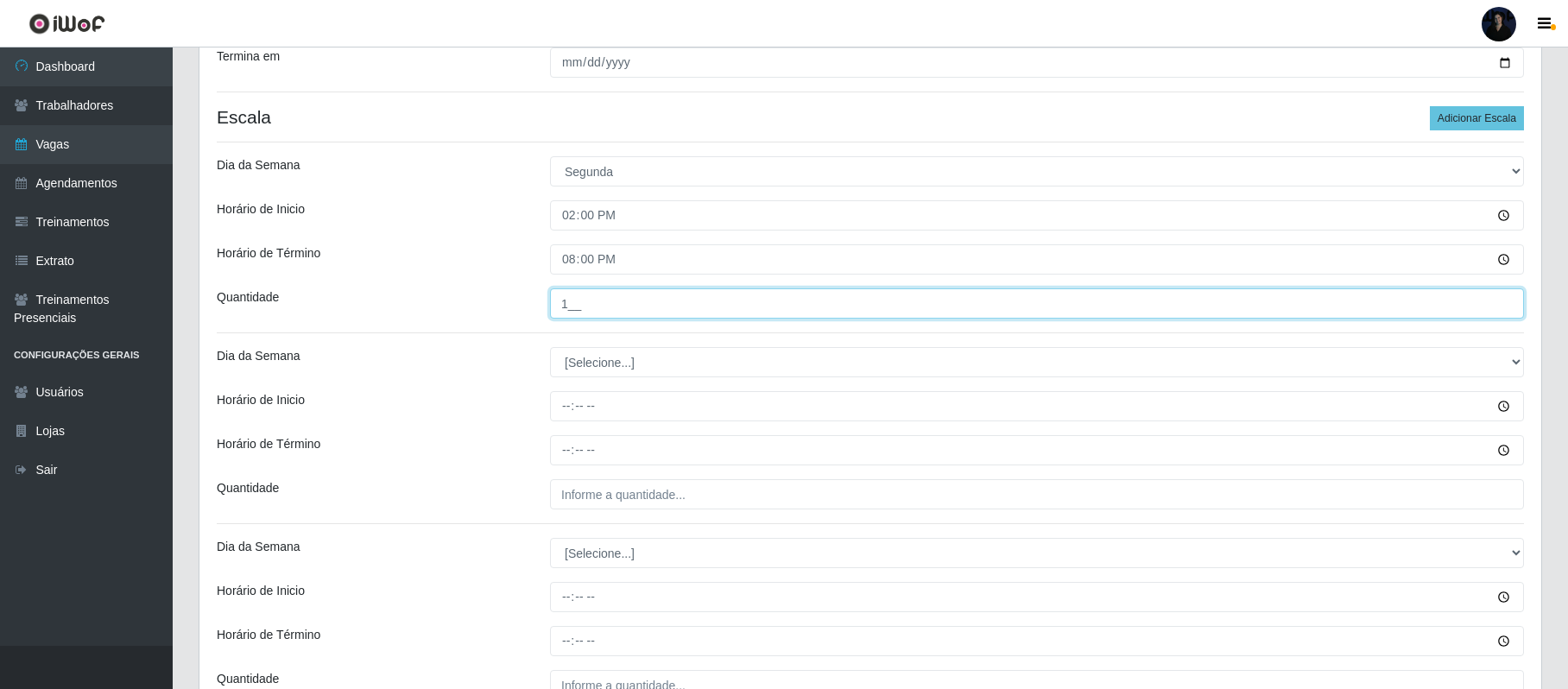
scroll to position [370, 0]
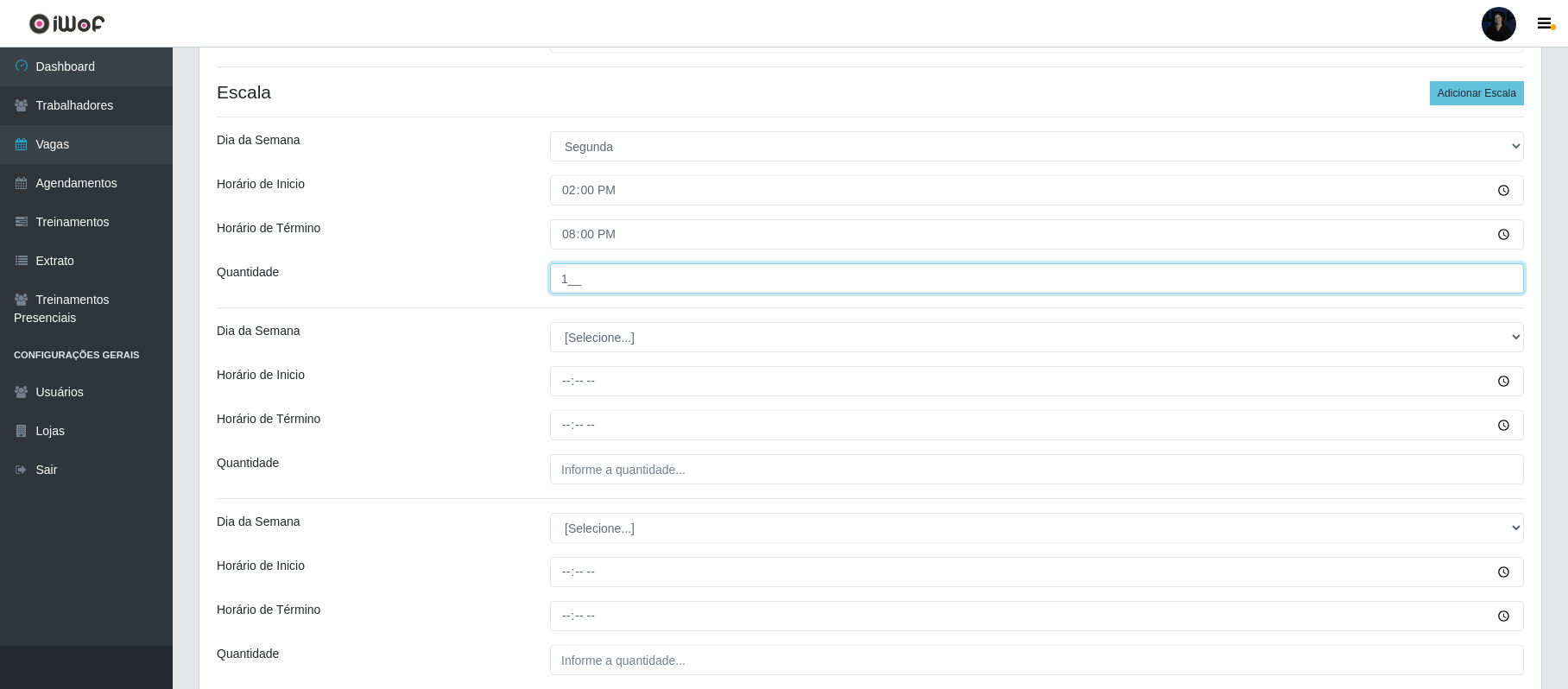
type input "1__"
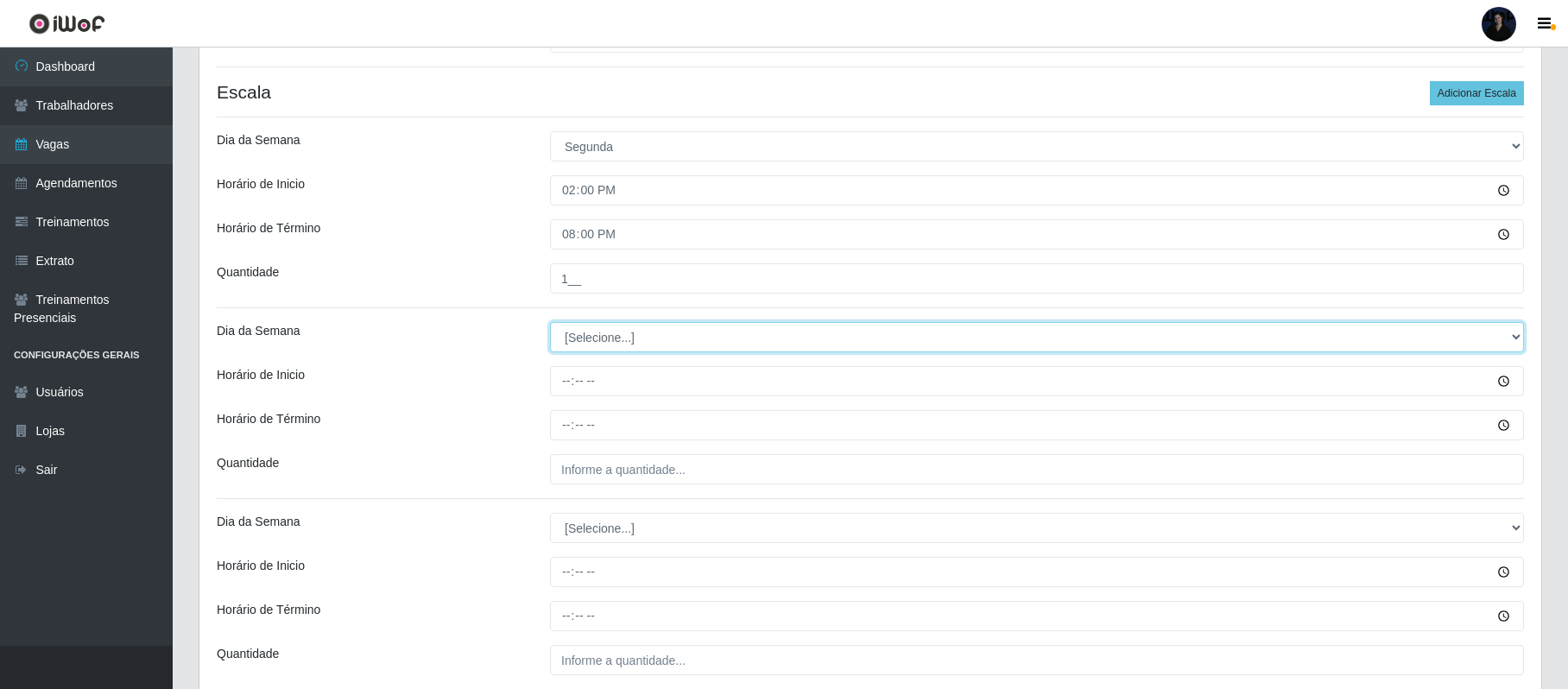
click at [587, 340] on select "[Selecione...] Segunda Terça Quarta Quinta Sexta Sábado Domingo" at bounding box center [1037, 337] width 974 height 30
select select "2"
click at [550, 324] on select "[Selecione...] Segunda Terça Quarta Quinta Sexta Sábado Domingo" at bounding box center [1037, 337] width 974 height 30
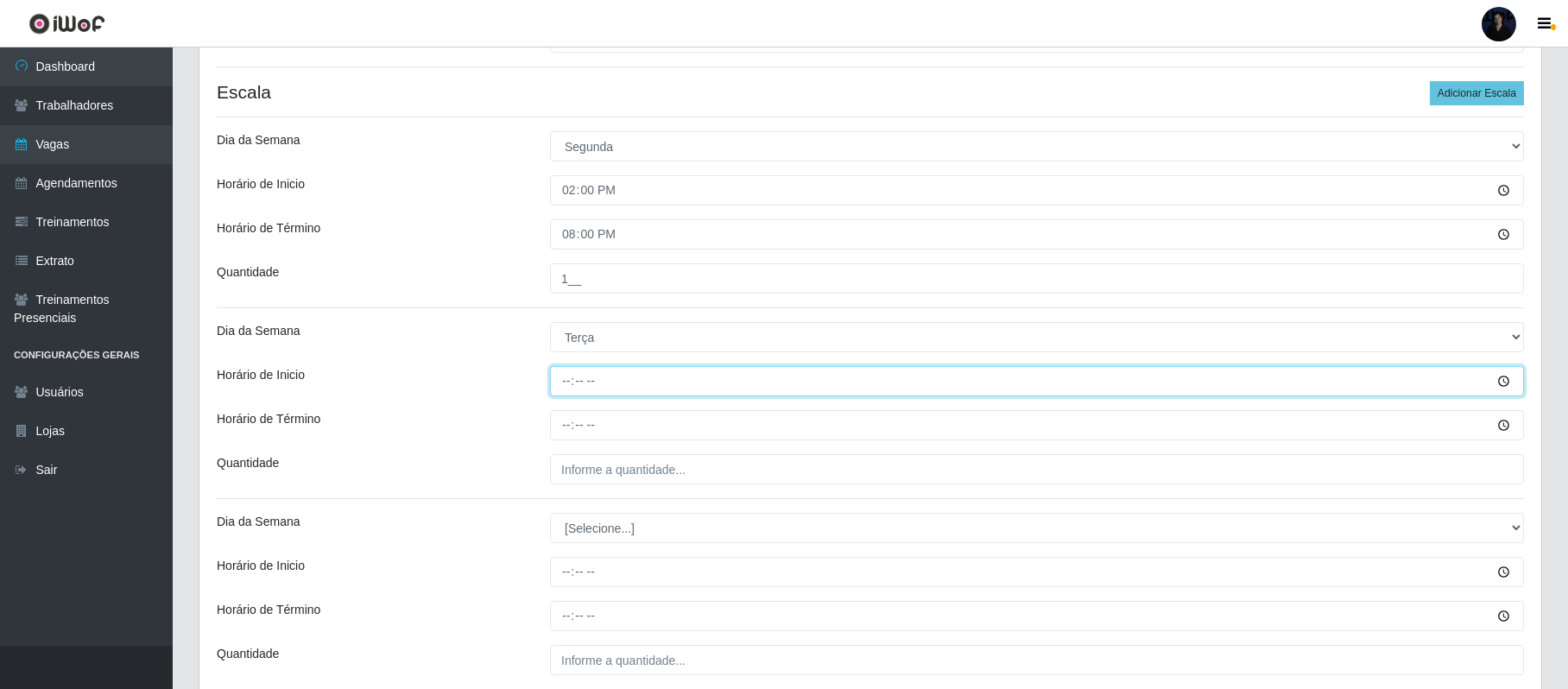
click at [567, 383] on input "Horário de Inicio" at bounding box center [1037, 380] width 974 height 30
type input "14:00"
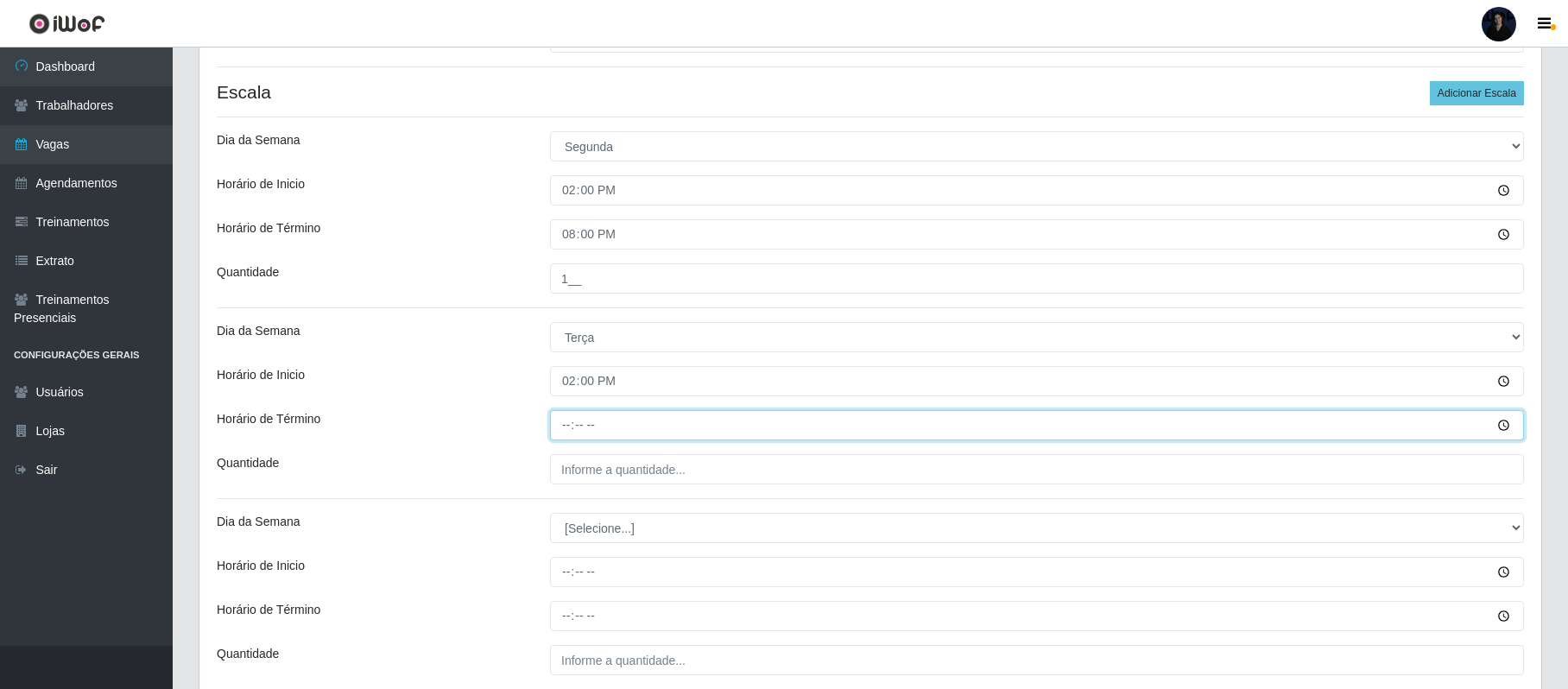
click at [567, 416] on input "Horário de Término" at bounding box center [1037, 424] width 974 height 30
type input "20:00"
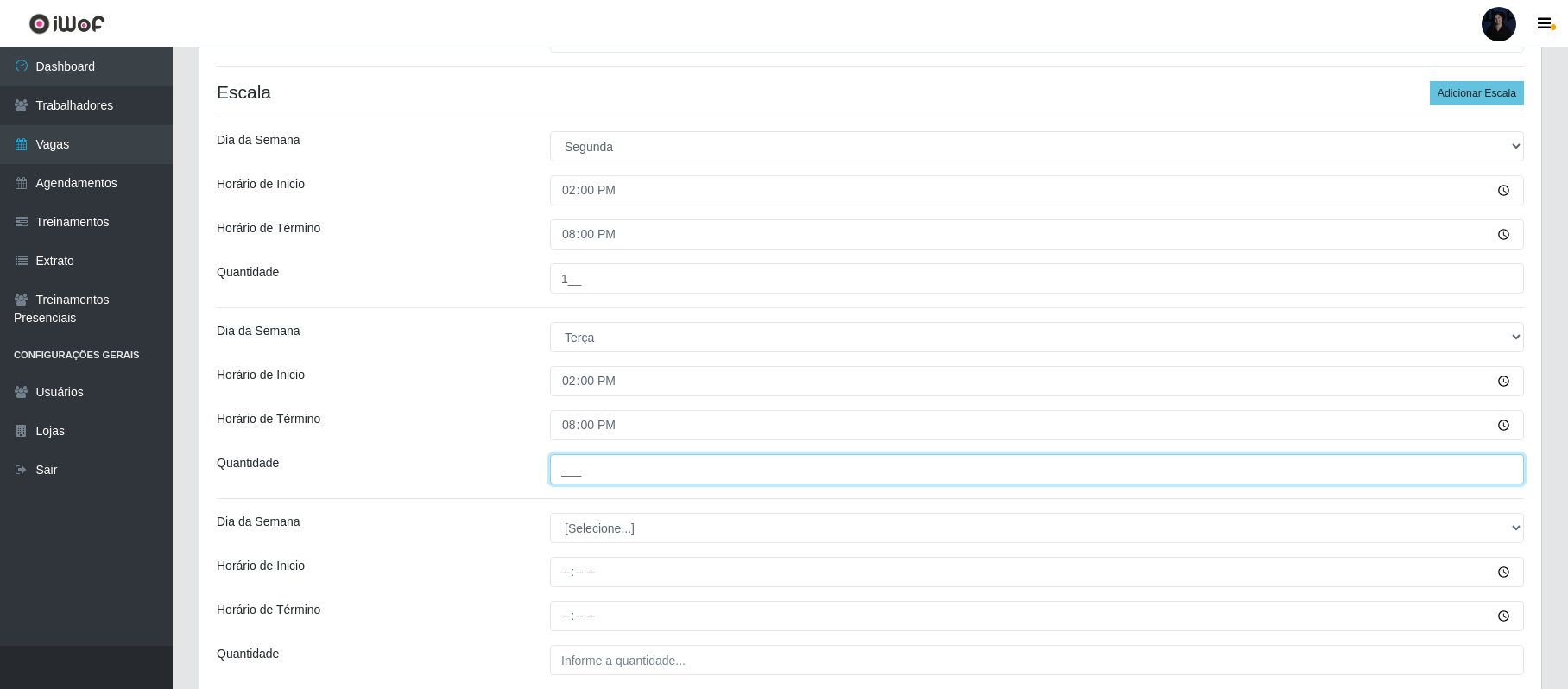
click at [575, 477] on input "___" at bounding box center [1037, 469] width 974 height 30
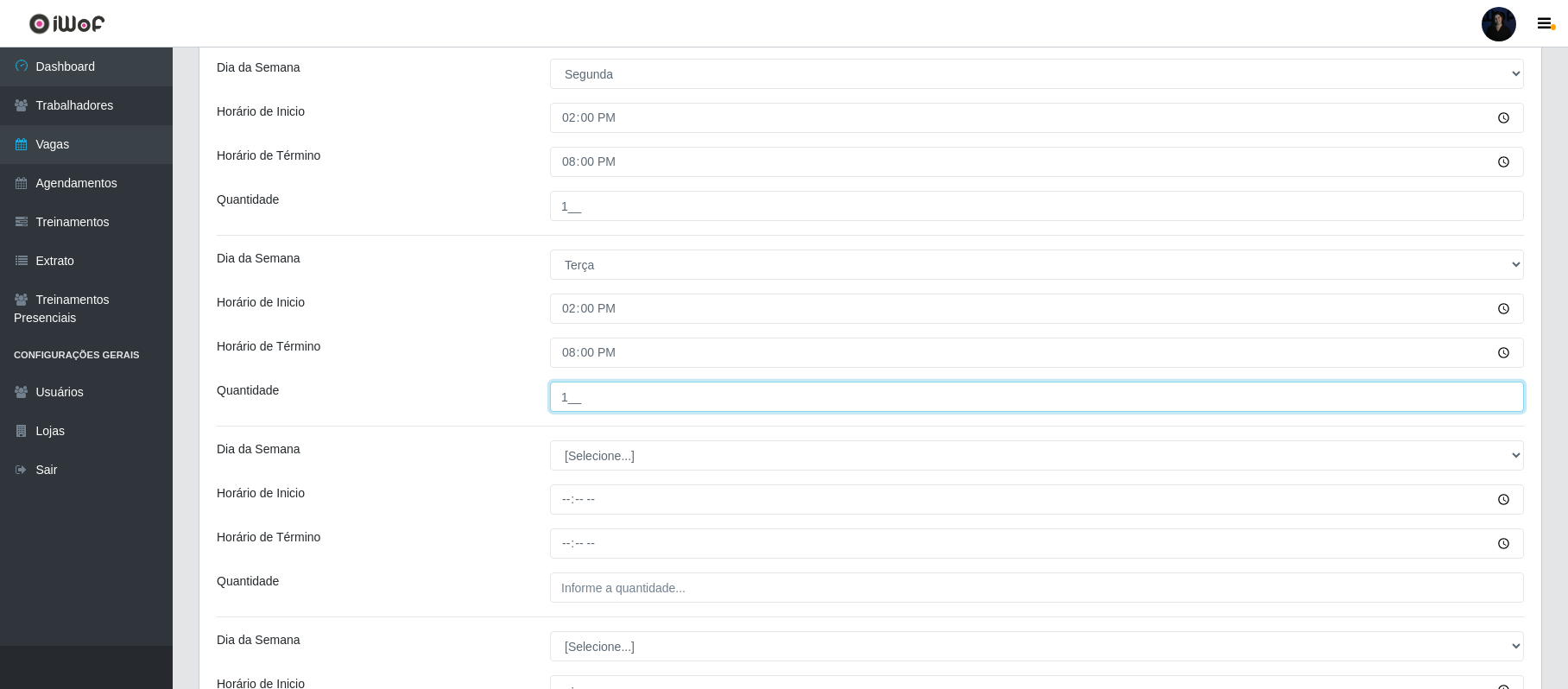
scroll to position [601, 0]
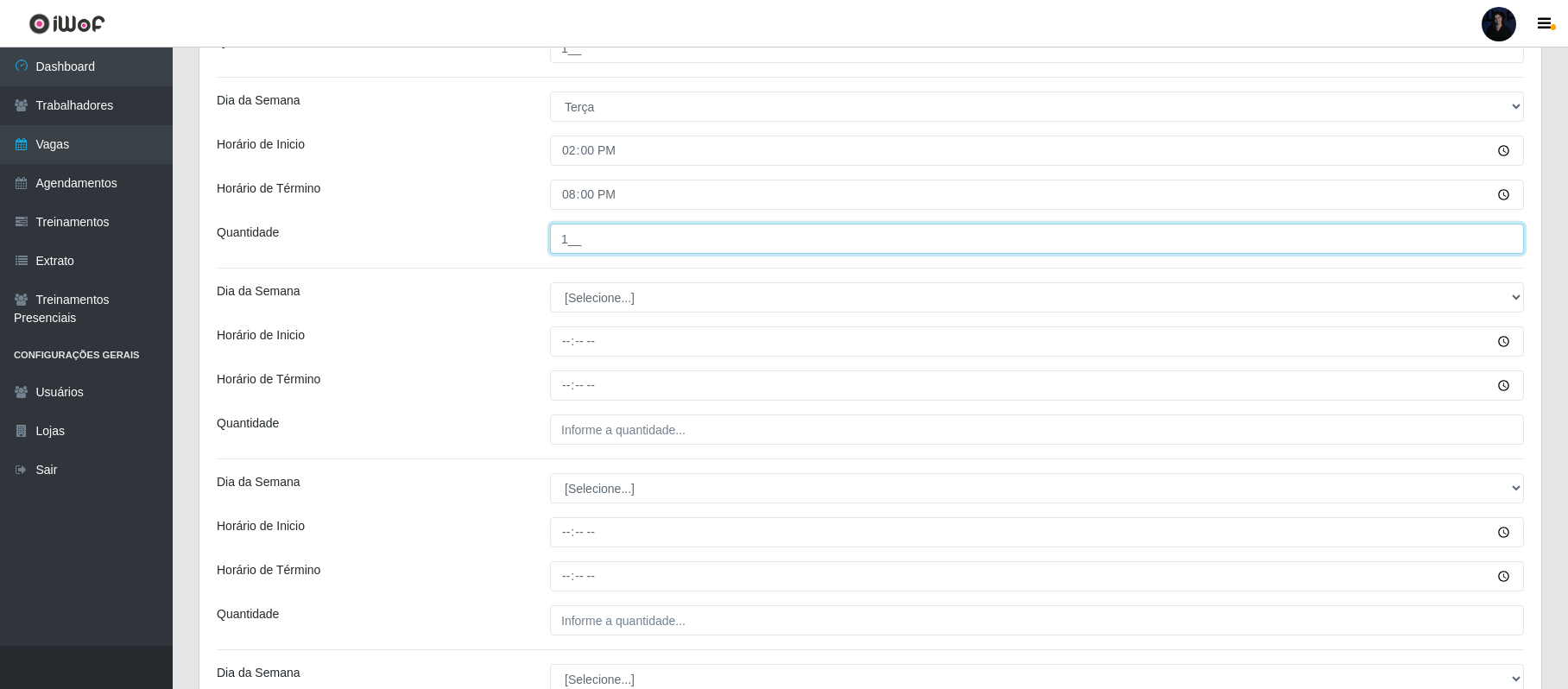
type input "1__"
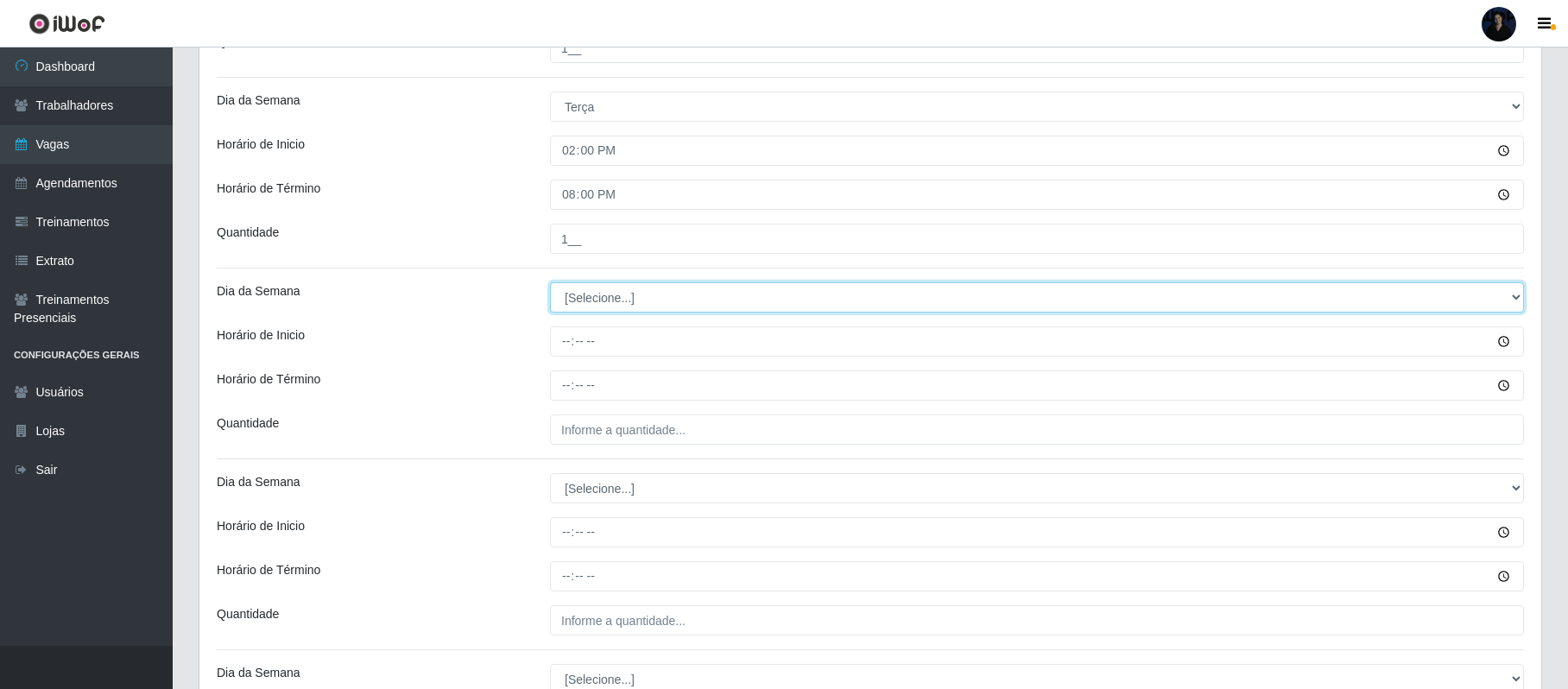
click at [581, 294] on select "[Selecione...] Segunda Terça Quarta Quinta Sexta Sábado Domingo" at bounding box center [1037, 297] width 974 height 30
select select "3"
click at [550, 285] on select "[Selecione...] Segunda Terça Quarta Quinta Sexta Sábado Domingo" at bounding box center [1037, 297] width 974 height 30
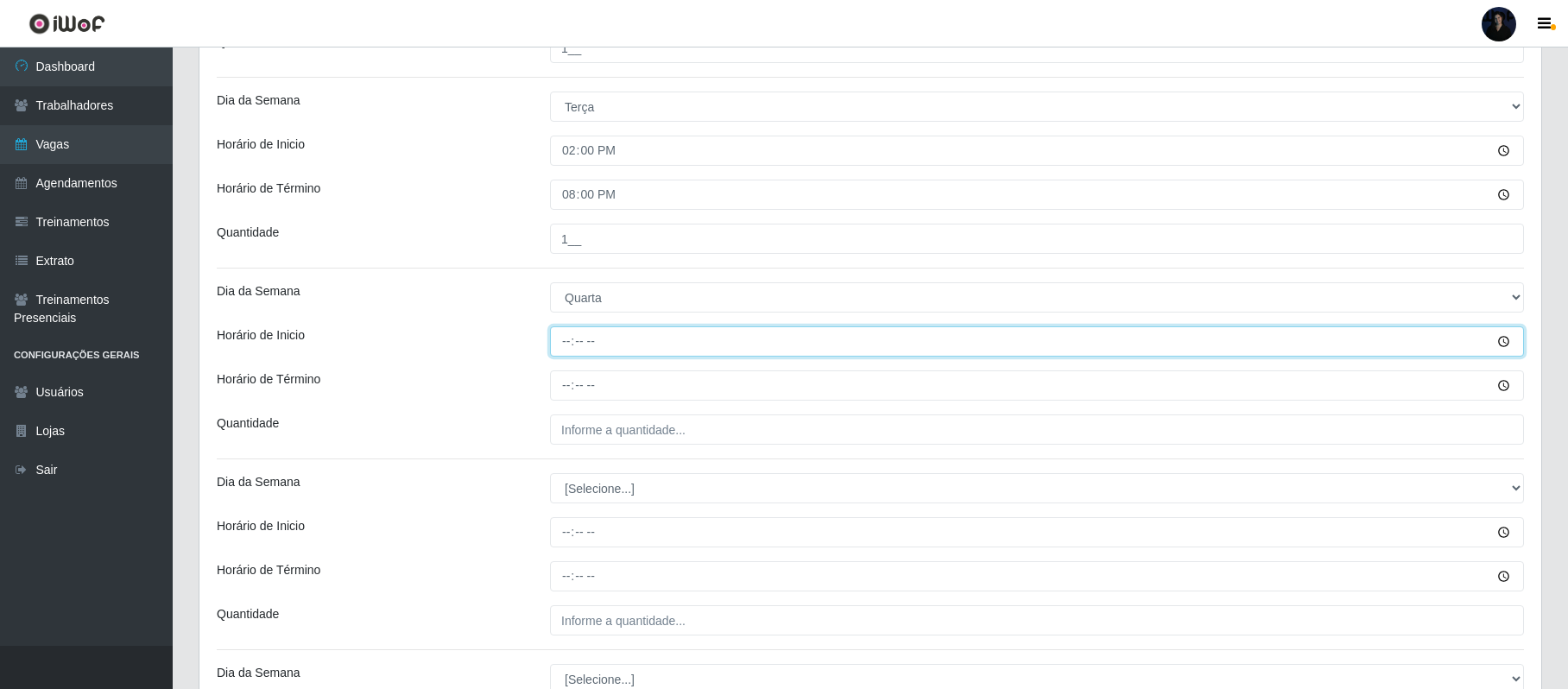
click at [570, 339] on input "Horário de Inicio" at bounding box center [1037, 340] width 974 height 30
type input "14:00"
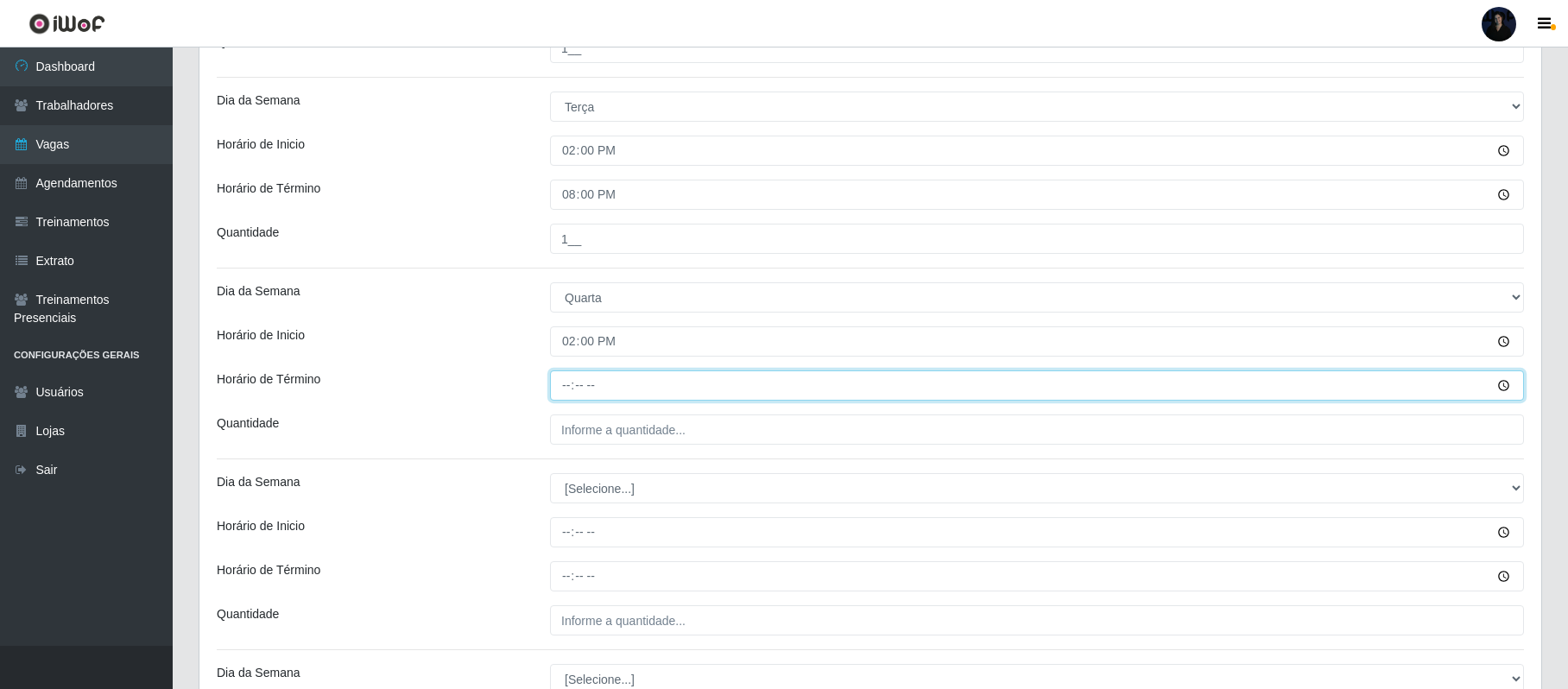
click at [565, 390] on input "Horário de Término" at bounding box center [1037, 385] width 974 height 30
type input "20:00"
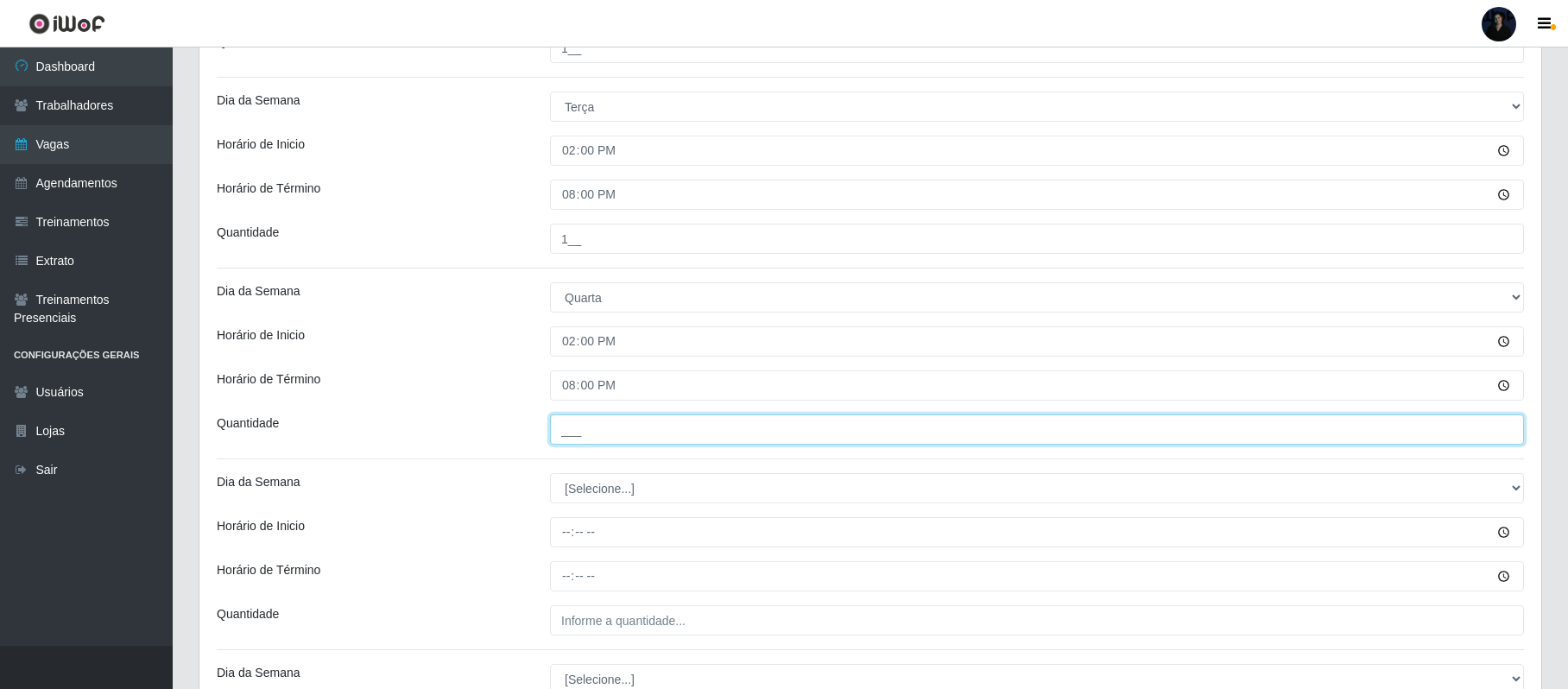
click at [570, 433] on input "___" at bounding box center [1037, 429] width 974 height 30
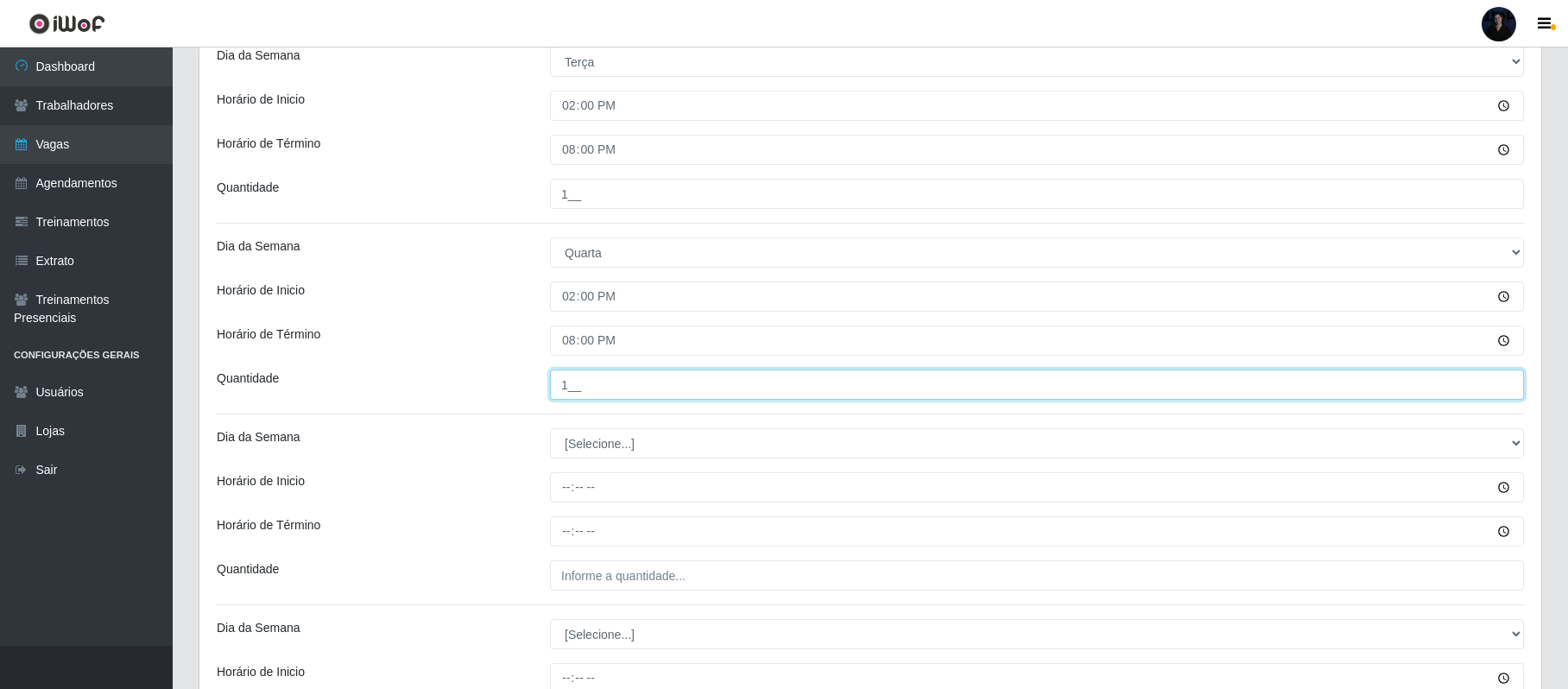
scroll to position [715, 0]
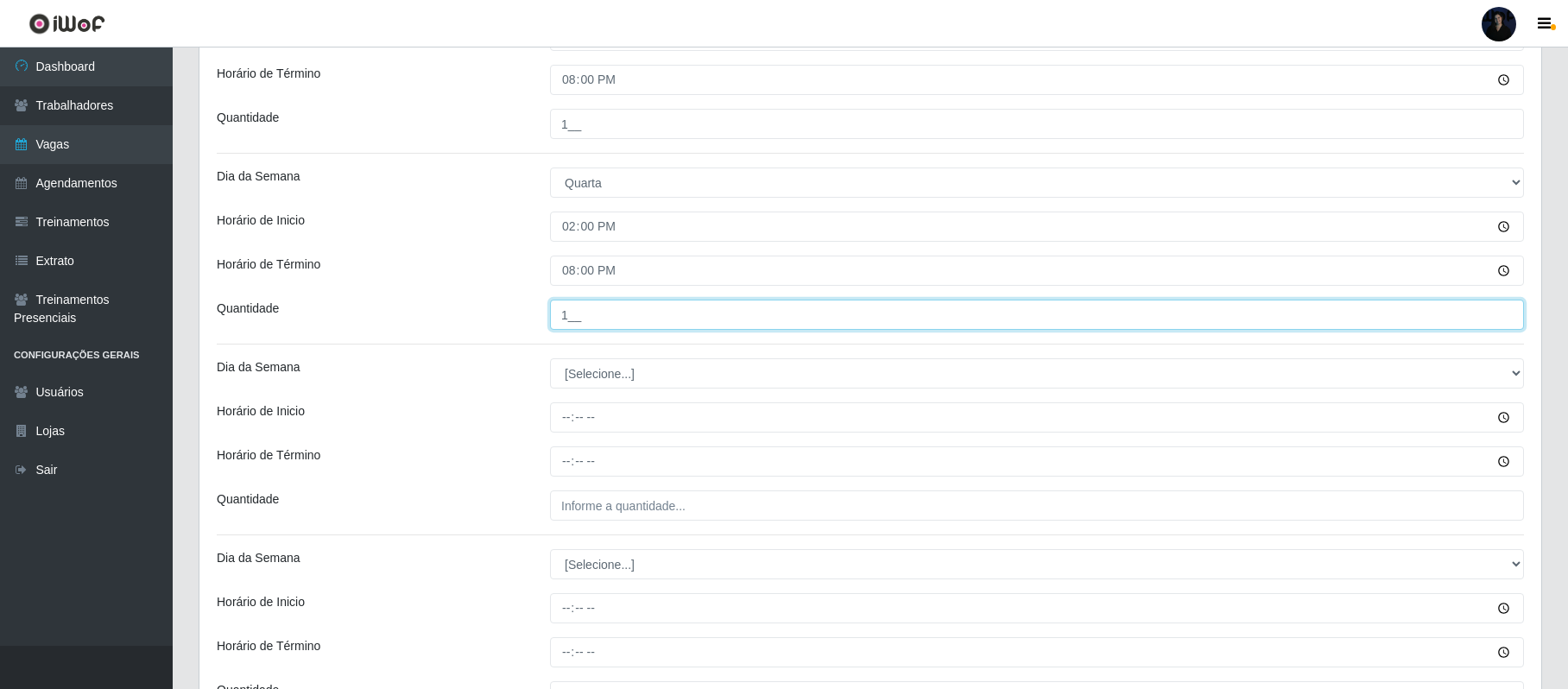
type input "1__"
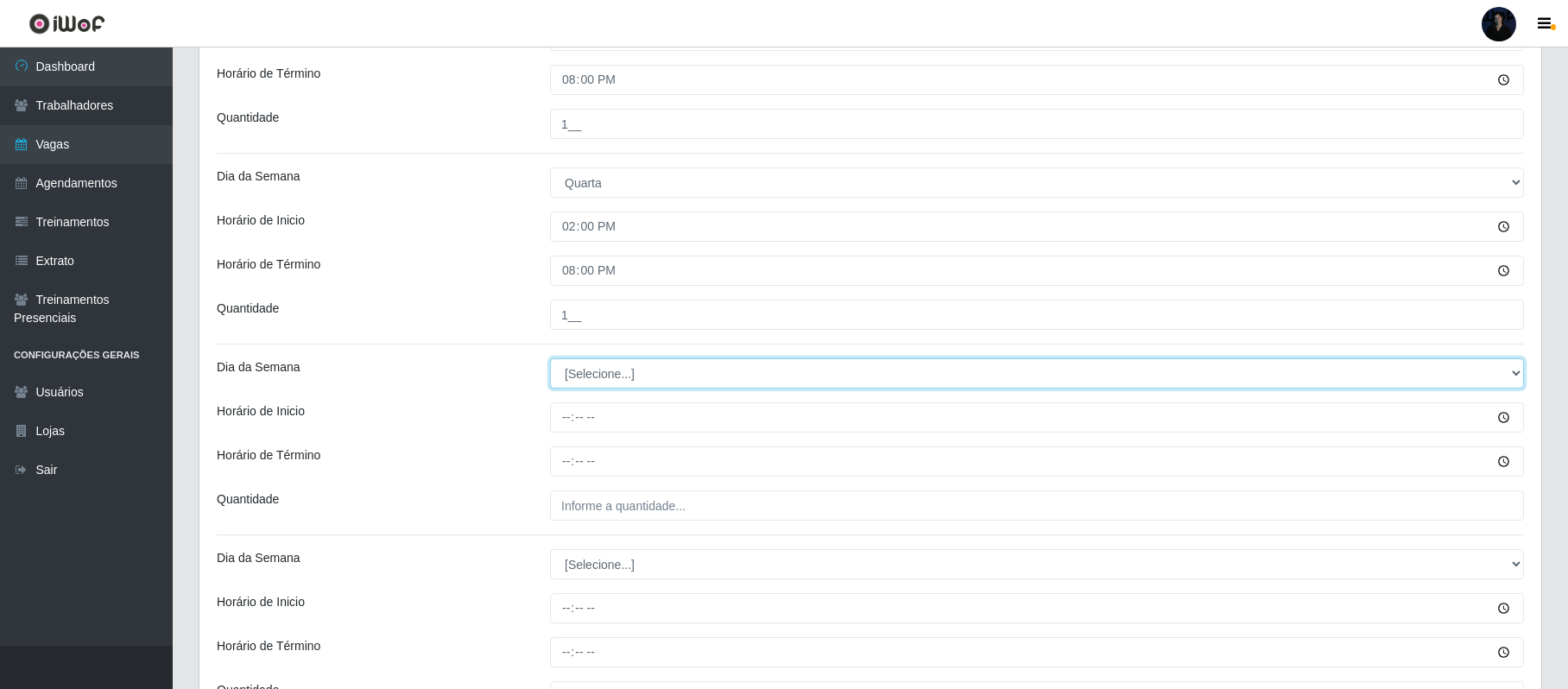
click at [582, 368] on select "[Selecione...] Segunda Terça Quarta Quinta Sexta Sábado Domingo" at bounding box center [1037, 373] width 974 height 30
select select "4"
click at [550, 360] on select "[Selecione...] Segunda Terça Quarta Quinta Sexta Sábado Domingo" at bounding box center [1037, 373] width 974 height 30
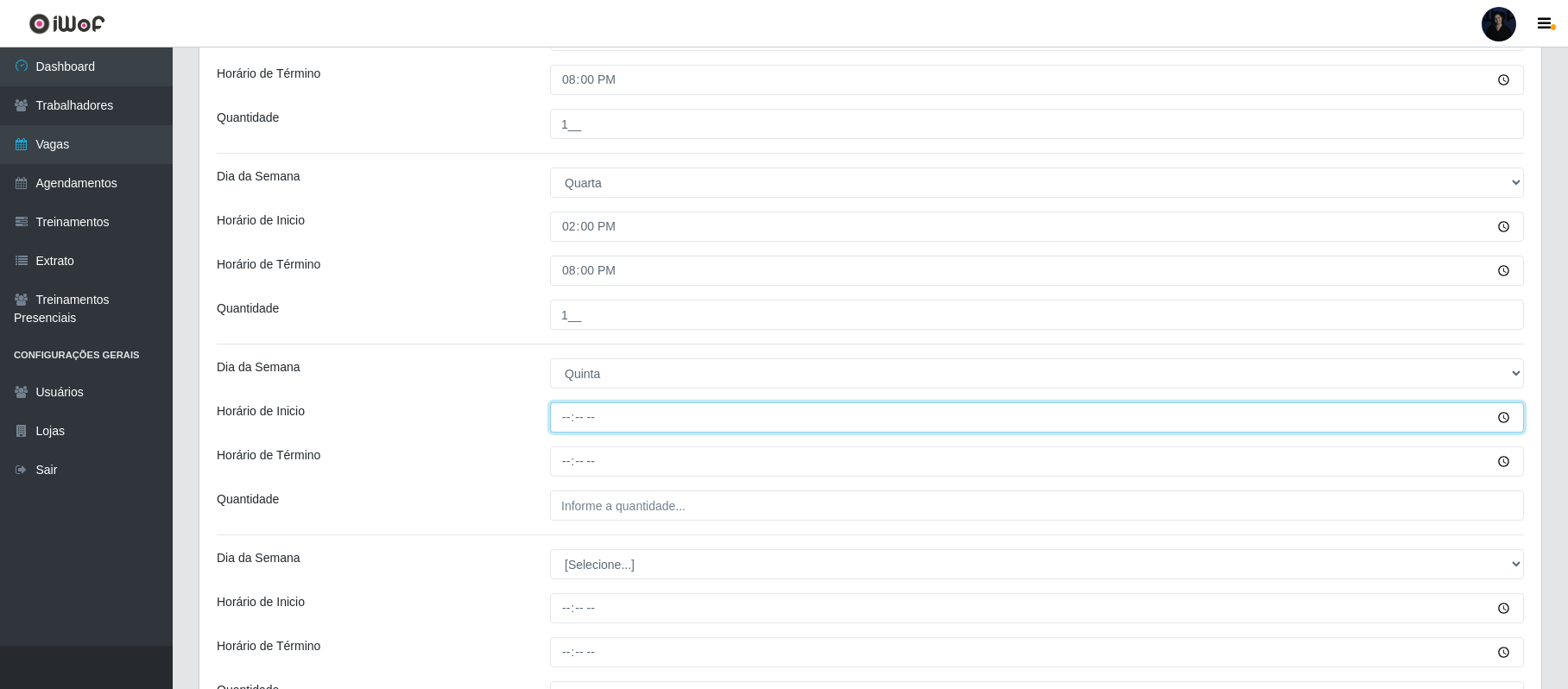
click at [563, 428] on input "Horário de Inicio" at bounding box center [1037, 417] width 974 height 30
type input "14:00"
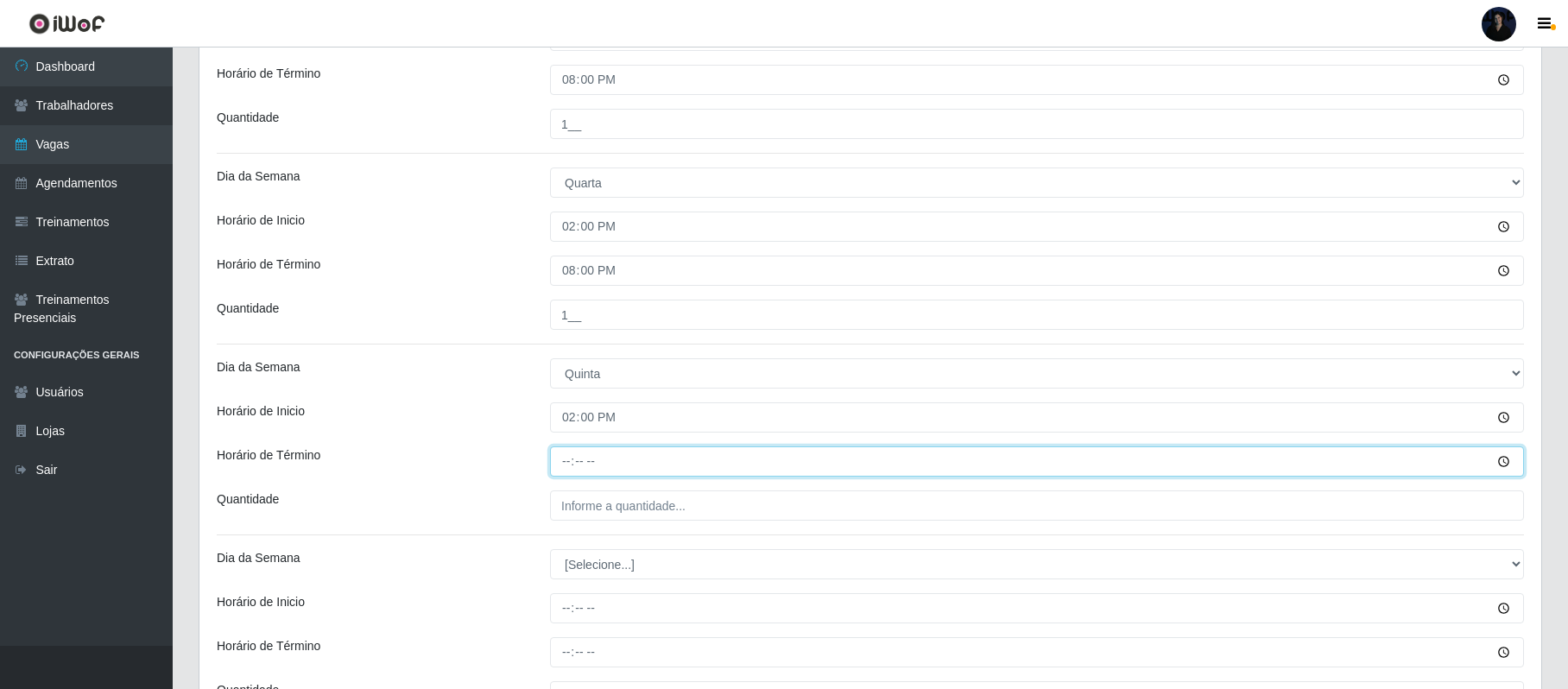
click at [565, 457] on input "Horário de Término" at bounding box center [1037, 461] width 974 height 30
type input "20:00"
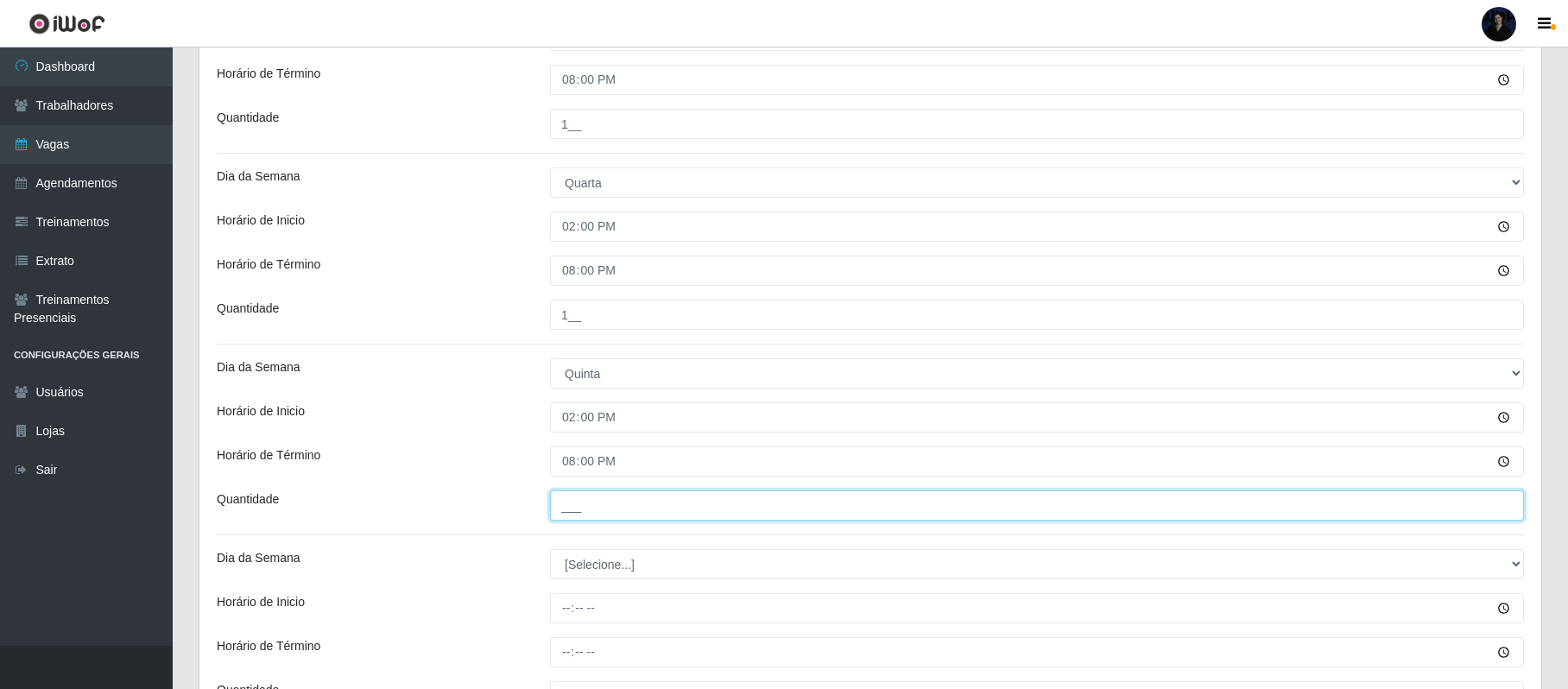
click at [563, 514] on input "___" at bounding box center [1037, 505] width 974 height 30
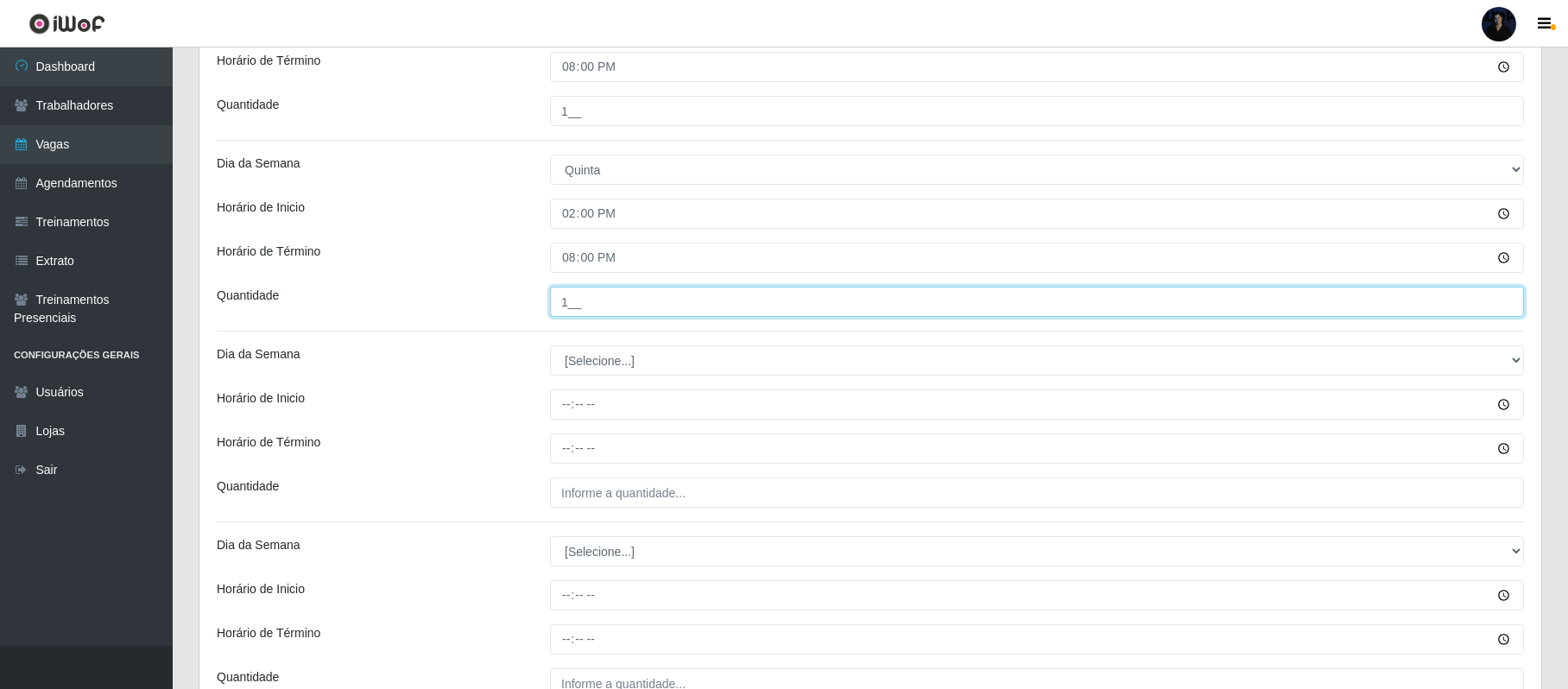
scroll to position [946, 0]
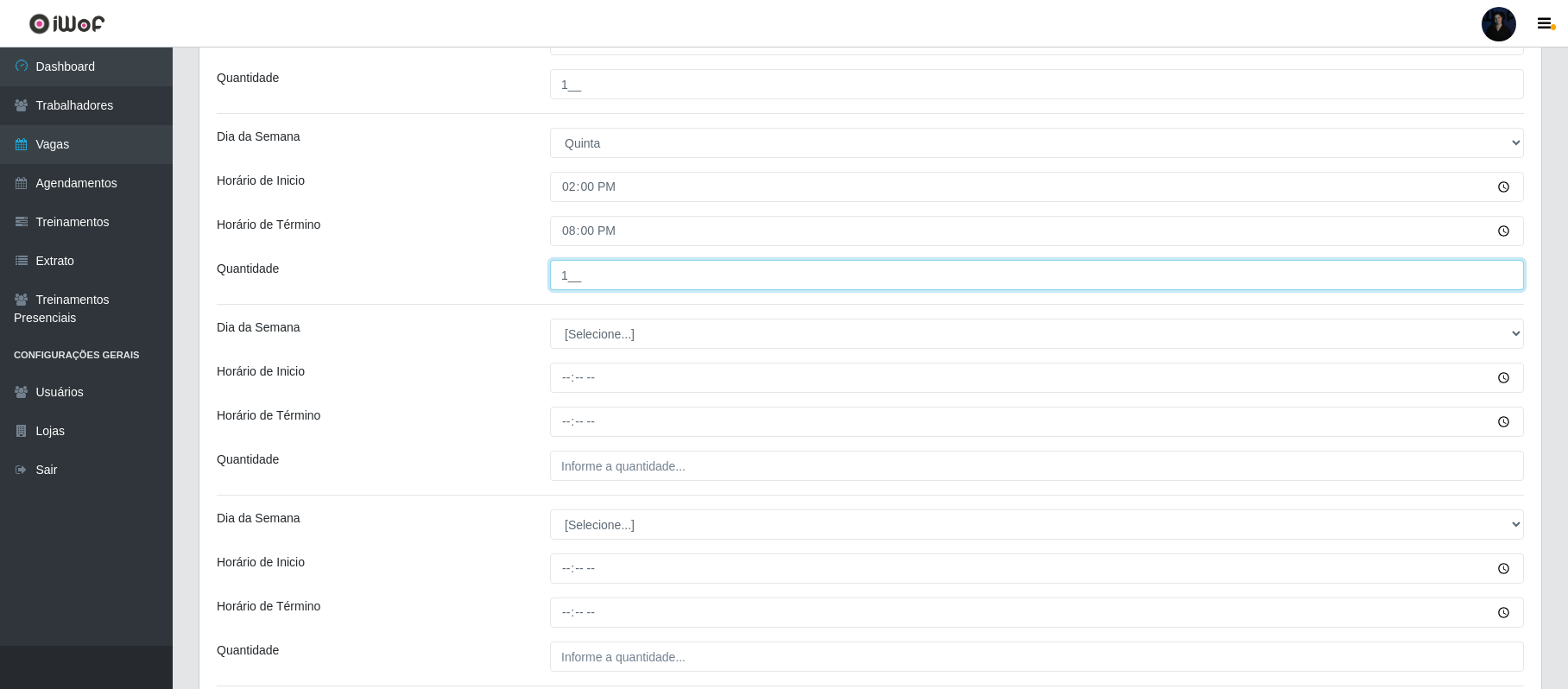
type input "1__"
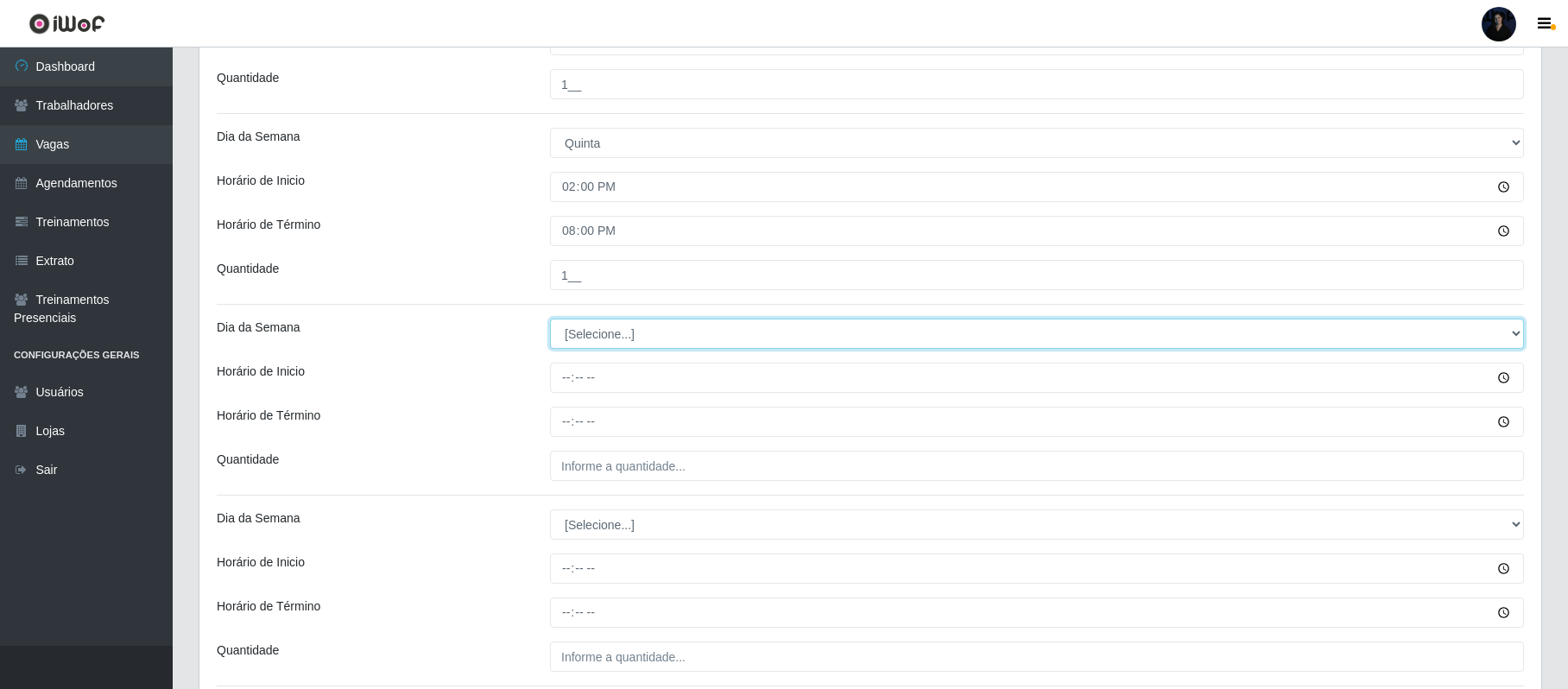
click at [574, 336] on select "[Selecione...] Segunda Terça Quarta Quinta Sexta Sábado Domingo" at bounding box center [1037, 333] width 974 height 30
select select "5"
click at [550, 321] on select "[Selecione...] Segunda Terça Quarta Quinta Sexta Sábado Domingo" at bounding box center [1037, 333] width 974 height 30
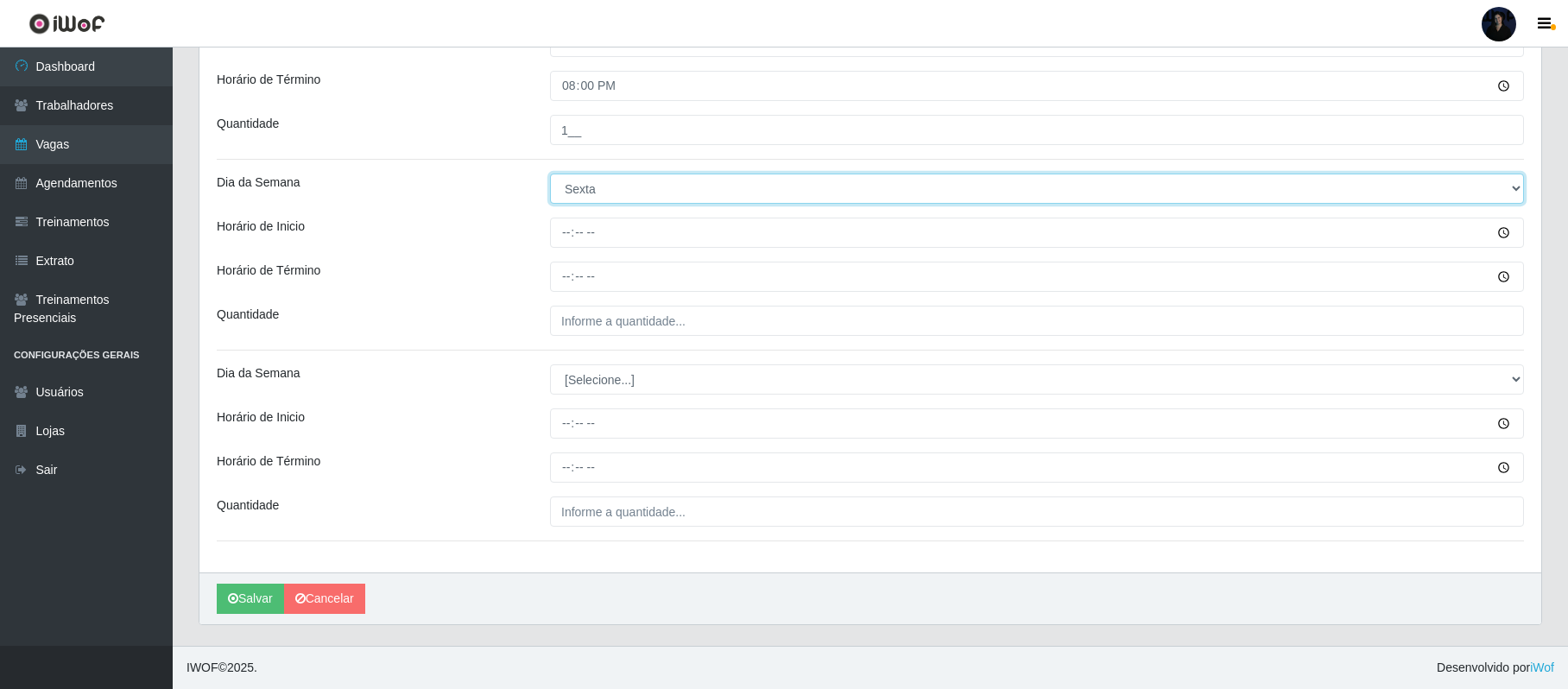
scroll to position [1095, 0]
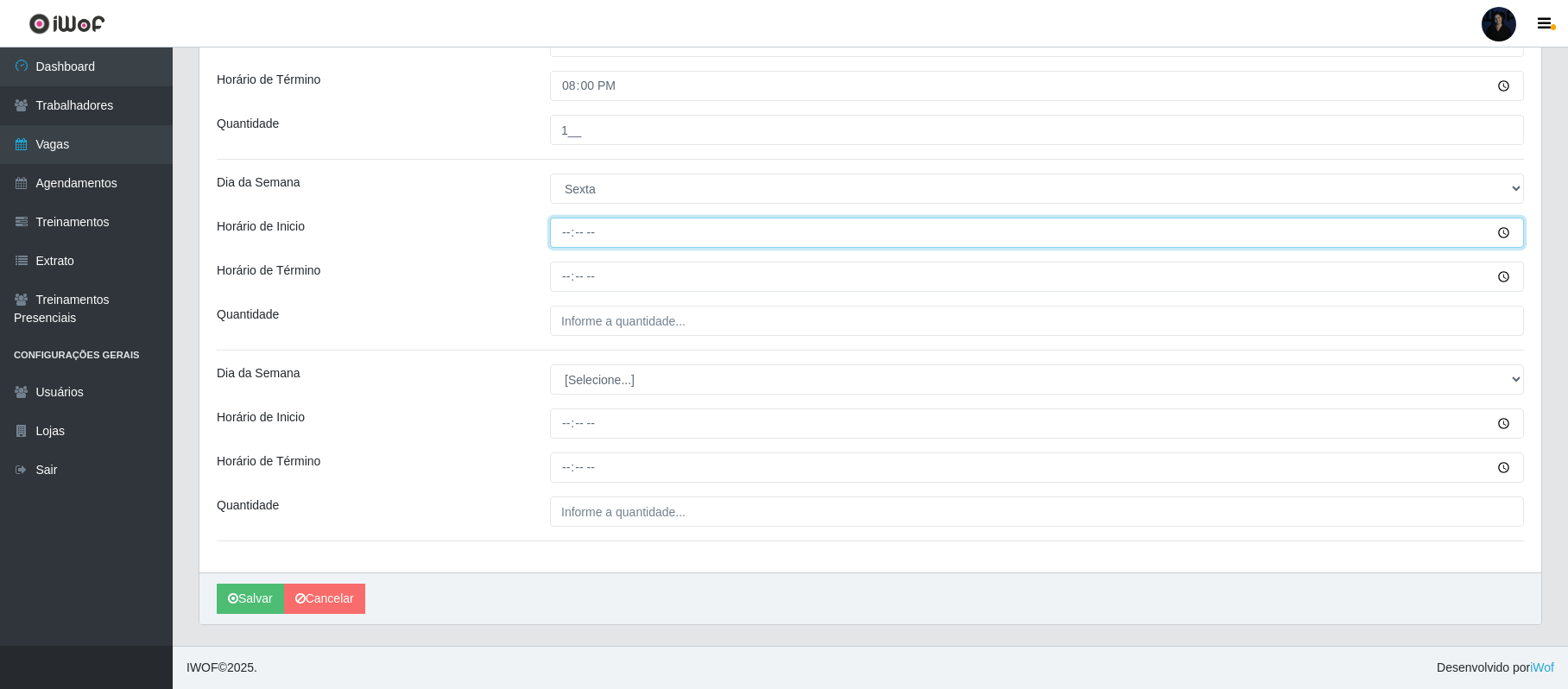
click at [574, 223] on input "Horário de Inicio" at bounding box center [1037, 232] width 974 height 30
type input "14:00"
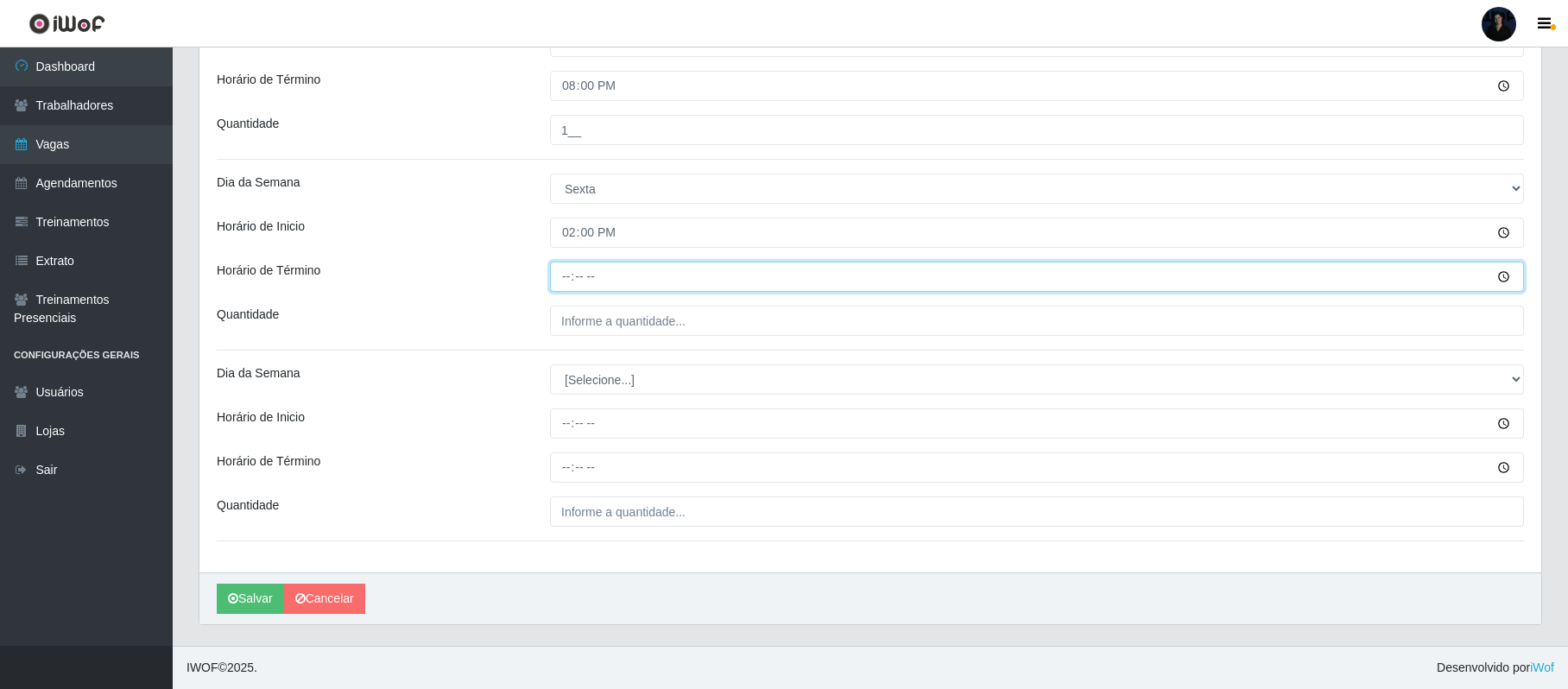
click at [564, 276] on input "Horário de Término" at bounding box center [1037, 276] width 974 height 30
type input "20:00"
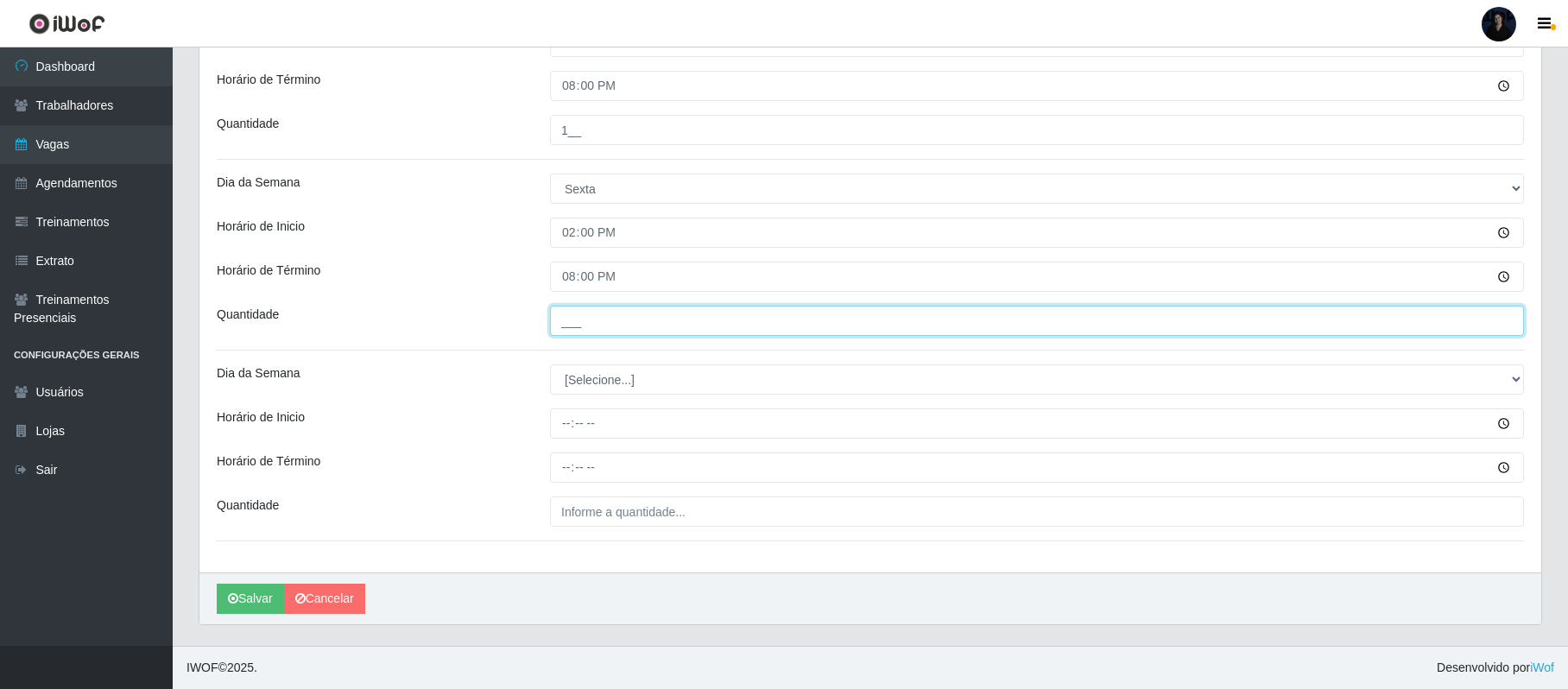
click at [564, 316] on input "___" at bounding box center [1037, 320] width 974 height 30
type input "1__"
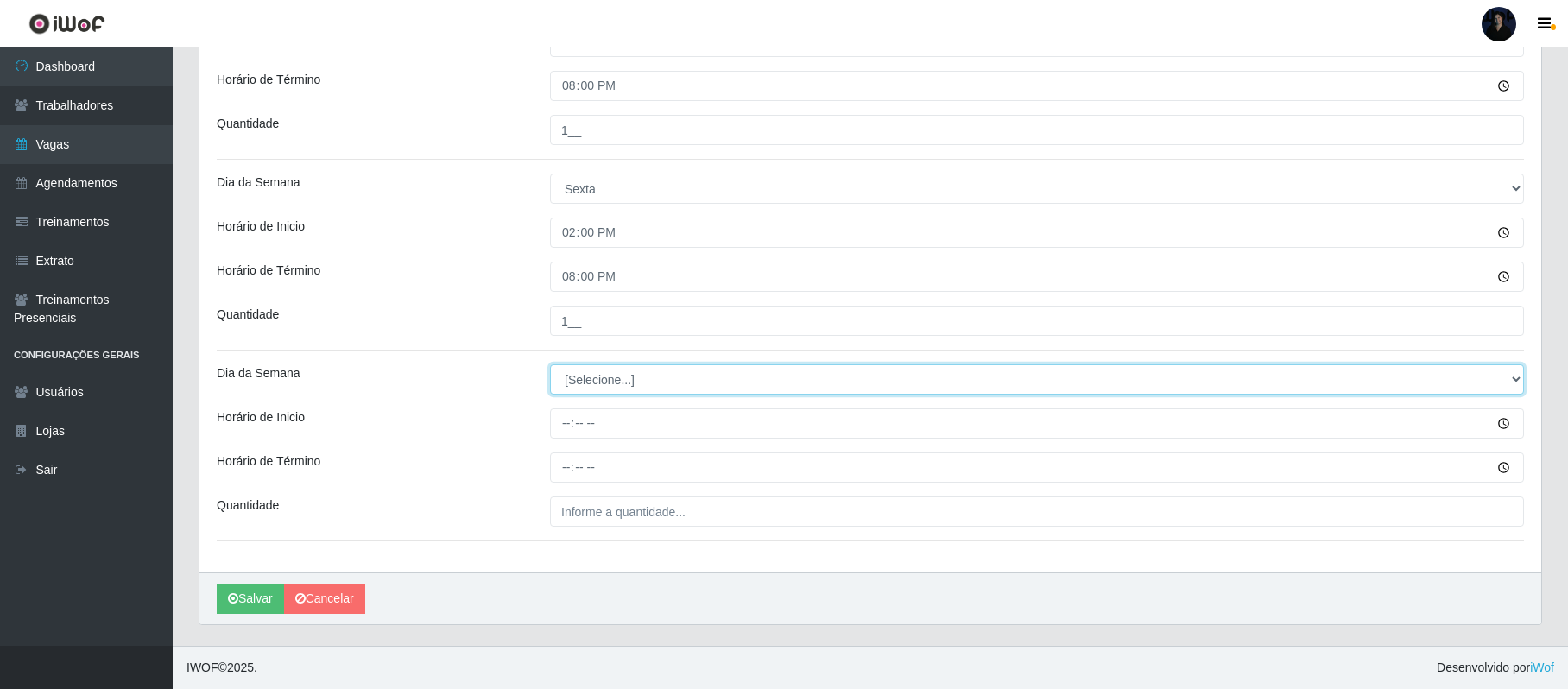
click at [570, 380] on select "[Selecione...] Segunda Terça Quarta Quinta Sexta Sábado Domingo" at bounding box center [1037, 379] width 974 height 30
select select "6"
click at [550, 364] on select "[Selecione...] Segunda Terça Quarta Quinta Sexta Sábado Domingo" at bounding box center [1037, 379] width 974 height 30
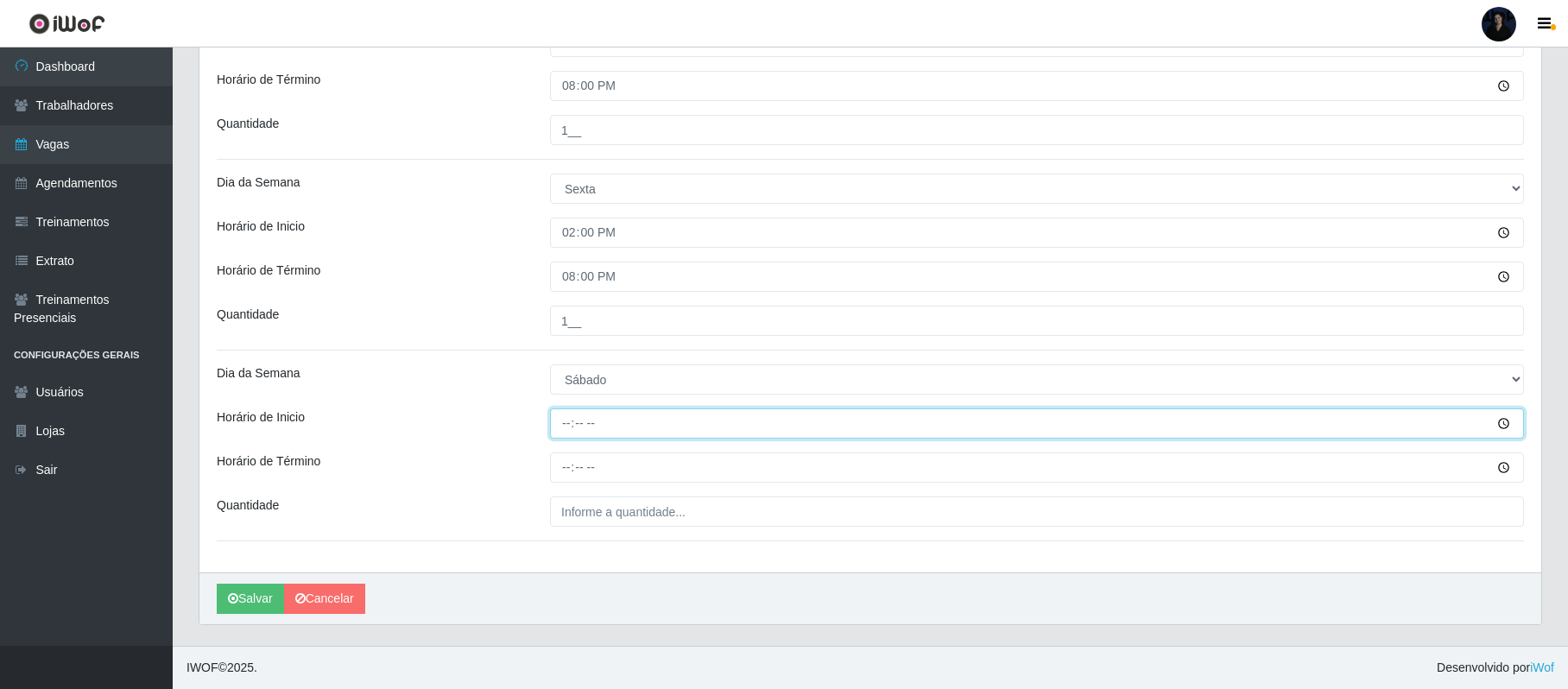
click at [558, 414] on input "Horário de Inicio" at bounding box center [1037, 423] width 974 height 30
type input "14:00"
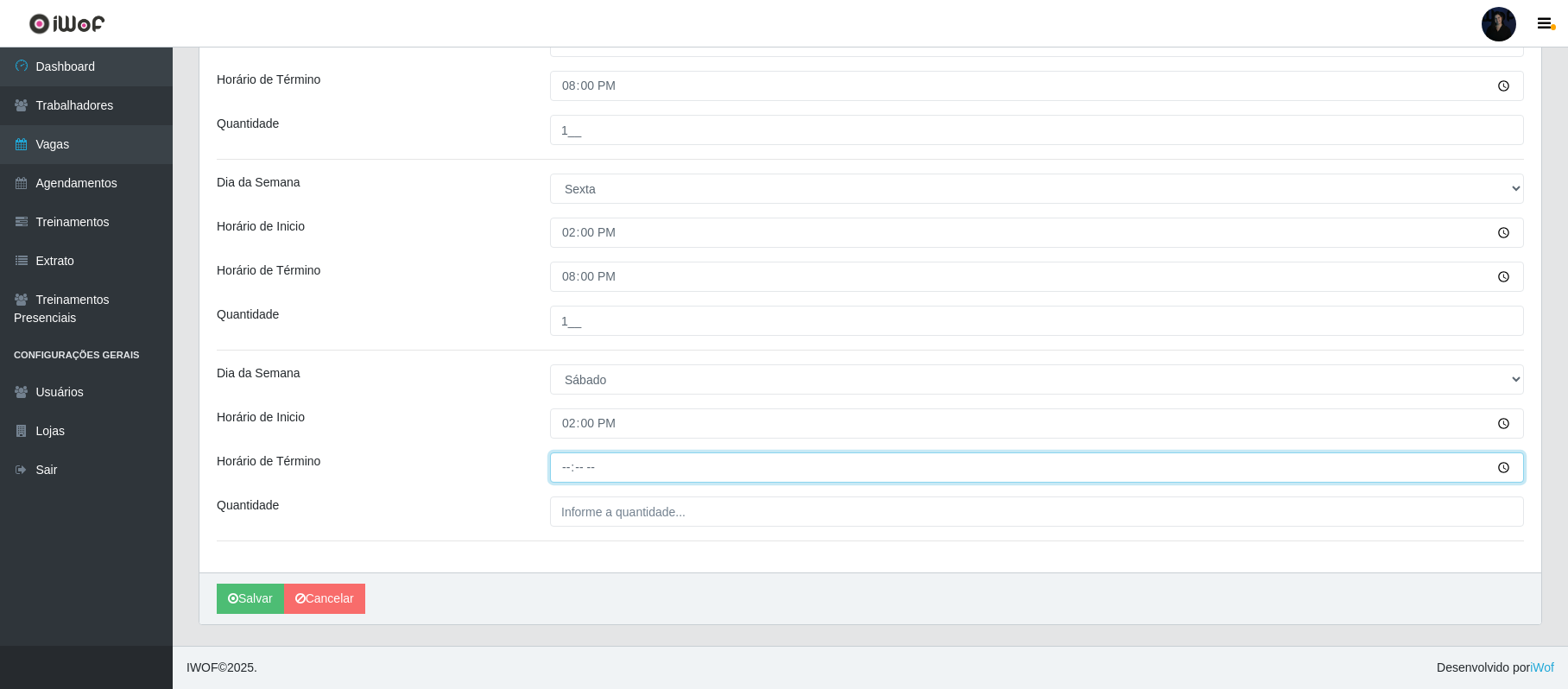
click at [567, 471] on input "Horário de Término" at bounding box center [1037, 467] width 974 height 30
type input "20:00"
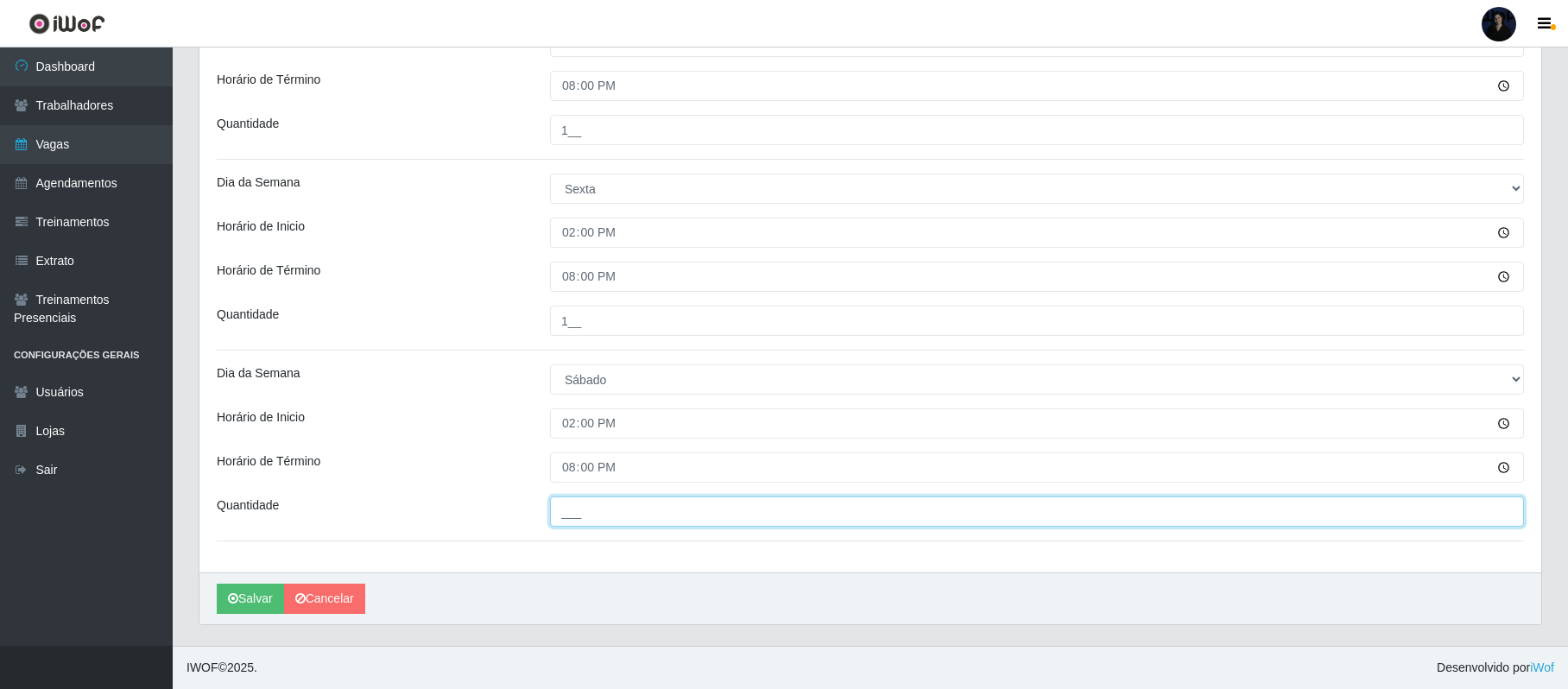
click at [568, 504] on input "___" at bounding box center [1037, 511] width 974 height 30
type input "1__"
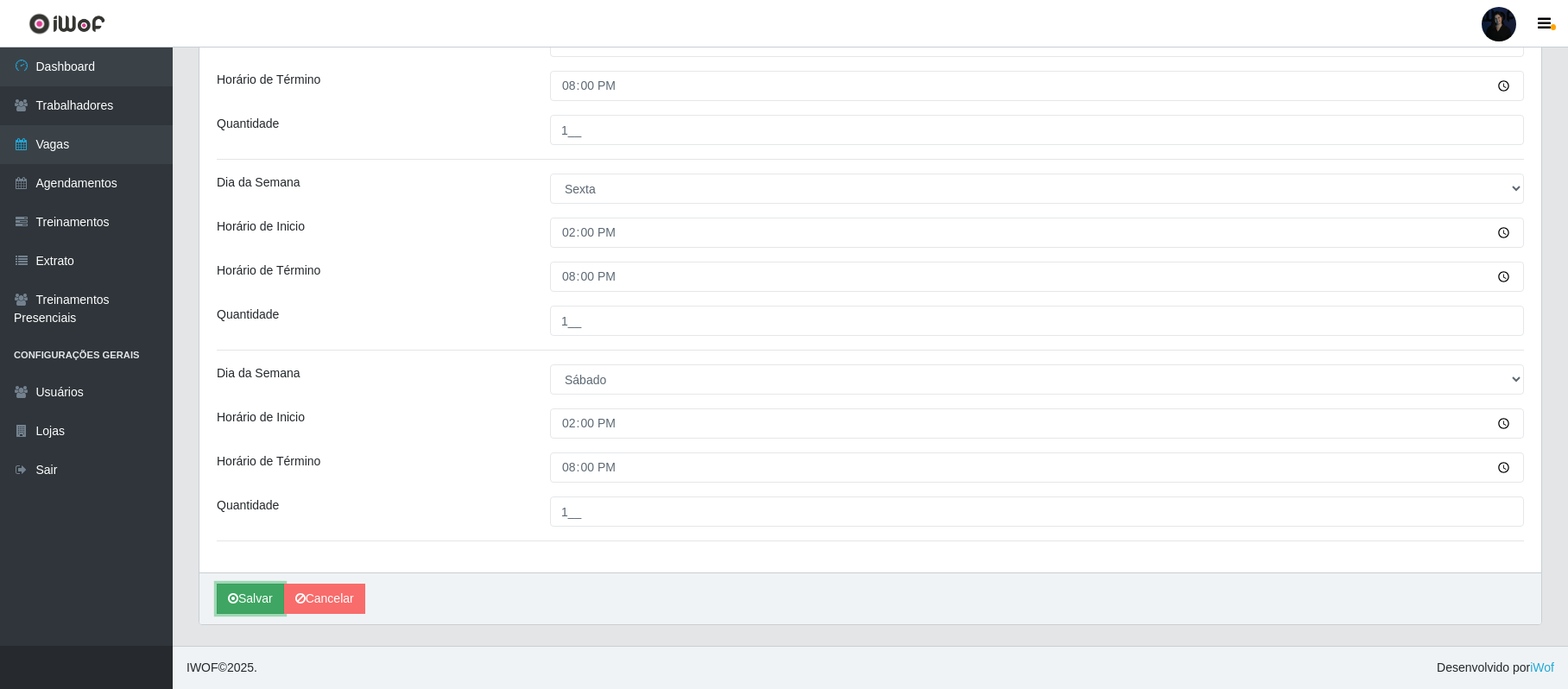
click at [236, 593] on icon "submit" at bounding box center [232, 598] width 10 height 12
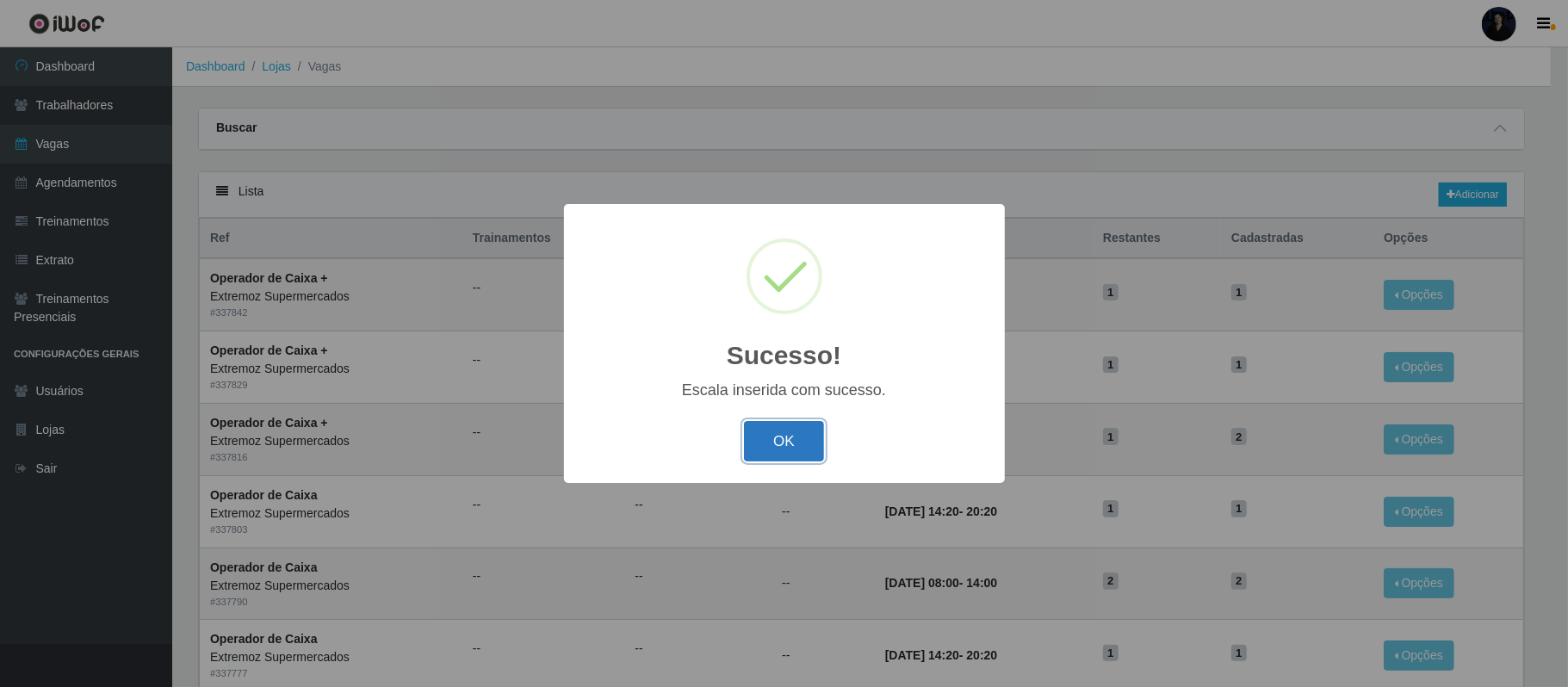
click at [793, 438] on button "OK" at bounding box center [784, 441] width 80 height 41
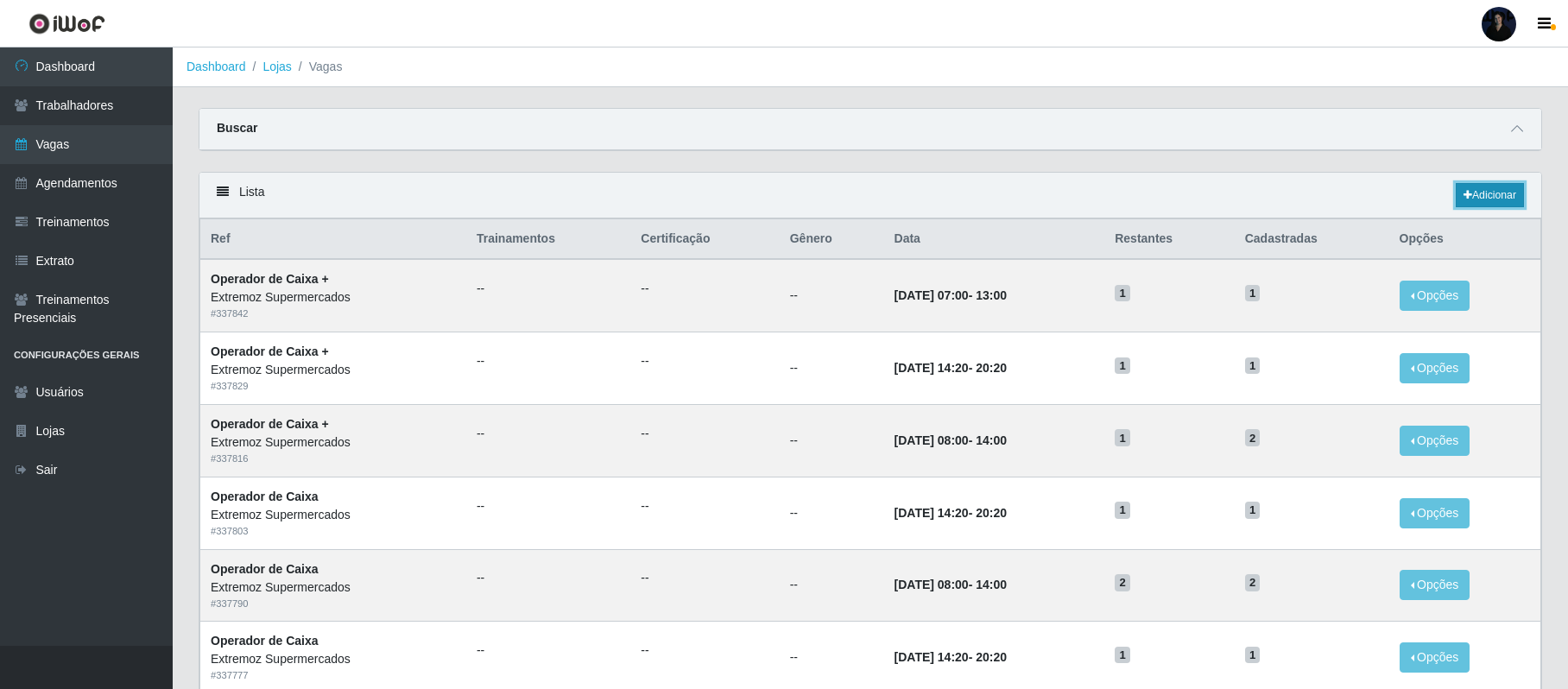
click at [1492, 201] on link "Adicionar" at bounding box center [1490, 195] width 68 height 25
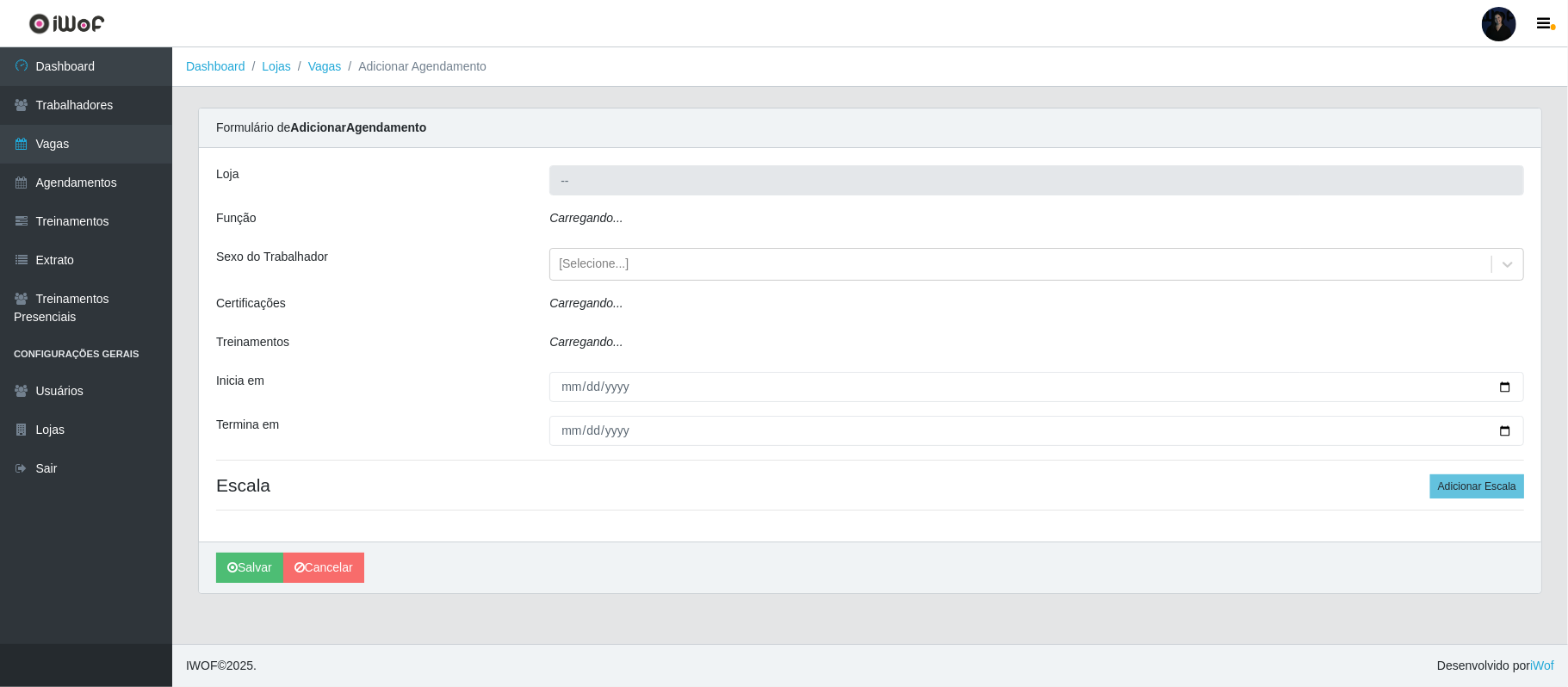
type input "Extremoz Supermercados"
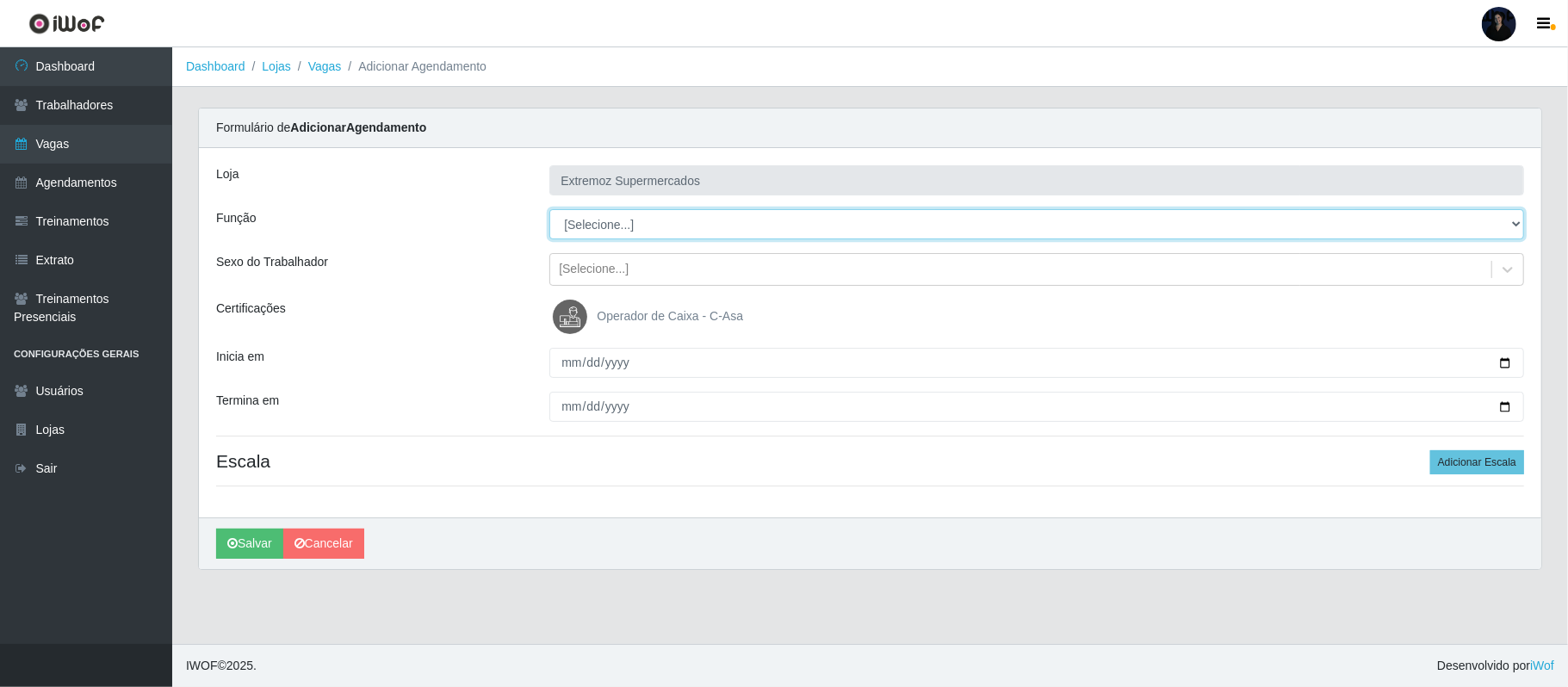
drag, startPoint x: 580, startPoint y: 207, endPoint x: 597, endPoint y: 221, distance: 22.0
click at [597, 221] on select "[Selecione...] ASG ASG + ASG ++ Embalador Embalador + Embalador ++ Operador de …" at bounding box center [1036, 223] width 974 height 30
select select "16"
click at [549, 210] on select "[Selecione...] ASG ASG + ASG ++ Embalador Embalador + Embalador ++ Operador de …" at bounding box center [1036, 223] width 974 height 30
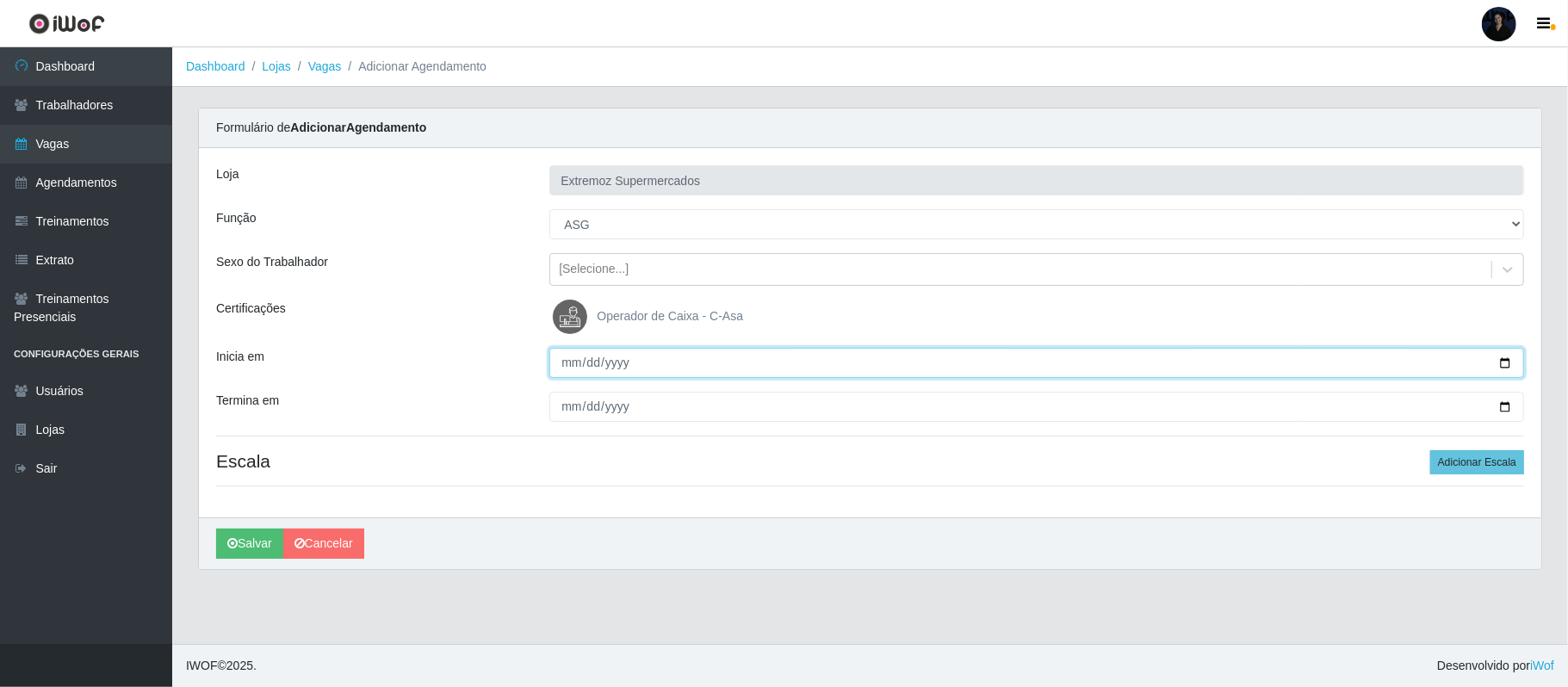
click at [1505, 361] on input "Inicia em" at bounding box center [1036, 362] width 974 height 30
type input "[DATE]"
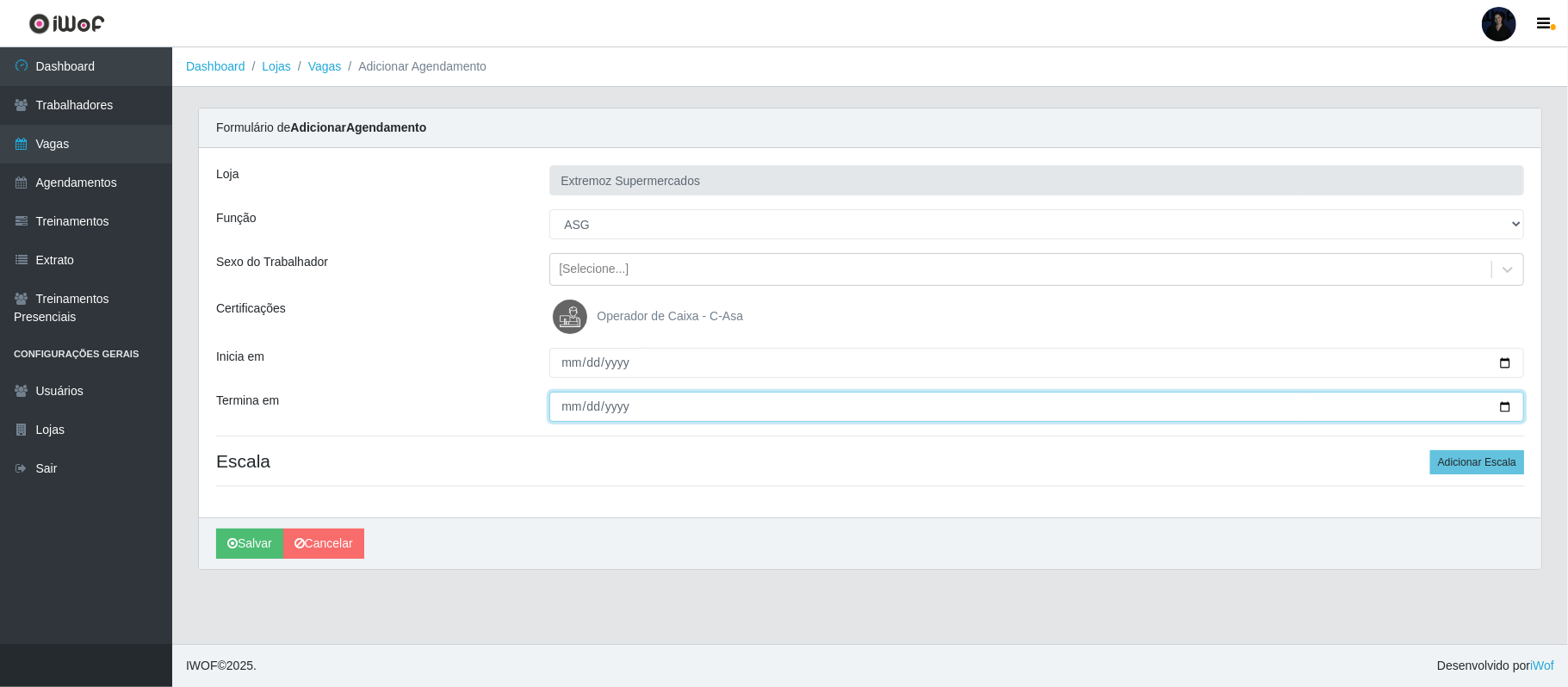
click at [1502, 407] on input "Termina em" at bounding box center [1036, 406] width 974 height 30
type input "[DATE]"
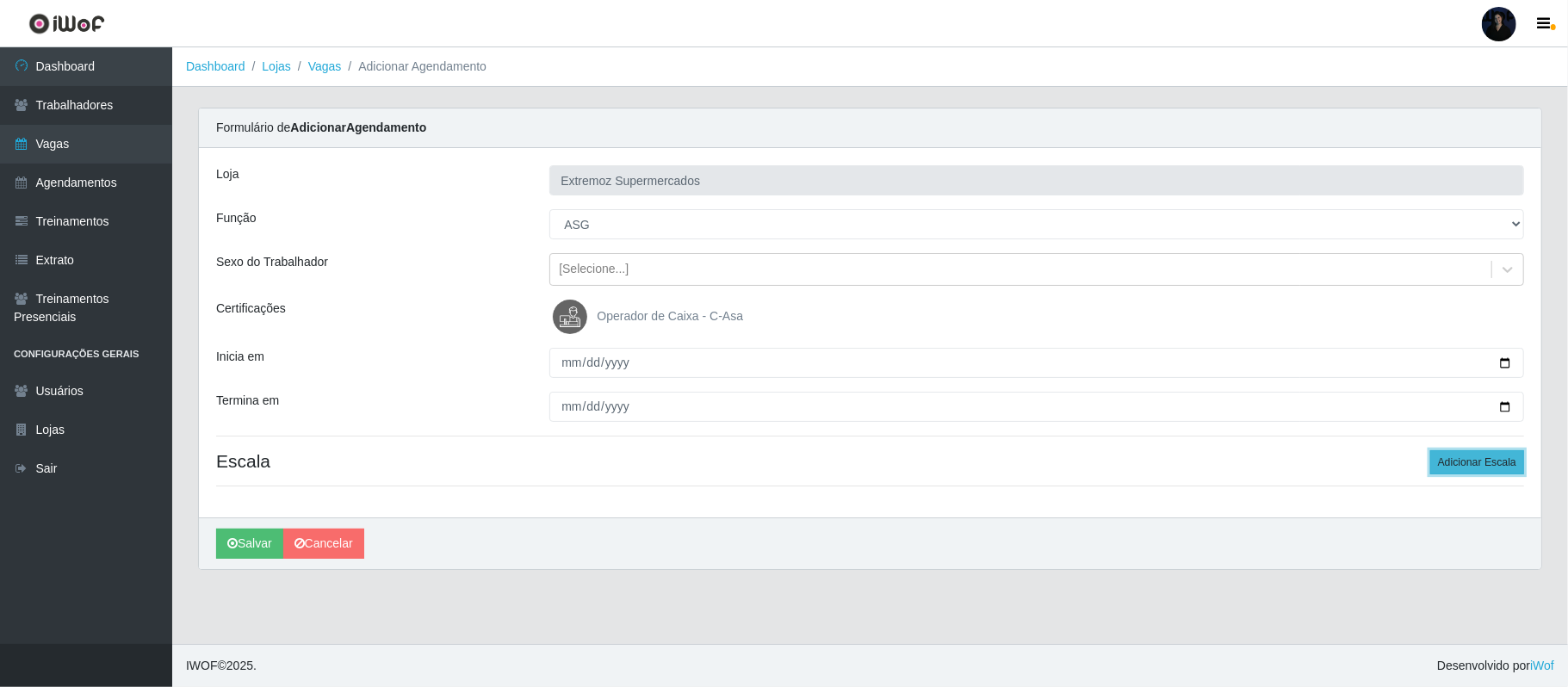
click at [1447, 470] on button "Adicionar Escala" at bounding box center [1476, 462] width 94 height 25
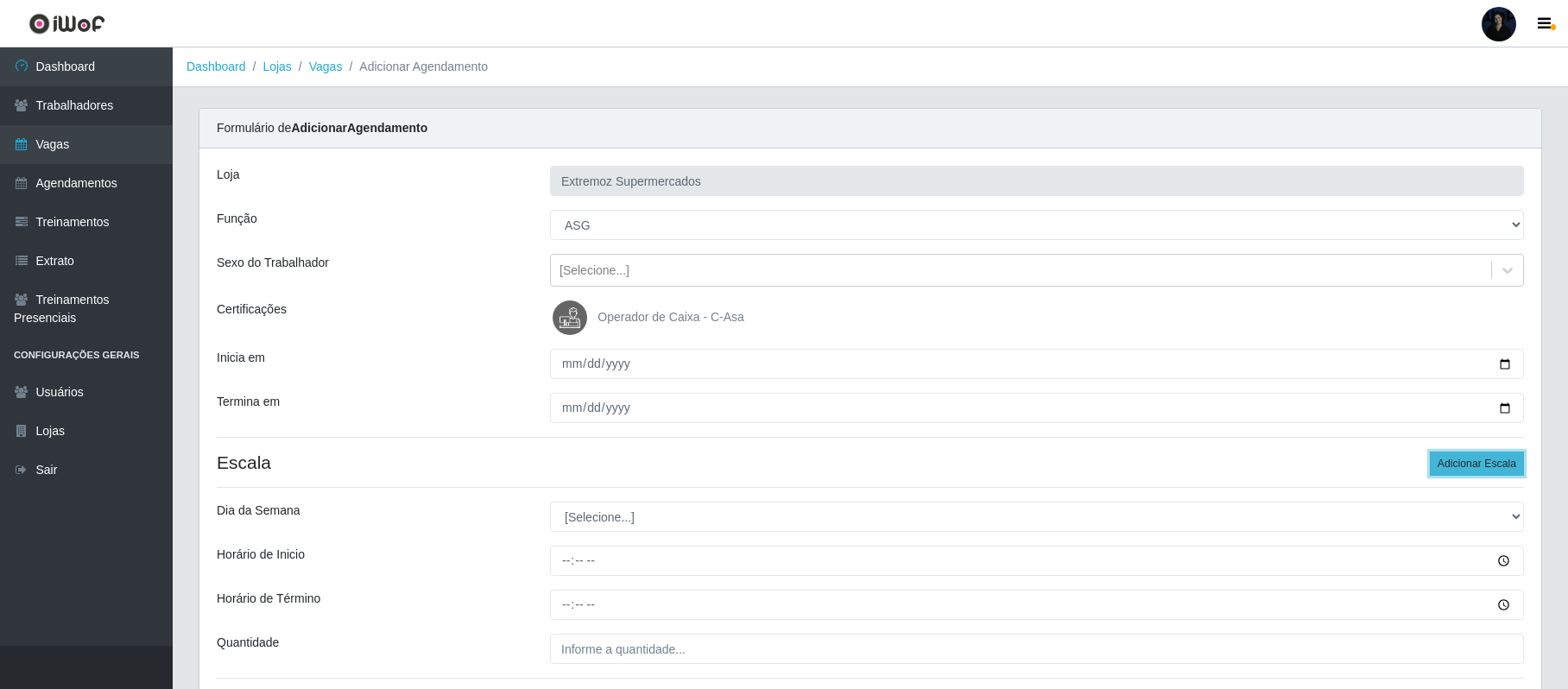
click at [1451, 470] on button "Adicionar Escala" at bounding box center [1476, 463] width 94 height 25
click at [1451, 470] on button "Adicionar Escala" at bounding box center [1476, 463] width 94 height 25
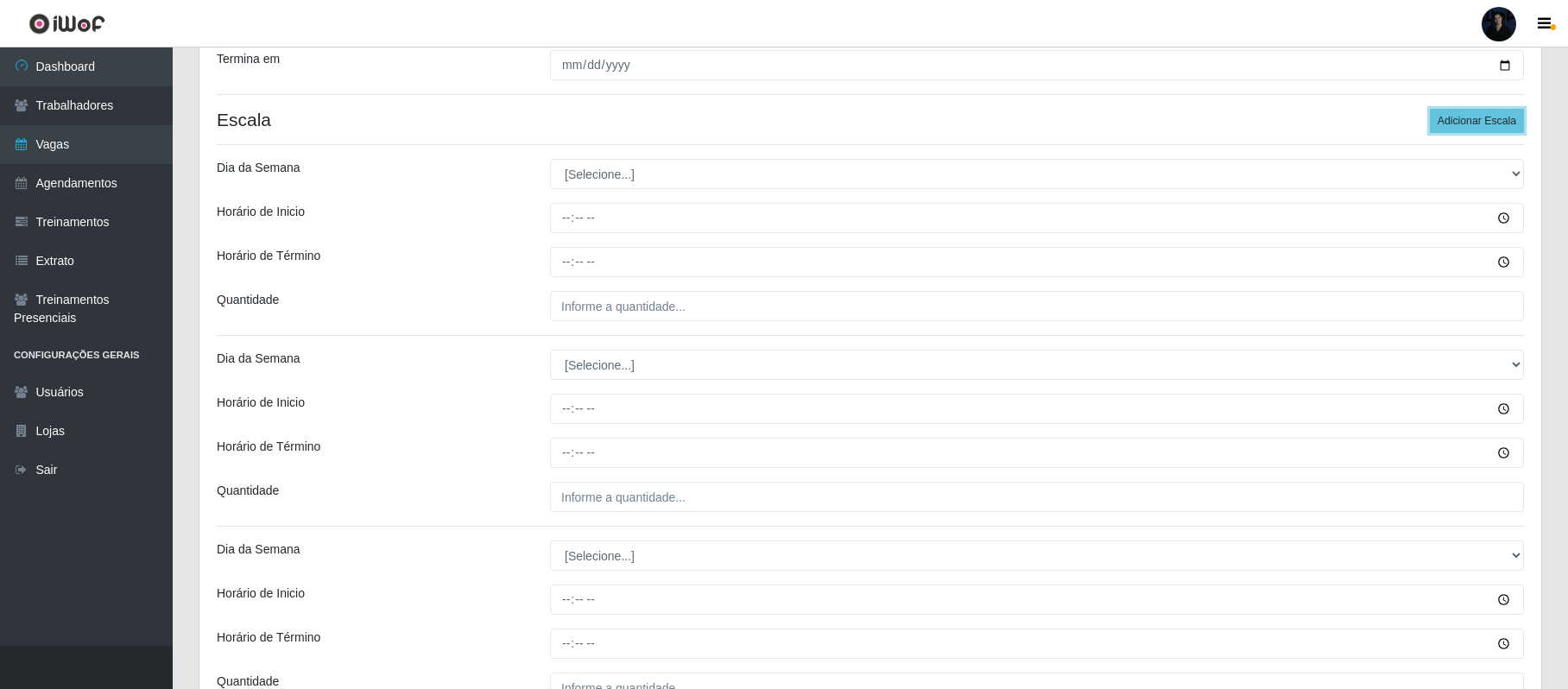
scroll to position [345, 0]
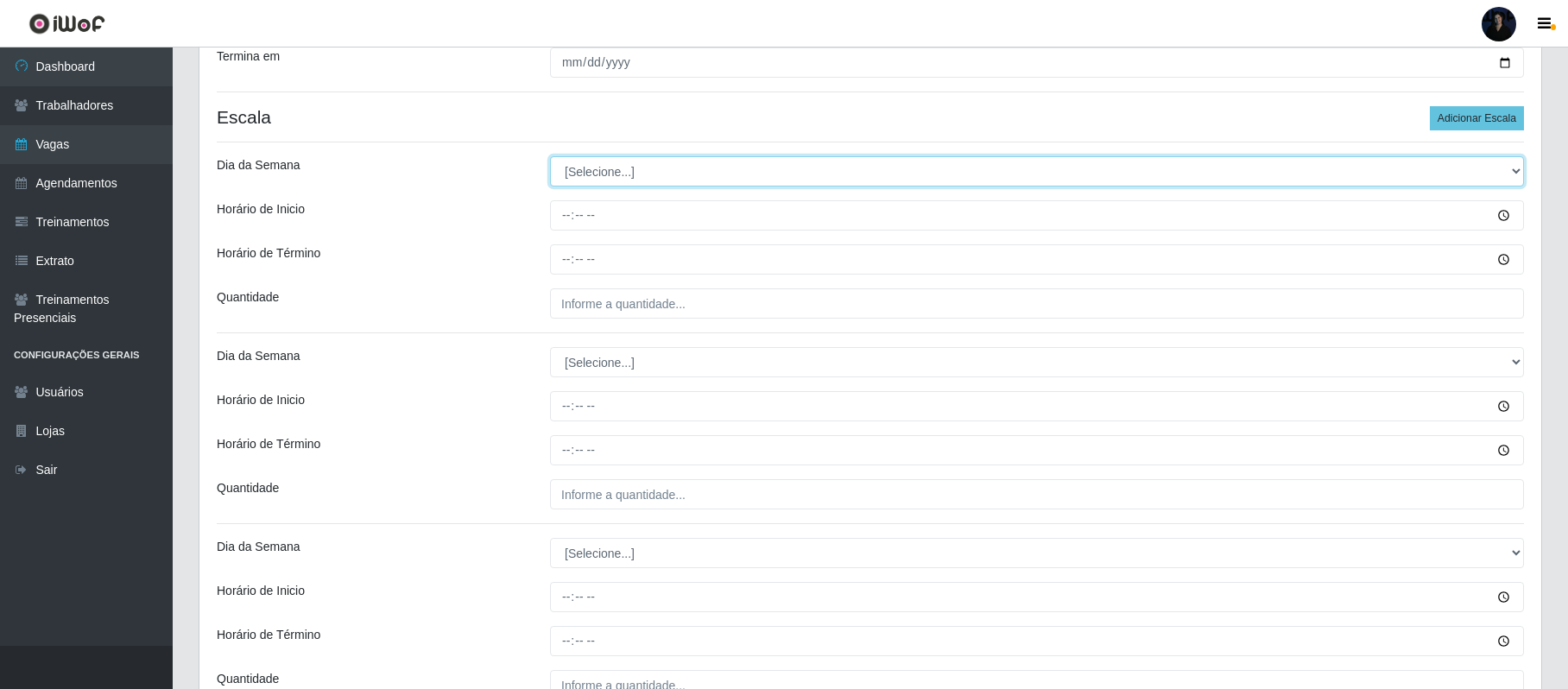
click at [613, 169] on select "[Selecione...] Segunda Terça Quarta Quinta Sexta Sábado Domingo" at bounding box center [1037, 171] width 974 height 30
select select "1"
click at [550, 158] on select "[Selecione...] Segunda Terça Quarta Quinta Sexta Sábado Domingo" at bounding box center [1037, 171] width 974 height 30
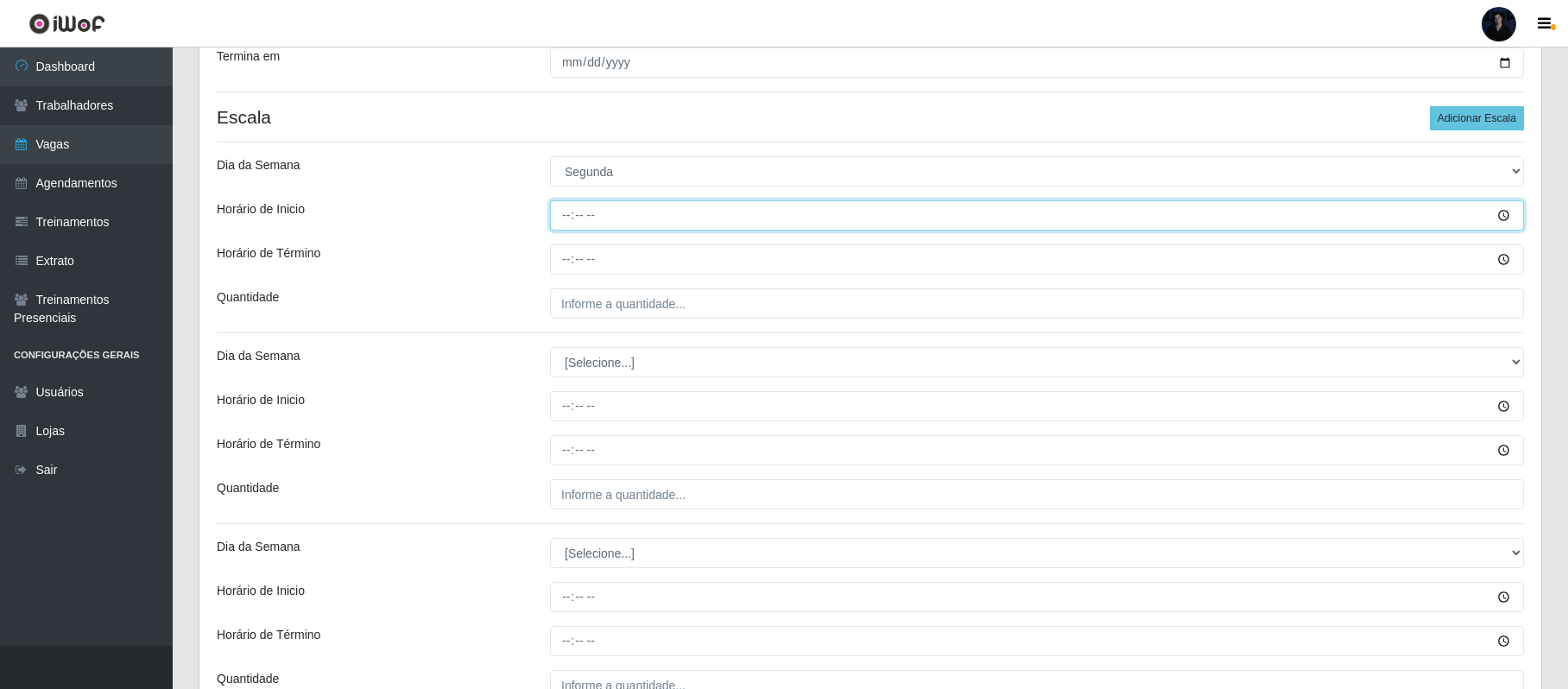
click at [572, 225] on input "Horário de Inicio" at bounding box center [1037, 215] width 974 height 30
type input "14:00"
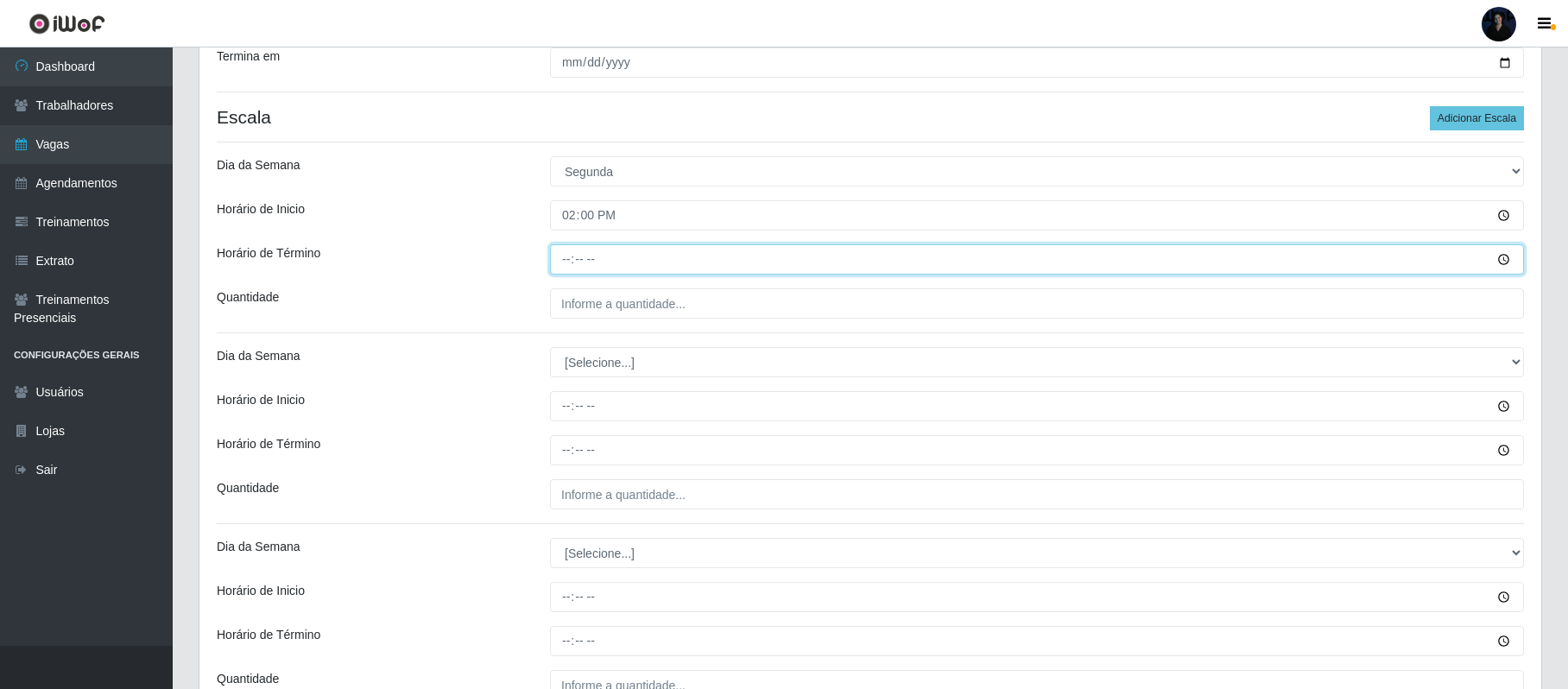
click at [564, 248] on input "Horário de Término" at bounding box center [1037, 258] width 974 height 30
type input "20:00"
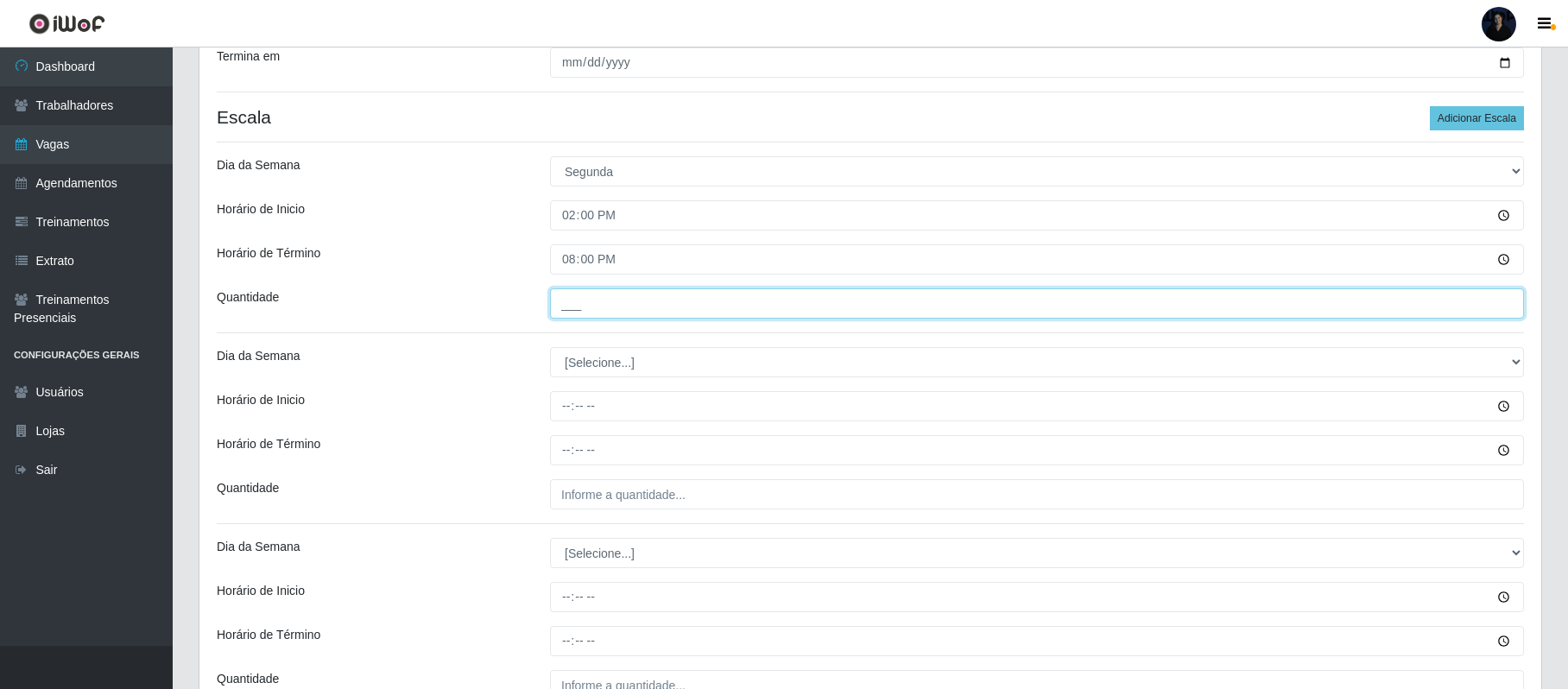
click at [563, 304] on input "___" at bounding box center [1037, 303] width 974 height 30
type input "1__"
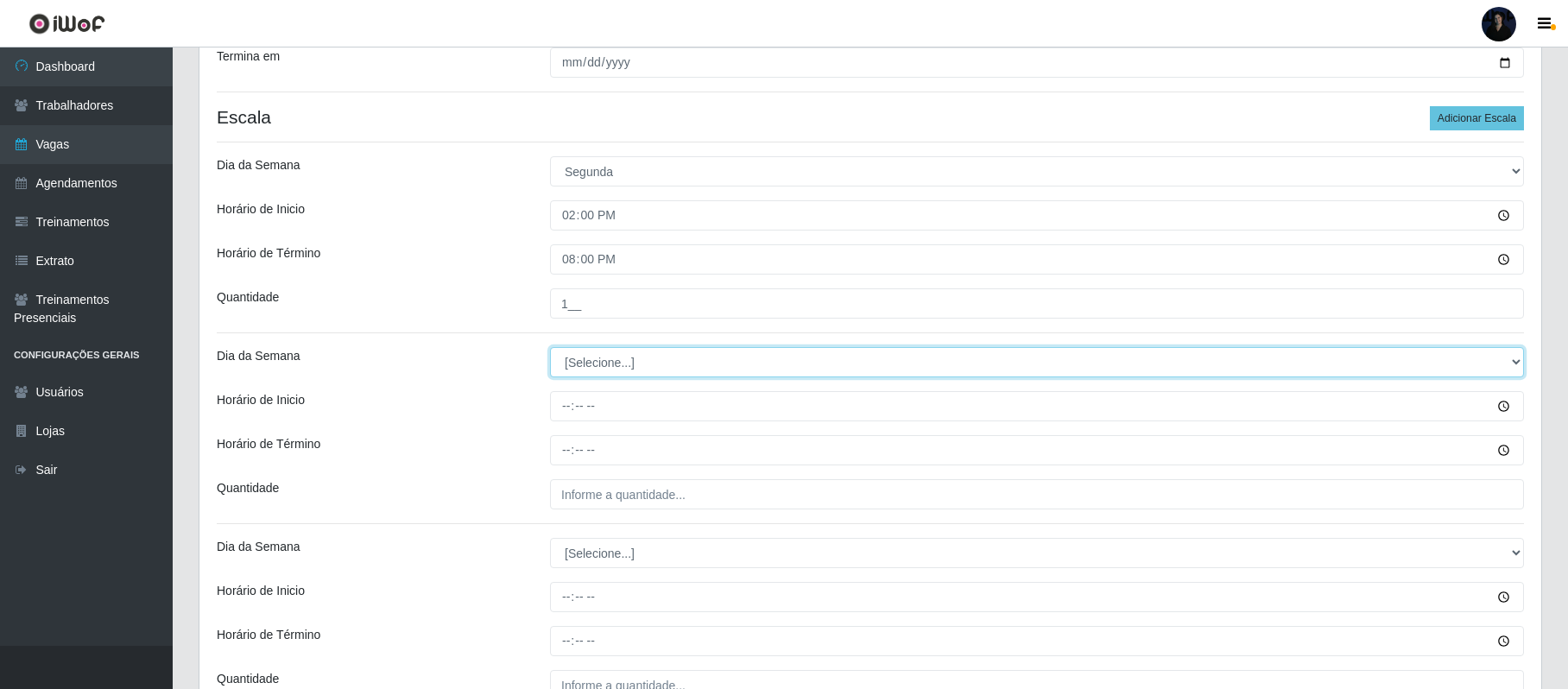
click at [576, 360] on select "[Selecione...] Segunda Terça Quarta Quinta Sexta Sábado Domingo" at bounding box center [1037, 361] width 974 height 30
select select "2"
click at [550, 349] on select "[Selecione...] Segunda Terça Quarta Quinta Sexta Sábado Domingo" at bounding box center [1037, 361] width 974 height 30
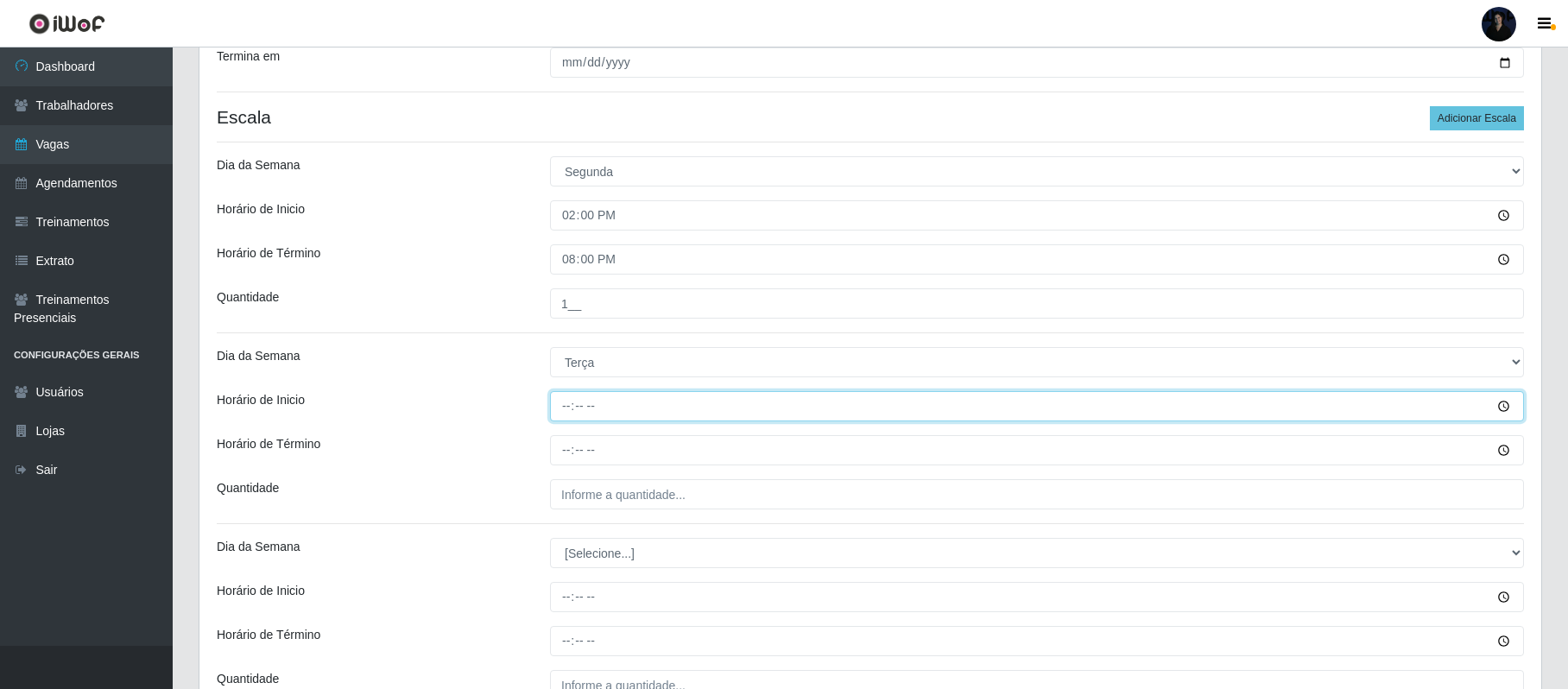
click at [570, 409] on input "Horário de Inicio" at bounding box center [1037, 406] width 974 height 30
type input "14:00"
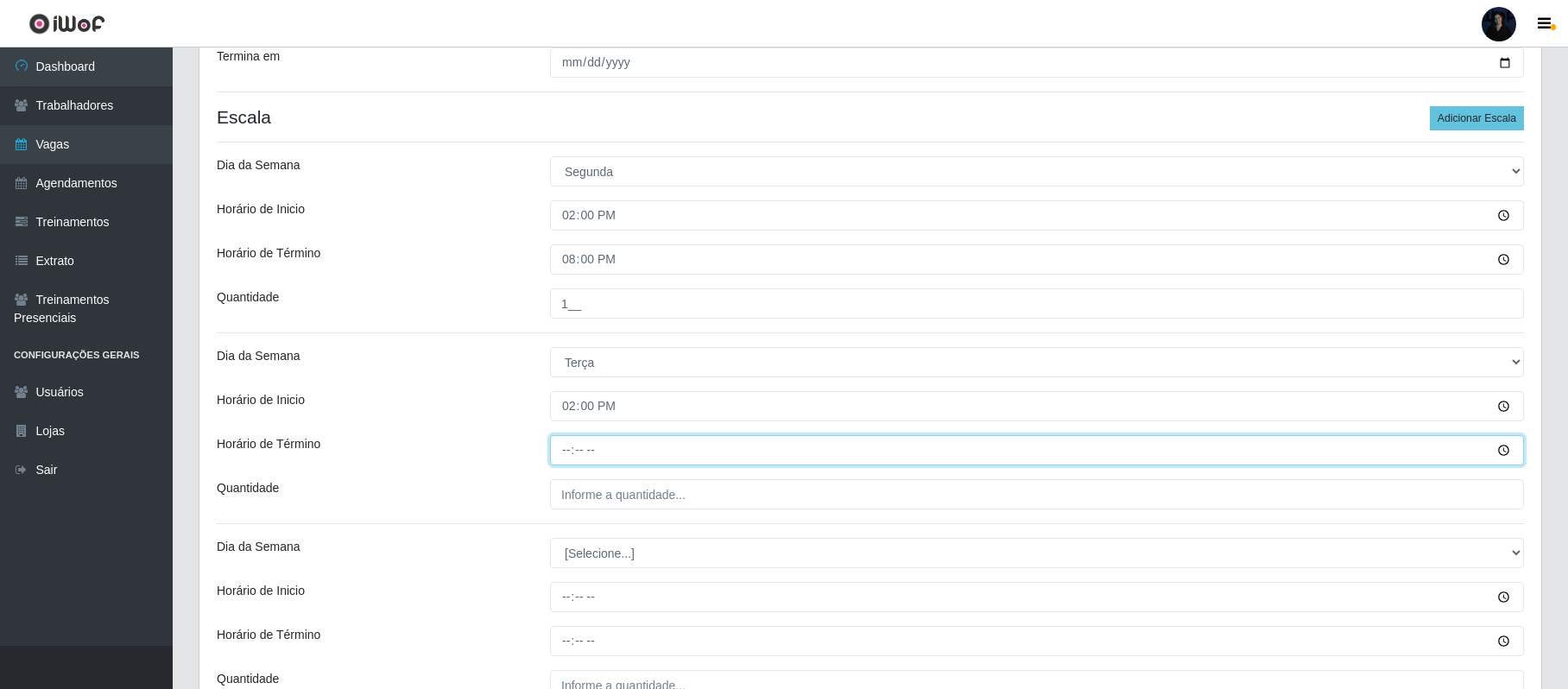
click at [564, 445] on input "Horário de Término" at bounding box center [1037, 450] width 974 height 30
type input "20:00"
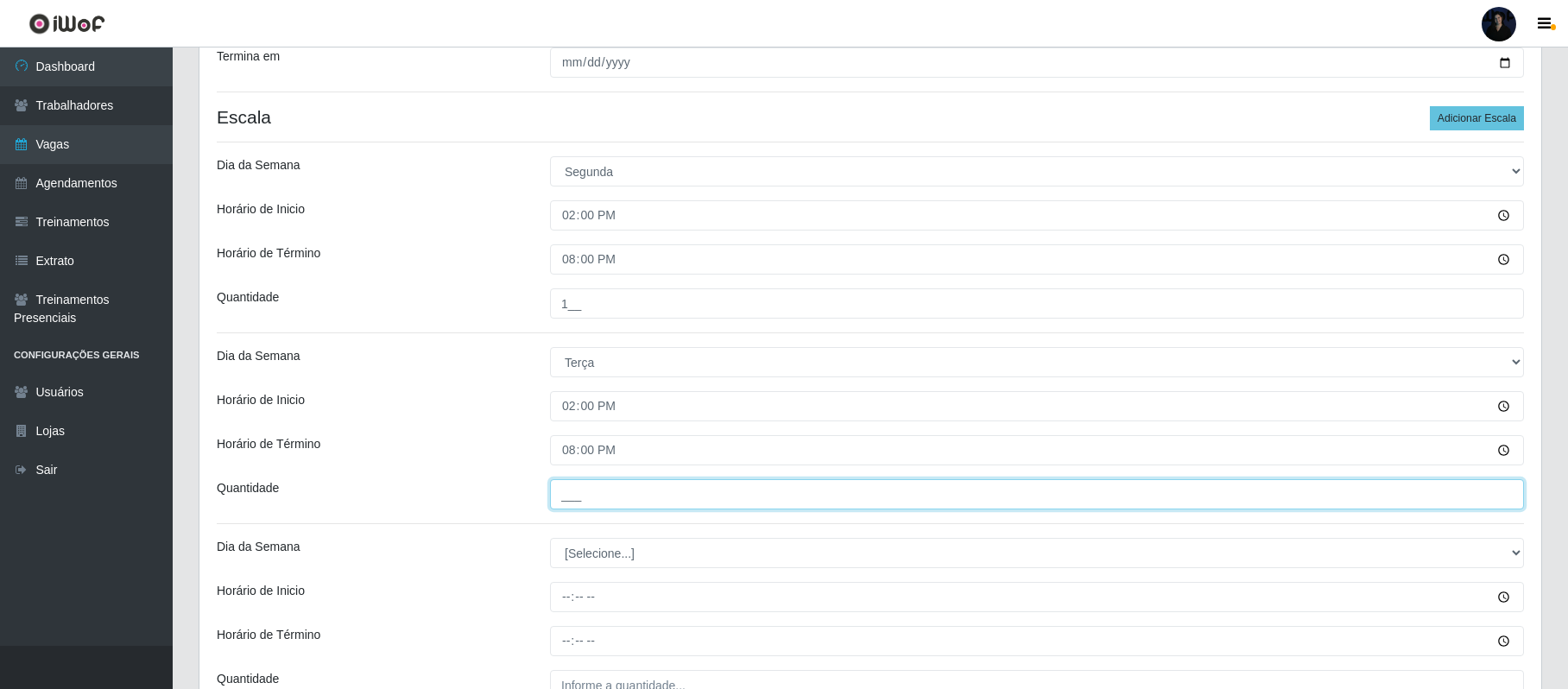
click at [563, 494] on input "___" at bounding box center [1037, 493] width 974 height 30
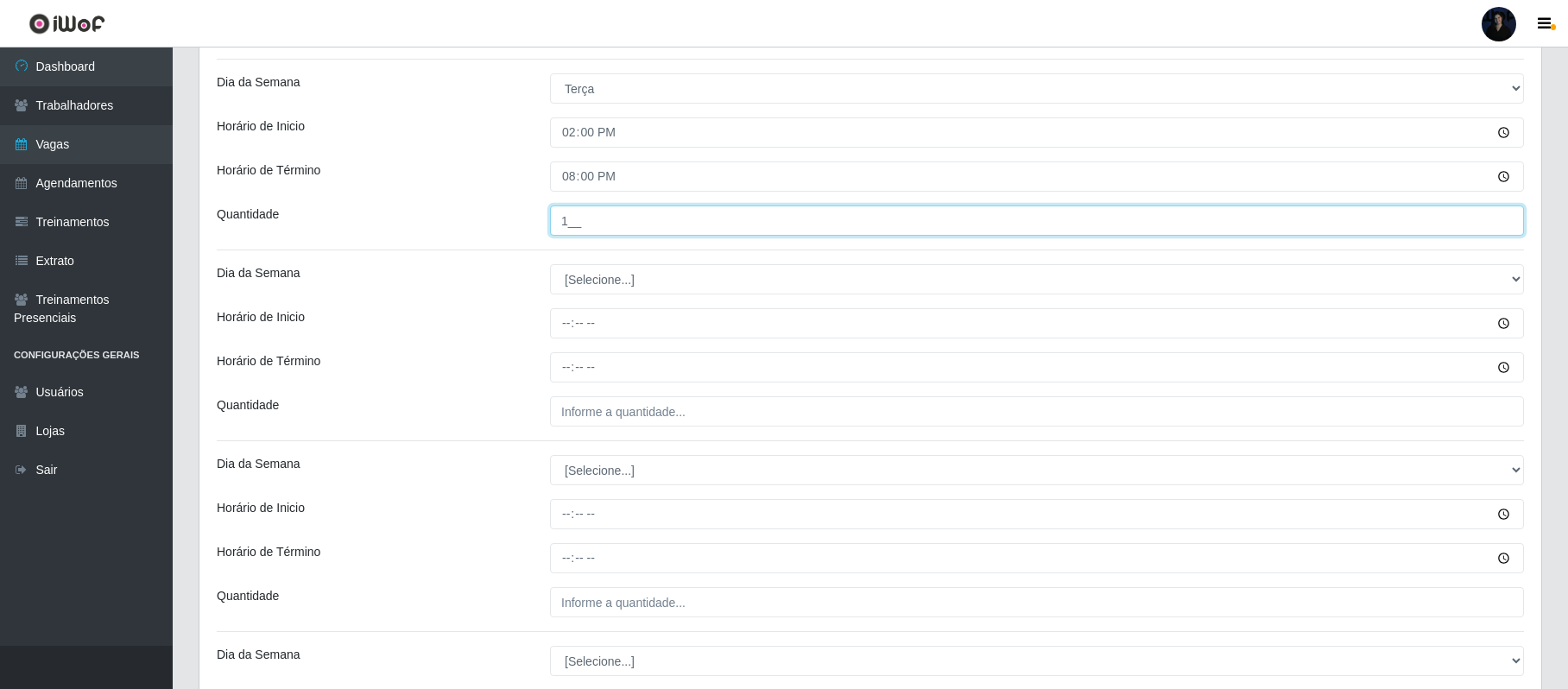
scroll to position [691, 0]
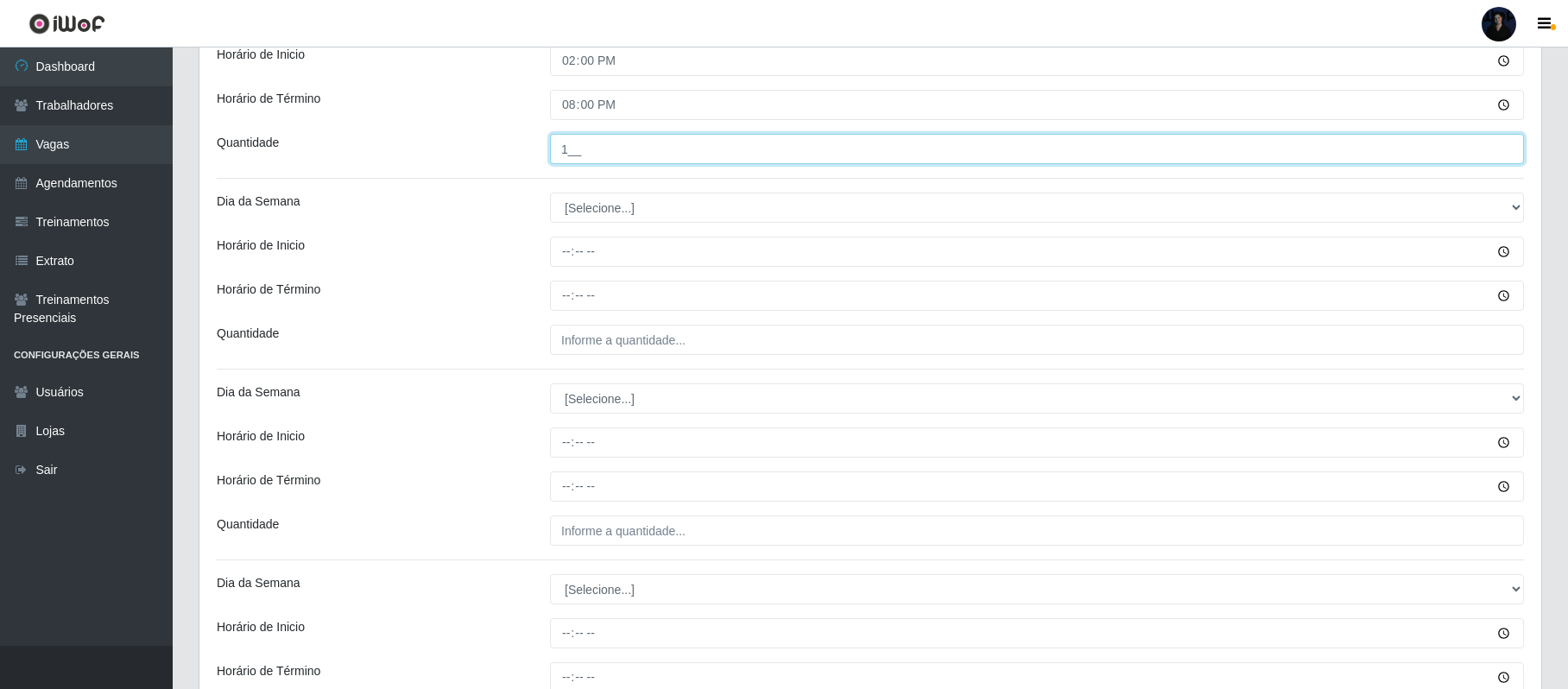
type input "1__"
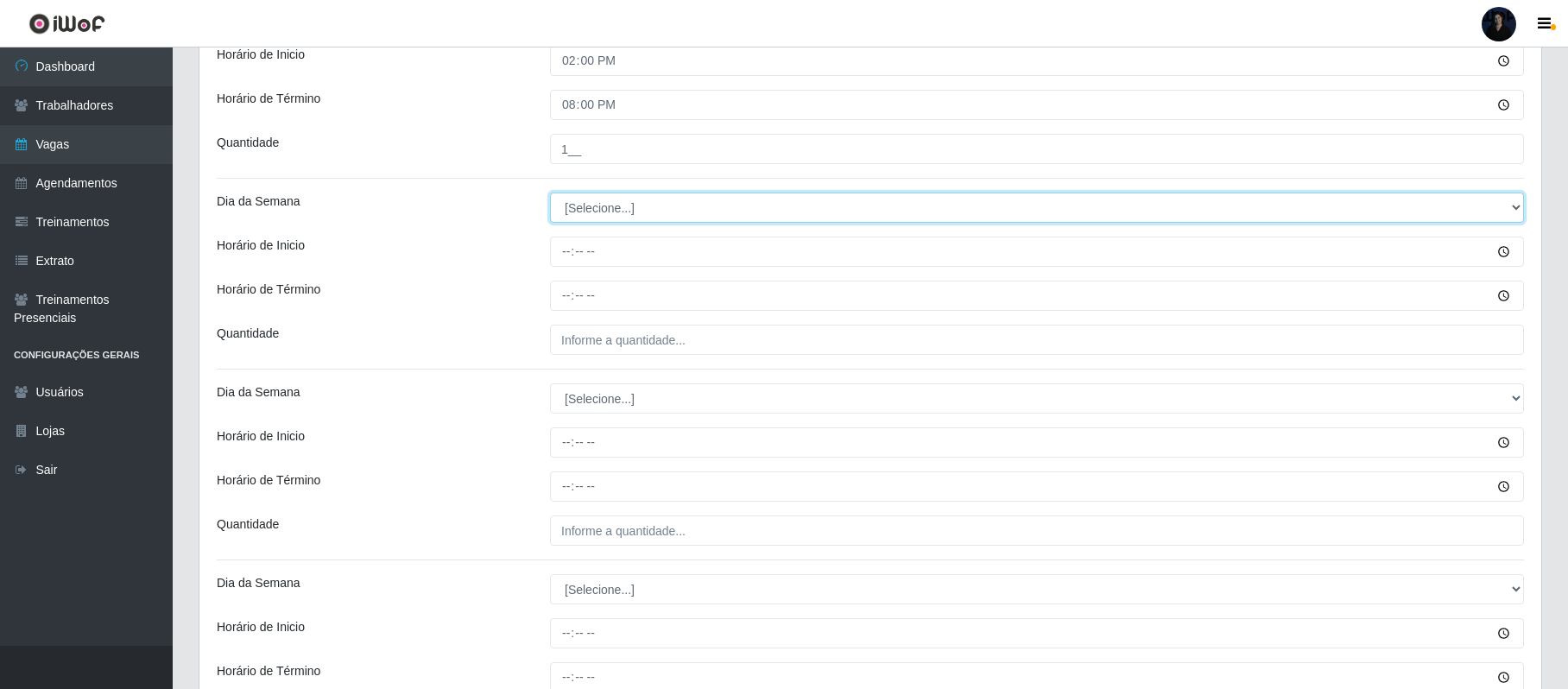
click at [578, 205] on select "[Selecione...] Segunda Terça Quarta Quinta Sexta Sábado Domingo" at bounding box center [1037, 207] width 974 height 30
select select "3"
click at [550, 195] on select "[Selecione...] Segunda Terça Quarta Quinta Sexta Sábado Domingo" at bounding box center [1037, 207] width 974 height 30
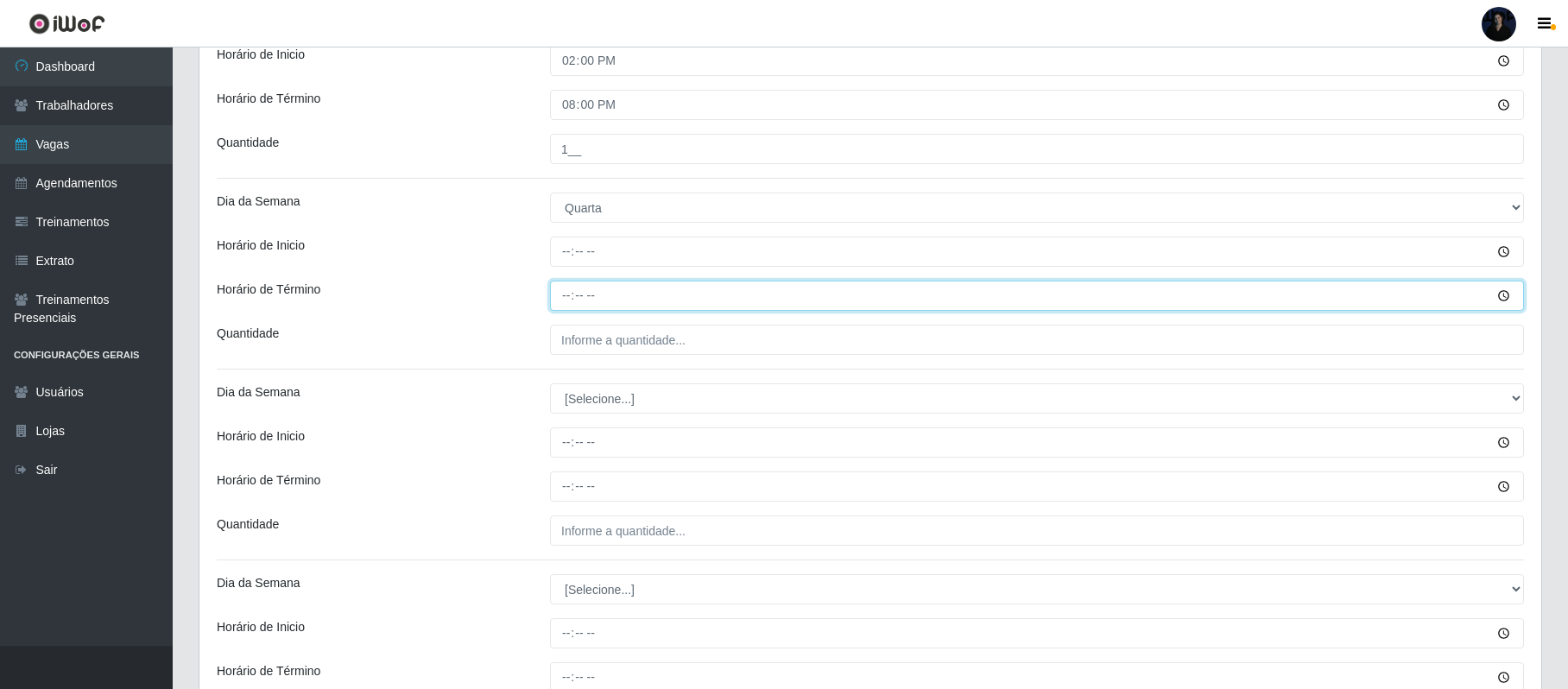
click at [567, 284] on input "Horário de Término" at bounding box center [1037, 295] width 974 height 30
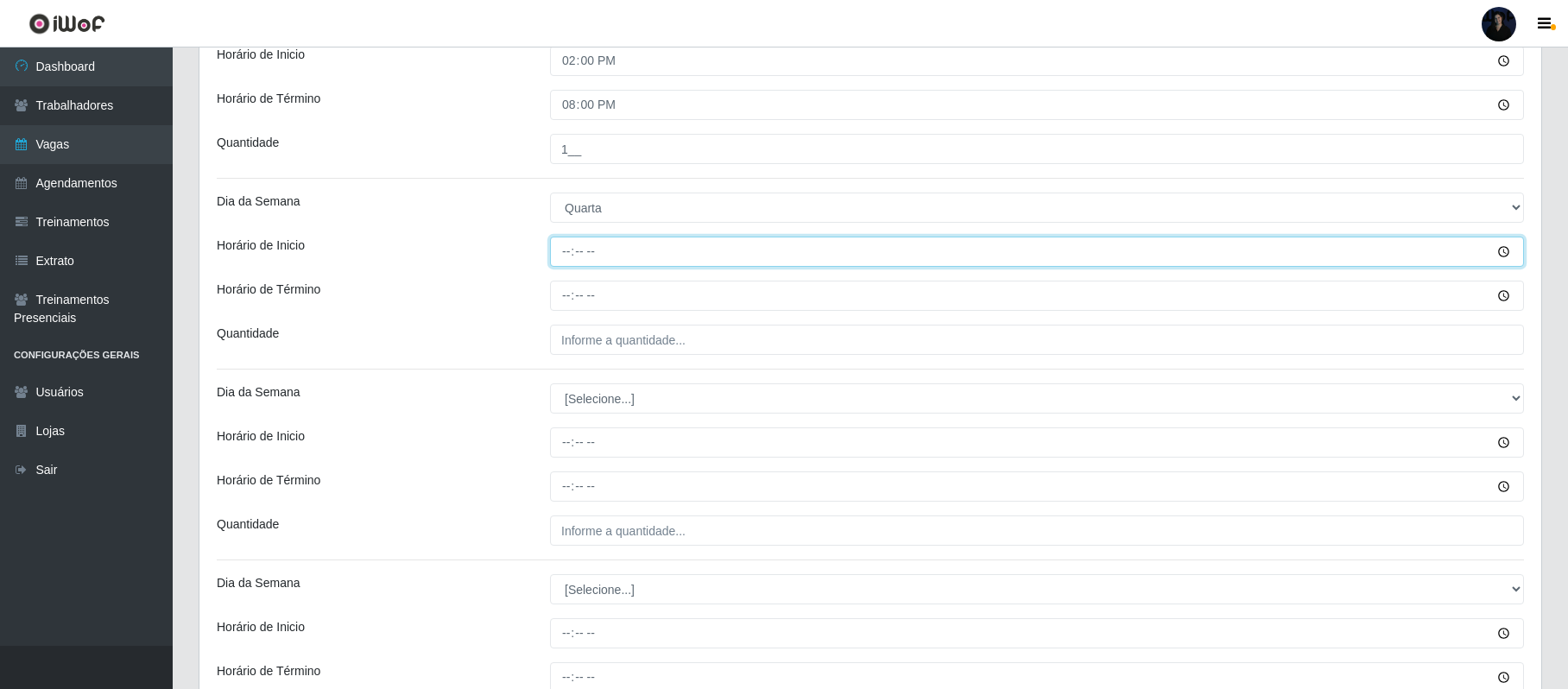
click at [567, 254] on input "Horário de Inicio" at bounding box center [1037, 251] width 974 height 30
type input "14:00"
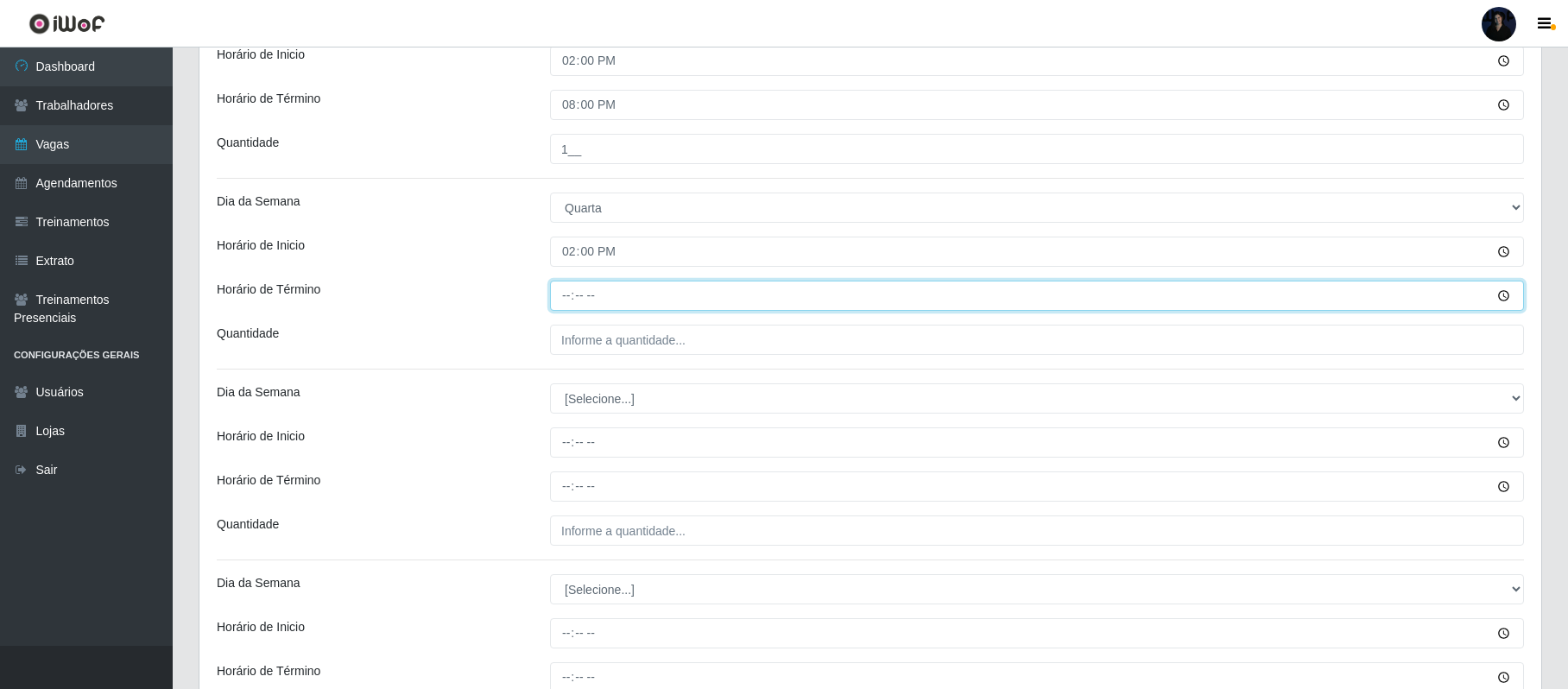
click at [571, 300] on input "Horário de Término" at bounding box center [1037, 295] width 974 height 30
type input "20:00"
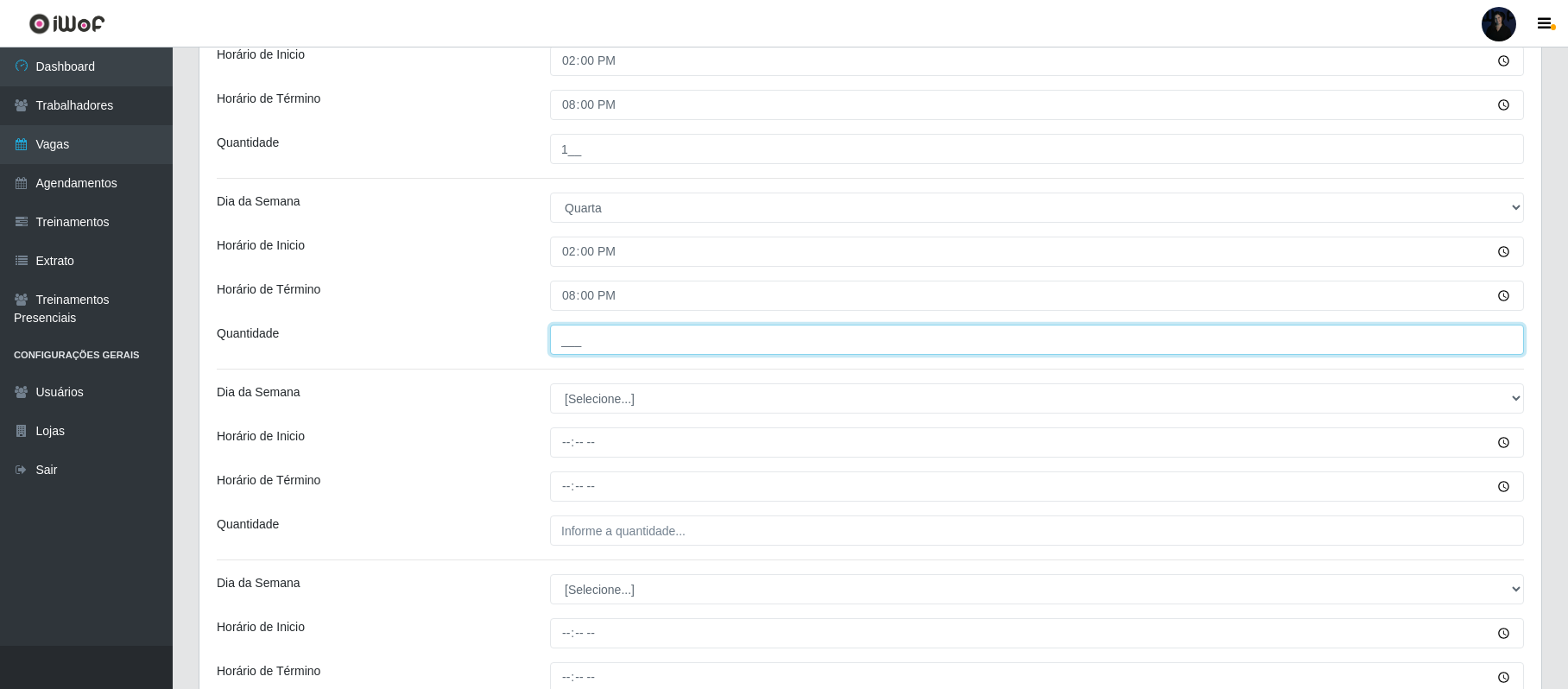
click at [570, 342] on input "___" at bounding box center [1037, 339] width 974 height 30
type input "1__"
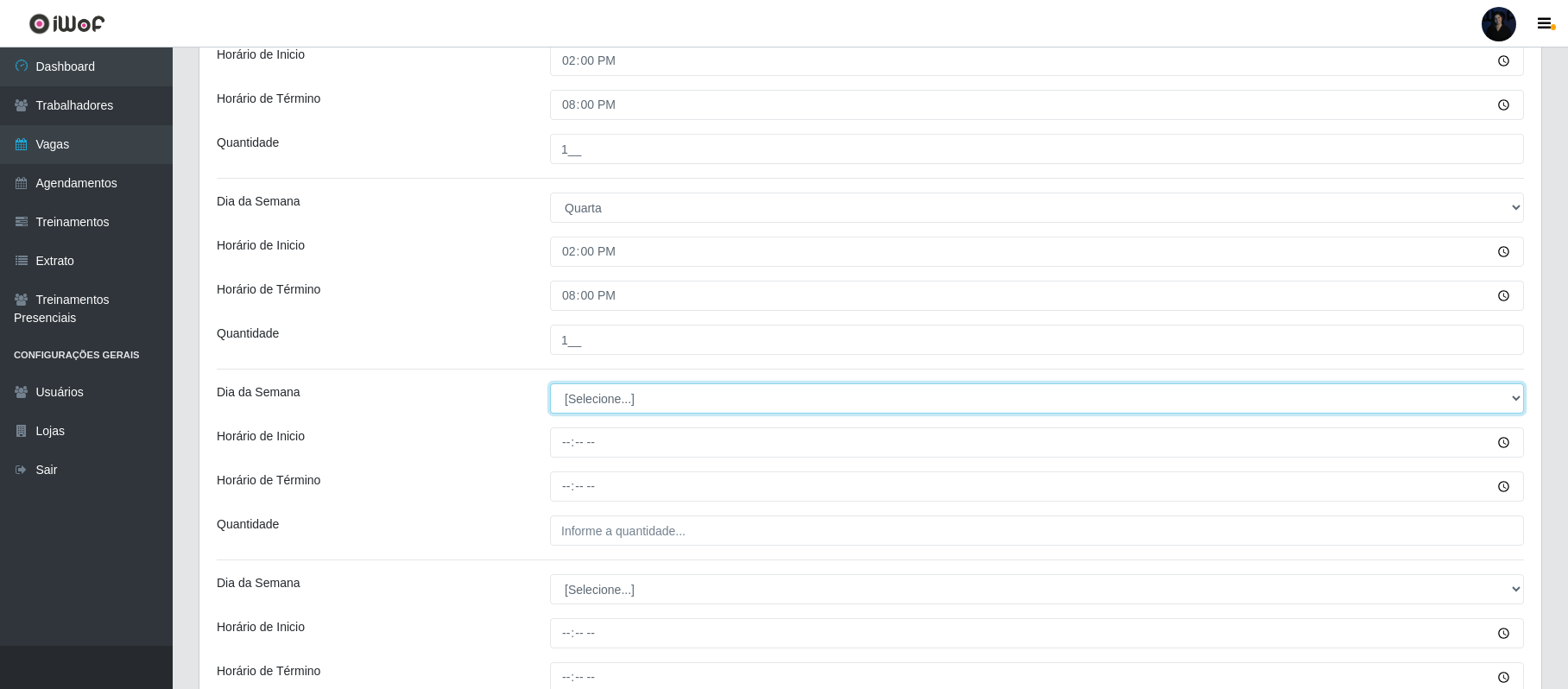
click at [577, 409] on select "[Selecione...] Segunda Terça Quarta Quinta Sexta Sábado Domingo" at bounding box center [1037, 398] width 974 height 30
select select "4"
click at [550, 386] on select "[Selecione...] Segunda Terça Quarta Quinta Sexta Sábado Domingo" at bounding box center [1037, 398] width 974 height 30
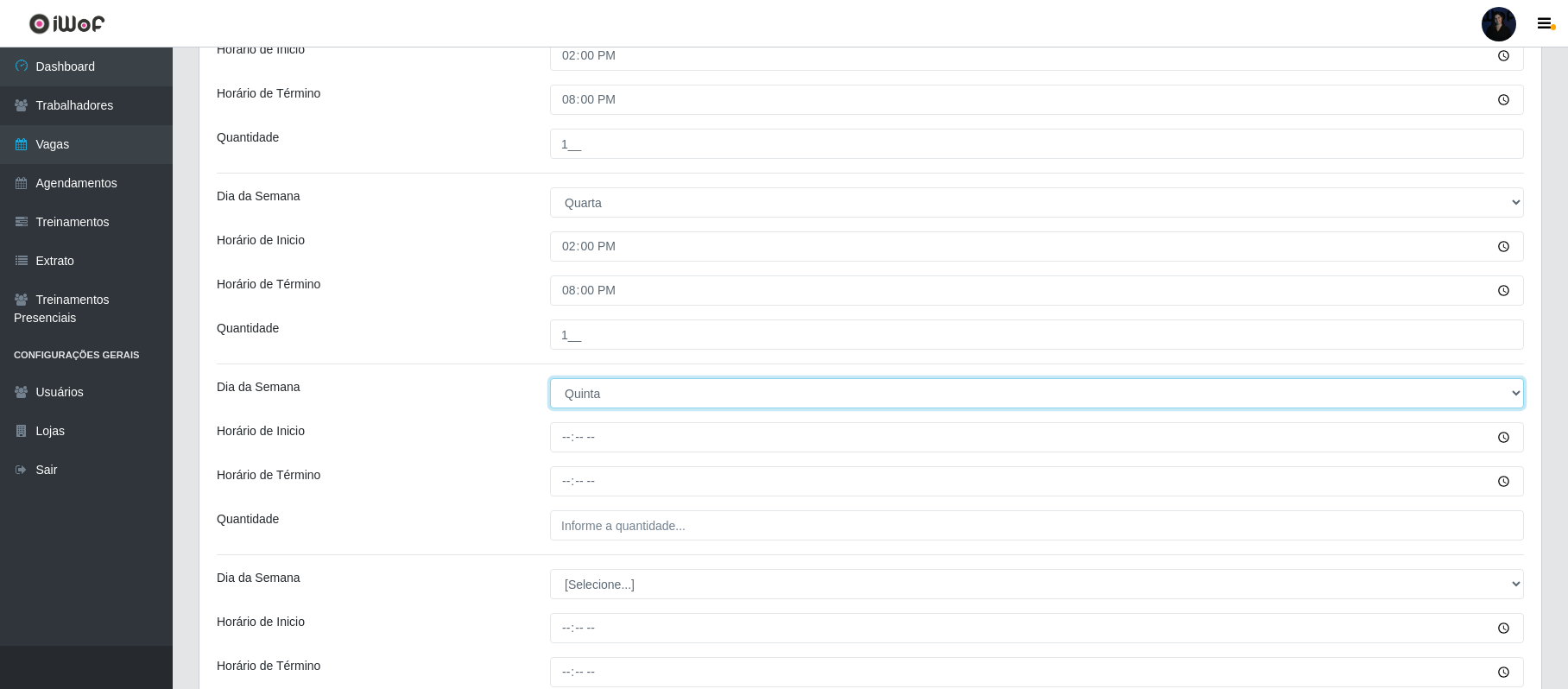
scroll to position [806, 0]
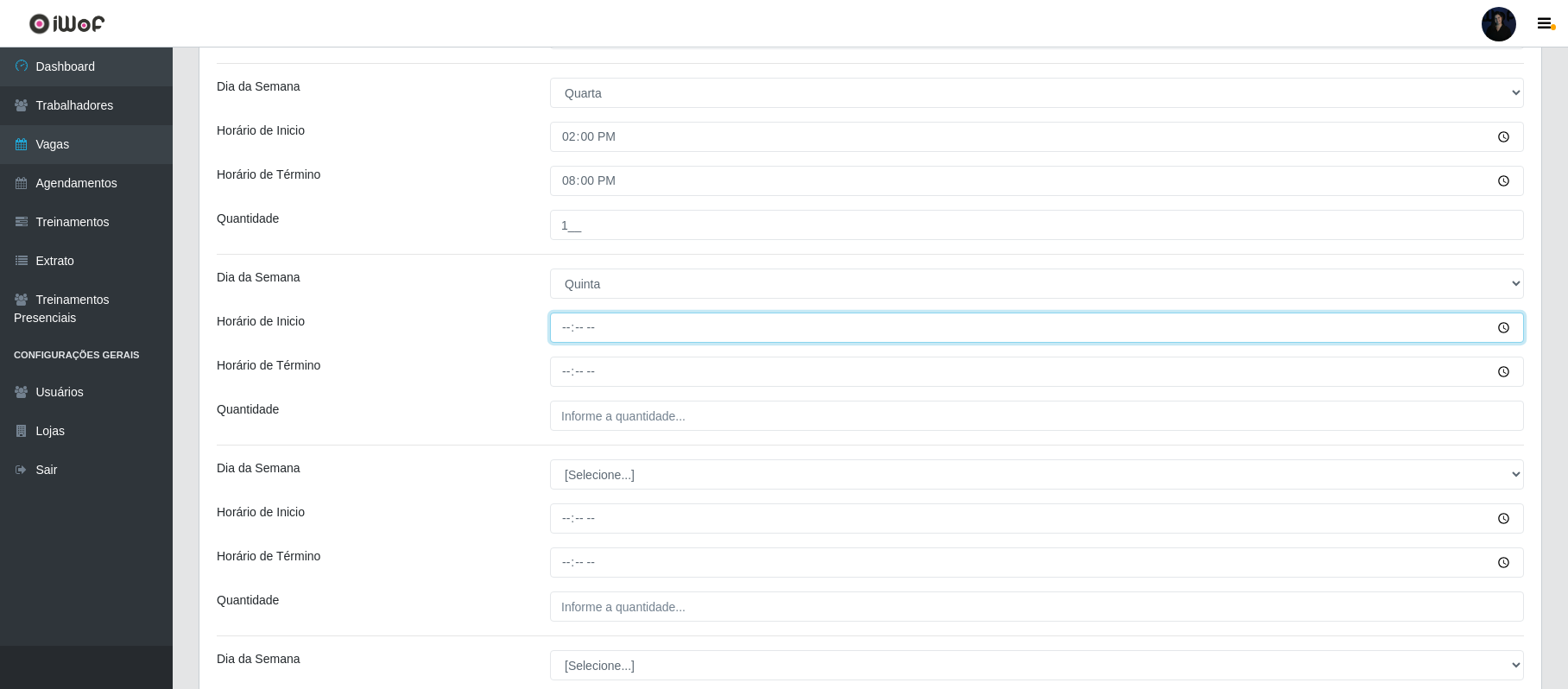
click at [571, 339] on input "Horário de Inicio" at bounding box center [1037, 327] width 974 height 30
type input "14:00"
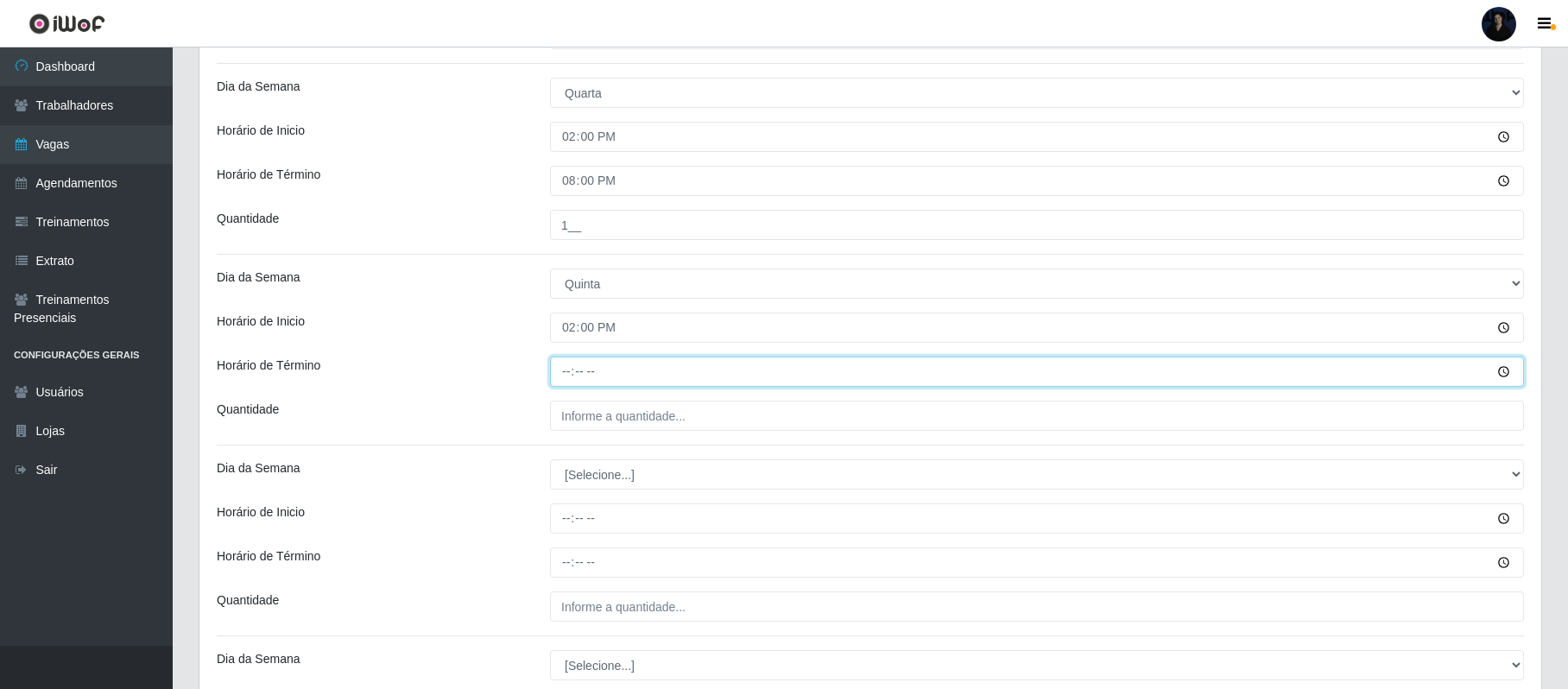
click at [564, 371] on input "Horário de Término" at bounding box center [1037, 371] width 974 height 30
type input "20:00"
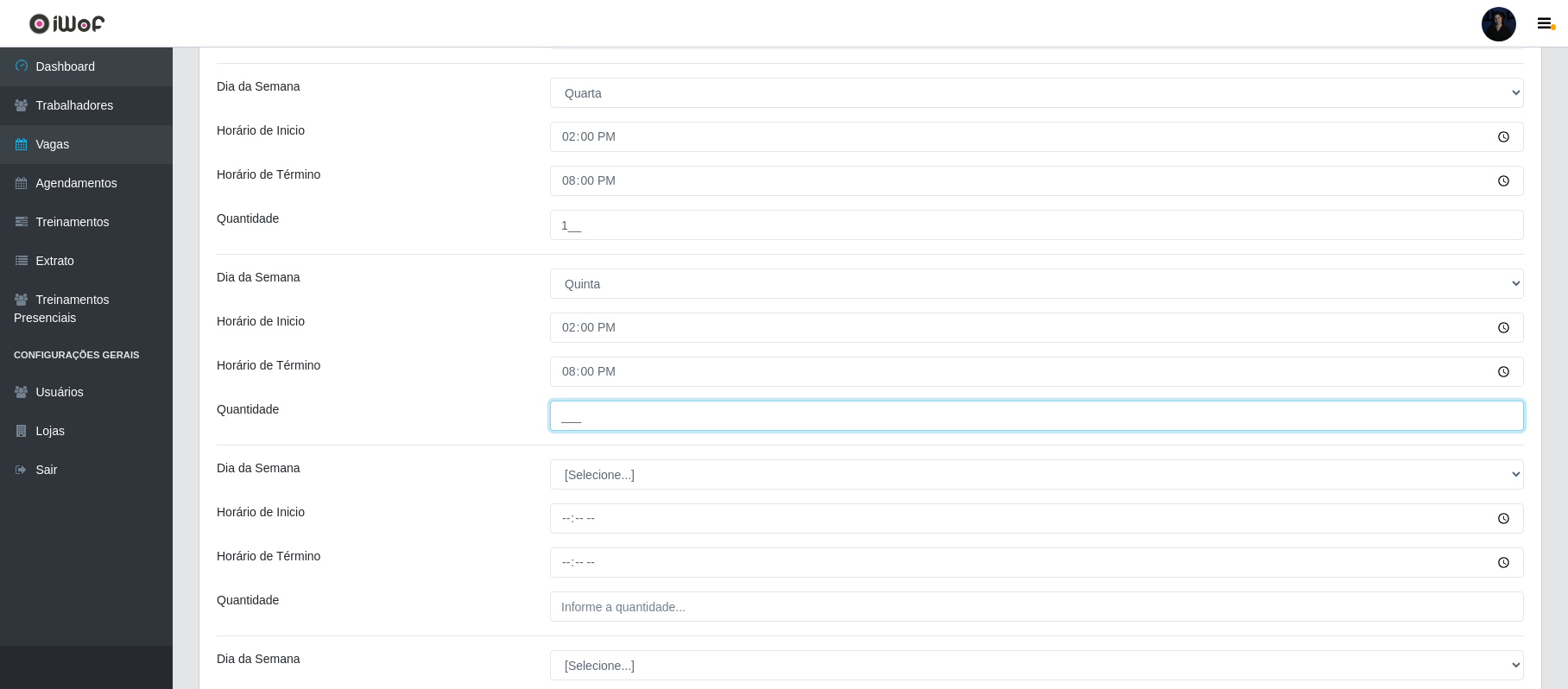
click at [571, 414] on input "___" at bounding box center [1037, 415] width 974 height 30
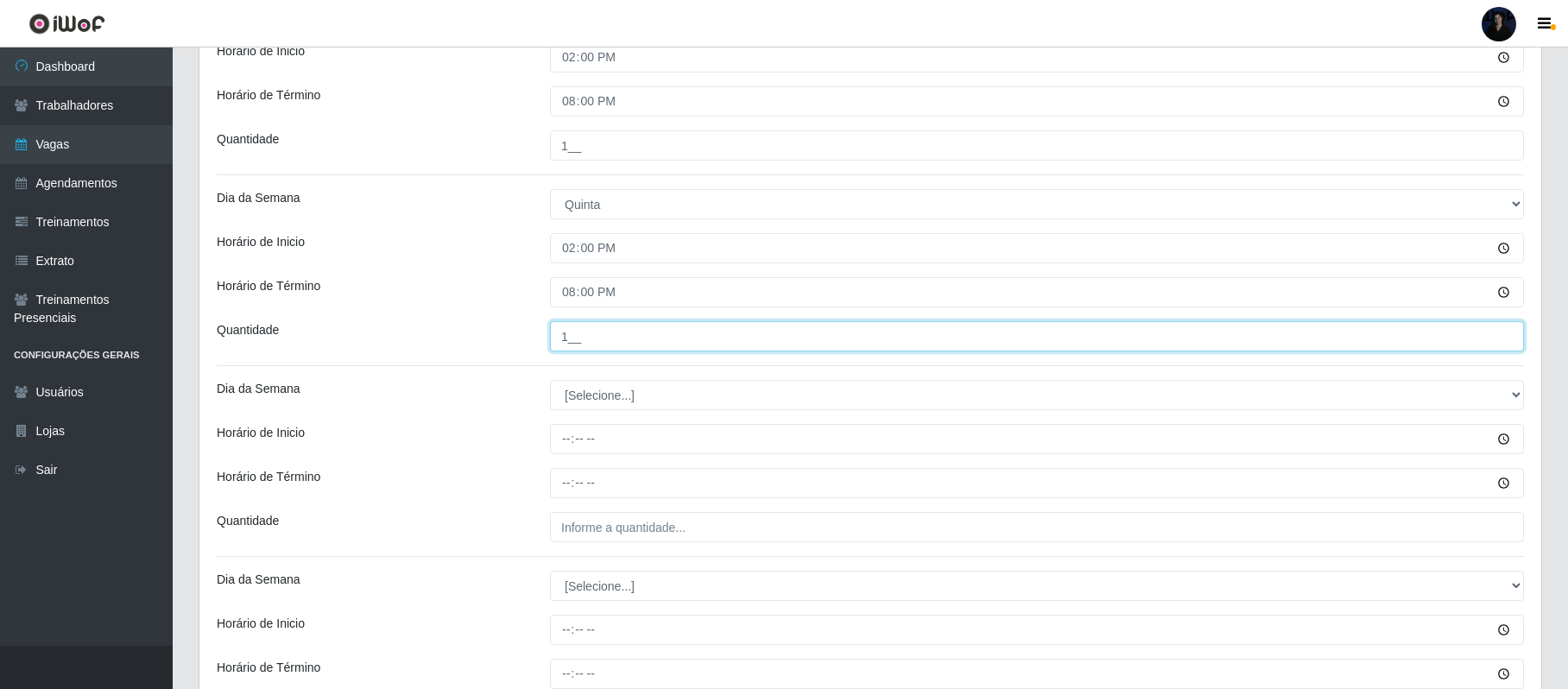
scroll to position [920, 0]
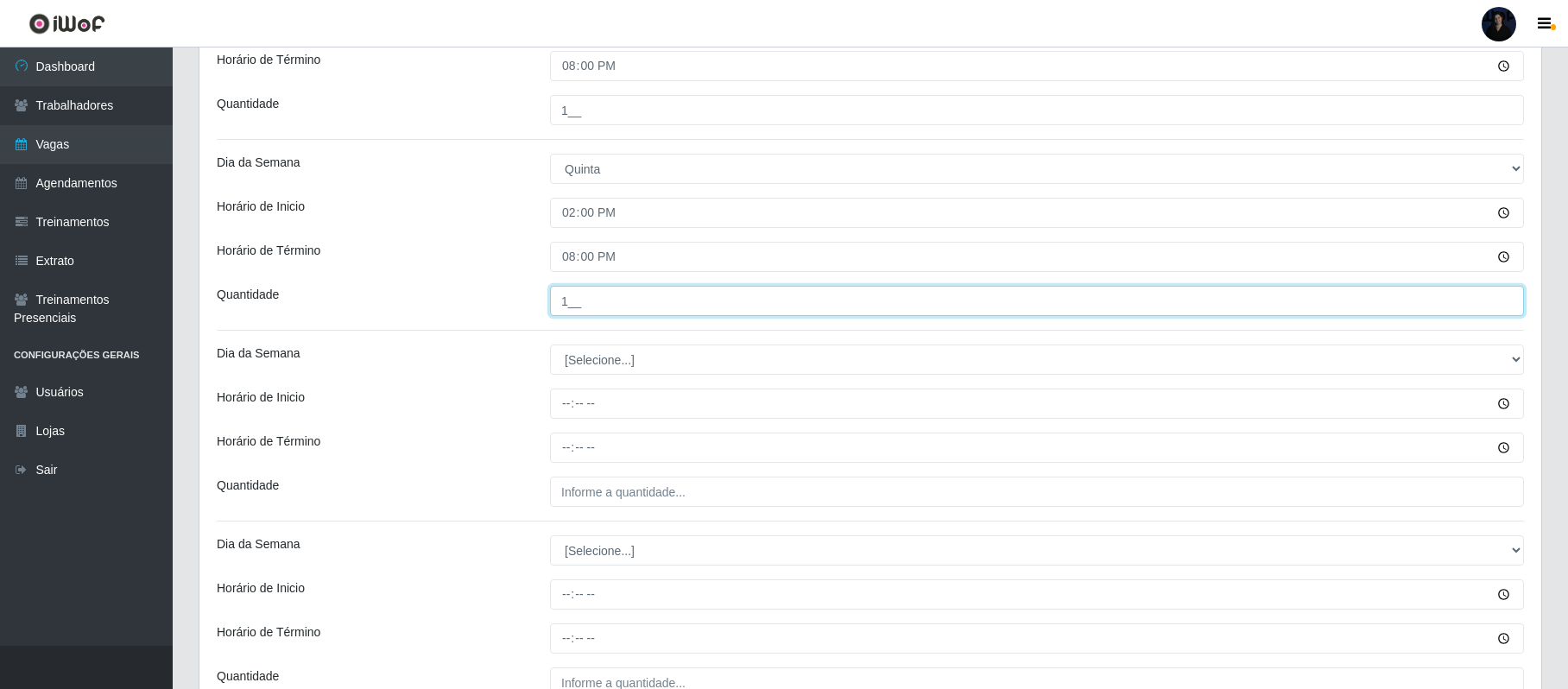
type input "1__"
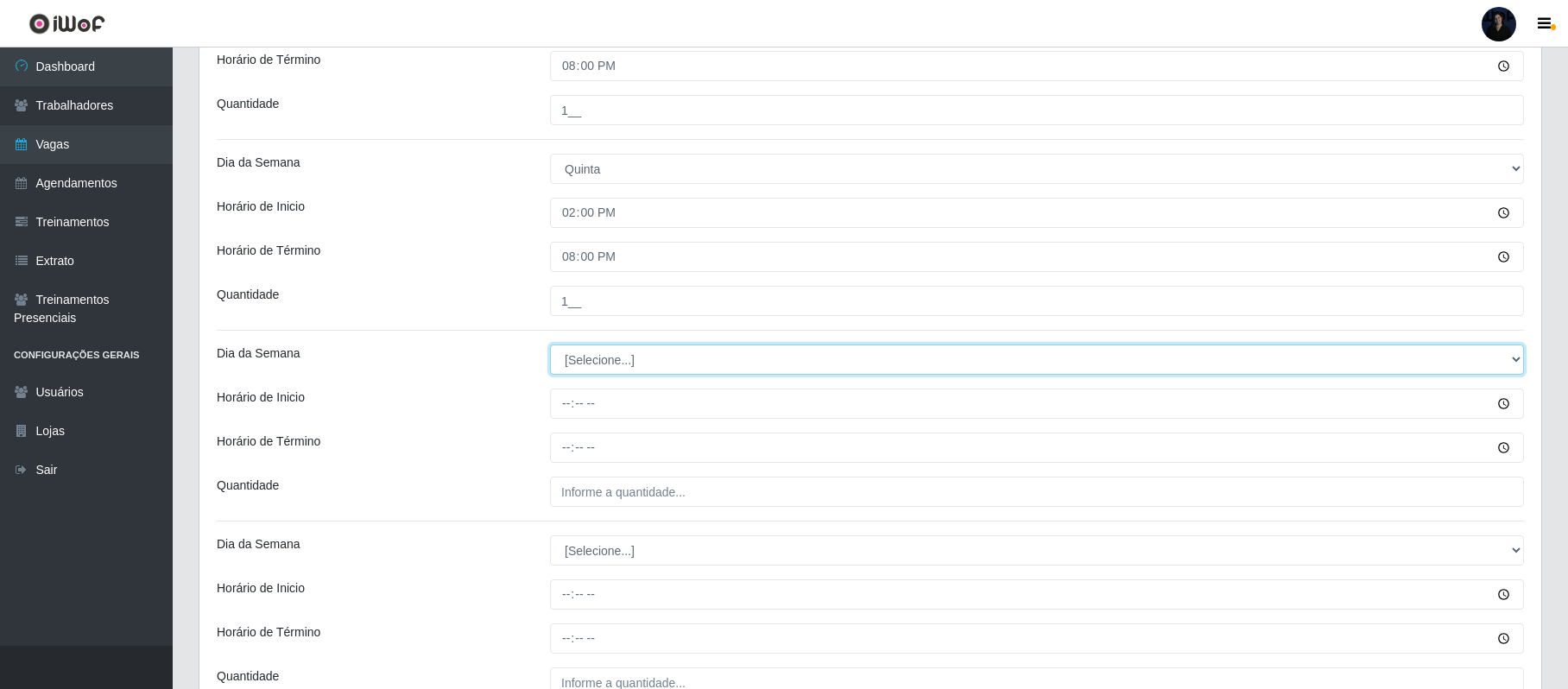
click at [574, 360] on select "[Selecione...] Segunda Terça Quarta Quinta Sexta Sábado Domingo" at bounding box center [1037, 359] width 974 height 30
select select "5"
click at [550, 347] on select "[Selecione...] Segunda Terça Quarta Quinta Sexta Sábado Domingo" at bounding box center [1037, 359] width 974 height 30
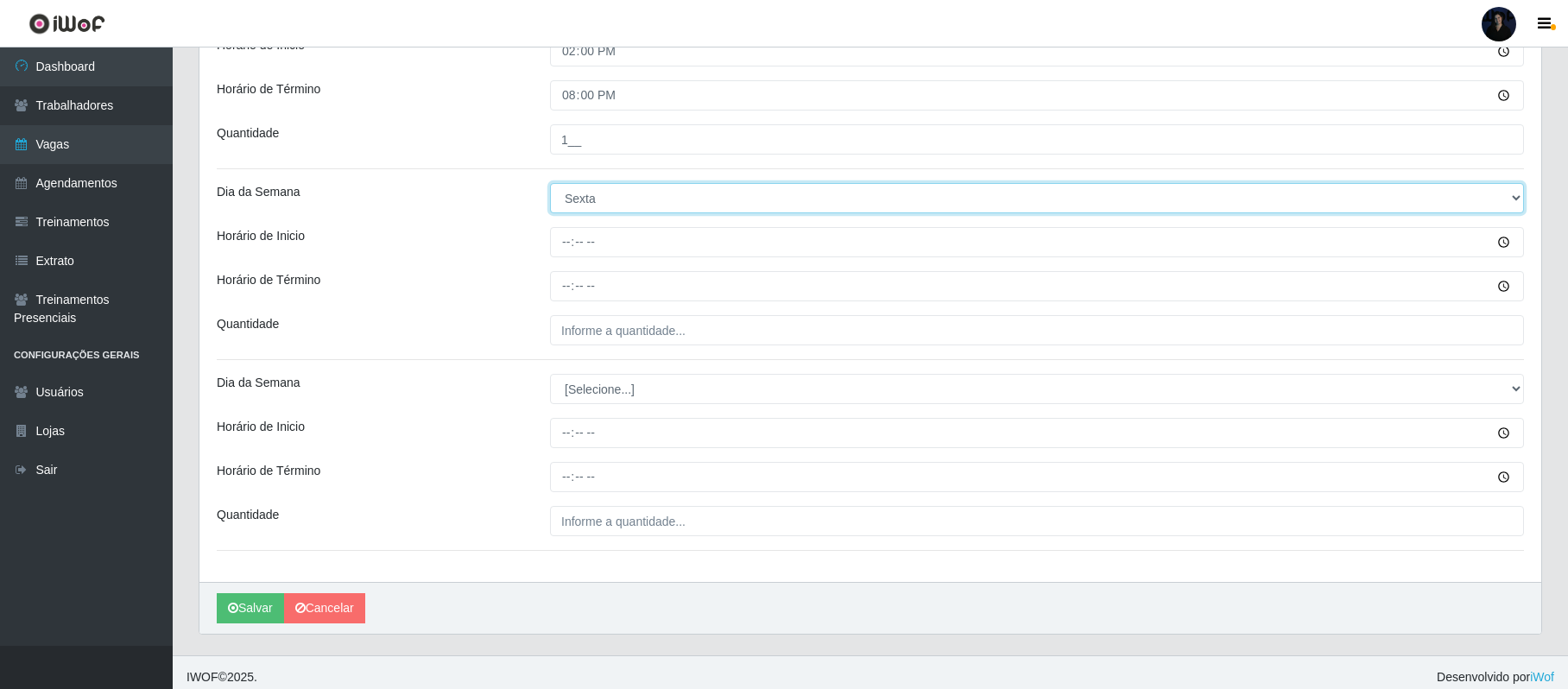
scroll to position [1095, 0]
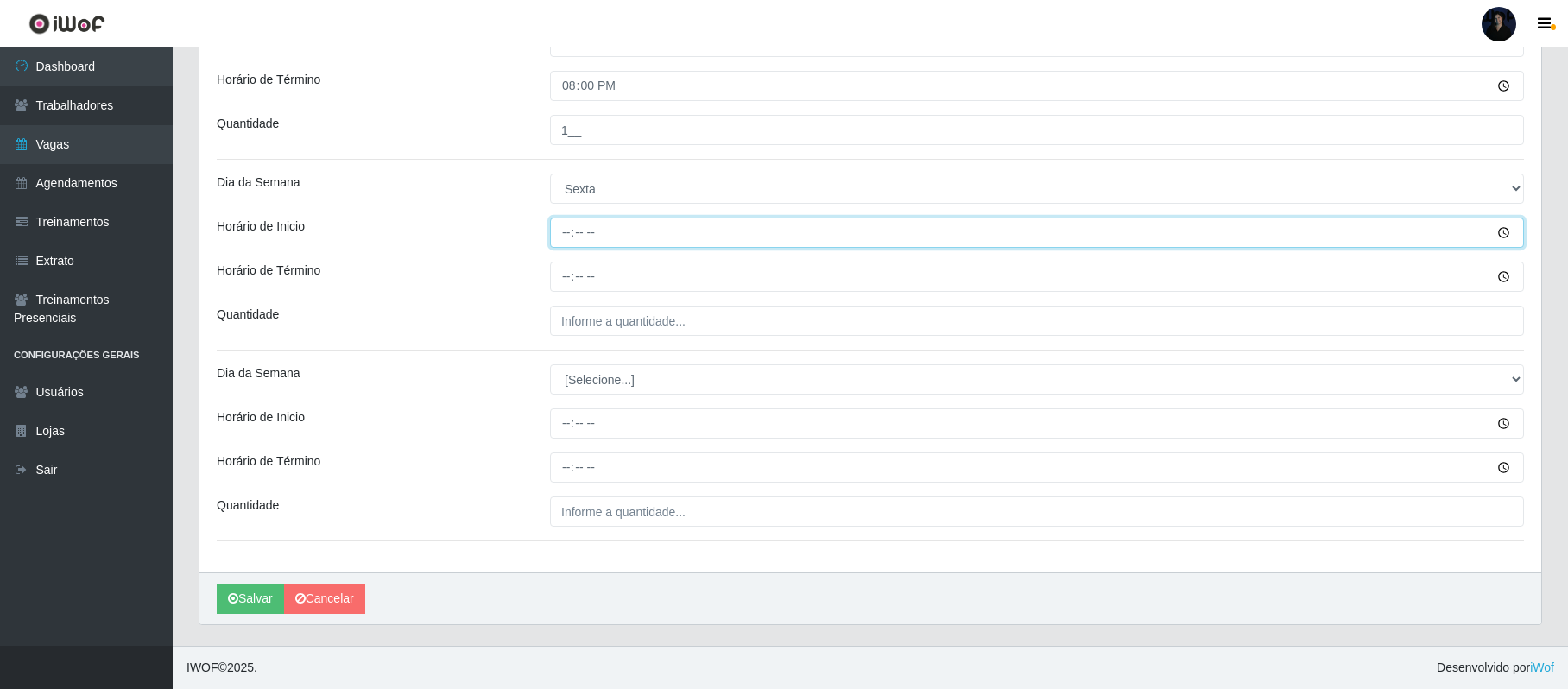
click at [568, 233] on input "Horário de Inicio" at bounding box center [1037, 232] width 974 height 30
type input "14:00"
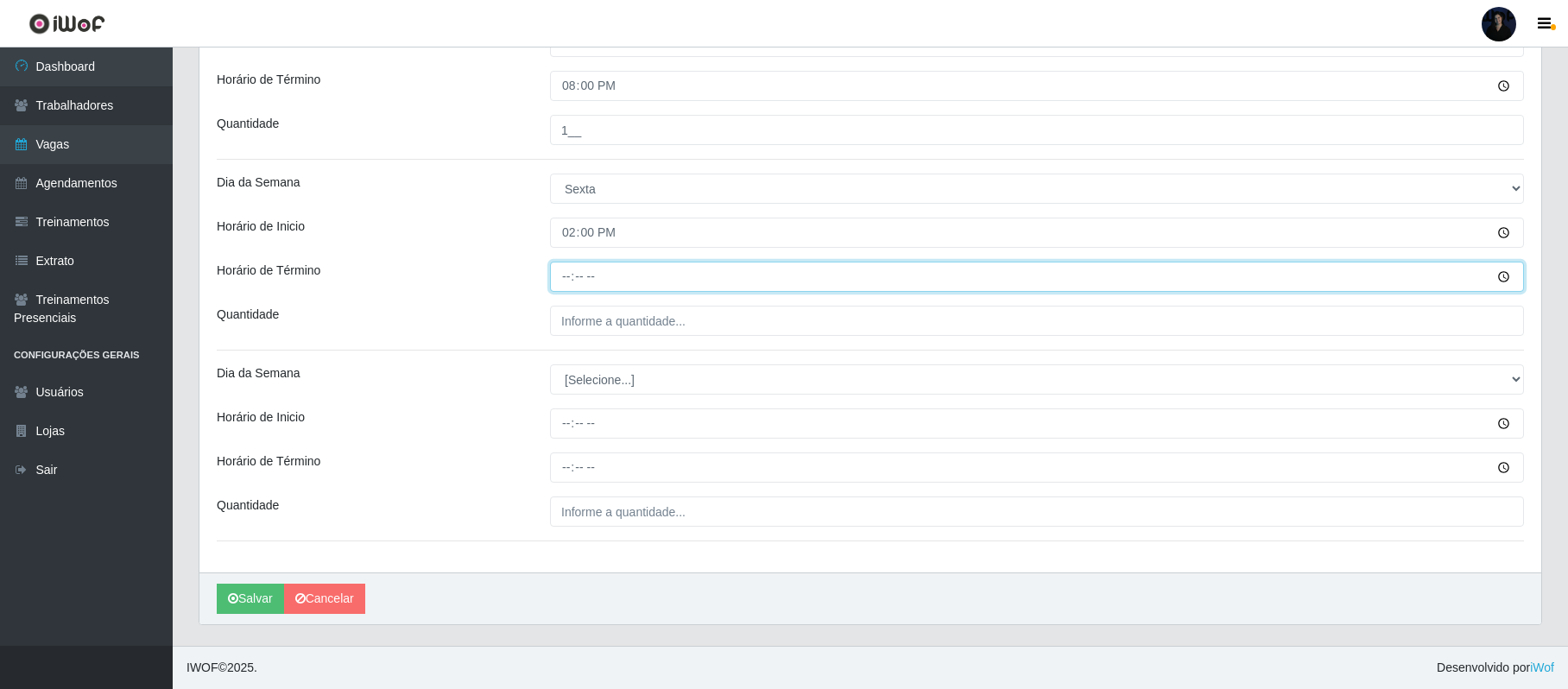
click at [568, 276] on input "Horário de Término" at bounding box center [1037, 276] width 974 height 30
type input "20:00"
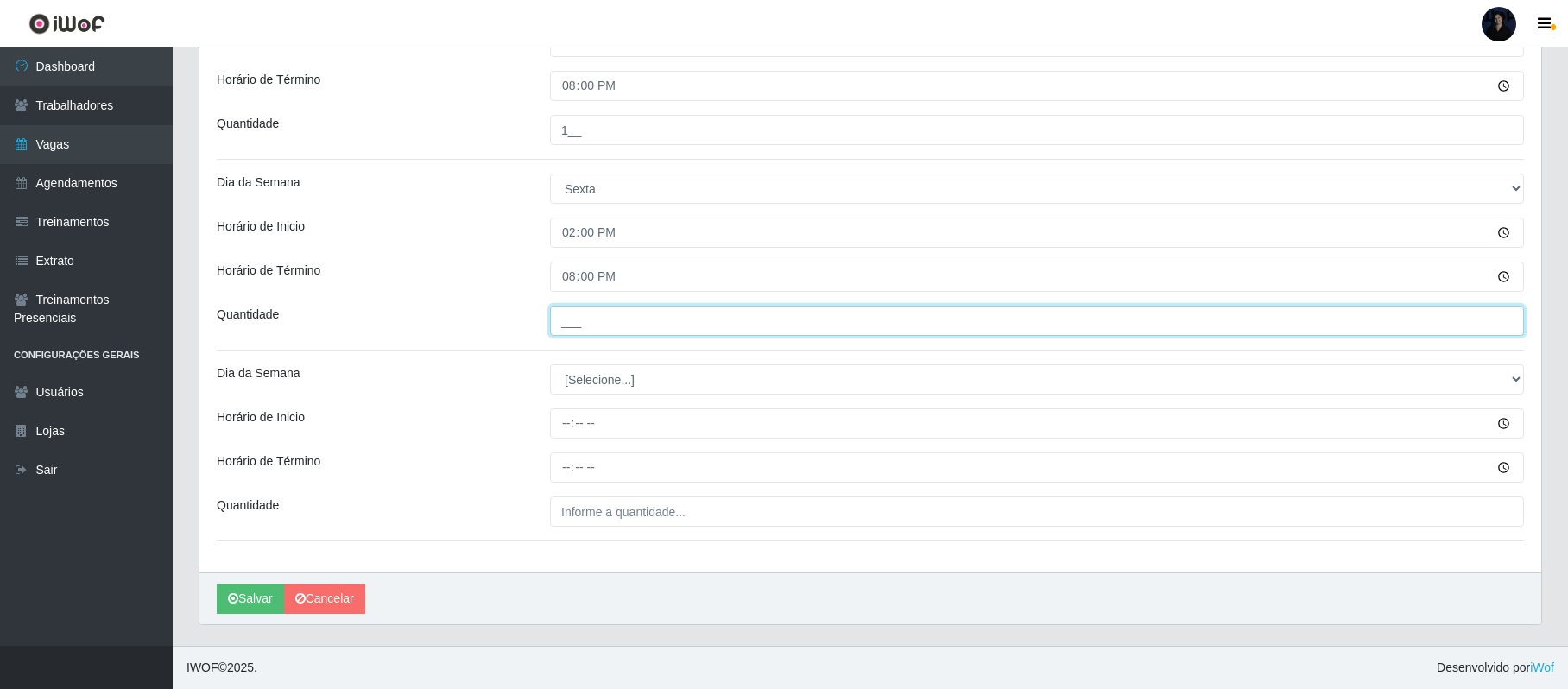
click at [558, 323] on input "___" at bounding box center [1037, 320] width 974 height 30
type input "1__"
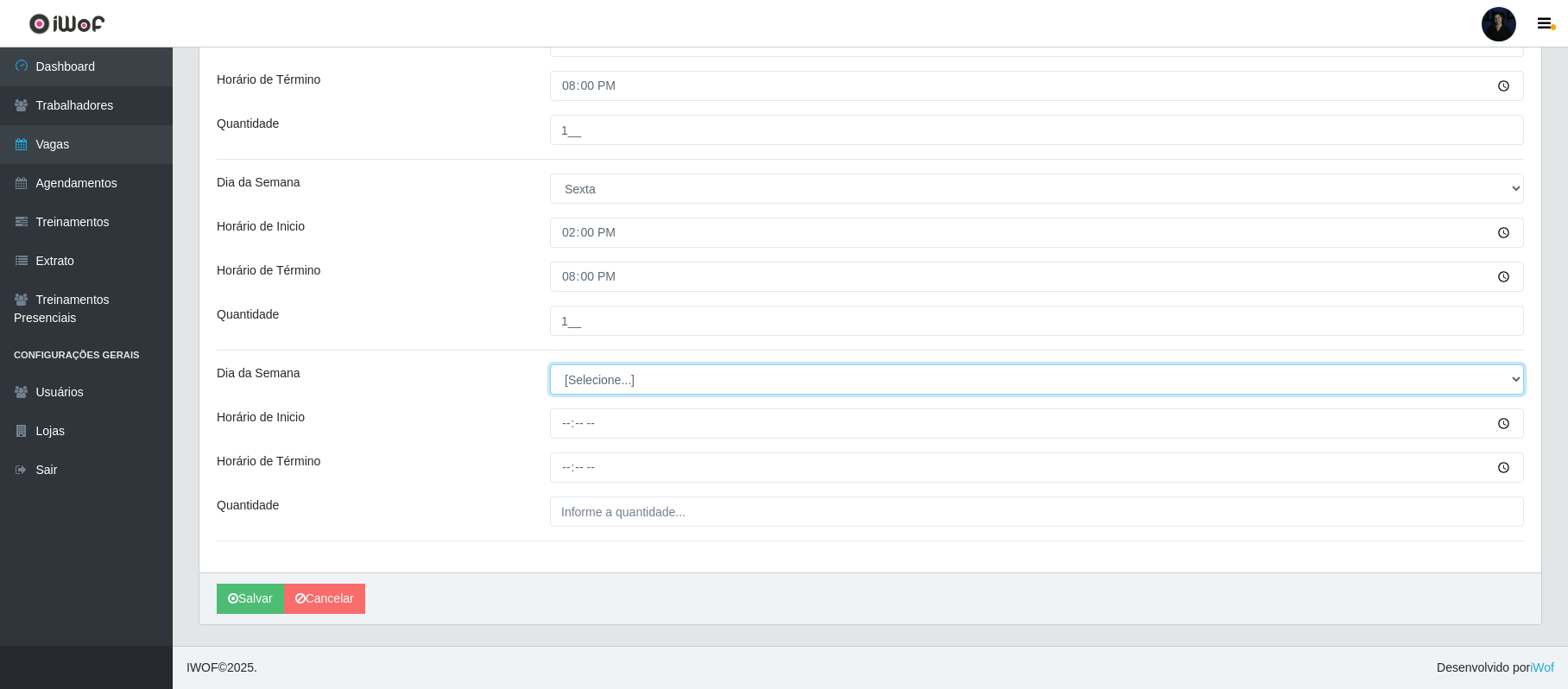
click at [585, 375] on select "[Selecione...] Segunda Terça Quarta Quinta Sexta Sábado Domingo" at bounding box center [1037, 379] width 974 height 30
select select "6"
click at [550, 364] on select "[Selecione...] Segunda Terça Quarta Quinta Sexta Sábado Domingo" at bounding box center [1037, 379] width 974 height 30
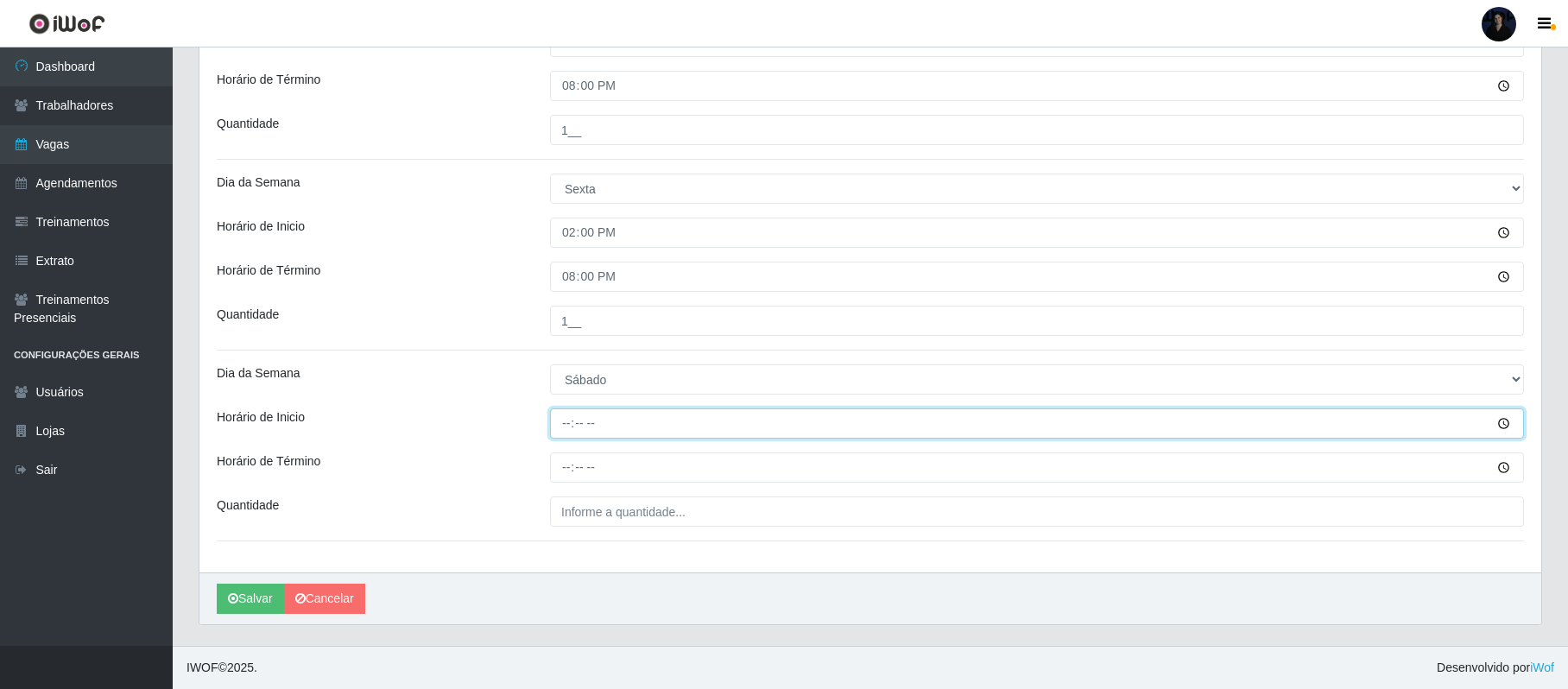
click at [556, 415] on input "Horário de Inicio" at bounding box center [1037, 423] width 974 height 30
type input "14:00"
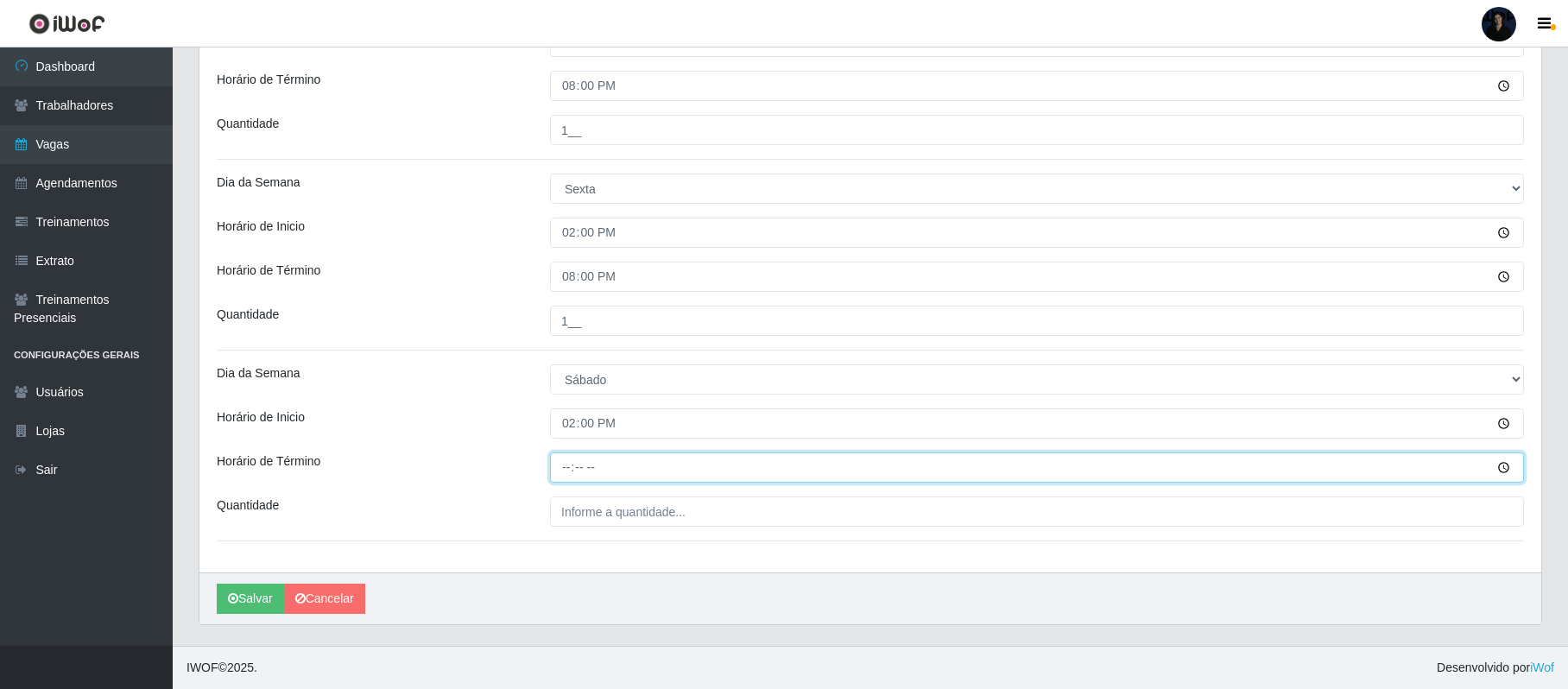
click at [566, 467] on input "Horário de Término" at bounding box center [1037, 467] width 974 height 30
type input "20:00"
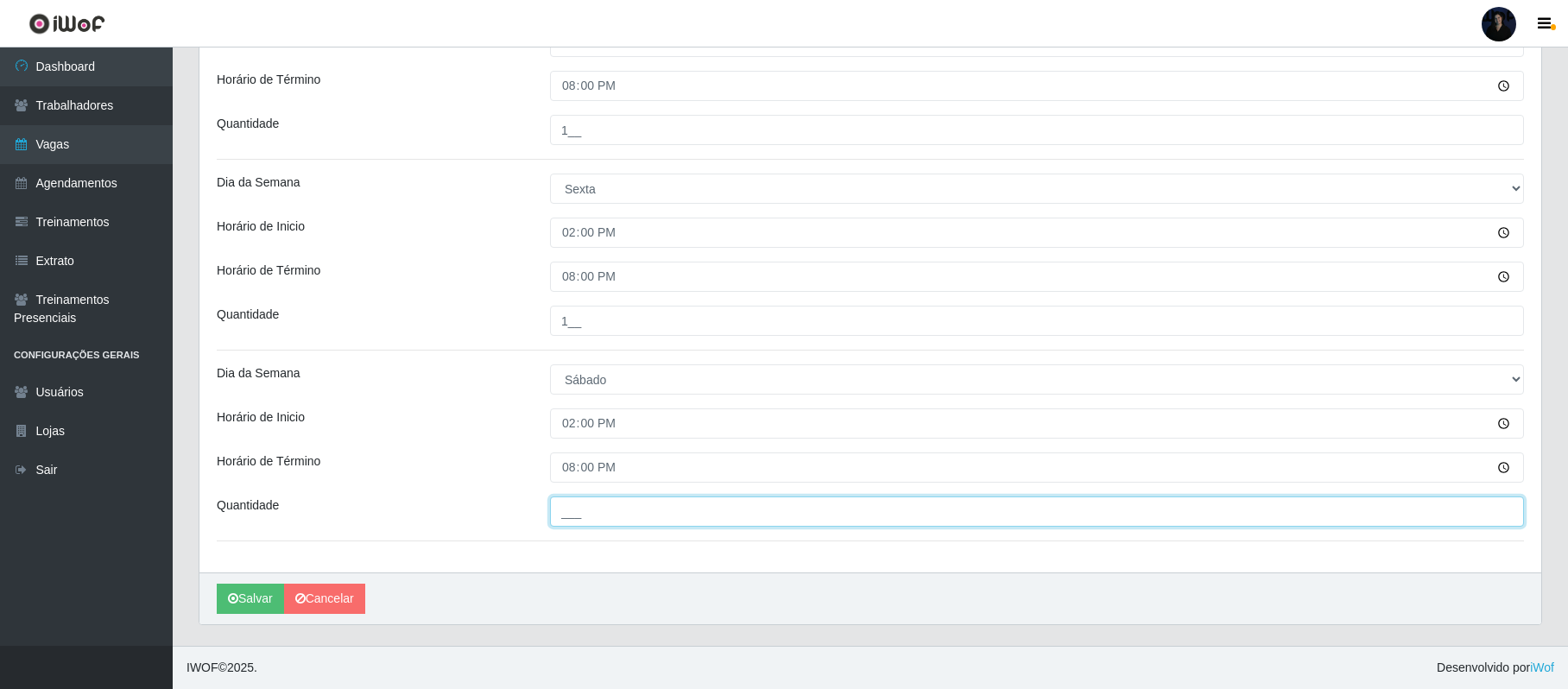
click at [575, 508] on input "___" at bounding box center [1037, 511] width 974 height 30
type input "1__"
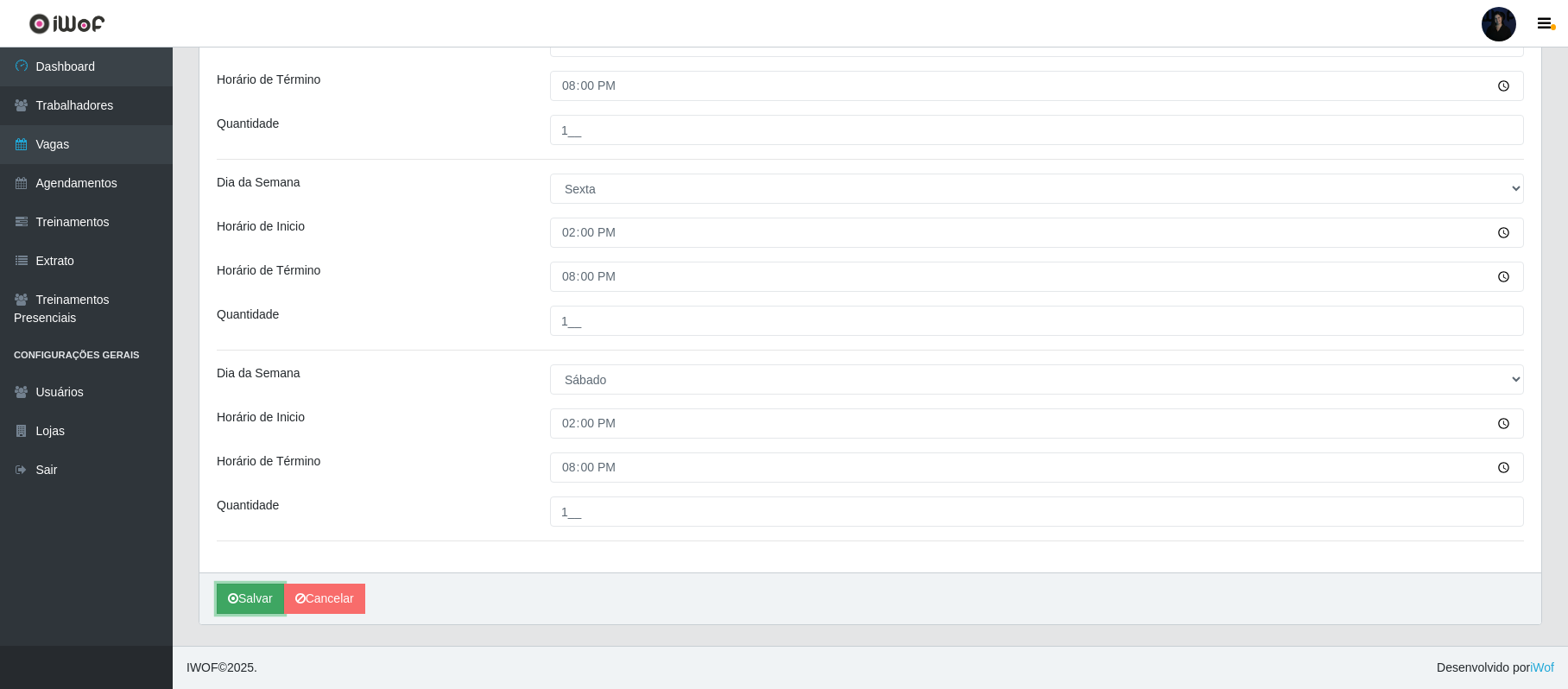
click at [243, 598] on button "Salvar" at bounding box center [250, 598] width 67 height 30
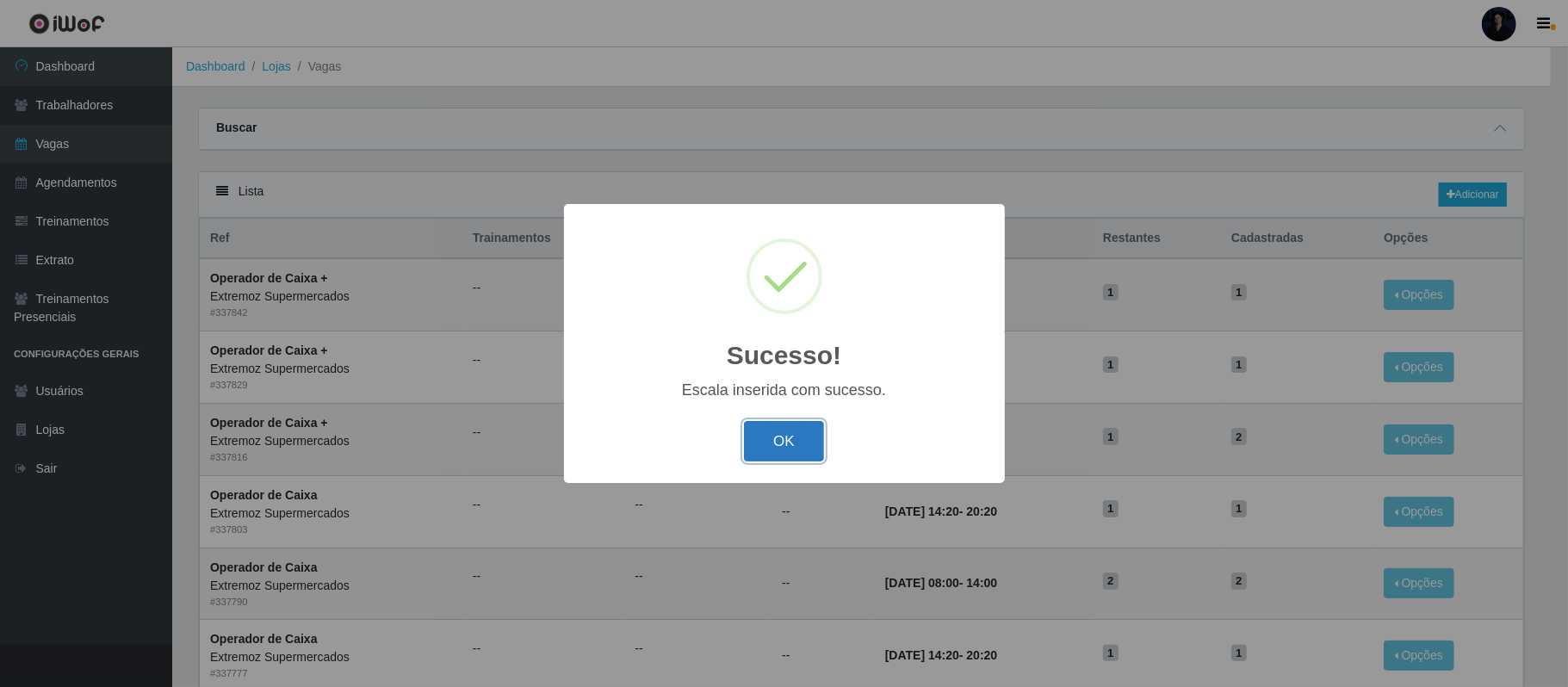
click at [794, 451] on button "OK" at bounding box center [784, 441] width 80 height 41
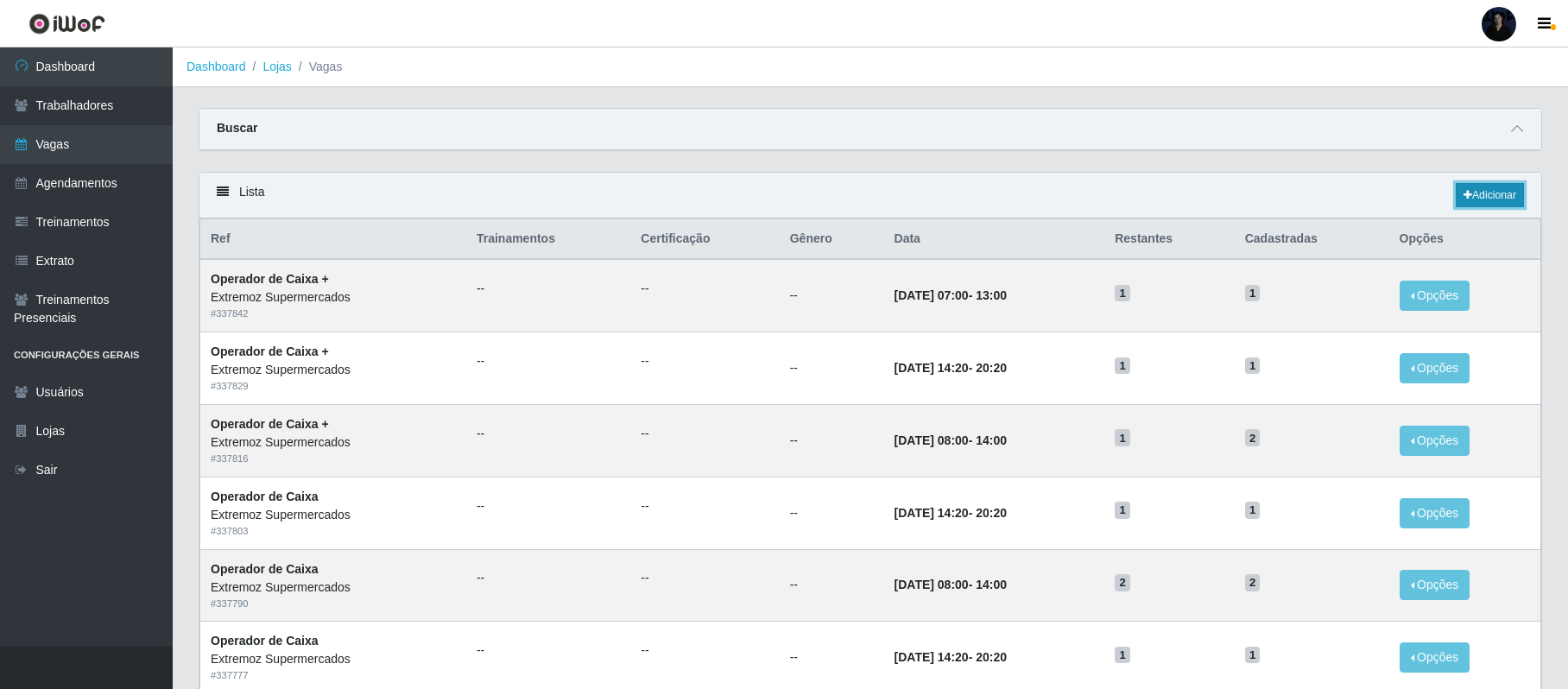
click at [1469, 198] on link "Adicionar" at bounding box center [1490, 195] width 68 height 25
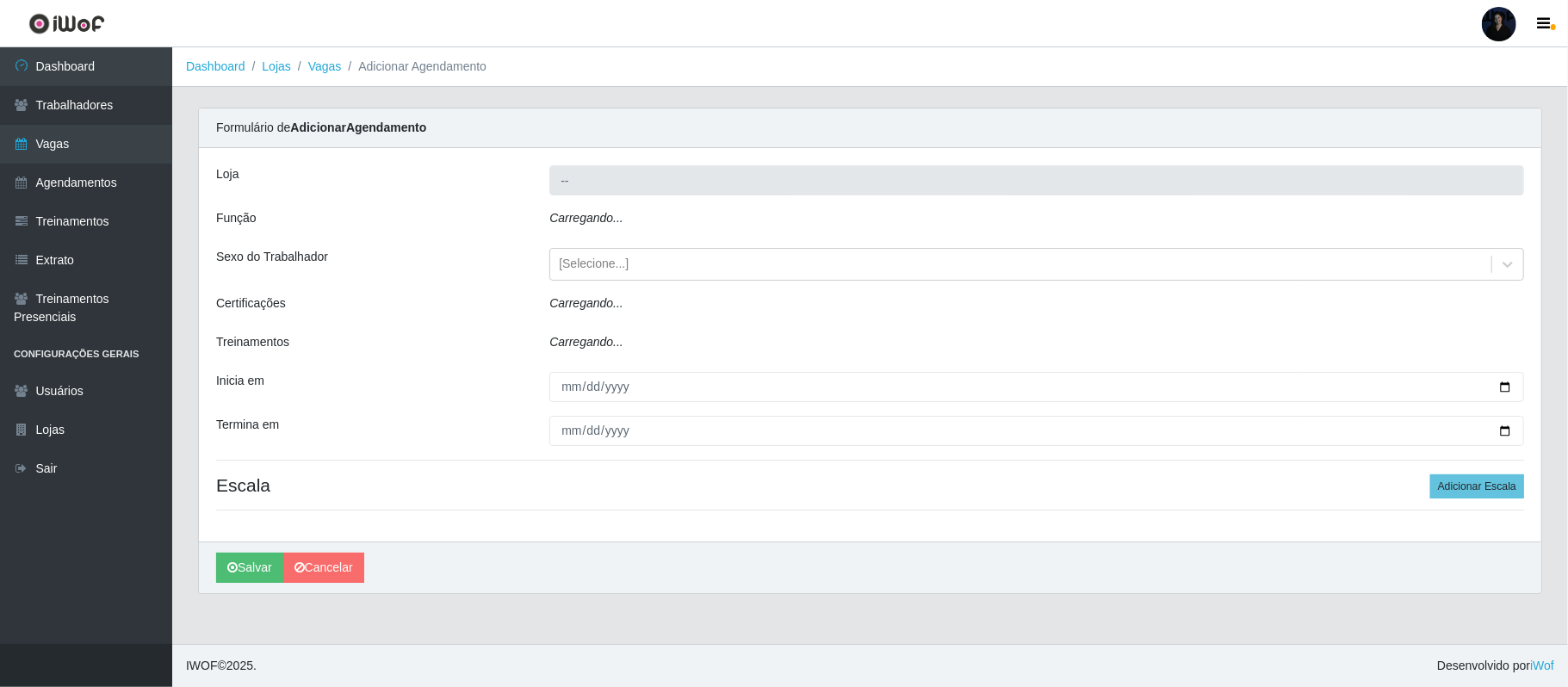
type input "Extremoz Supermercados"
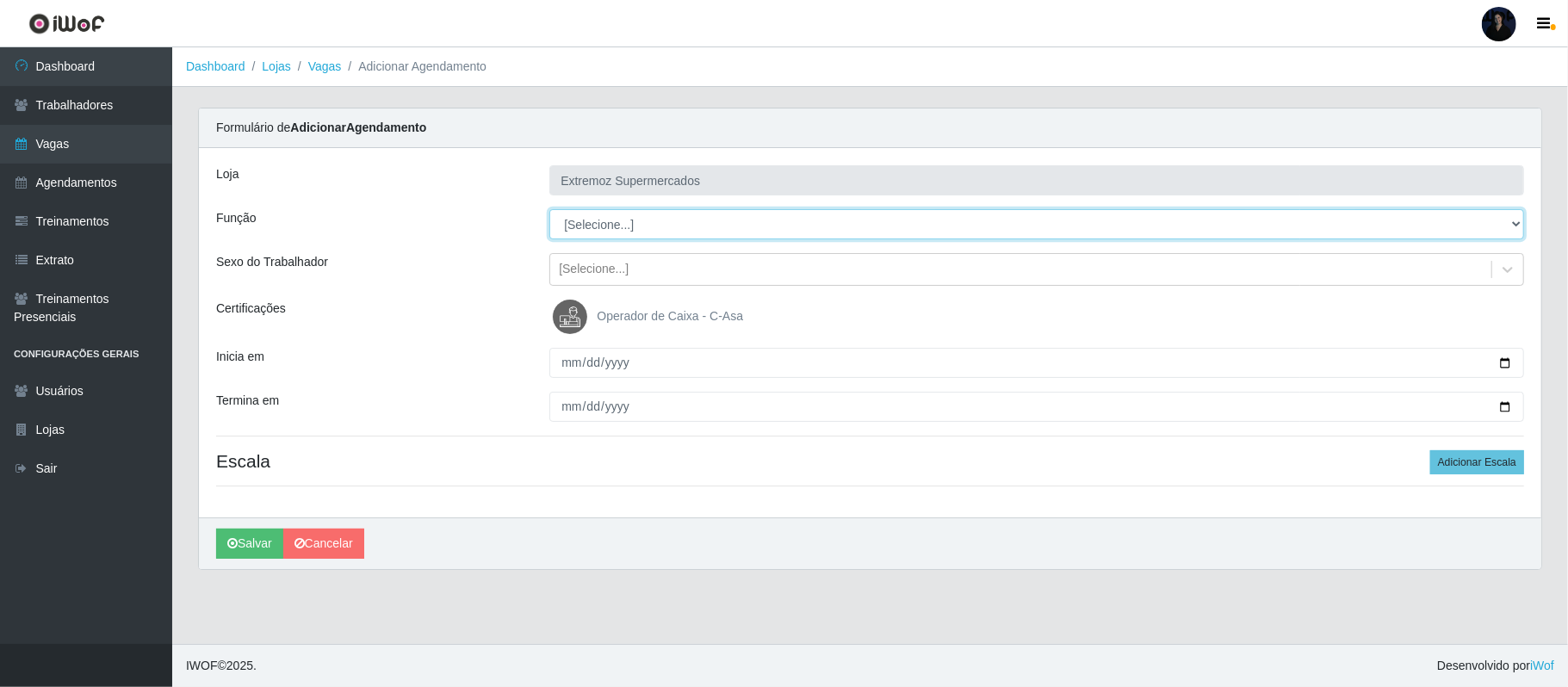
click at [593, 225] on select "[Selecione...] ASG ASG + ASG ++ Embalador Embalador + Embalador ++ Operador de …" at bounding box center [1036, 223] width 974 height 30
select select "16"
click at [549, 210] on select "[Selecione...] ASG ASG + ASG ++ Embalador Embalador + Embalador ++ Operador de …" at bounding box center [1036, 223] width 974 height 30
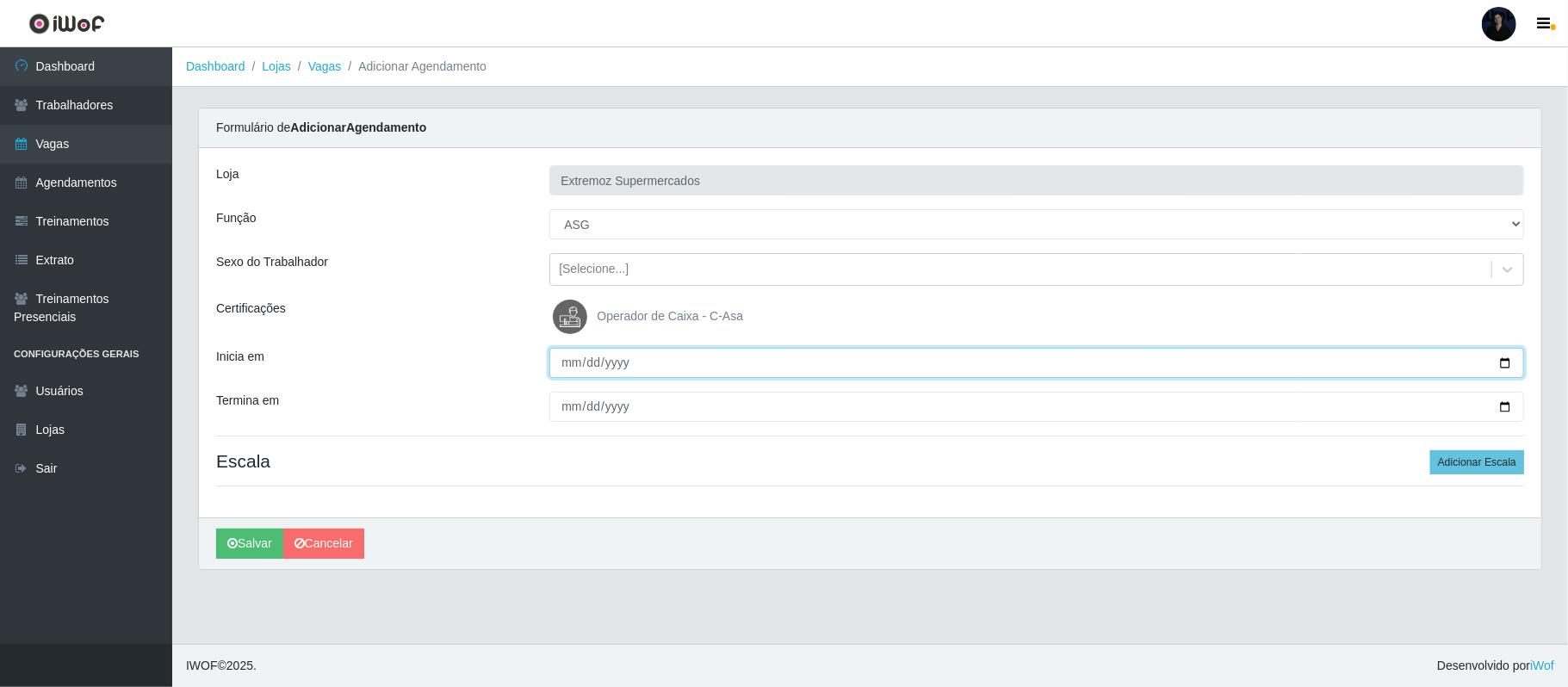
click at [1507, 363] on input "Inicia em" at bounding box center [1036, 362] width 974 height 30
type input "[DATE]"
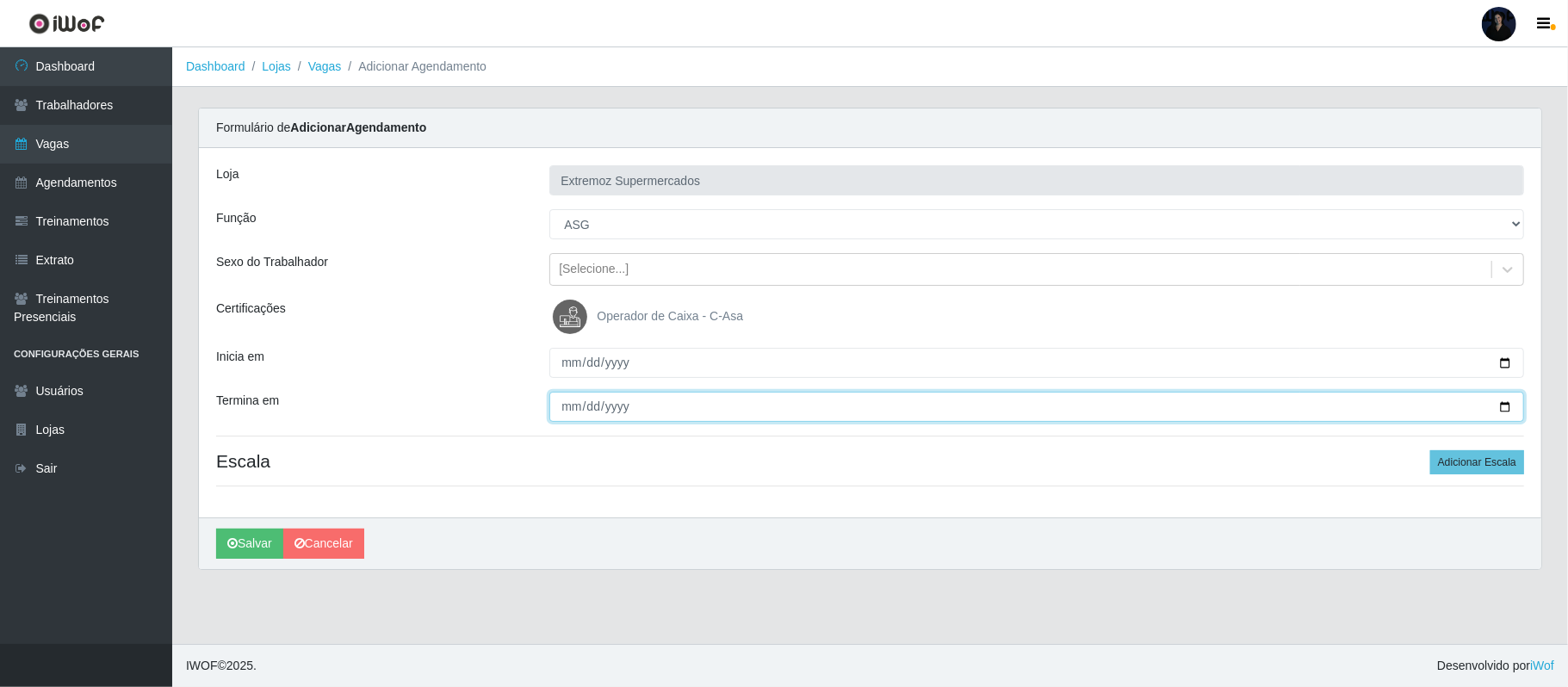
click at [1506, 403] on input "Termina em" at bounding box center [1036, 406] width 974 height 30
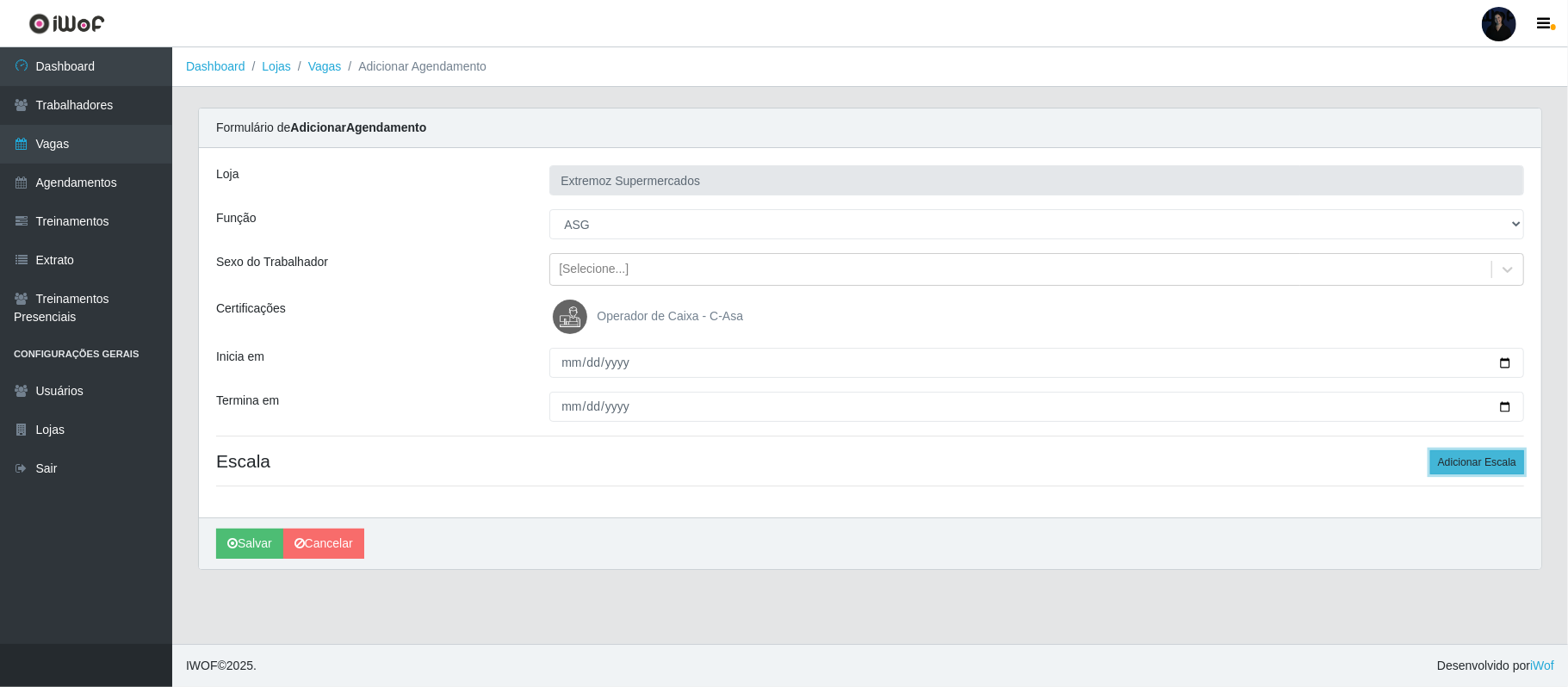
click at [1479, 458] on button "Adicionar Escala" at bounding box center [1476, 462] width 94 height 25
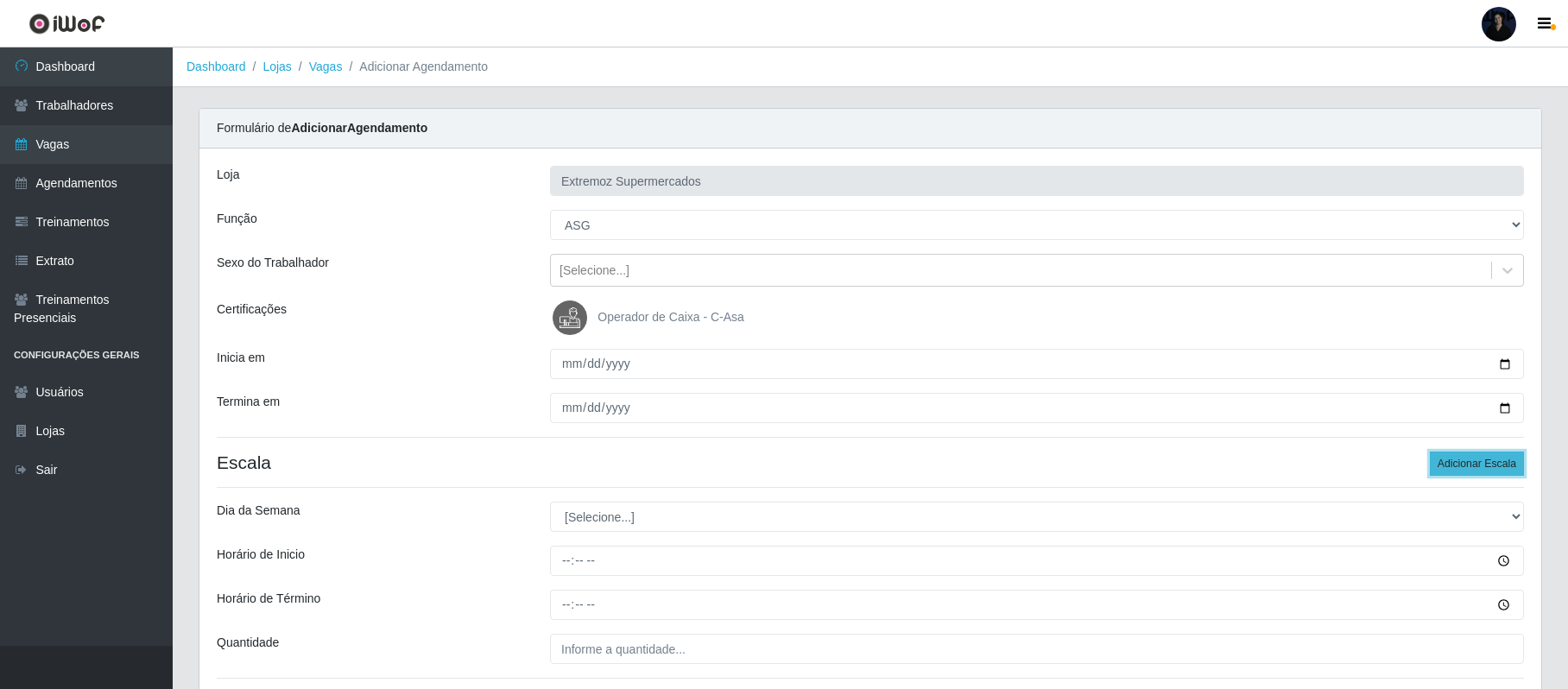
click at [1482, 460] on button "Adicionar Escala" at bounding box center [1476, 463] width 94 height 25
click at [1481, 460] on button "Adicionar Escala" at bounding box center [1476, 463] width 94 height 25
click at [1480, 460] on button "Adicionar Escala" at bounding box center [1476, 463] width 94 height 25
click at [1479, 460] on button "Adicionar Escala" at bounding box center [1476, 463] width 94 height 25
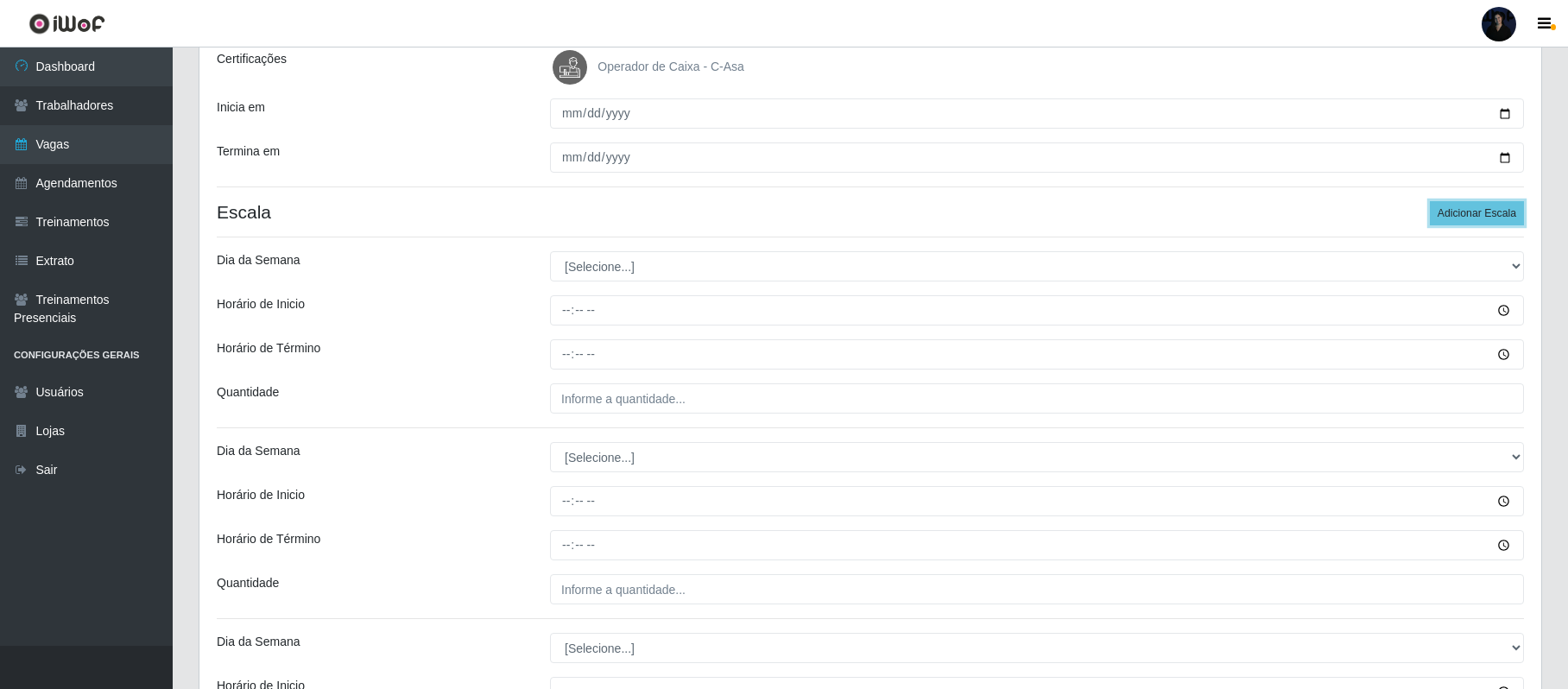
scroll to position [229, 0]
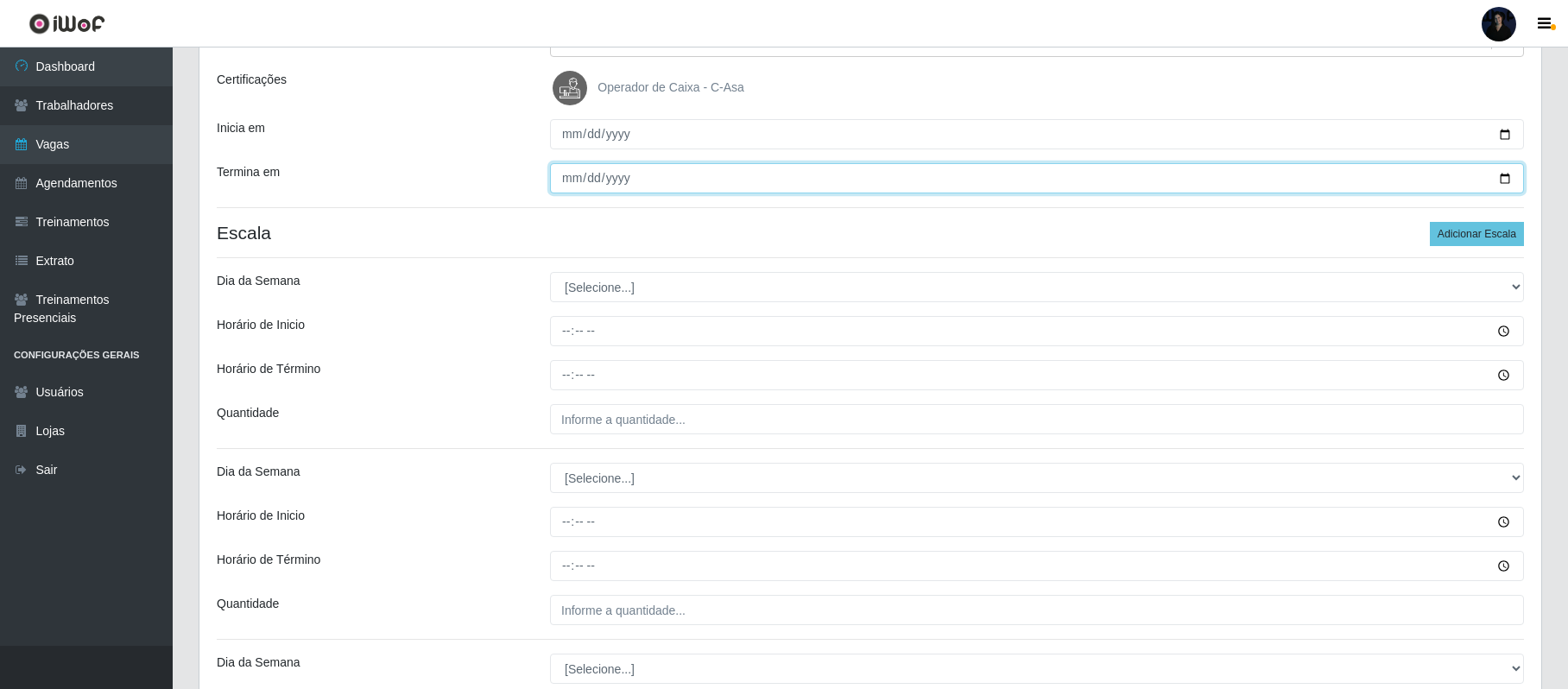
click at [1507, 179] on input "[DATE]" at bounding box center [1037, 177] width 974 height 30
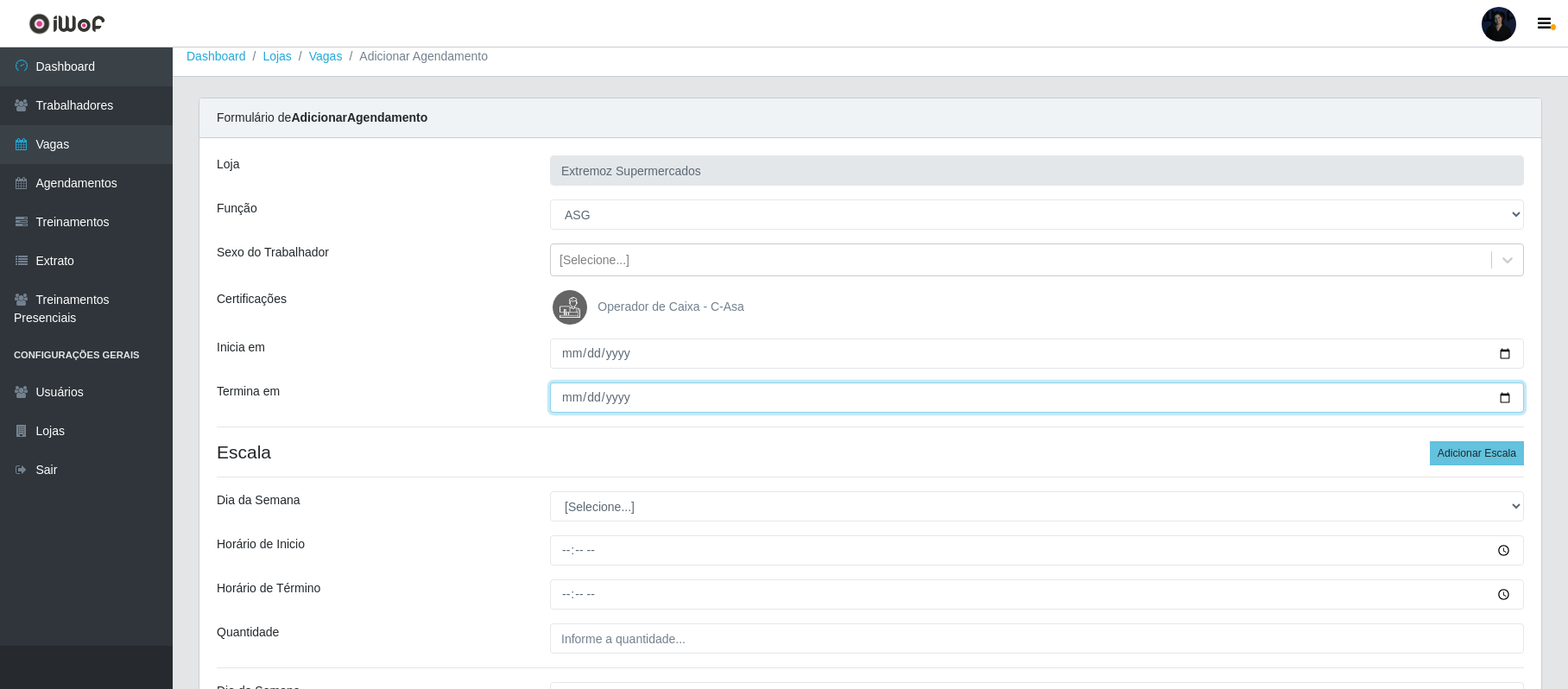
scroll to position [0, 0]
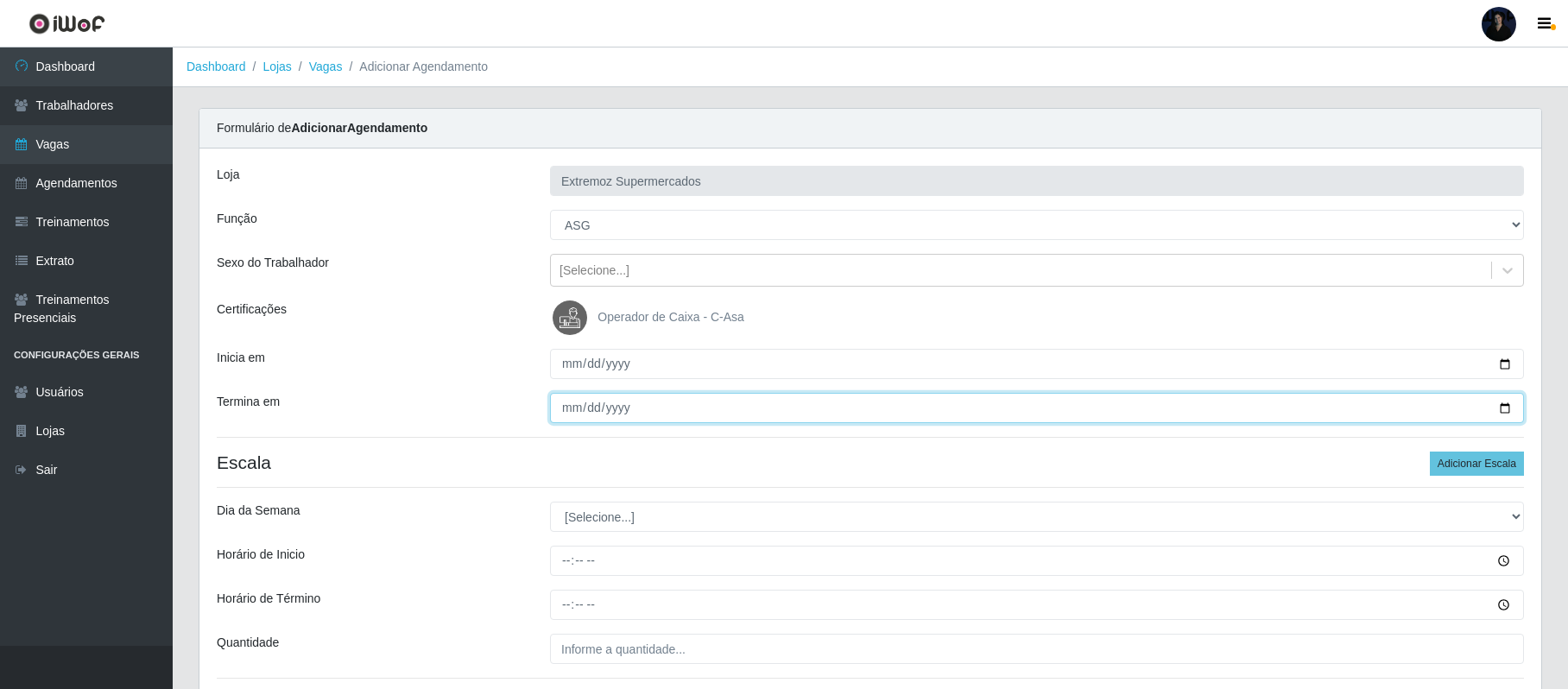
click at [1501, 408] on input "[DATE]" at bounding box center [1037, 407] width 974 height 30
type input "[DATE]"
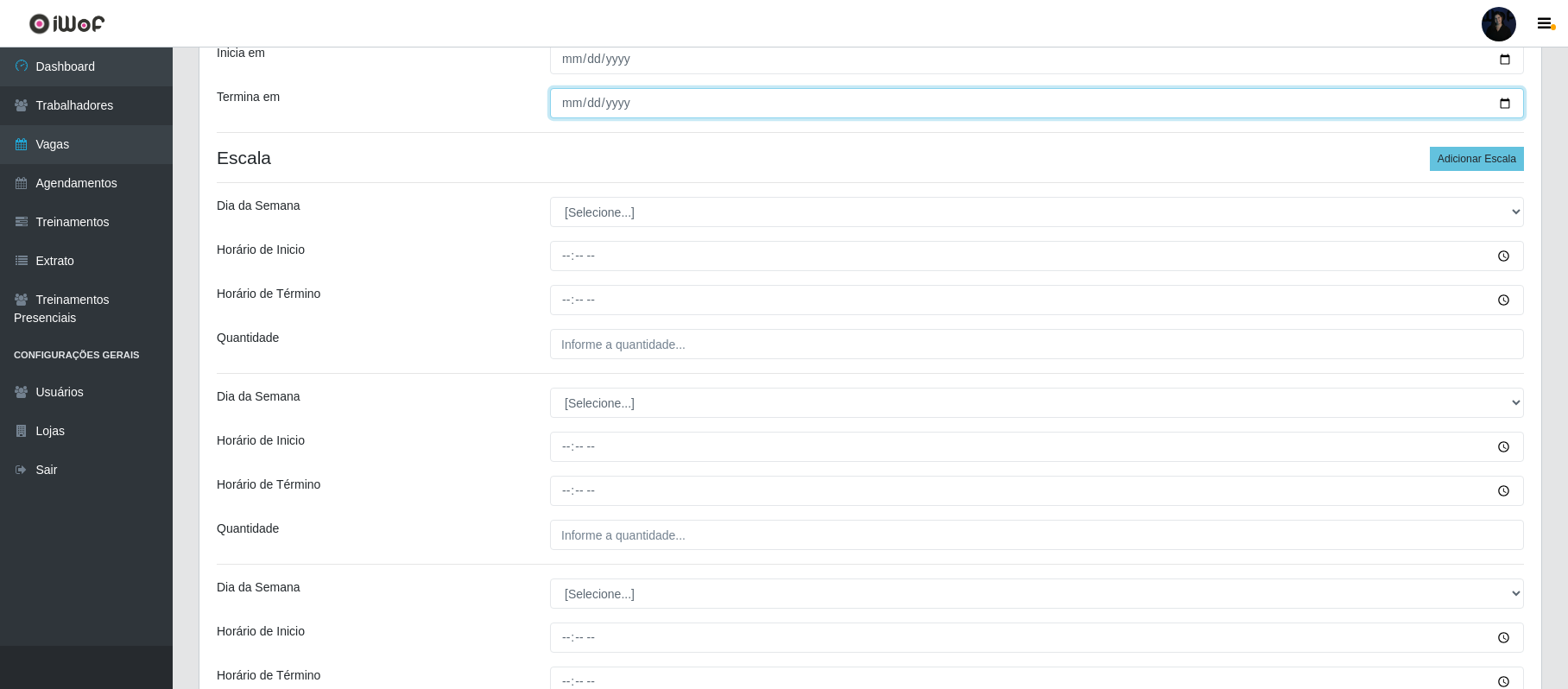
scroll to position [345, 0]
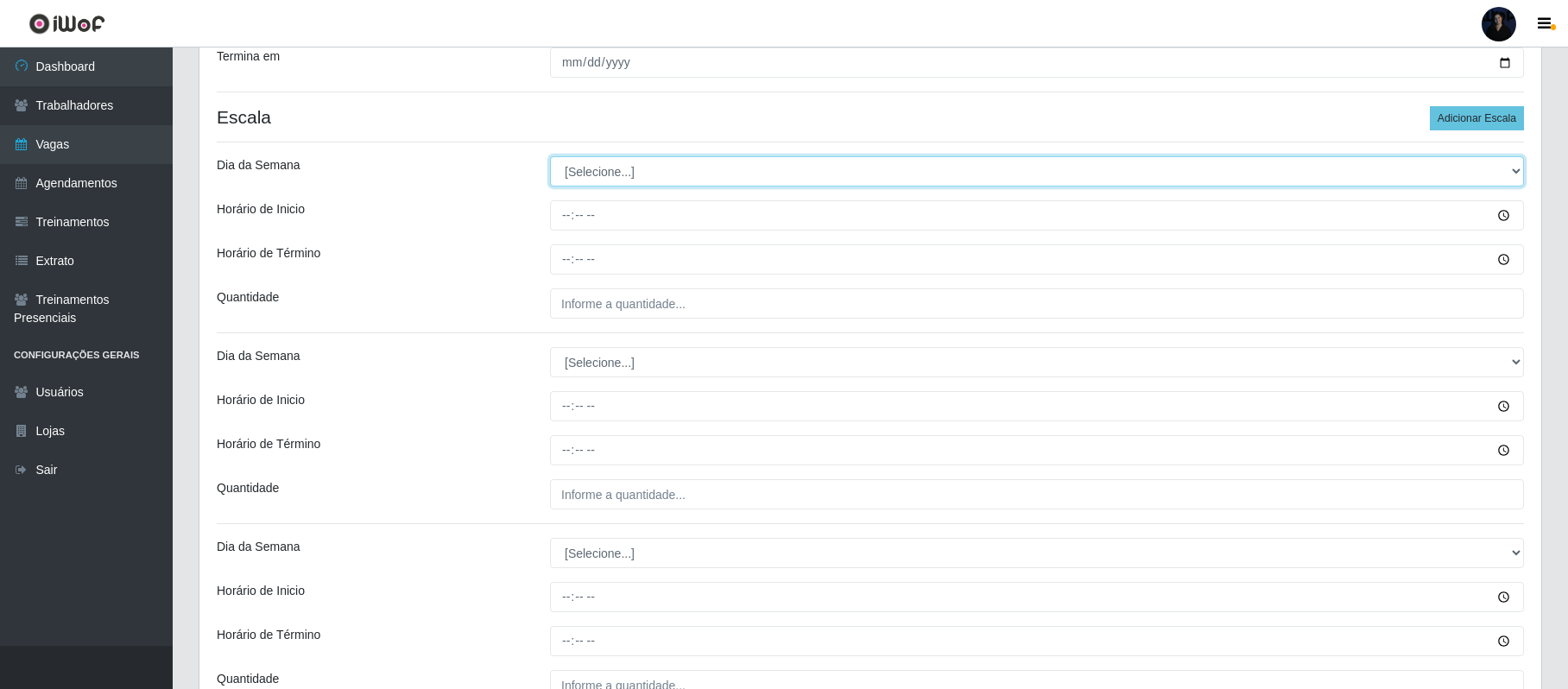
click at [629, 176] on select "[Selecione...] Segunda Terça Quarta Quinta Sexta Sábado Domingo" at bounding box center [1037, 171] width 974 height 30
select select "1"
click at [550, 158] on select "[Selecione...] Segunda Terça Quarta Quinta Sexta Sábado Domingo" at bounding box center [1037, 171] width 974 height 30
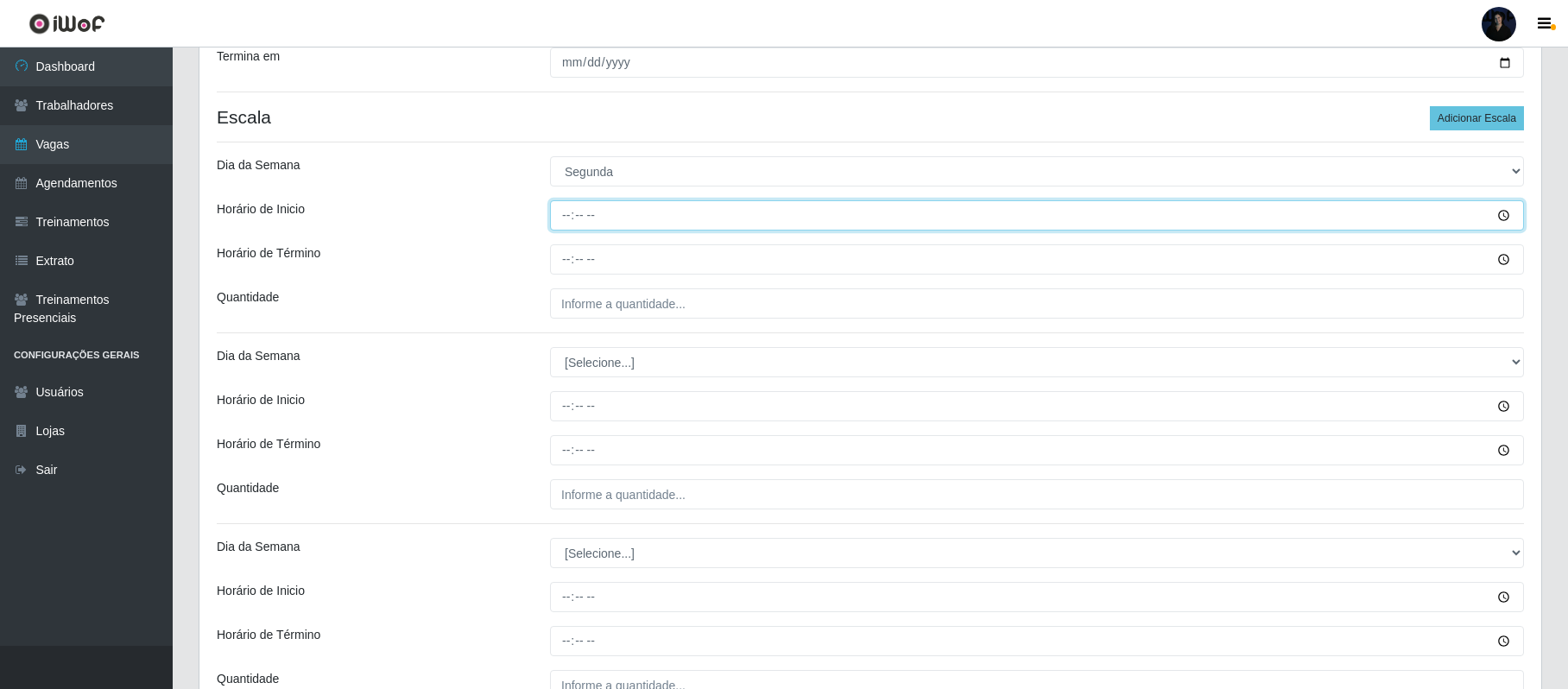
click at [564, 210] on input "Horário de Inicio" at bounding box center [1037, 215] width 974 height 30
type input "14:00"
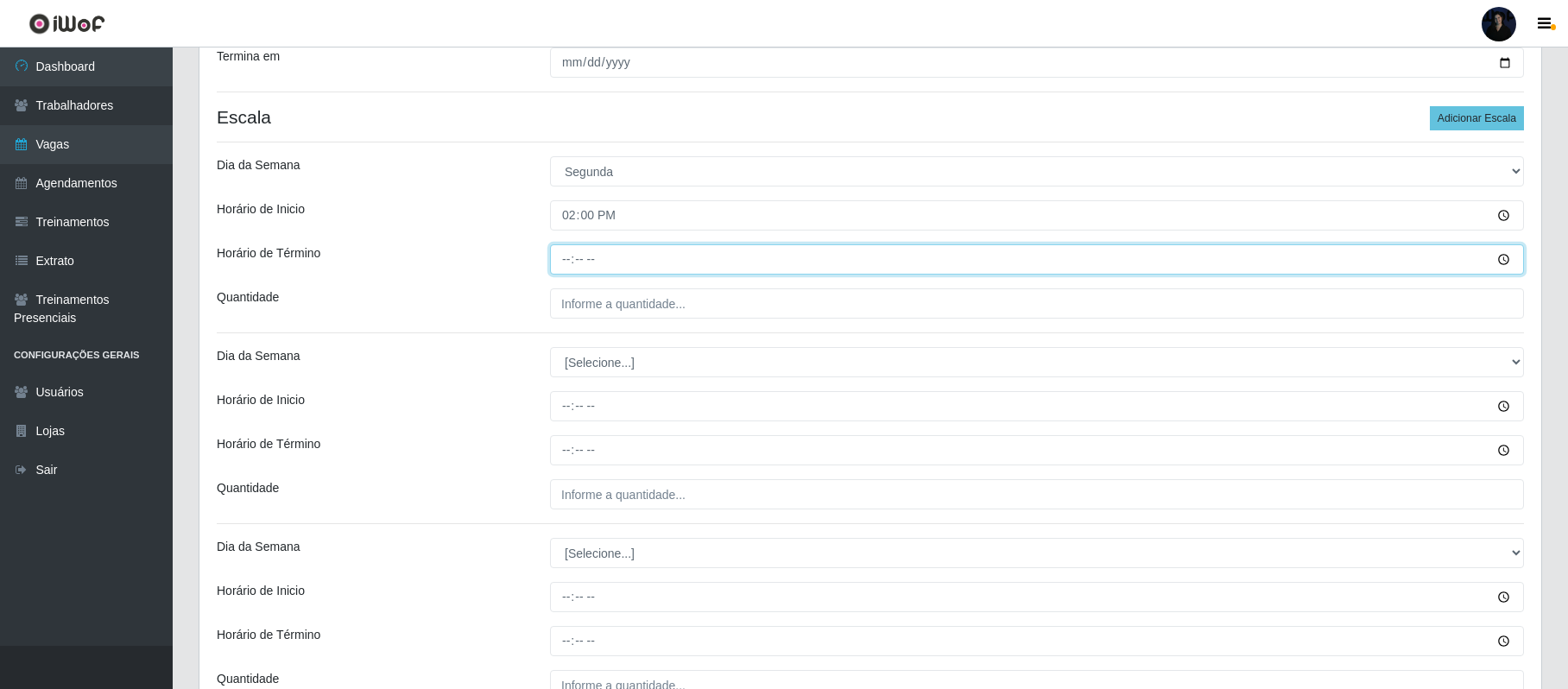
click at [565, 258] on input "Horário de Término" at bounding box center [1037, 258] width 974 height 30
type input "20:00"
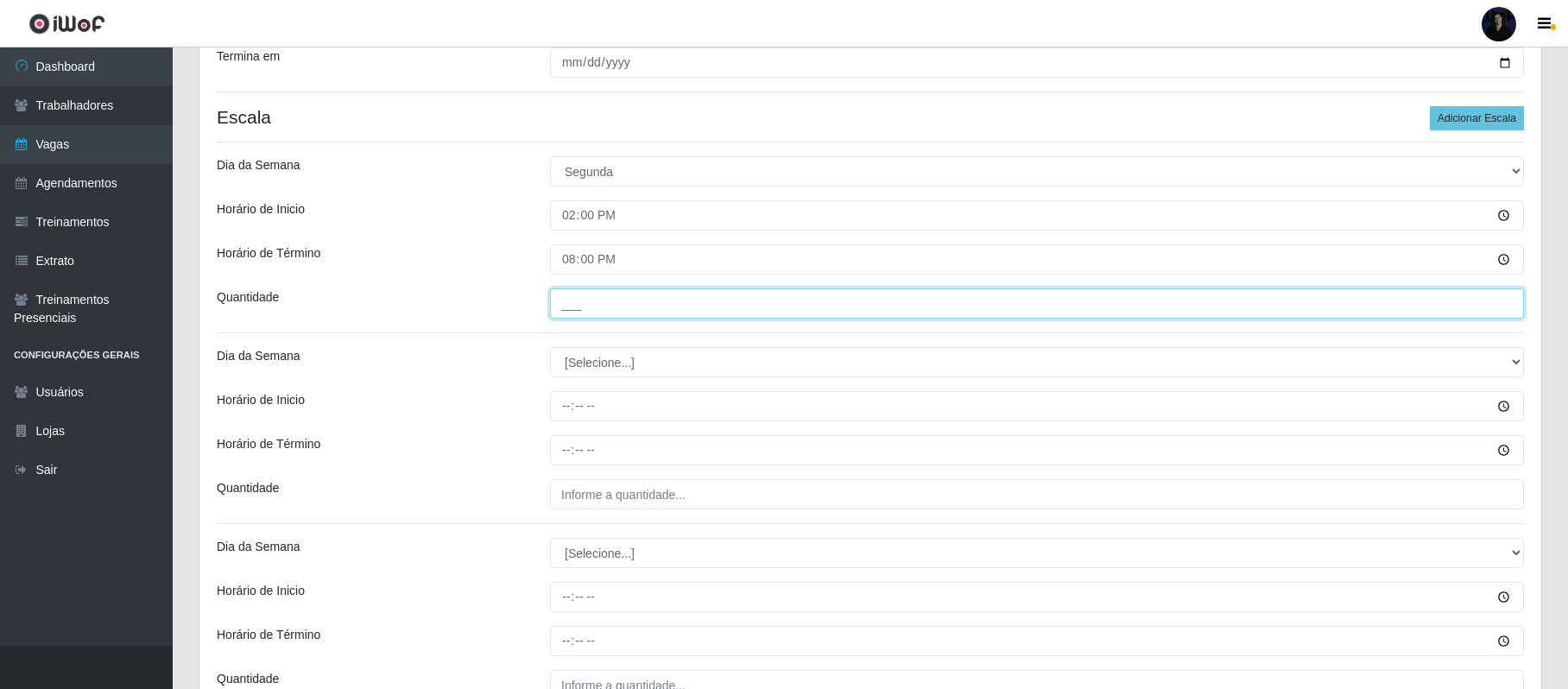
click at [570, 309] on input "___" at bounding box center [1037, 303] width 974 height 30
type input "1__"
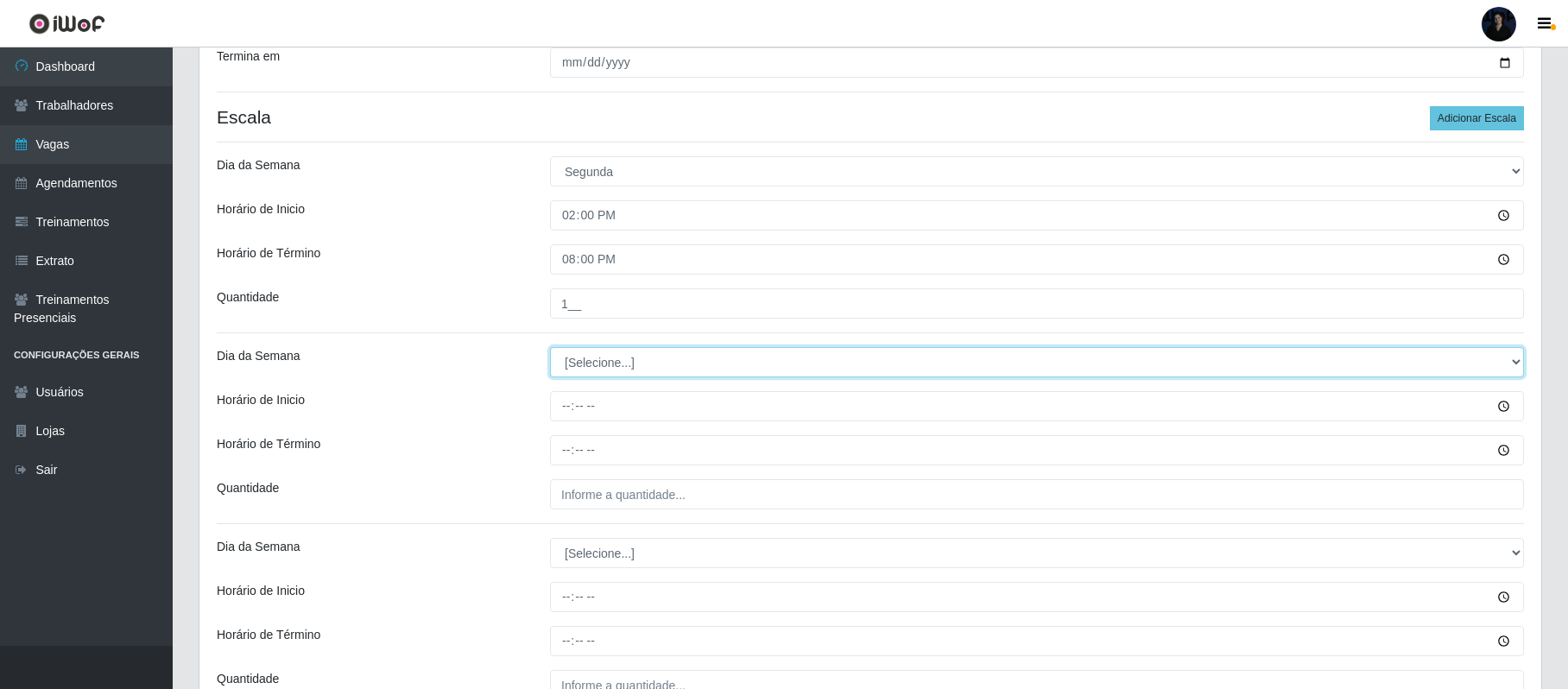
click at [581, 370] on select "[Selecione...] Segunda Terça Quarta Quinta Sexta Sábado Domingo" at bounding box center [1037, 361] width 974 height 30
select select "2"
click at [550, 349] on select "[Selecione...] Segunda Terça Quarta Quinta Sexta Sábado Domingo" at bounding box center [1037, 361] width 974 height 30
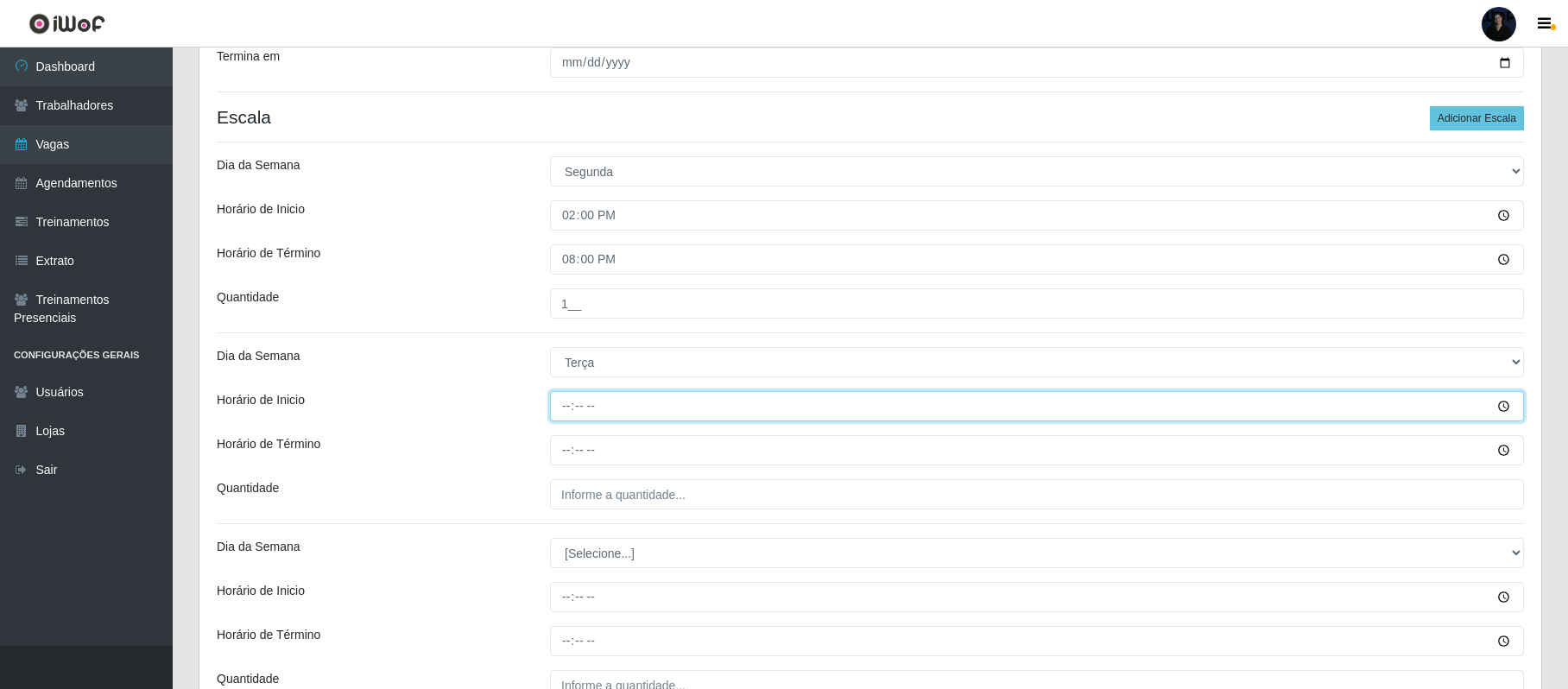
click at [575, 408] on input "Horário de Inicio" at bounding box center [1037, 406] width 974 height 30
type input "14:00"
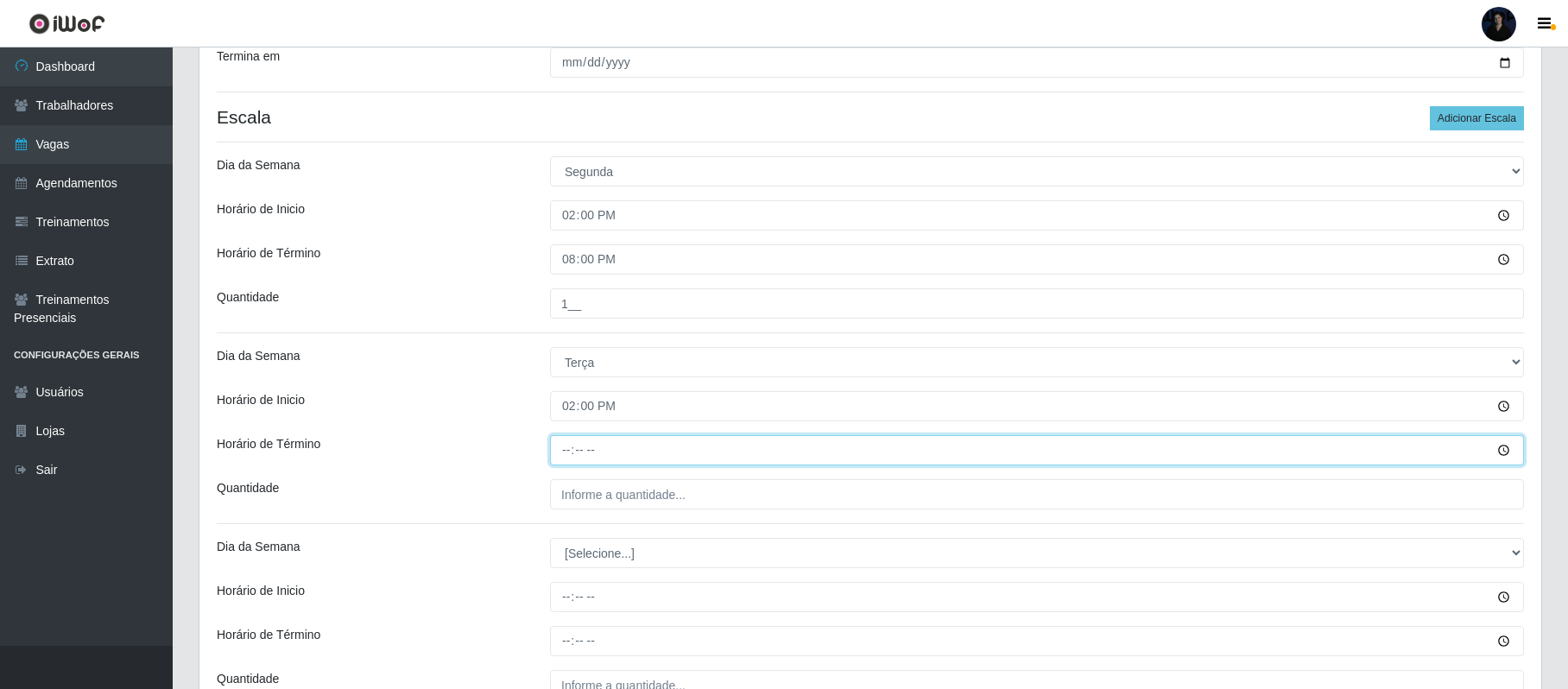
click at [566, 456] on input "Horário de Término" at bounding box center [1037, 450] width 974 height 30
type input "20:00"
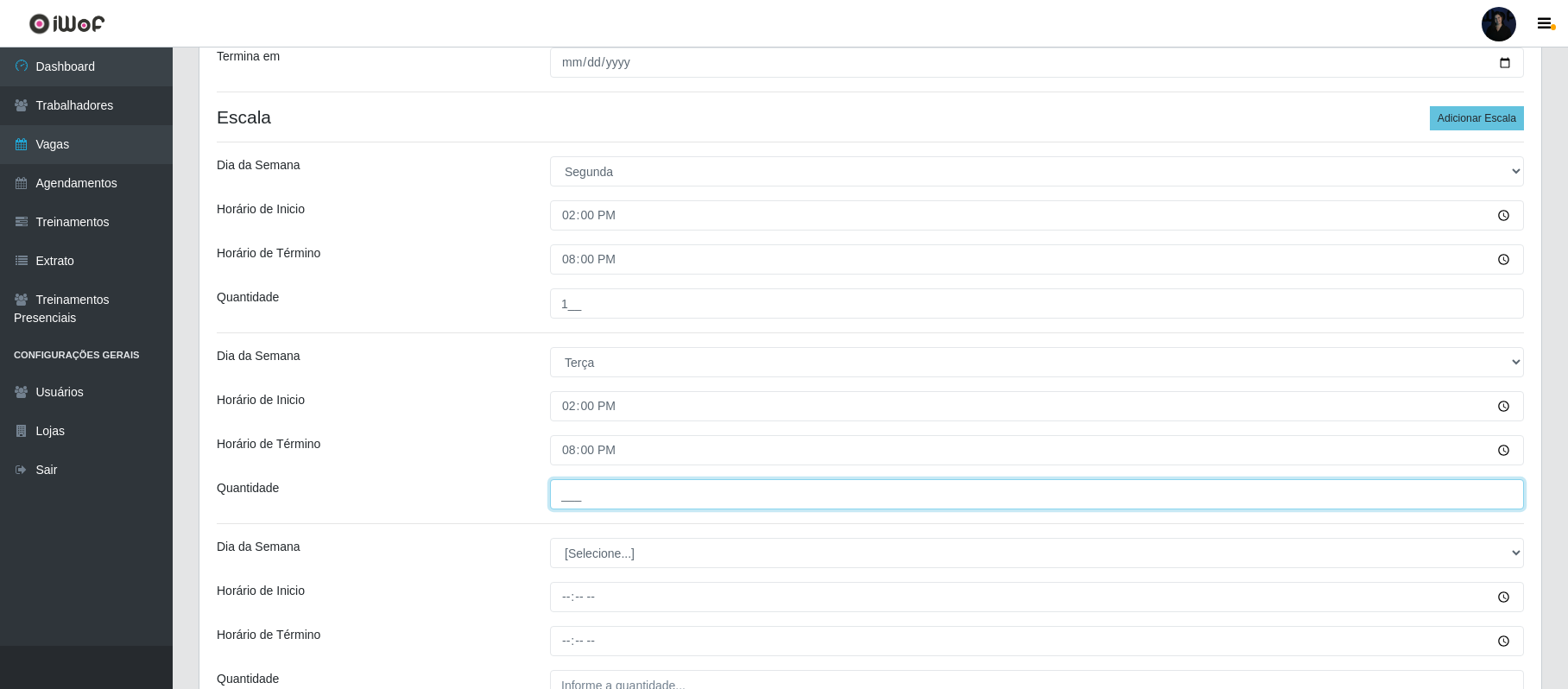
click at [567, 494] on input "___" at bounding box center [1037, 493] width 974 height 30
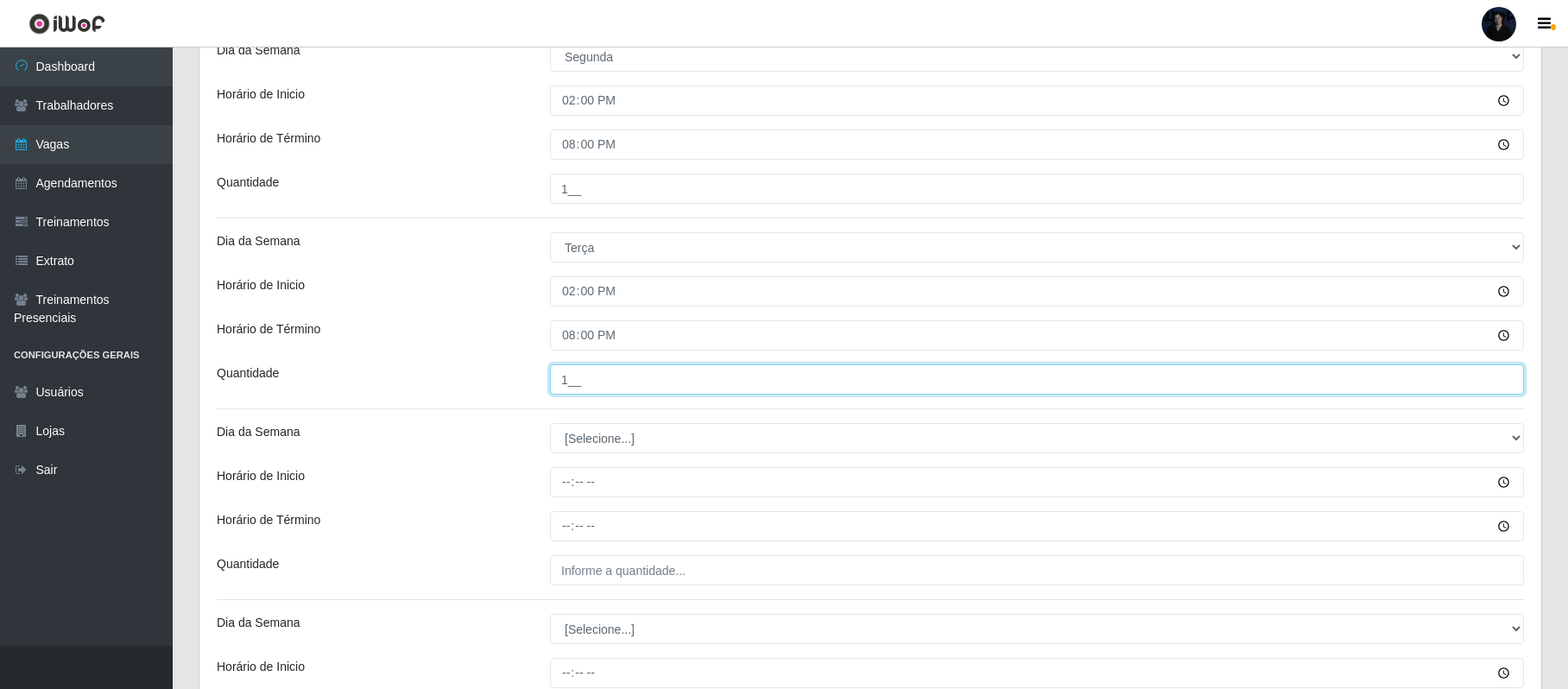
scroll to position [575, 0]
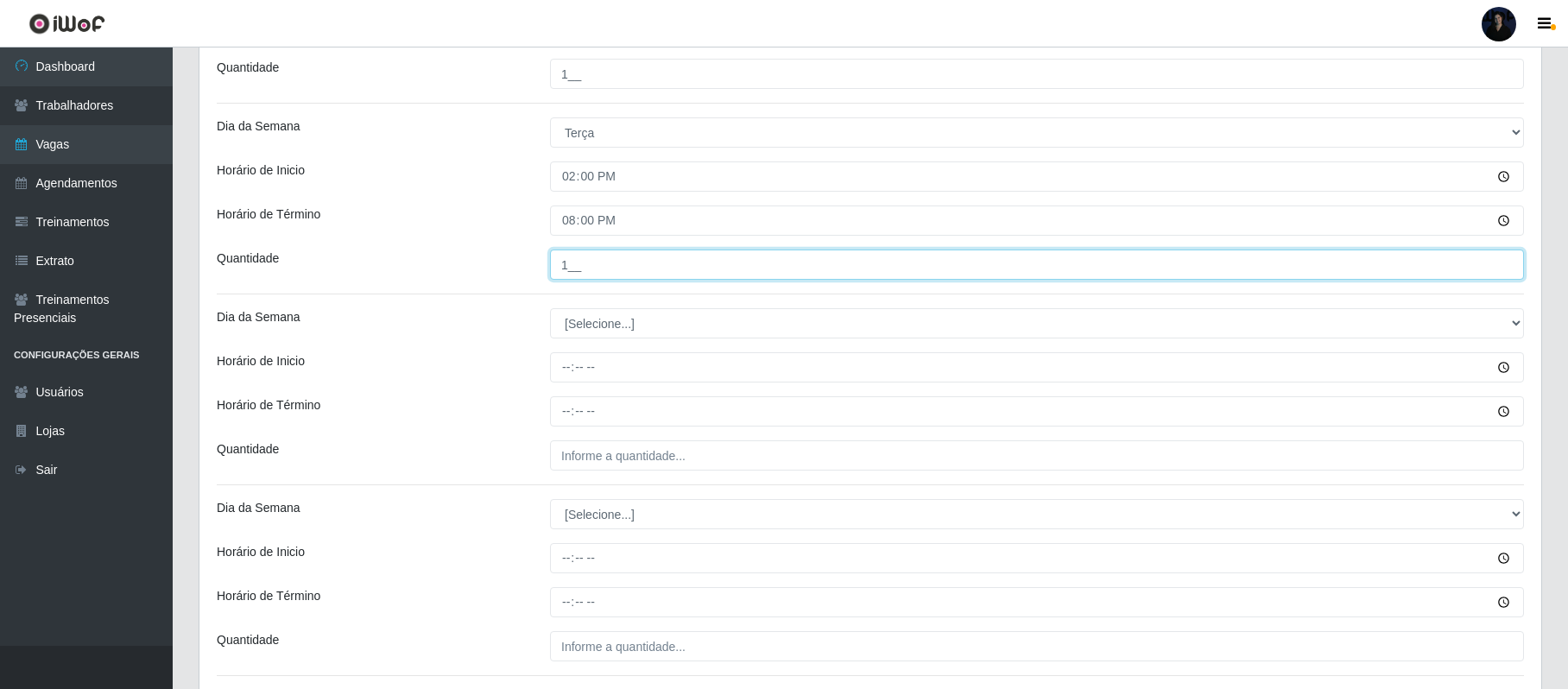
type input "1__"
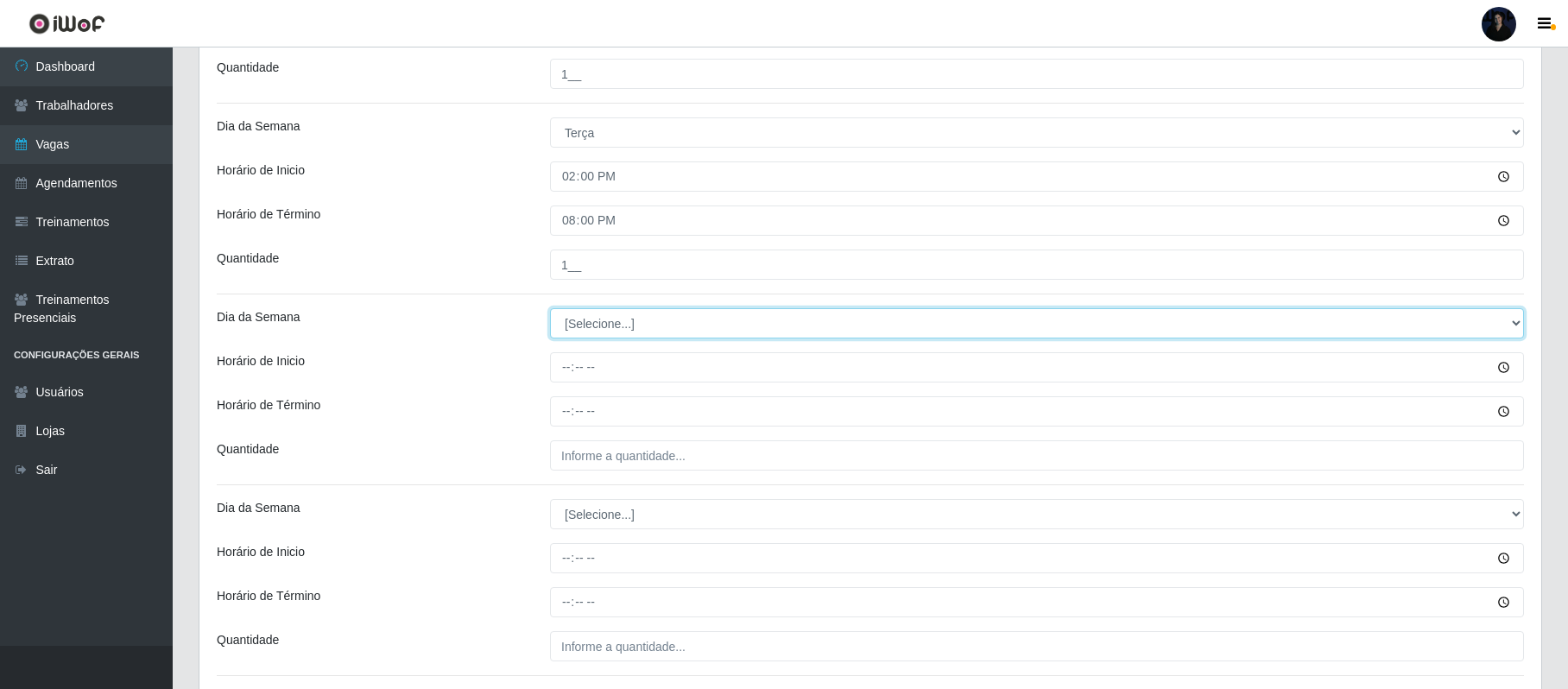
click at [589, 336] on select "[Selecione...] Segunda Terça Quarta Quinta Sexta Sábado Domingo" at bounding box center [1037, 323] width 974 height 30
select select "3"
click at [550, 309] on select "[Selecione...] Segunda Terça Quarta Quinta Sexta Sábado Domingo" at bounding box center [1037, 323] width 974 height 30
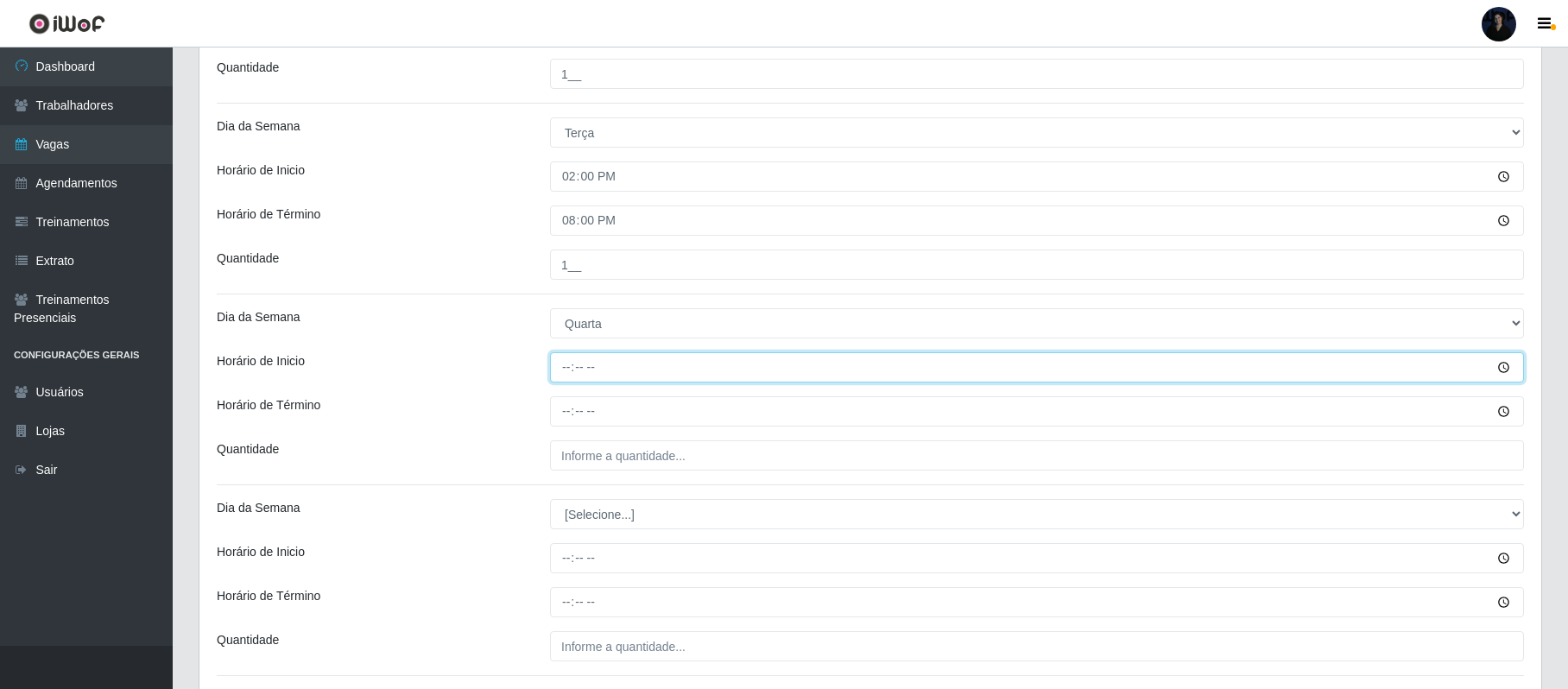
click at [574, 376] on input "Horário de Inicio" at bounding box center [1037, 367] width 974 height 30
type input "14:00"
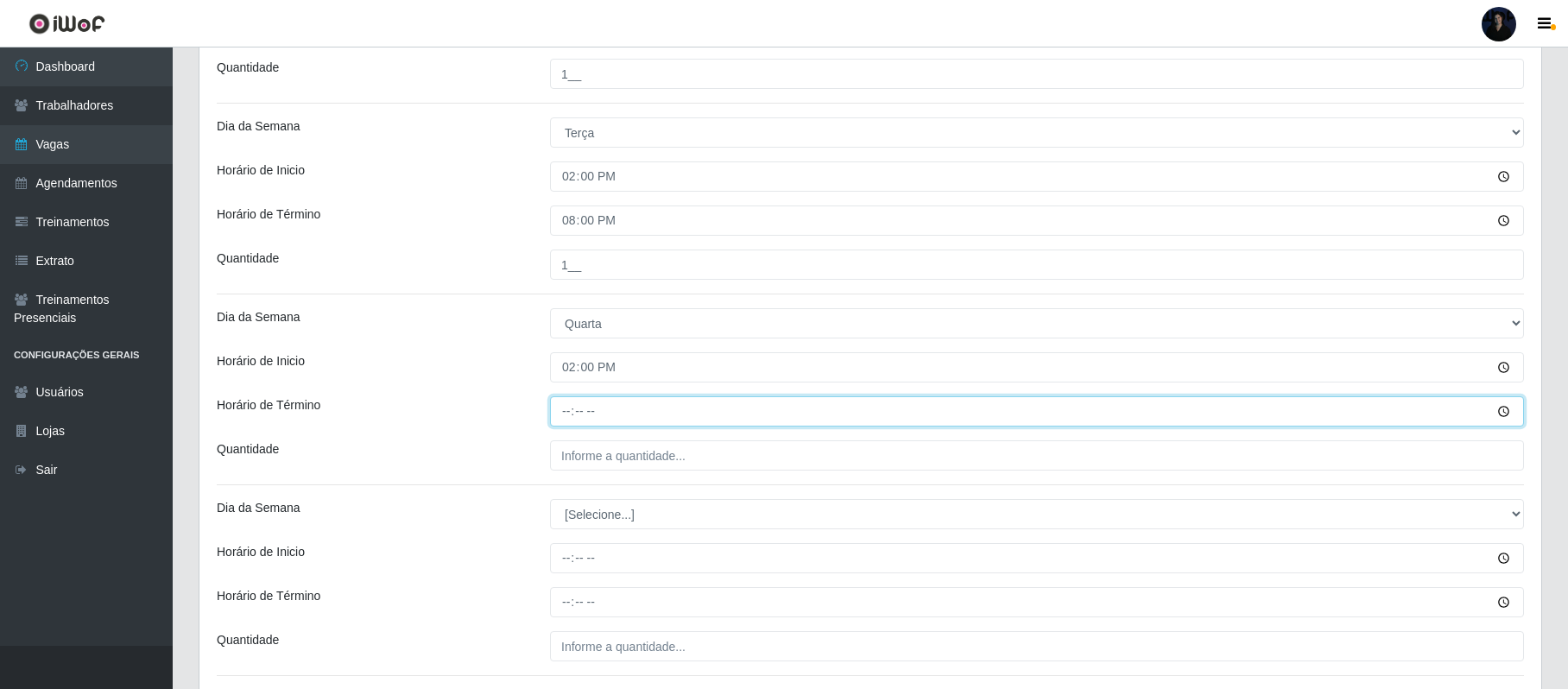
click at [565, 415] on input "Horário de Término" at bounding box center [1037, 410] width 974 height 30
type input "20:00"
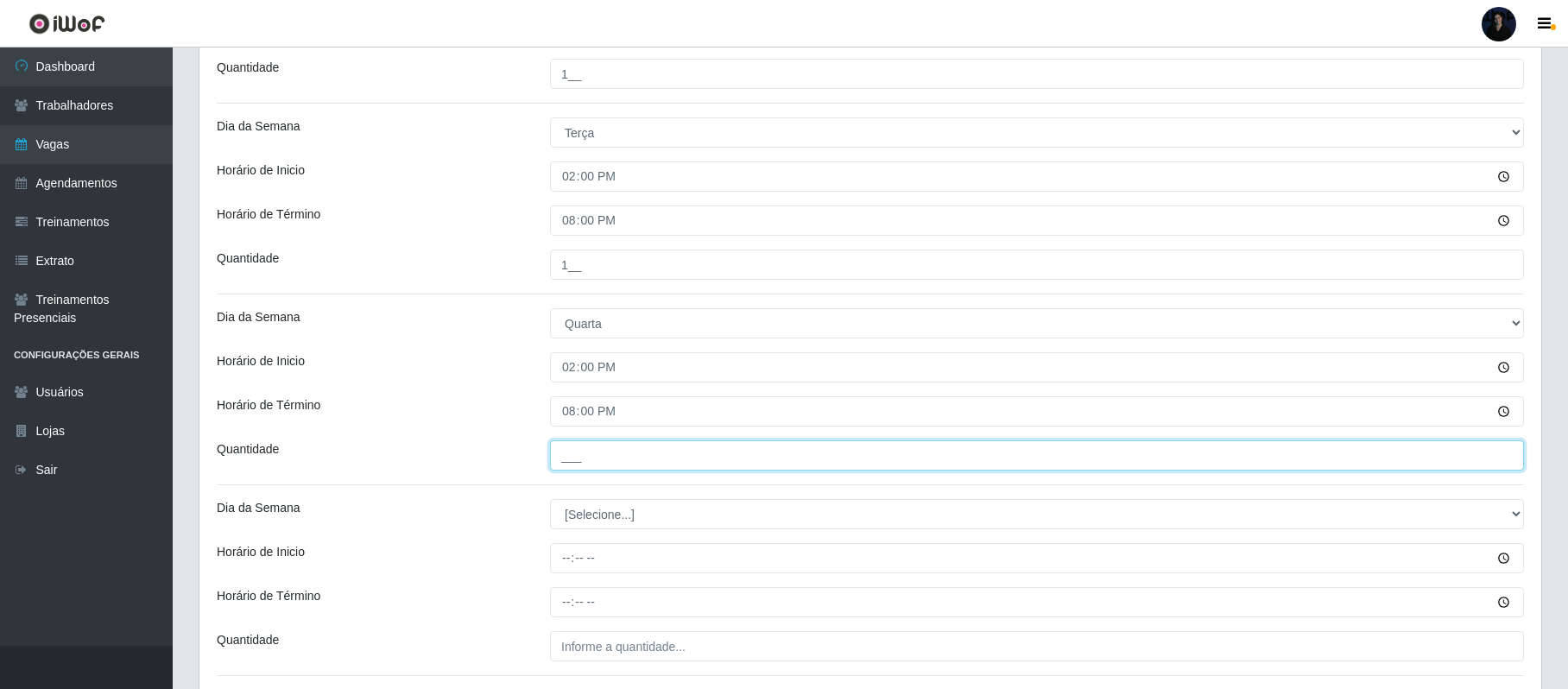
click at [561, 458] on input "___" at bounding box center [1037, 455] width 974 height 30
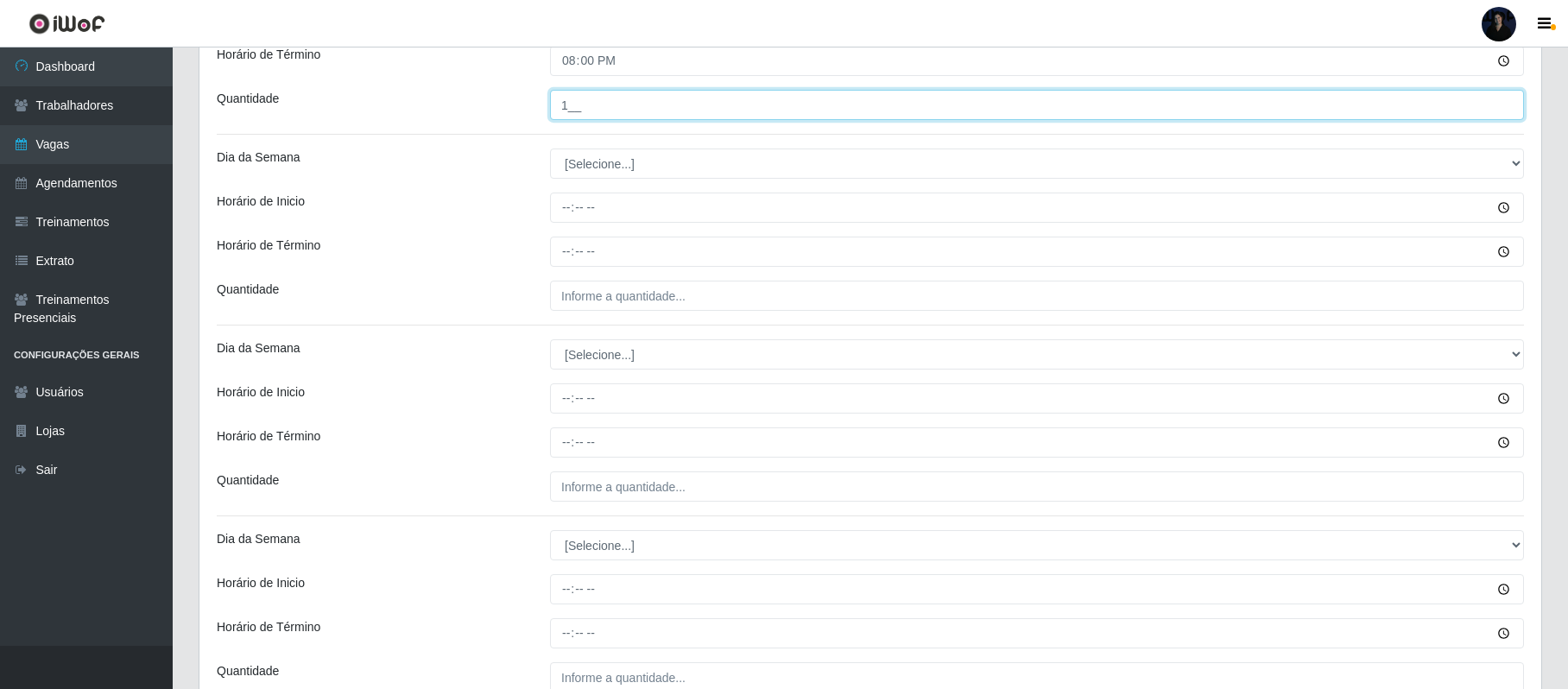
scroll to position [928, 0]
type input "1__"
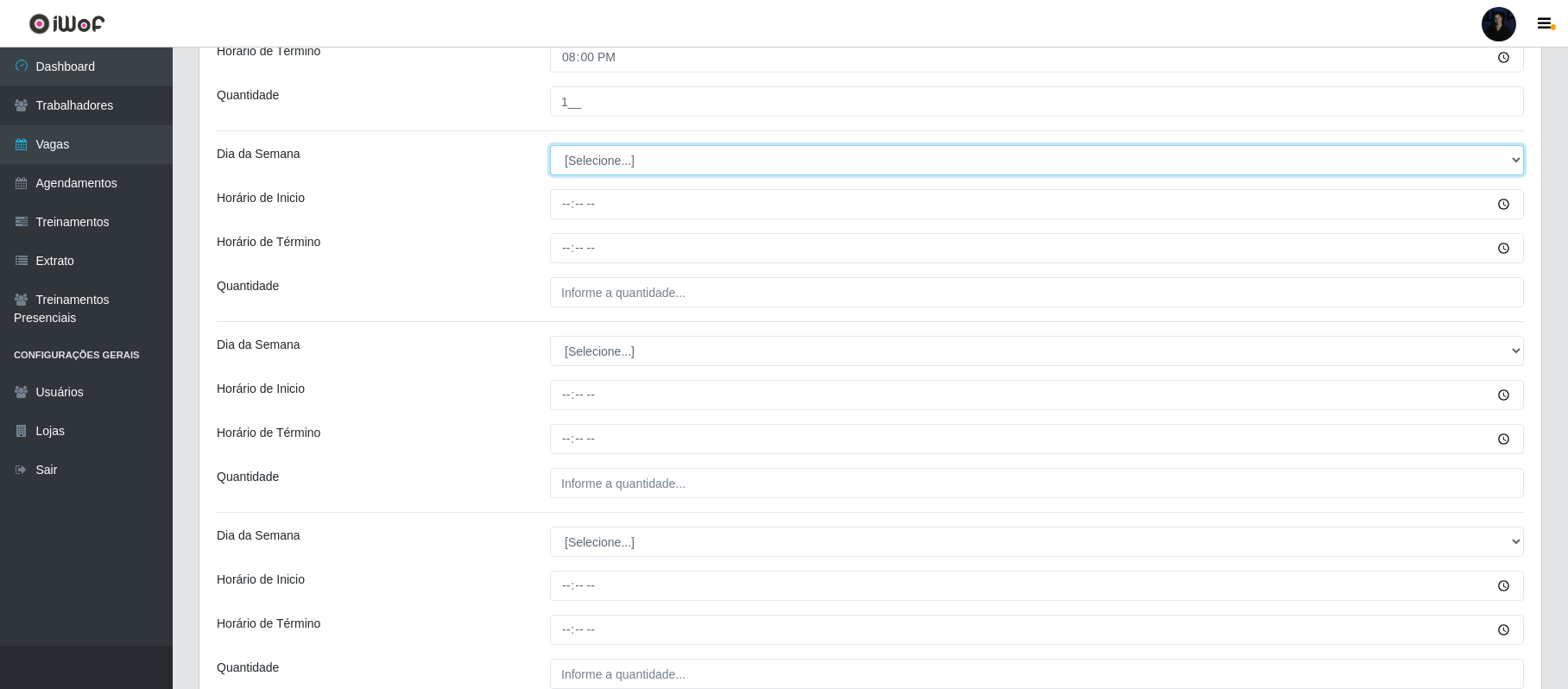
click at [580, 154] on select "[Selecione...] Segunda Terça Quarta Quinta Sexta Sábado Domingo" at bounding box center [1037, 159] width 974 height 30
select select "4"
click at [550, 147] on select "[Selecione...] Segunda Terça Quarta Quinta Sexta Sábado Domingo" at bounding box center [1037, 159] width 974 height 30
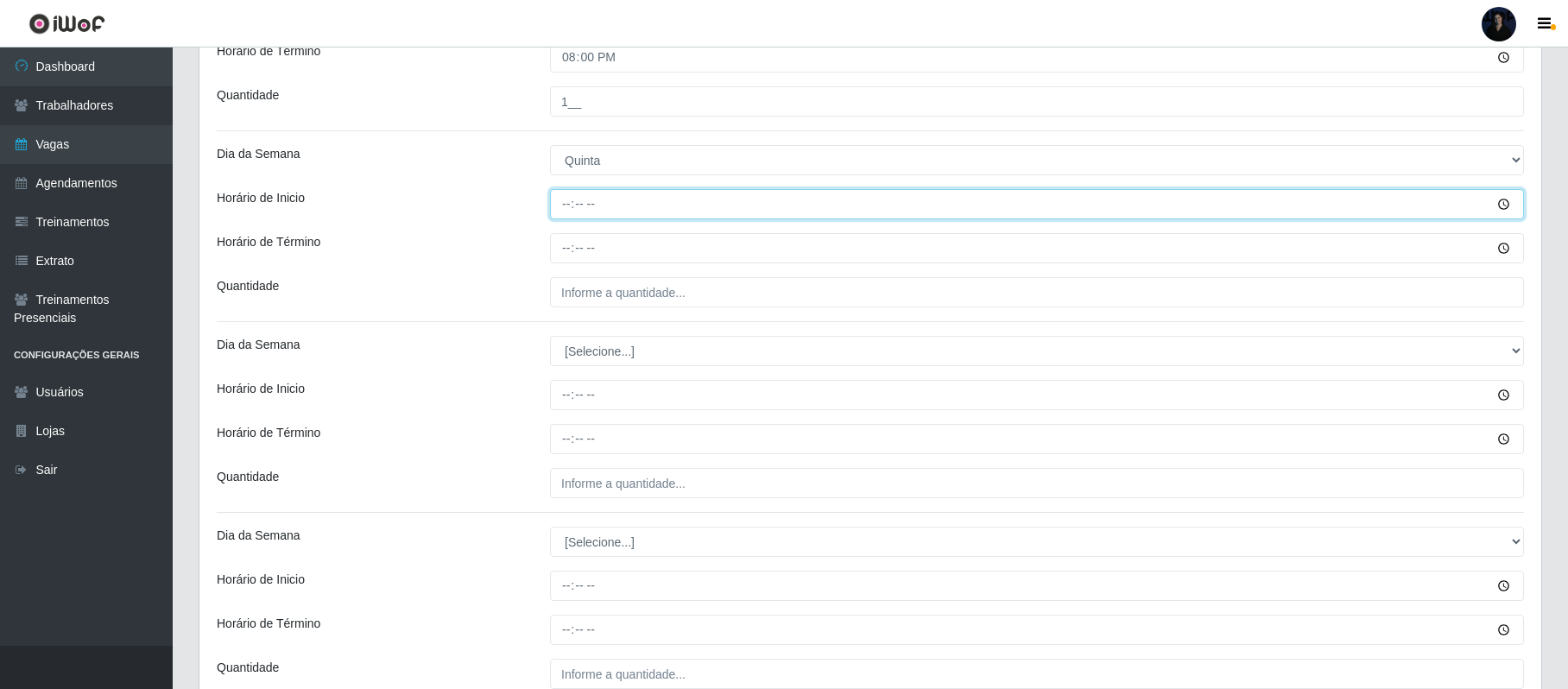
click at [565, 201] on input "Horário de Inicio" at bounding box center [1037, 204] width 974 height 30
type input "14:00"
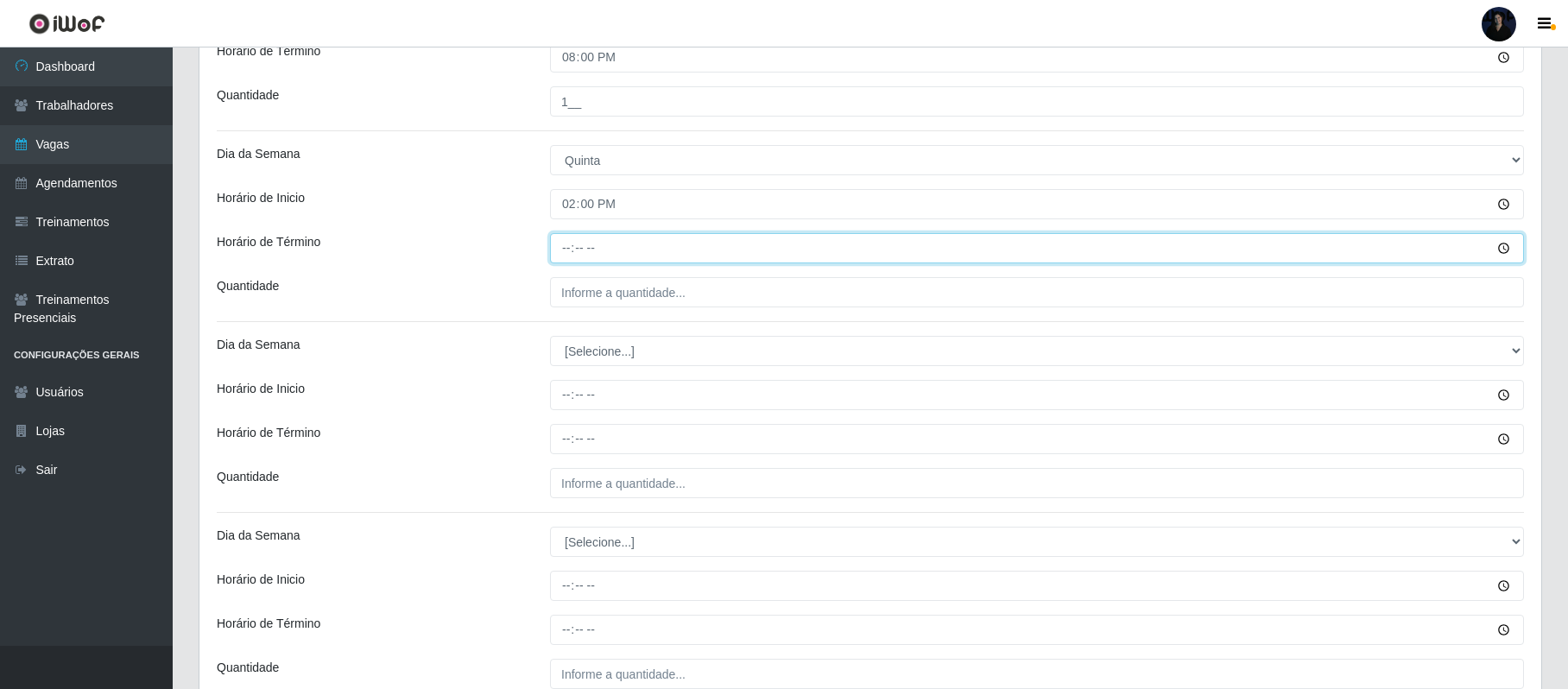
click at [561, 253] on input "Horário de Término" at bounding box center [1037, 248] width 974 height 30
type input "20:00"
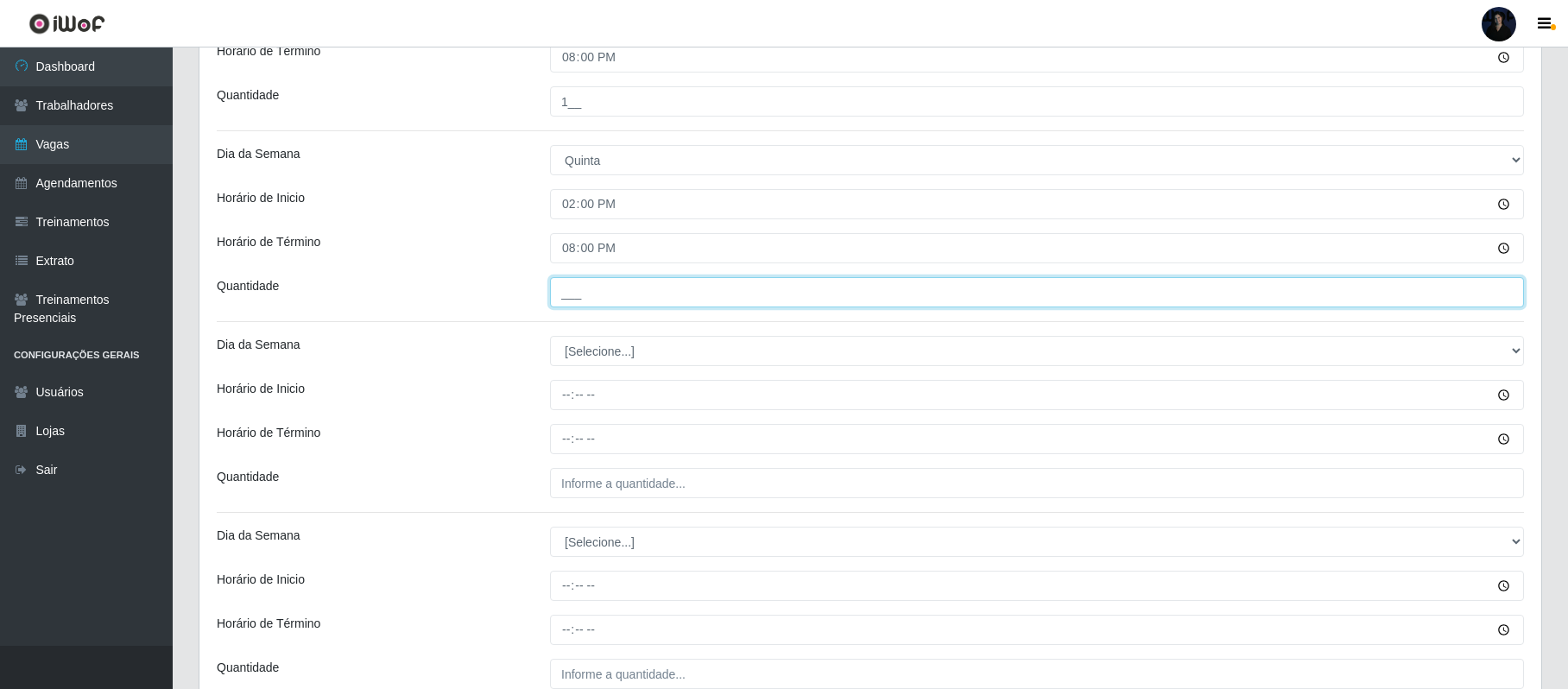
click at [565, 291] on input "___" at bounding box center [1037, 291] width 974 height 30
type input "1__"
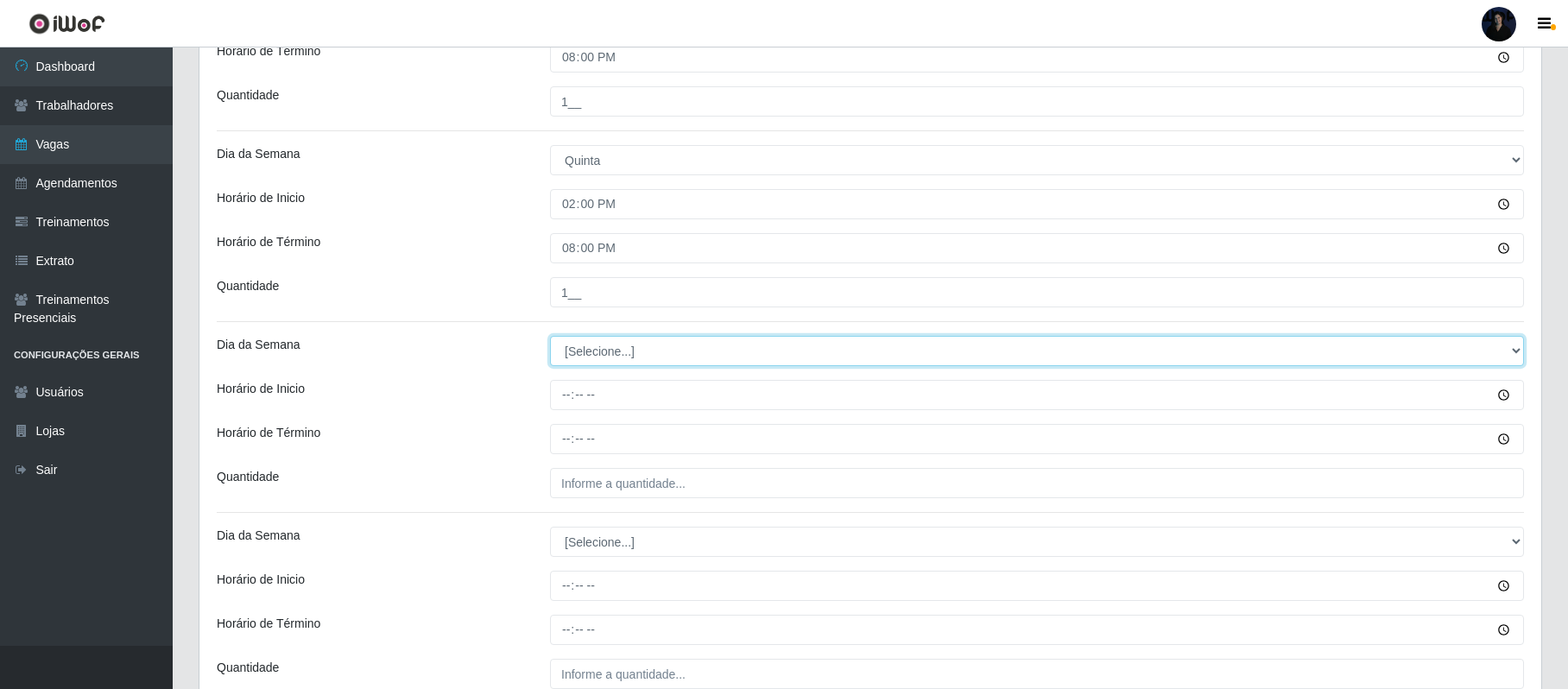
click at [581, 360] on select "[Selecione...] Segunda Terça Quarta Quinta Sexta Sábado Domingo" at bounding box center [1037, 350] width 974 height 30
select select "5"
click at [550, 339] on select "[Selecione...] Segunda Terça Quarta Quinta Sexta Sábado Domingo" at bounding box center [1037, 350] width 974 height 30
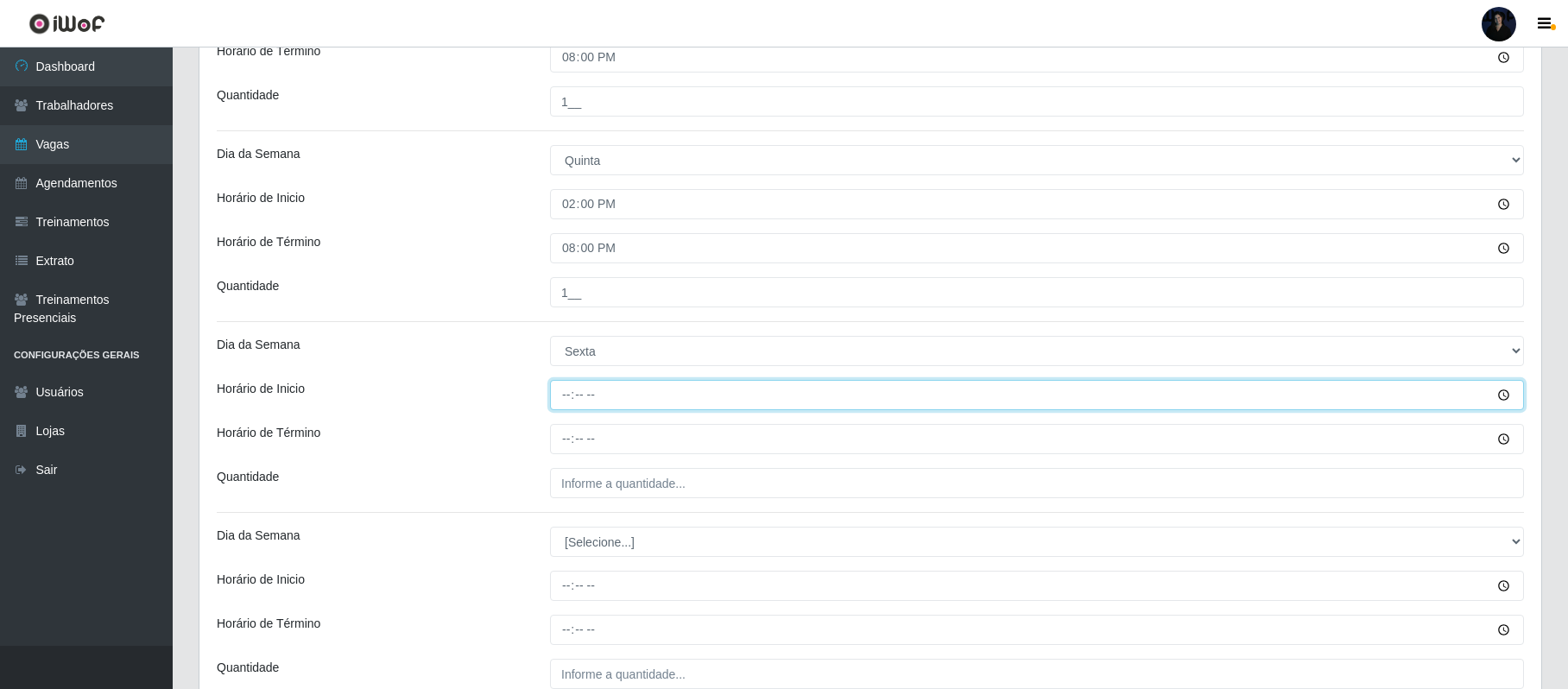
click at [565, 397] on input "Horário de Inicio" at bounding box center [1037, 394] width 974 height 30
type input "14:00"
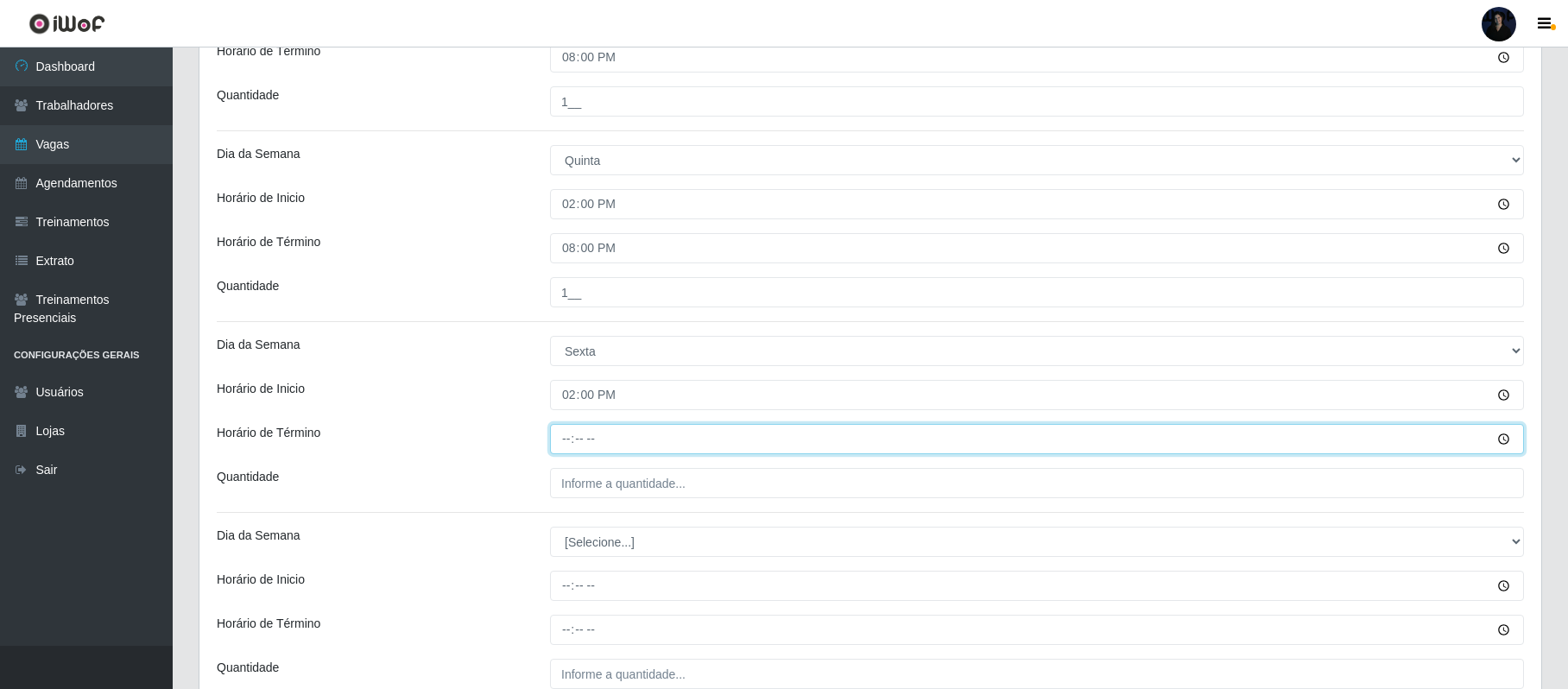
click at [565, 449] on input "Horário de Término" at bounding box center [1037, 439] width 974 height 30
type input "20:00"
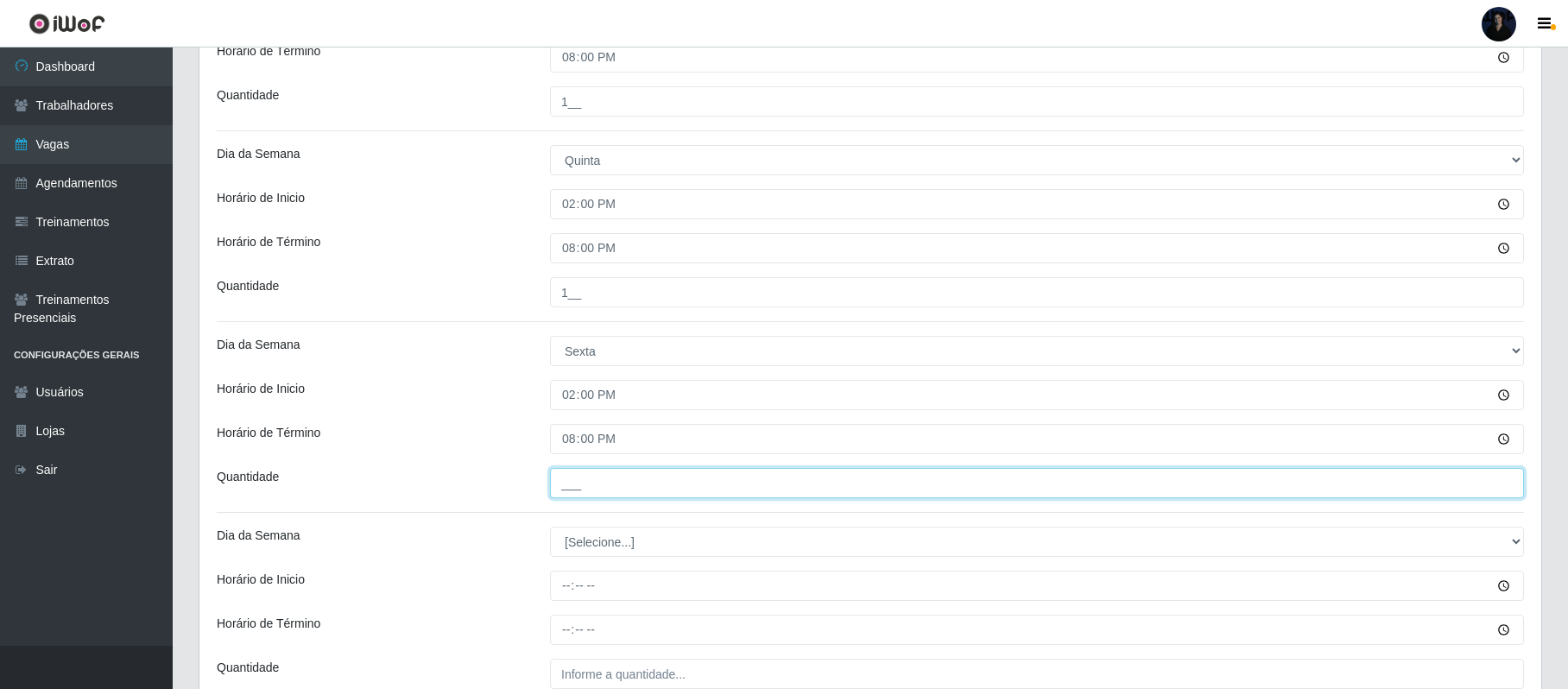
click at [572, 481] on input "___" at bounding box center [1037, 482] width 974 height 30
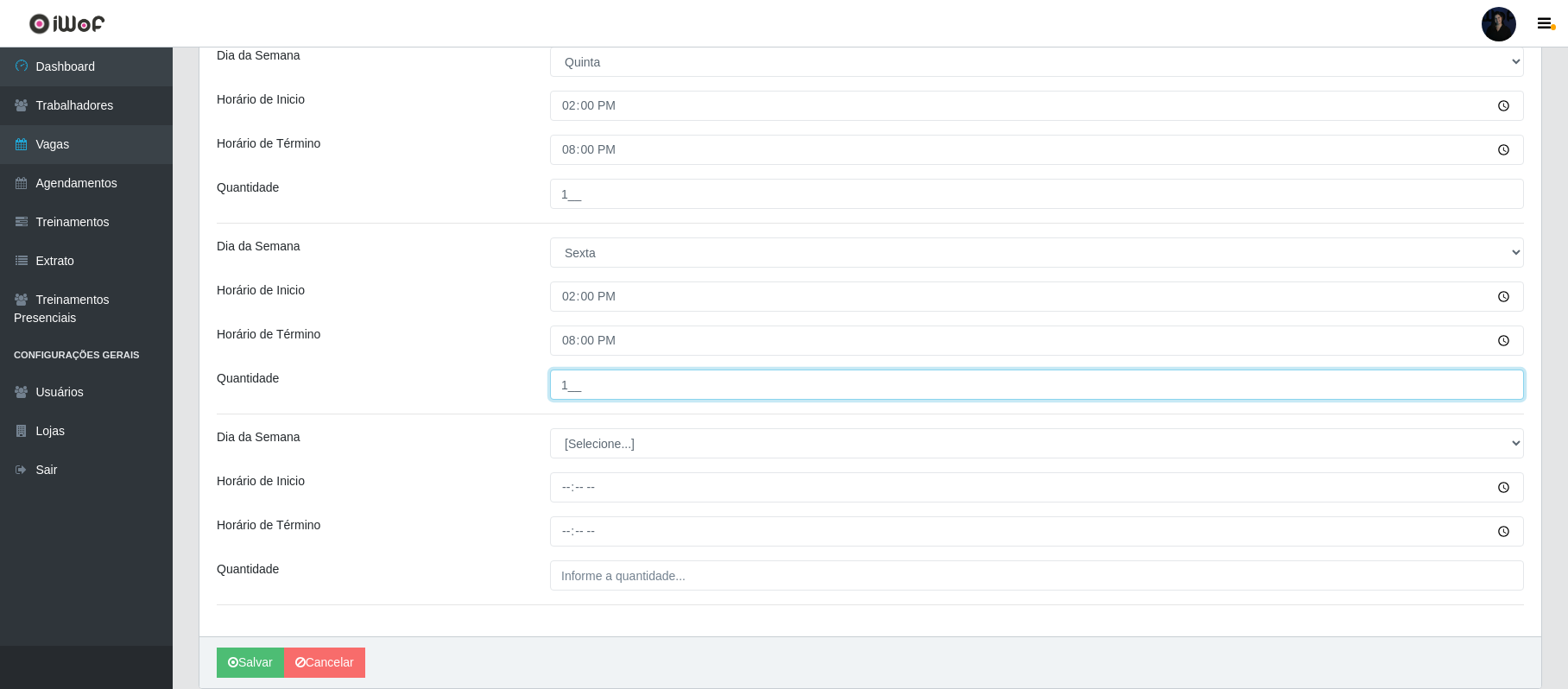
scroll to position [1095, 0]
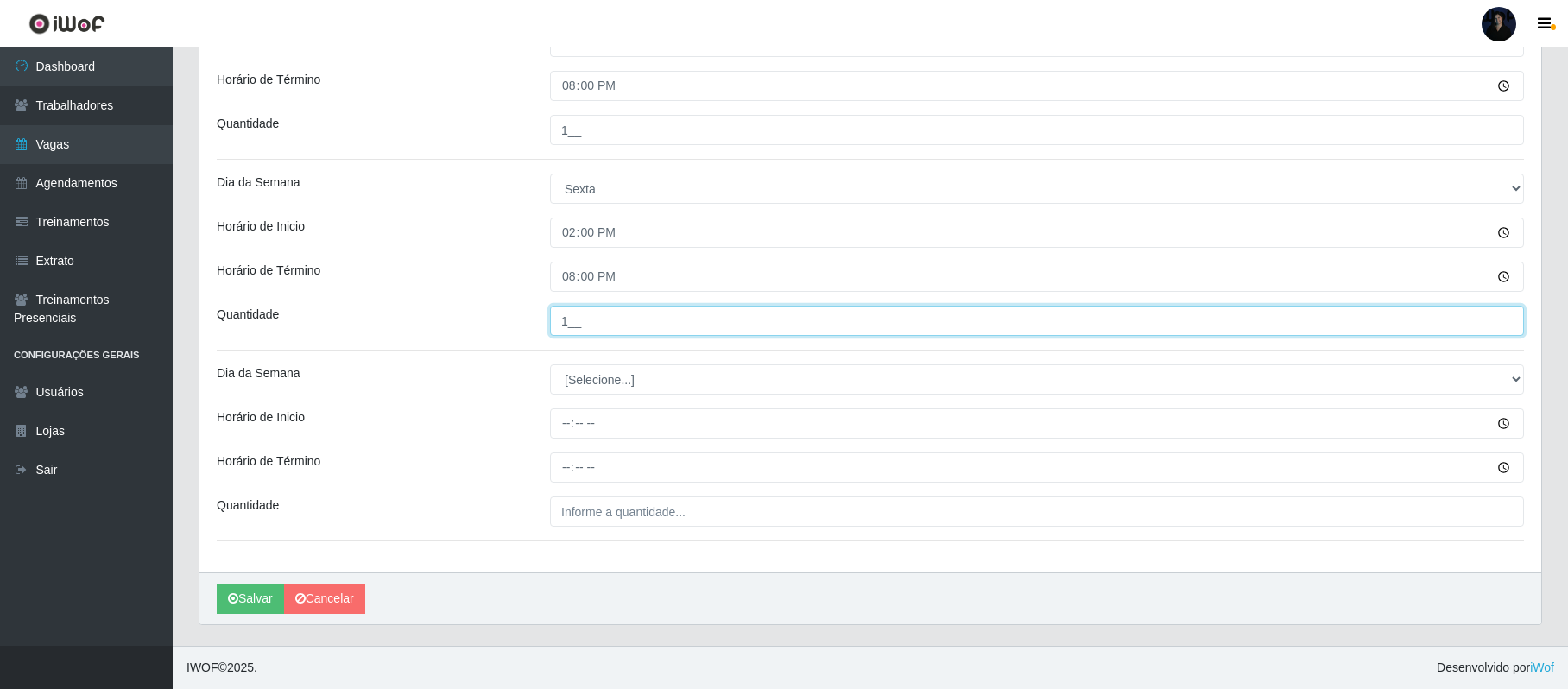
type input "1__"
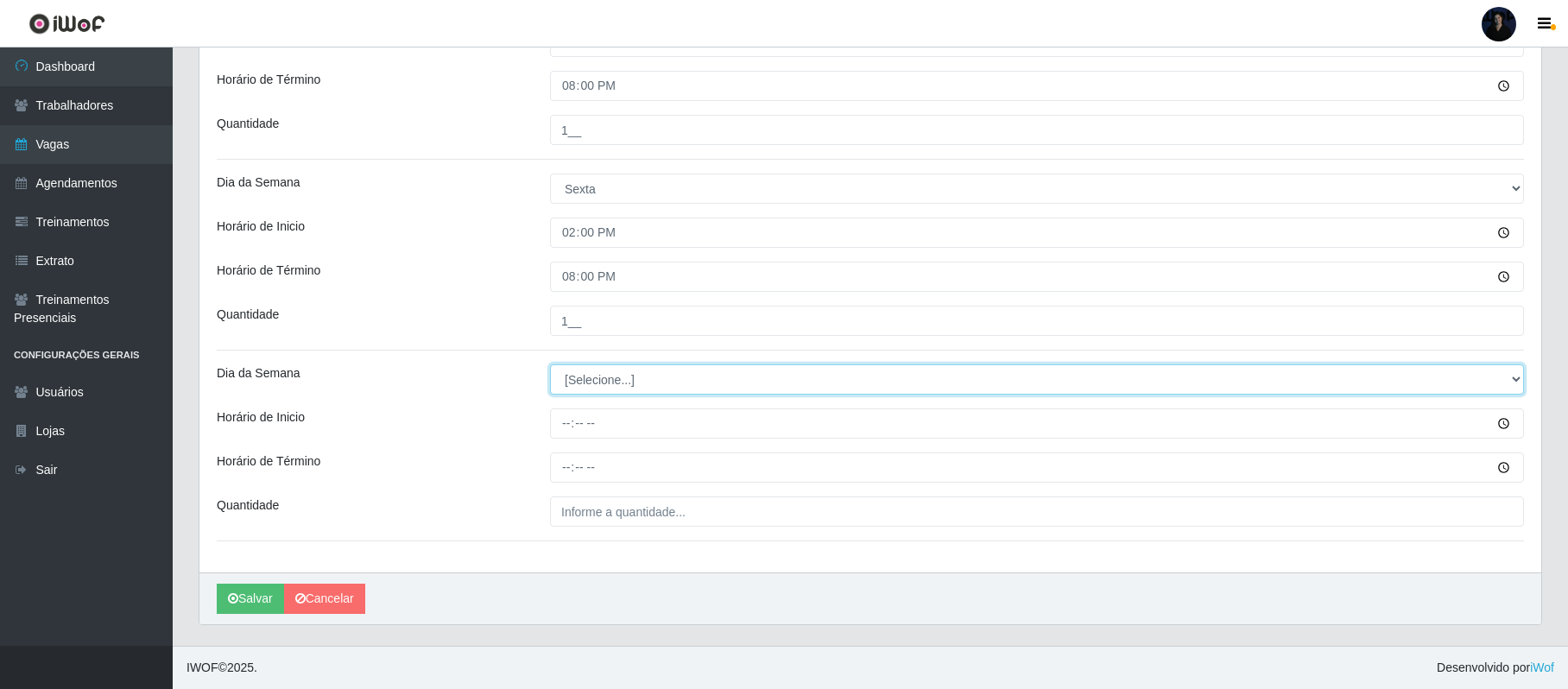
click at [603, 367] on select "[Selecione...] Segunda Terça Quarta Quinta Sexta Sábado Domingo" at bounding box center [1037, 379] width 974 height 30
select select "6"
click at [550, 364] on select "[Selecione...] Segunda Terça Quarta Quinta Sexta Sábado Domingo" at bounding box center [1037, 379] width 974 height 30
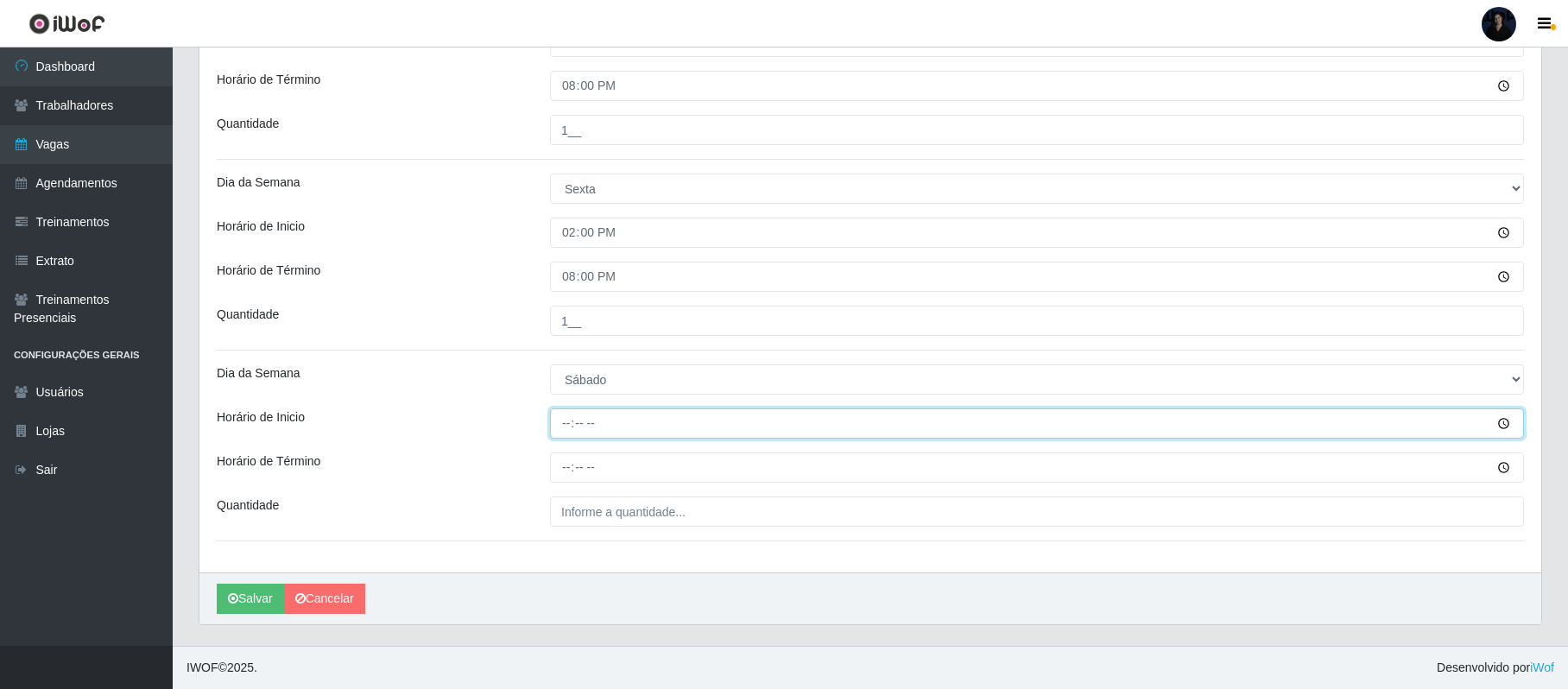
click at [555, 416] on input "Horário de Inicio" at bounding box center [1037, 423] width 974 height 30
type input "14:00"
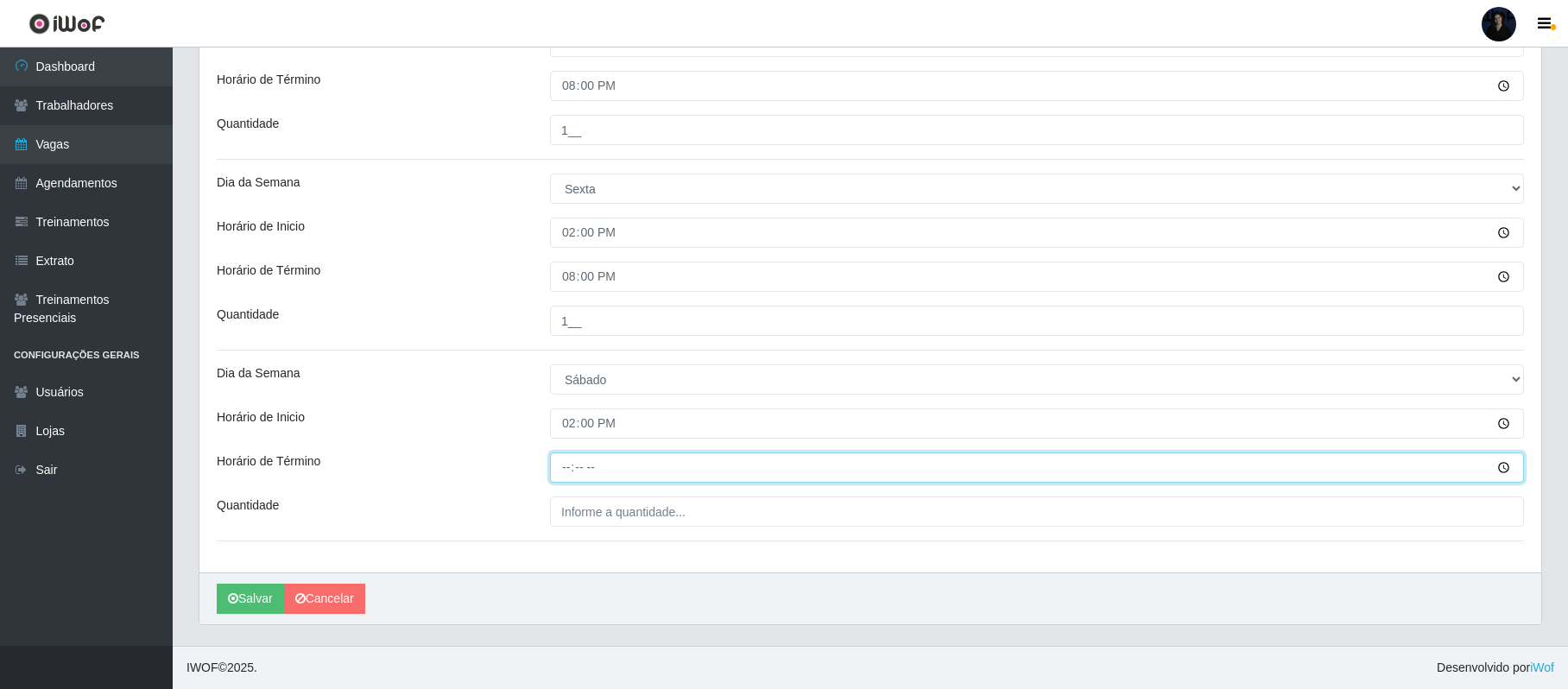
click at [570, 468] on input "Horário de Término" at bounding box center [1037, 467] width 974 height 30
type input "20:00"
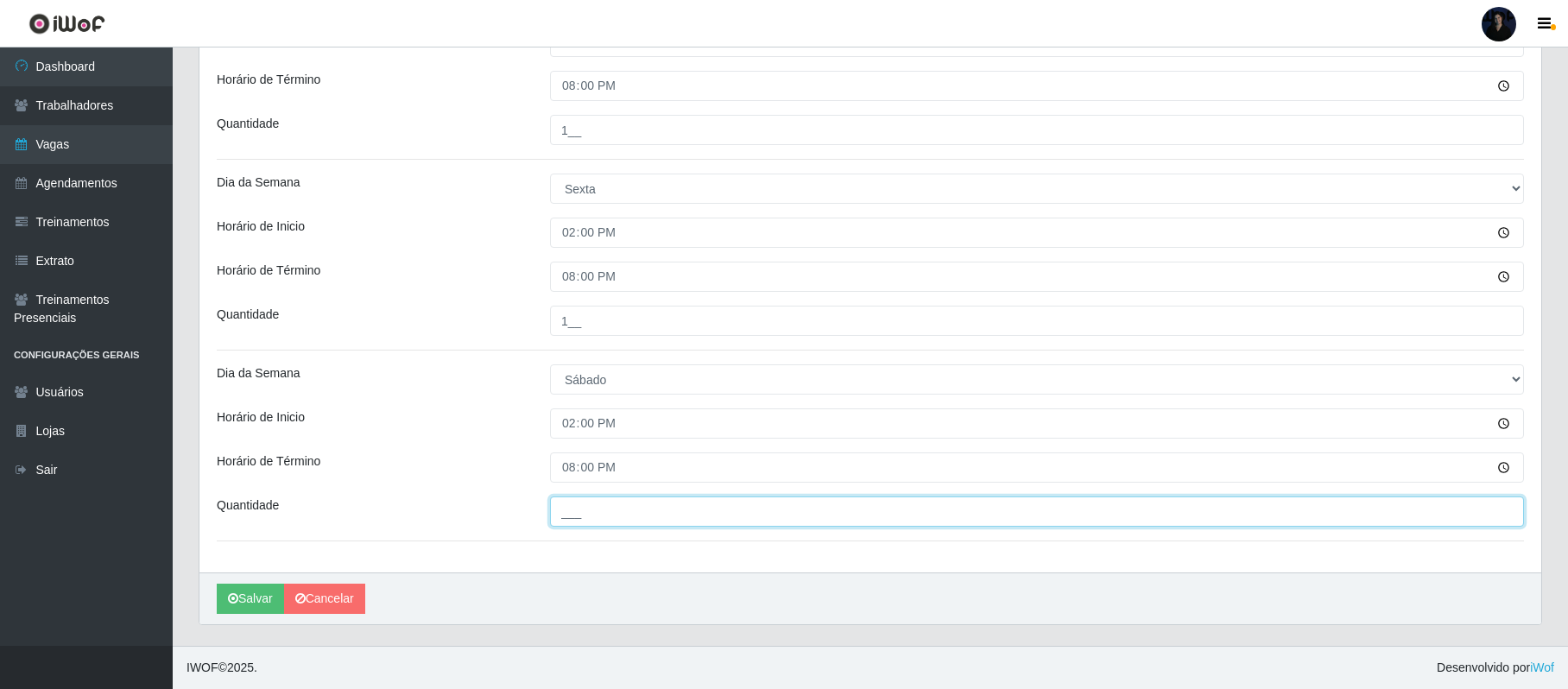
click at [568, 502] on input "___" at bounding box center [1037, 511] width 974 height 30
type input "1__"
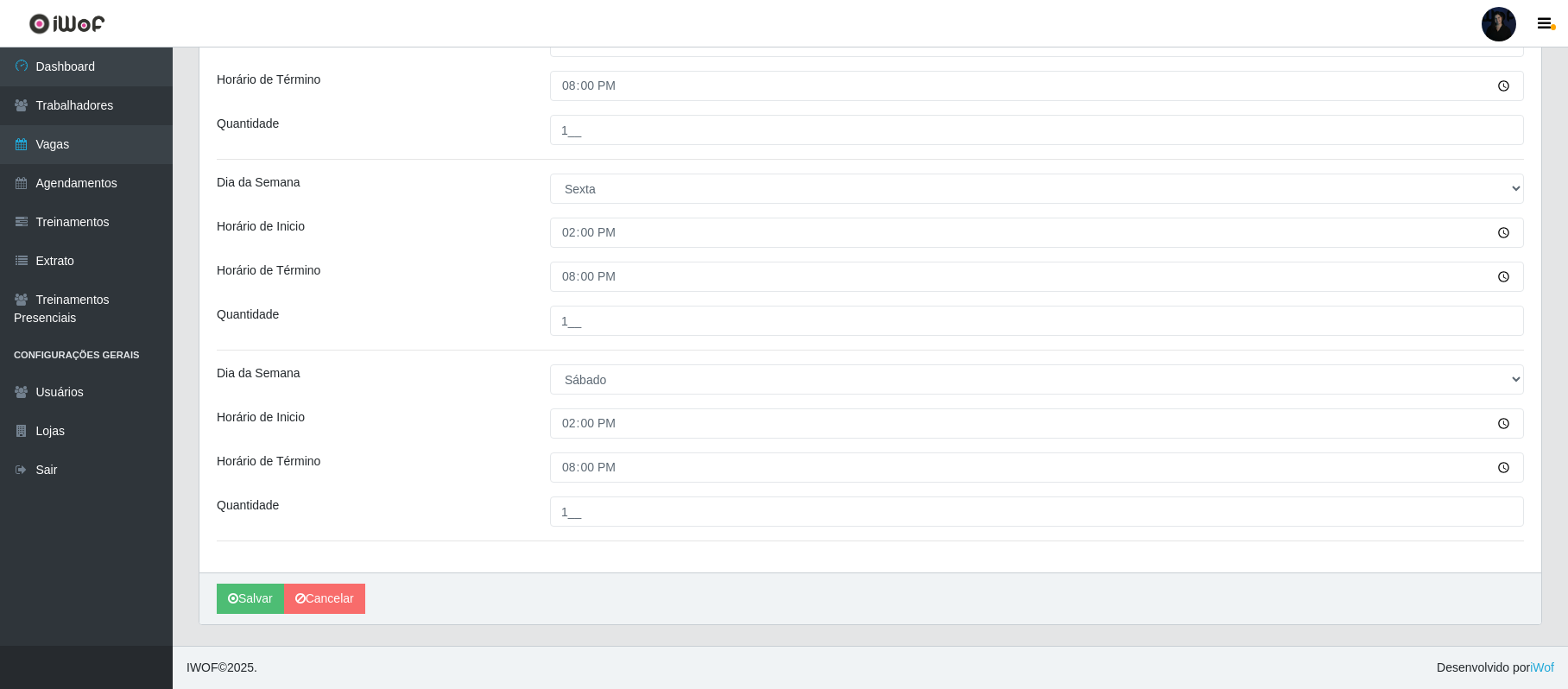
drag, startPoint x: 878, startPoint y: 574, endPoint x: 901, endPoint y: 571, distance: 23.2
click at [240, 602] on button "Salvar" at bounding box center [250, 598] width 67 height 30
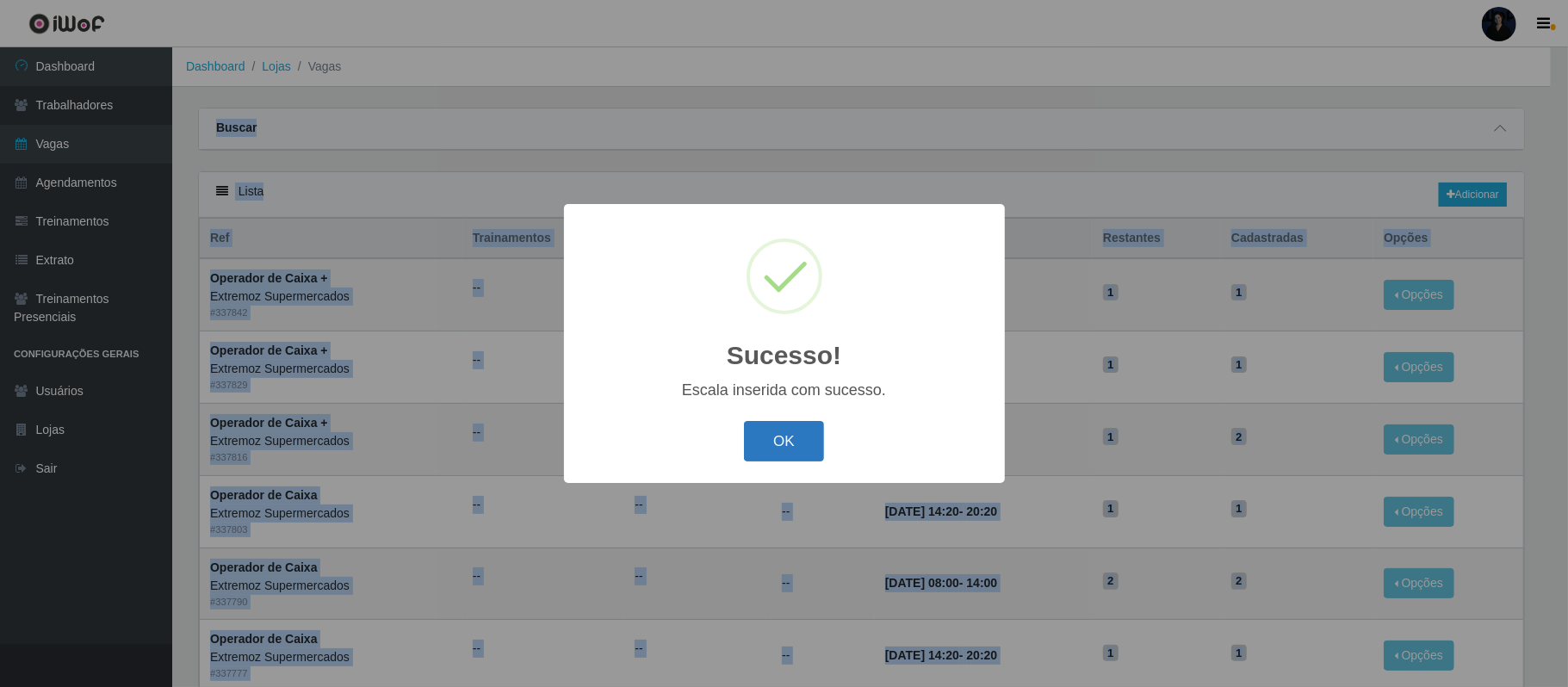
click at [764, 446] on button "OK" at bounding box center [784, 441] width 80 height 41
